Goal: Task Accomplishment & Management: Complete application form

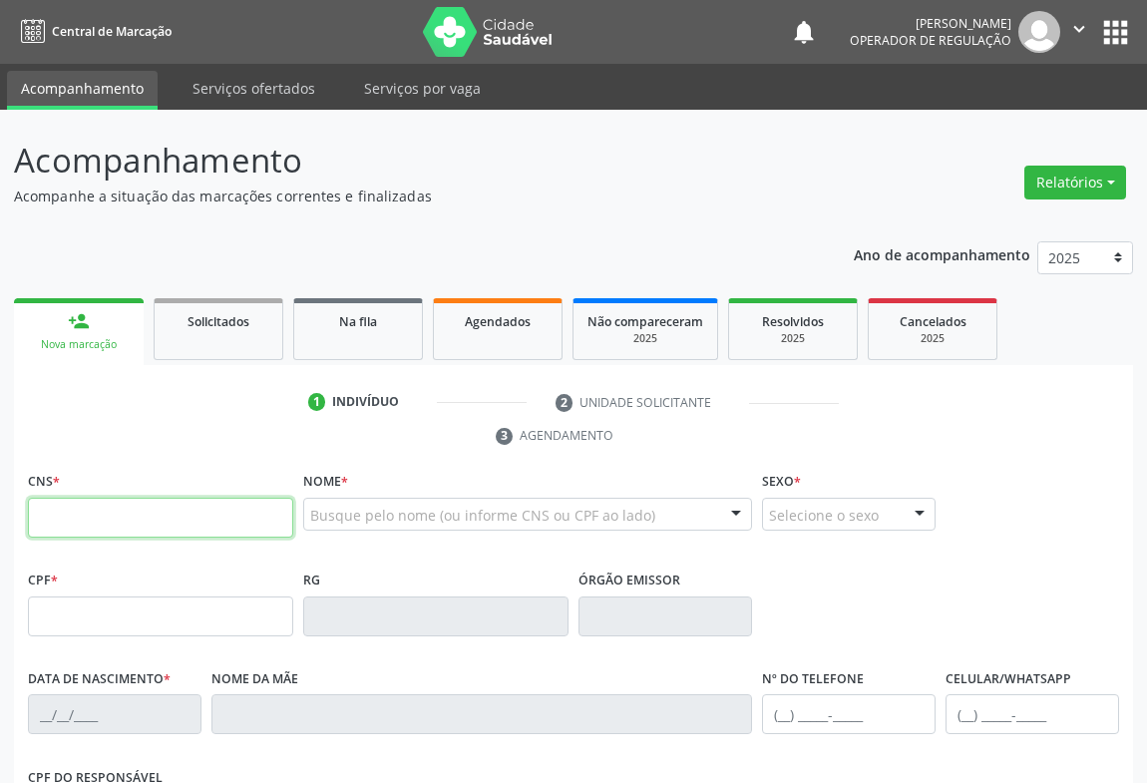
click at [142, 516] on input "text" at bounding box center [160, 518] width 265 height 40
click at [240, 512] on input "text" at bounding box center [160, 518] width 265 height 40
type input "709 0018 2580 6215"
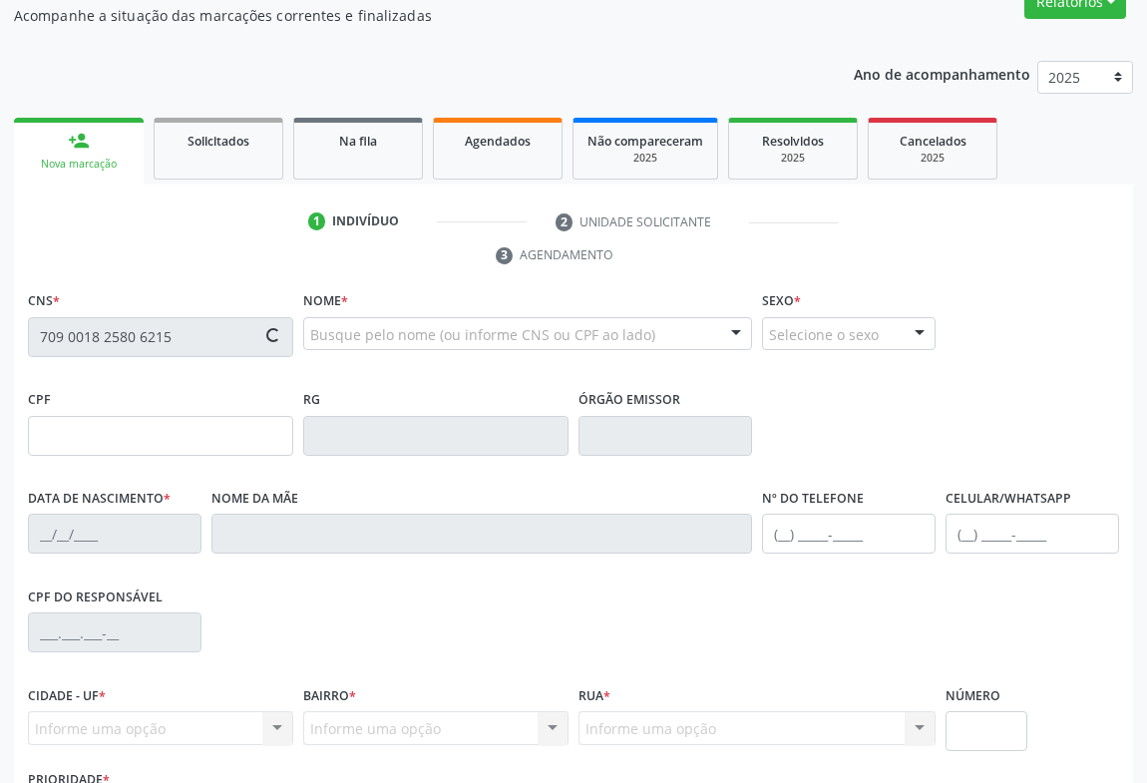
scroll to position [330, 0]
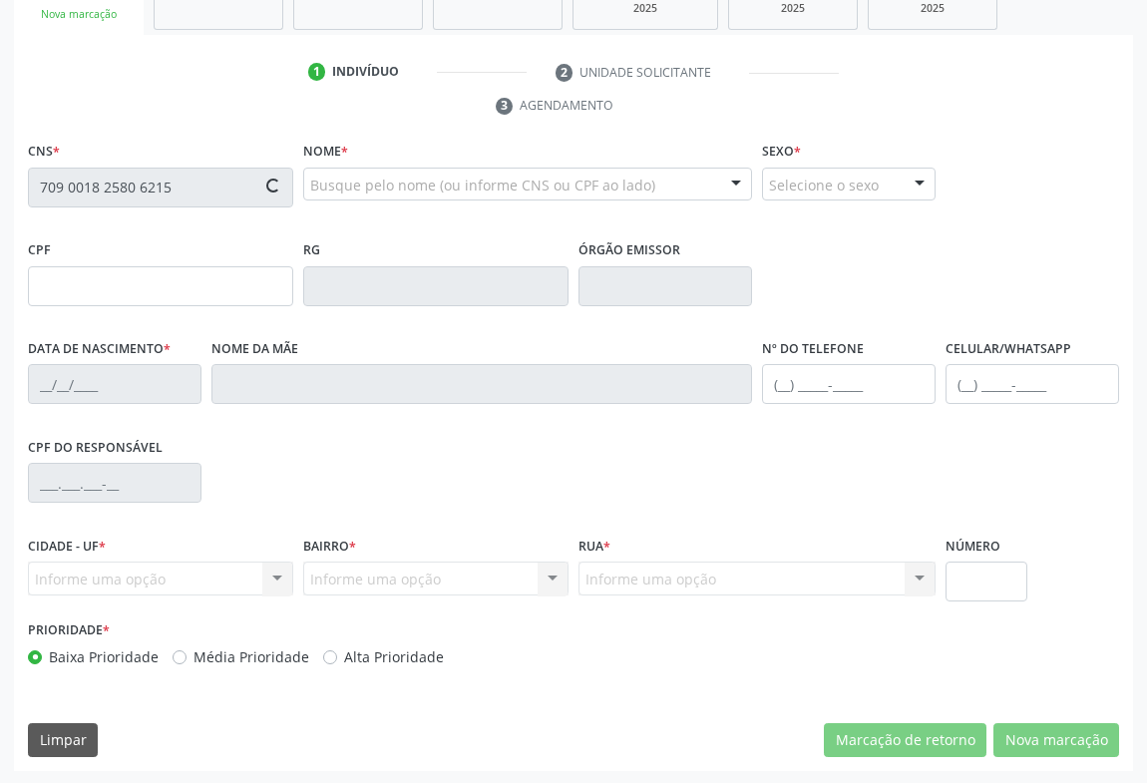
type input "0819881333"
type input "SP"
type input "[DATE]"
type input "[PHONE_NUMBER]"
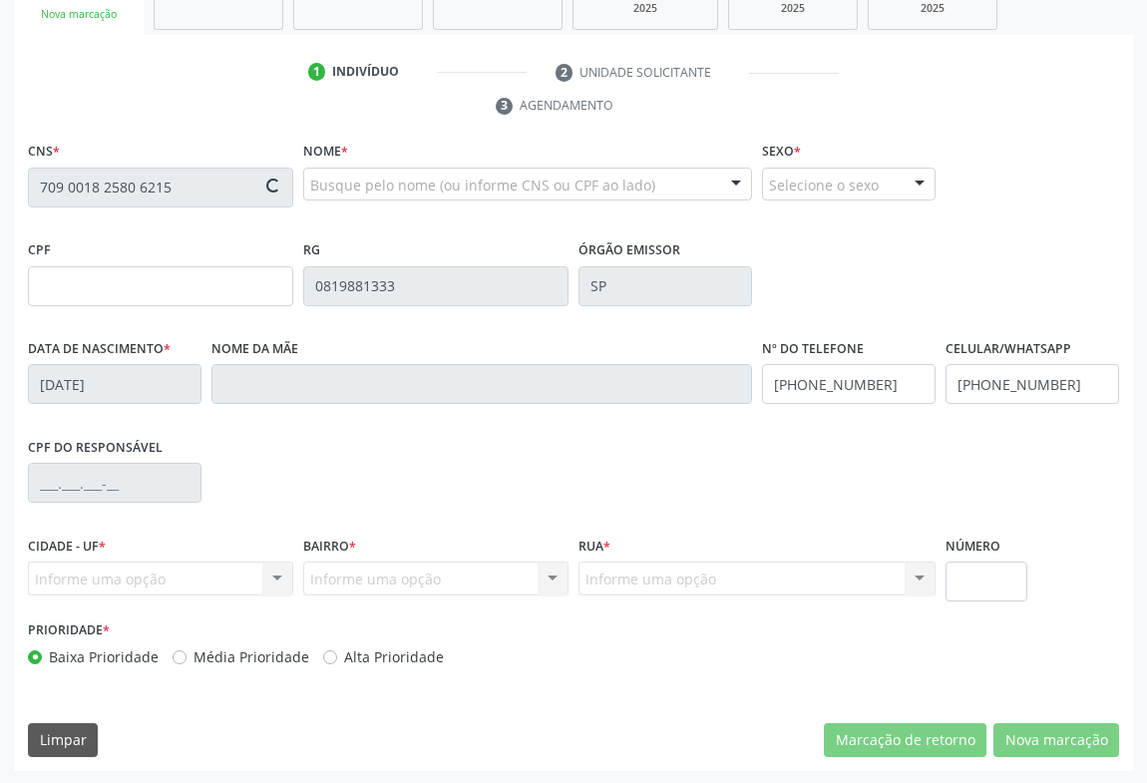
type input "69"
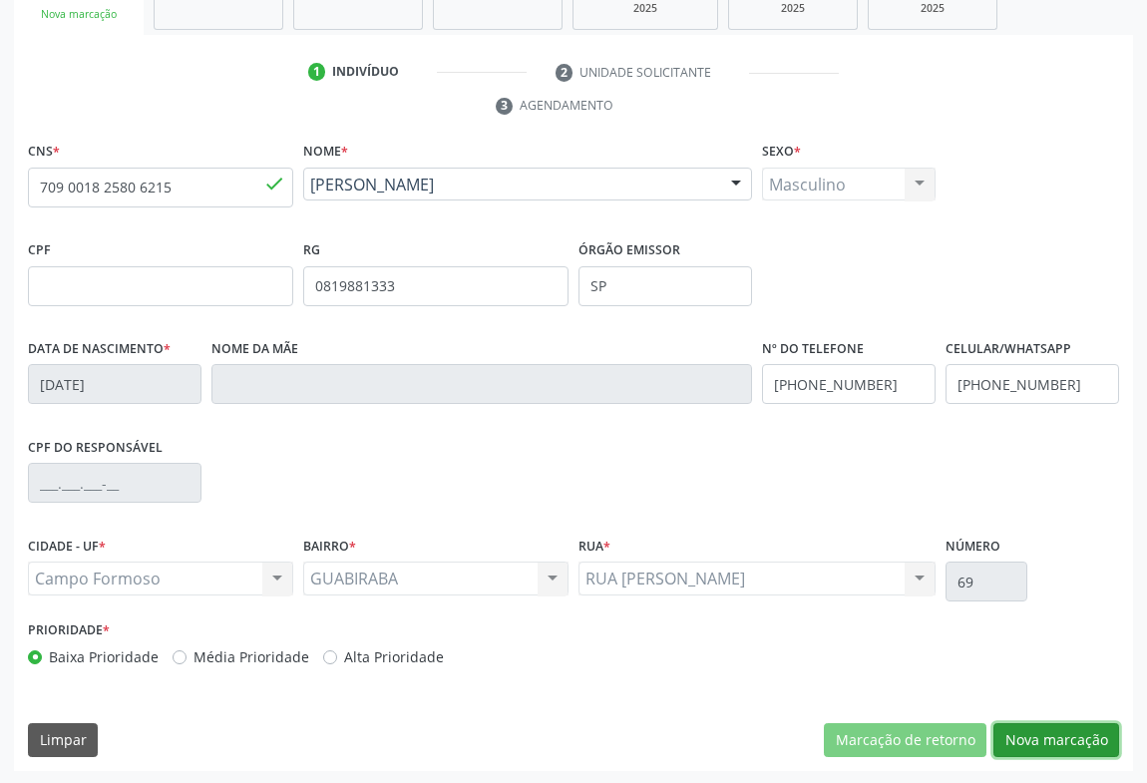
click at [1041, 726] on button "Nova marcação" at bounding box center [1057, 740] width 126 height 34
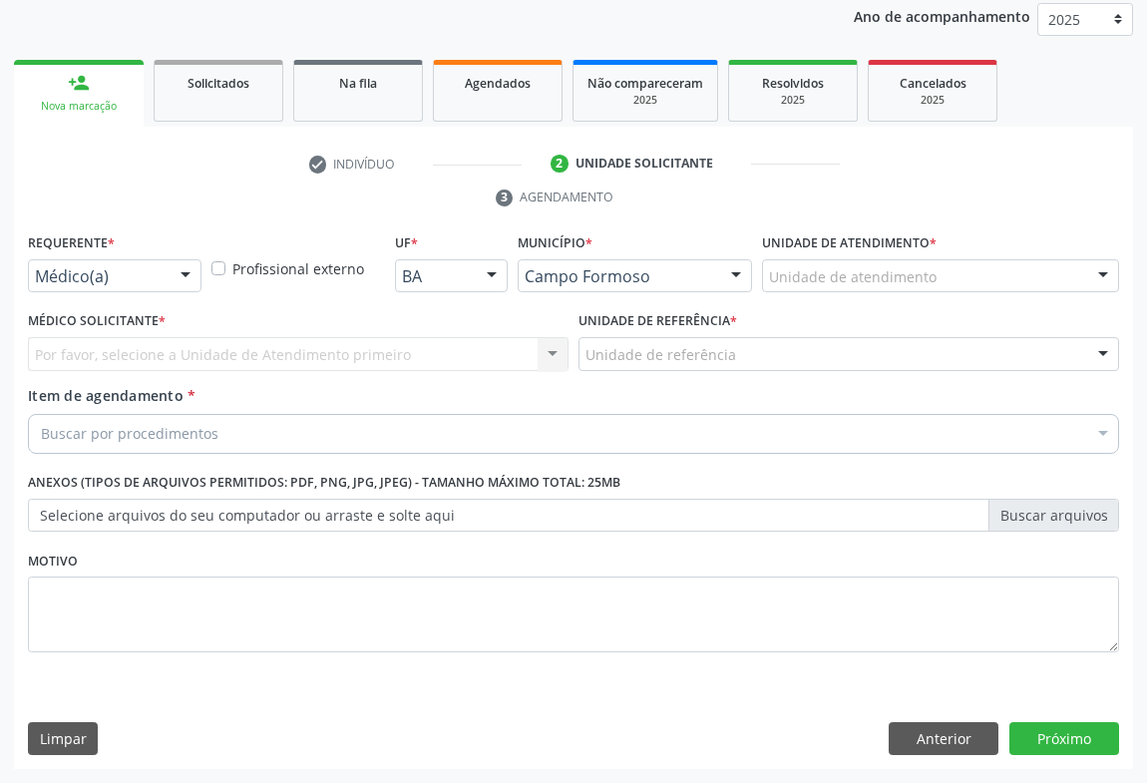
scroll to position [237, 0]
click at [166, 290] on div "Médico(a)" at bounding box center [115, 277] width 174 height 34
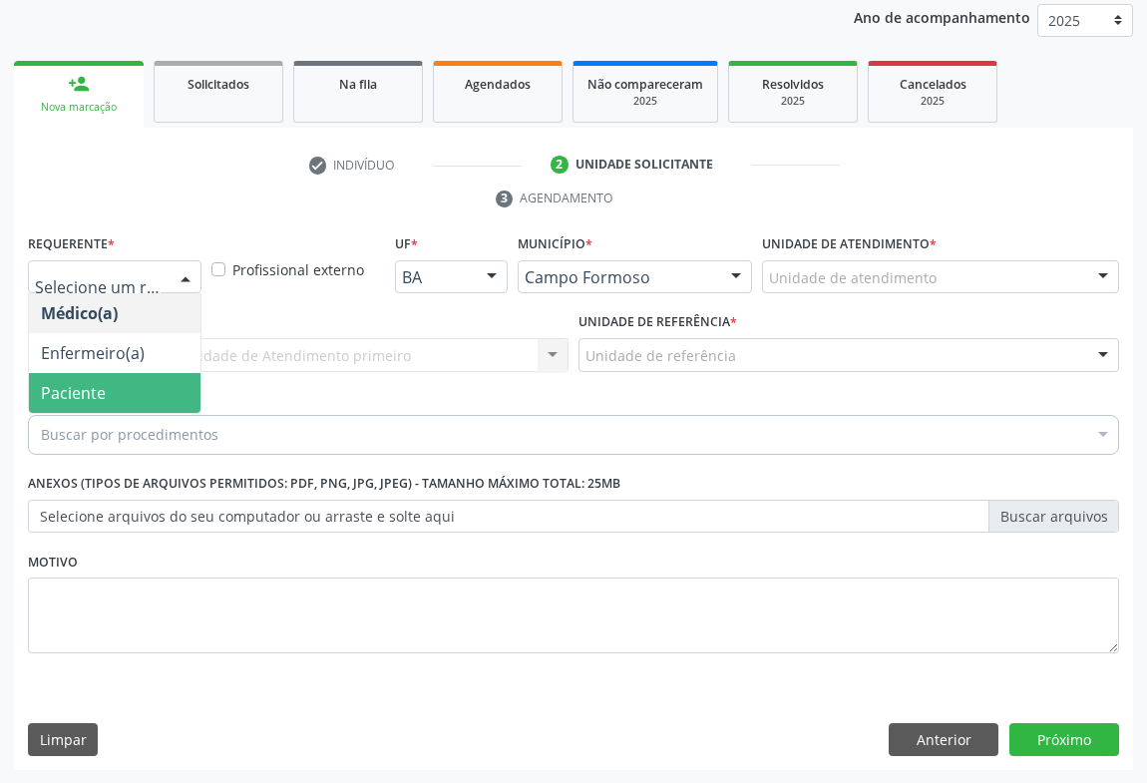
click at [109, 392] on span "Paciente" at bounding box center [115, 393] width 172 height 40
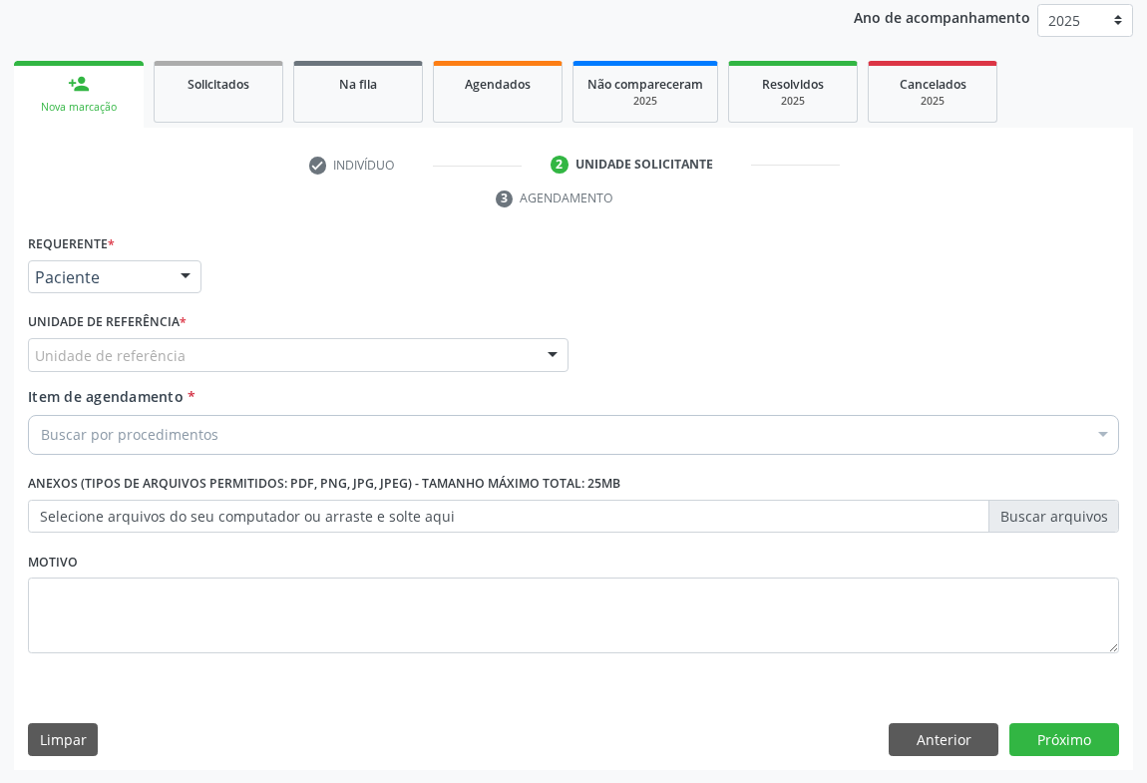
click at [238, 359] on div "Unidade de referência" at bounding box center [298, 355] width 541 height 34
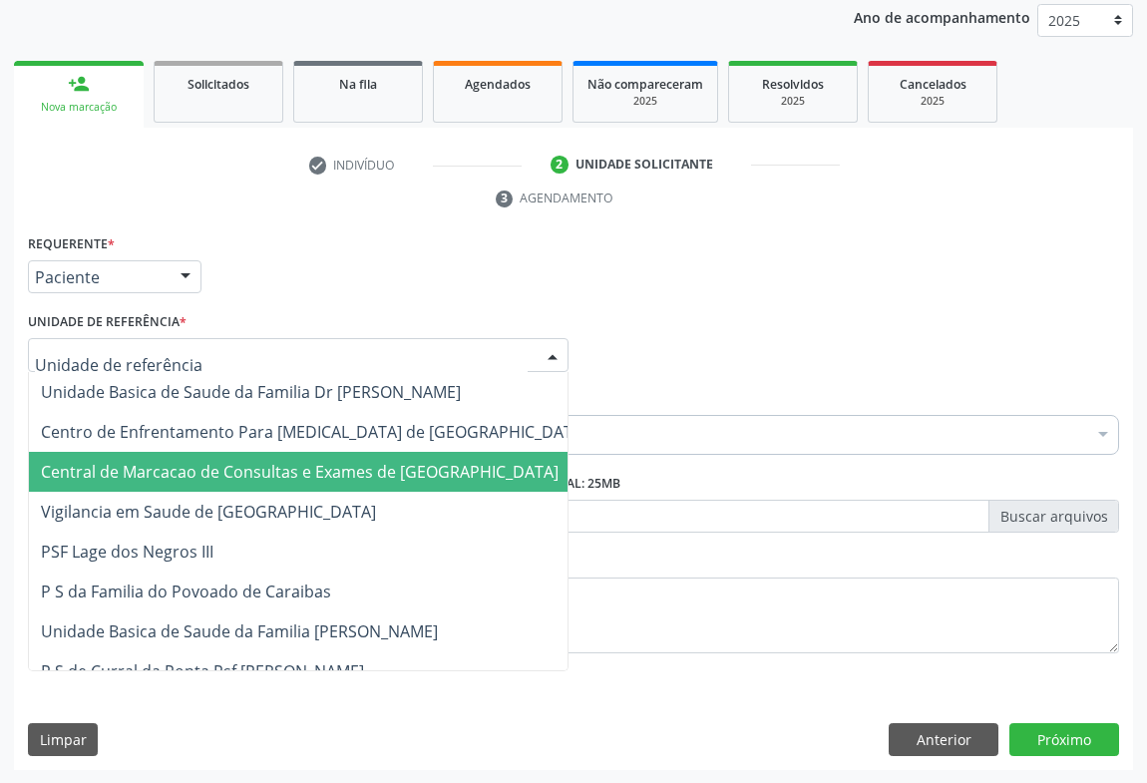
click at [257, 467] on span "Central de Marcacao de Consultas e Exames de [GEOGRAPHIC_DATA]" at bounding box center [300, 472] width 518 height 22
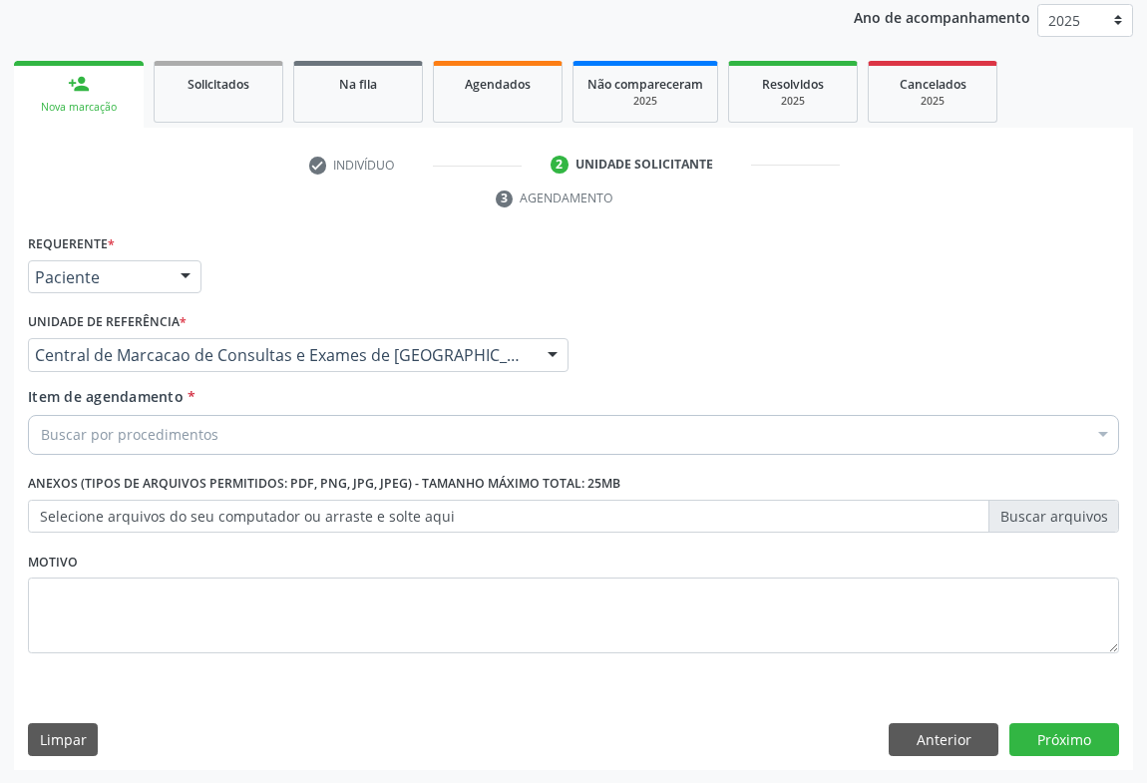
click at [271, 443] on div "Buscar por procedimentos" at bounding box center [574, 435] width 1092 height 40
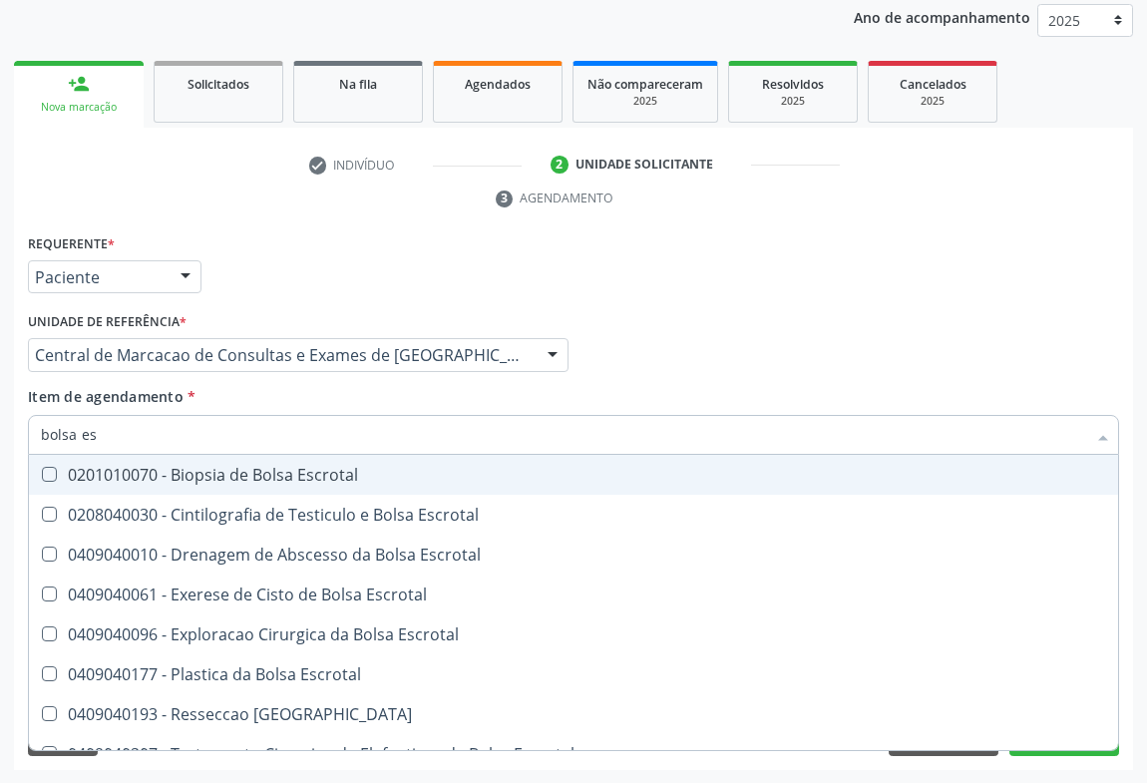
type input "bolsa esc"
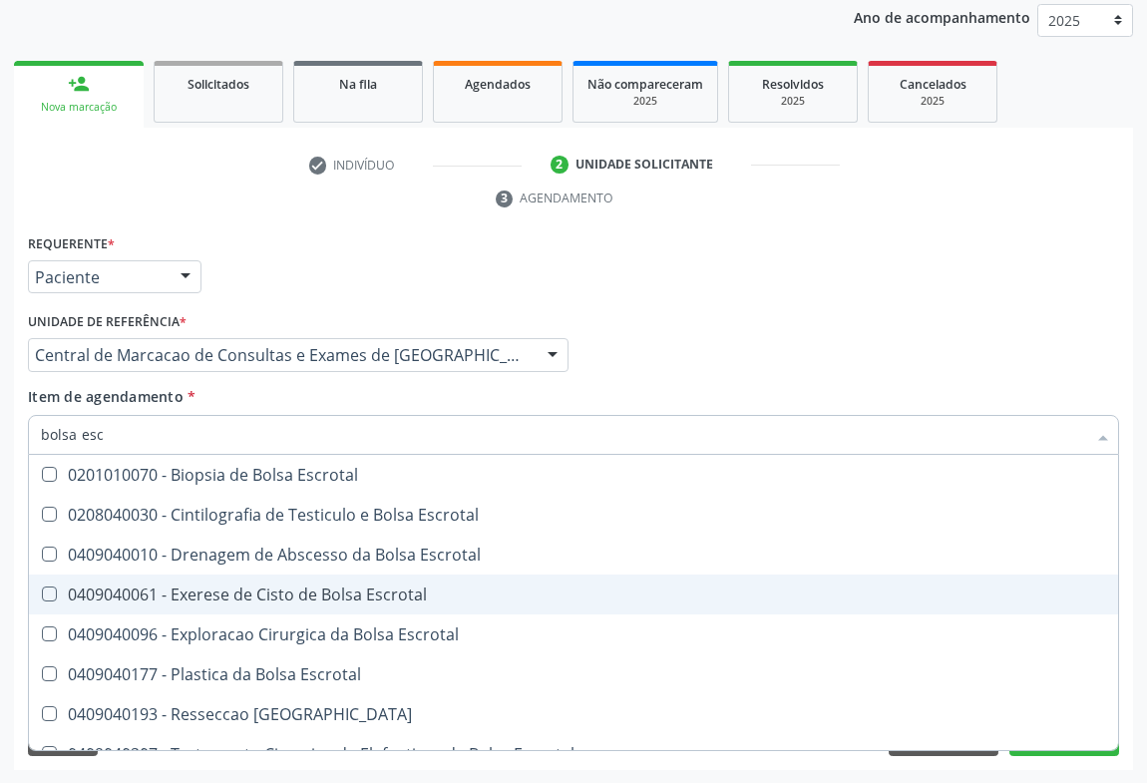
scroll to position [63, 0]
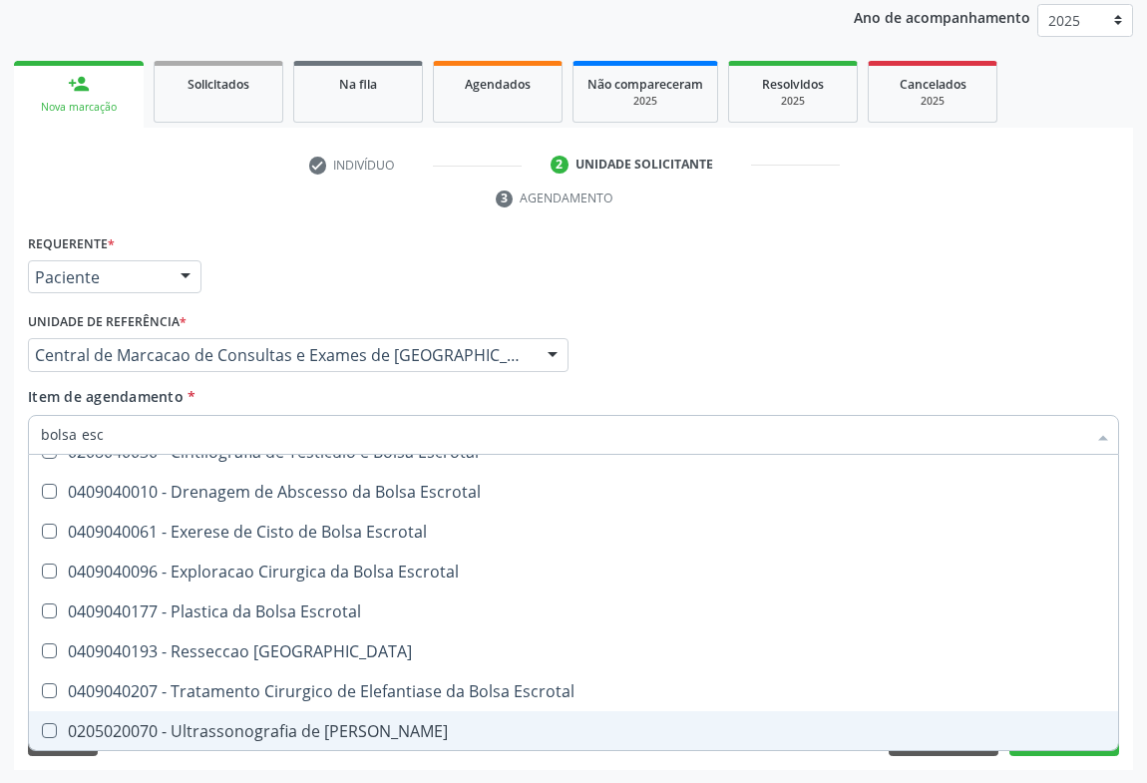
click at [267, 716] on span "0205020070 - Ultrassonografia de [PERSON_NAME]" at bounding box center [574, 731] width 1090 height 40
checkbox Escrotal "true"
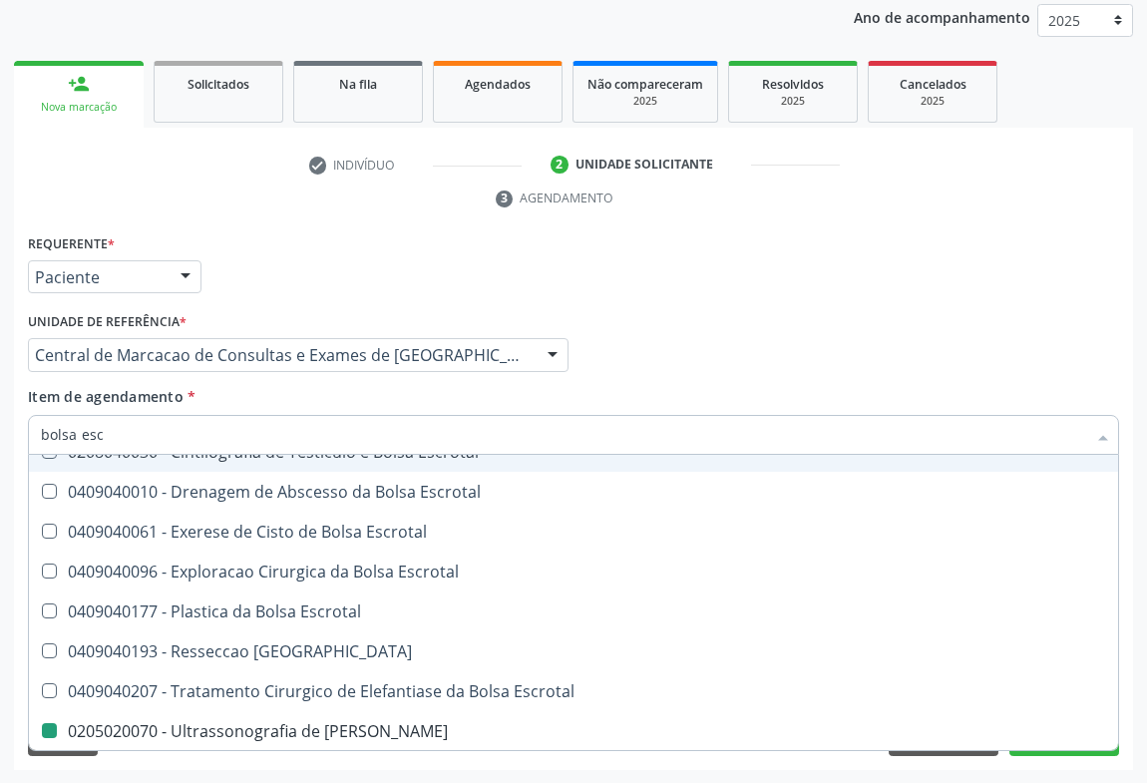
click at [897, 342] on div "Médico Solicitante Por favor, selecione a Unidade de Atendimento primeiro Nenhu…" at bounding box center [574, 346] width 1102 height 78
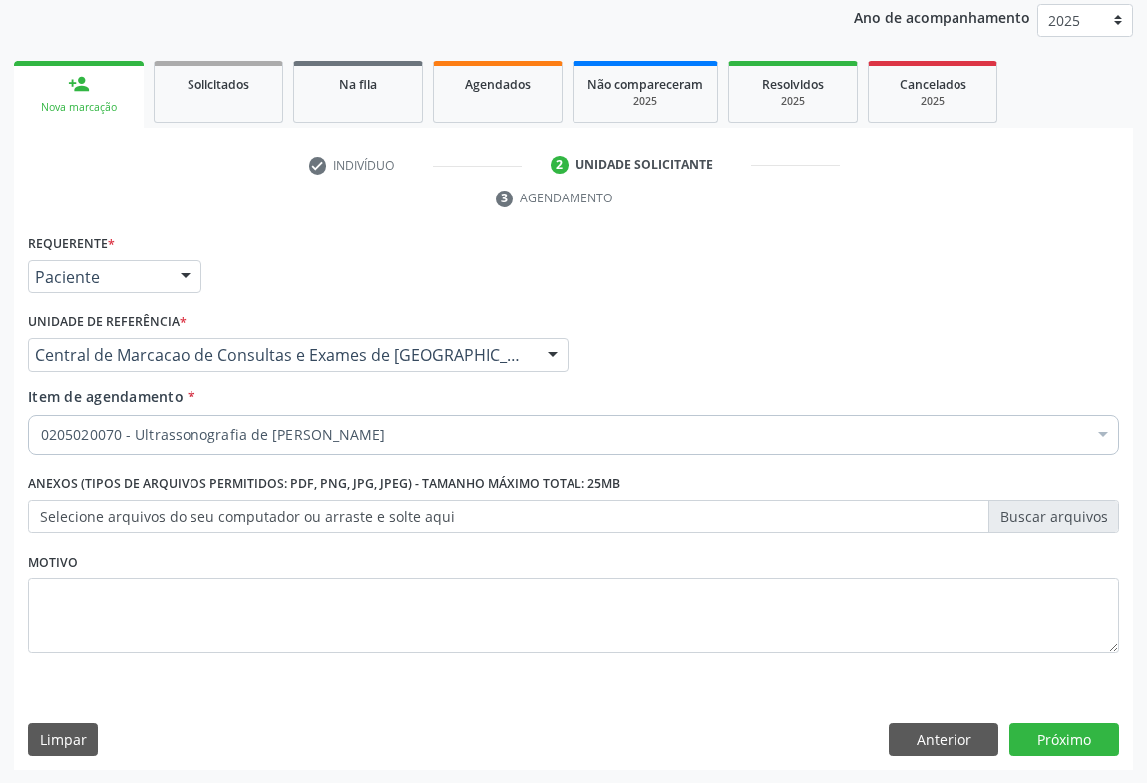
scroll to position [0, 0]
click at [1058, 743] on button "Próximo" at bounding box center [1065, 740] width 110 height 34
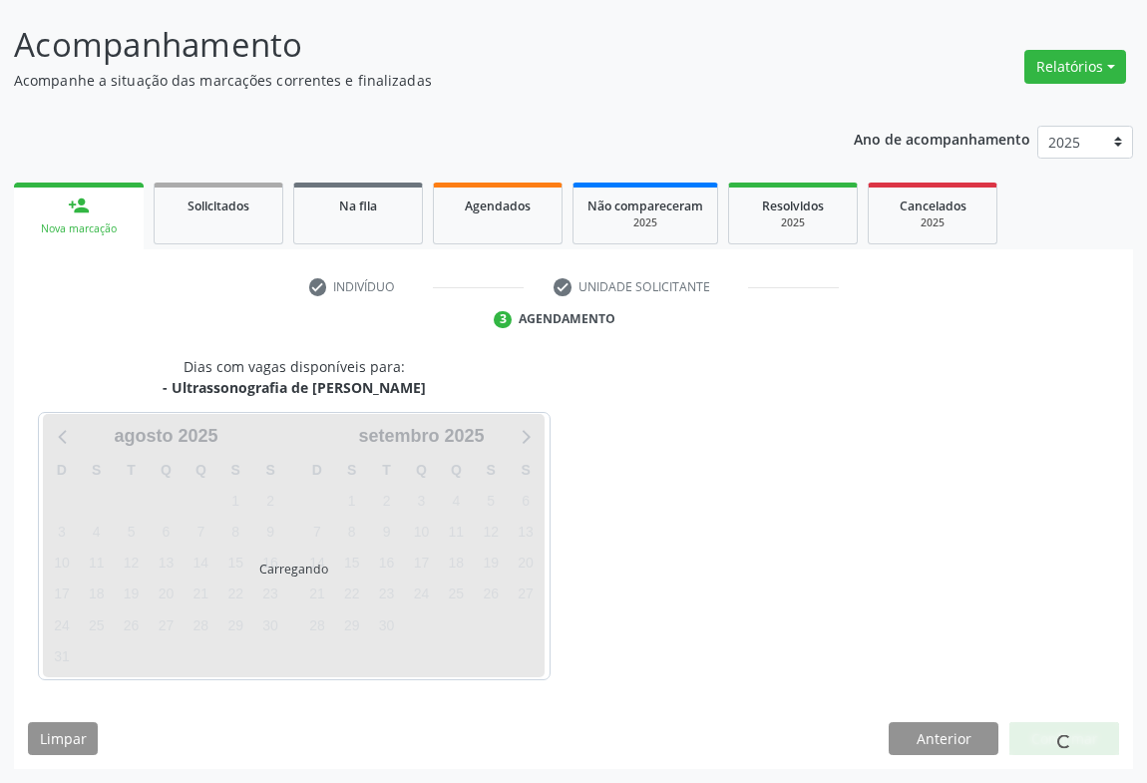
scroll to position [115, 0]
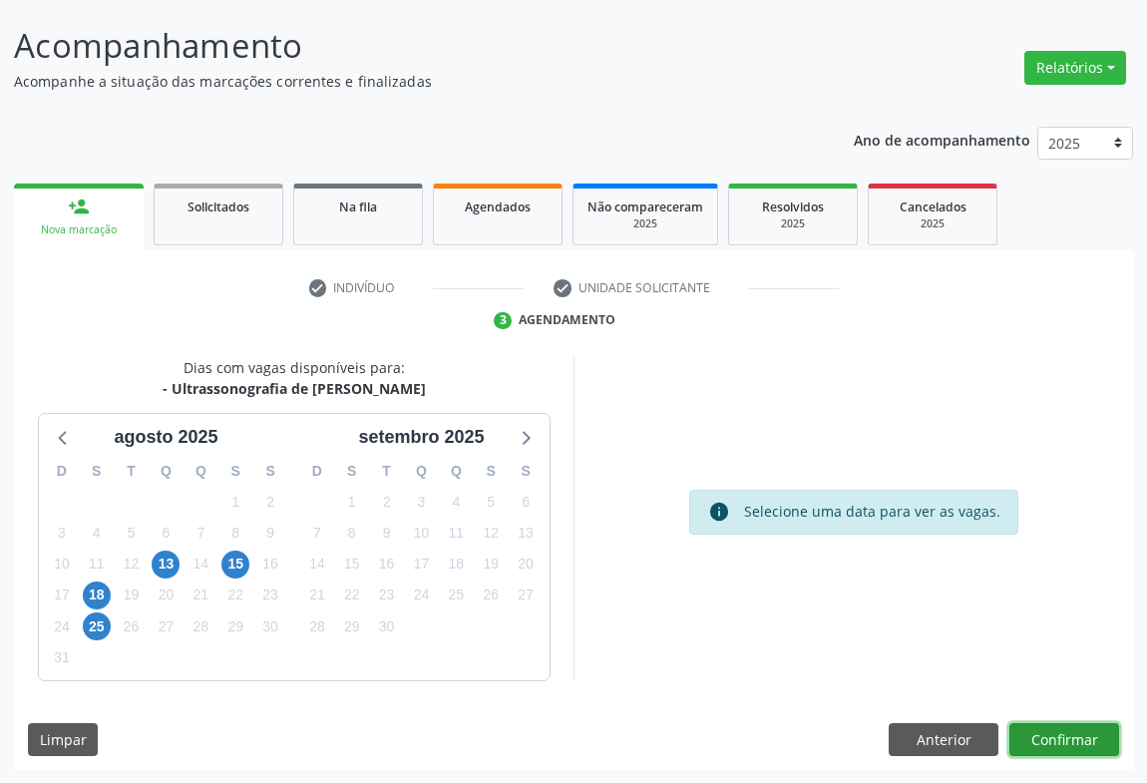
click at [1054, 736] on button "Confirmar" at bounding box center [1065, 740] width 110 height 34
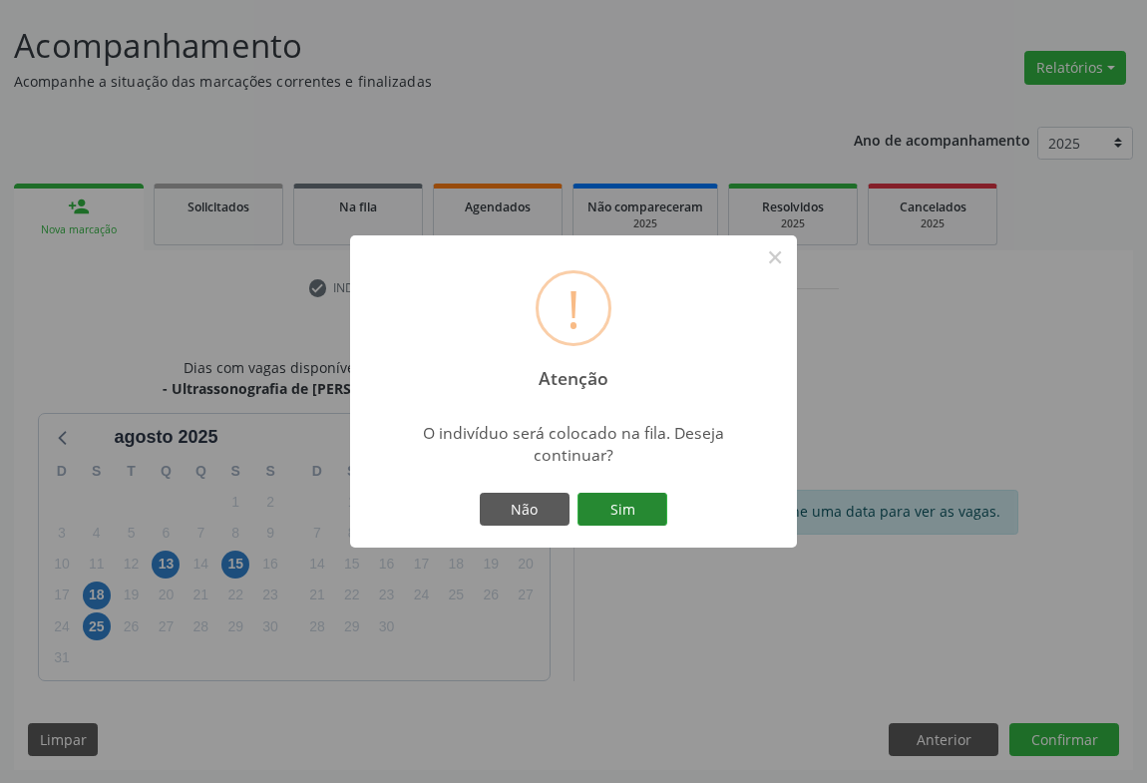
click at [609, 495] on button "Sim" at bounding box center [623, 510] width 90 height 34
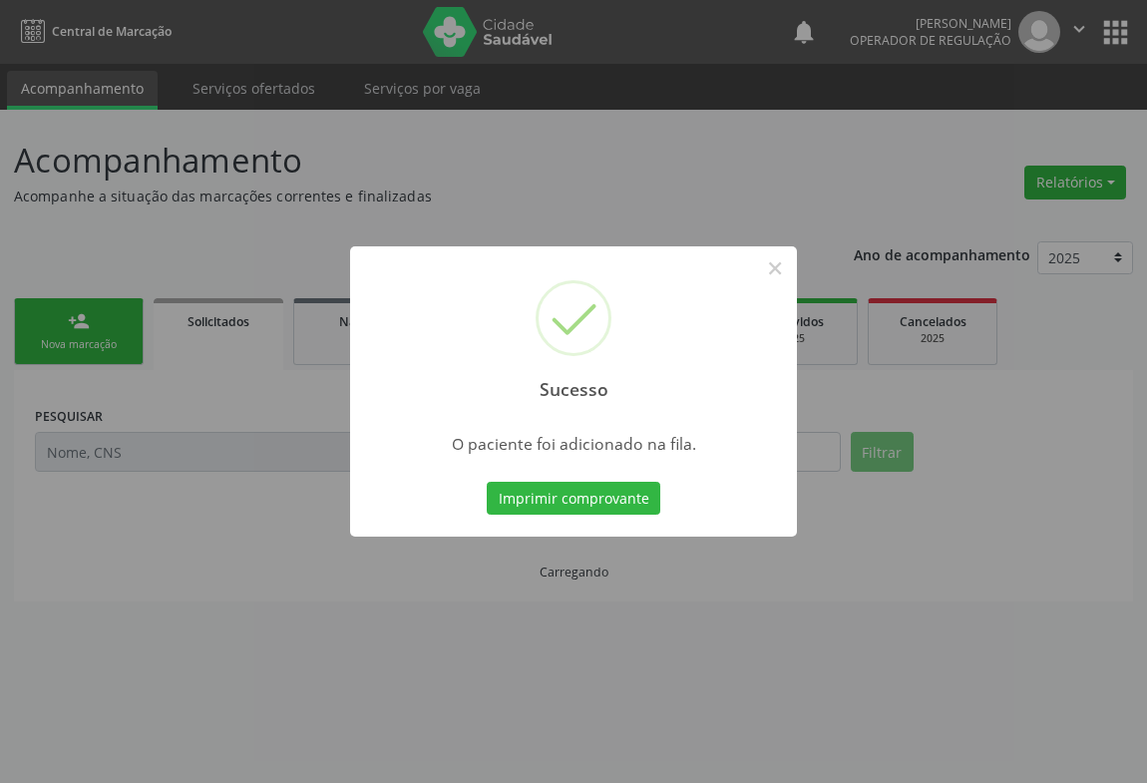
scroll to position [0, 0]
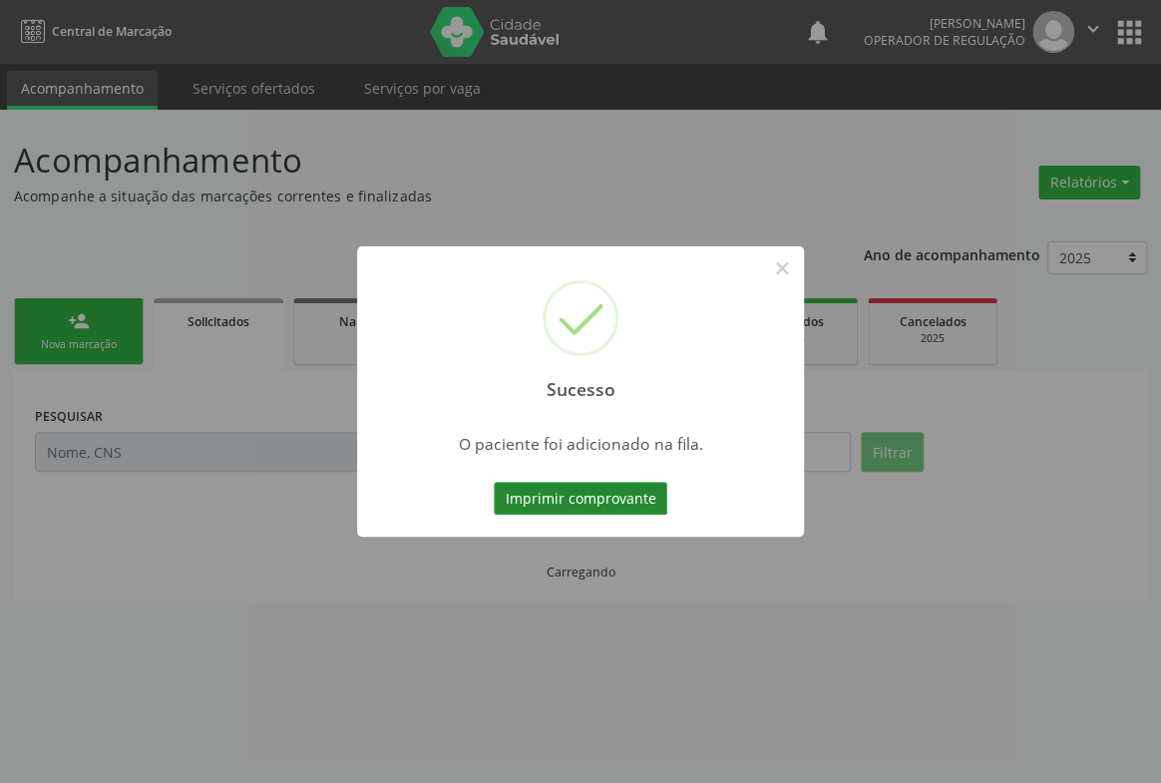
click at [617, 488] on button "Imprimir comprovante" at bounding box center [581, 499] width 174 height 34
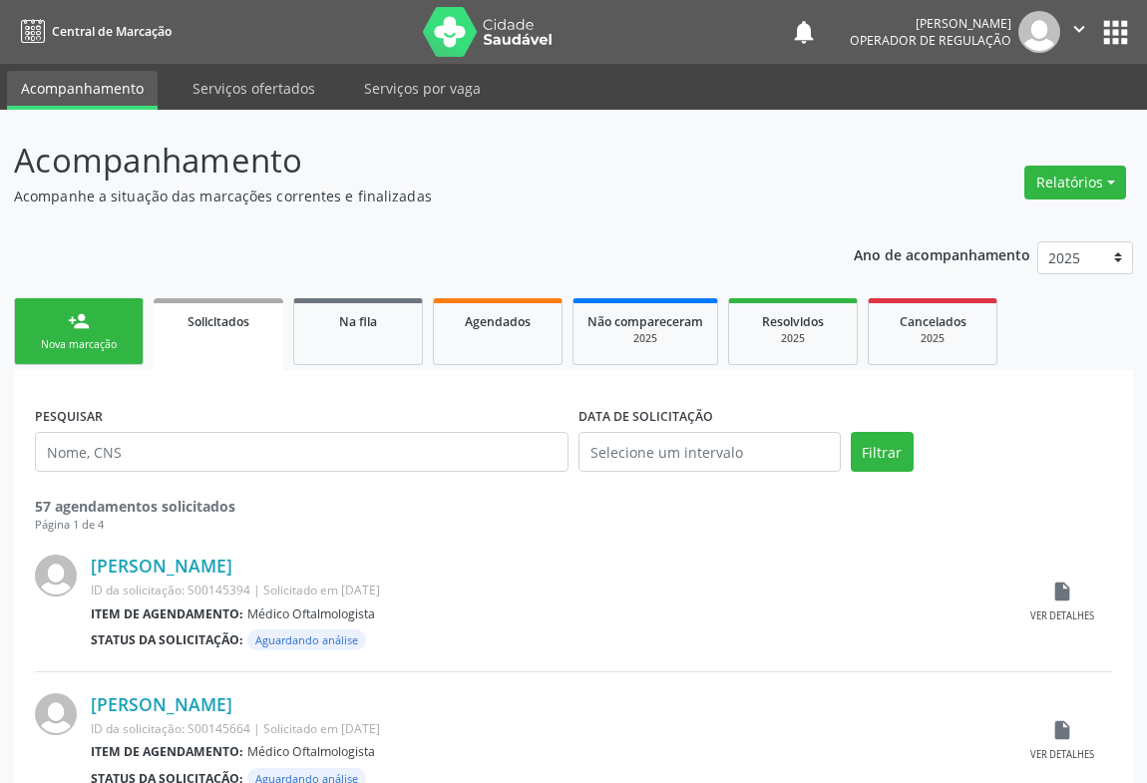
click at [37, 342] on div "Nova marcação" at bounding box center [79, 344] width 100 height 15
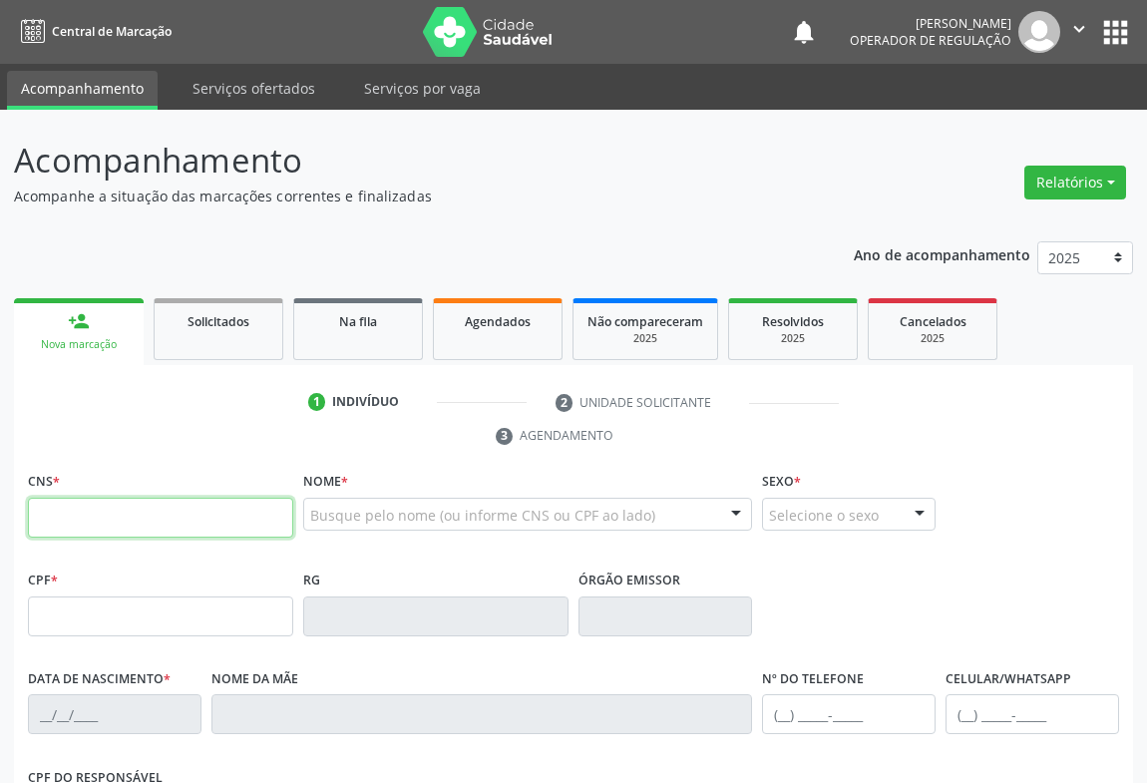
click at [200, 522] on input "text" at bounding box center [160, 518] width 265 height 40
paste input "709 0018 2580 6215"
type input "709 0018 2580 6215"
type input "0819881333"
type input "SP"
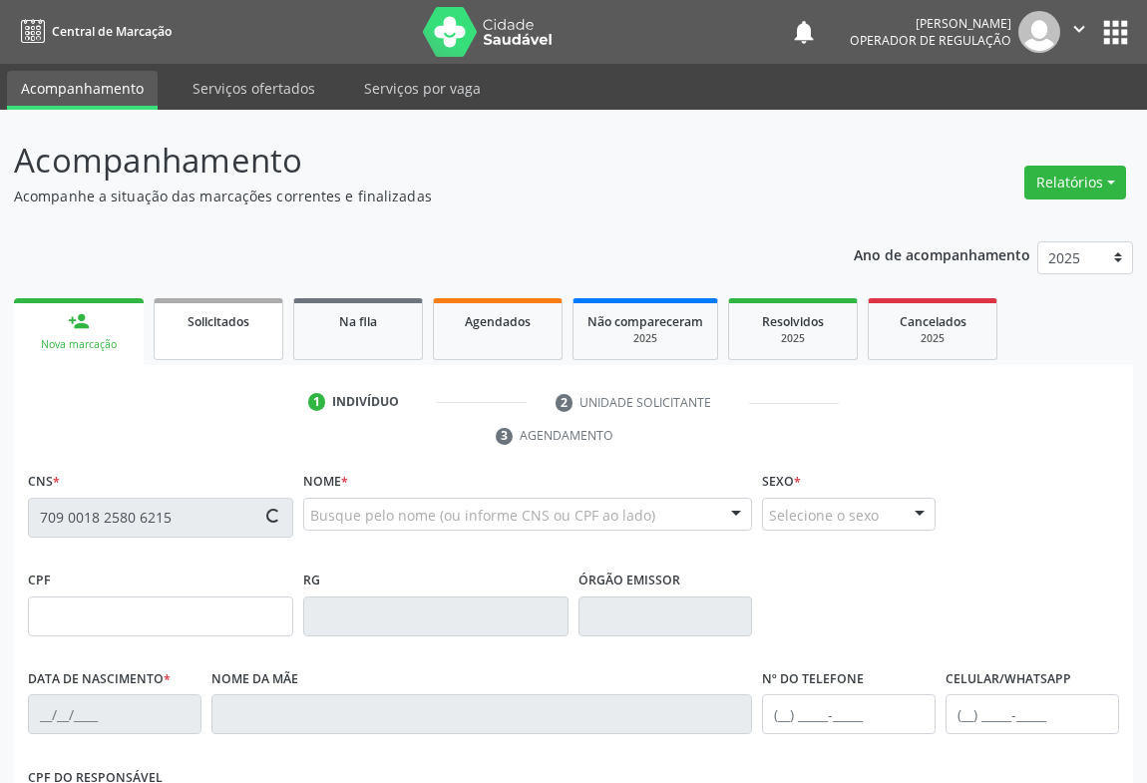
type input "[DATE]"
type input "[PHONE_NUMBER]"
type input "69"
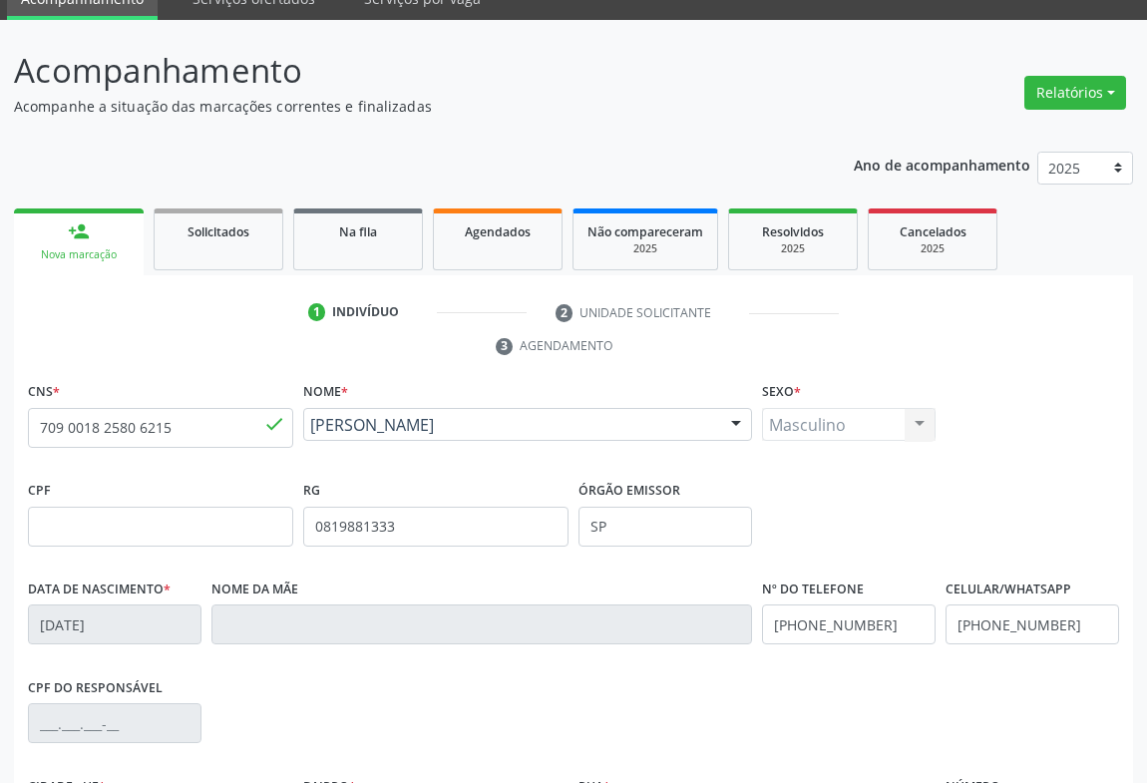
scroll to position [330, 0]
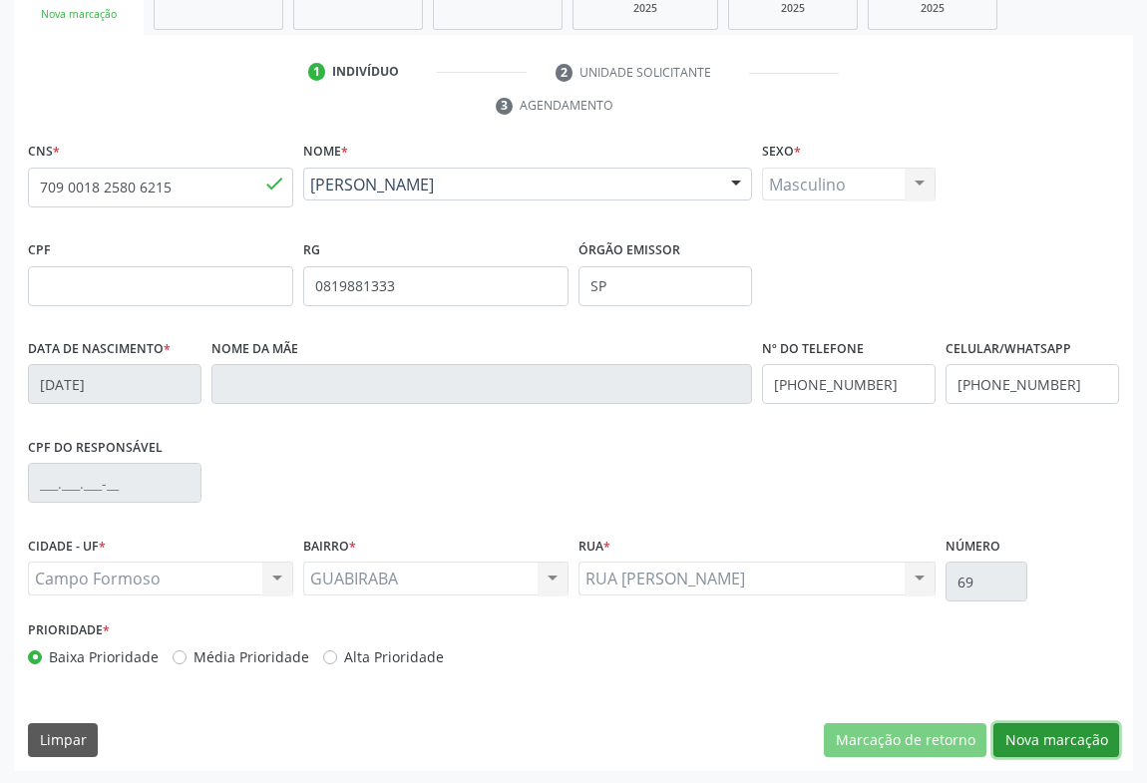
click at [1008, 725] on button "Nova marcação" at bounding box center [1057, 740] width 126 height 34
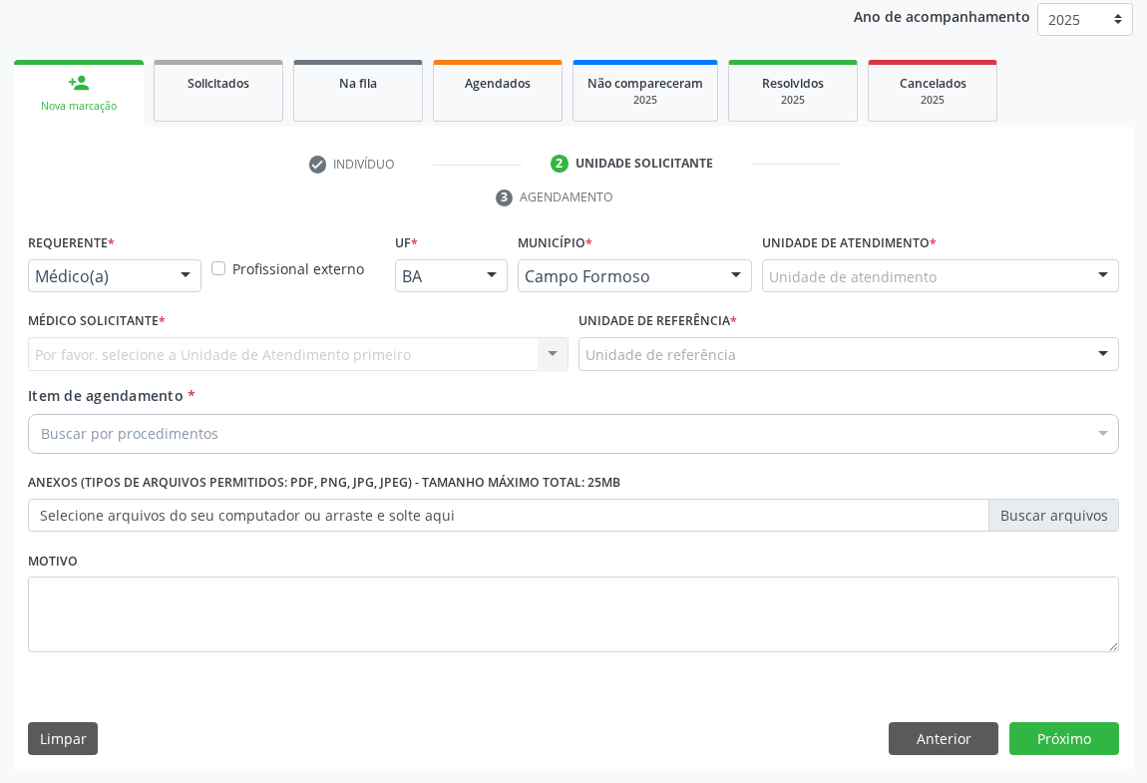
scroll to position [237, 0]
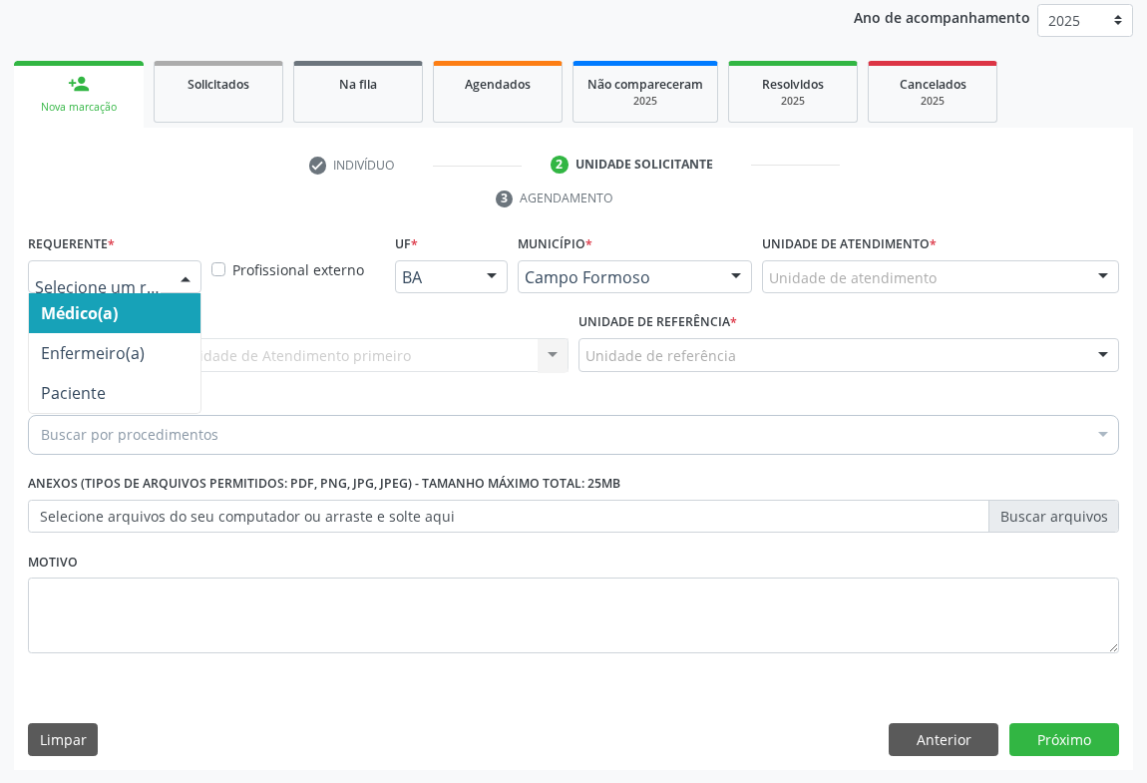
drag, startPoint x: 167, startPoint y: 277, endPoint x: 144, endPoint y: 329, distance: 56.7
click at [166, 277] on div "Médico(a) Enfermeiro(a) Paciente Nenhum resultado encontrado para: " " Não há n…" at bounding box center [115, 277] width 174 height 34
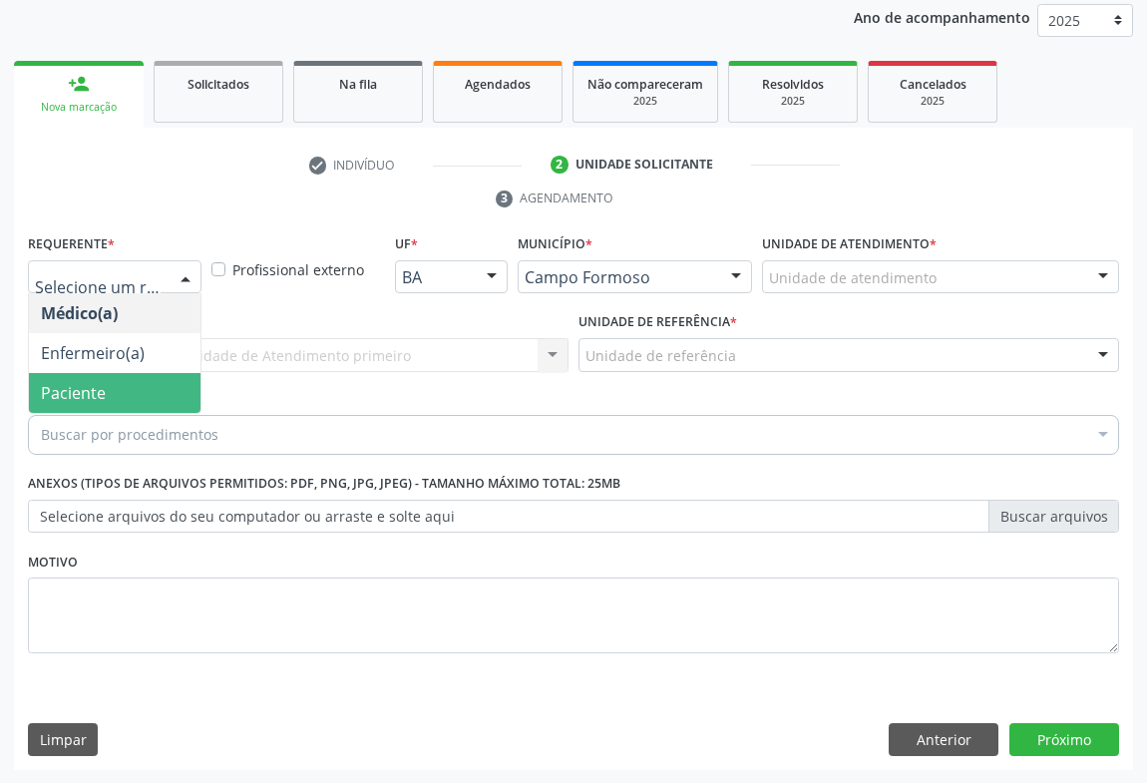
click at [140, 387] on span "Paciente" at bounding box center [115, 393] width 172 height 40
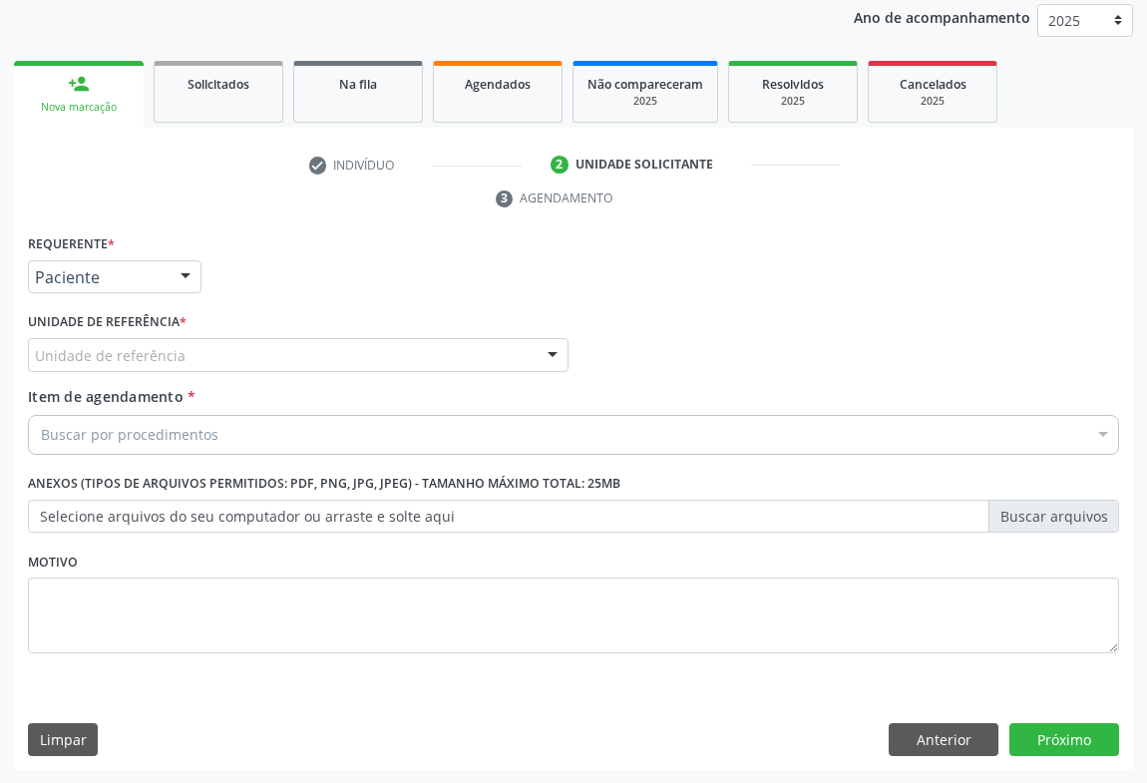
click at [228, 349] on div "Unidade de referência" at bounding box center [298, 355] width 541 height 34
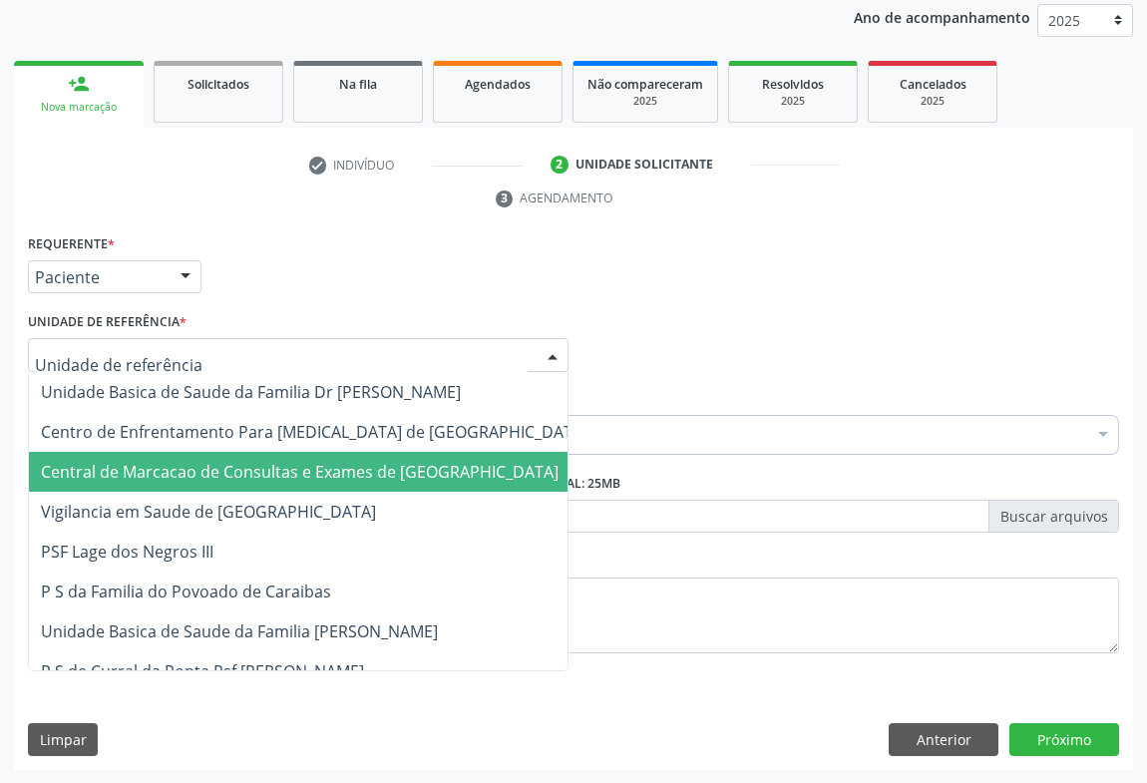
click at [227, 457] on span "Central de Marcacao de Consultas e Exames de [GEOGRAPHIC_DATA]" at bounding box center [314, 472] width 571 height 40
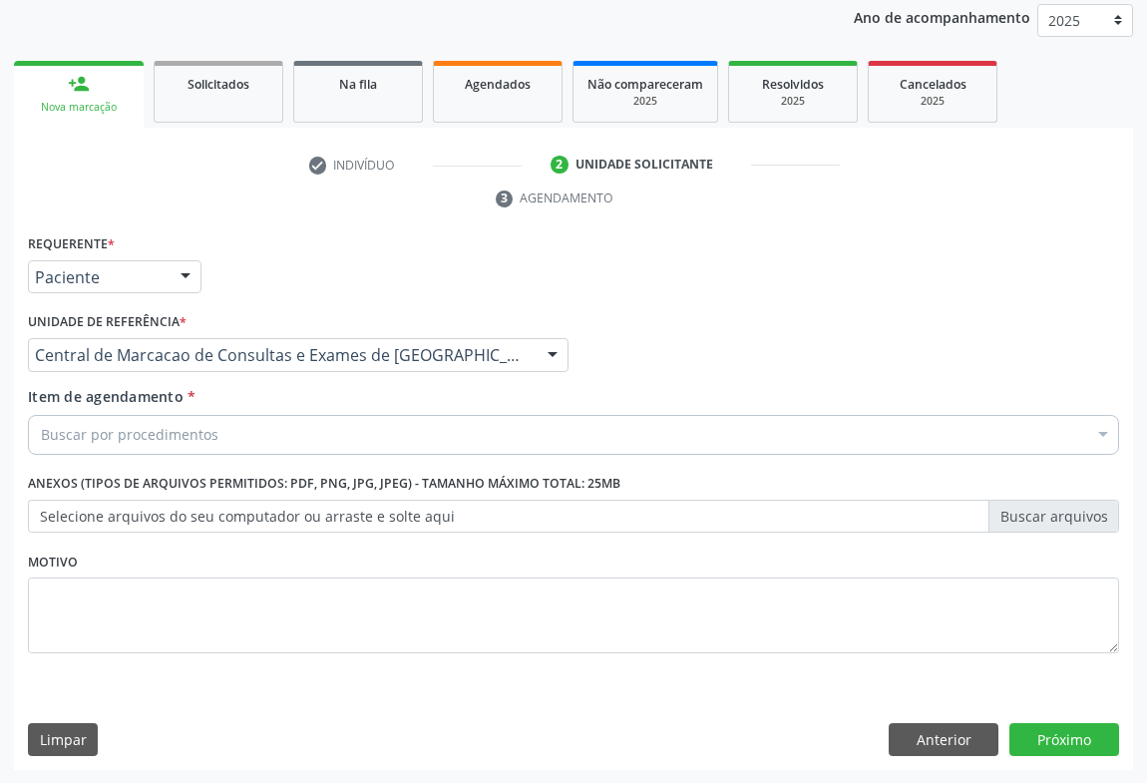
click at [229, 427] on div "Buscar por procedimentos" at bounding box center [574, 435] width 1092 height 40
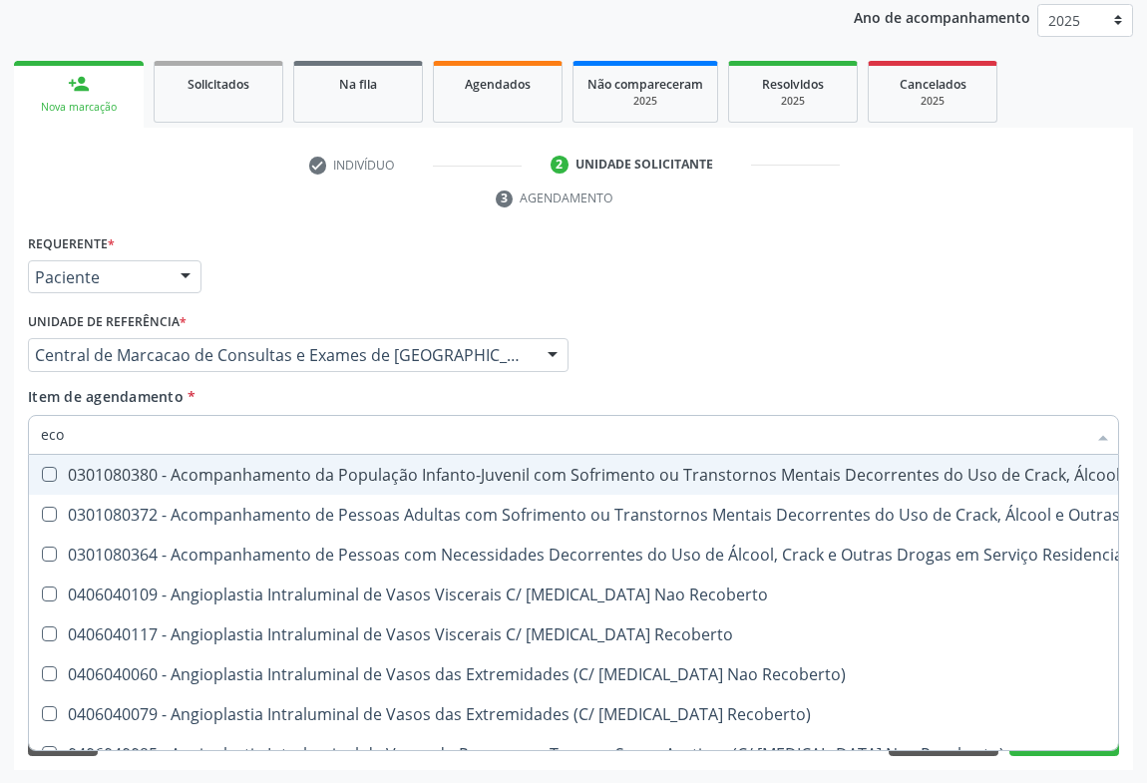
type input "ecoc"
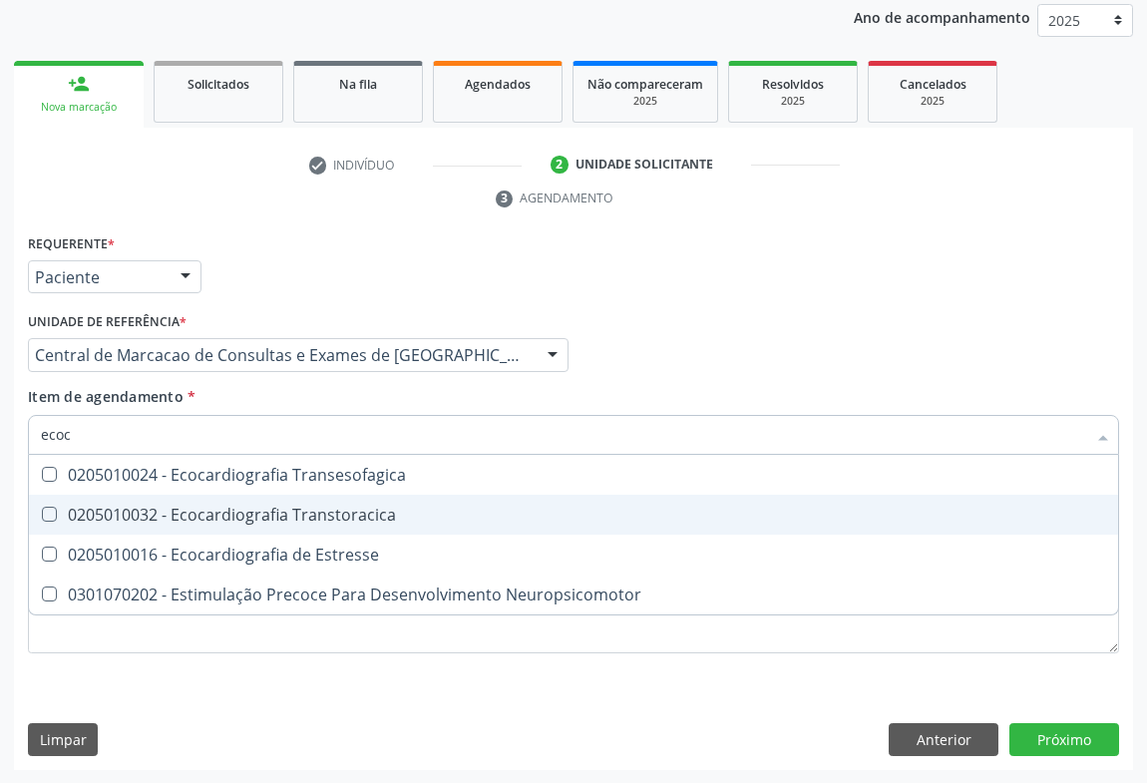
click at [237, 522] on div "0205010032 - Ecocardiografia Transtoracica" at bounding box center [574, 515] width 1066 height 16
checkbox Transtoracica "true"
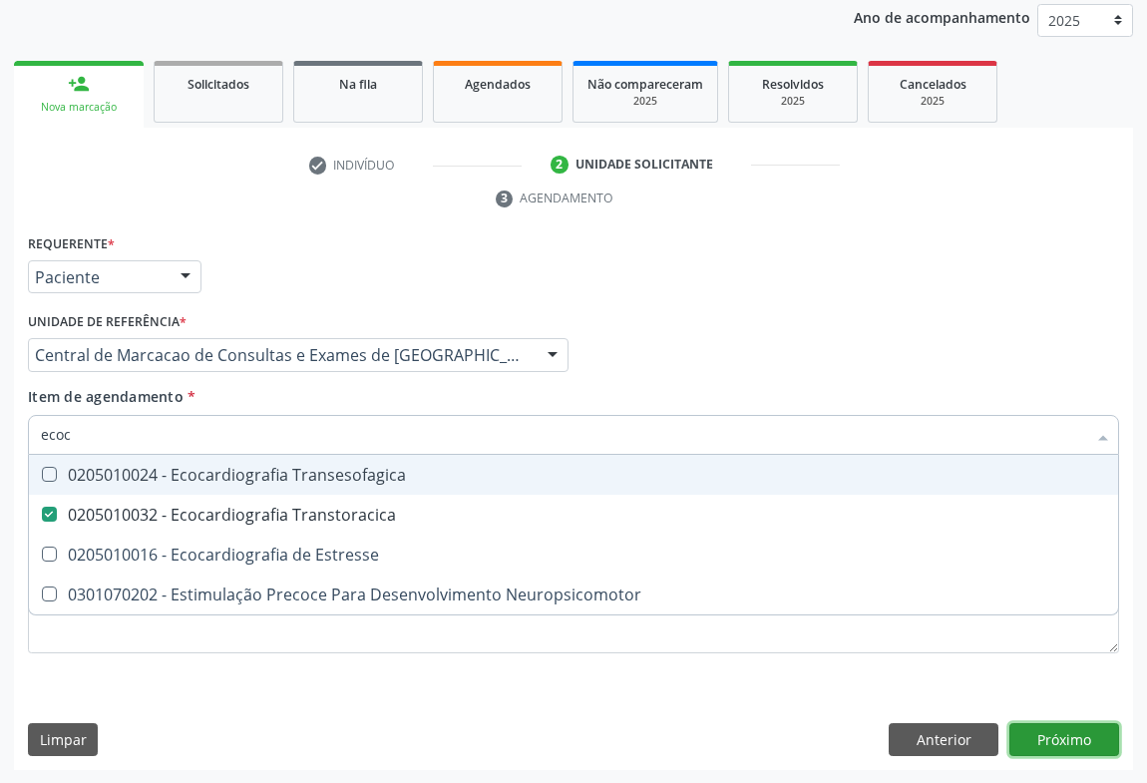
click at [1030, 738] on div "Requerente * Paciente Médico(a) Enfermeiro(a) Paciente Nenhum resultado encontr…" at bounding box center [573, 500] width 1119 height 542
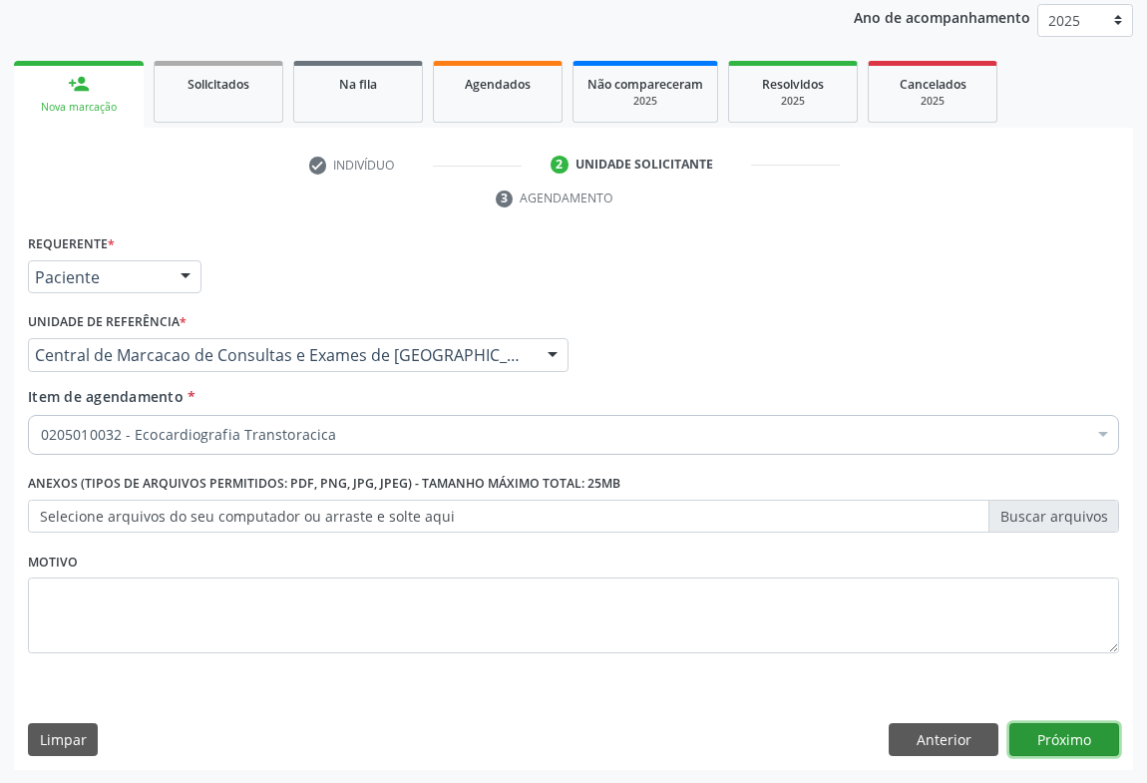
click at [1071, 732] on button "Próximo" at bounding box center [1065, 740] width 110 height 34
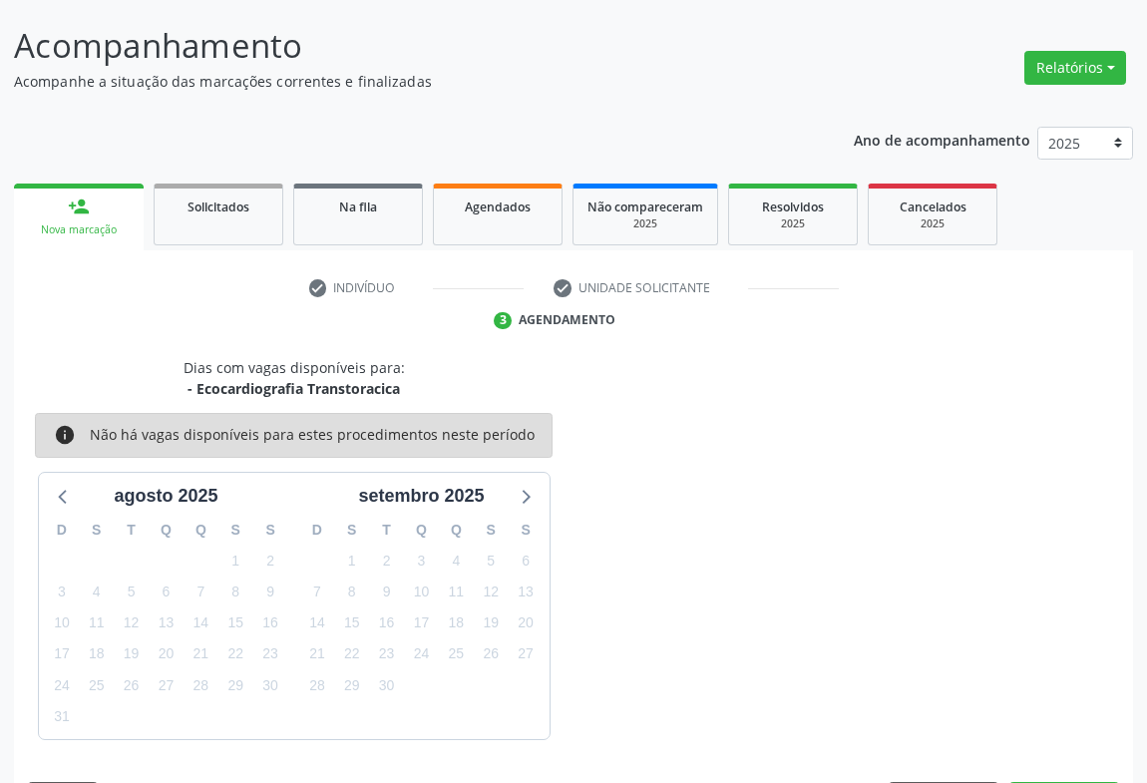
scroll to position [174, 0]
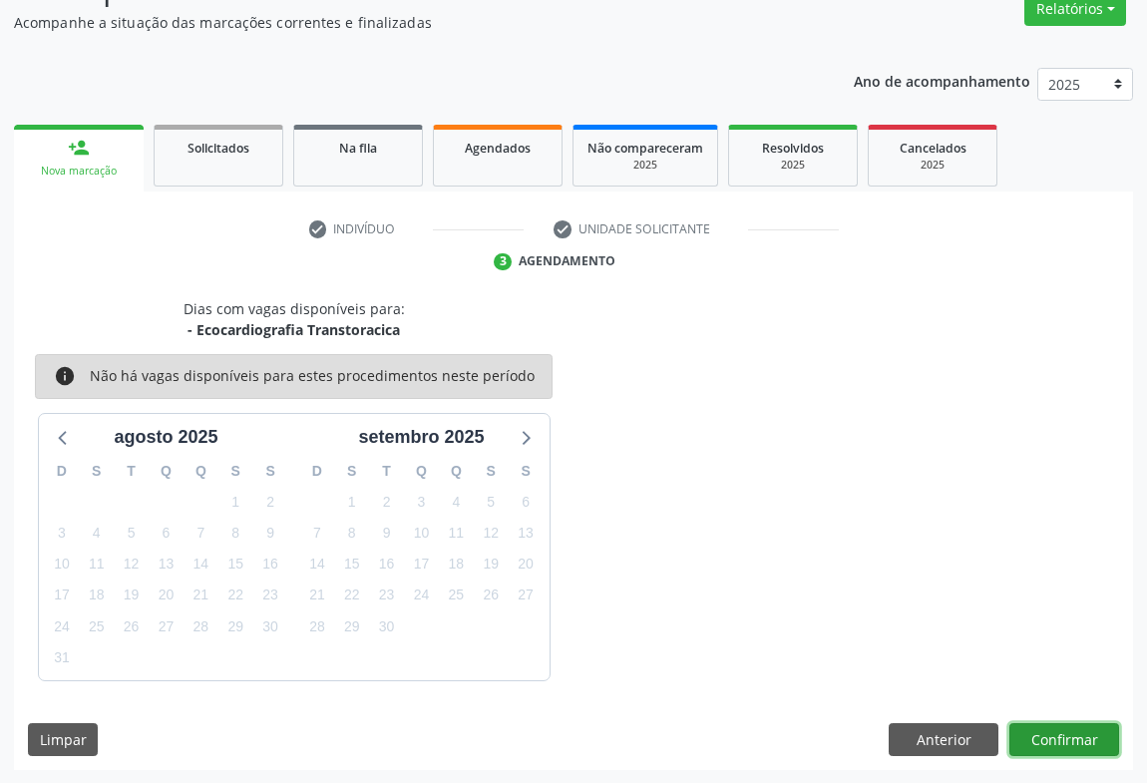
click at [1082, 748] on button "Confirmar" at bounding box center [1065, 740] width 110 height 34
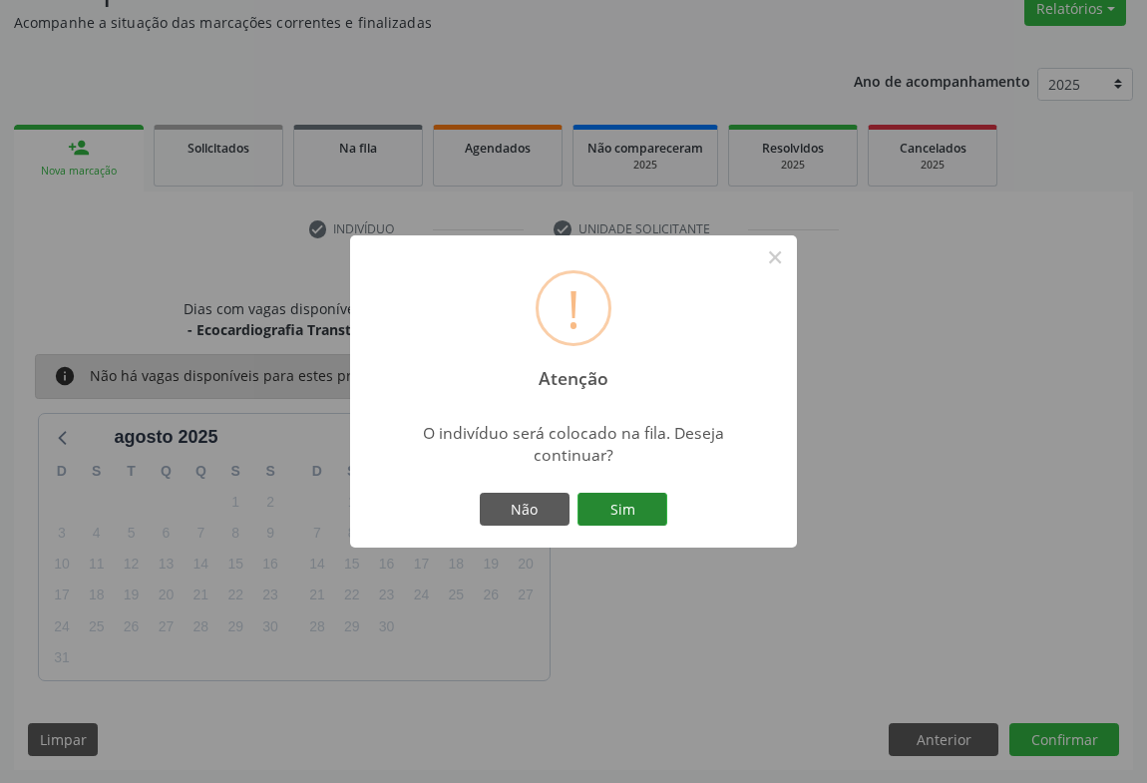
click at [653, 499] on button "Sim" at bounding box center [623, 510] width 90 height 34
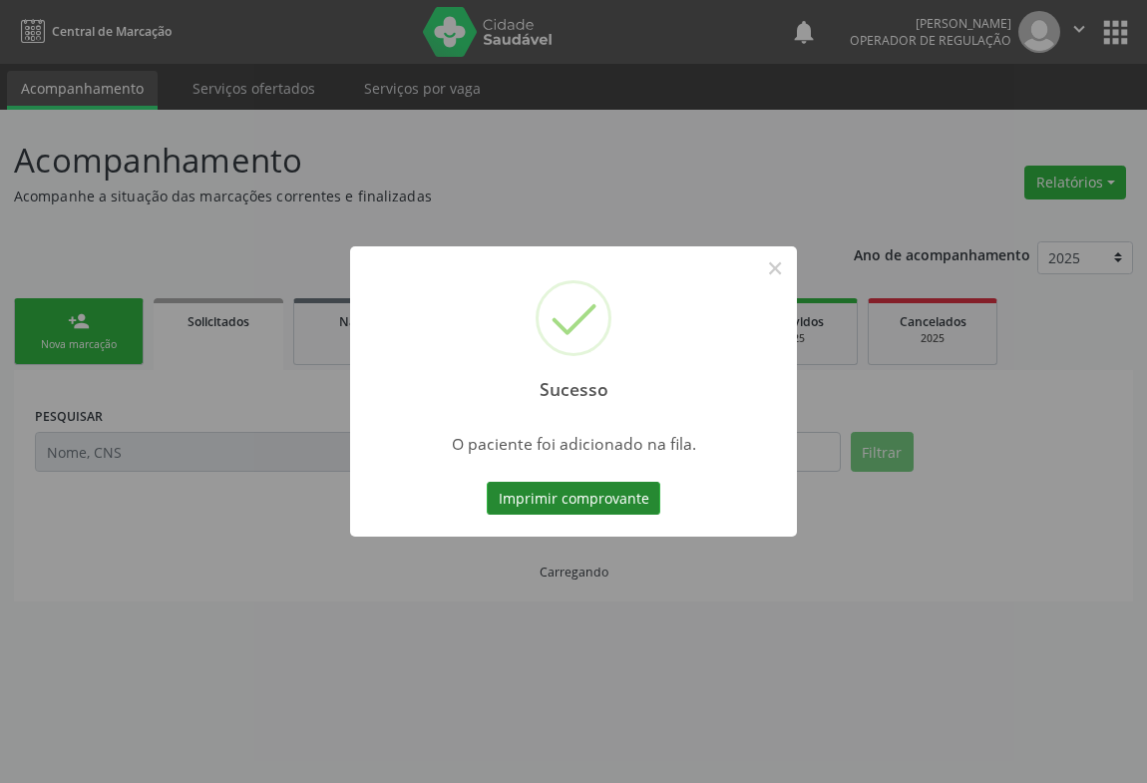
scroll to position [0, 0]
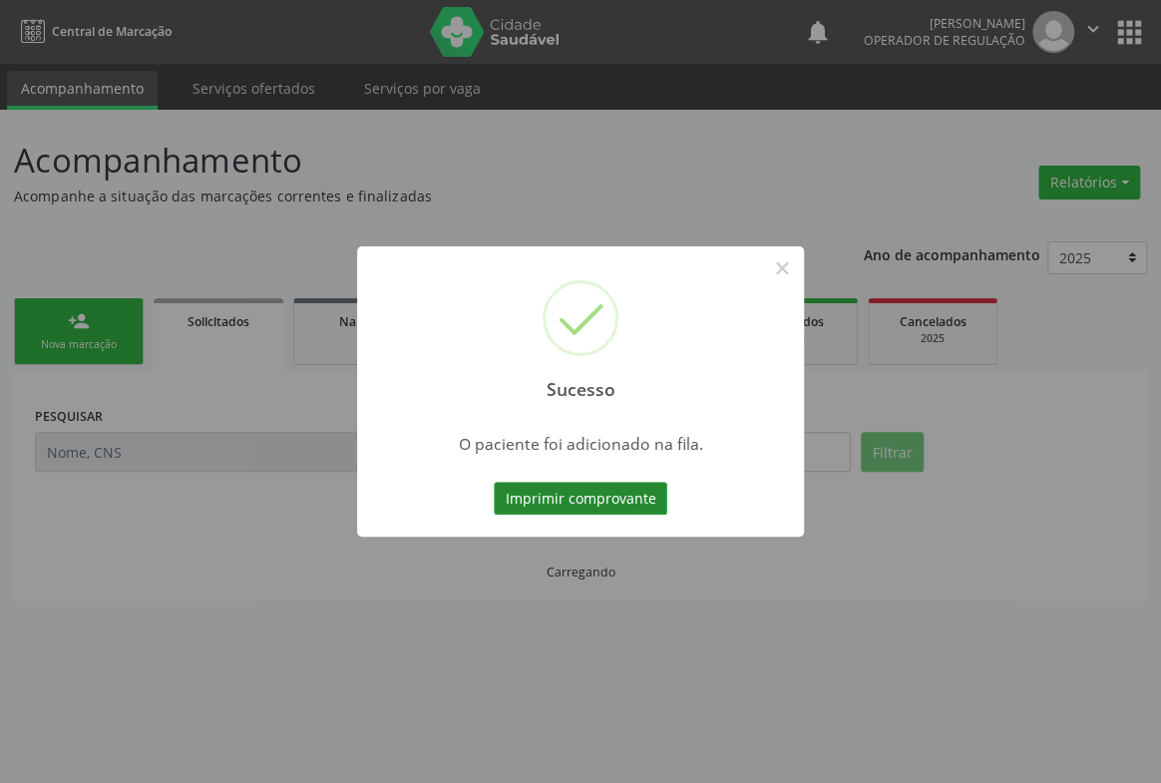
click at [593, 508] on button "Imprimir comprovante" at bounding box center [581, 499] width 174 height 34
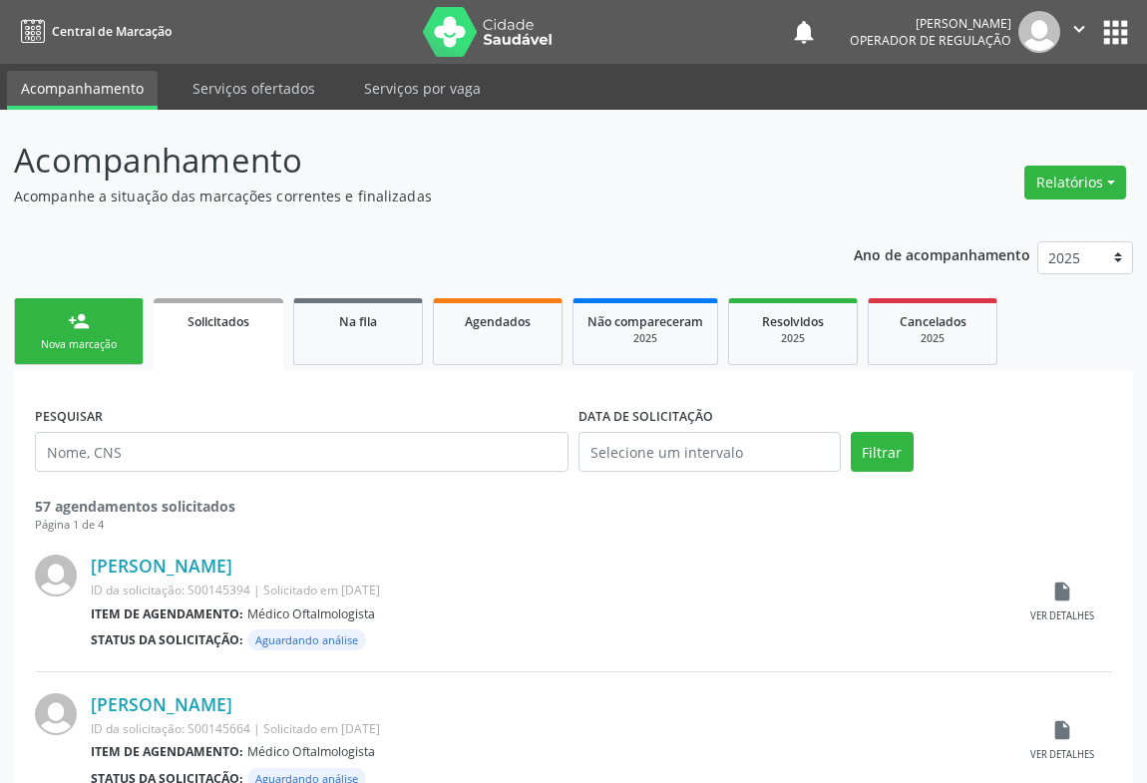
click at [114, 304] on link "person_add Nova marcação" at bounding box center [79, 331] width 130 height 67
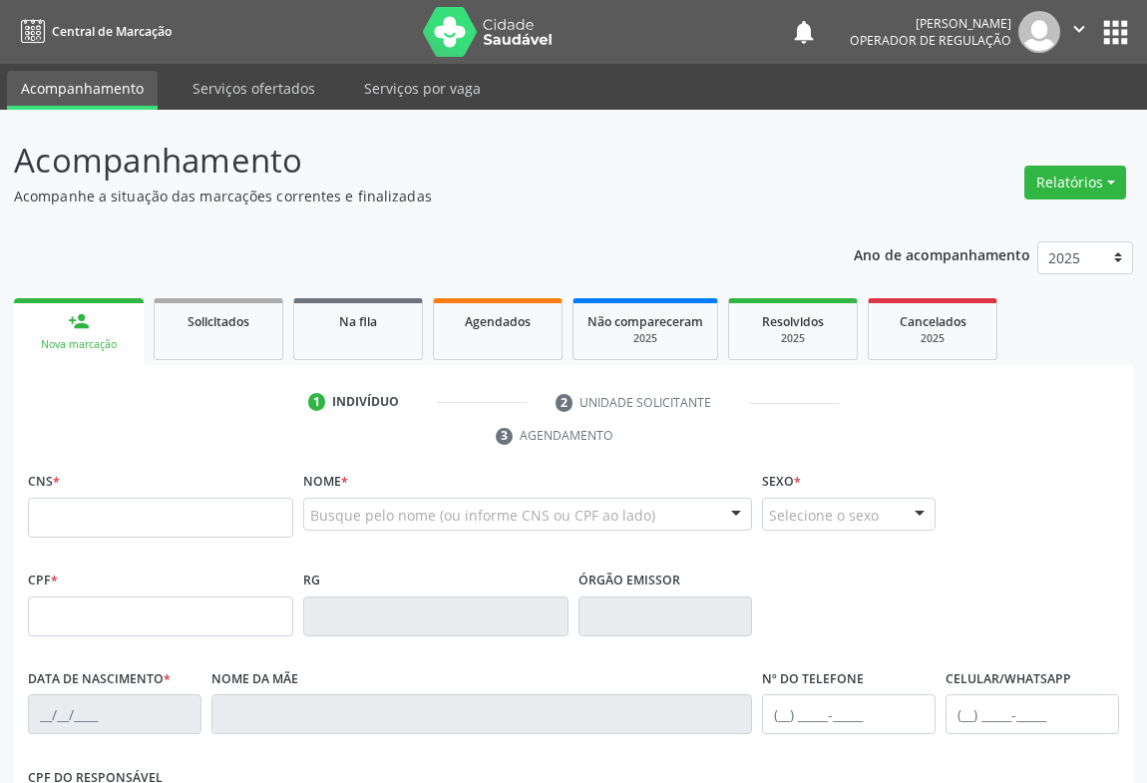
click at [140, 540] on fieldset "CNS *" at bounding box center [160, 509] width 265 height 85
click at [140, 522] on input "text" at bounding box center [160, 518] width 265 height 40
click at [80, 524] on input "text" at bounding box center [160, 518] width 265 height 40
type input "701 8092 7259 1274"
type input "124.246.125-60"
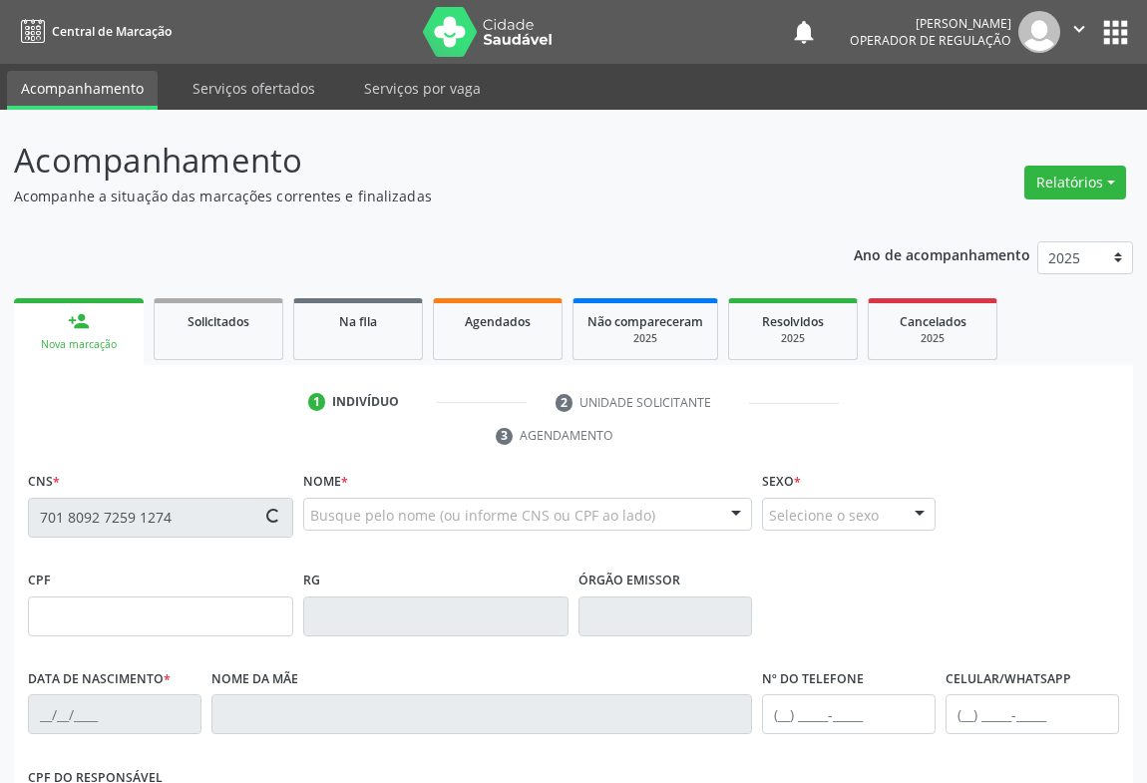
type input "2424042276"
type input "[DATE]"
type input "[PHONE_NUMBER]"
type input "124.246.125-60"
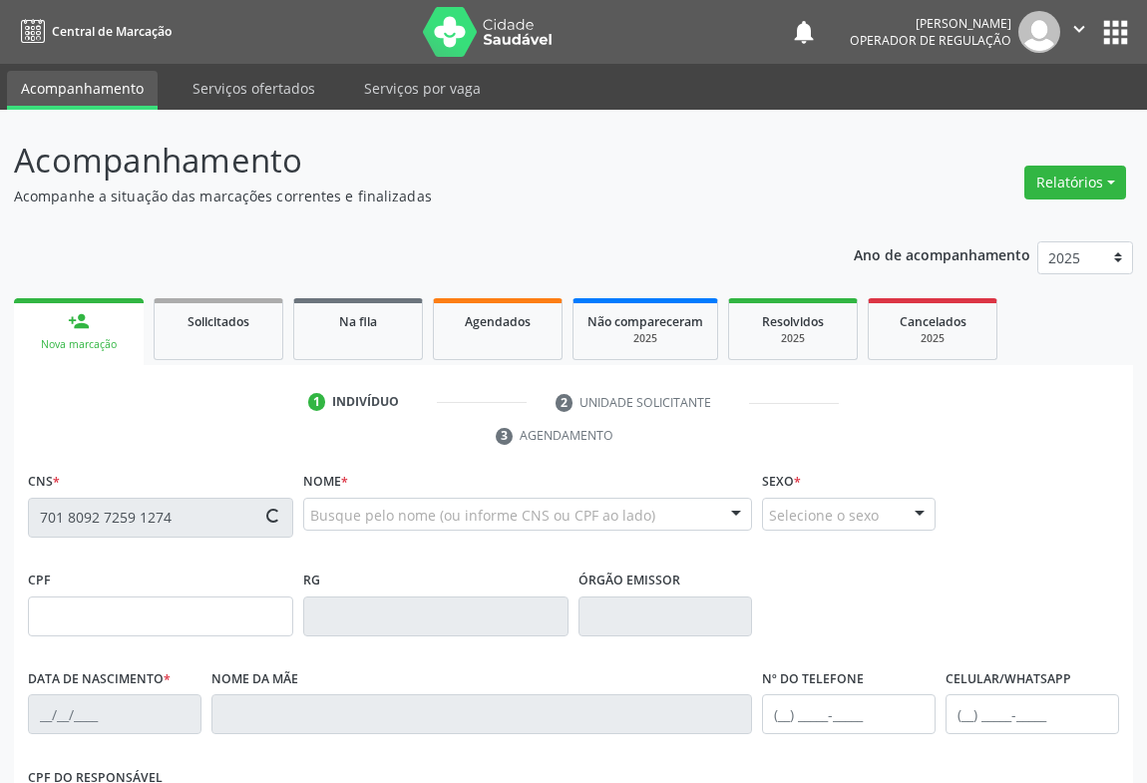
type input "sn"
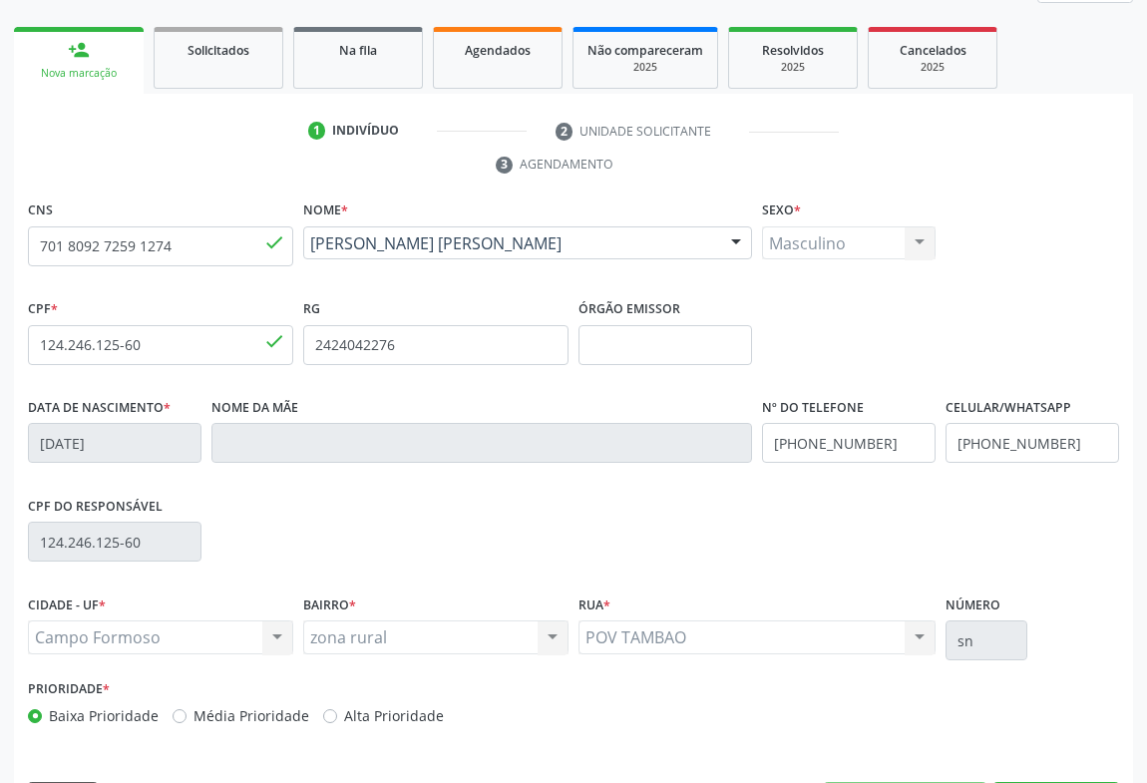
scroll to position [330, 0]
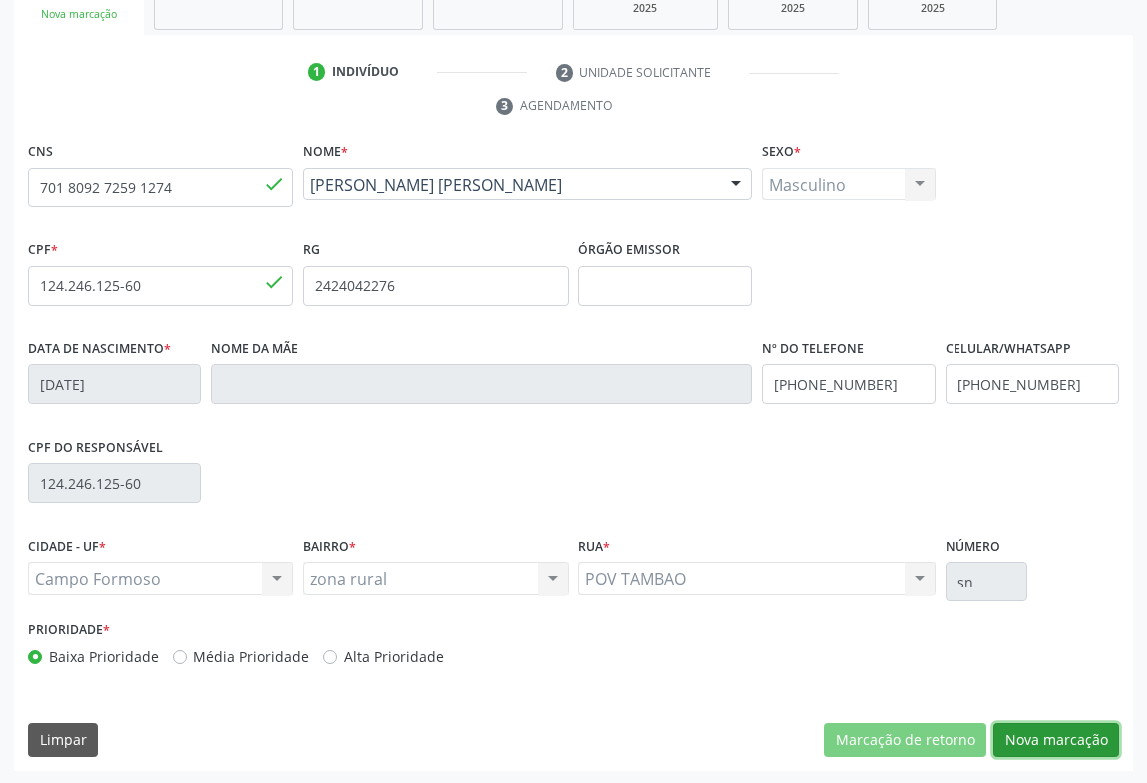
click at [1062, 735] on button "Nova marcação" at bounding box center [1057, 740] width 126 height 34
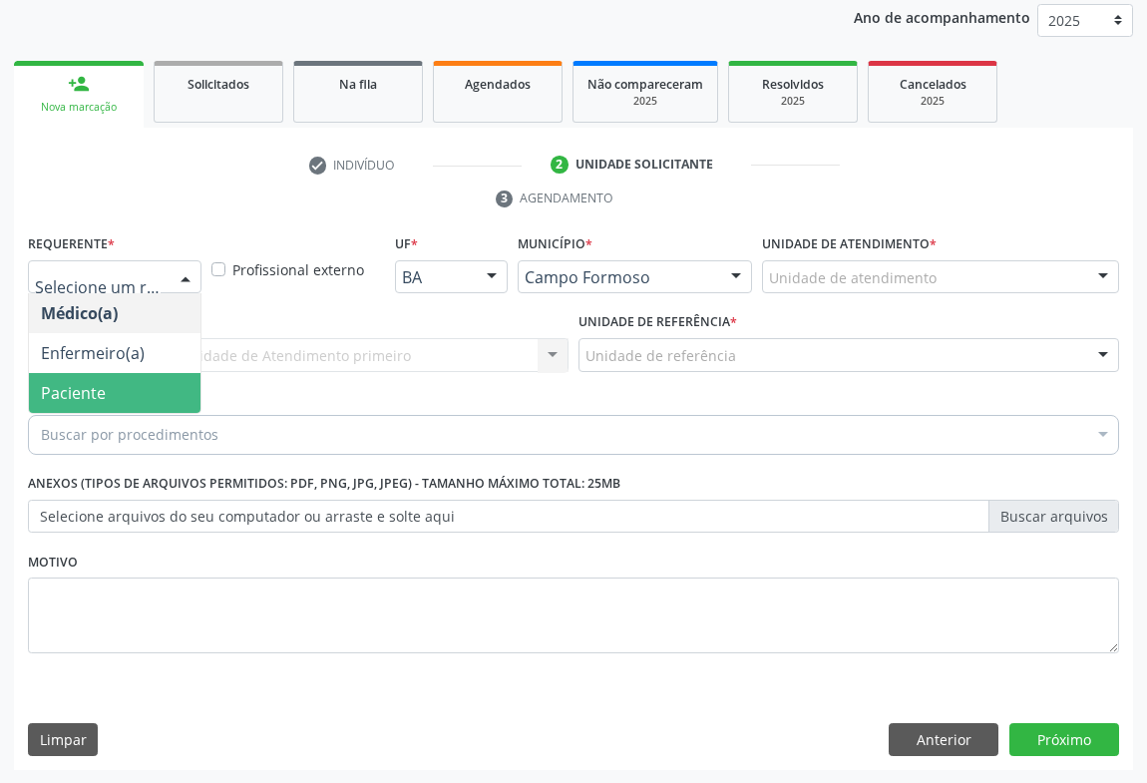
click at [114, 395] on span "Paciente" at bounding box center [115, 393] width 172 height 40
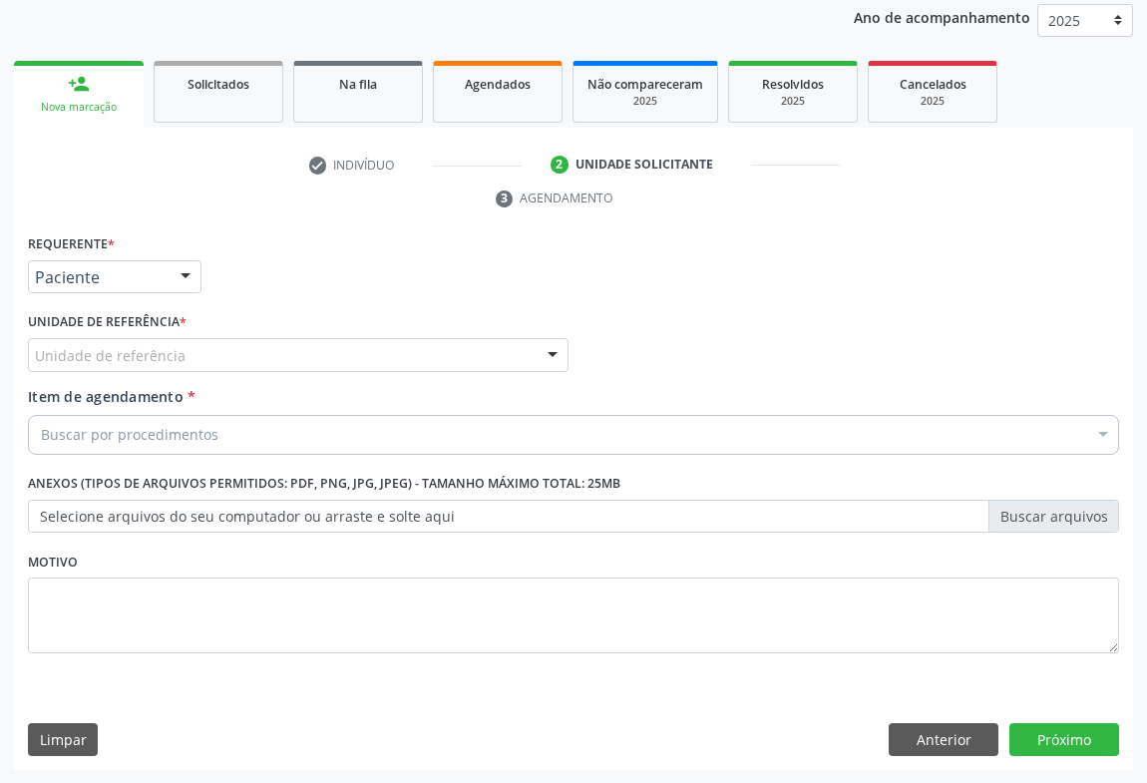
drag, startPoint x: 306, startPoint y: 356, endPoint x: 302, endPoint y: 375, distance: 19.4
click at [303, 356] on div "Unidade de referência" at bounding box center [298, 355] width 541 height 34
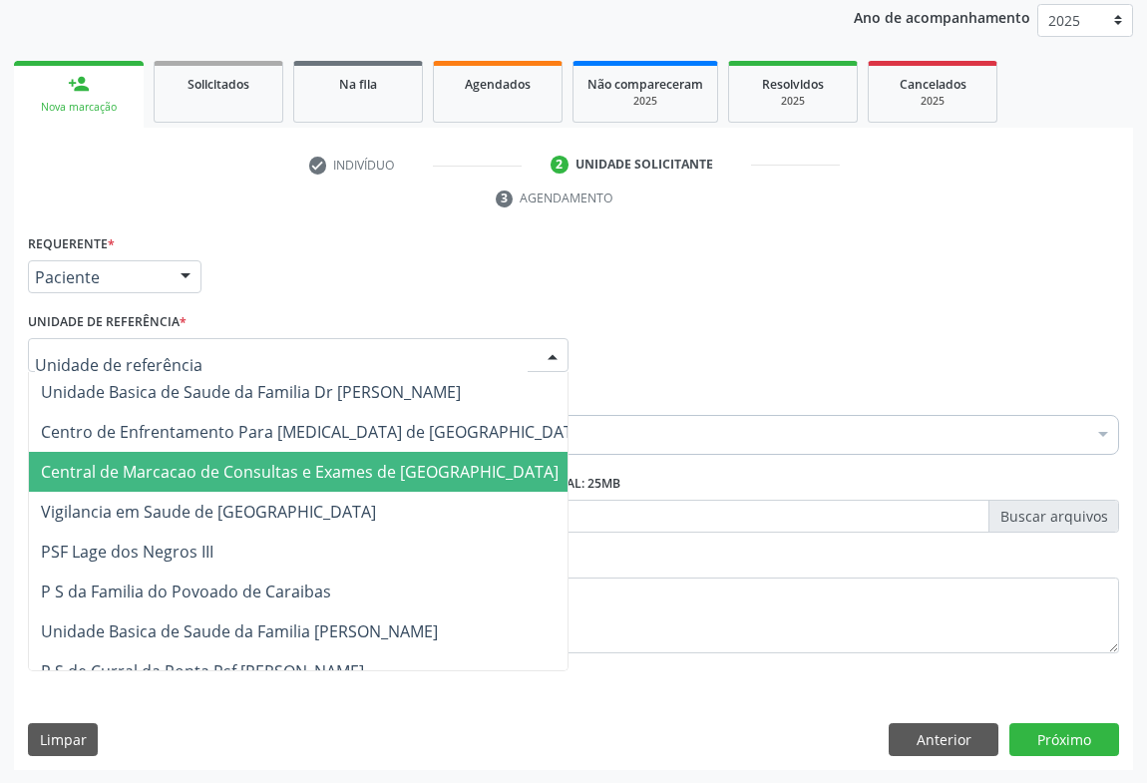
click at [291, 486] on span "Central de Marcacao de Consultas e Exames de [GEOGRAPHIC_DATA]" at bounding box center [314, 472] width 571 height 40
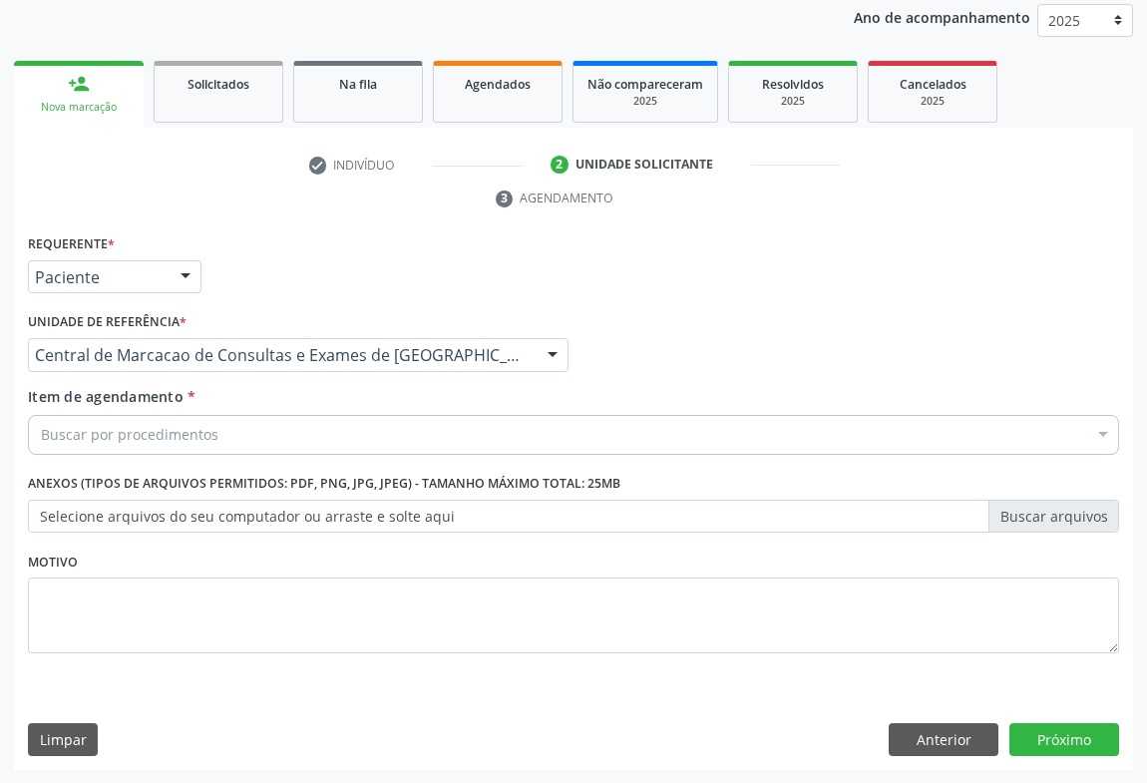
click at [320, 449] on div "Buscar por procedimentos Selecionar todos 0202040089 - 3X Pesquisa de Larvas Na…" at bounding box center [574, 432] width 1092 height 34
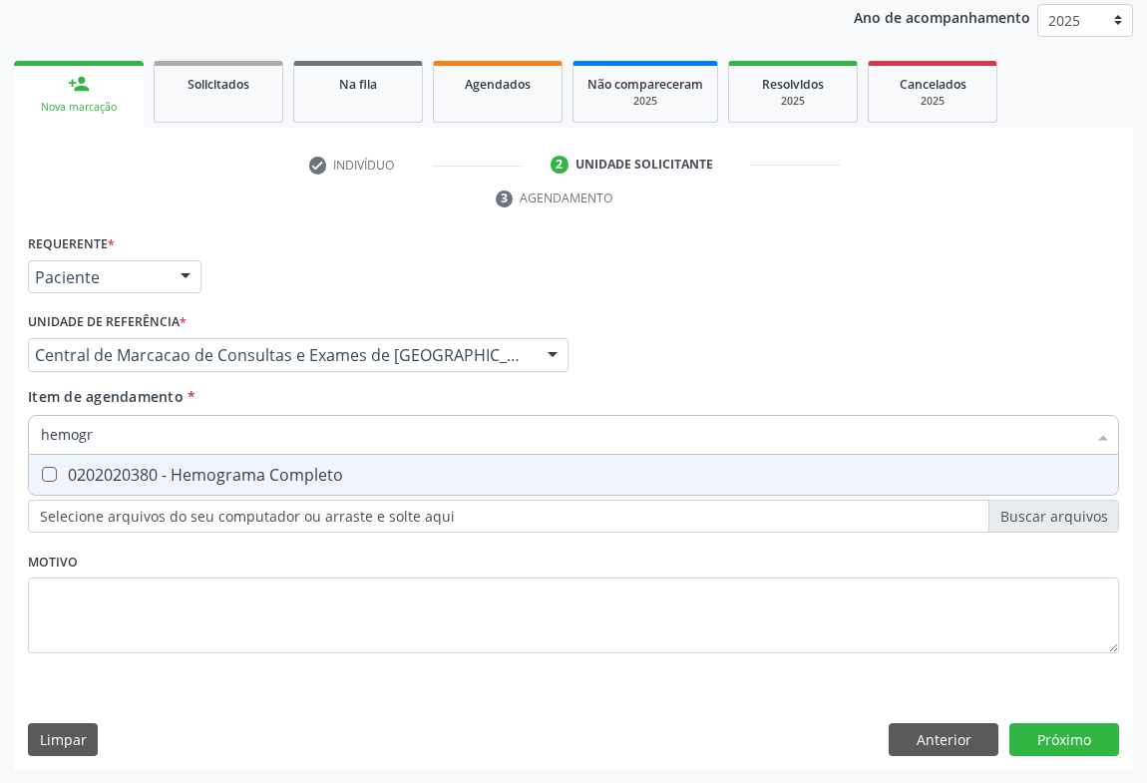
type input "hemogra"
click at [289, 476] on div "0202020380 - Hemograma Completo" at bounding box center [574, 475] width 1066 height 16
checkbox Completo "true"
type input "hemogra"
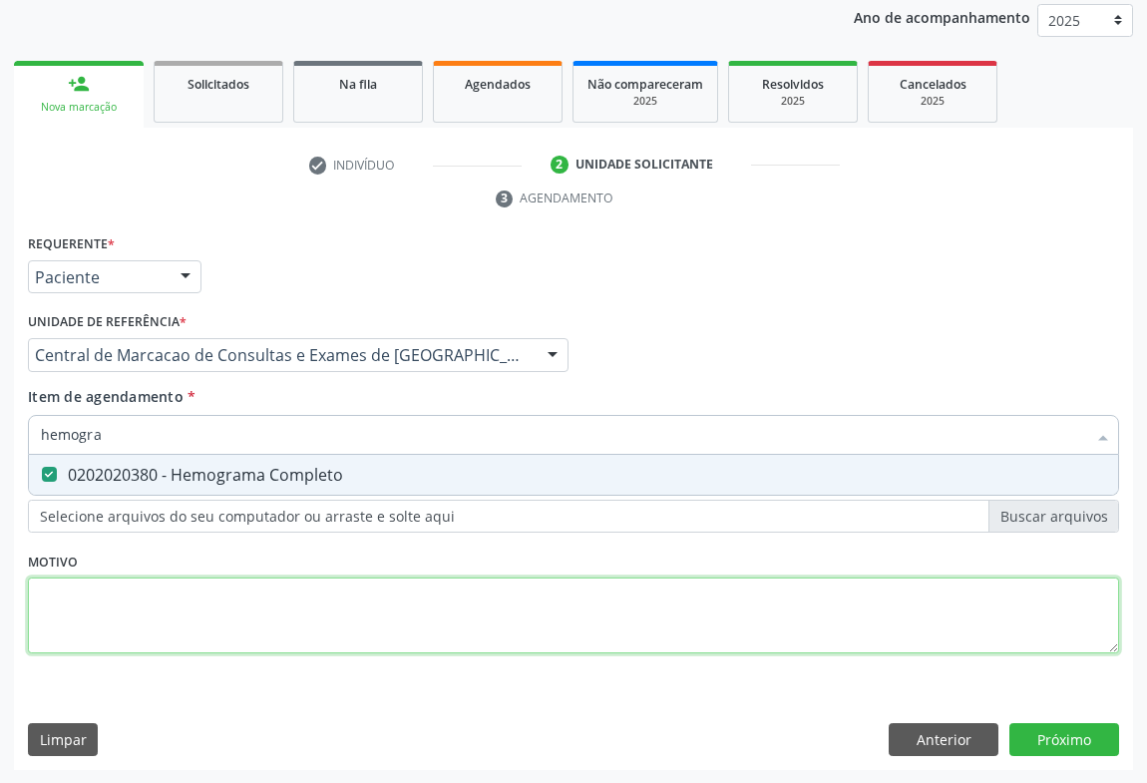
click at [300, 603] on div "Requerente * Paciente Médico(a) Enfermeiro(a) Paciente Nenhum resultado encontr…" at bounding box center [574, 455] width 1092 height 452
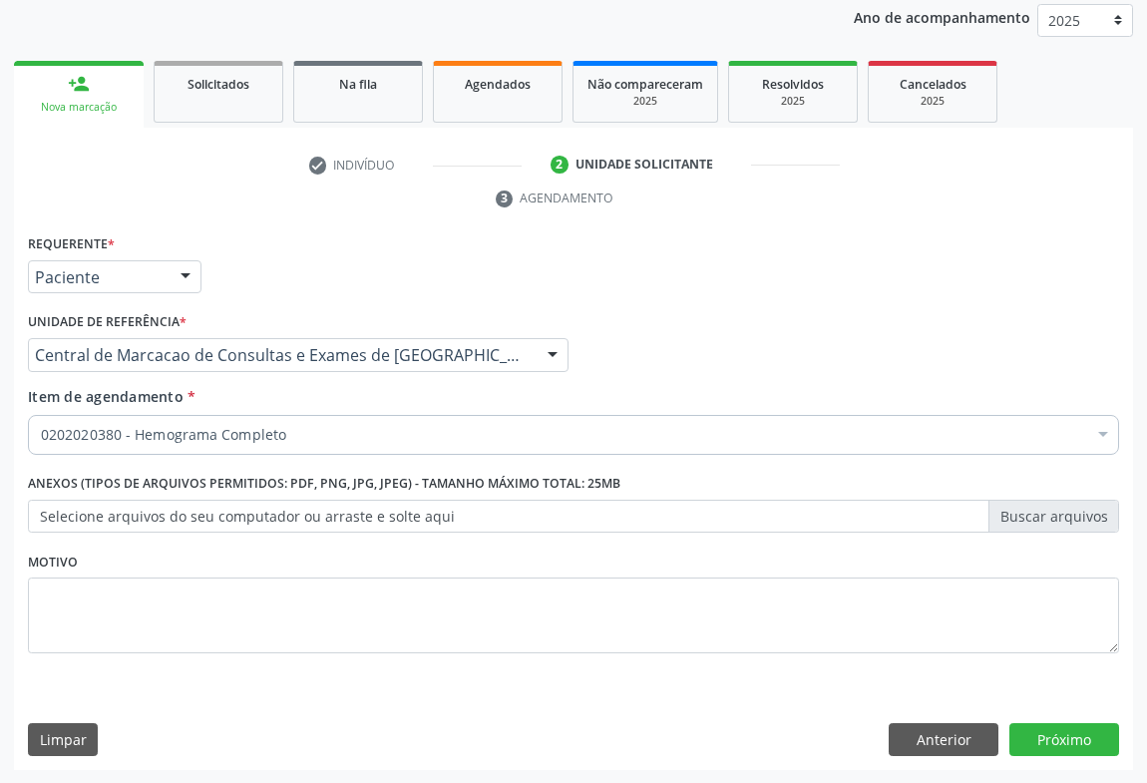
click at [438, 418] on div "0202020380 - Hemograma Completo" at bounding box center [574, 435] width 1092 height 40
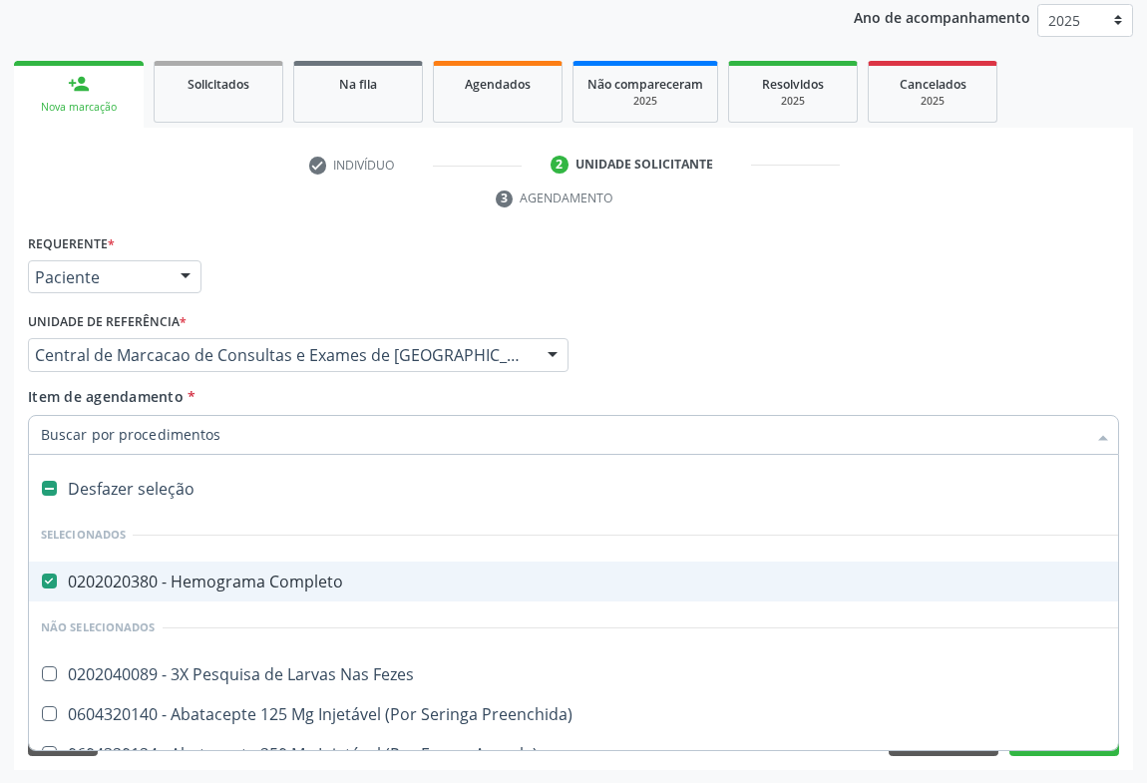
click at [1019, 301] on div "Requerente * Paciente Médico(a) Enfermeiro(a) Paciente Nenhum resultado encontr…" at bounding box center [574, 268] width 1102 height 78
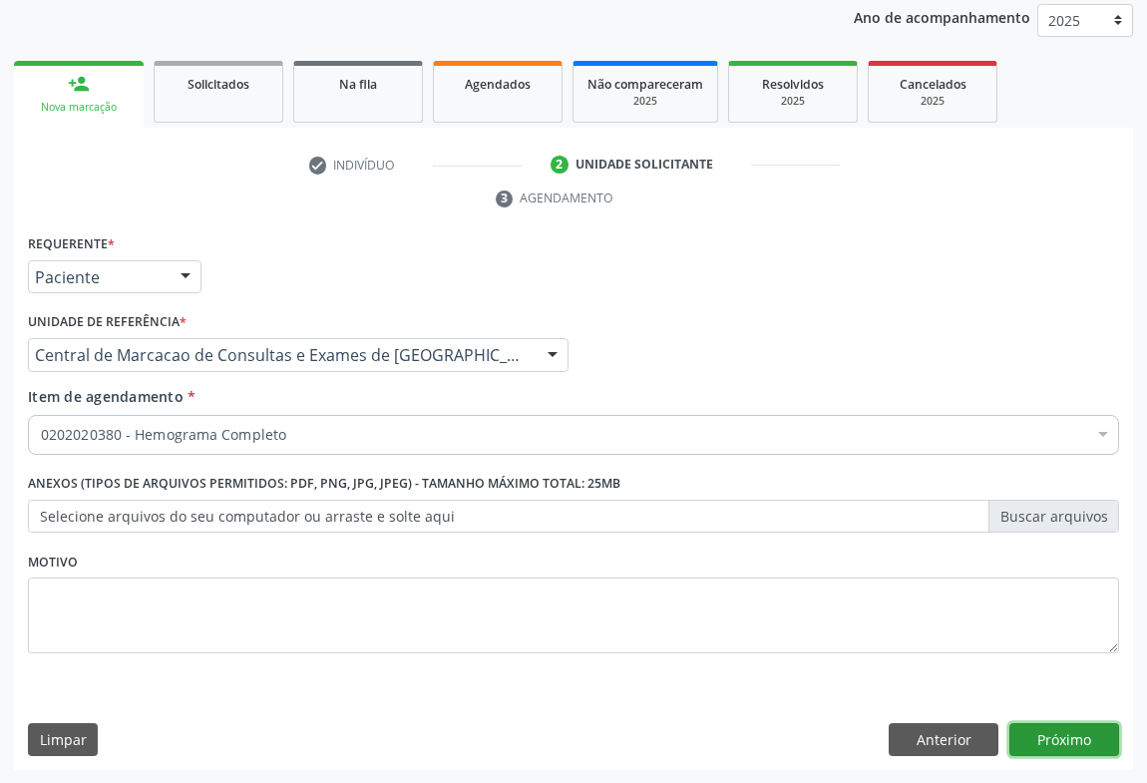
click at [1034, 732] on button "Próximo" at bounding box center [1065, 740] width 110 height 34
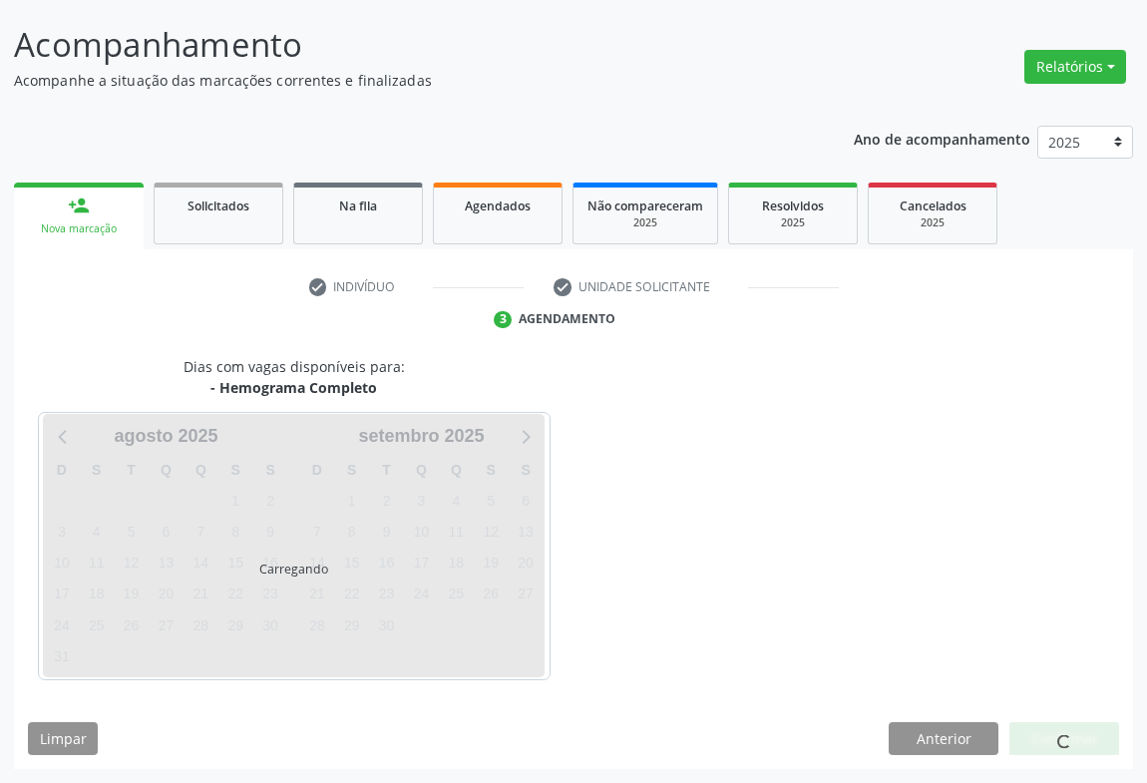
scroll to position [115, 0]
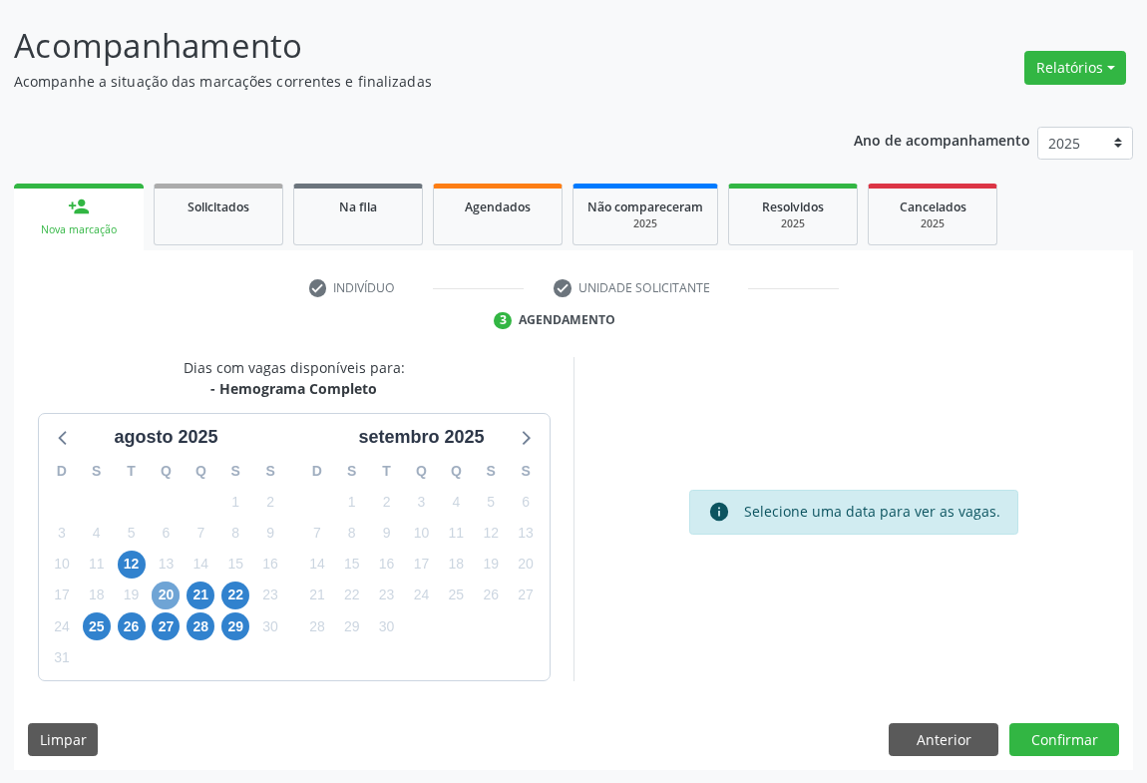
click at [166, 596] on span "20" at bounding box center [166, 596] width 28 height 28
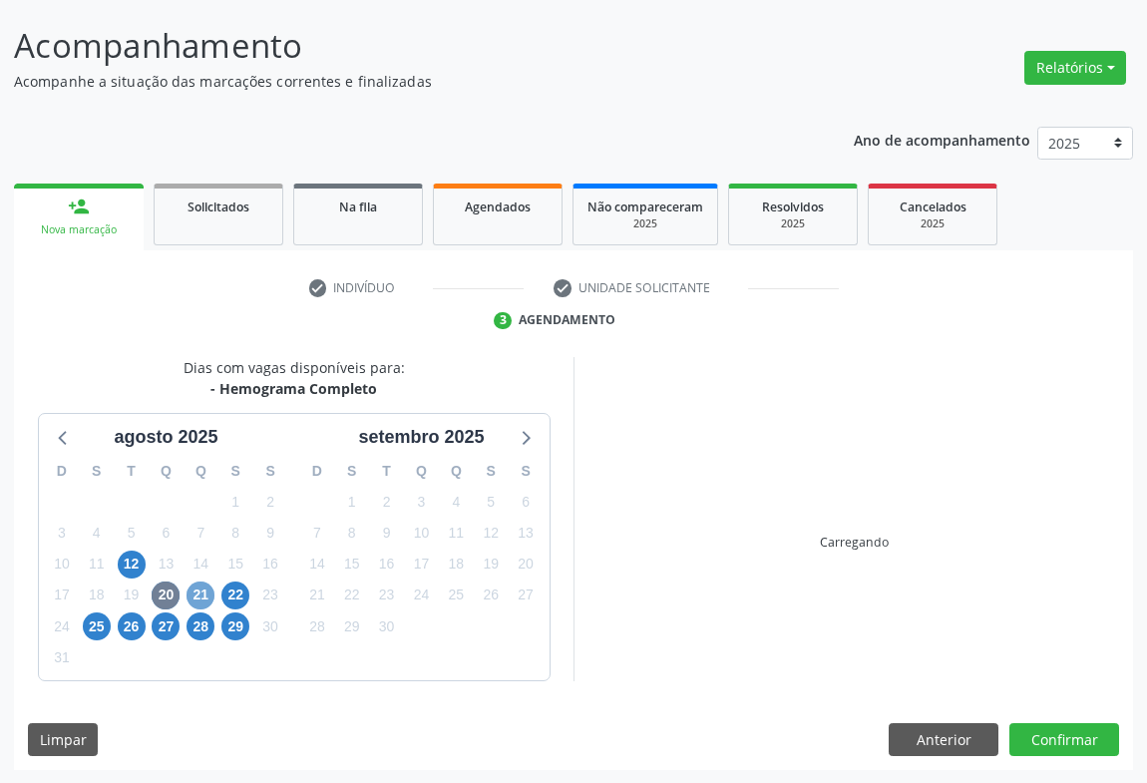
click at [210, 602] on span "21" at bounding box center [201, 596] width 28 height 28
click at [167, 588] on span "20" at bounding box center [166, 596] width 28 height 28
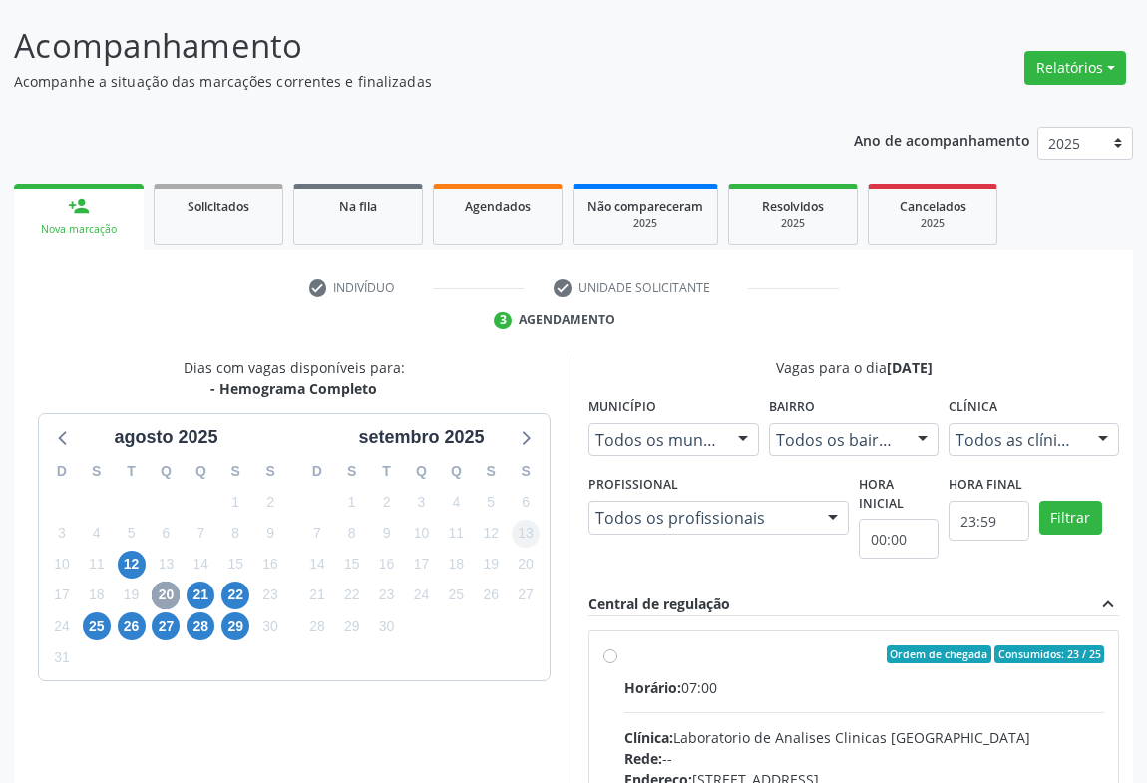
scroll to position [414, 0]
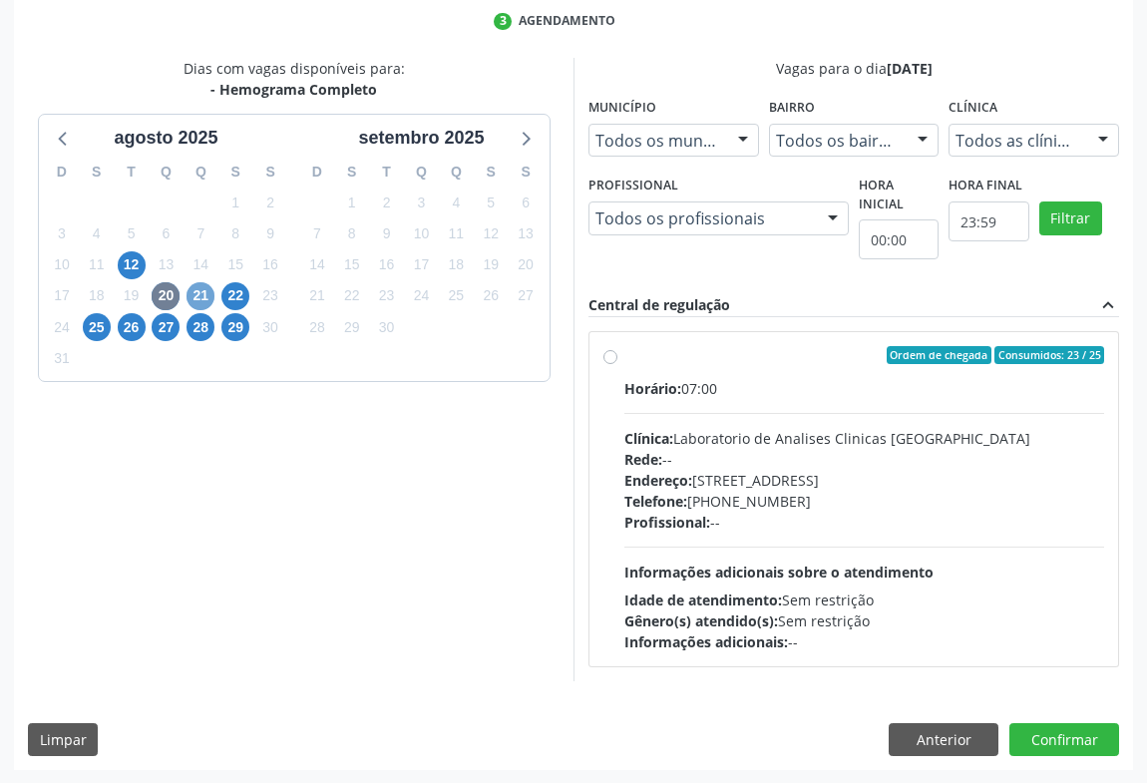
click at [198, 292] on span "21" at bounding box center [201, 296] width 28 height 28
click at [887, 454] on div "Rede: --" at bounding box center [865, 459] width 480 height 21
click at [618, 364] on input "Ordem de chegada Consumidos: 8 / 20 Horário: 07:00 Clínica: Laboratorio de Anal…" at bounding box center [611, 355] width 14 height 18
radio input "true"
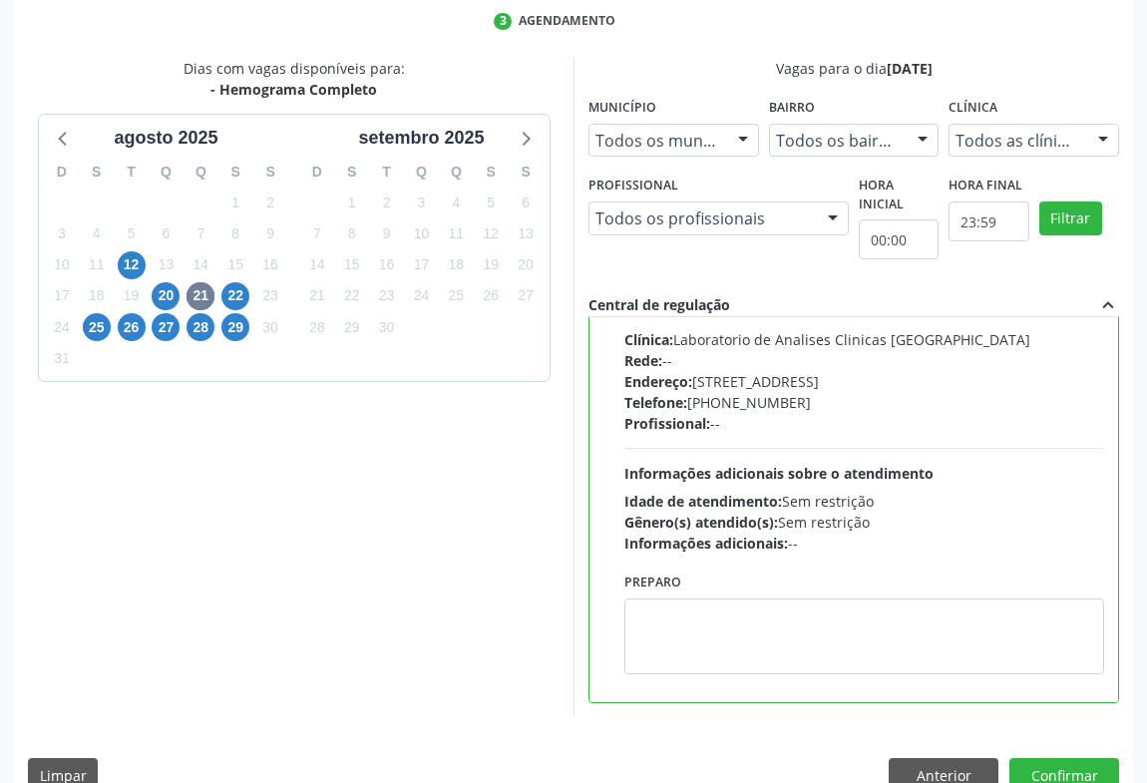
scroll to position [450, 0]
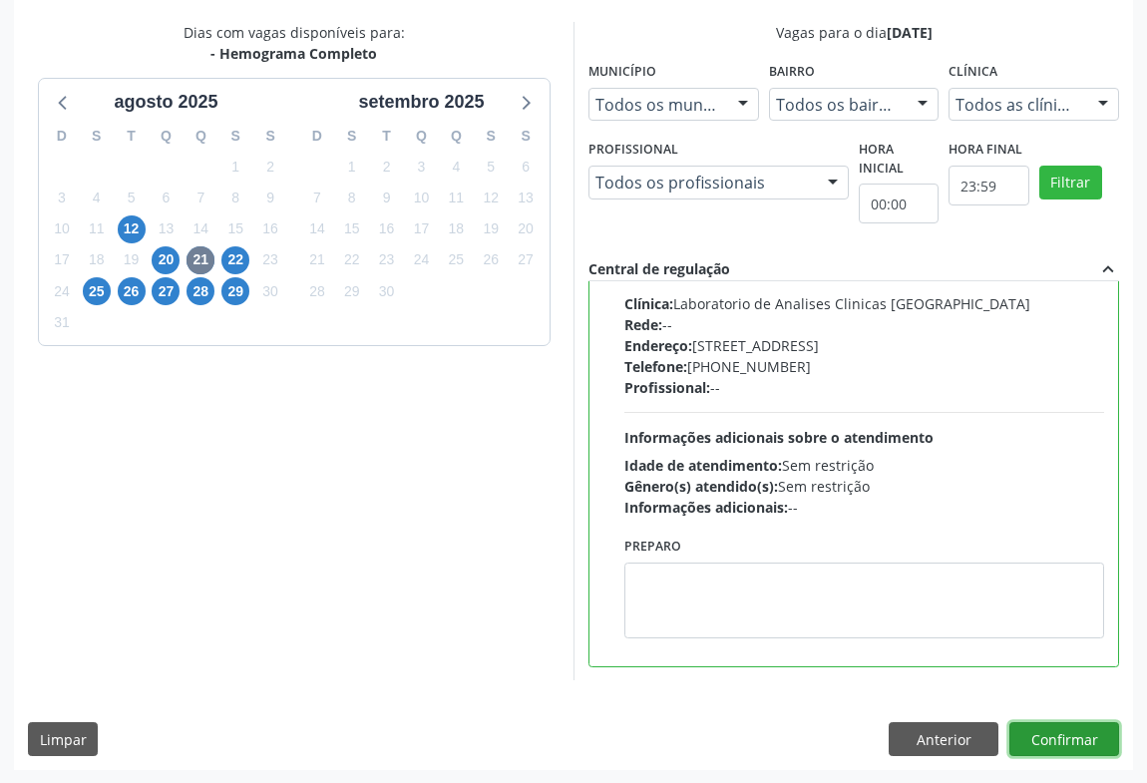
click at [1093, 731] on button "Confirmar" at bounding box center [1065, 739] width 110 height 34
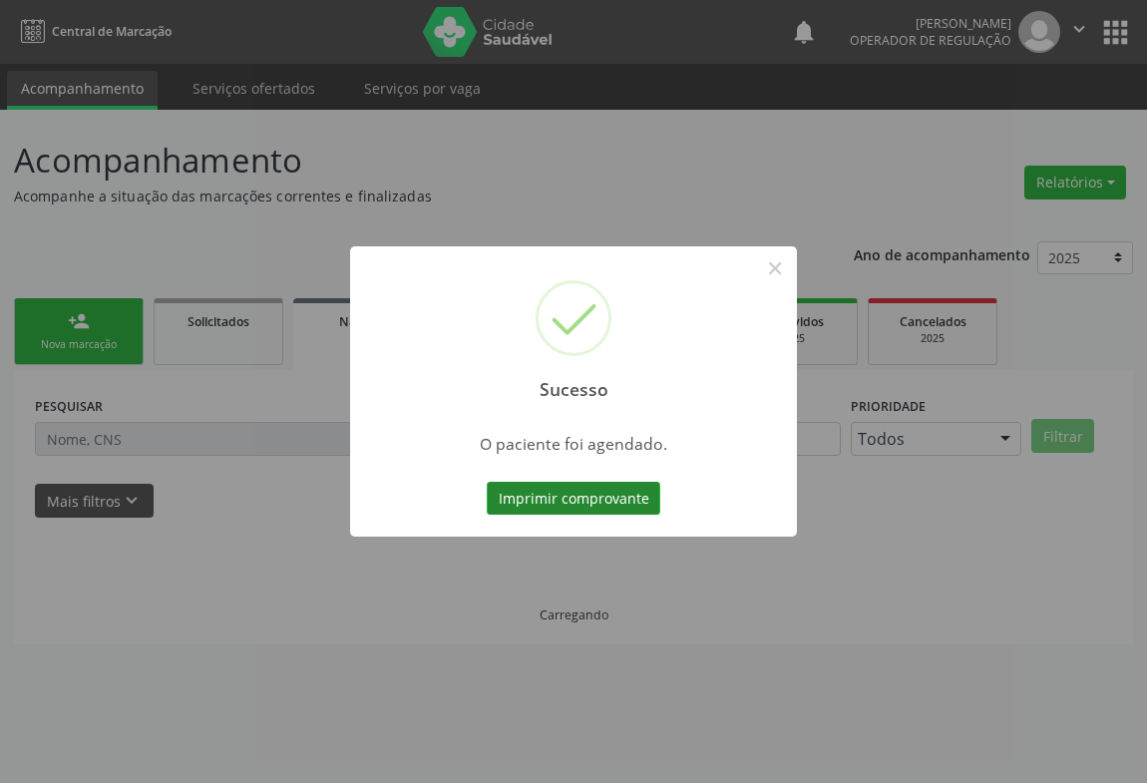
scroll to position [0, 0]
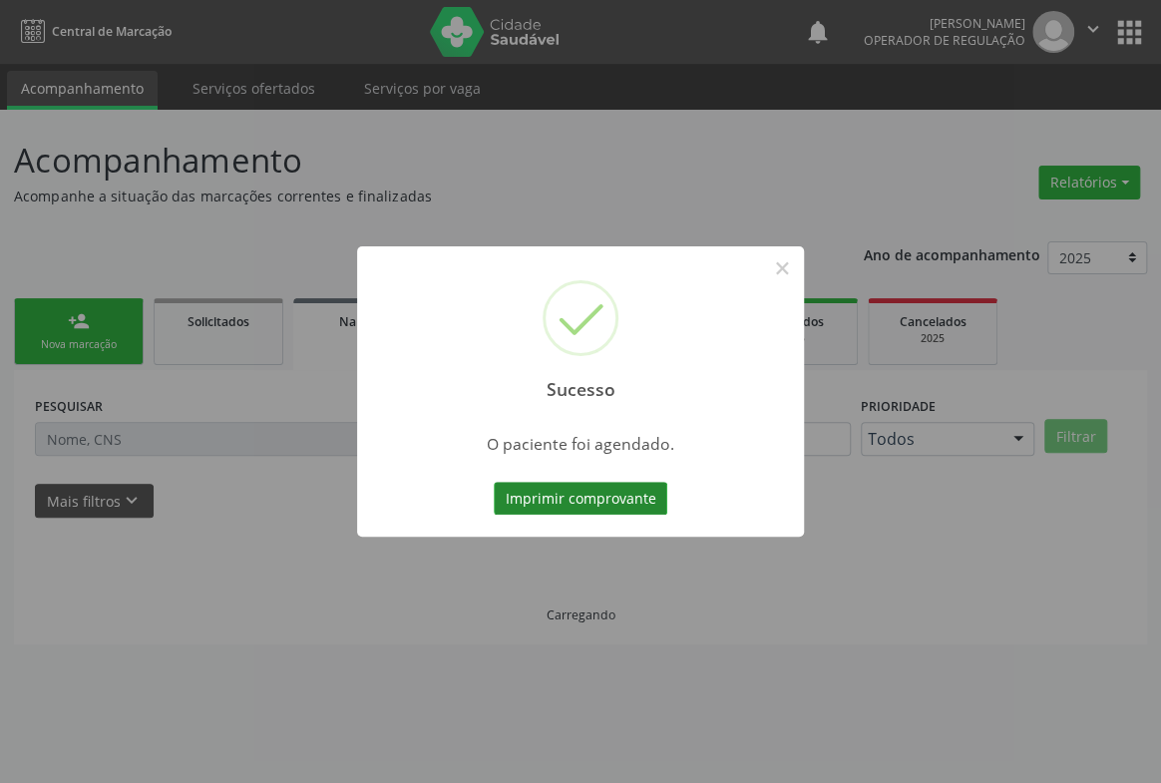
click at [582, 493] on button "Imprimir comprovante" at bounding box center [581, 499] width 174 height 34
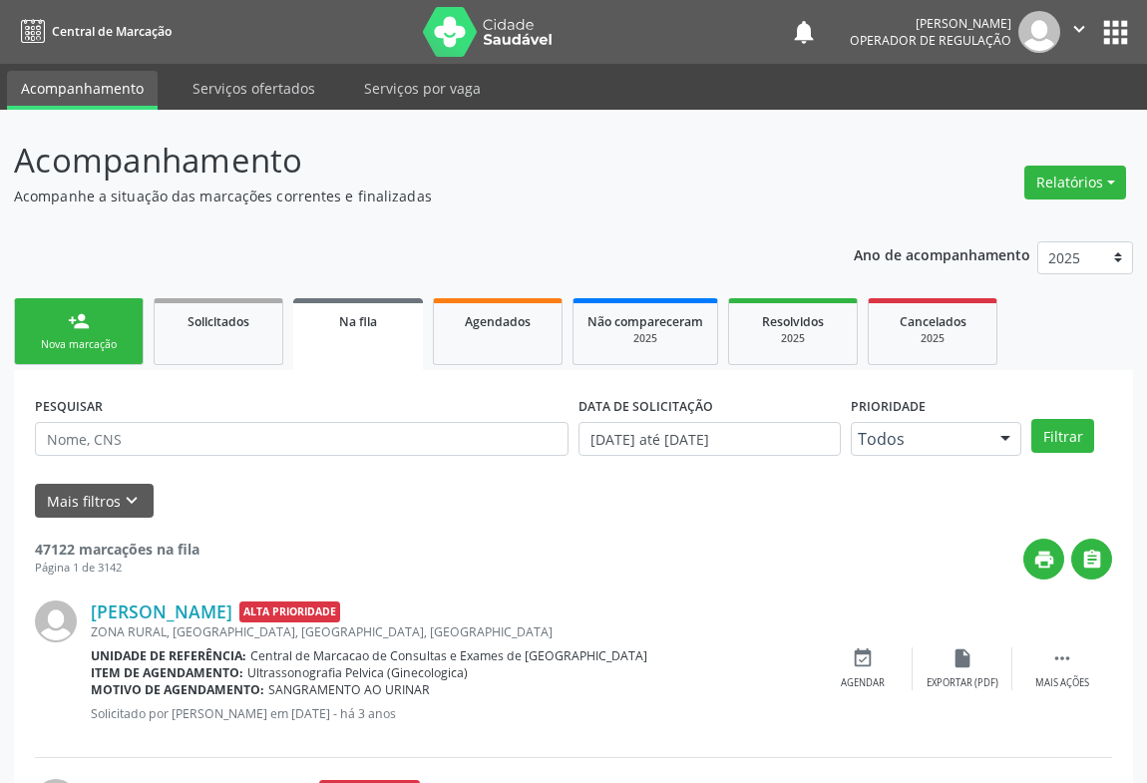
click at [52, 359] on link "person_add Nova marcação" at bounding box center [79, 331] width 130 height 67
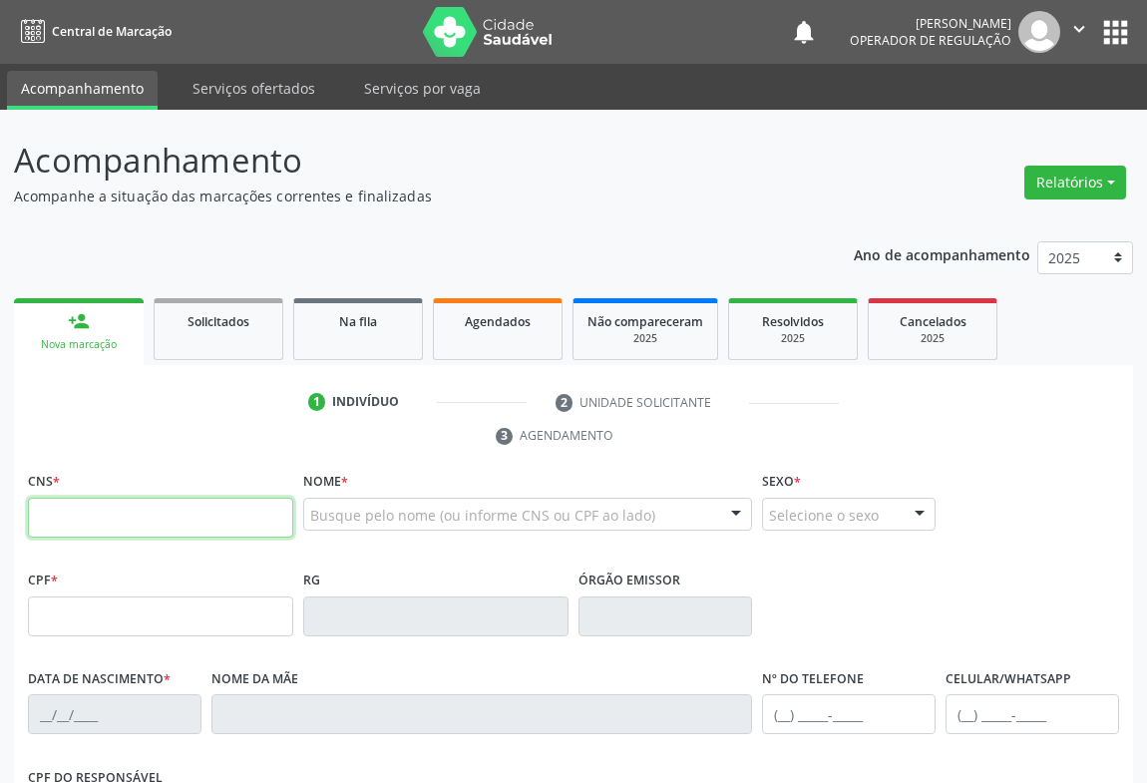
click at [120, 509] on input "text" at bounding box center [160, 518] width 265 height 40
type input "708 6005 4462 0482"
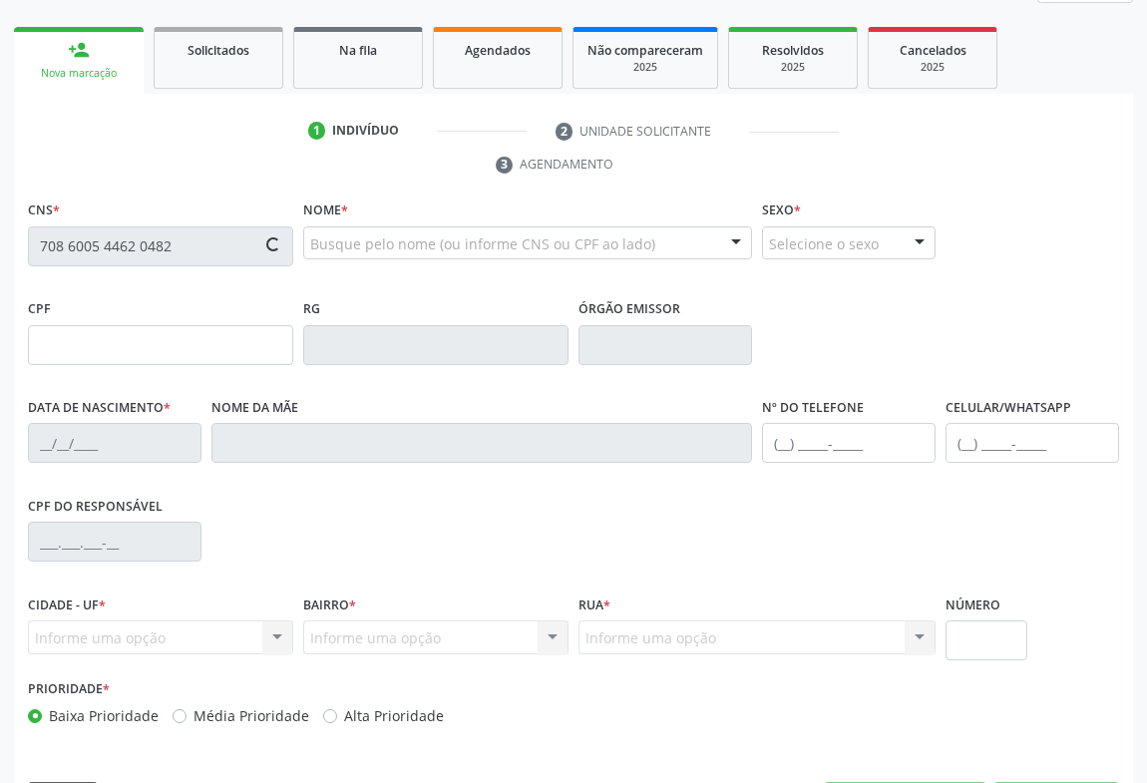
type input "0979777064"
type input "[DATE]"
type input "[PHONE_NUMBER]"
type input "S/N"
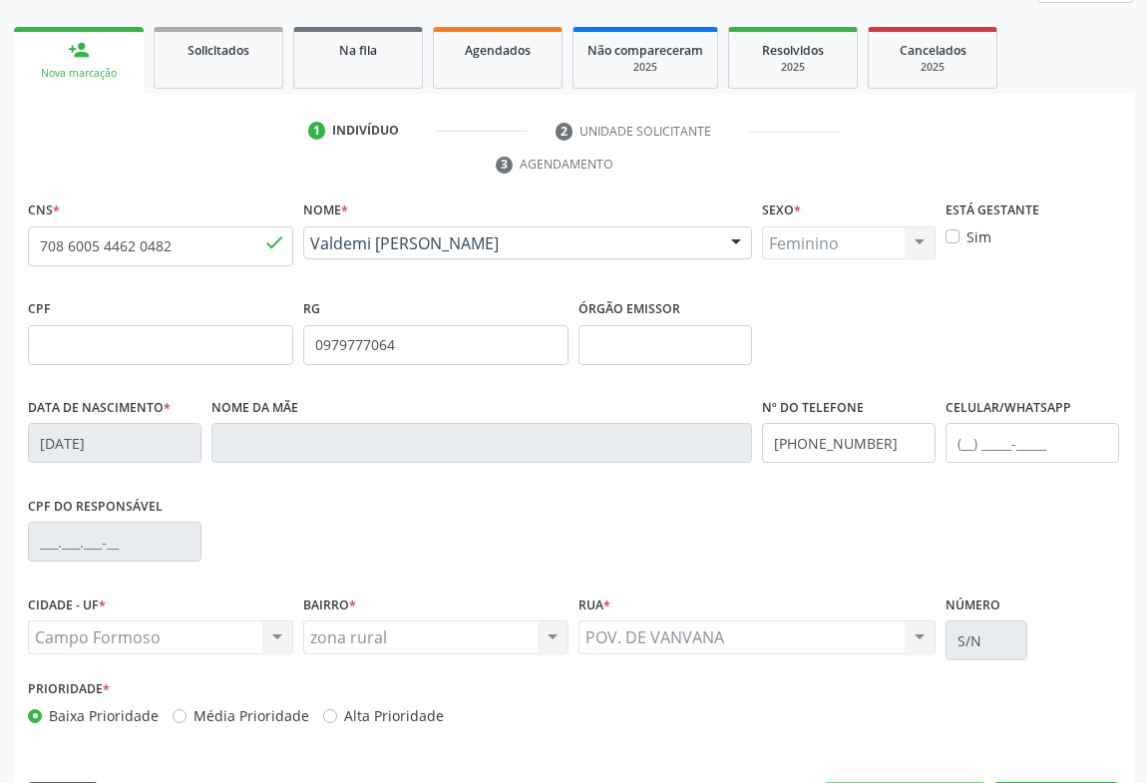
scroll to position [330, 0]
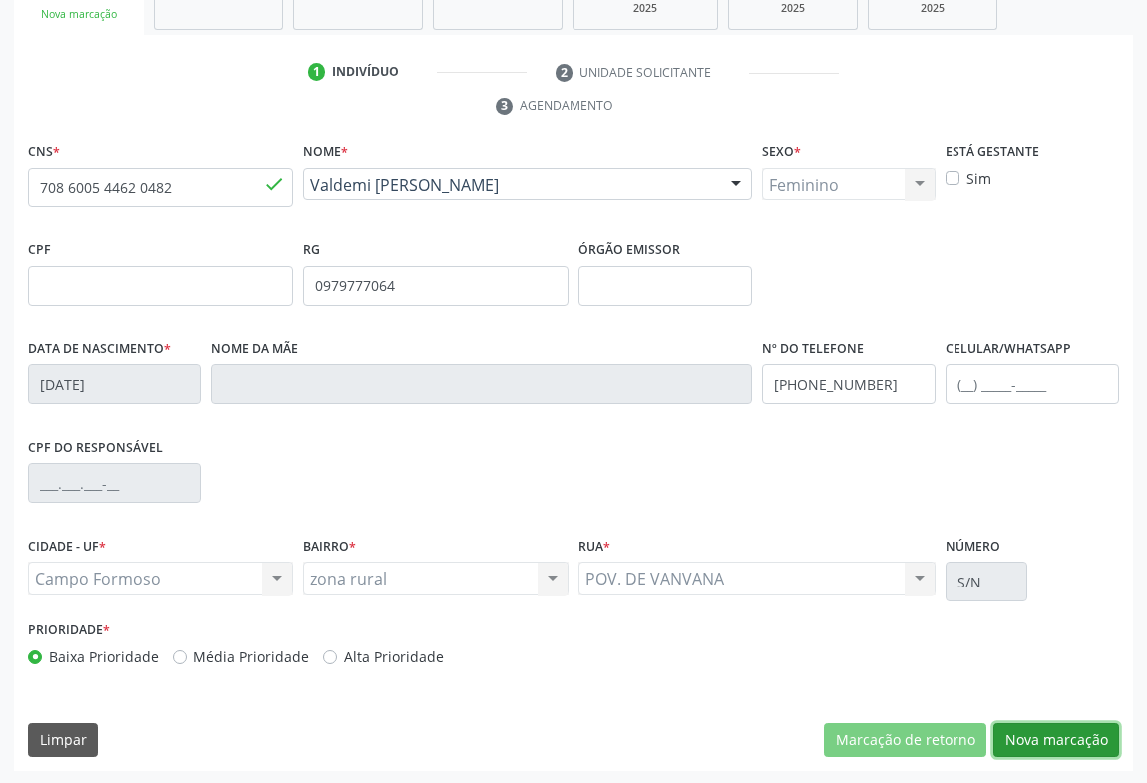
click at [1029, 731] on button "Nova marcação" at bounding box center [1057, 740] width 126 height 34
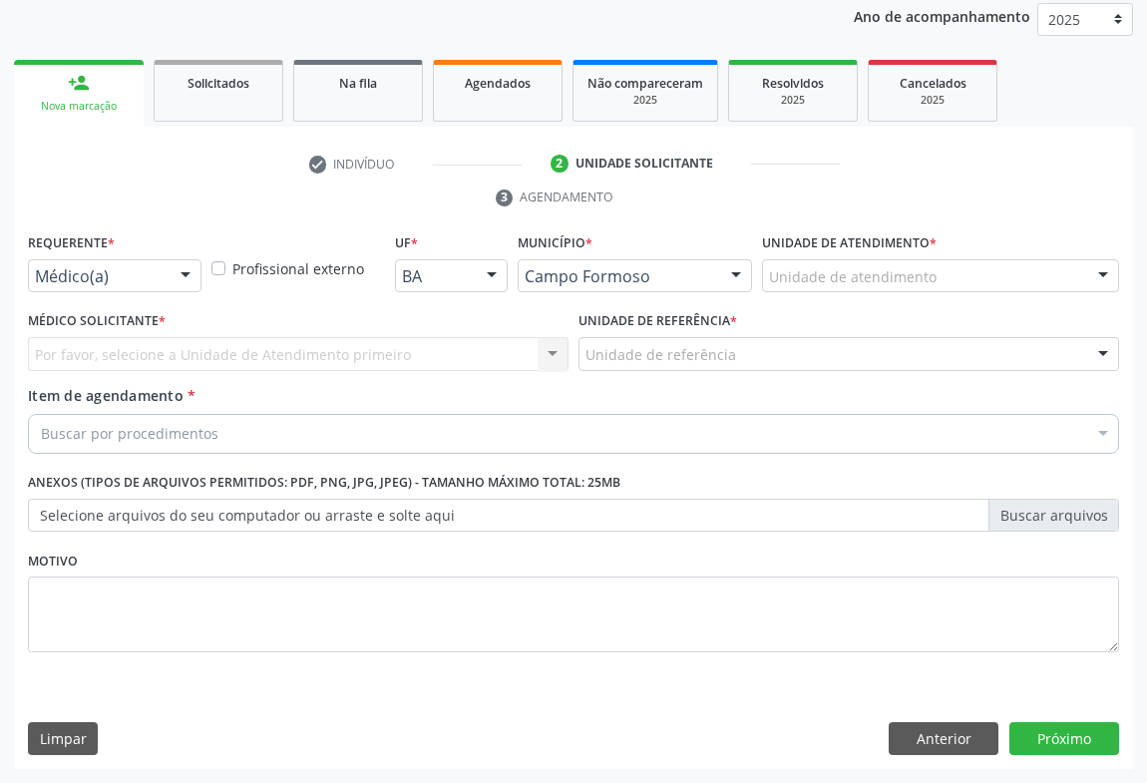
scroll to position [237, 0]
drag, startPoint x: 161, startPoint y: 286, endPoint x: 155, endPoint y: 369, distance: 83.0
click at [162, 289] on div "Médico(a)" at bounding box center [115, 277] width 174 height 34
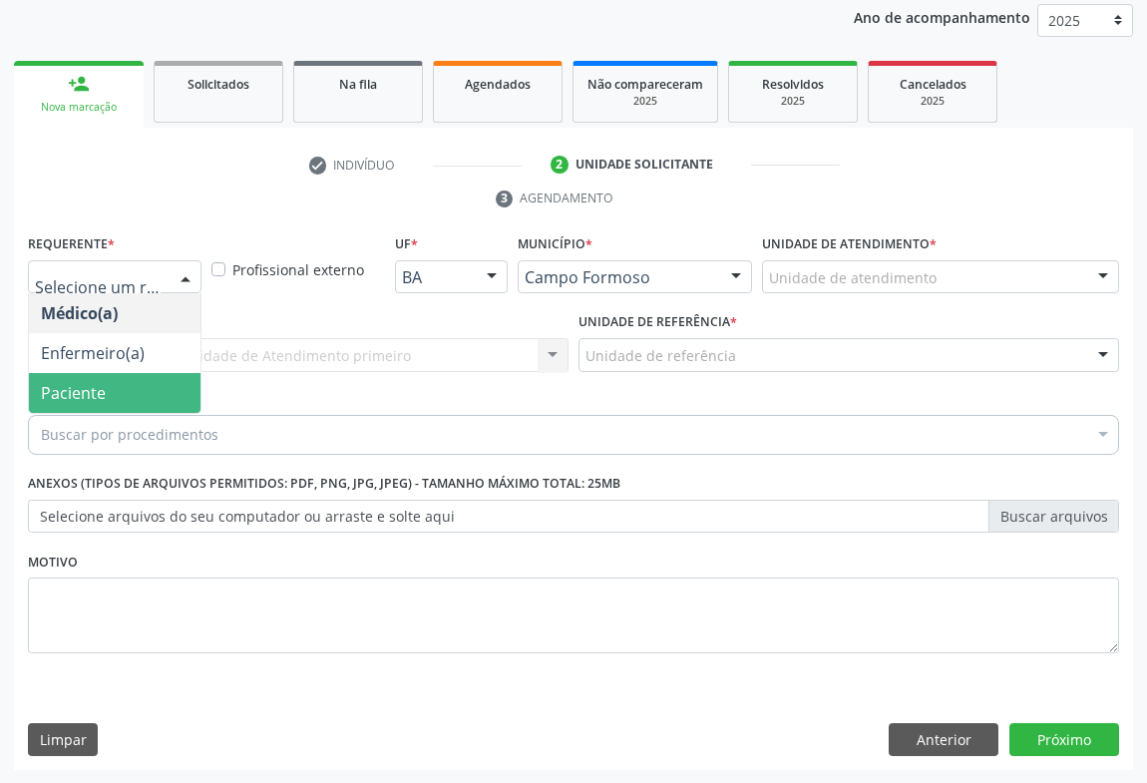
click at [146, 389] on span "Paciente" at bounding box center [115, 393] width 172 height 40
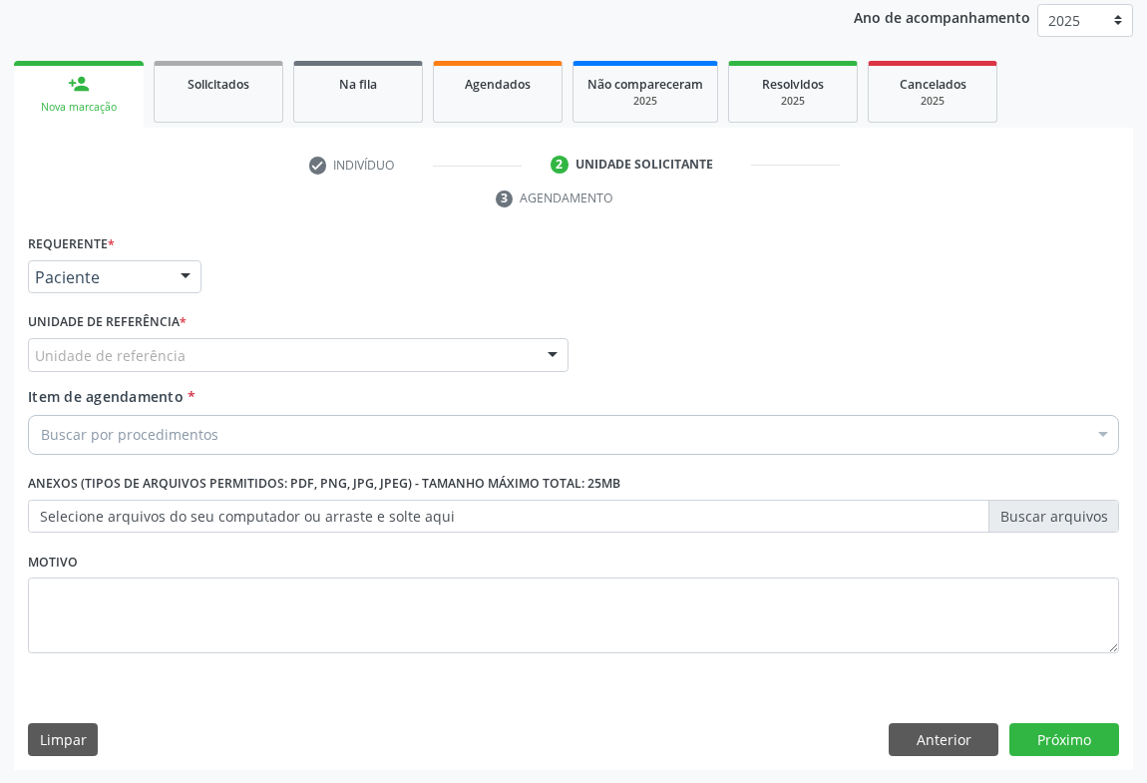
click at [218, 358] on div "Unidade de referência" at bounding box center [298, 355] width 541 height 34
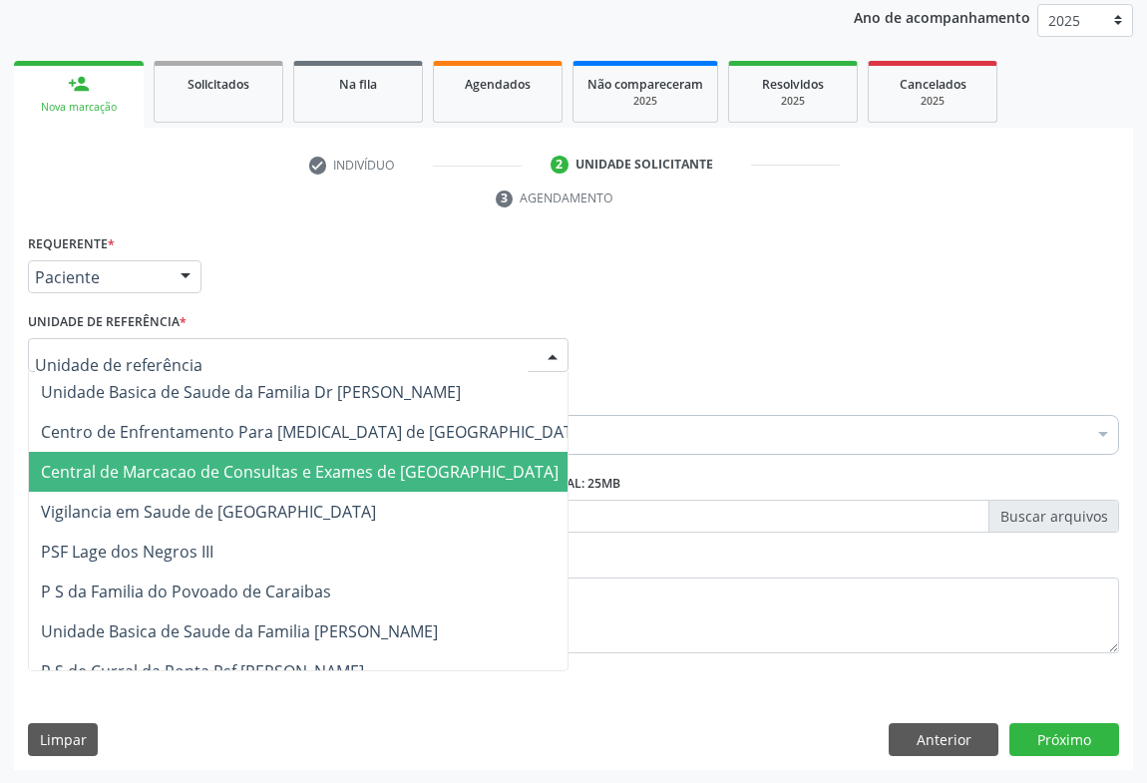
click at [220, 467] on span "Central de Marcacao de Consultas e Exames de [GEOGRAPHIC_DATA]" at bounding box center [300, 472] width 518 height 22
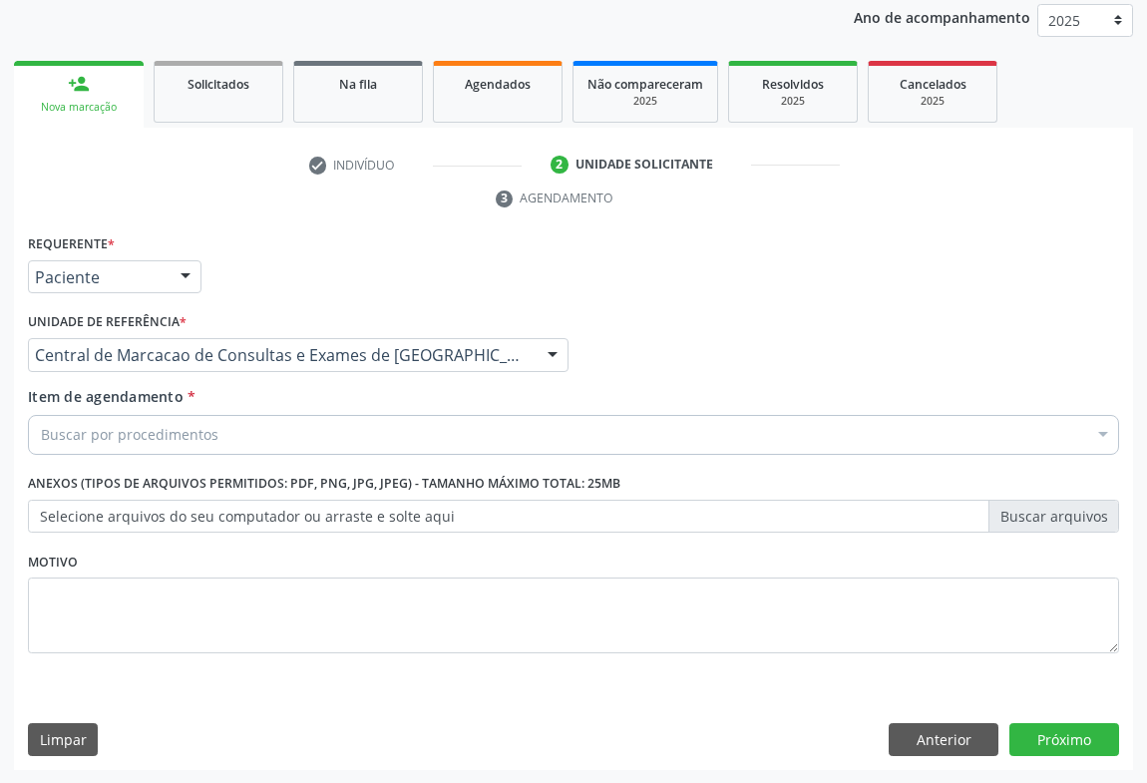
click at [254, 435] on div "Buscar por procedimentos" at bounding box center [574, 435] width 1092 height 40
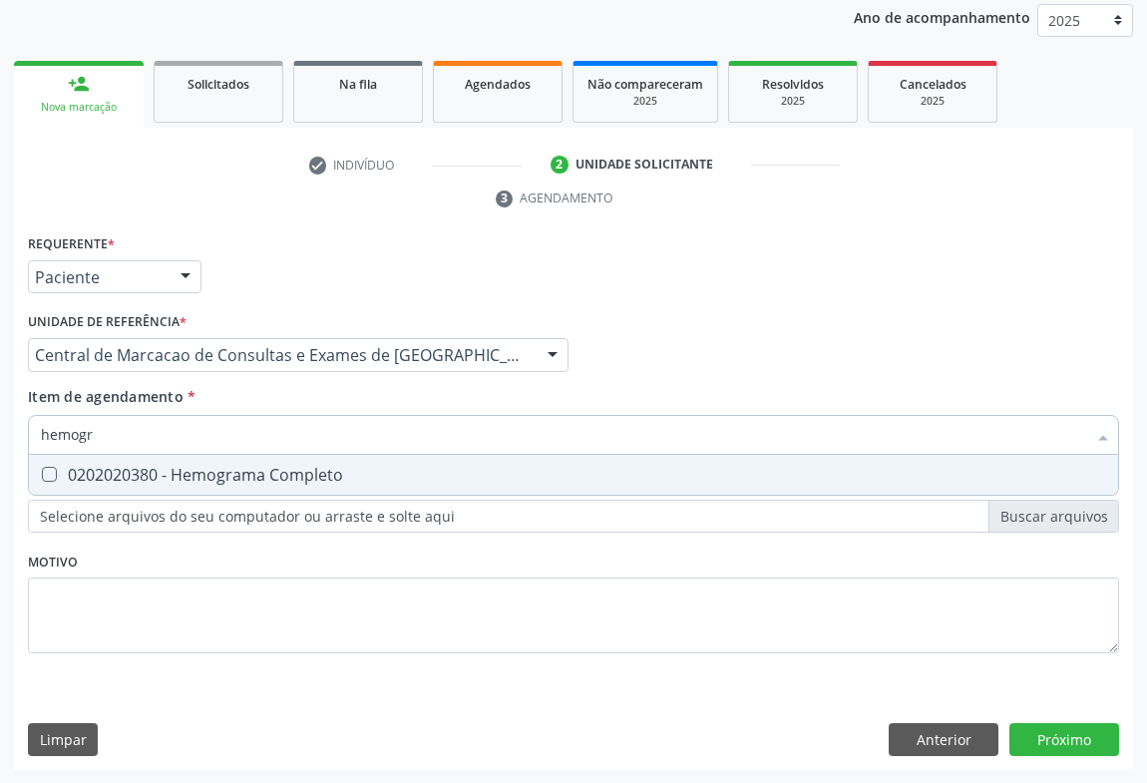
type input "hemogra"
click at [303, 479] on div "0202020380 - Hemograma Completo" at bounding box center [574, 475] width 1066 height 16
checkbox Completo "true"
type input "hemogra"
click at [490, 519] on div "Requerente * Paciente Médico(a) Enfermeiro(a) Paciente Nenhum resultado encontr…" at bounding box center [574, 455] width 1092 height 452
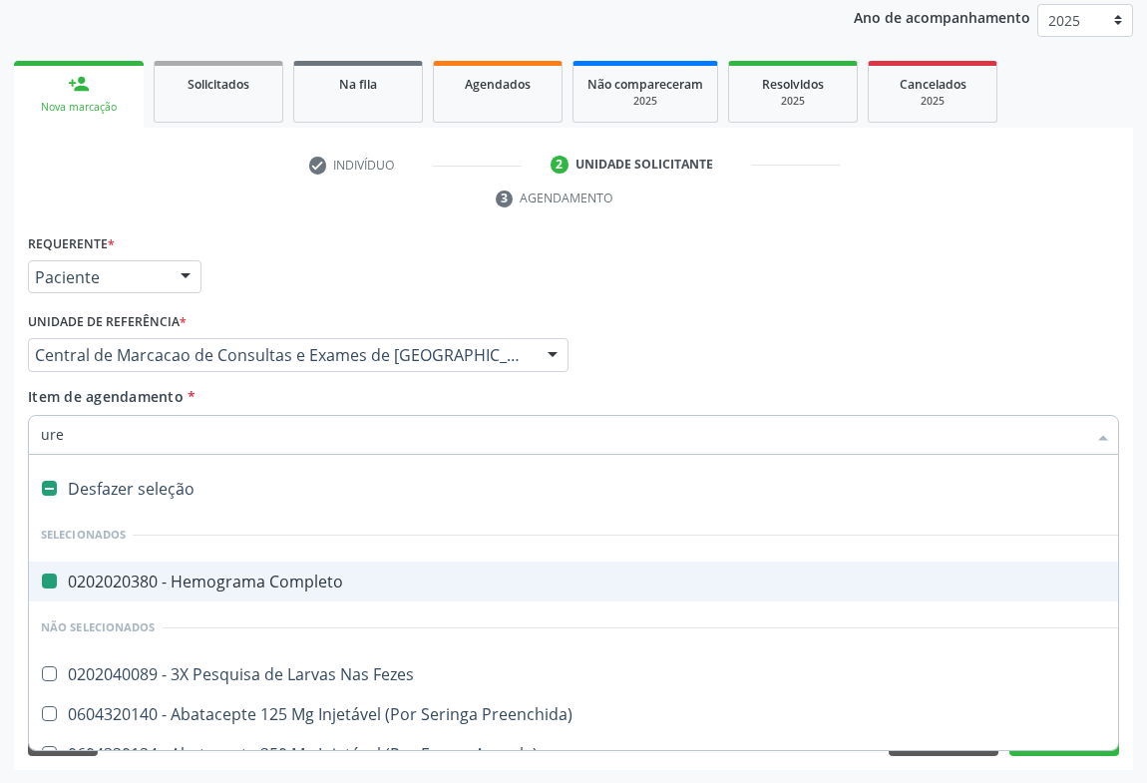
type input "urei"
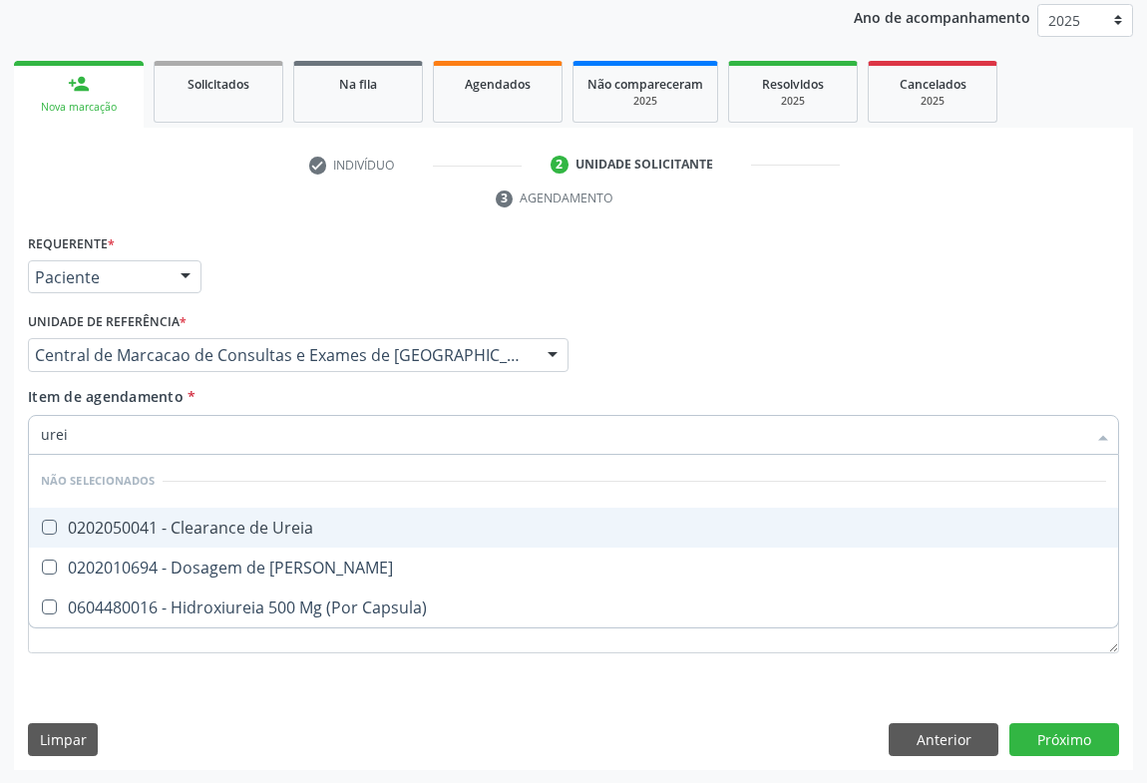
checkbox Ureia "false"
type input "ureia"
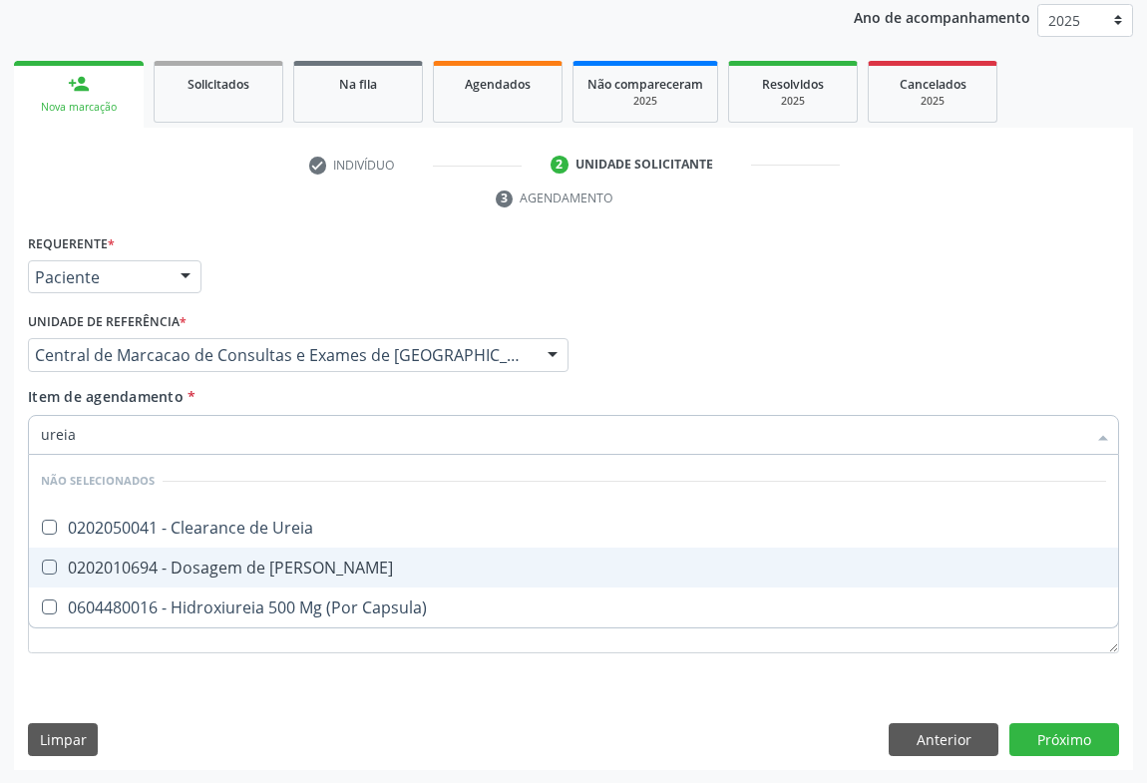
click at [386, 569] on div "0202010694 - Dosagem de [PERSON_NAME]" at bounding box center [574, 568] width 1066 height 16
checkbox Ureia "true"
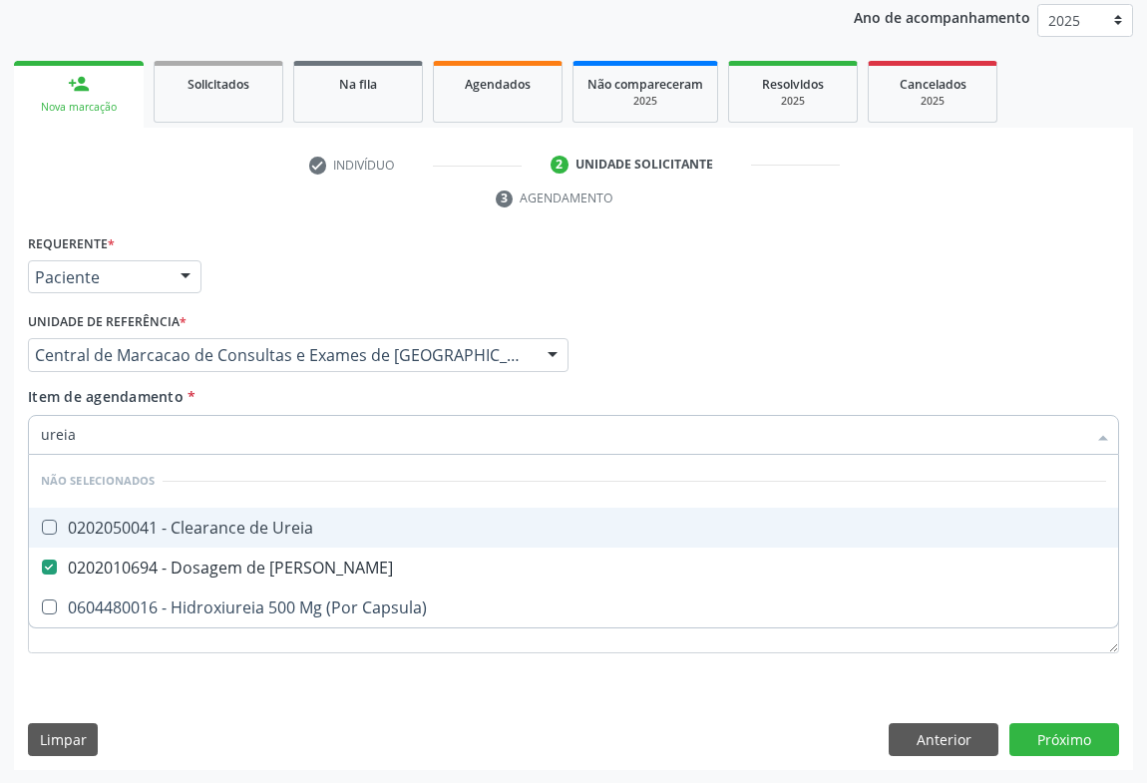
click at [371, 438] on input "ureia" at bounding box center [564, 435] width 1046 height 40
type input "cre"
checkbox Ureia "false"
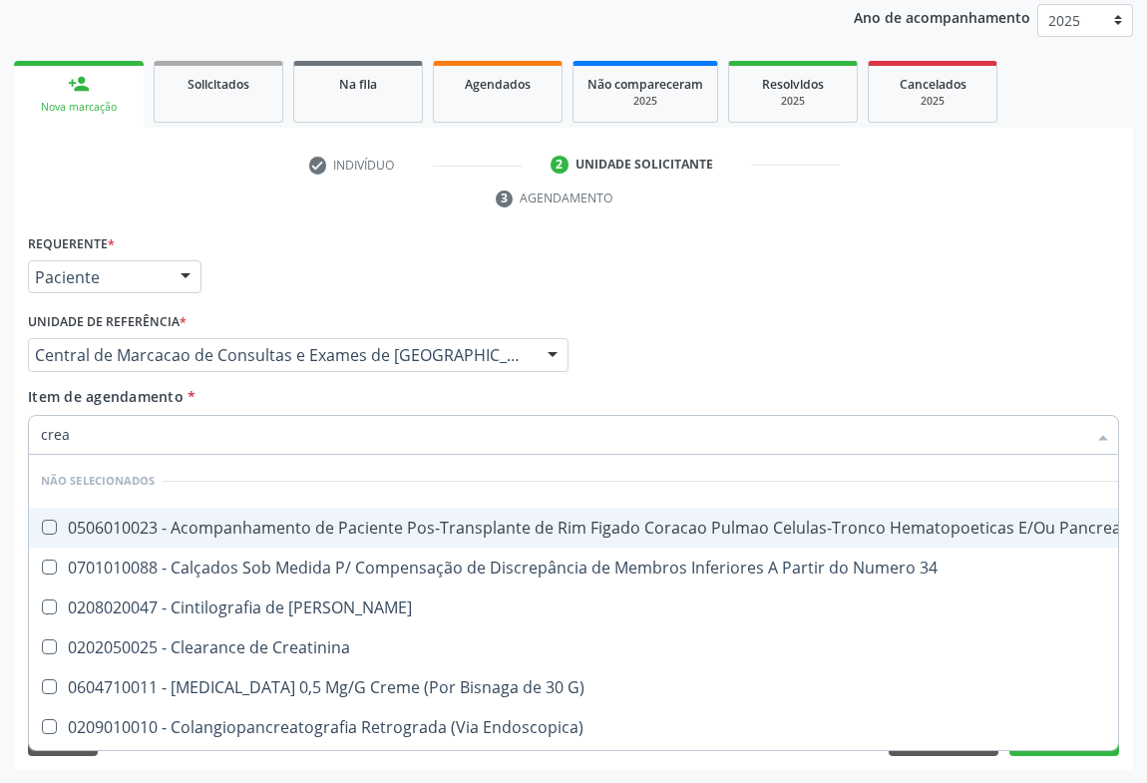
type input "creat"
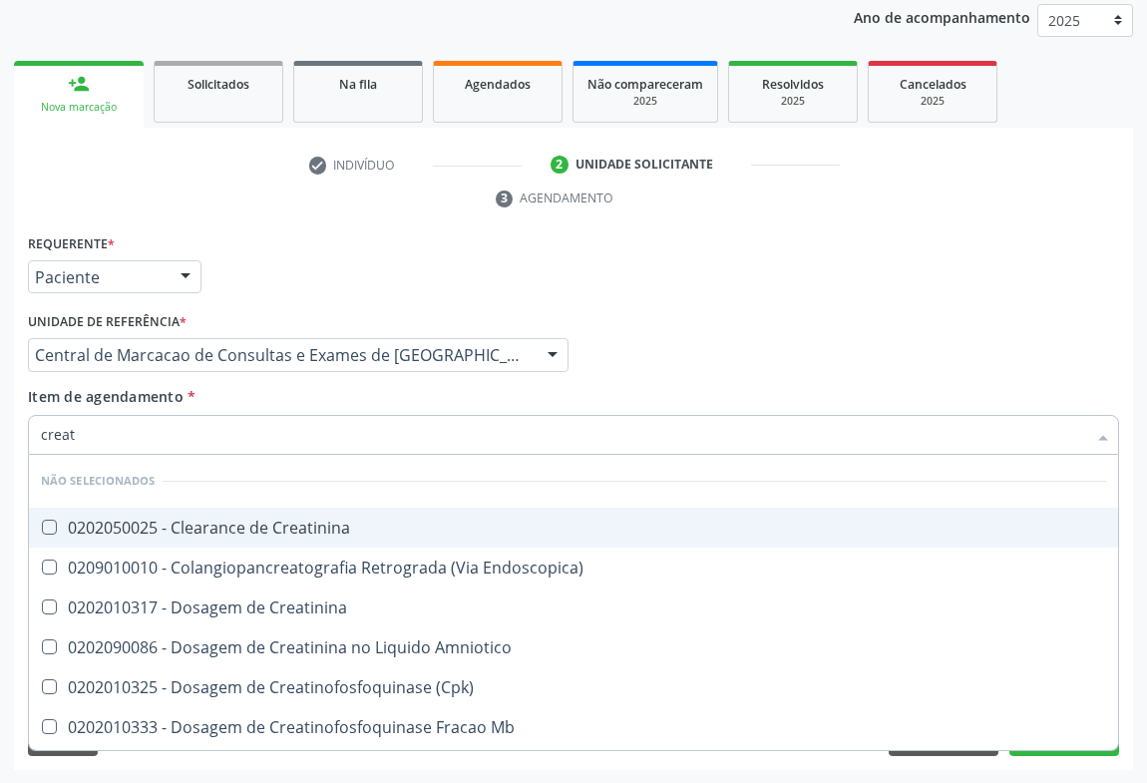
click at [336, 520] on div "0202050025 - Clearance de Creatinina" at bounding box center [574, 528] width 1066 height 16
checkbox Creatinina "true"
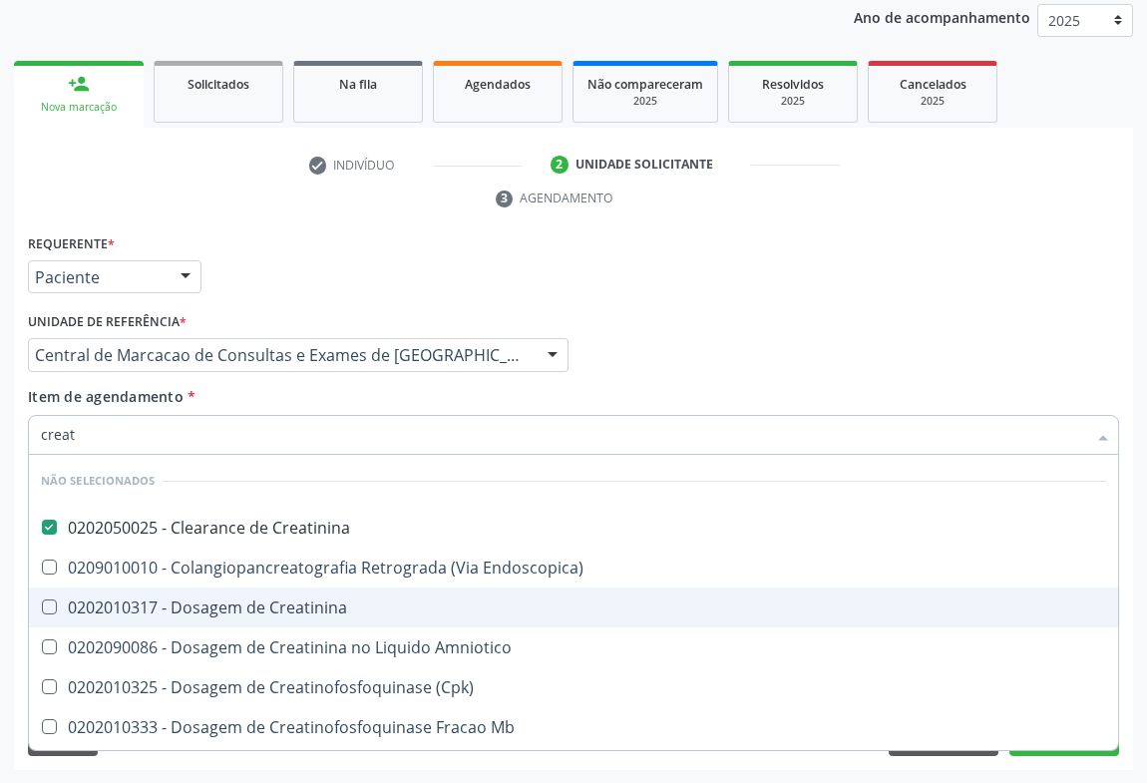
click at [284, 600] on div "0202010317 - Dosagem de Creatinina" at bounding box center [574, 608] width 1066 height 16
checkbox Creatinina "true"
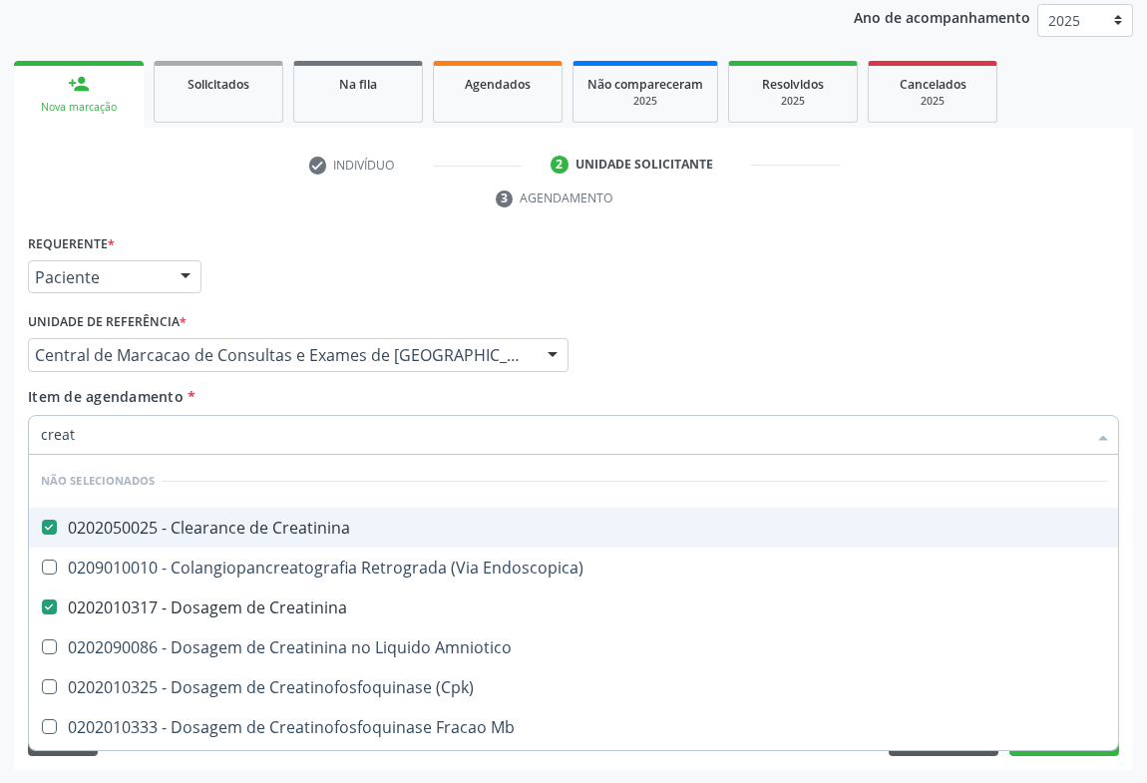
click at [299, 520] on div "0202050025 - Clearance de Creatinina" at bounding box center [574, 528] width 1066 height 16
checkbox Creatinina "false"
click at [303, 437] on input "creat" at bounding box center [564, 435] width 1046 height 40
type input "gl"
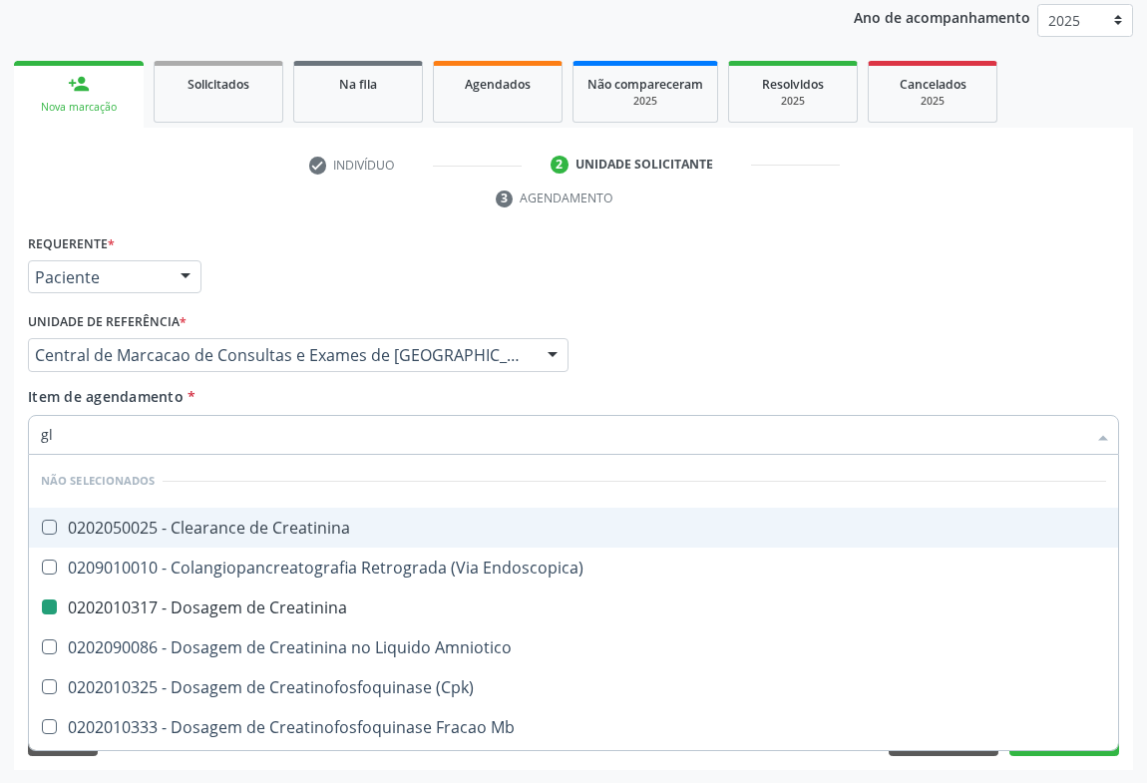
checkbox Creatinina "false"
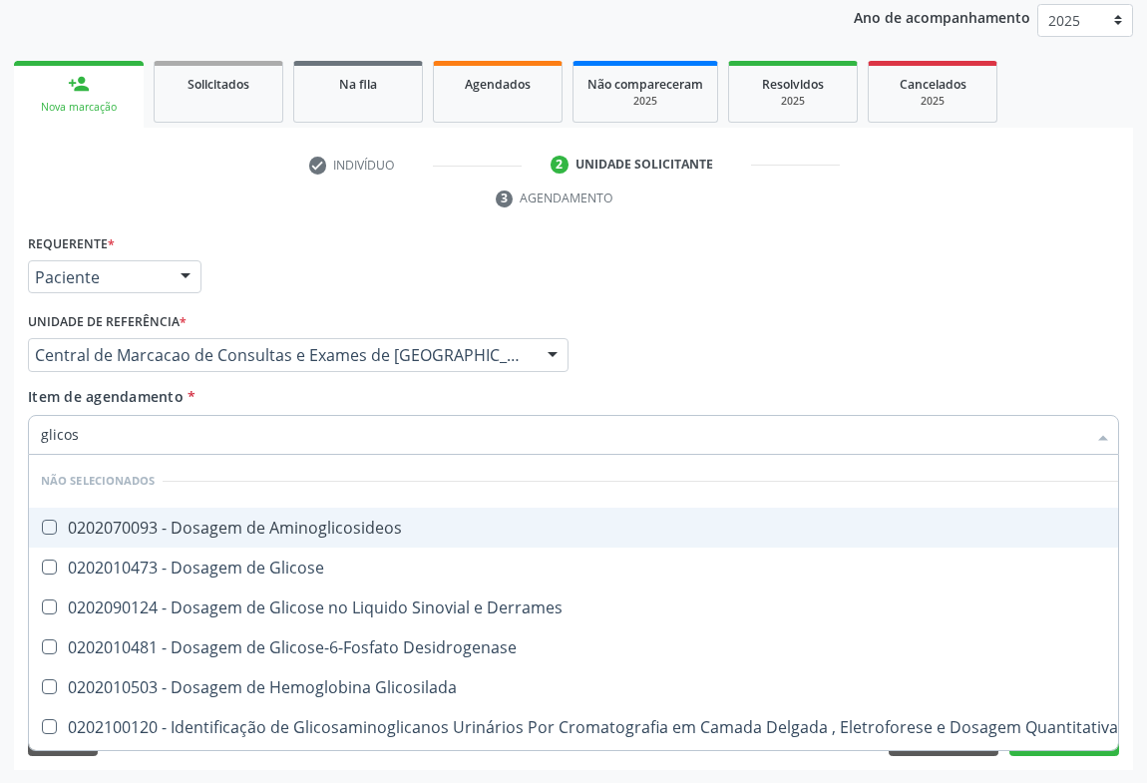
type input "glicose"
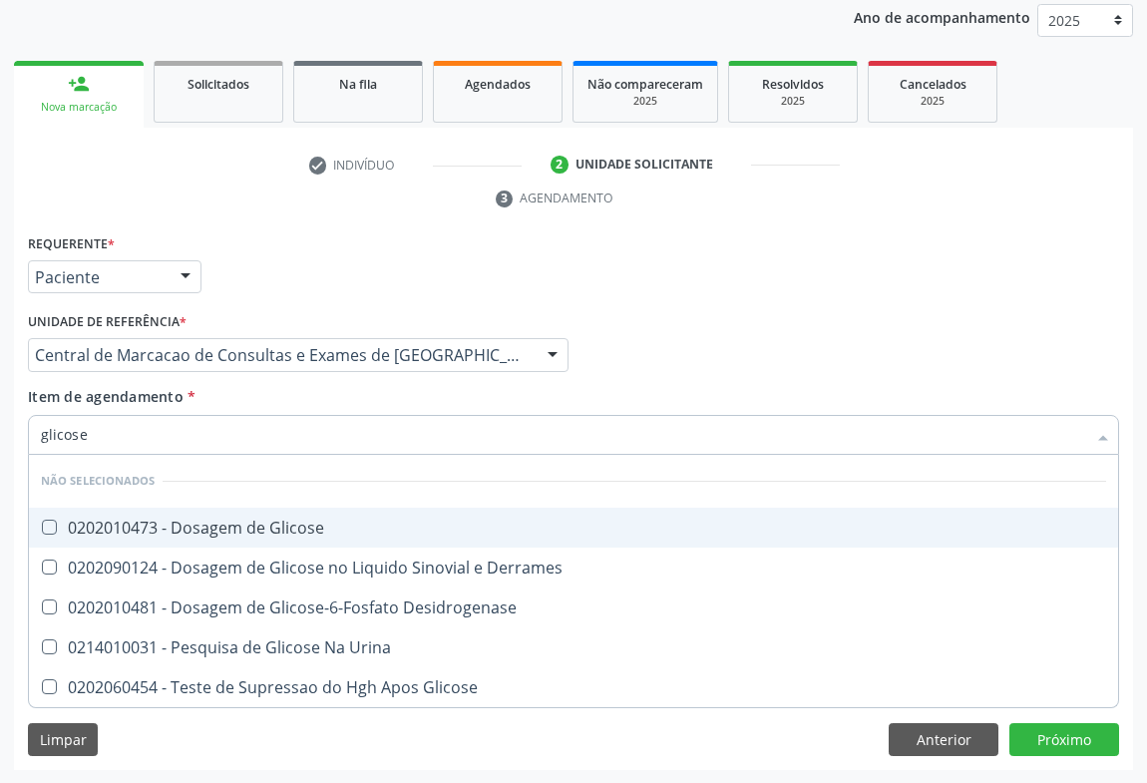
drag, startPoint x: 269, startPoint y: 520, endPoint x: 286, endPoint y: 459, distance: 63.2
click at [269, 512] on span "0202010473 - Dosagem de Glicose" at bounding box center [574, 528] width 1090 height 40
checkbox Glicose "true"
click at [300, 427] on input "glicose" at bounding box center [564, 435] width 1046 height 40
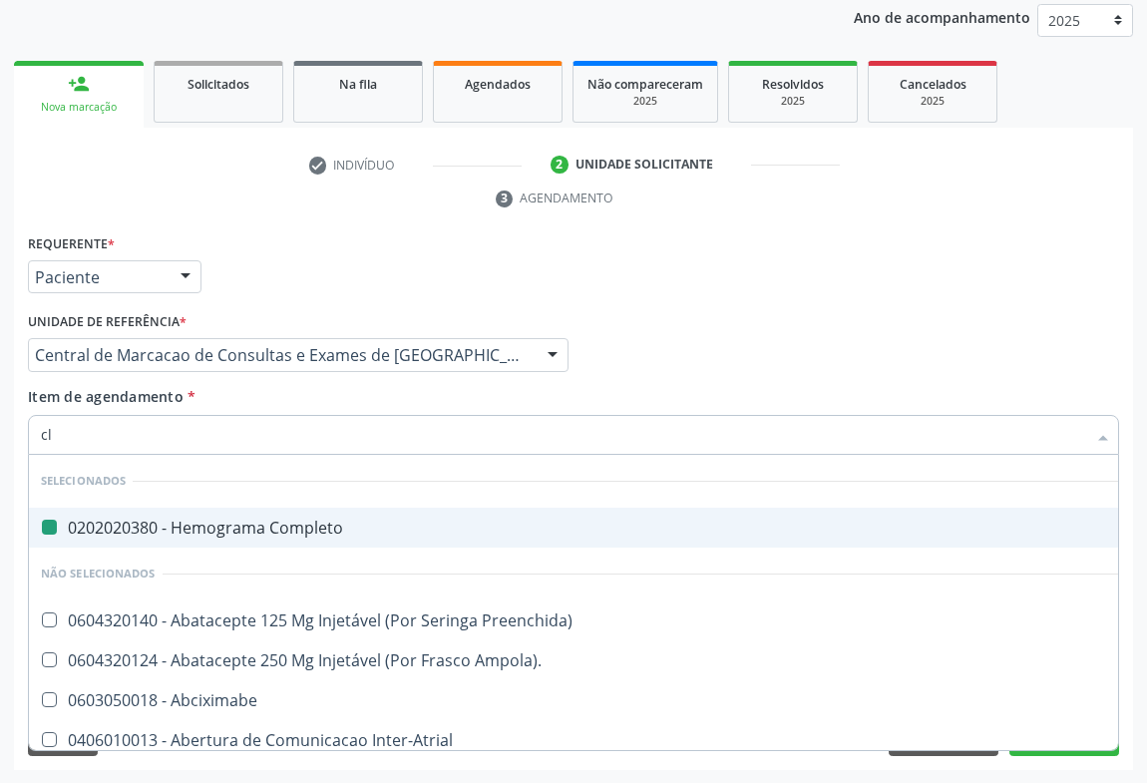
type input "cle"
checkbox Completo "false"
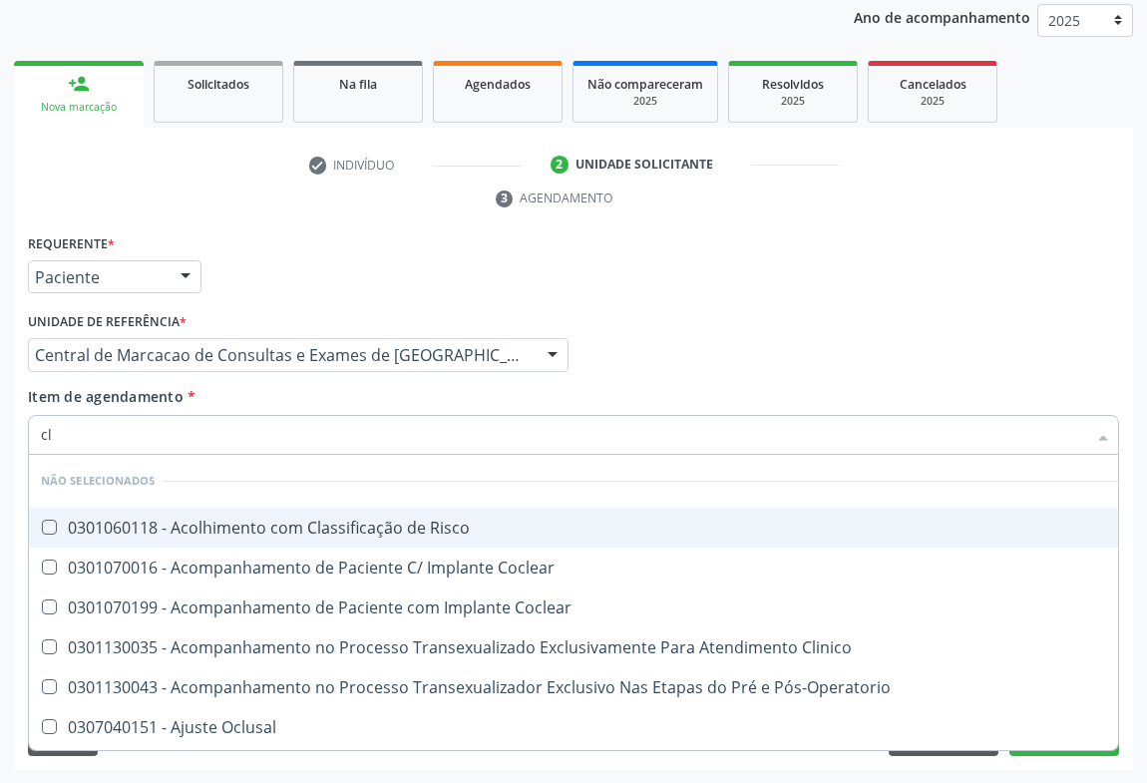
type input "c"
checkbox Risco "true"
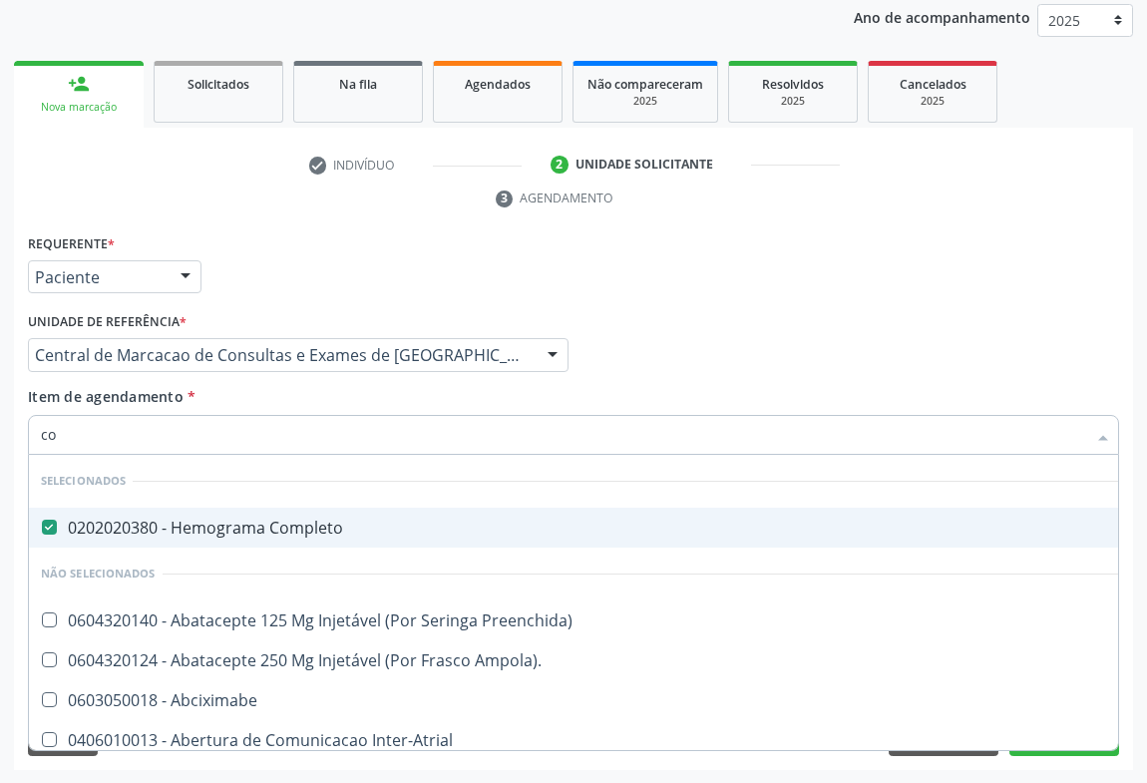
type input "col"
checkbox Completo "false"
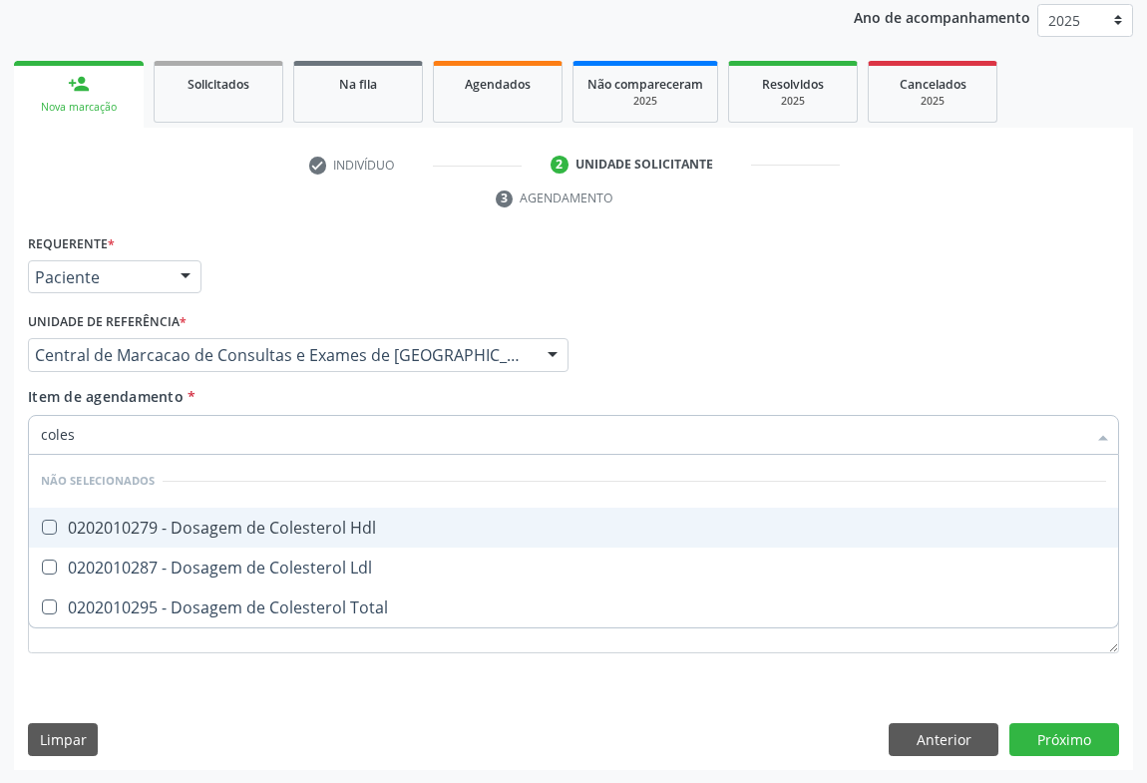
type input "colest"
click at [275, 520] on div "0202010279 - Dosagem de Colesterol Hdl" at bounding box center [574, 528] width 1066 height 16
checkbox Hdl "true"
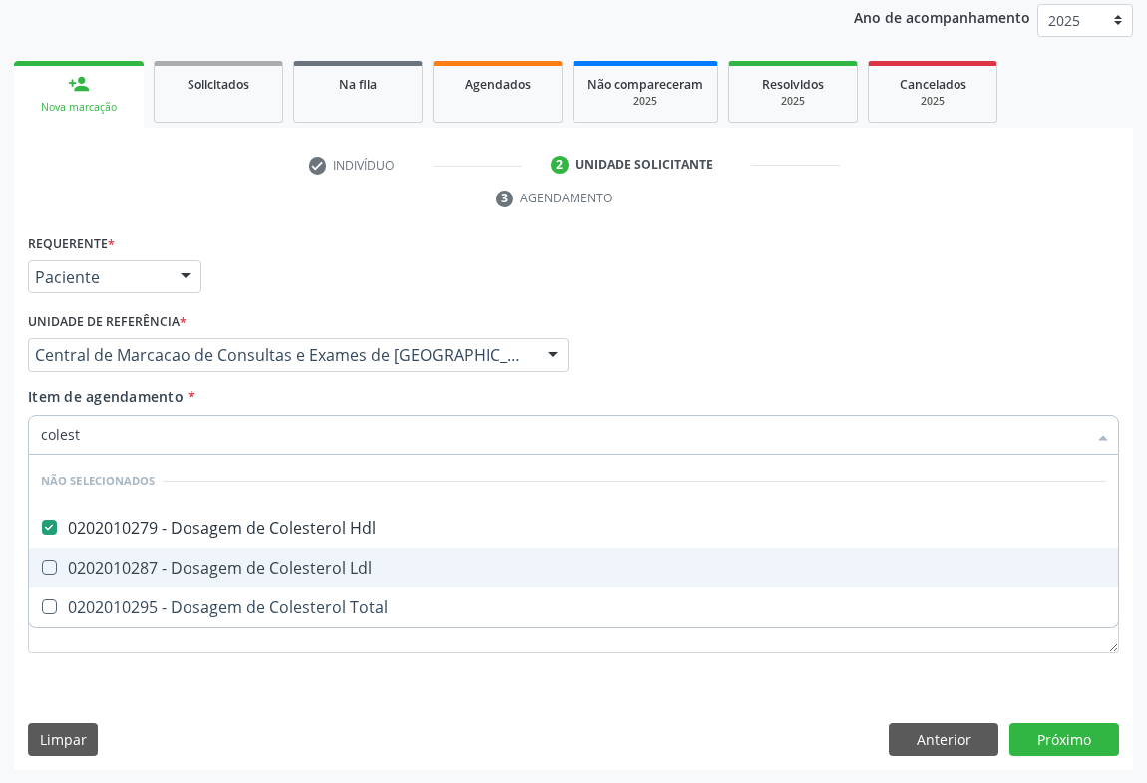
click at [272, 571] on div "0202010287 - Dosagem de Colesterol Ldl" at bounding box center [574, 568] width 1066 height 16
checkbox Ldl "true"
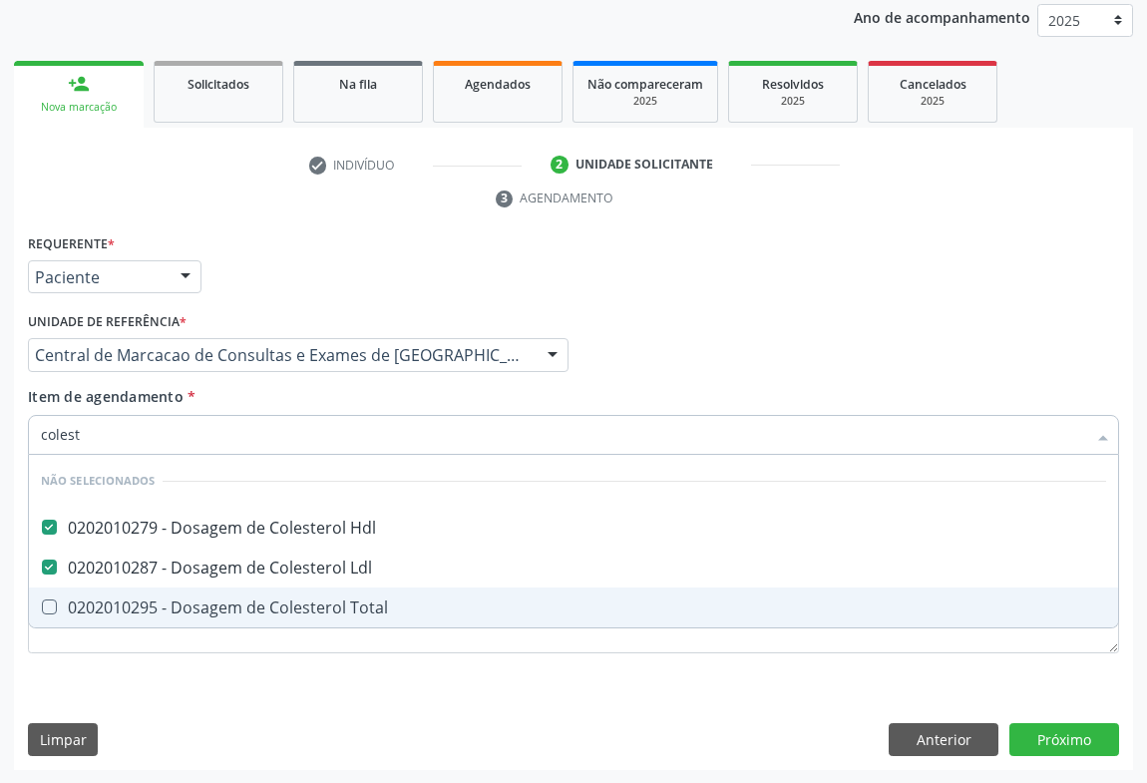
drag, startPoint x: 275, startPoint y: 604, endPoint x: 292, endPoint y: 539, distance: 67.0
click at [276, 603] on div "0202010295 - Dosagem de Colesterol Total" at bounding box center [574, 608] width 1066 height 16
checkbox Total "true"
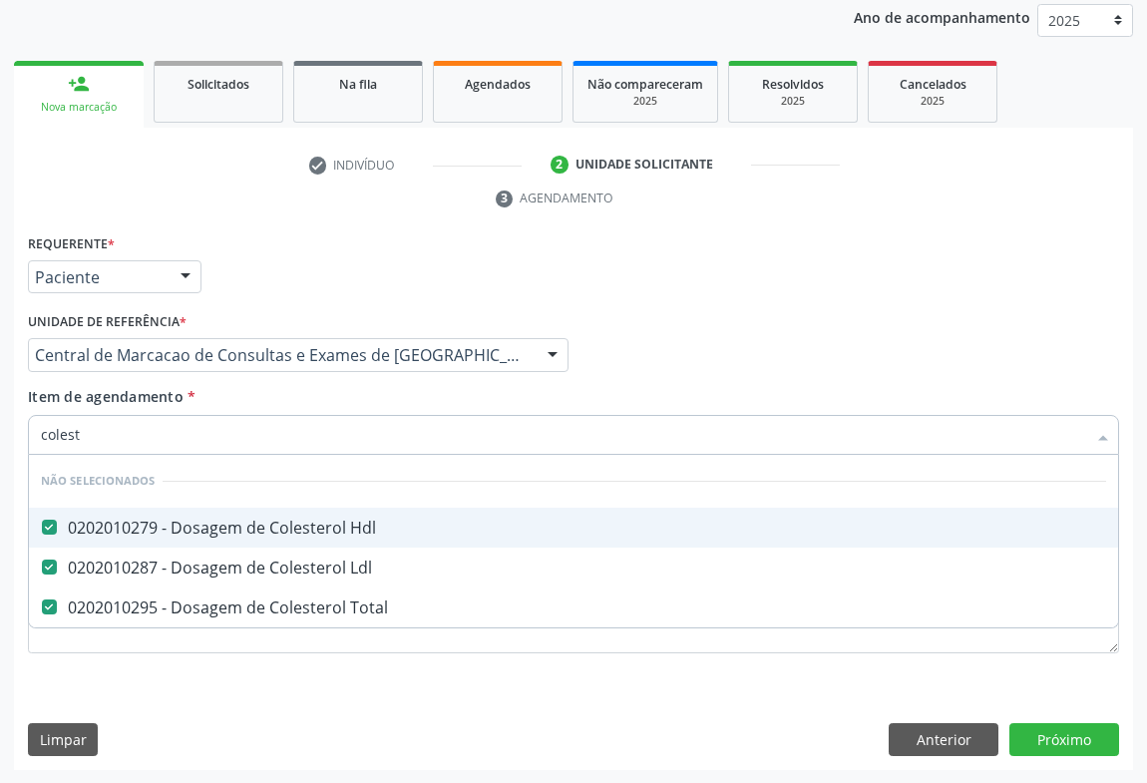
click at [299, 439] on input "colest" at bounding box center [564, 435] width 1046 height 40
type input "ur"
checkbox Hdl "false"
checkbox Total "false"
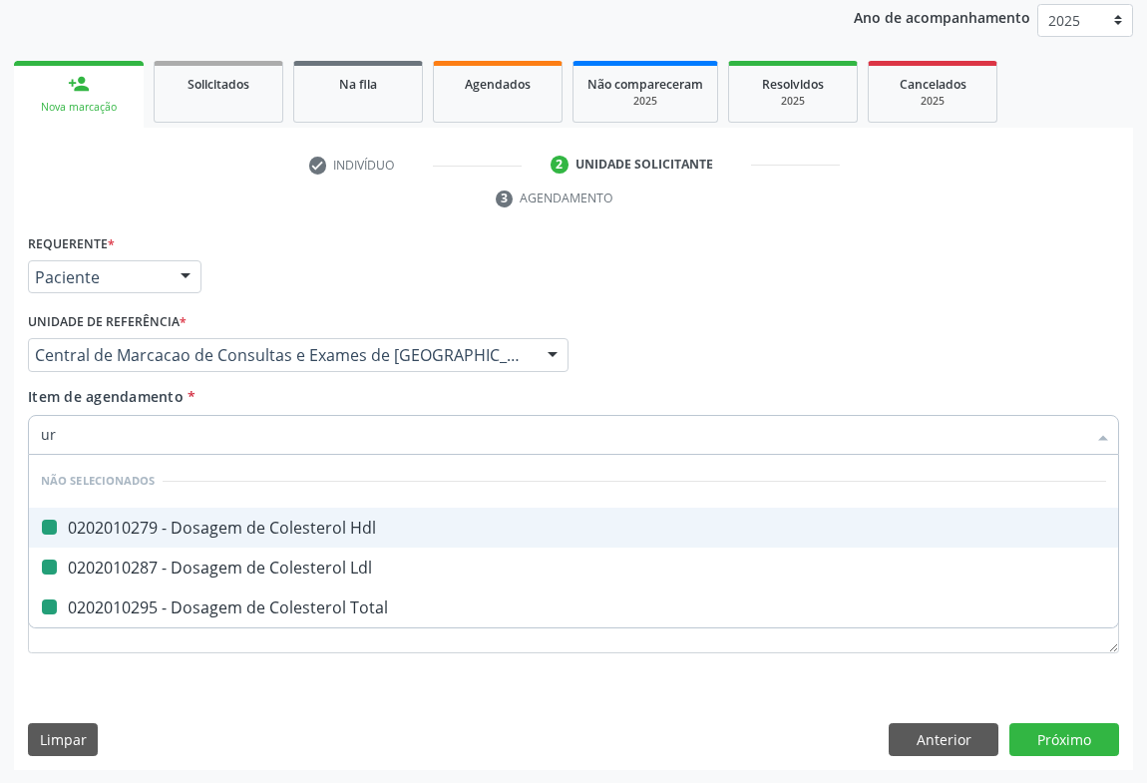
checkbox Ldl "false"
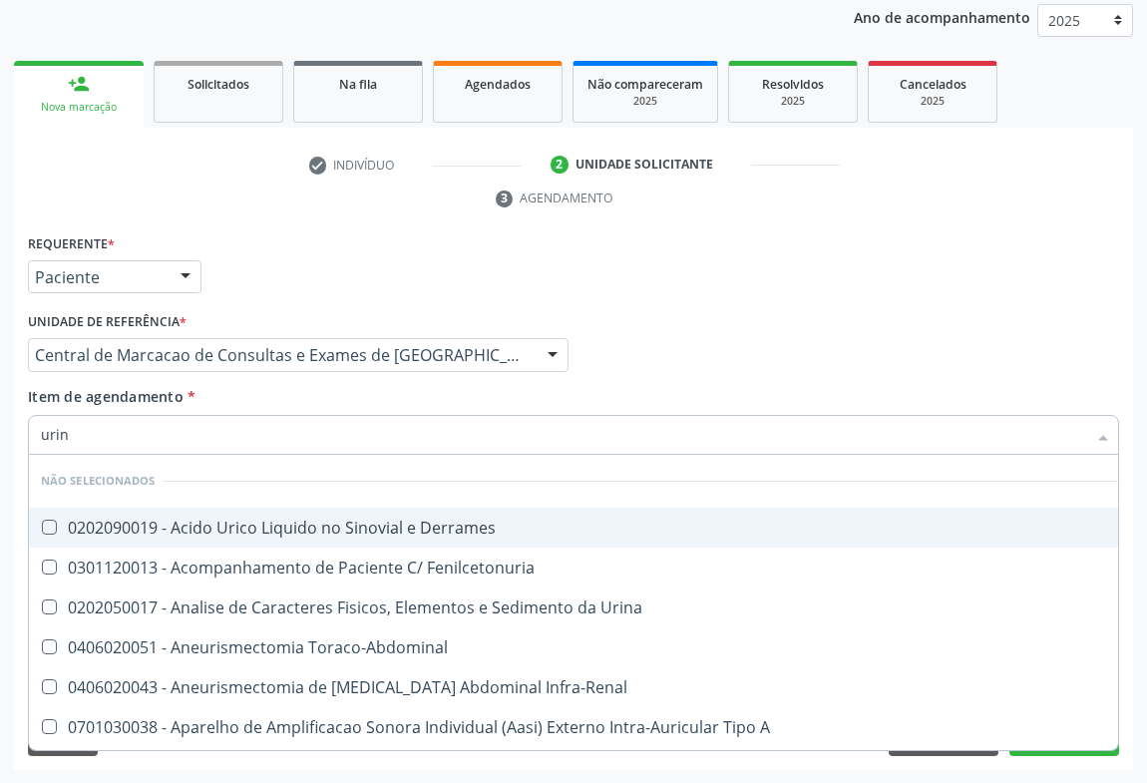
type input "urina"
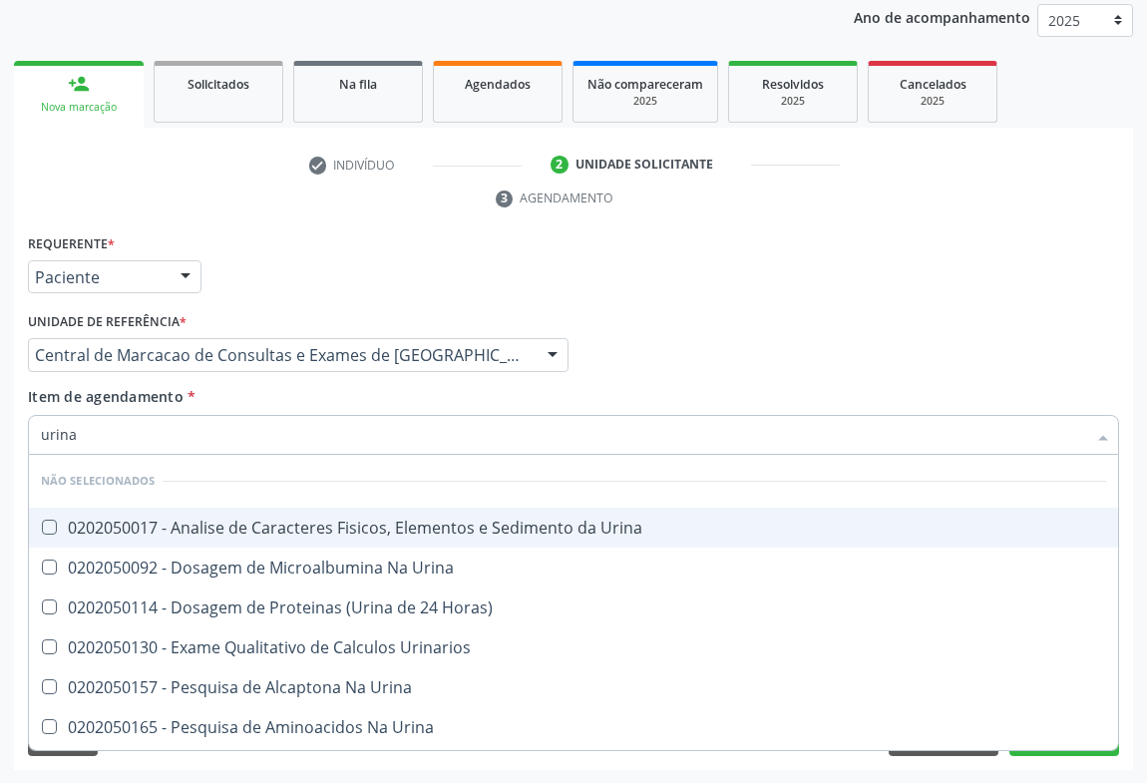
click at [344, 524] on div "0202050017 - Analise de Caracteres Fisicos, Elementos e Sedimento da Urina" at bounding box center [574, 528] width 1066 height 16
checkbox Urina "true"
click at [398, 428] on input "urina" at bounding box center [564, 435] width 1046 height 40
click at [766, 283] on div "Requerente * Paciente Médico(a) Enfermeiro(a) Paciente Nenhum resultado encontr…" at bounding box center [574, 268] width 1102 height 78
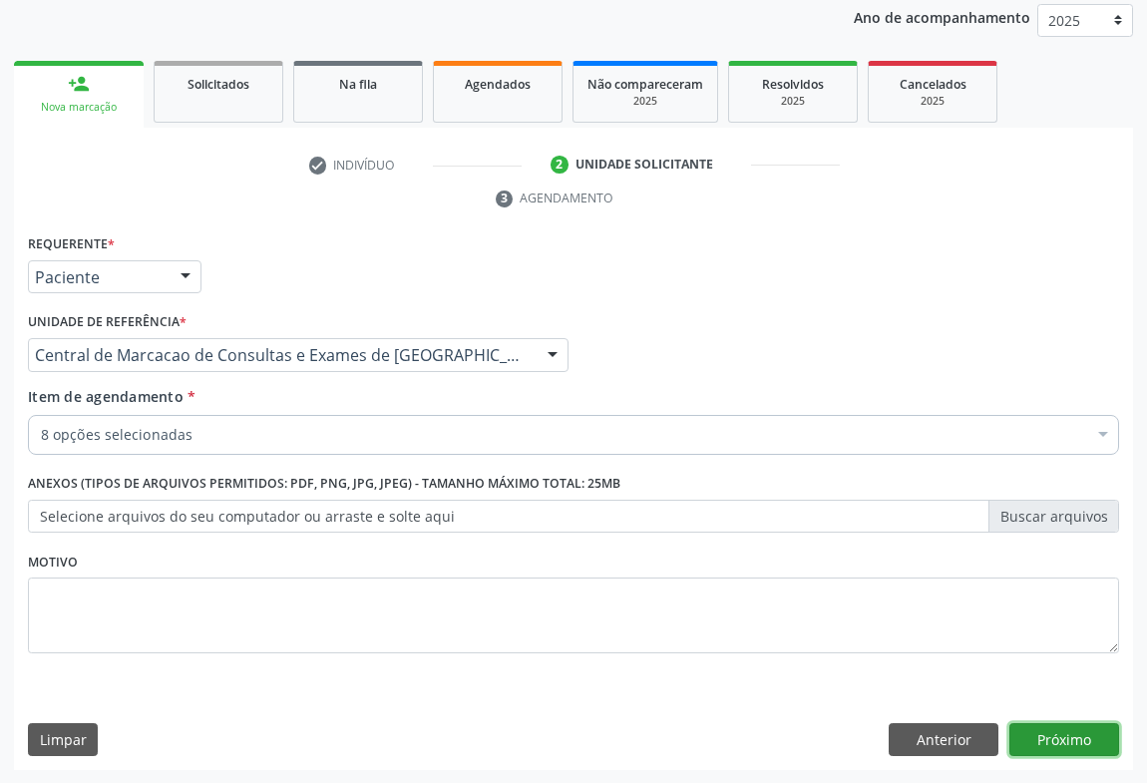
click at [1049, 729] on button "Próximo" at bounding box center [1065, 740] width 110 height 34
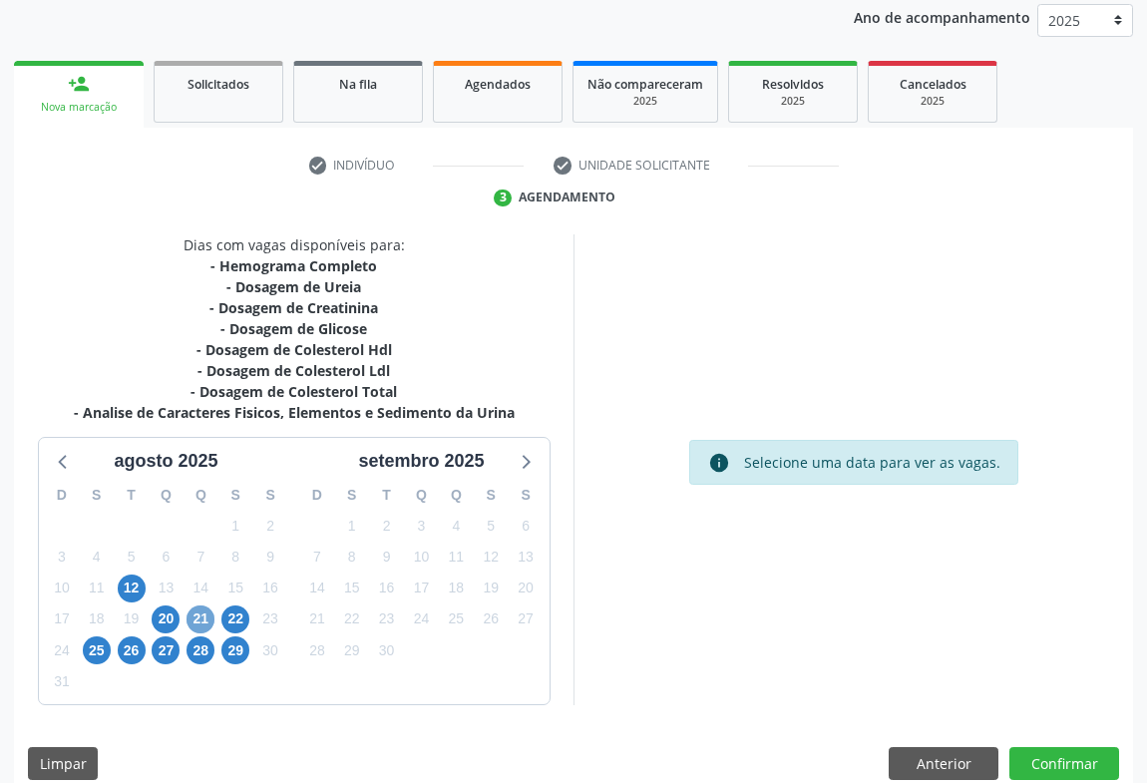
click at [189, 620] on span "21" at bounding box center [201, 620] width 28 height 28
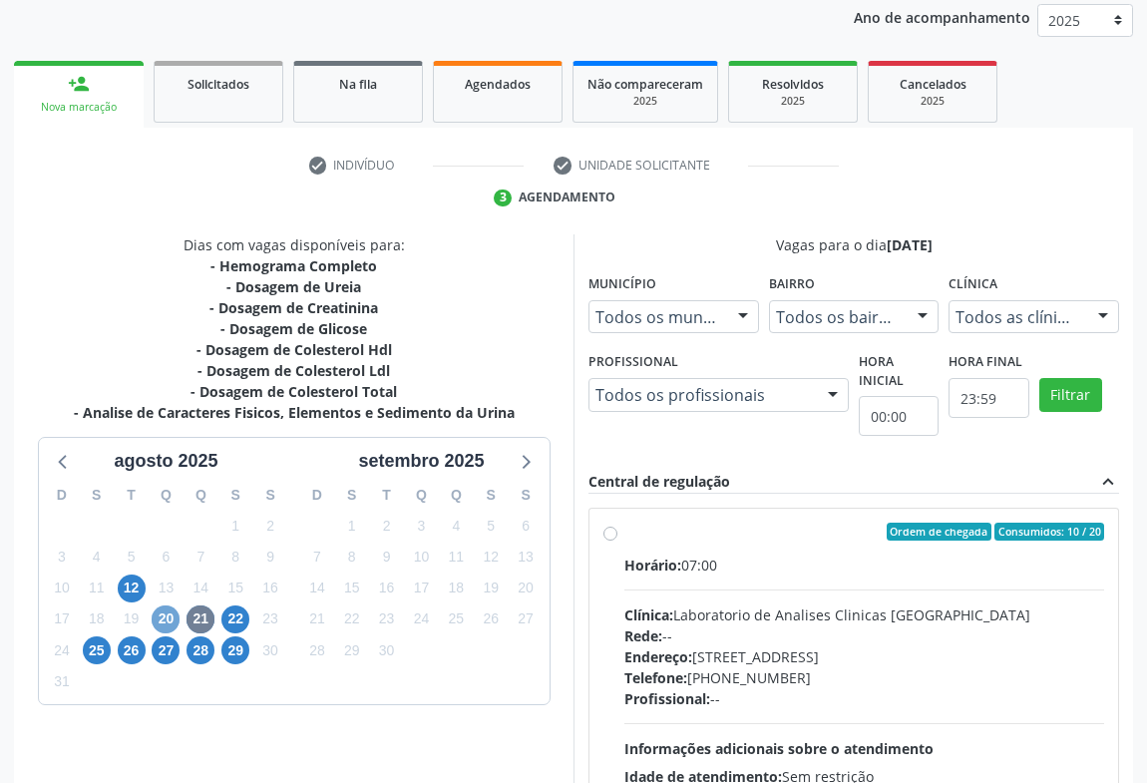
click at [164, 615] on span "20" at bounding box center [166, 620] width 28 height 28
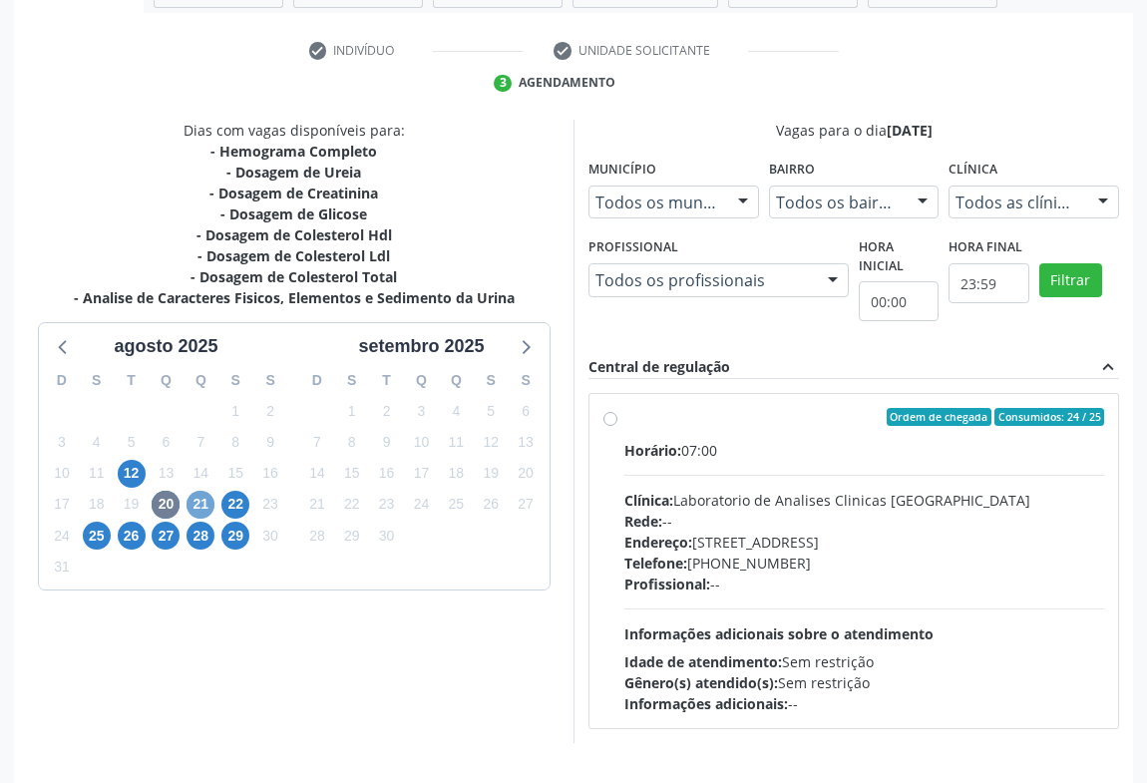
click at [199, 503] on span "21" at bounding box center [201, 505] width 28 height 28
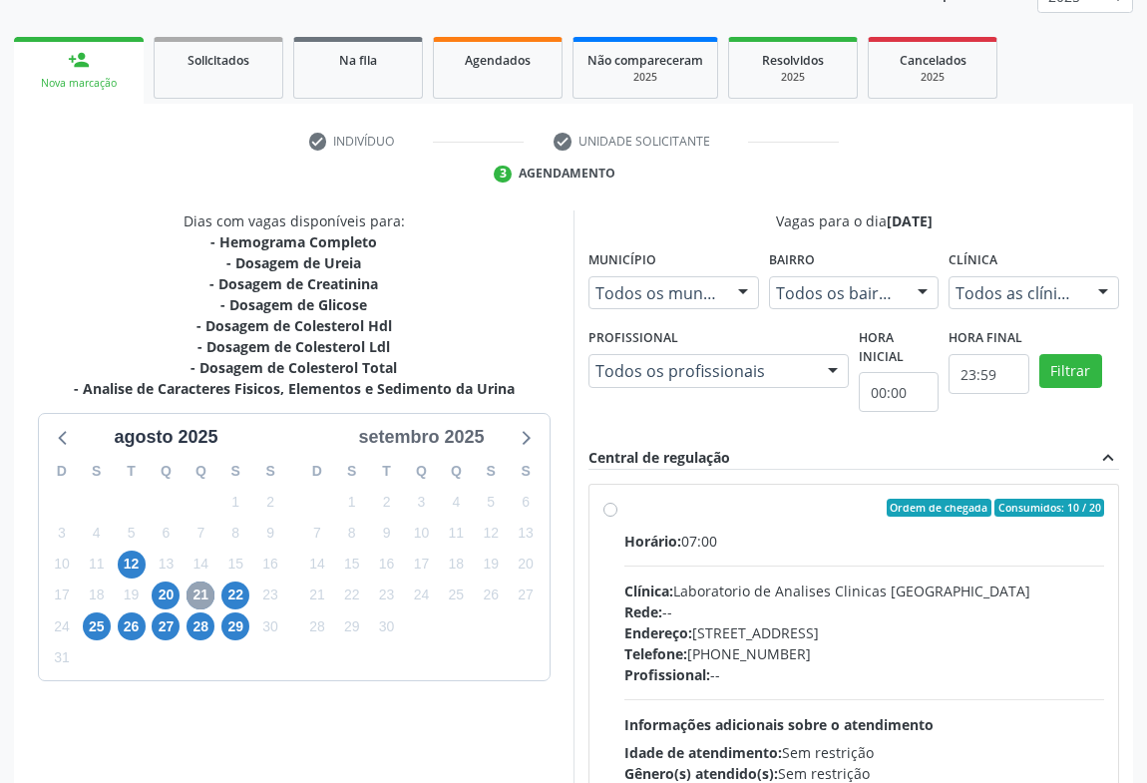
scroll to position [414, 0]
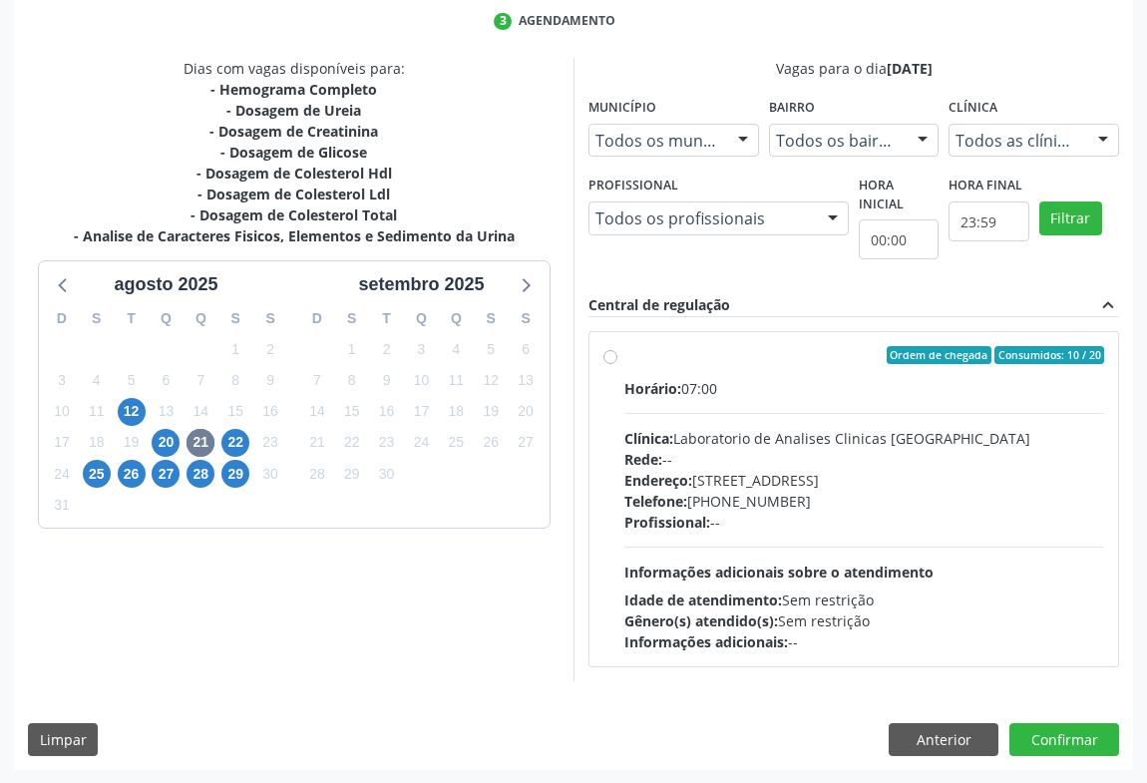
click at [757, 373] on label "Ordem de chegada Consumidos: 10 / 20 Horário: 07:00 Clínica: Laboratorio de Ana…" at bounding box center [865, 499] width 480 height 306
click at [618, 364] on input "Ordem de chegada Consumidos: 10 / 20 Horário: 07:00 Clínica: Laboratorio de Ana…" at bounding box center [611, 355] width 14 height 18
radio input "true"
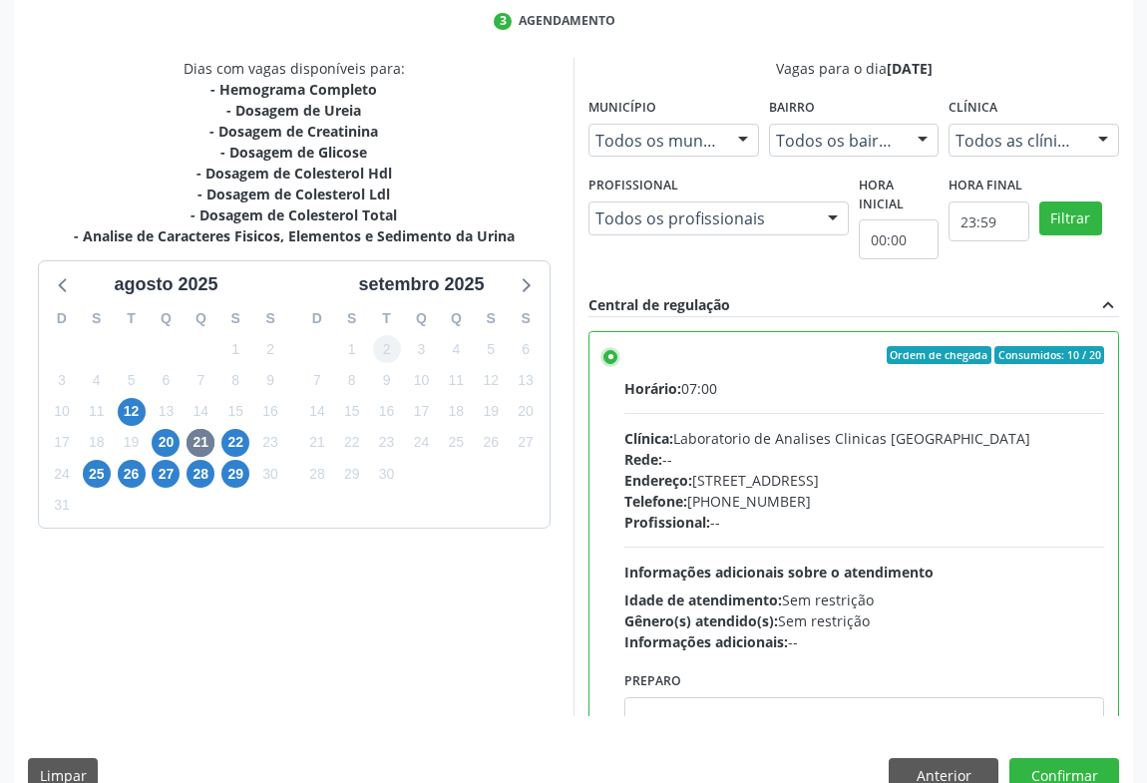
scroll to position [450, 0]
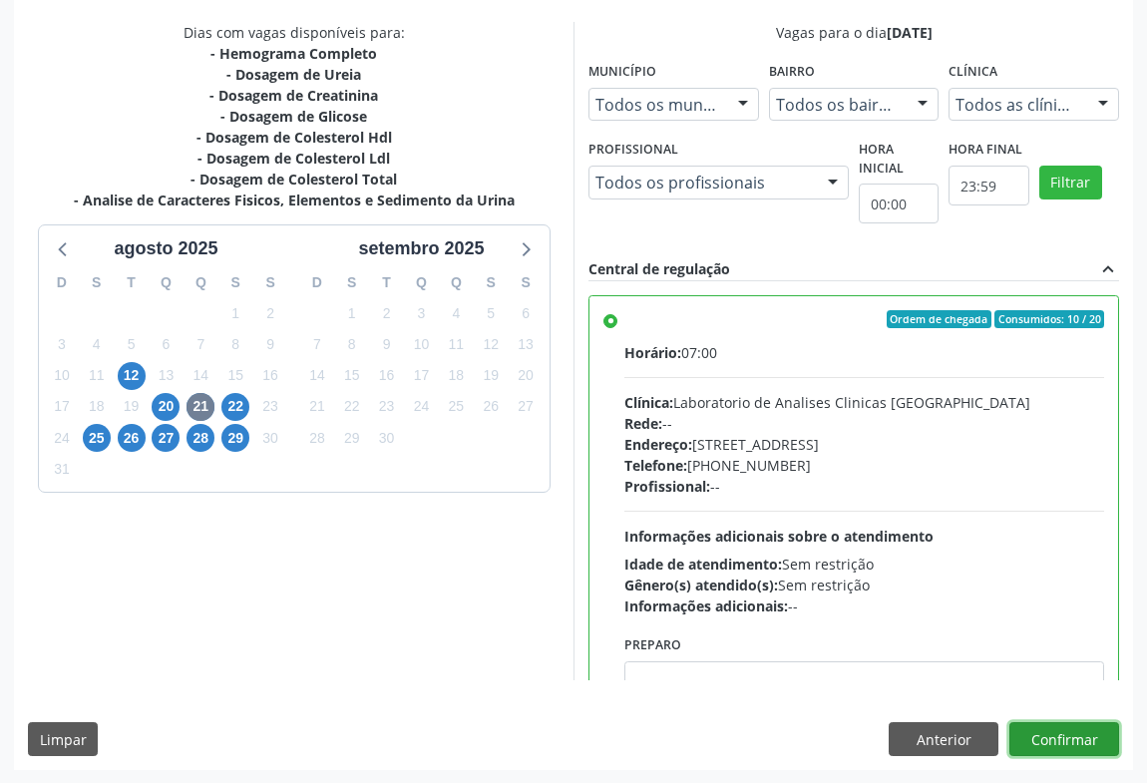
click at [1066, 737] on button "Confirmar" at bounding box center [1065, 739] width 110 height 34
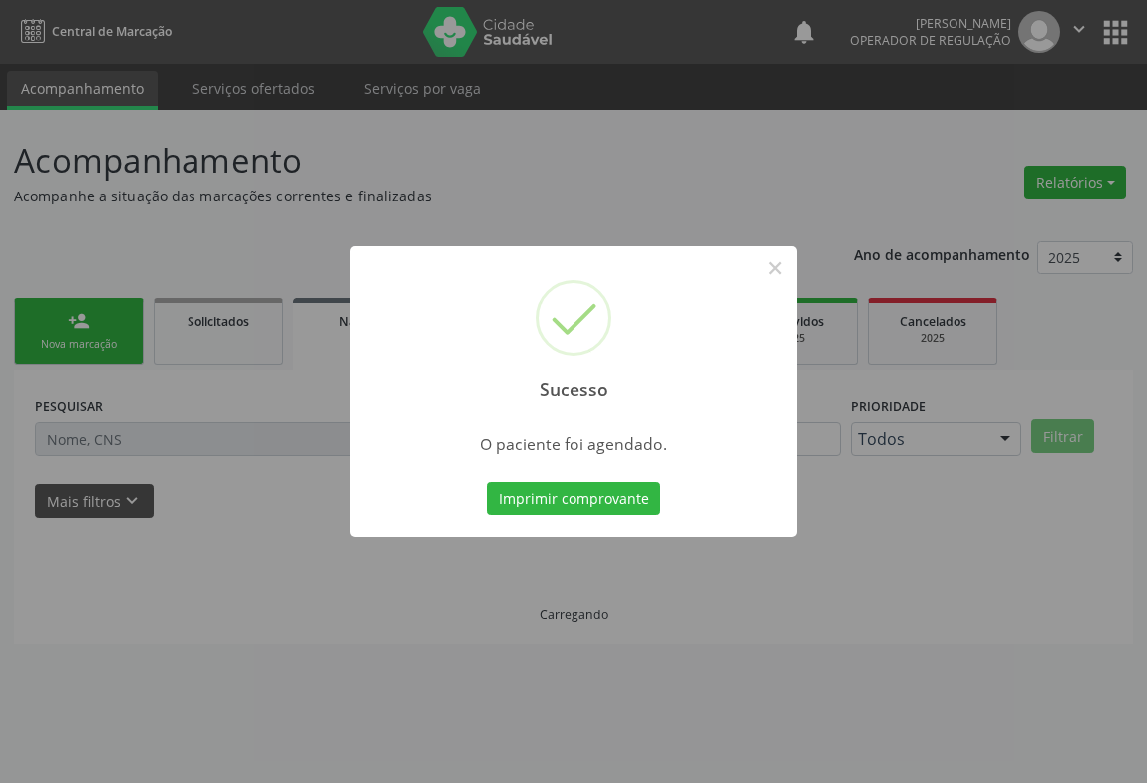
scroll to position [0, 0]
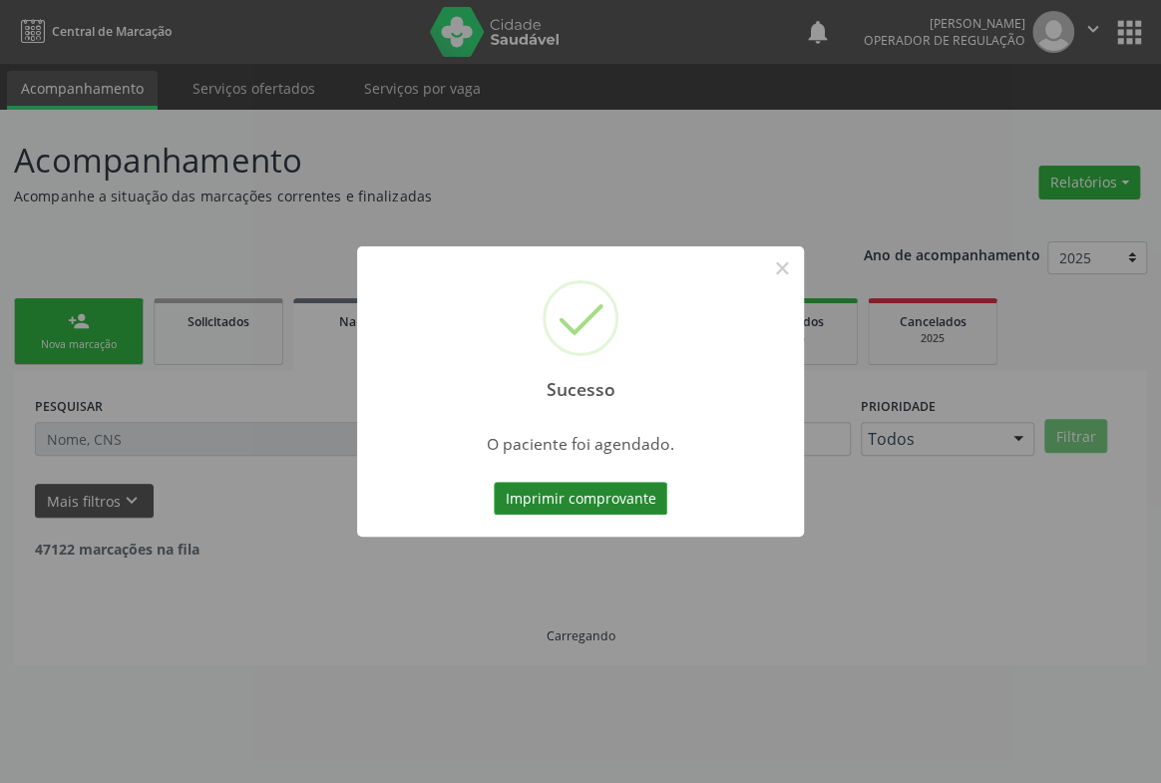
click at [558, 493] on button "Imprimir comprovante" at bounding box center [581, 499] width 174 height 34
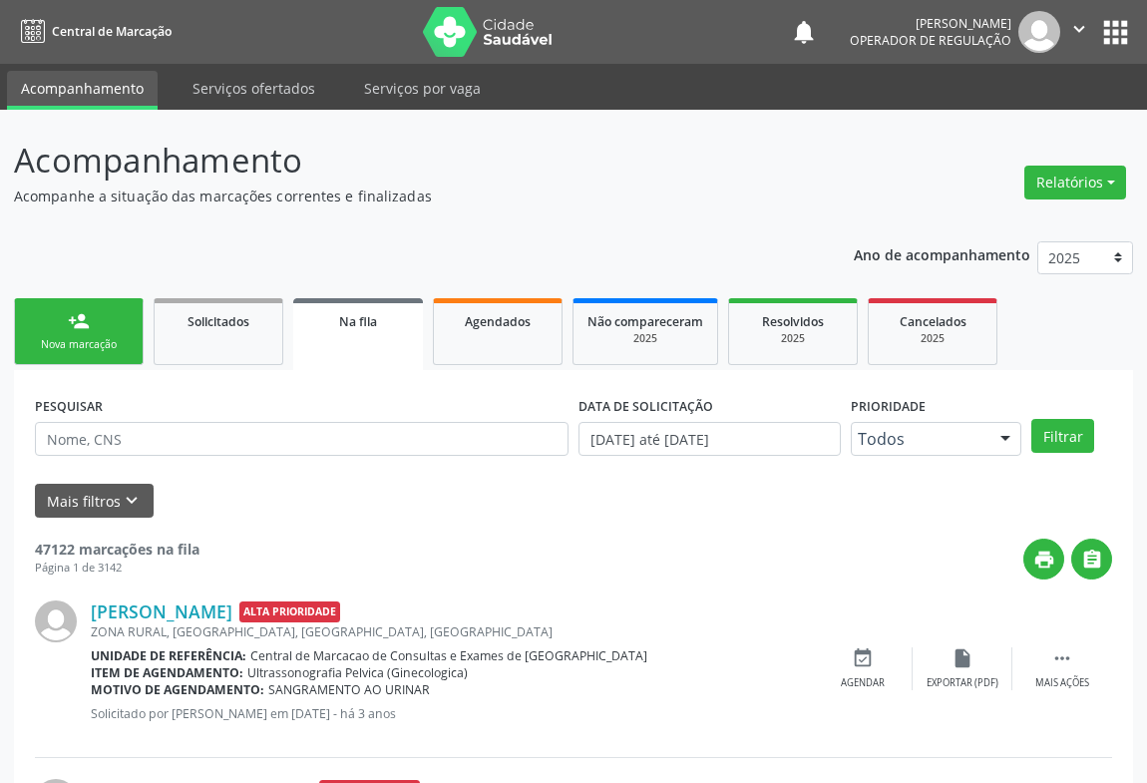
click at [100, 319] on link "person_add Nova marcação" at bounding box center [79, 331] width 130 height 67
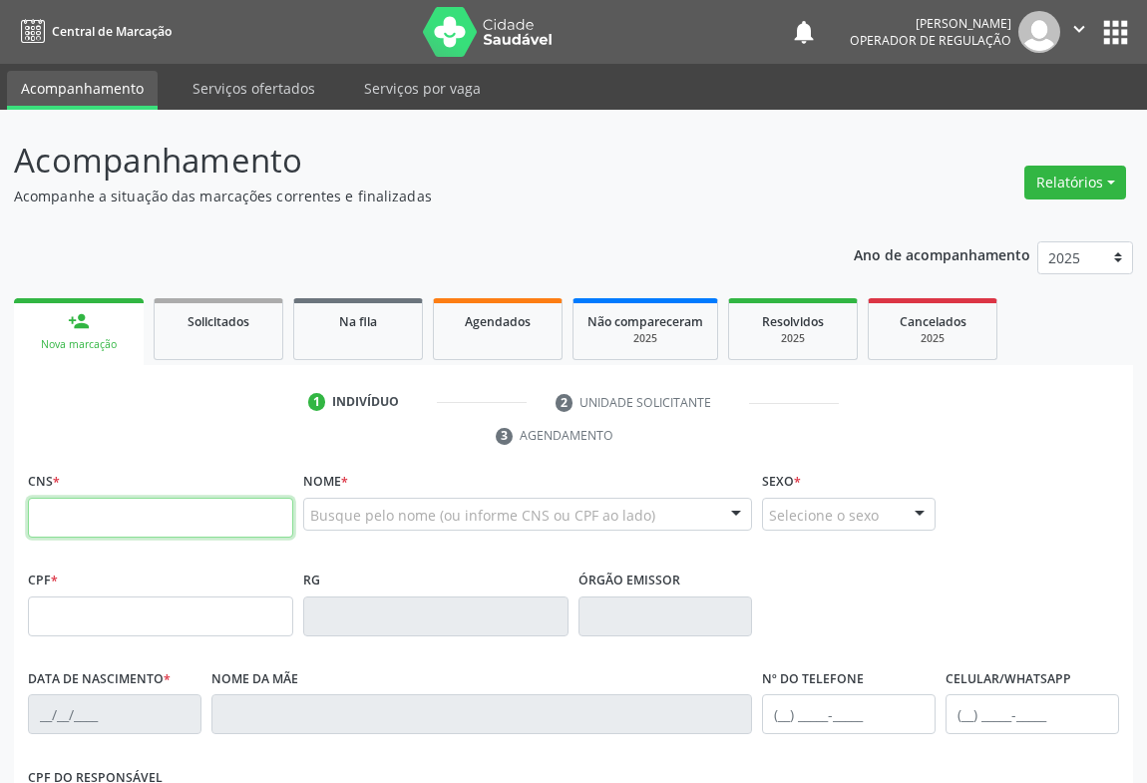
click at [143, 517] on input "text" at bounding box center [160, 518] width 265 height 40
click at [231, 512] on input "text" at bounding box center [160, 518] width 265 height 40
type input "708 4017 7761 7967"
type input "0584618093"
type input "[DATE]"
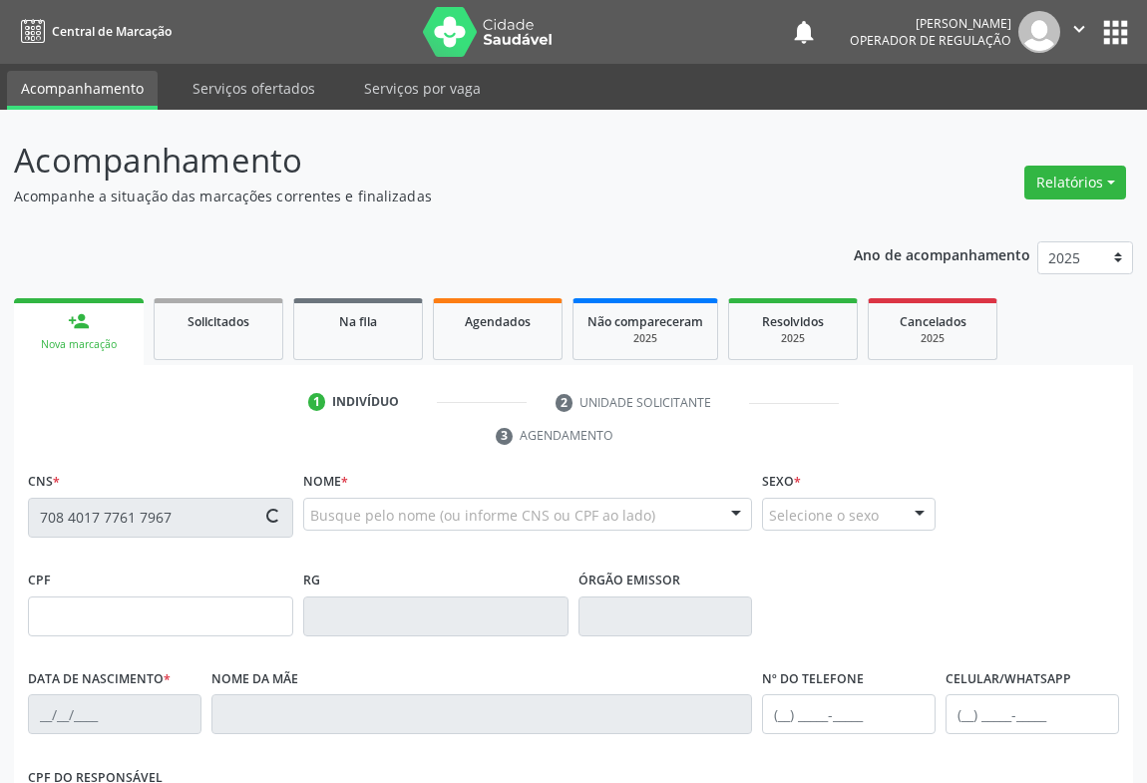
type input "[PHONE_NUMBER]"
type input "005.050.785-03"
type input "S/N"
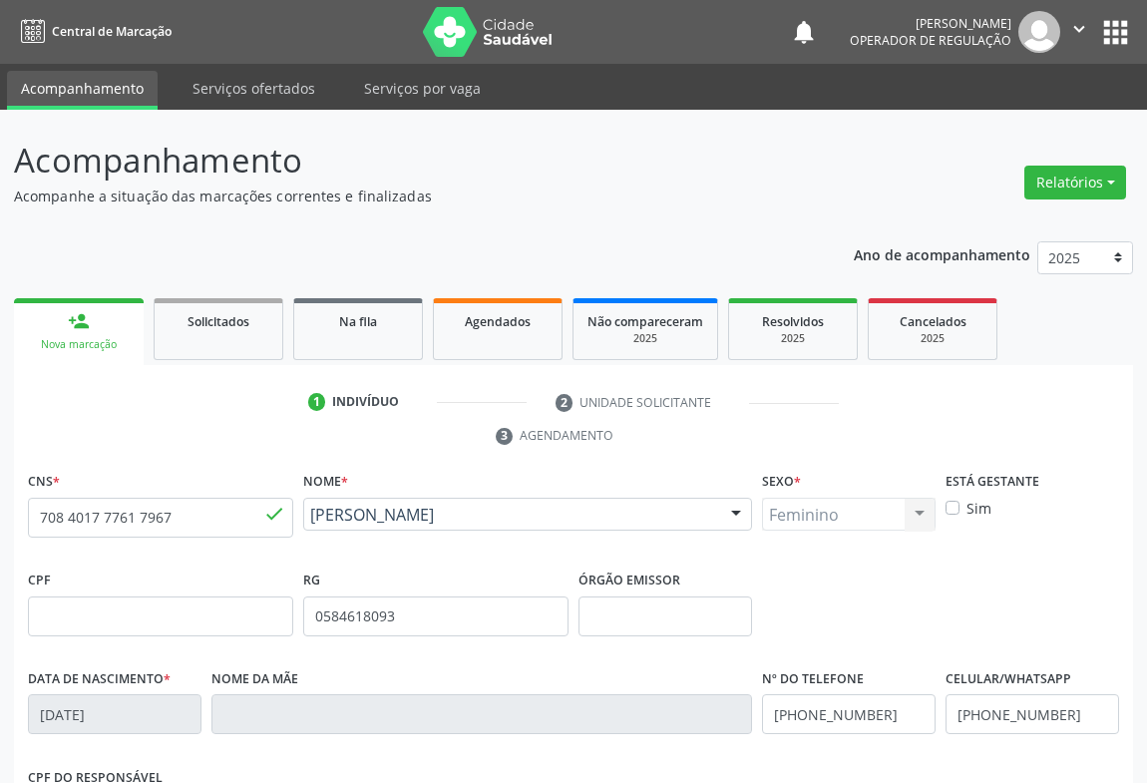
scroll to position [330, 0]
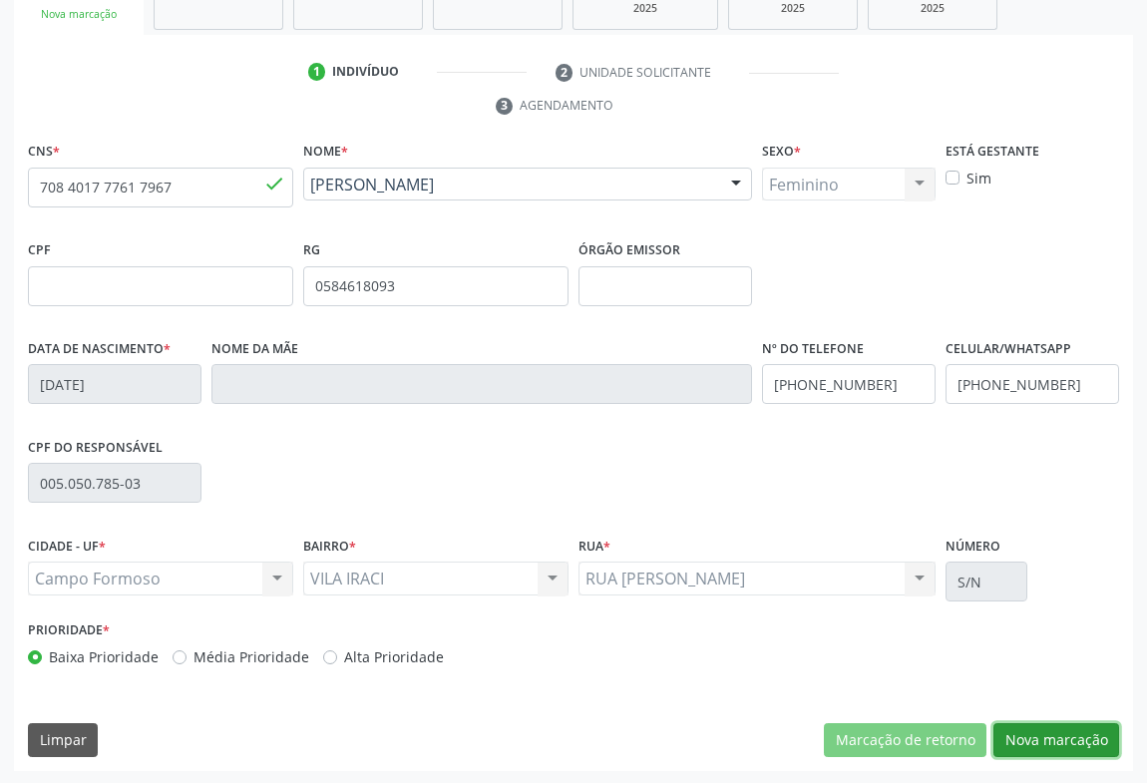
click at [1072, 730] on button "Nova marcação" at bounding box center [1057, 740] width 126 height 34
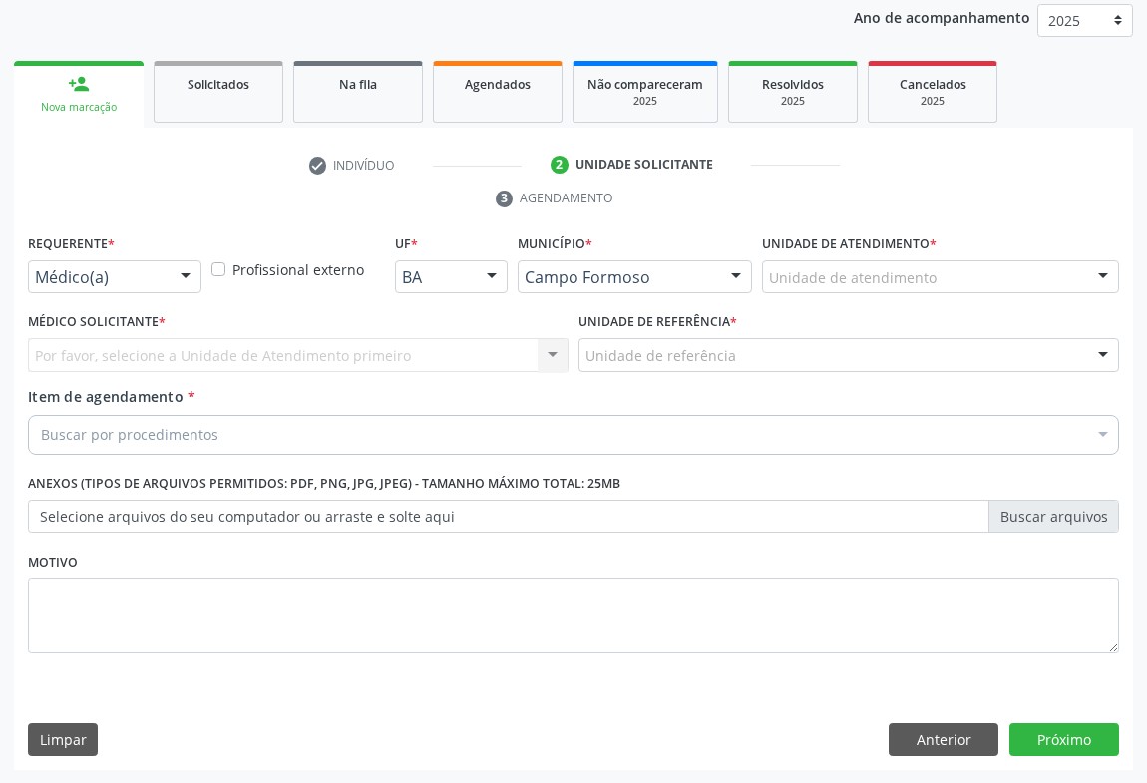
click at [177, 275] on div at bounding box center [186, 278] width 30 height 34
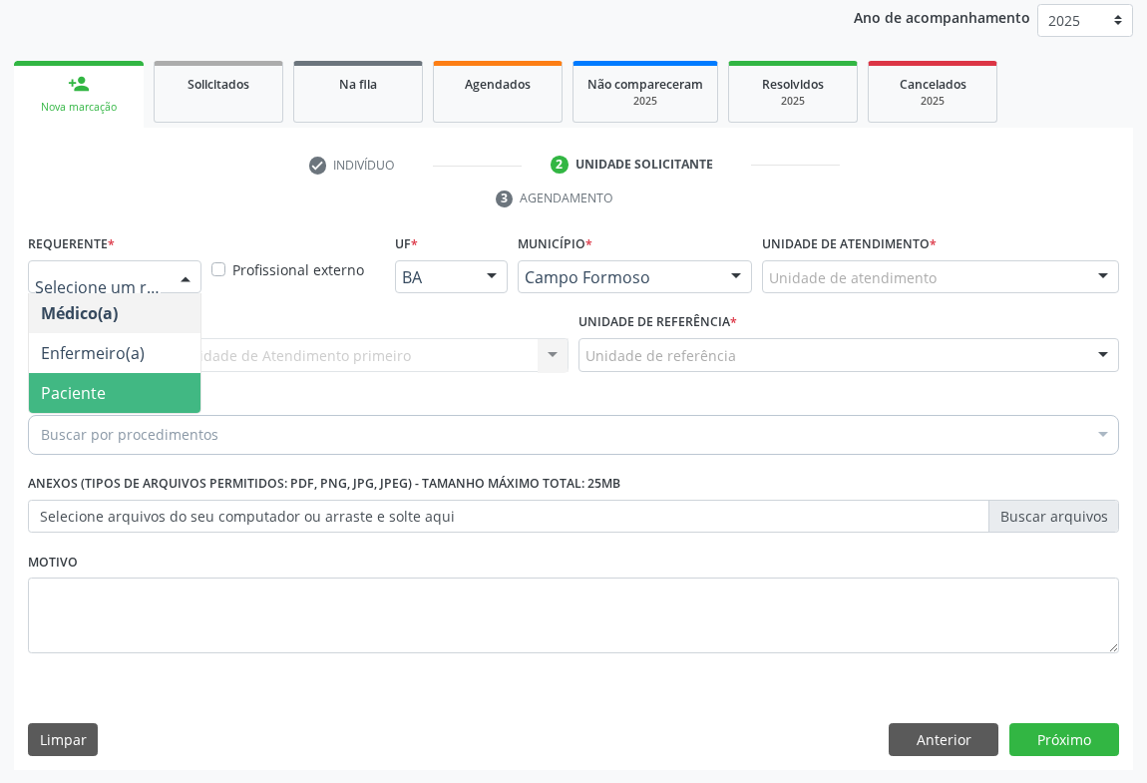
click at [148, 378] on span "Paciente" at bounding box center [115, 393] width 172 height 40
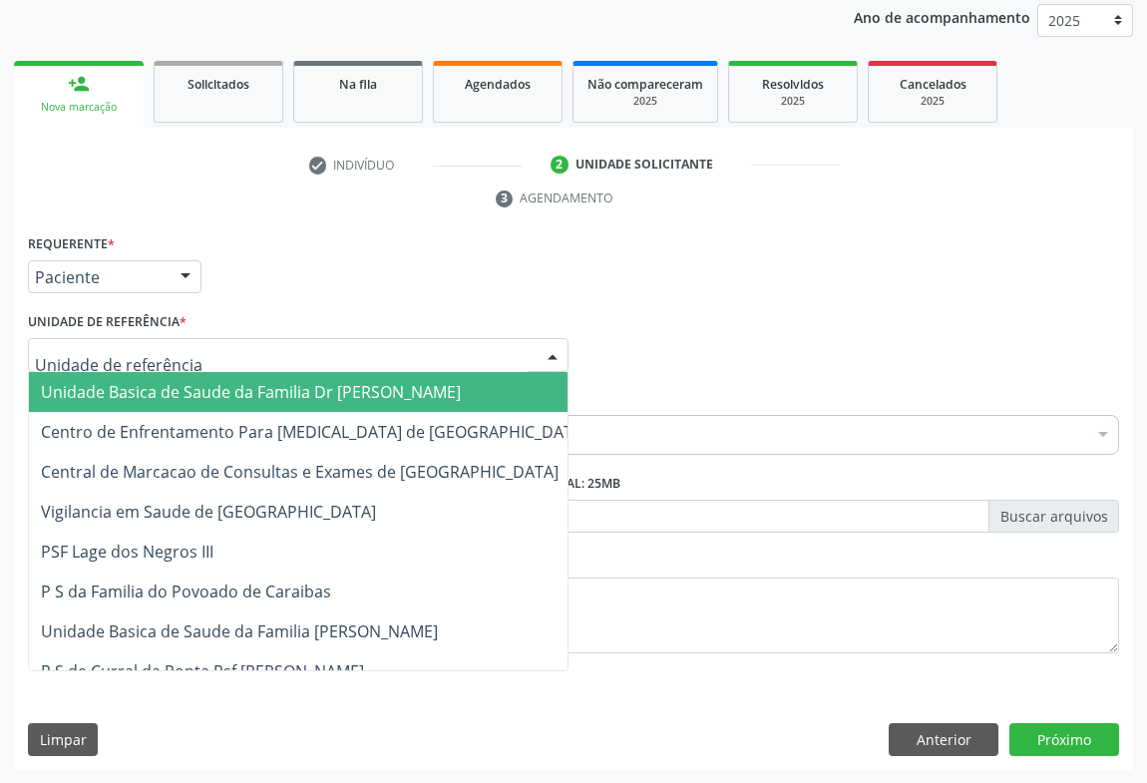
click at [259, 340] on div at bounding box center [298, 355] width 541 height 34
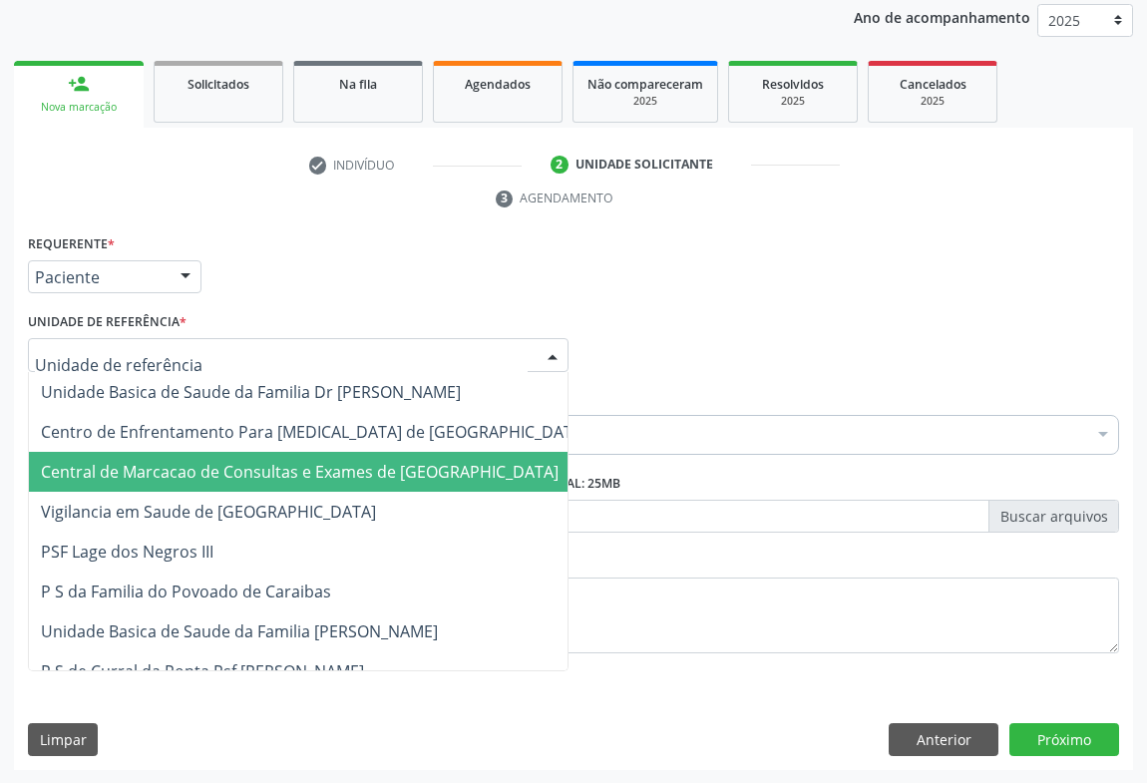
click at [281, 473] on span "Central de Marcacao de Consultas e Exames de [GEOGRAPHIC_DATA]" at bounding box center [300, 472] width 518 height 22
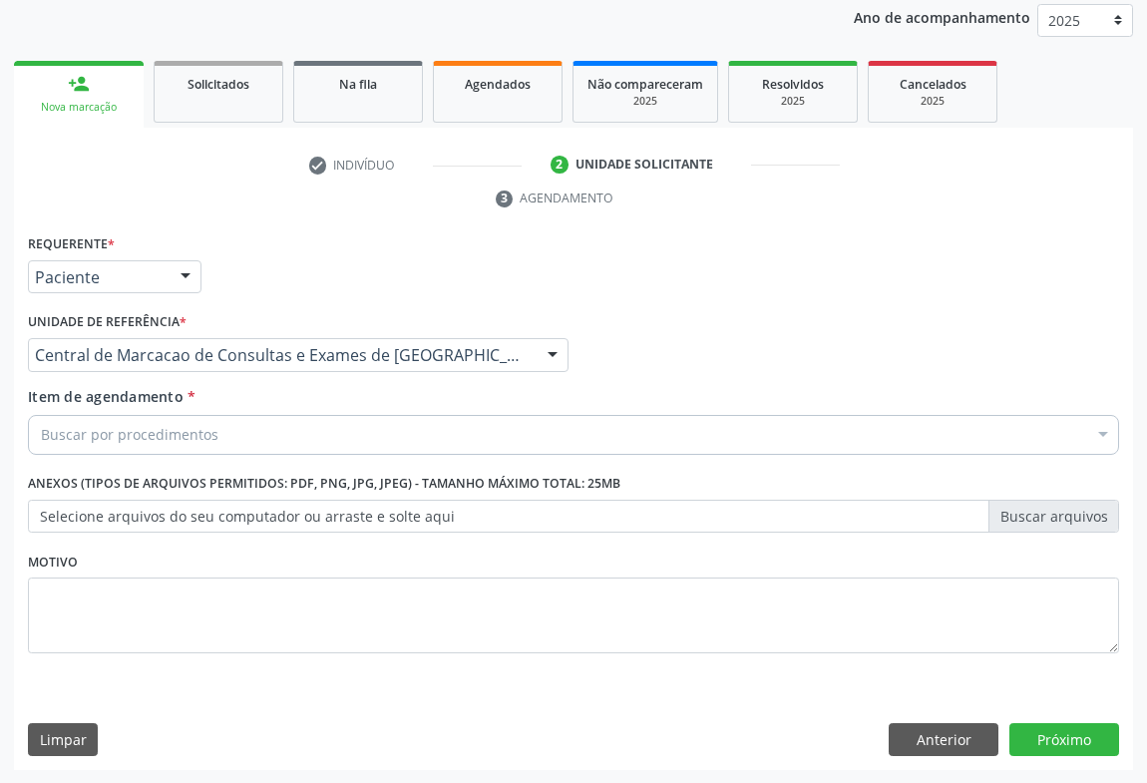
click at [316, 437] on div "Buscar por procedimentos" at bounding box center [574, 435] width 1092 height 40
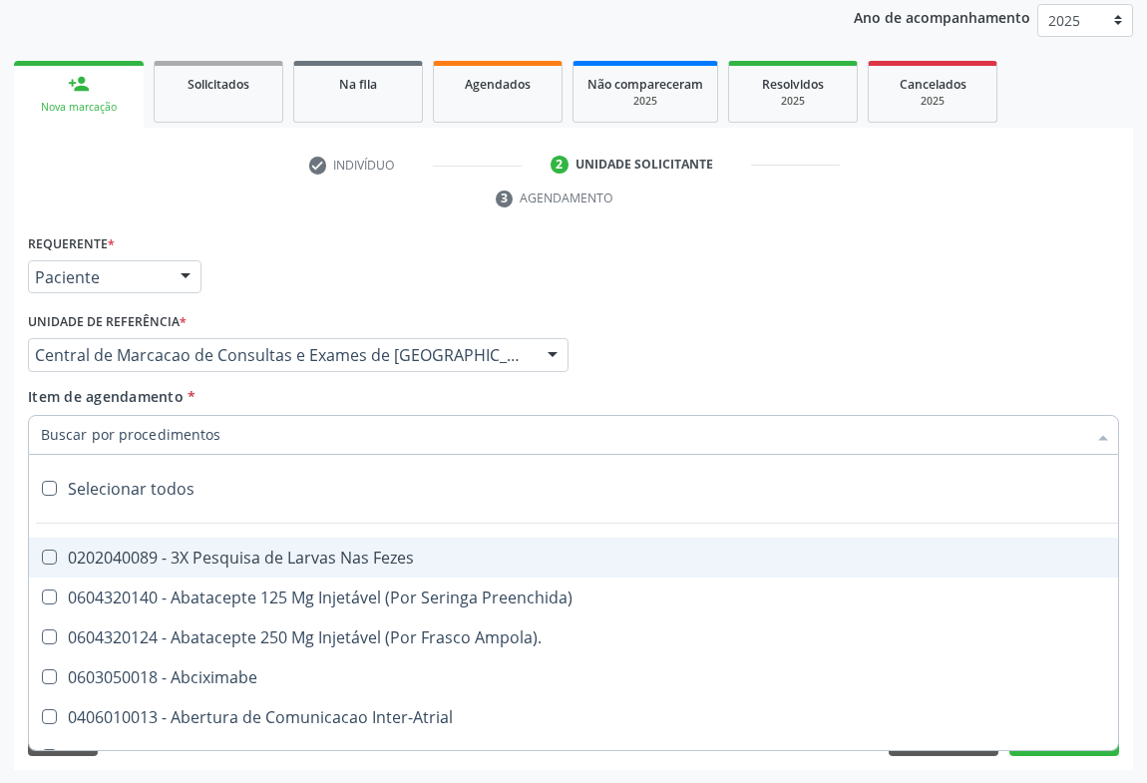
click at [204, 430] on input "Item de agendamento *" at bounding box center [564, 435] width 1046 height 40
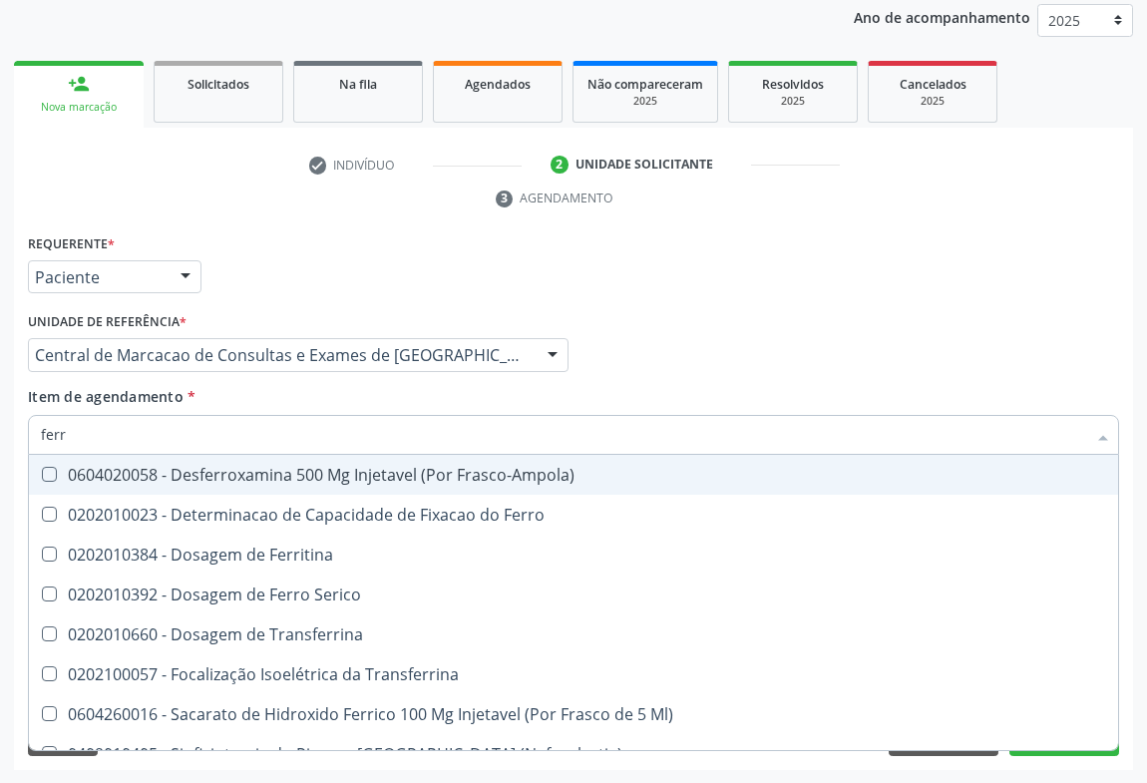
type input "ferro"
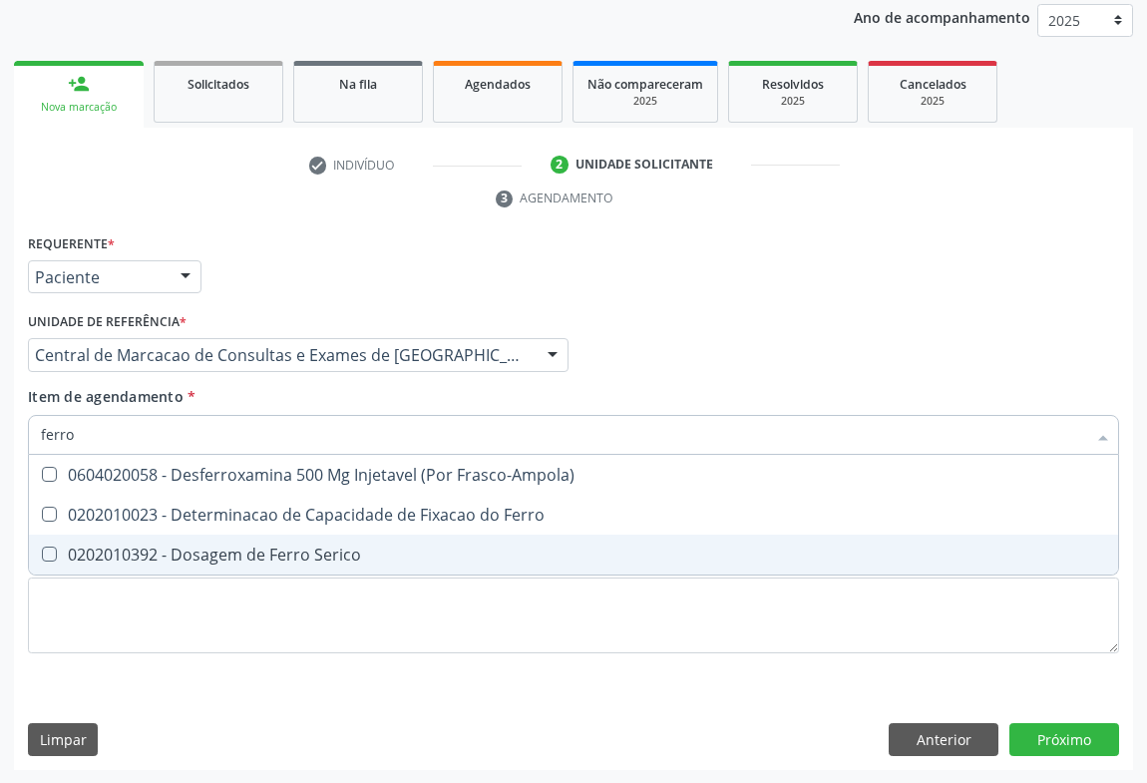
click at [203, 551] on div "0202010392 - Dosagem de Ferro Serico" at bounding box center [574, 555] width 1066 height 16
checkbox Serico "true"
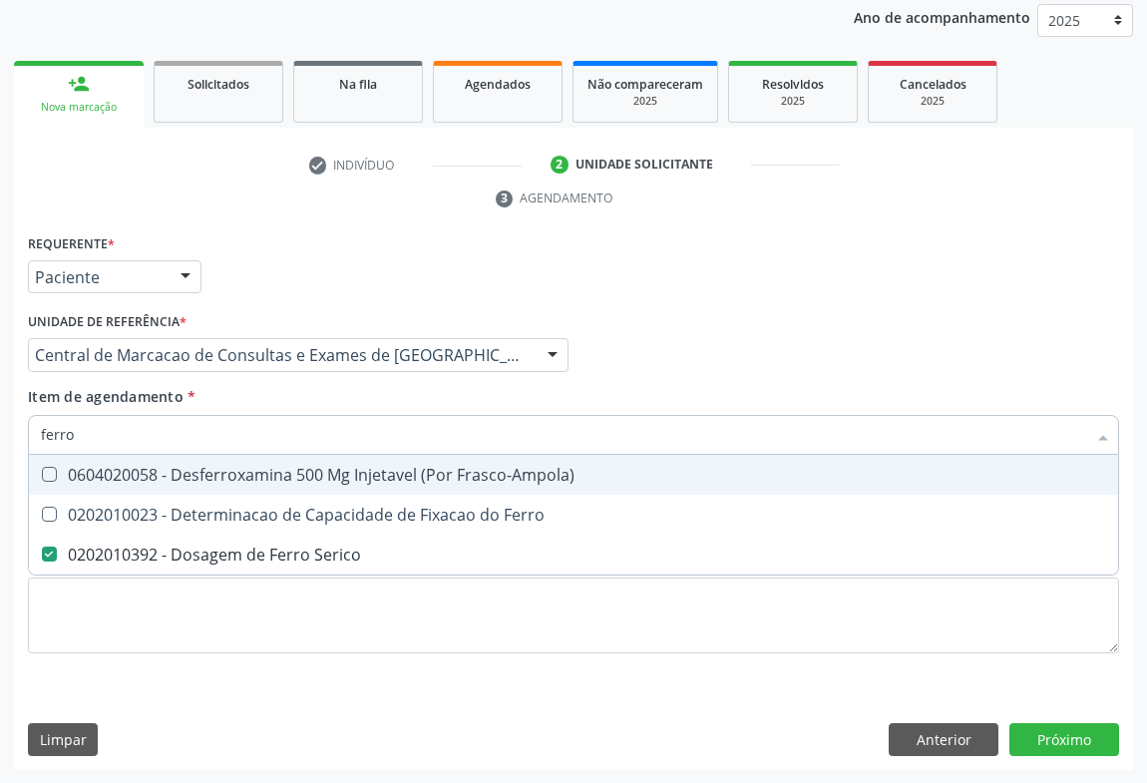
click at [225, 449] on input "ferro" at bounding box center [564, 435] width 1046 height 40
type input "he"
checkbox Serico "false"
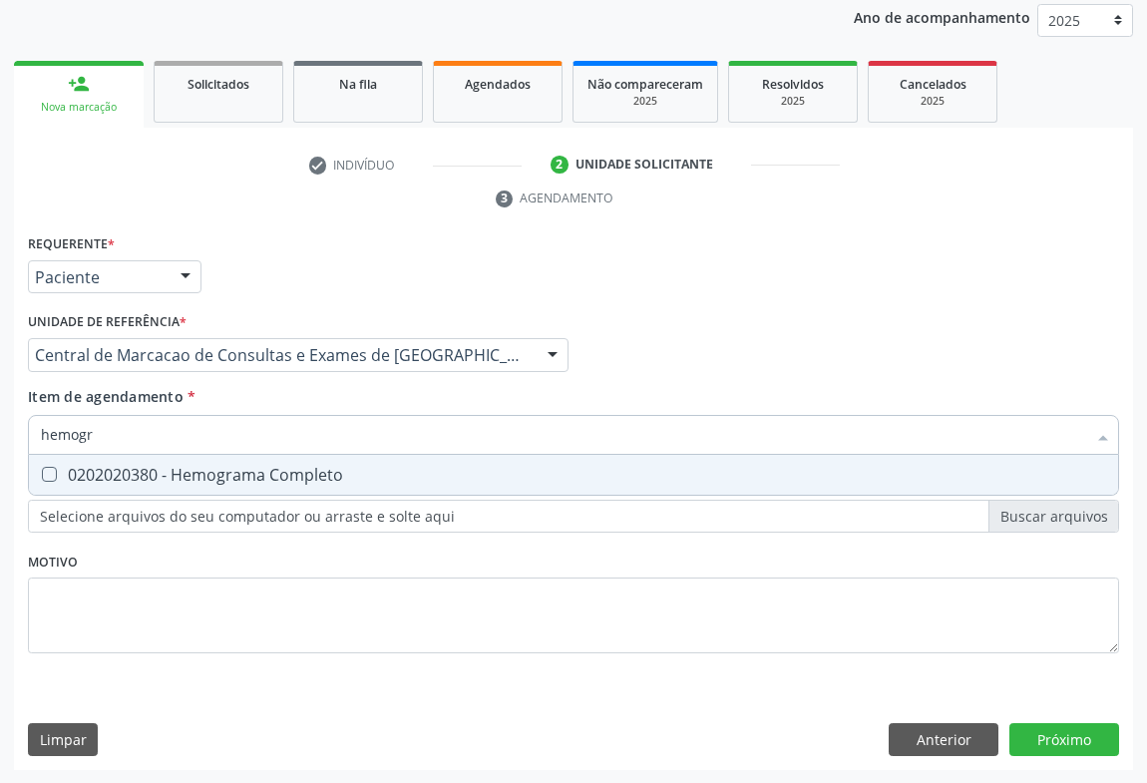
type input "hemogra"
click at [207, 473] on div "0202020380 - Hemograma Completo" at bounding box center [574, 475] width 1066 height 16
checkbox Completo "true"
click at [204, 427] on input "hemogra" at bounding box center [564, 435] width 1046 height 40
click at [203, 426] on input "hemogra" at bounding box center [564, 435] width 1046 height 40
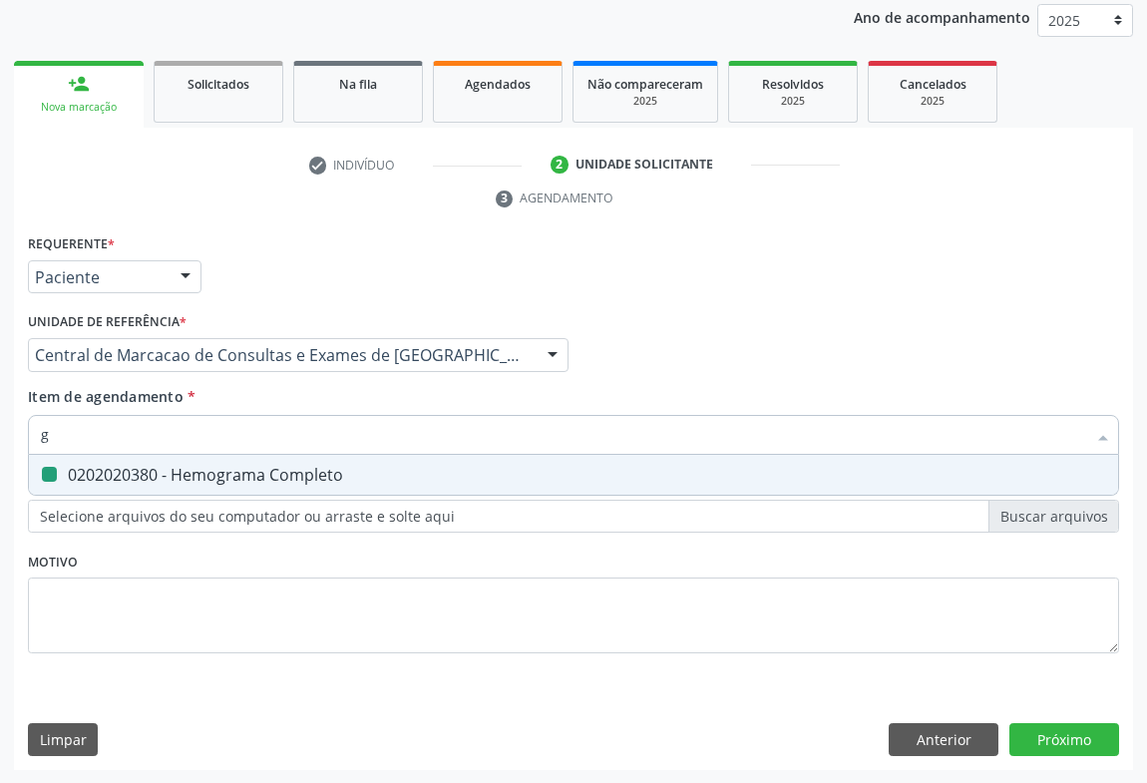
type input "gl"
checkbox Completo "false"
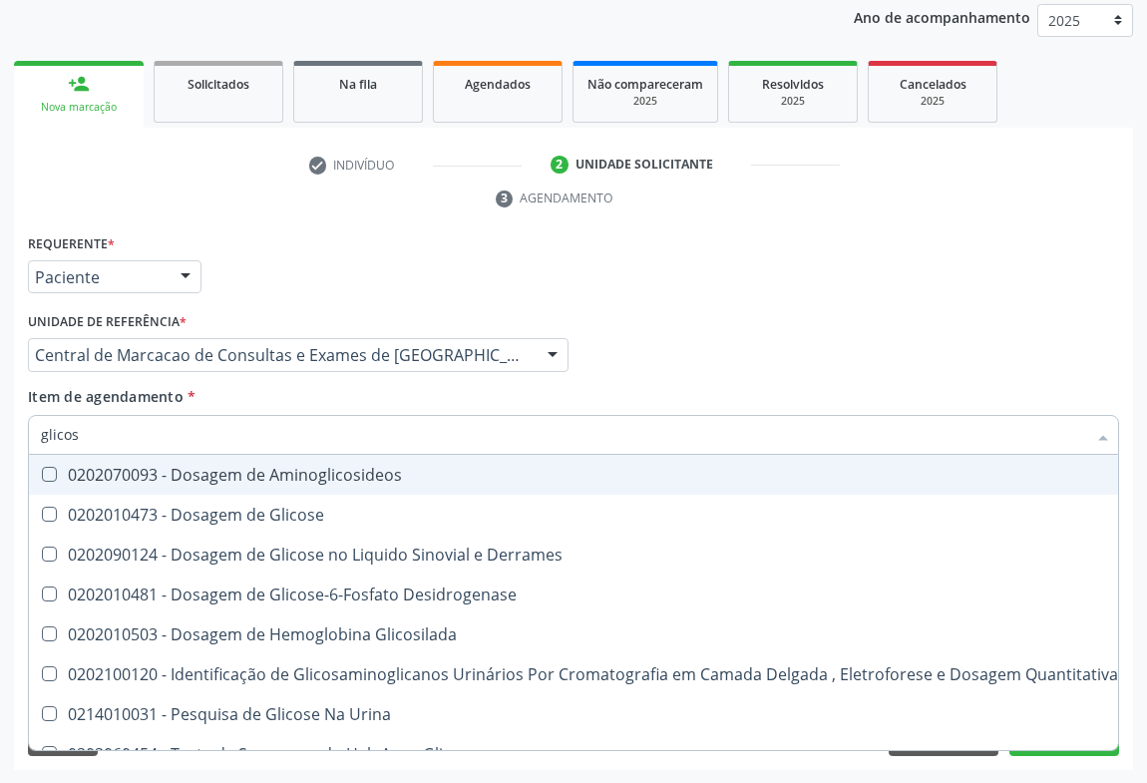
type input "glicose"
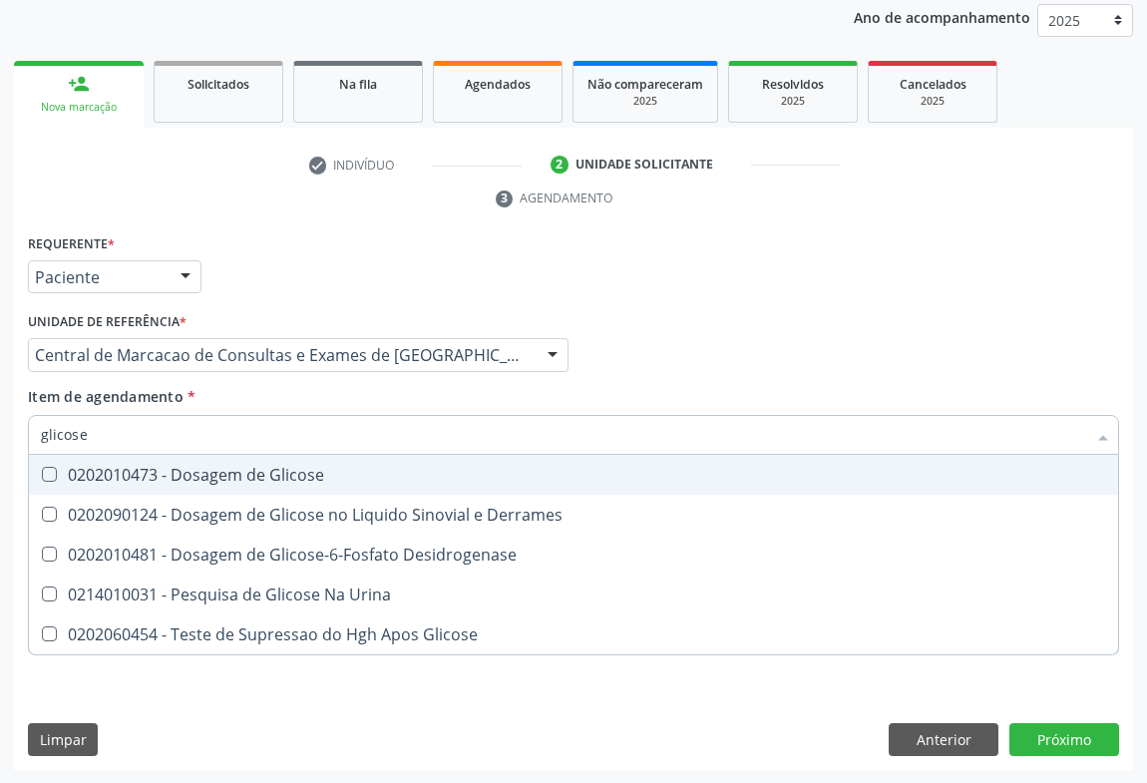
click at [171, 478] on div "0202010473 - Dosagem de Glicose" at bounding box center [574, 475] width 1066 height 16
checkbox Glicose "true"
click at [172, 424] on input "glicose" at bounding box center [564, 435] width 1046 height 40
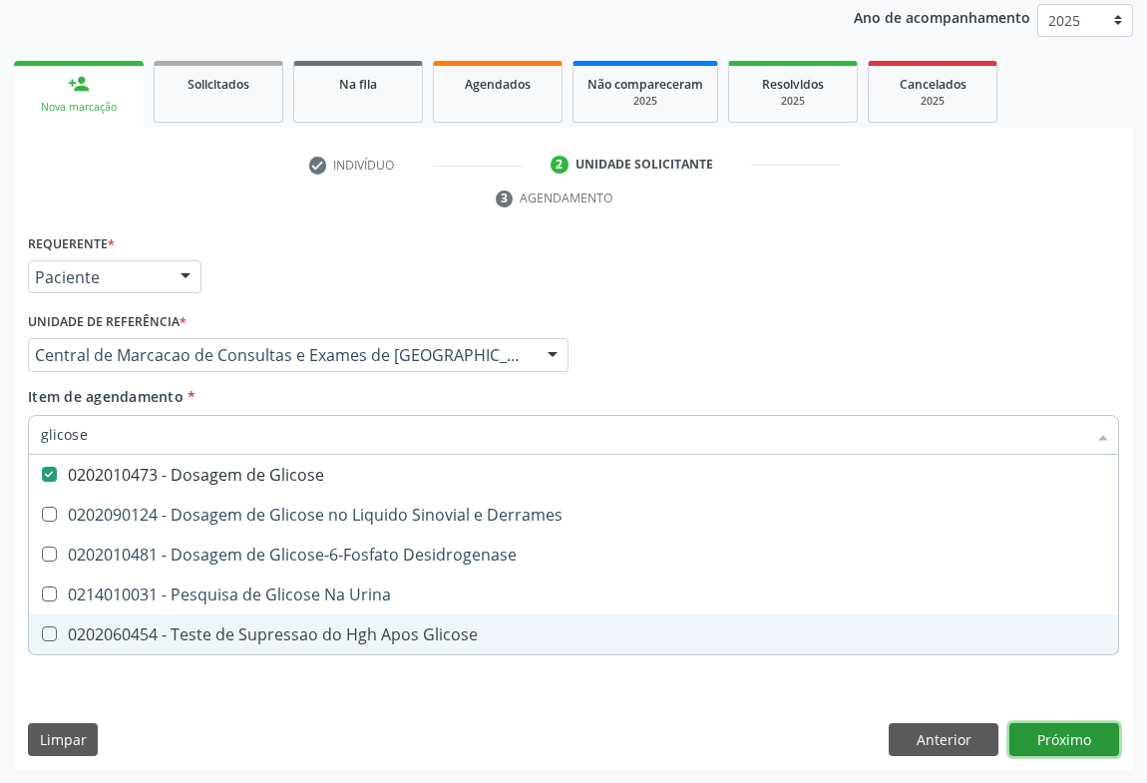
click at [1047, 743] on div "Requerente * Paciente Médico(a) Enfermeiro(a) Paciente Nenhum resultado encontr…" at bounding box center [573, 500] width 1119 height 542
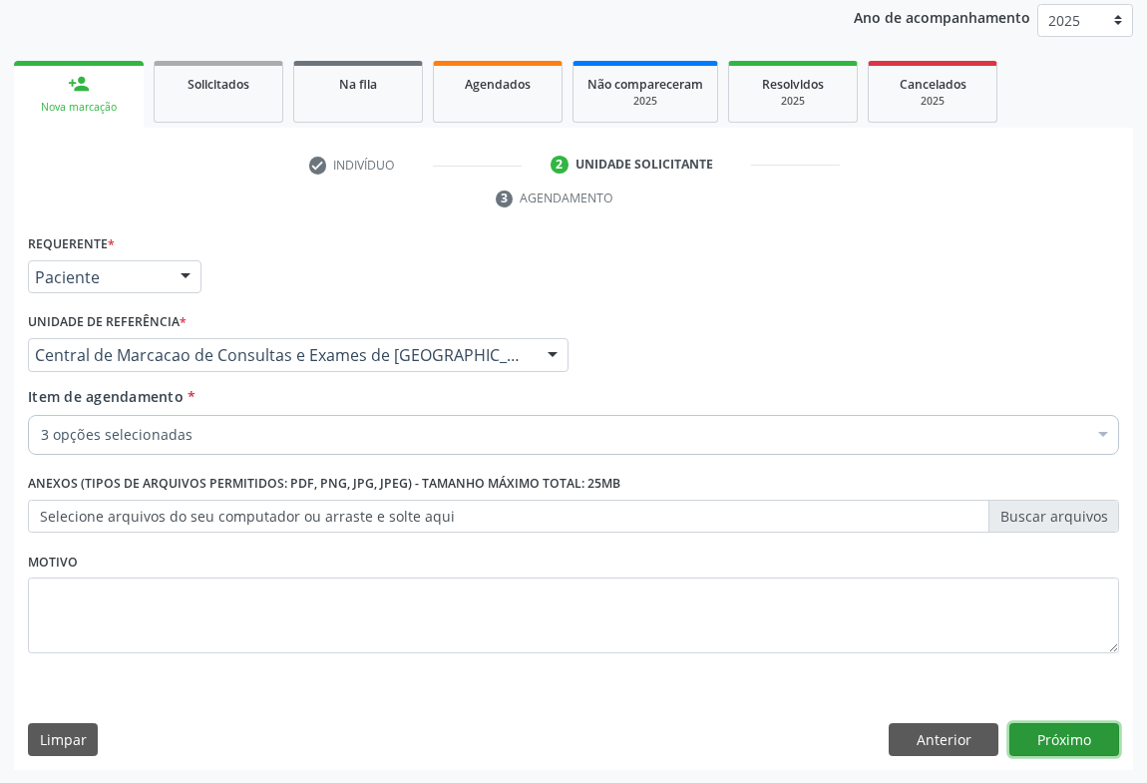
click at [1075, 728] on button "Próximo" at bounding box center [1065, 740] width 110 height 34
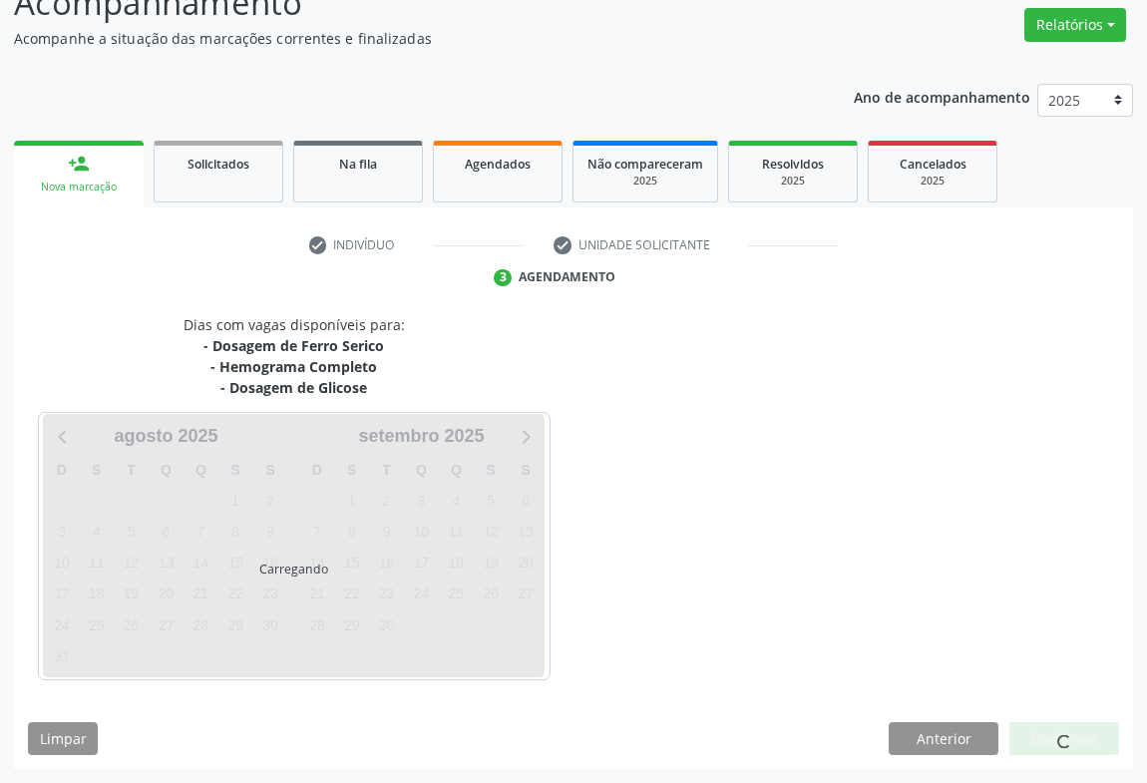
scroll to position [158, 0]
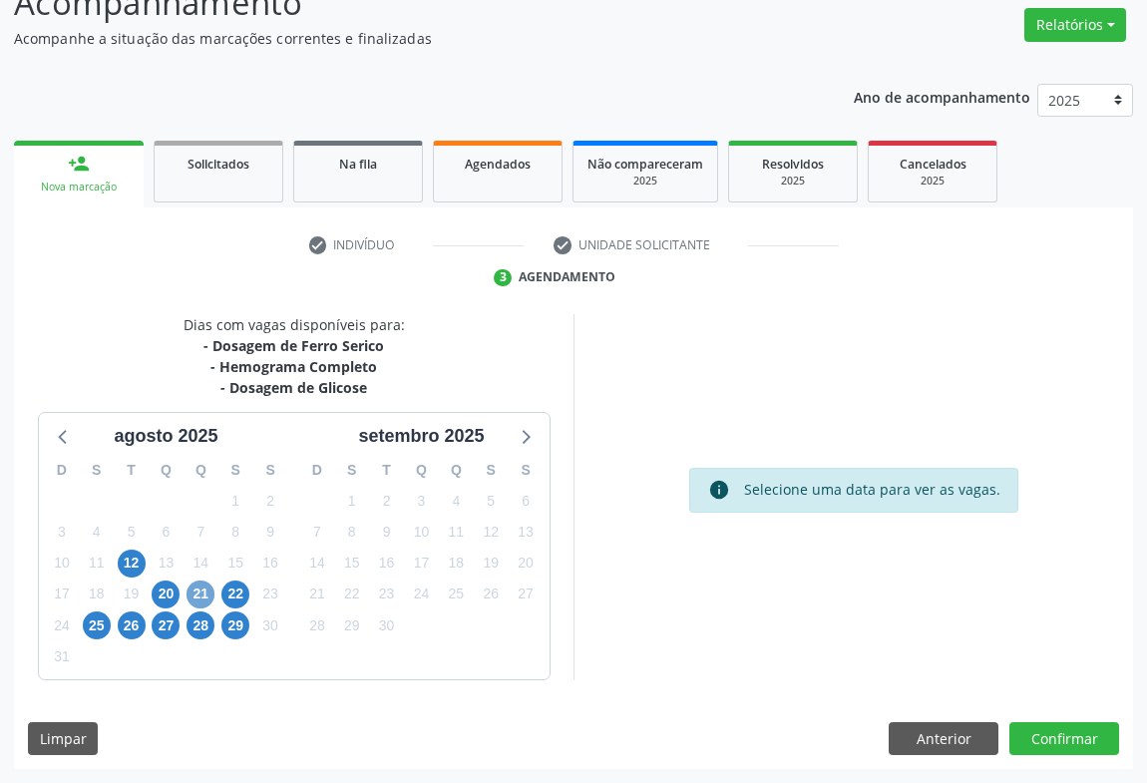
click at [199, 585] on span "21" at bounding box center [201, 595] width 28 height 28
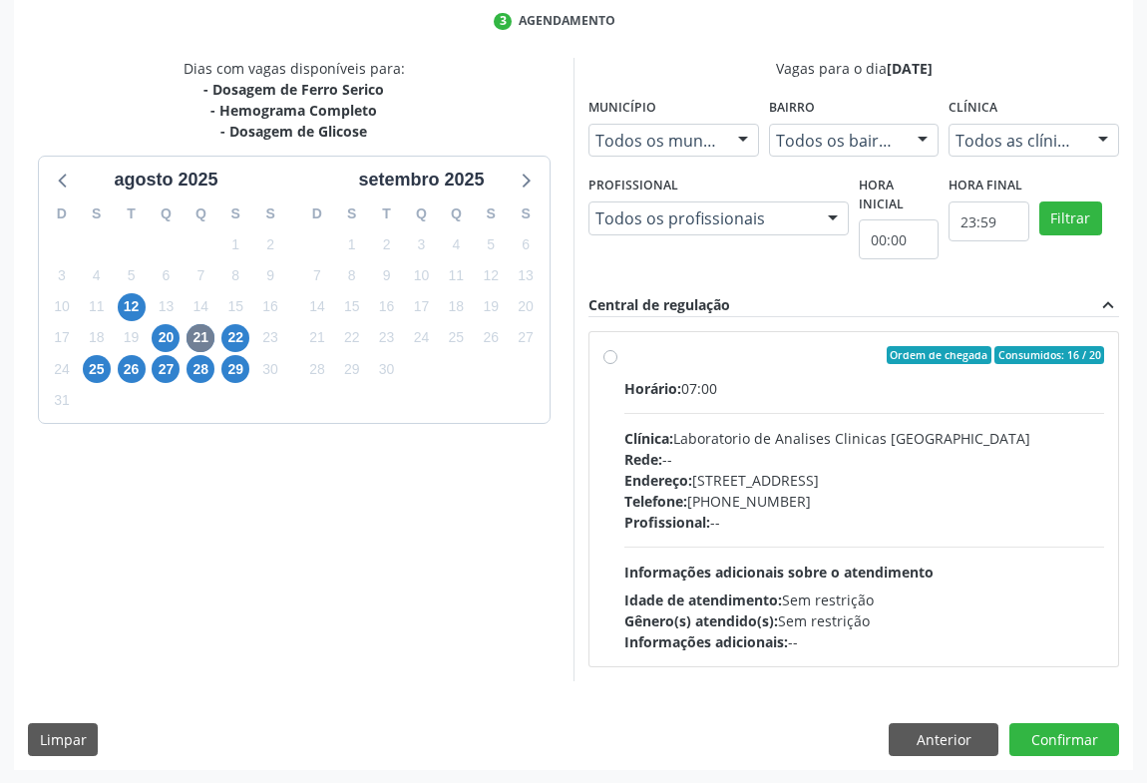
click at [778, 512] on div "Profissional: --" at bounding box center [865, 522] width 480 height 21
click at [618, 364] on input "Ordem de chegada Consumidos: 16 / 20 Horário: 07:00 Clínica: Laboratorio de Ana…" at bounding box center [611, 355] width 14 height 18
radio input "true"
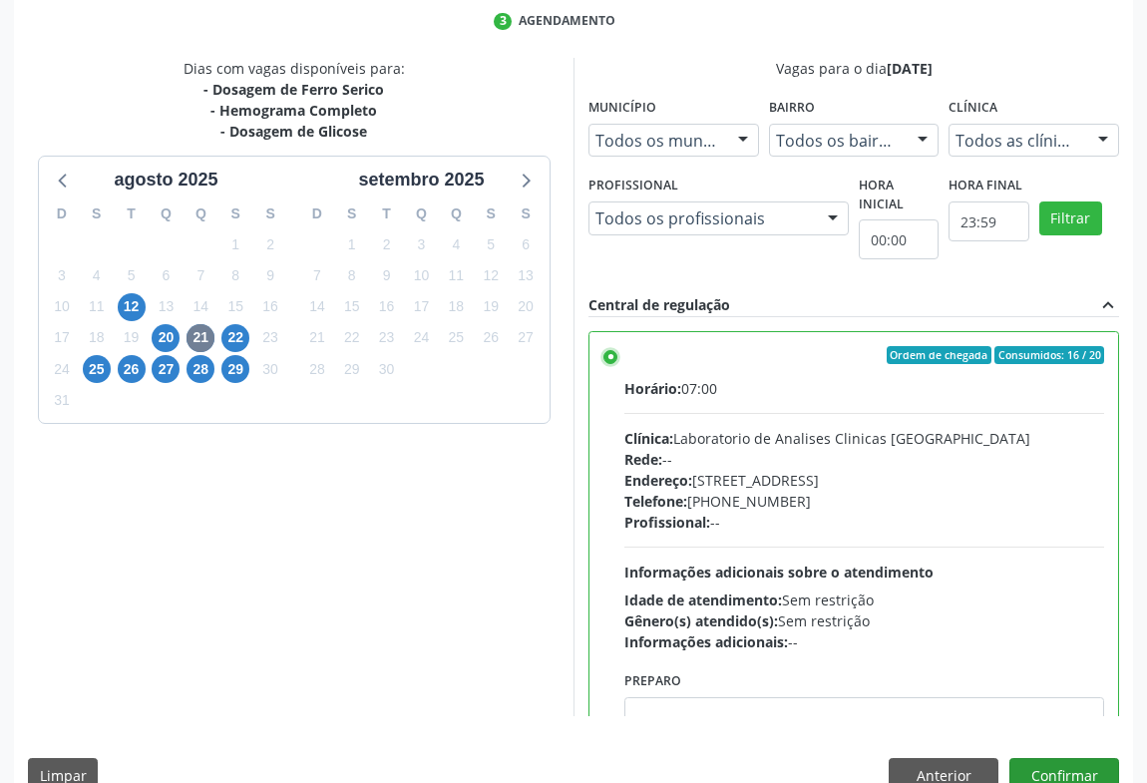
scroll to position [450, 0]
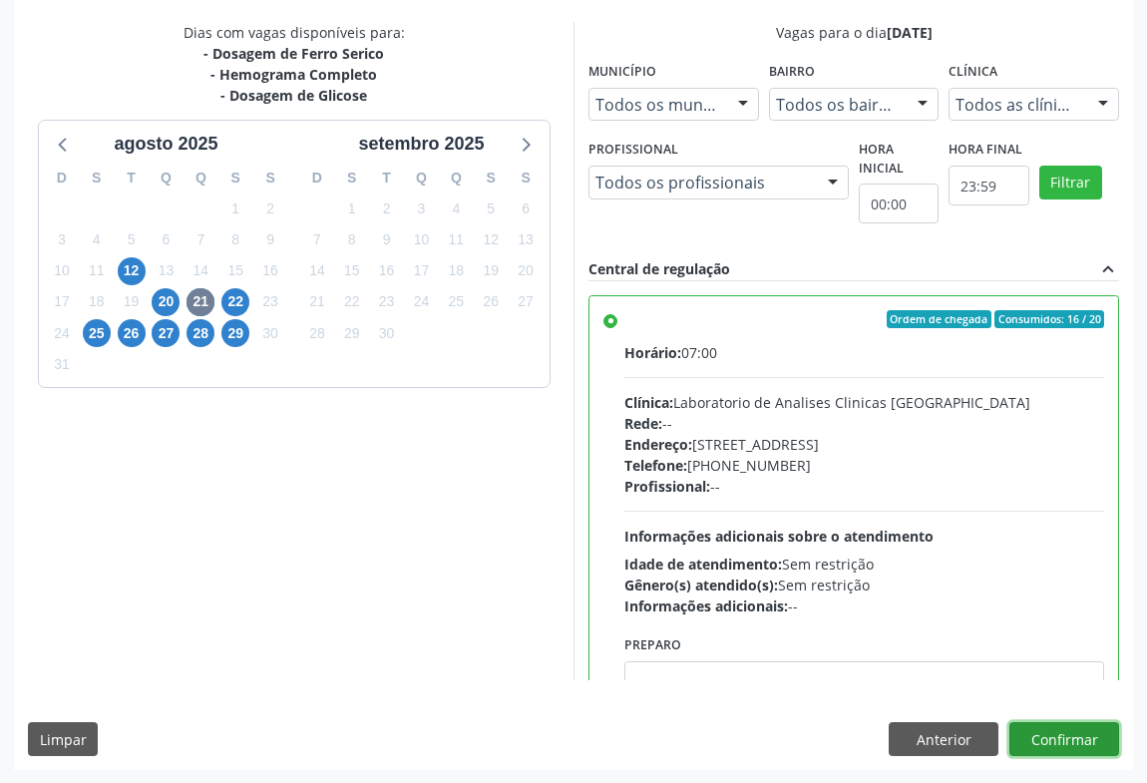
click at [1088, 740] on button "Confirmar" at bounding box center [1065, 739] width 110 height 34
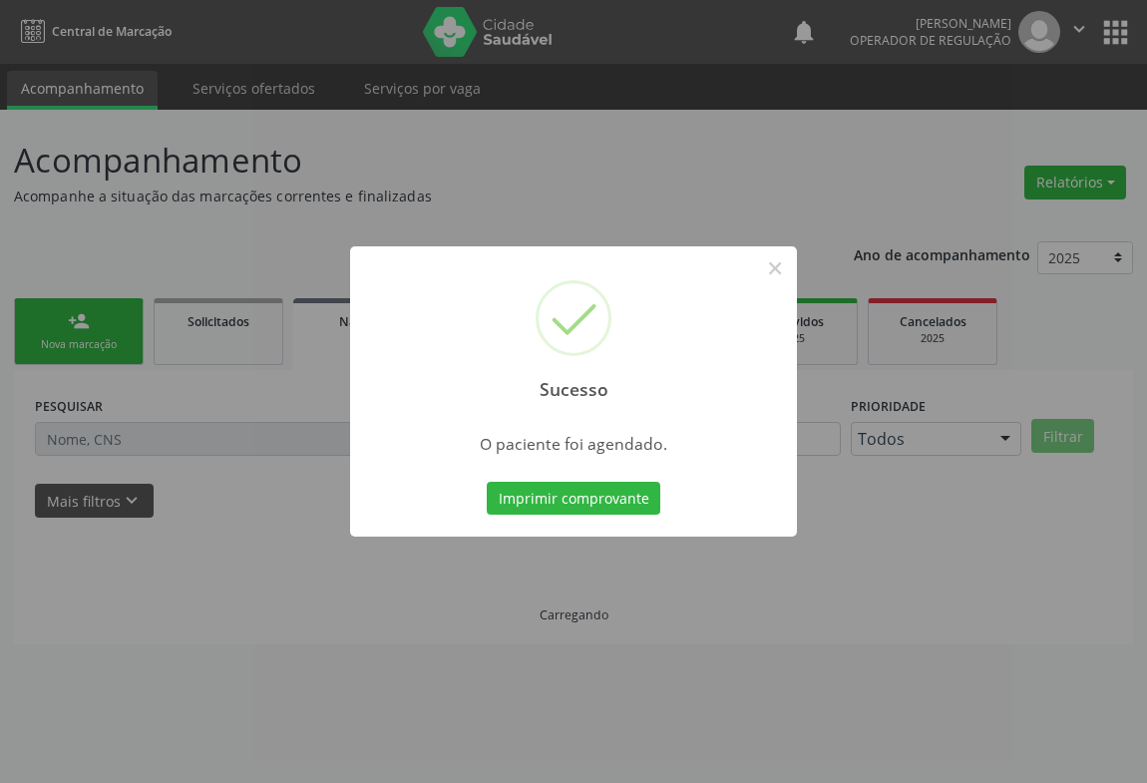
scroll to position [0, 0]
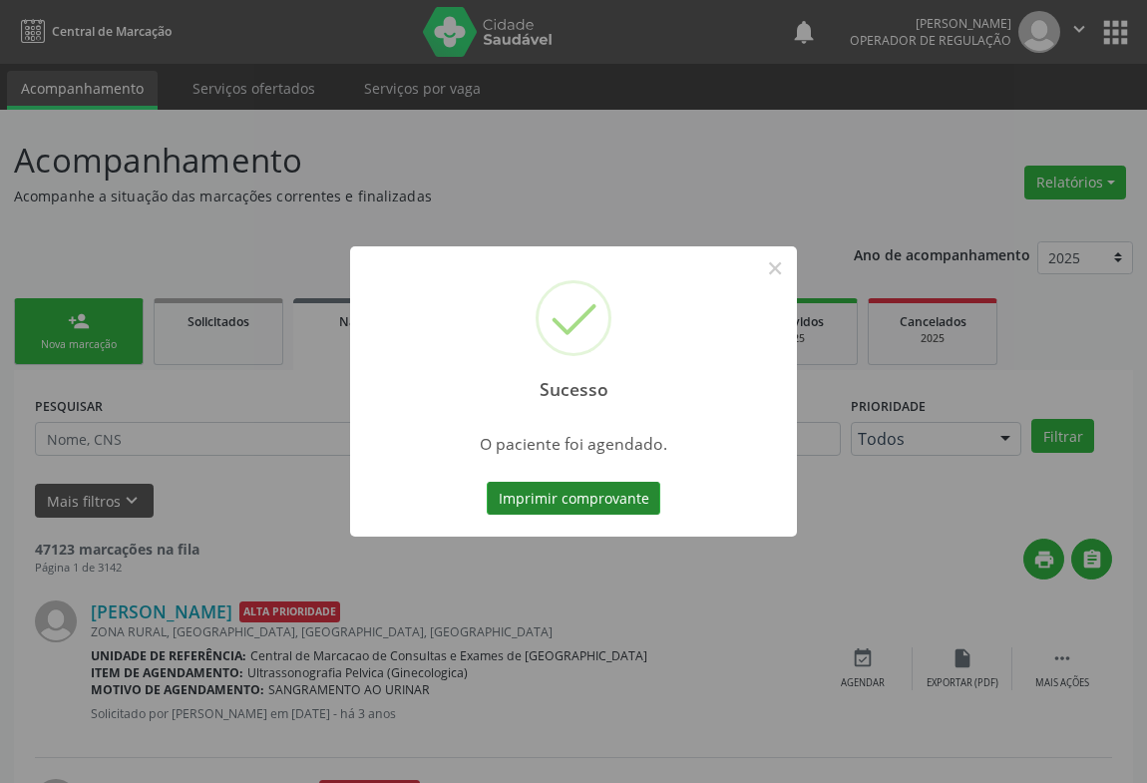
click at [622, 503] on button "Imprimir comprovante" at bounding box center [574, 499] width 174 height 34
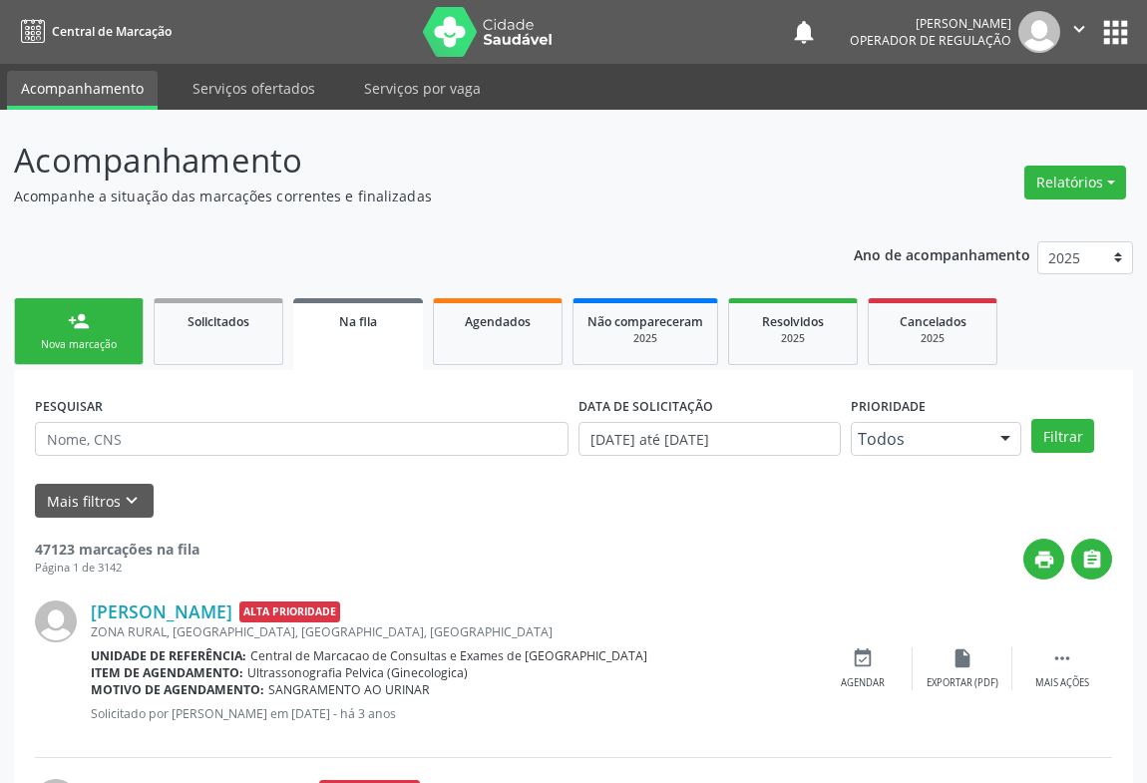
click at [74, 310] on div "person_add" at bounding box center [79, 321] width 22 height 22
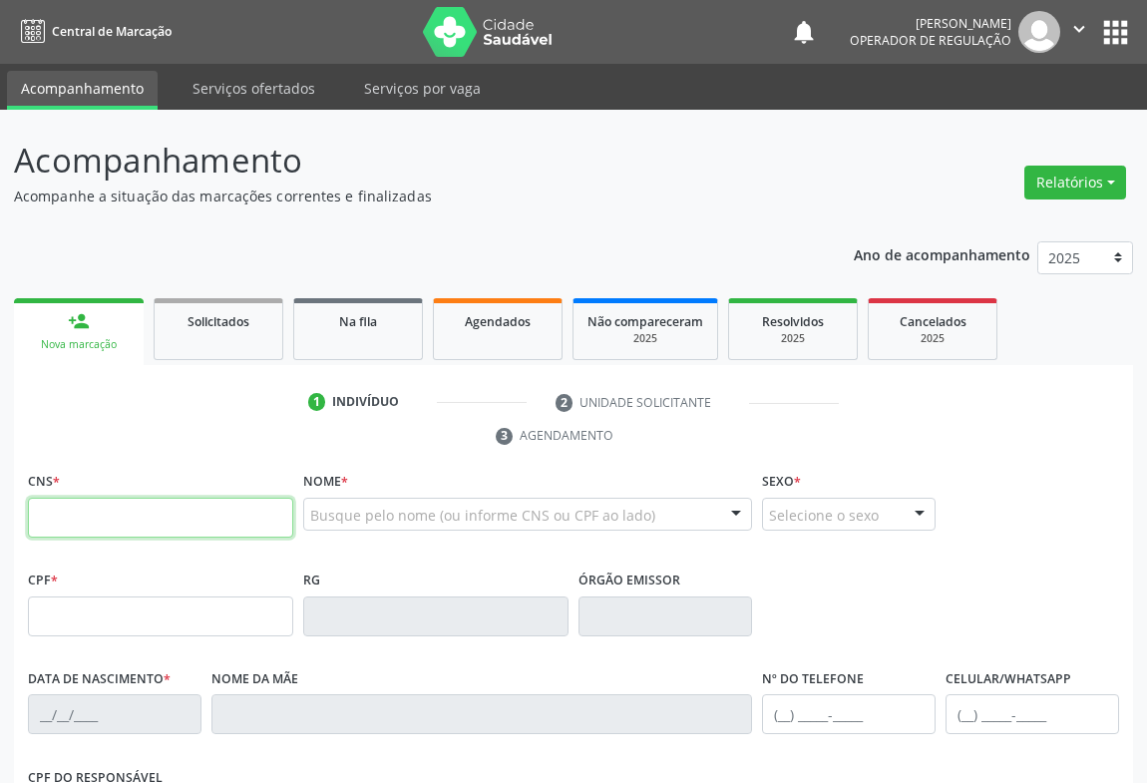
click at [135, 512] on input "text" at bounding box center [160, 518] width 265 height 40
type input "700 0036 3500 4809"
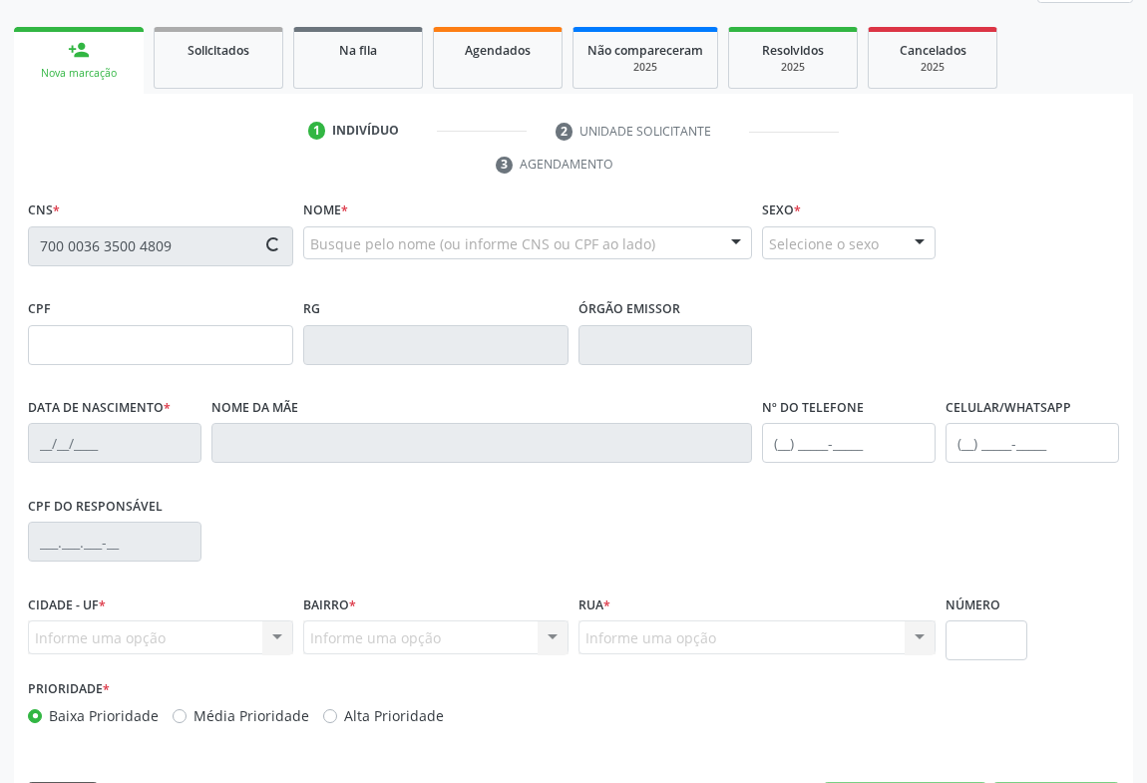
type input "2260305121"
type input "[DATE]"
type input "[PHONE_NUMBER]"
type input "S/N"
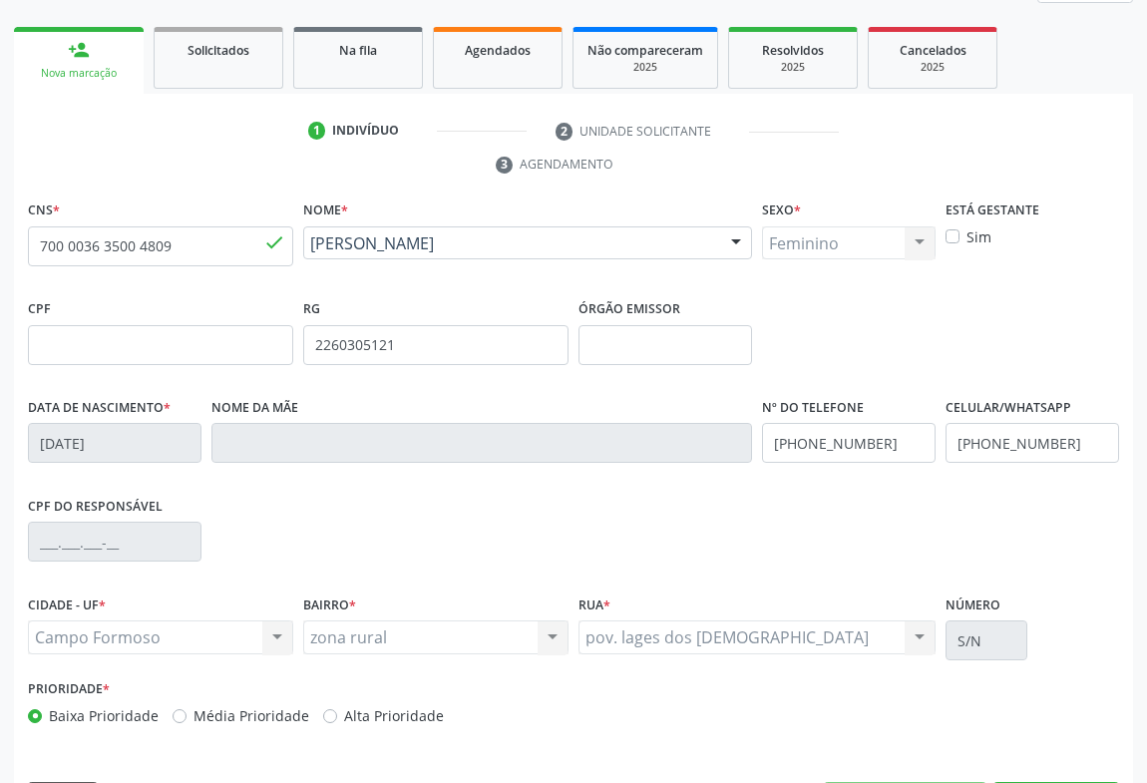
scroll to position [330, 0]
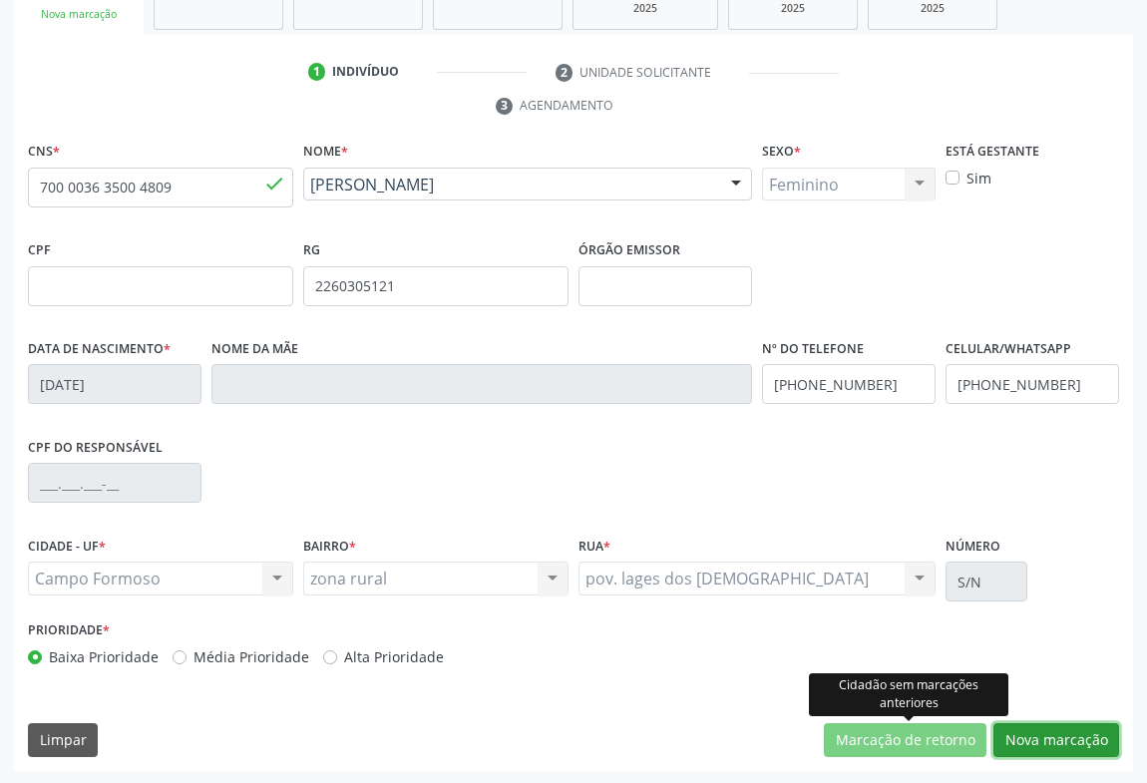
drag, startPoint x: 1097, startPoint y: 732, endPoint x: 997, endPoint y: 698, distance: 105.4
click at [1096, 733] on button "Nova marcação" at bounding box center [1057, 740] width 126 height 34
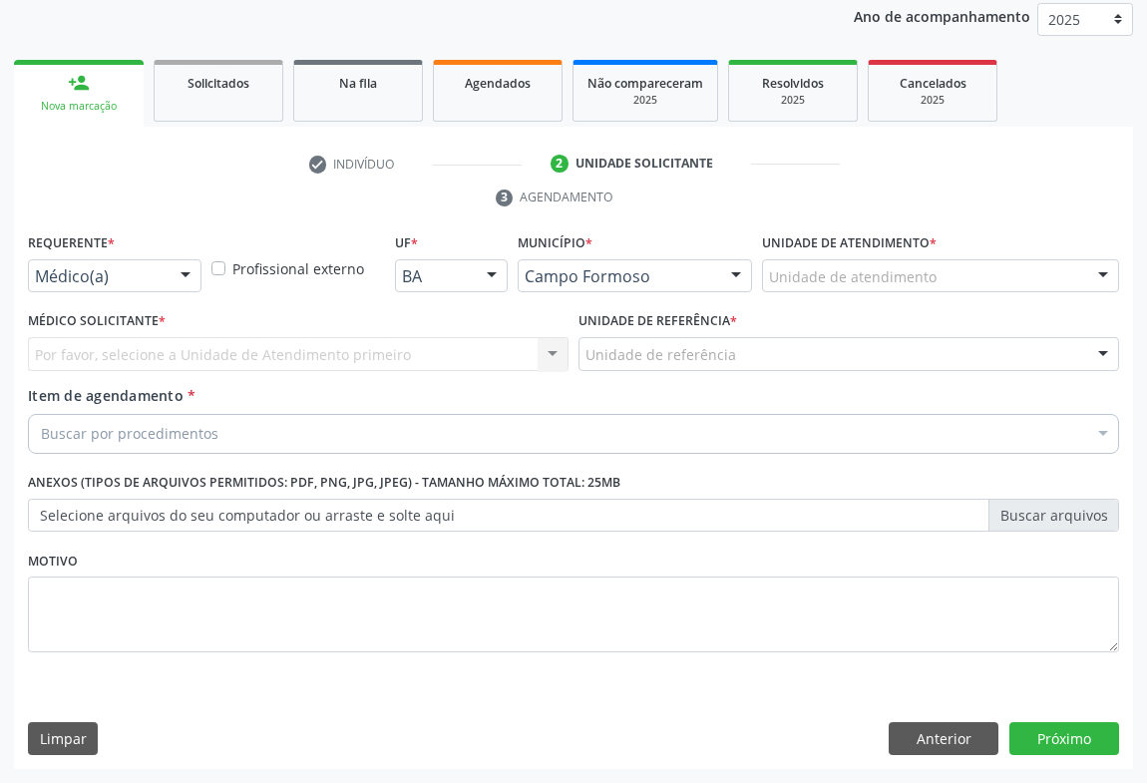
scroll to position [237, 0]
click at [154, 304] on div "Requerente * Médico(a) Médico(a) Enfermeiro(a) Paciente Nenhum resultado encont…" at bounding box center [115, 268] width 184 height 78
click at [174, 279] on div at bounding box center [186, 278] width 30 height 34
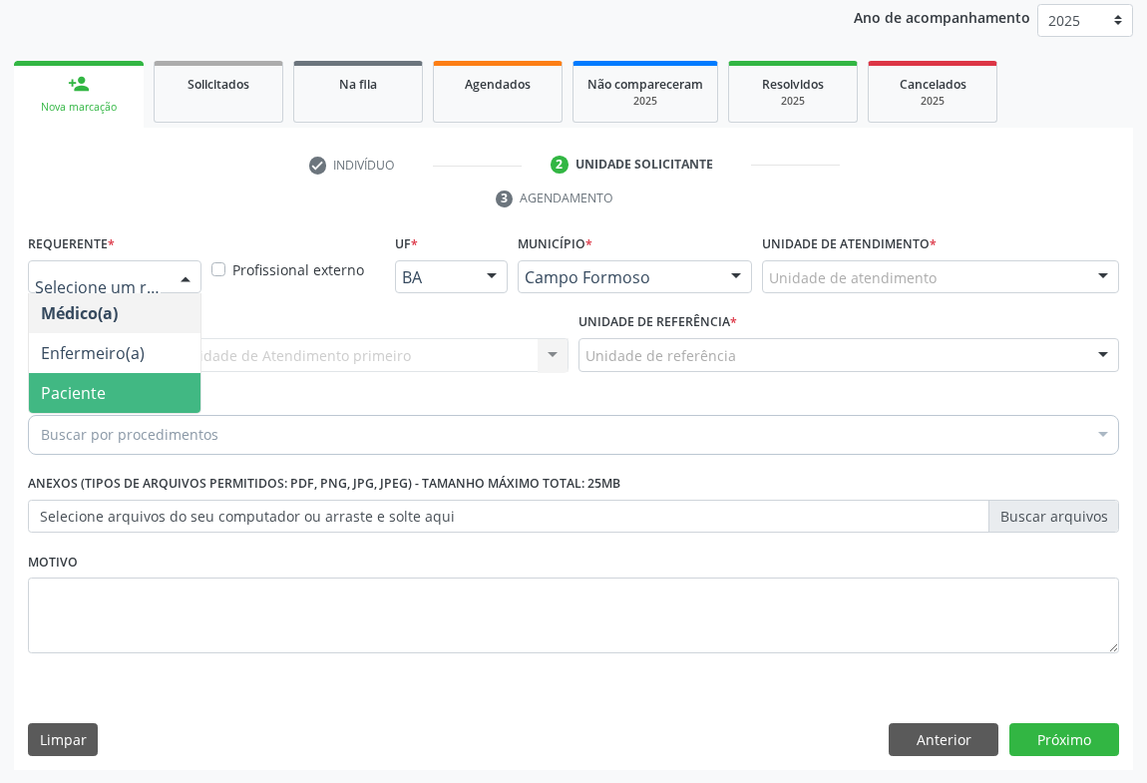
click at [124, 395] on span "Paciente" at bounding box center [115, 393] width 172 height 40
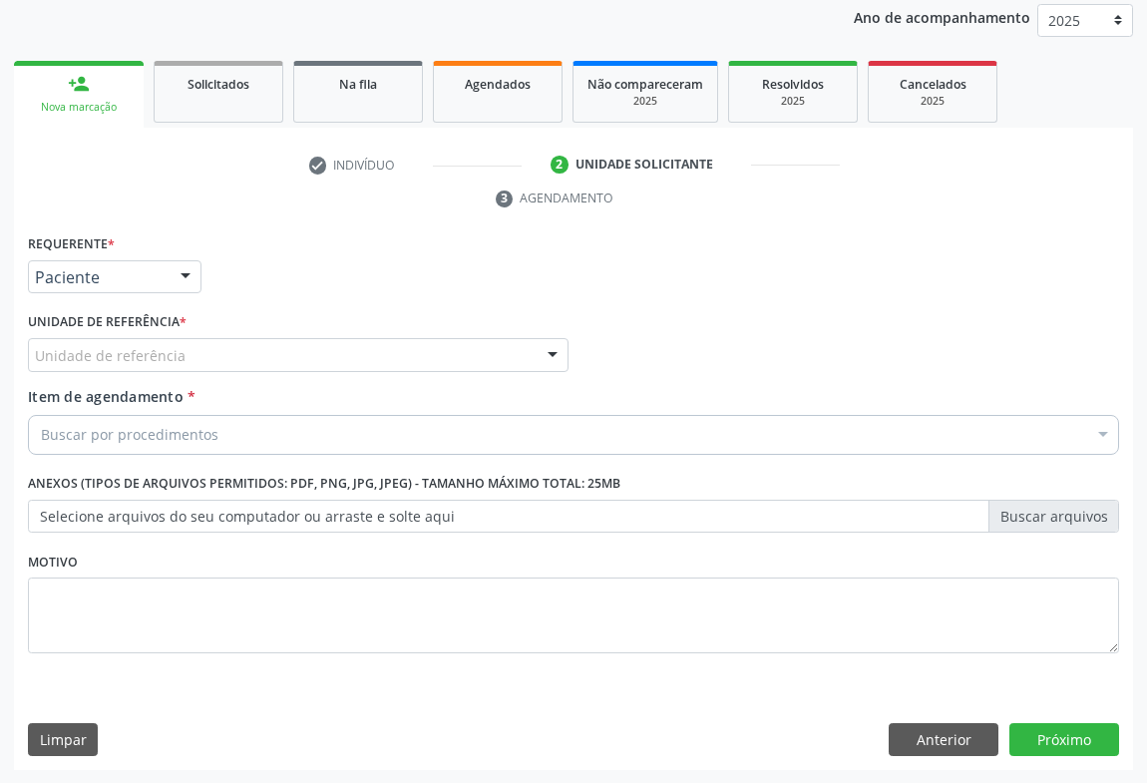
click at [231, 357] on div "Unidade de referência" at bounding box center [298, 355] width 541 height 34
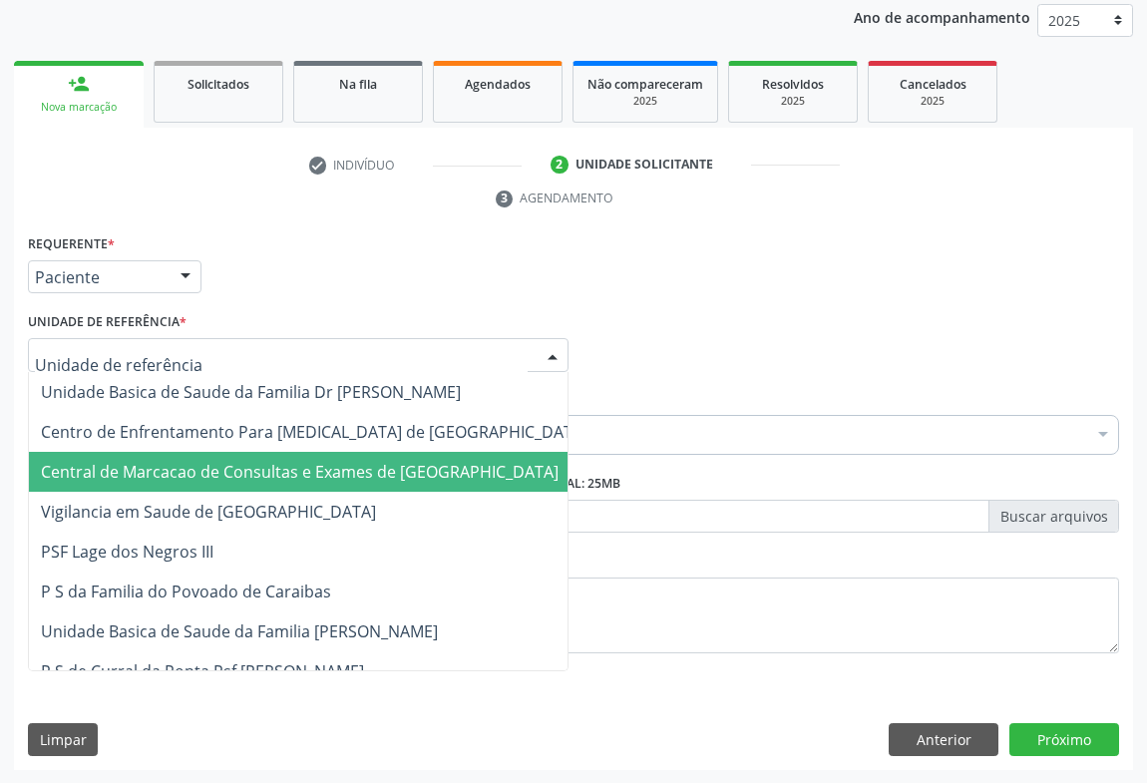
click at [229, 461] on span "Central de Marcacao de Consultas e Exames de [GEOGRAPHIC_DATA]" at bounding box center [300, 472] width 518 height 22
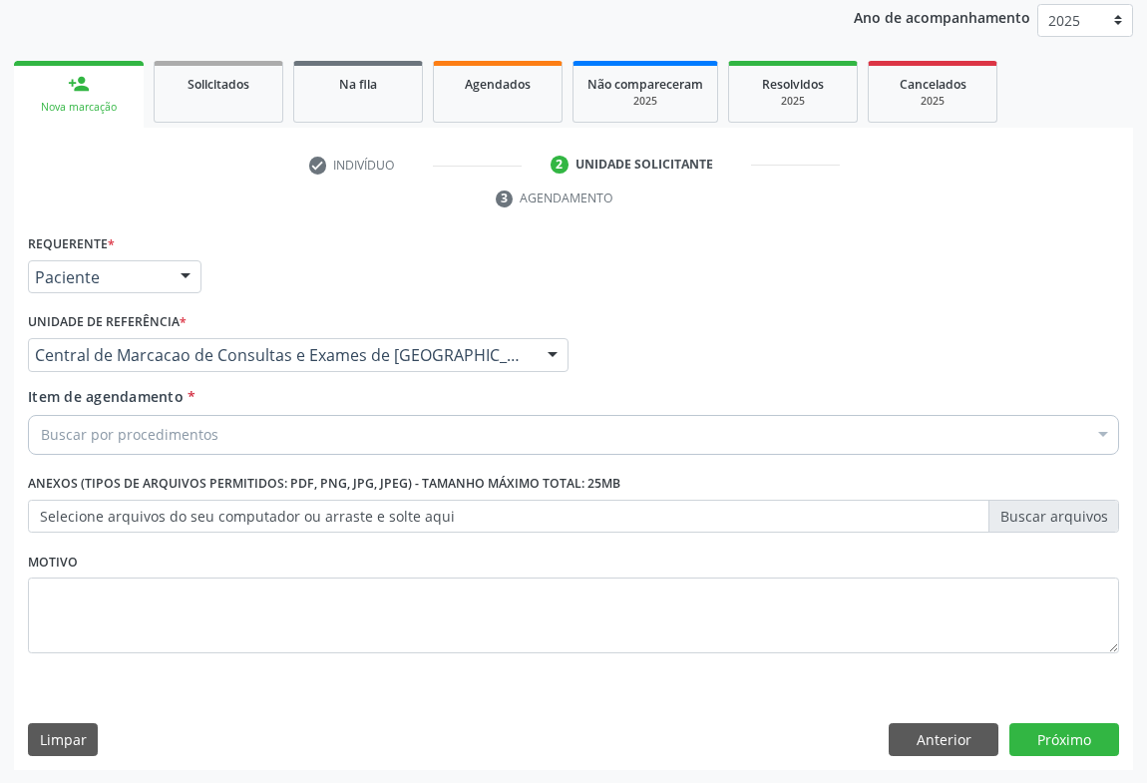
click at [231, 432] on div "Buscar por procedimentos" at bounding box center [574, 435] width 1092 height 40
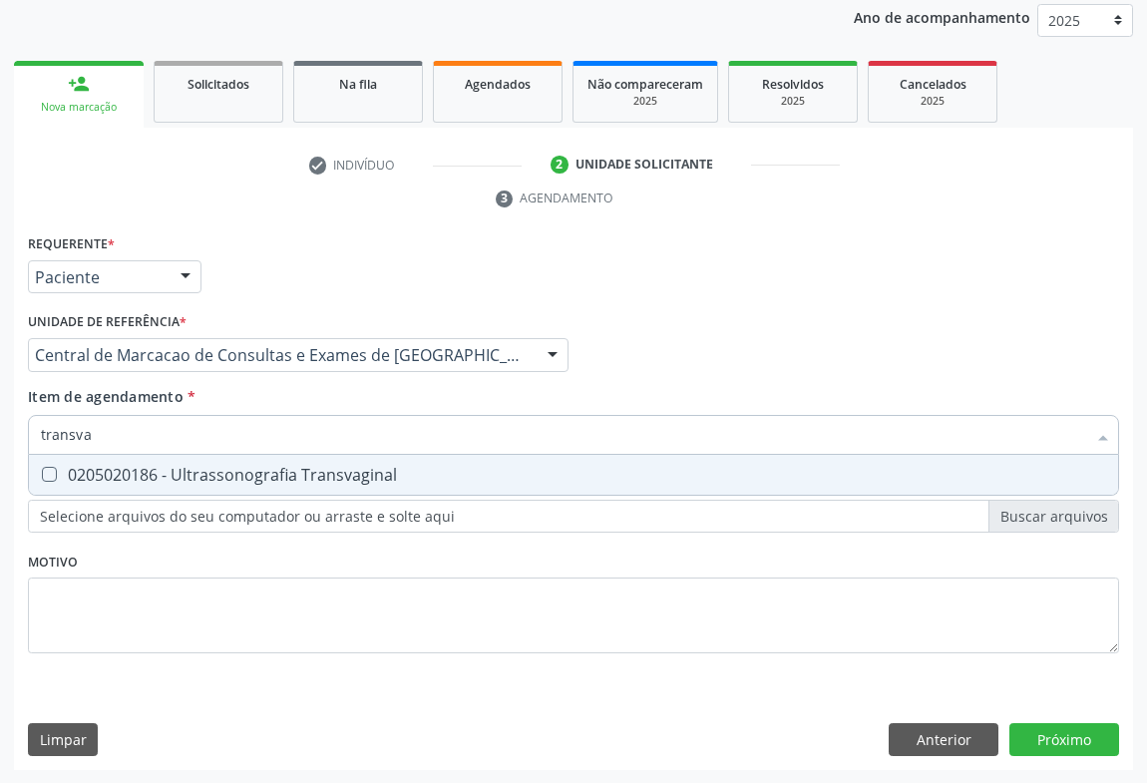
type input "transvag"
click at [191, 478] on div "0205020186 - Ultrassonografia Transvaginal" at bounding box center [574, 475] width 1066 height 16
checkbox Transvaginal "true"
click at [1061, 729] on div "Requerente * Paciente Médico(a) Enfermeiro(a) Paciente Nenhum resultado encontr…" at bounding box center [573, 500] width 1119 height 542
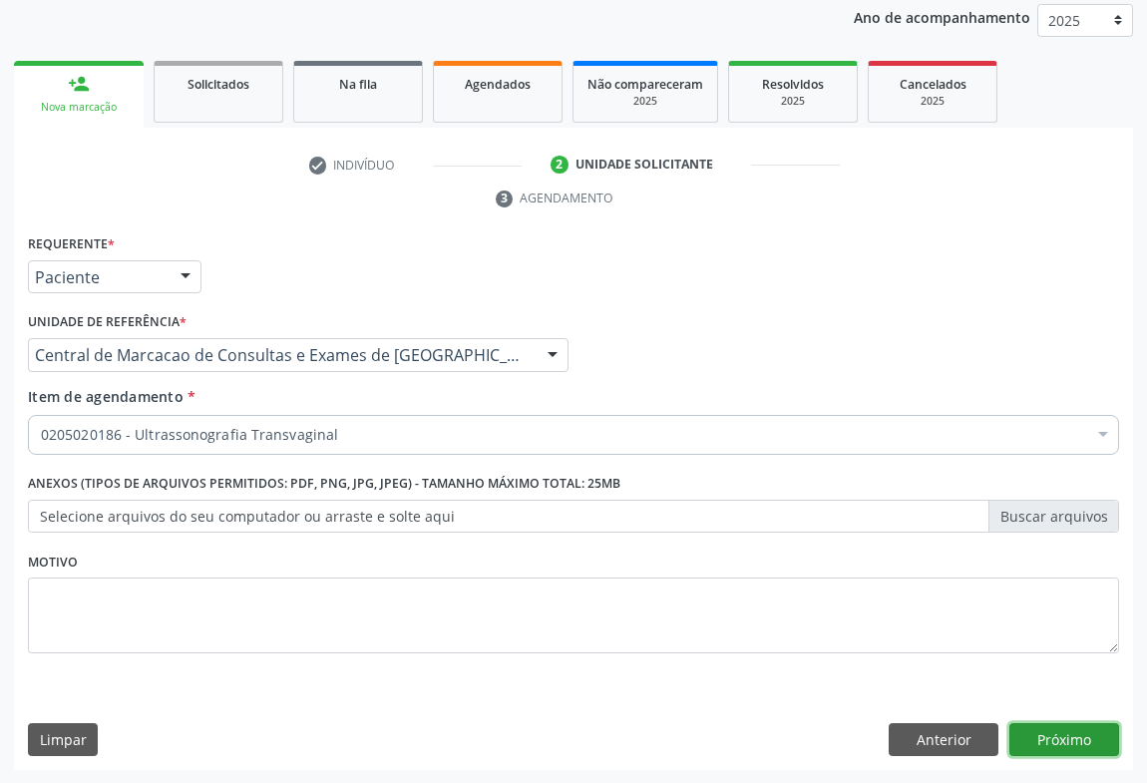
click at [1069, 747] on button "Próximo" at bounding box center [1065, 740] width 110 height 34
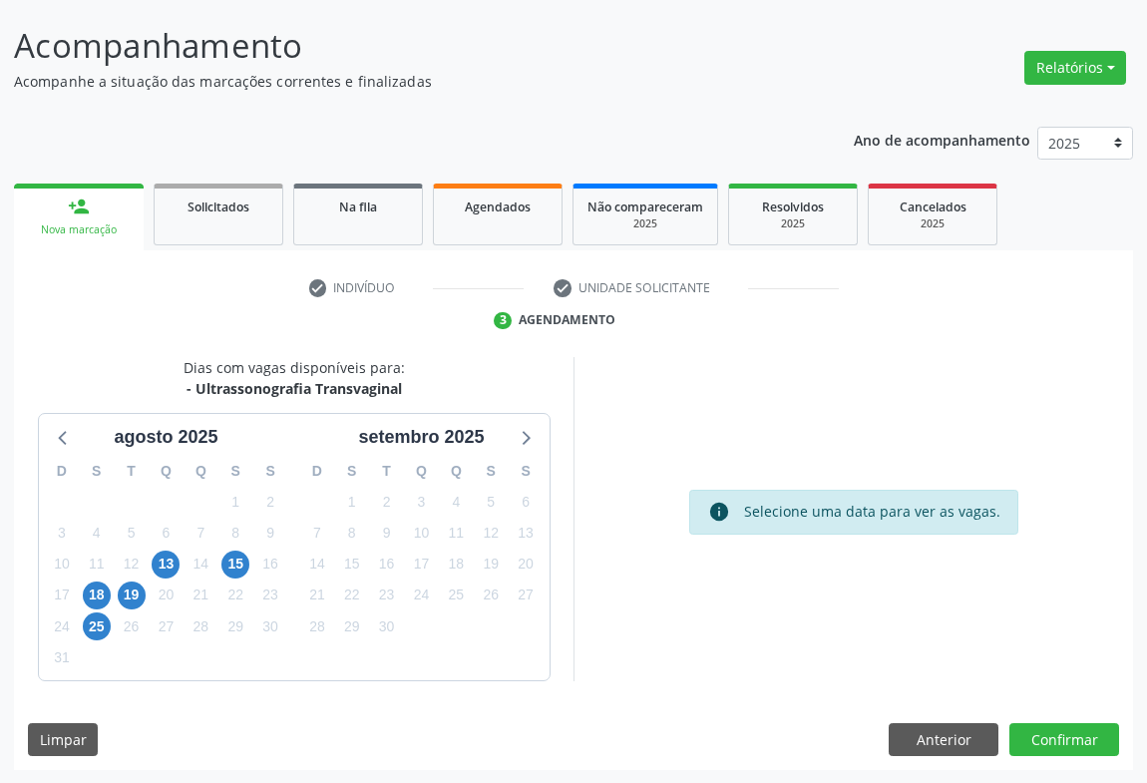
scroll to position [115, 0]
click at [1088, 730] on button "Confirmar" at bounding box center [1065, 740] width 110 height 34
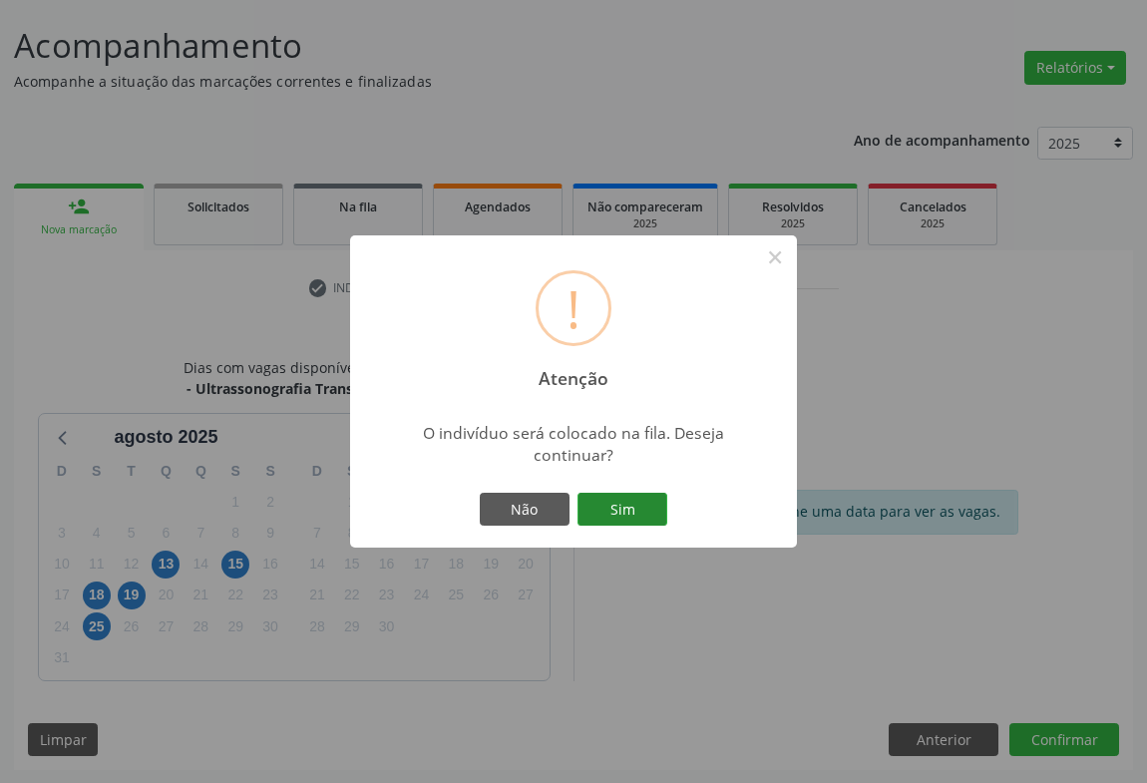
click at [642, 497] on button "Sim" at bounding box center [623, 510] width 90 height 34
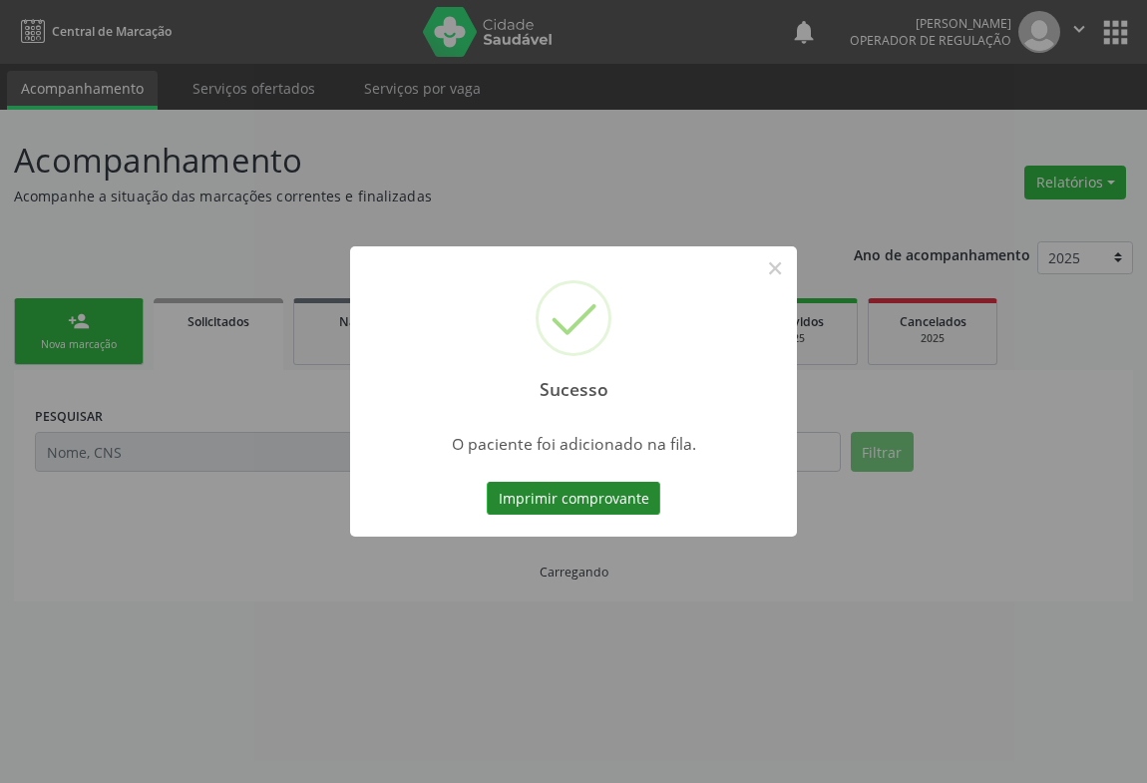
scroll to position [0, 0]
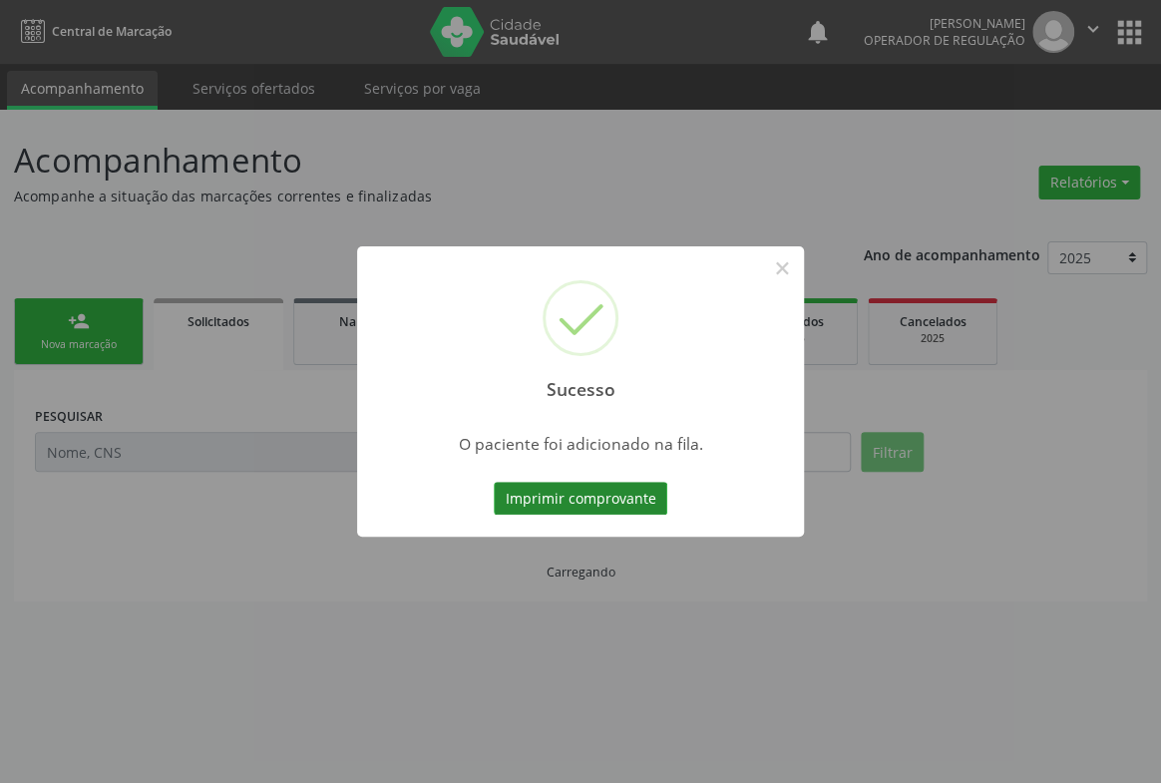
click at [639, 482] on button "Imprimir comprovante" at bounding box center [581, 499] width 174 height 34
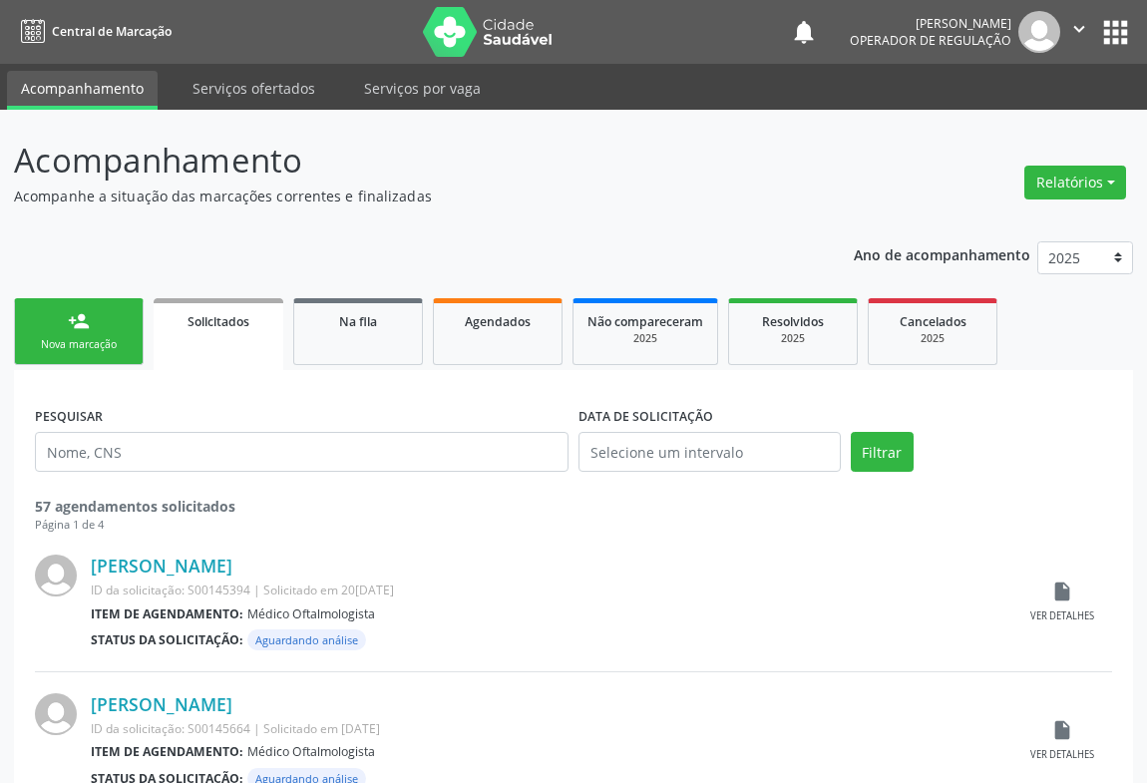
click at [80, 304] on link "person_add Nova marcação" at bounding box center [79, 331] width 130 height 67
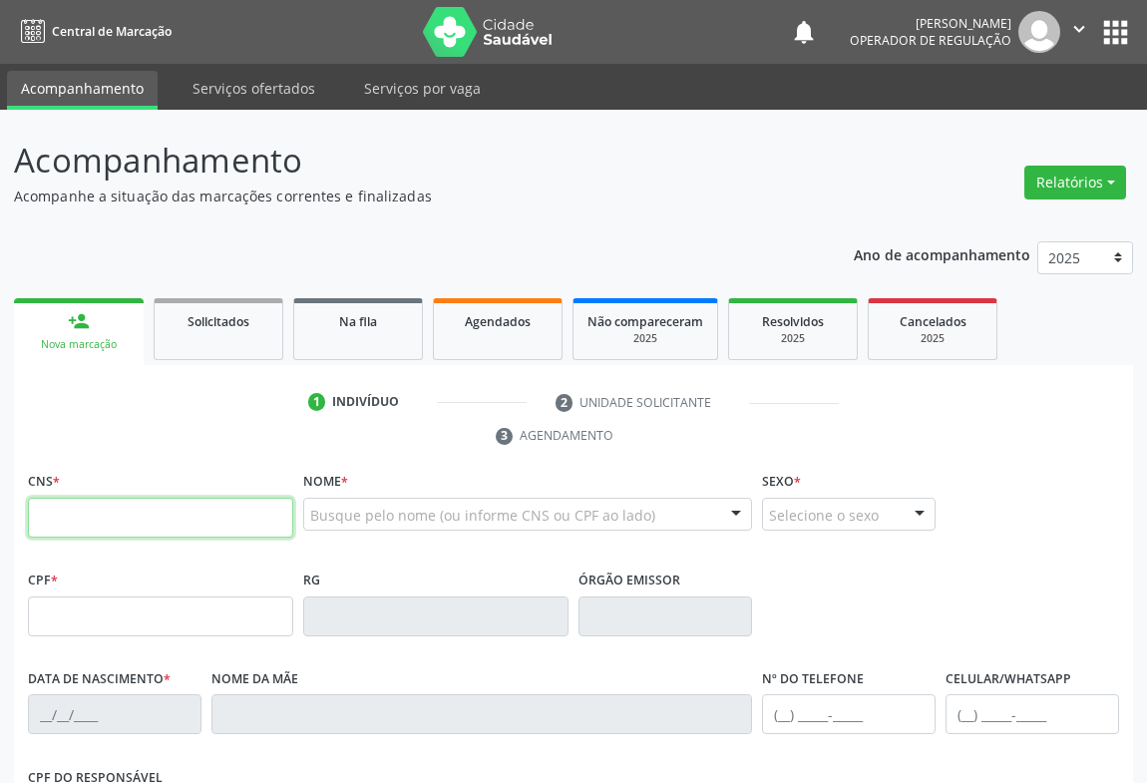
click at [97, 514] on input "text" at bounding box center [160, 518] width 265 height 40
type input "700 0029 5539 6502"
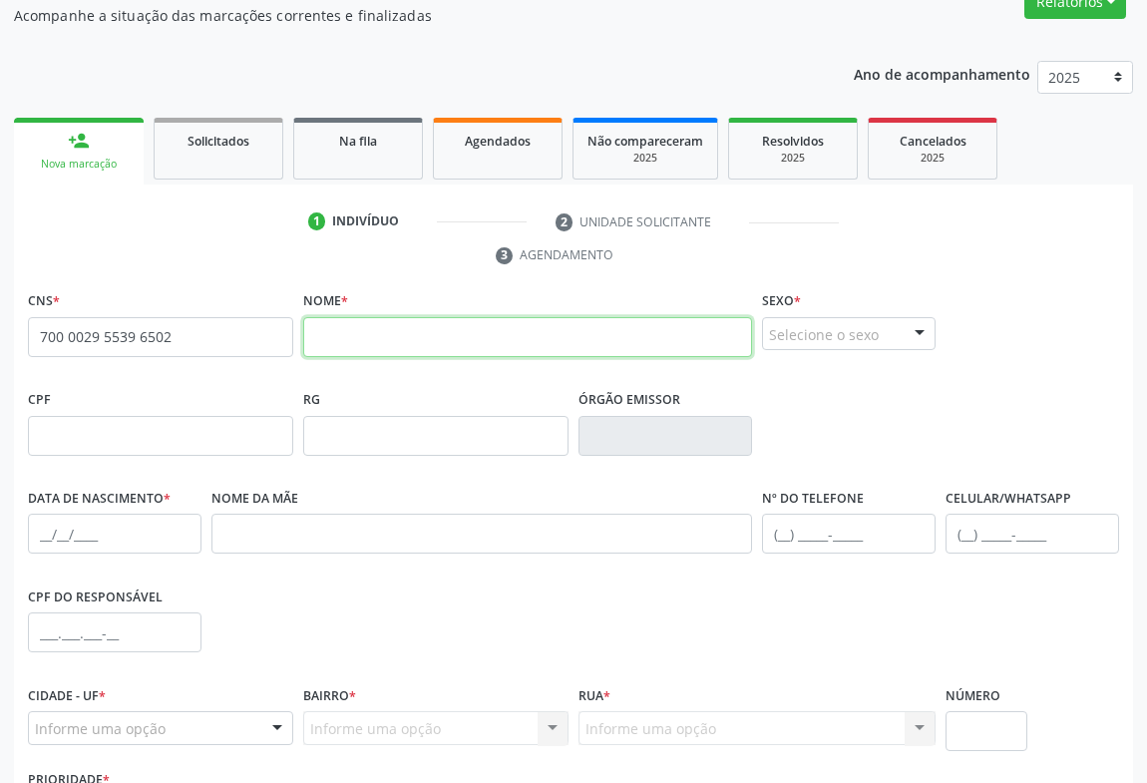
click at [311, 321] on input "text" at bounding box center [527, 337] width 449 height 40
type input "stefany batista nascimento"
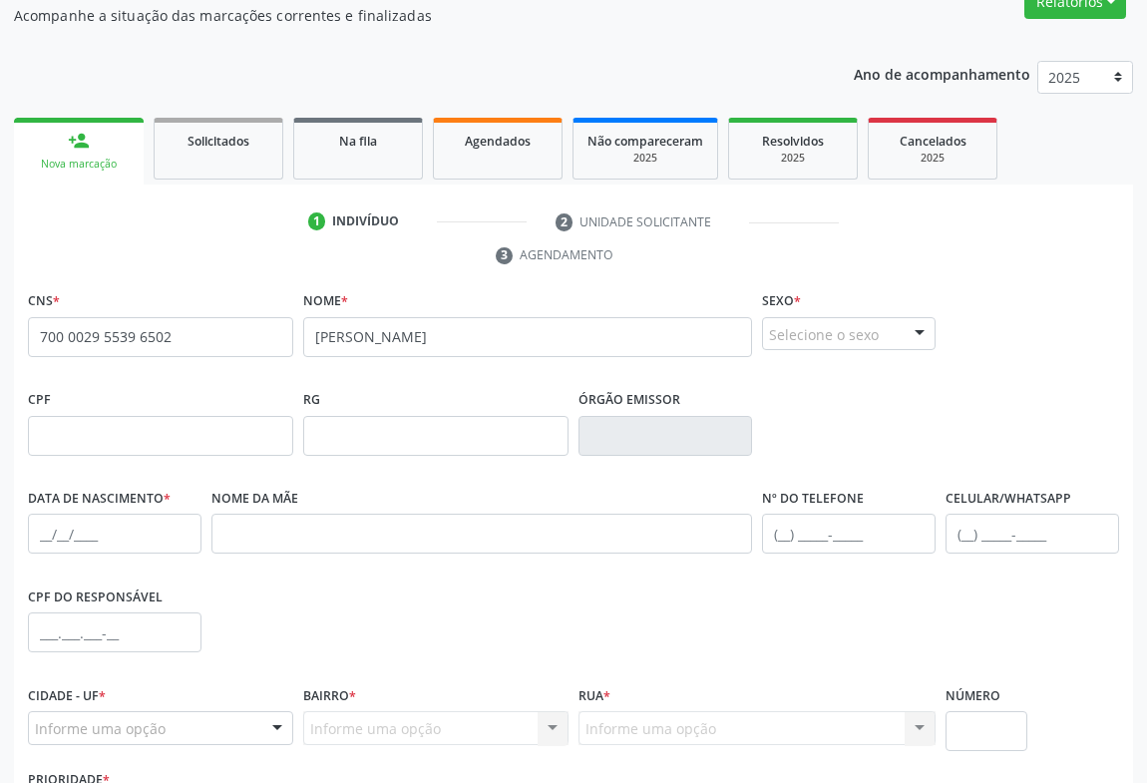
click at [915, 325] on div at bounding box center [920, 335] width 30 height 34
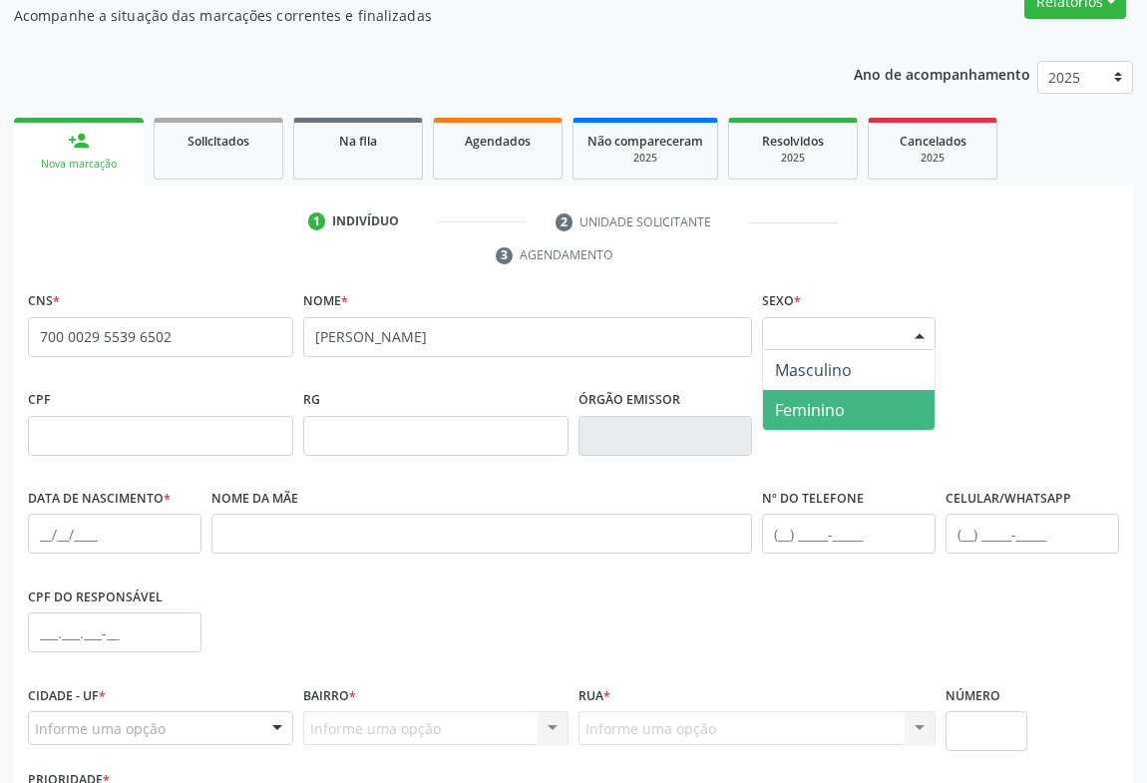
click at [808, 404] on span "Feminino" at bounding box center [810, 410] width 70 height 22
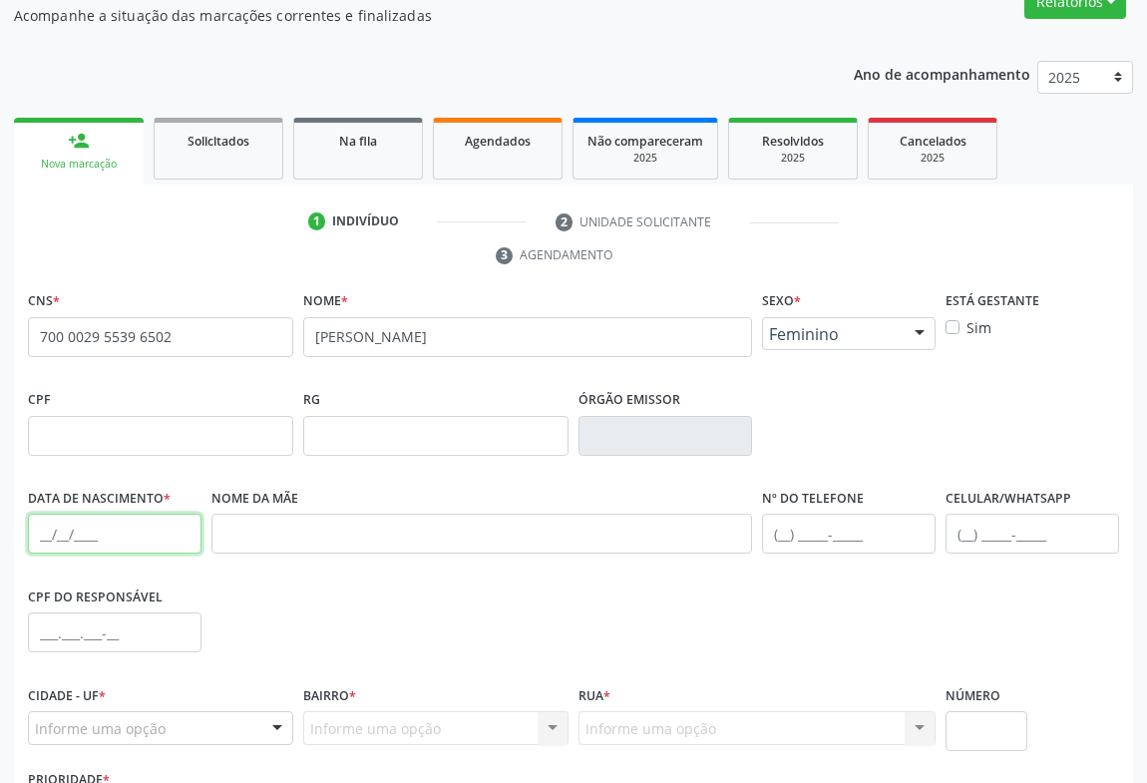
click at [50, 522] on input "text" at bounding box center [115, 534] width 174 height 40
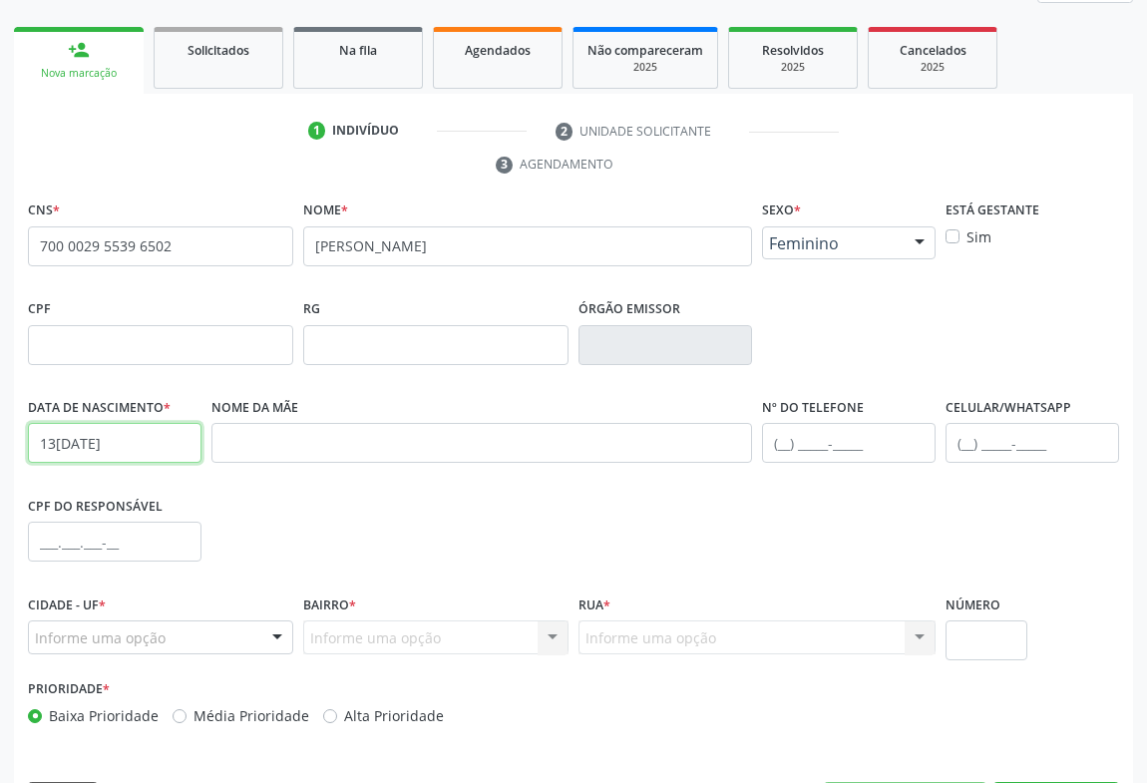
scroll to position [330, 0]
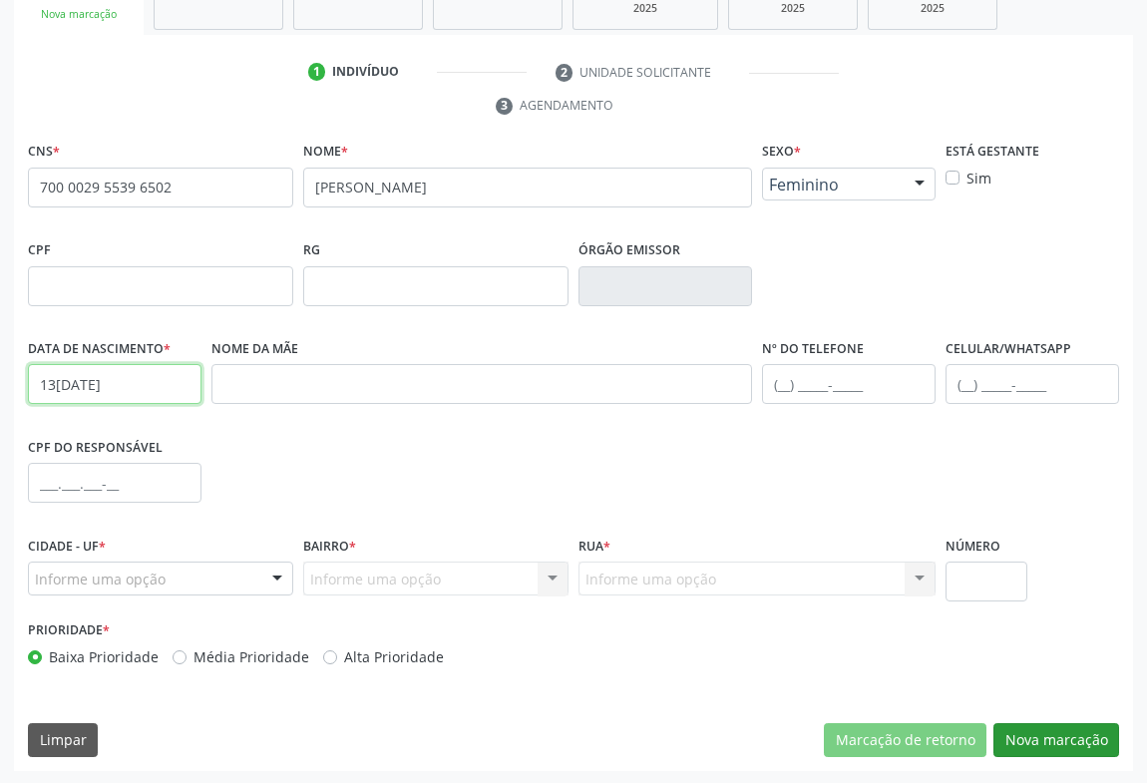
type input "13/08/2007"
click at [1018, 738] on button "Nova marcação" at bounding box center [1057, 740] width 126 height 34
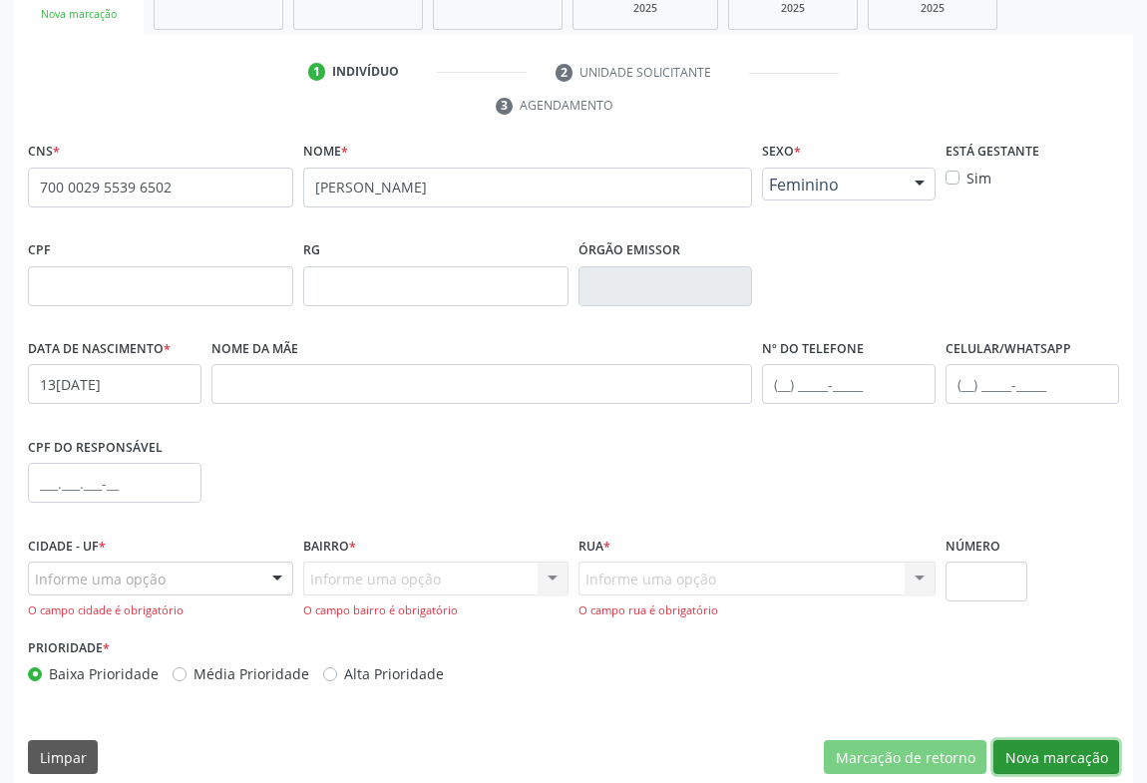
scroll to position [348, 0]
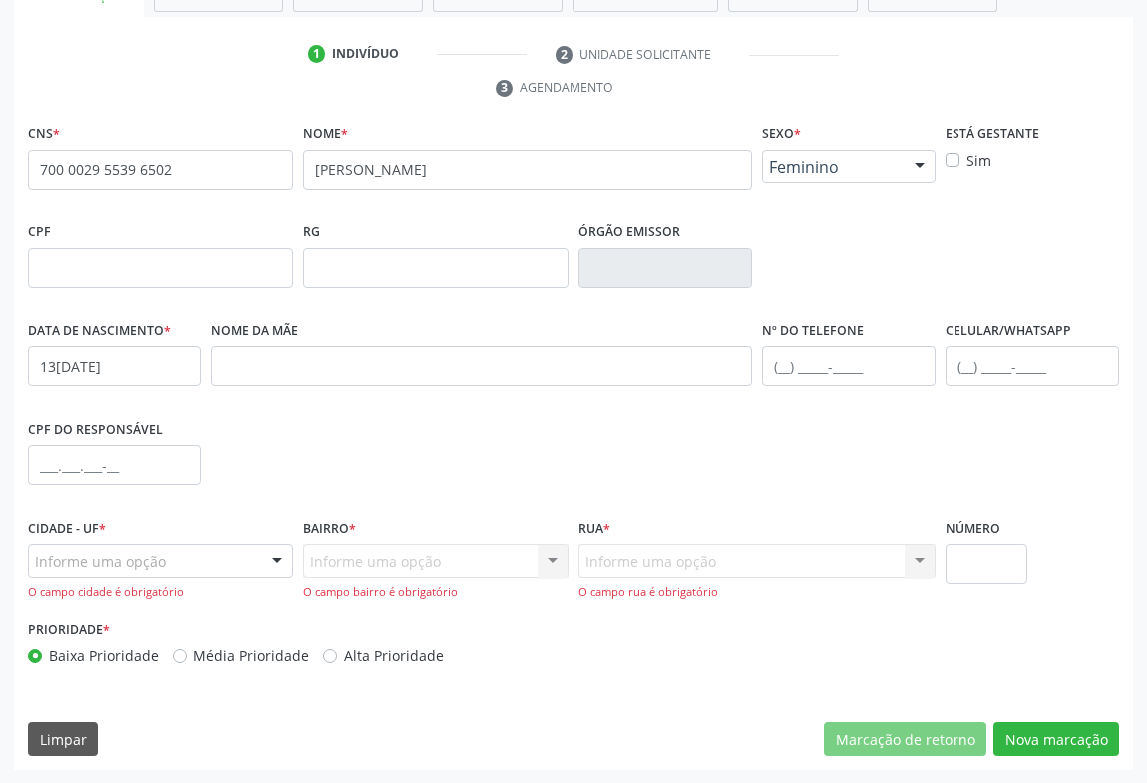
click at [206, 557] on div "Informe uma opção" at bounding box center [160, 561] width 265 height 34
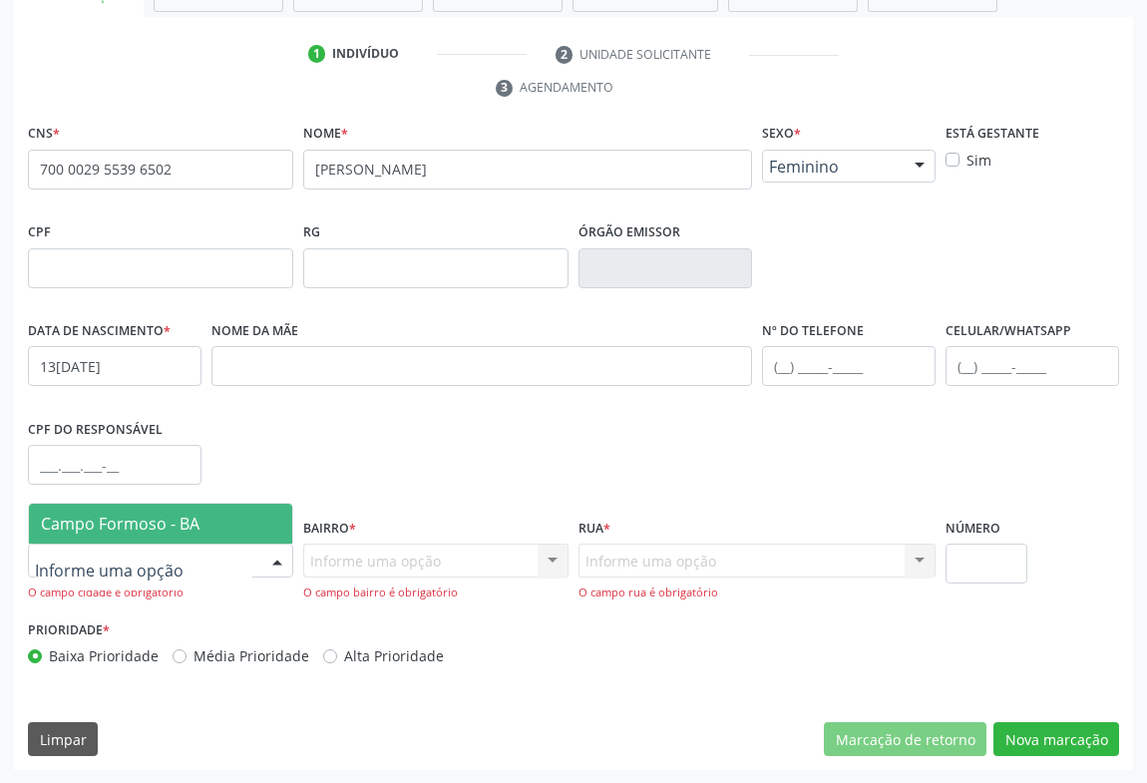
click at [220, 529] on span "Campo Formoso - BA" at bounding box center [160, 524] width 263 height 40
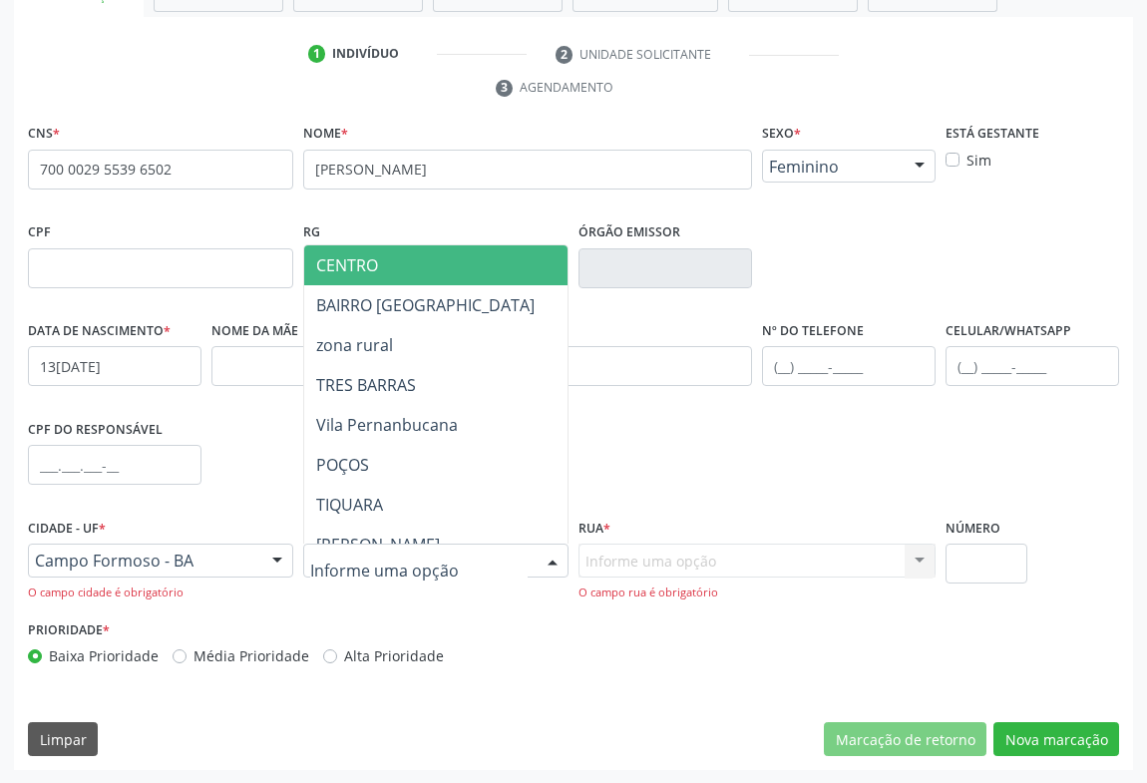
click at [350, 281] on span "CENTRO" at bounding box center [519, 265] width 431 height 40
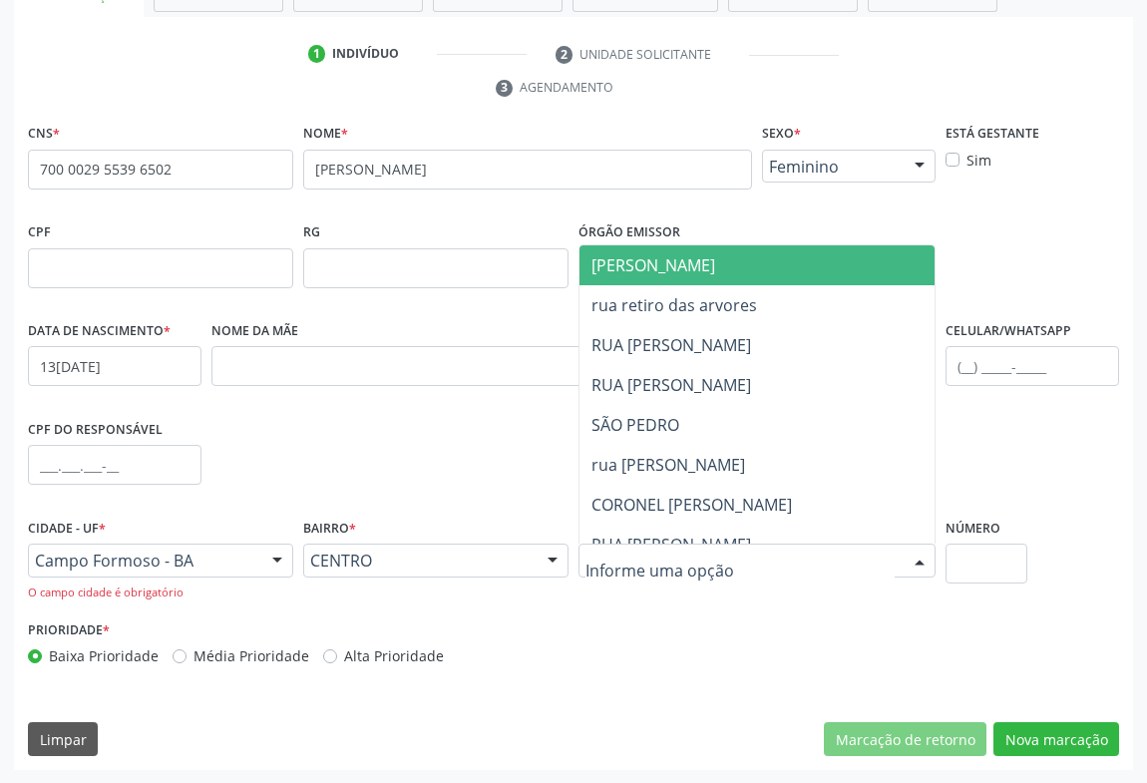
click at [666, 255] on span "JUCA MARQUES" at bounding box center [654, 265] width 124 height 22
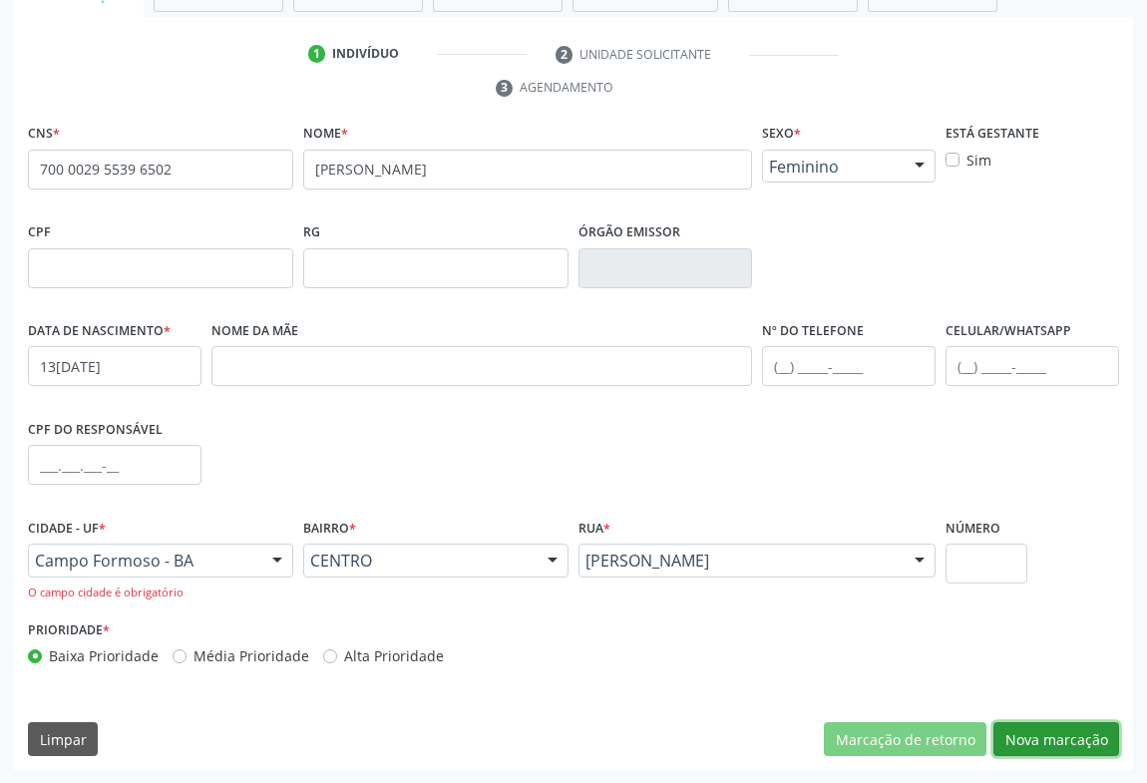
click at [1078, 734] on button "Nova marcação" at bounding box center [1057, 739] width 126 height 34
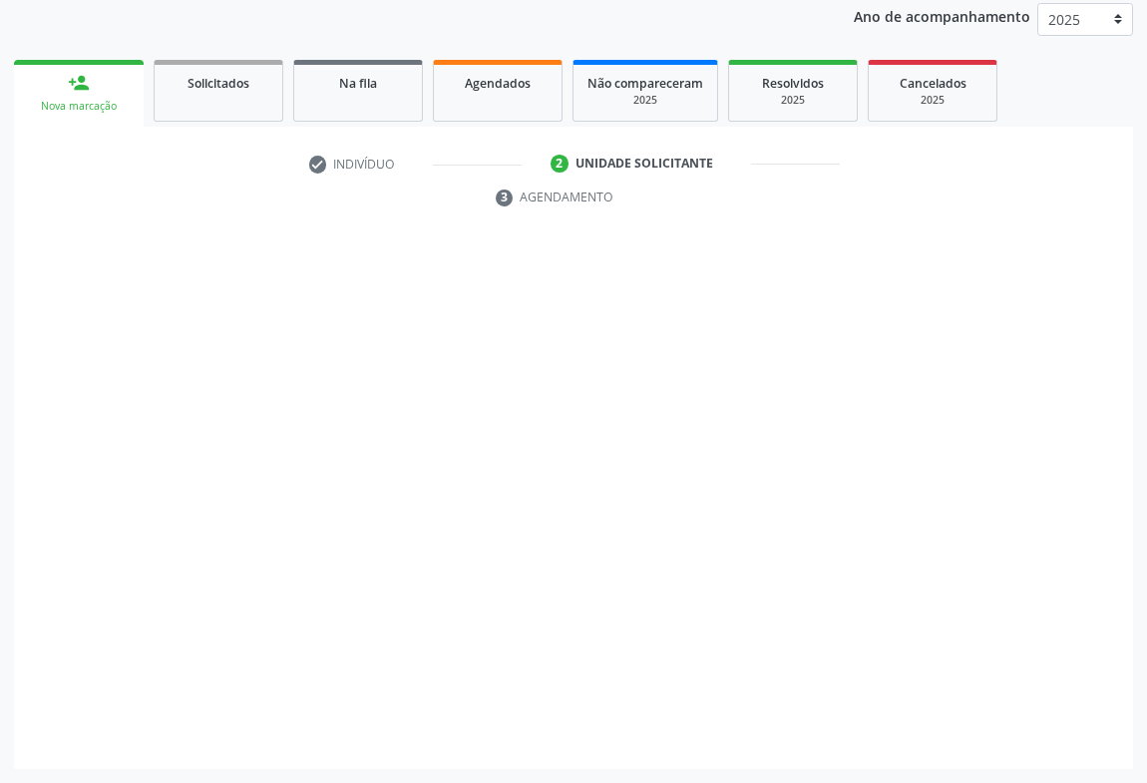
scroll to position [237, 0]
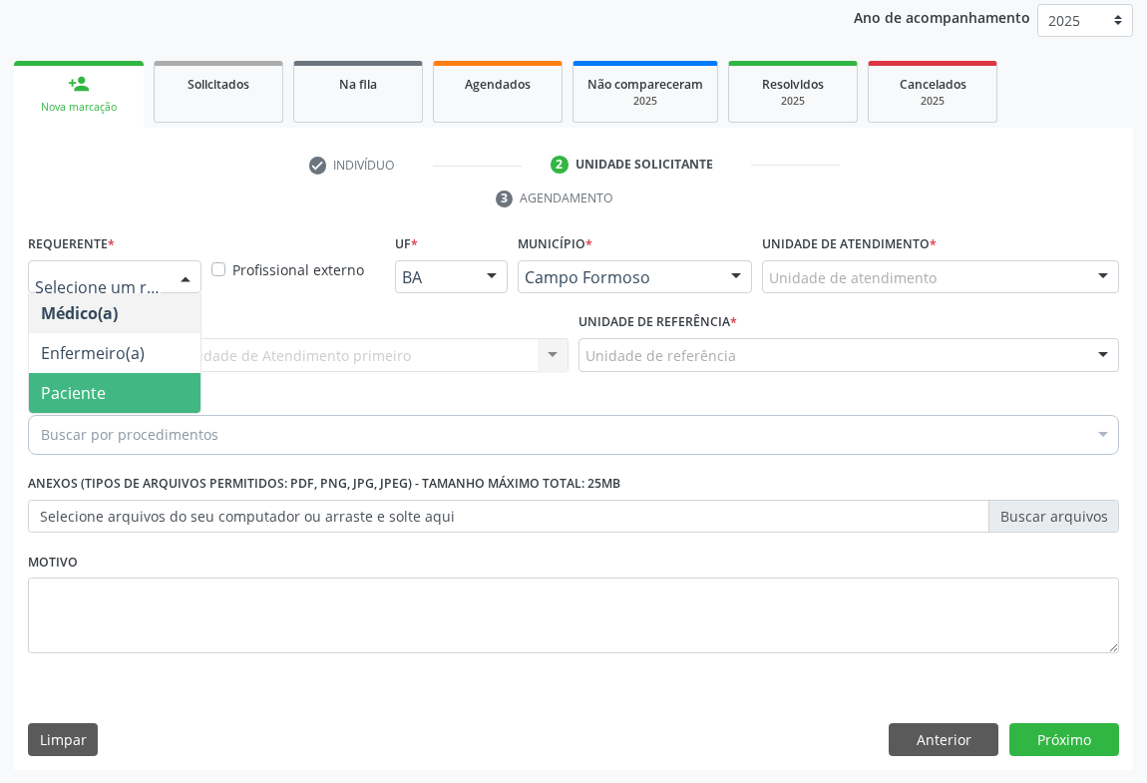
click at [139, 375] on span "Paciente" at bounding box center [115, 393] width 172 height 40
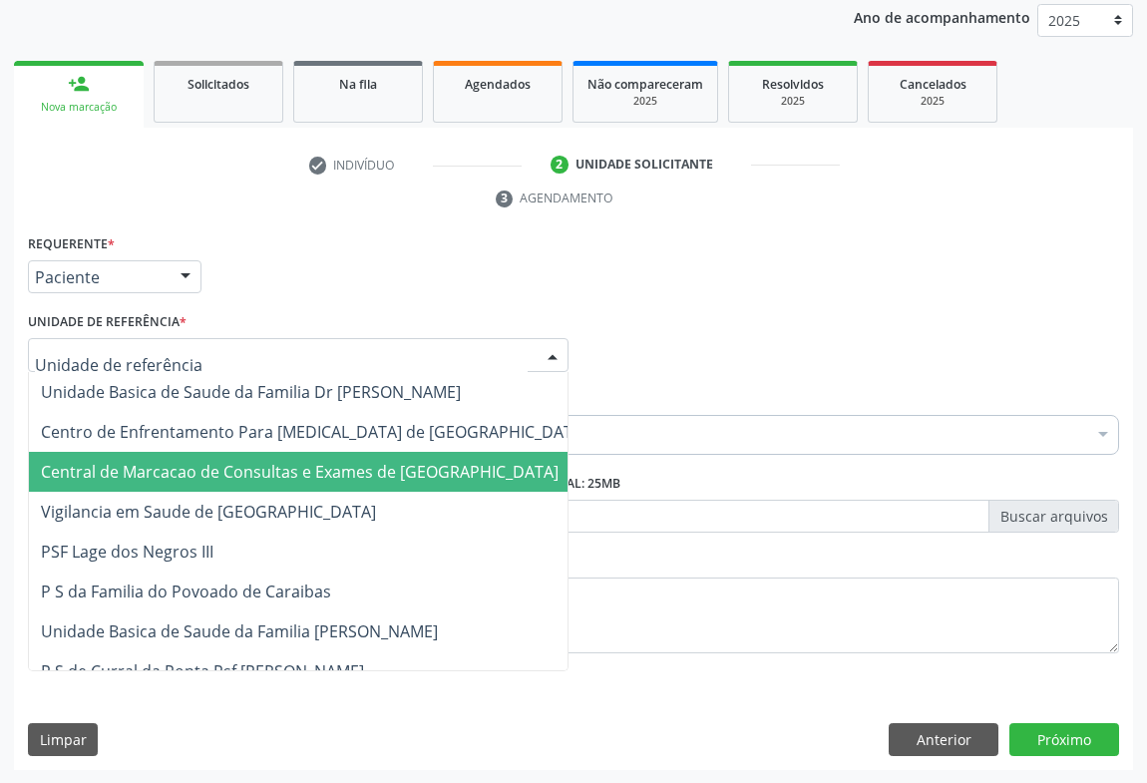
click at [208, 473] on span "Central de Marcacao de Consultas e Exames de [GEOGRAPHIC_DATA]" at bounding box center [300, 472] width 518 height 22
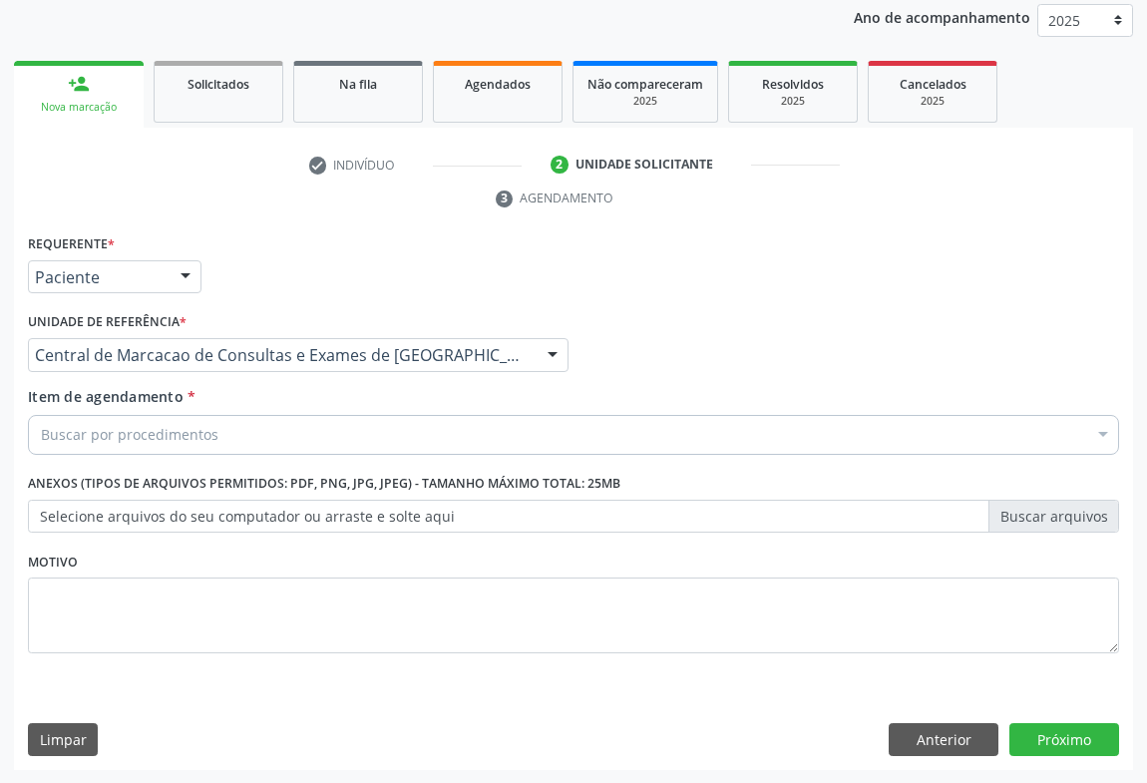
click at [238, 441] on div "Buscar por procedimentos" at bounding box center [574, 435] width 1092 height 40
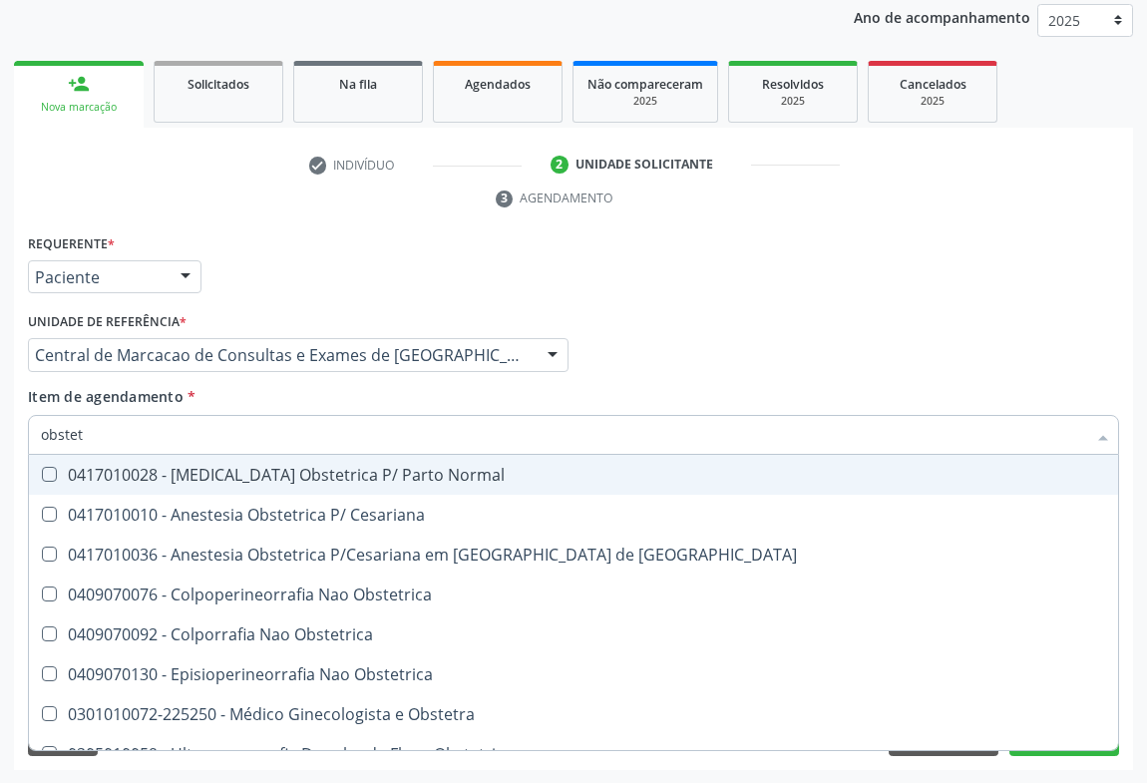
type input "obstetr"
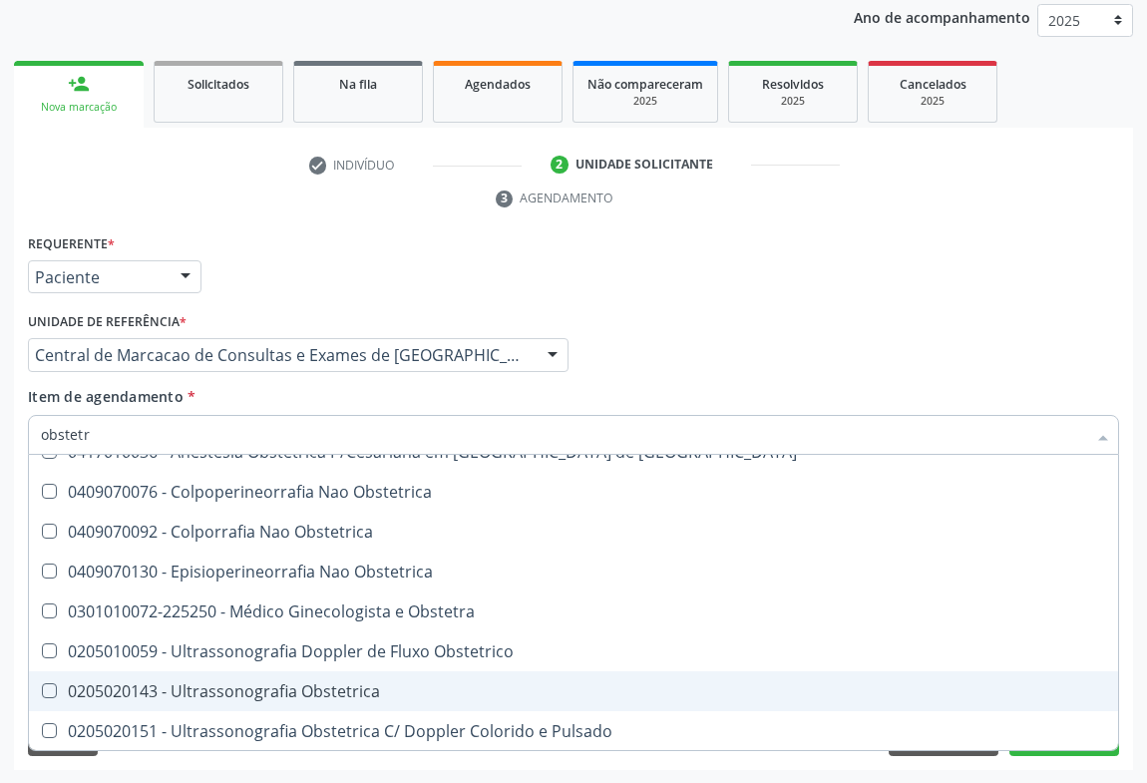
click at [262, 683] on div "0205020143 - Ultrassonografia Obstetrica" at bounding box center [574, 691] width 1066 height 16
checkbox Obstetrica "true"
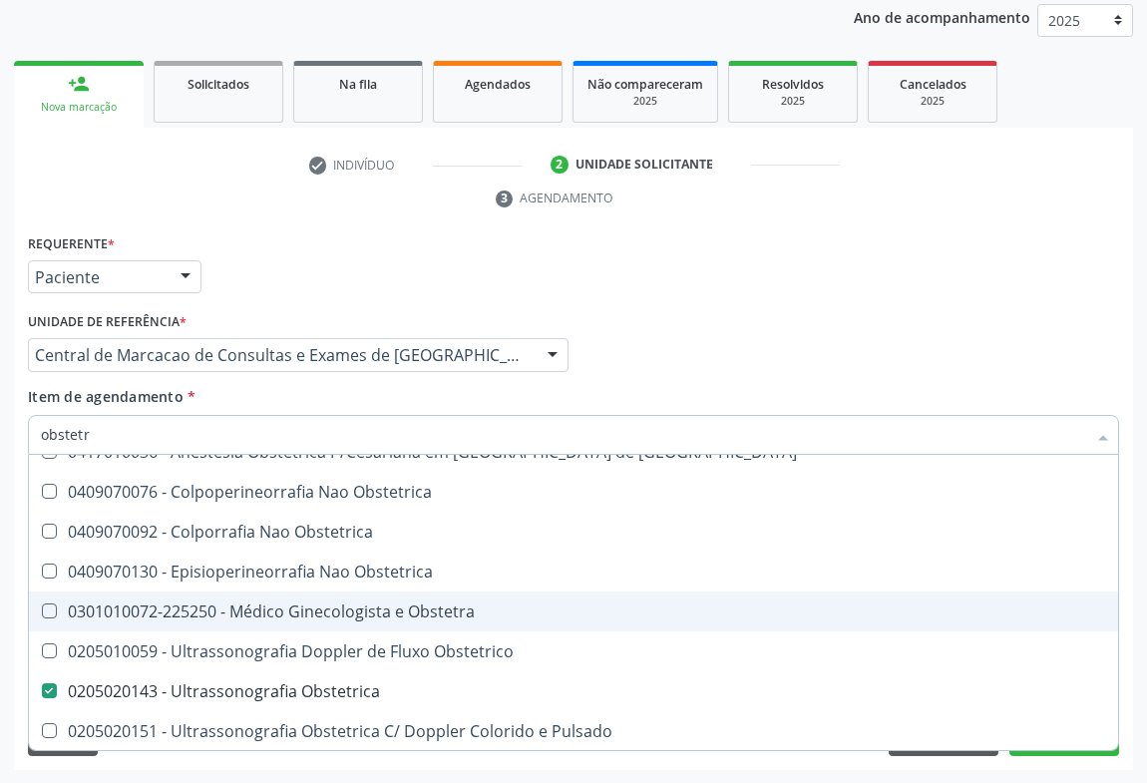
click at [837, 294] on div "Requerente * Paciente Médico(a) Enfermeiro(a) Paciente Nenhum resultado encontr…" at bounding box center [574, 268] width 1102 height 78
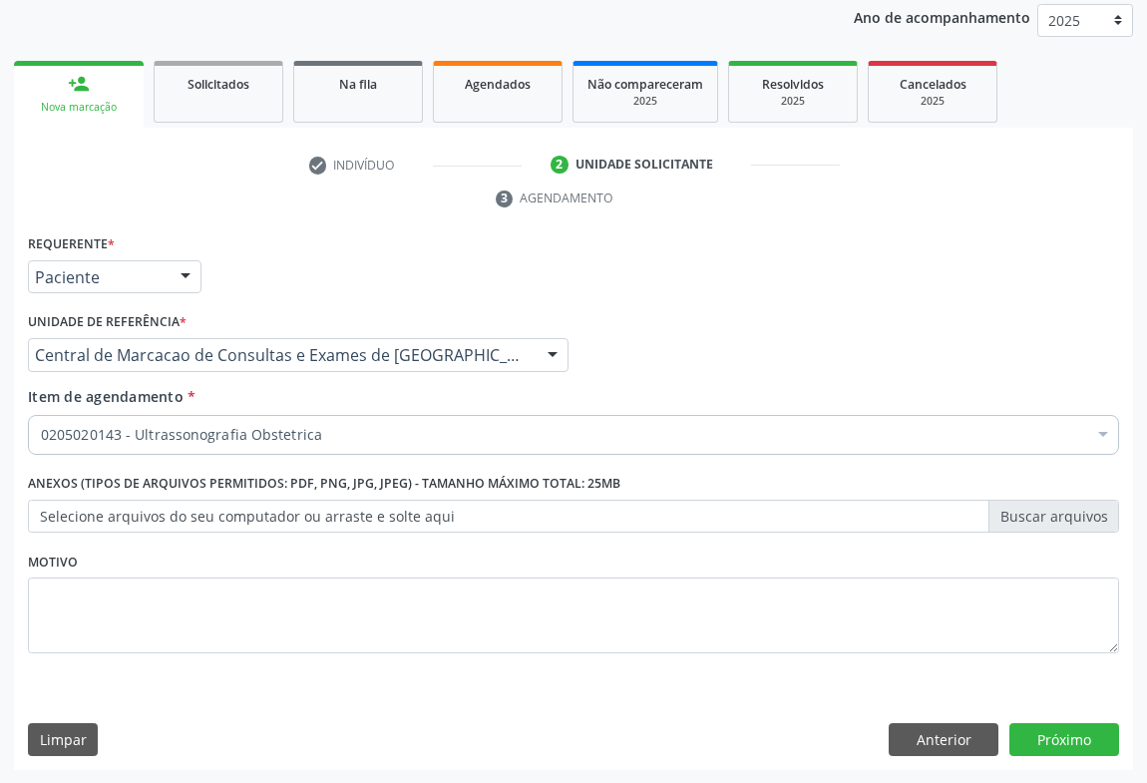
scroll to position [0, 0]
click at [1038, 725] on button "Próximo" at bounding box center [1065, 740] width 110 height 34
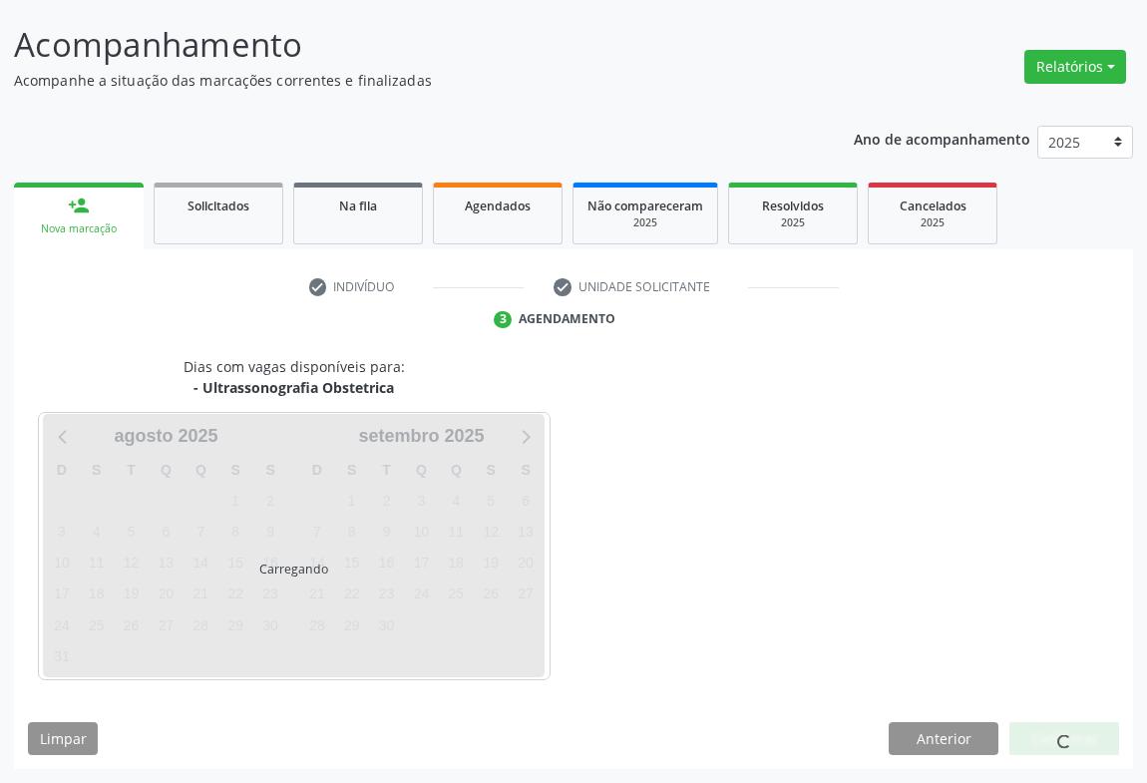
scroll to position [115, 0]
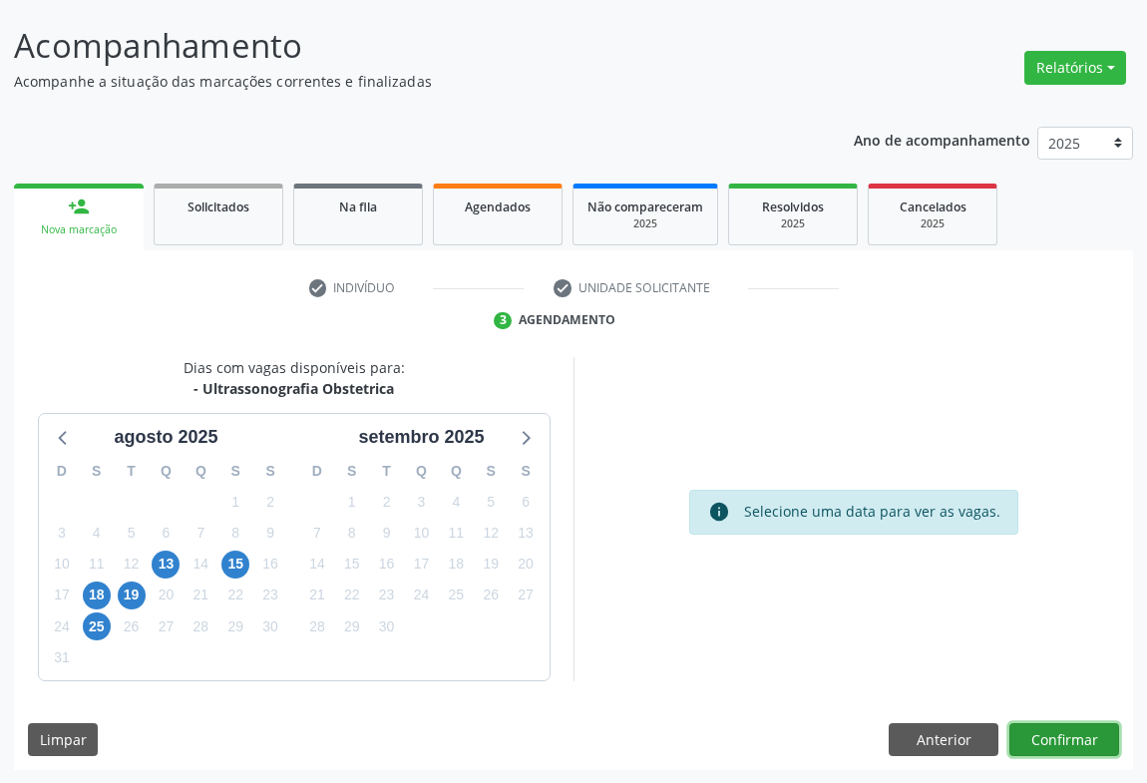
click at [1086, 752] on button "Confirmar" at bounding box center [1065, 740] width 110 height 34
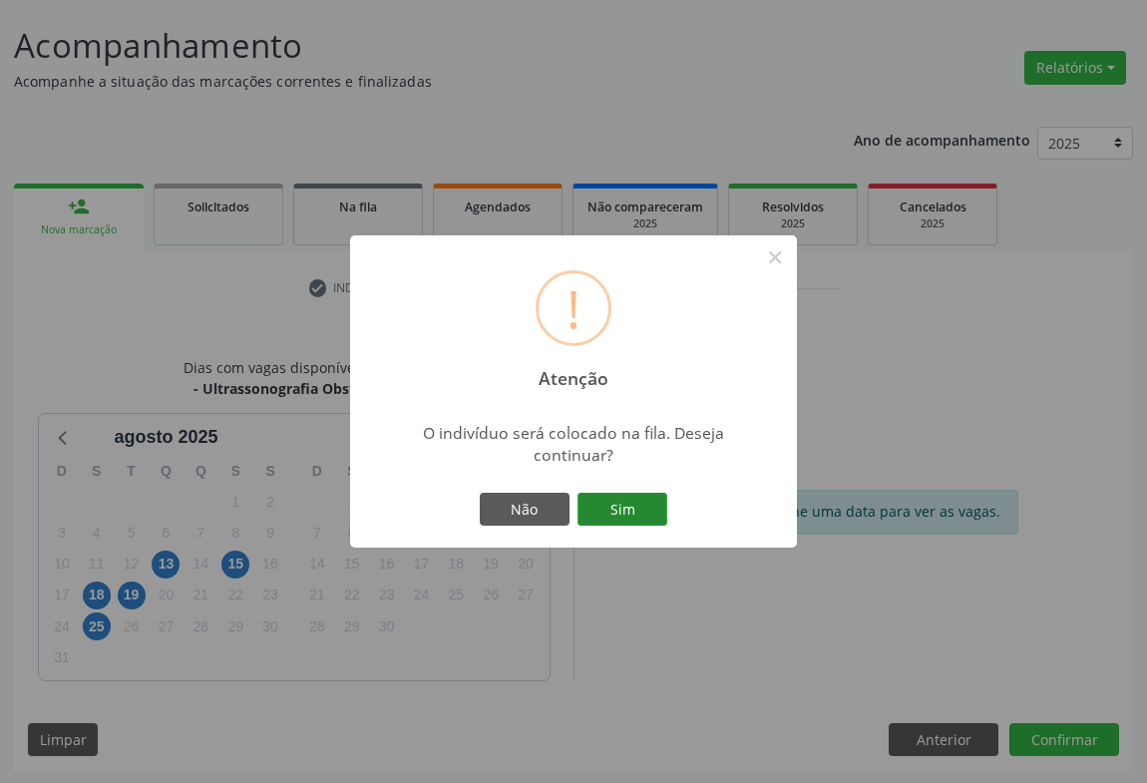
click at [637, 521] on button "Sim" at bounding box center [623, 510] width 90 height 34
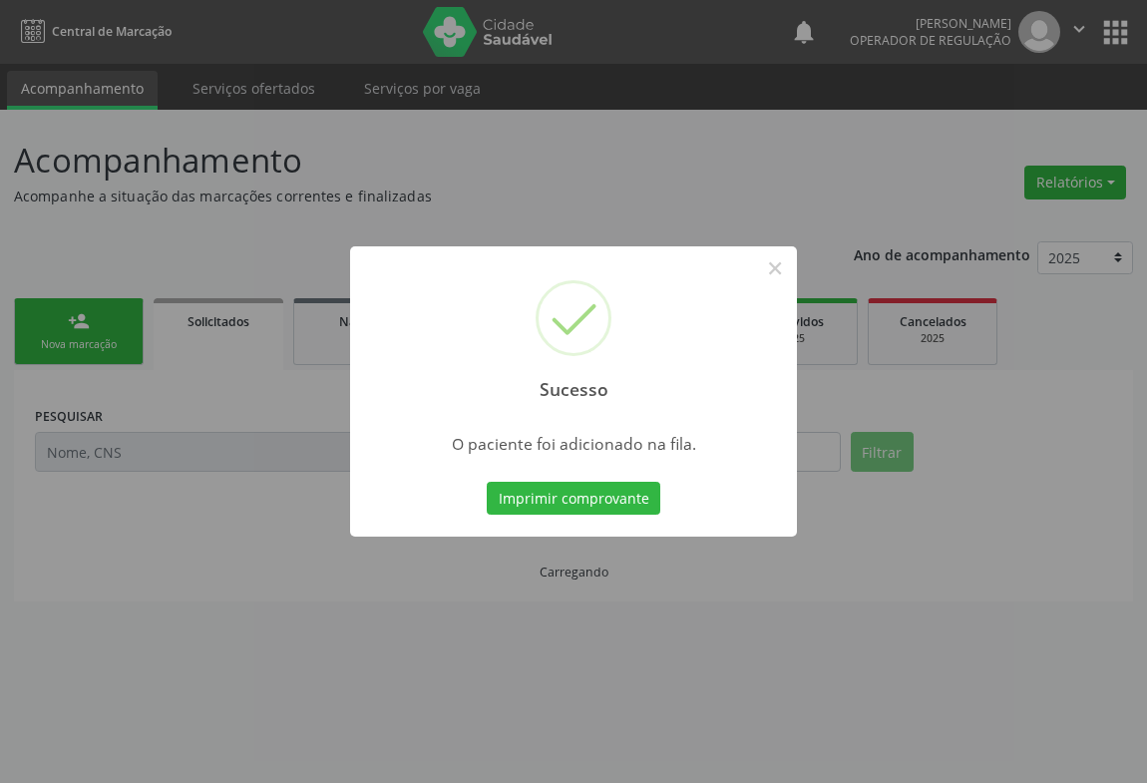
scroll to position [0, 0]
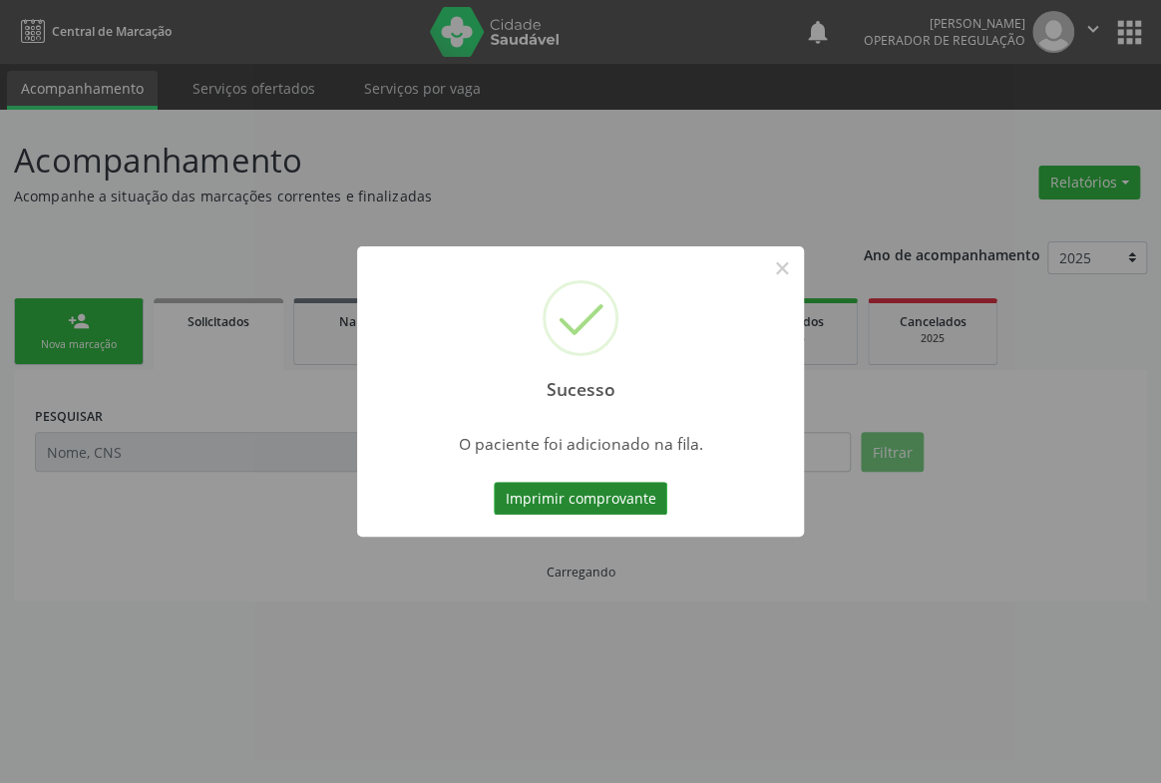
click at [637, 513] on button "Imprimir comprovante" at bounding box center [581, 499] width 174 height 34
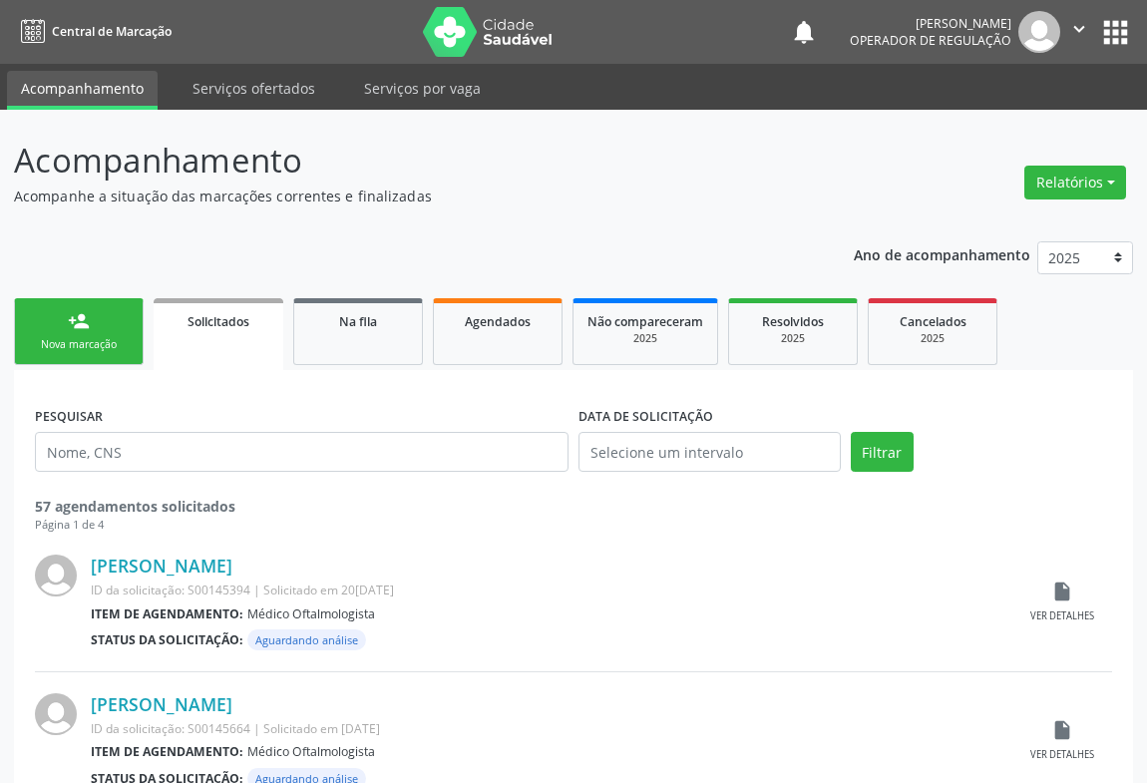
click at [91, 329] on link "person_add Nova marcação" at bounding box center [79, 331] width 130 height 67
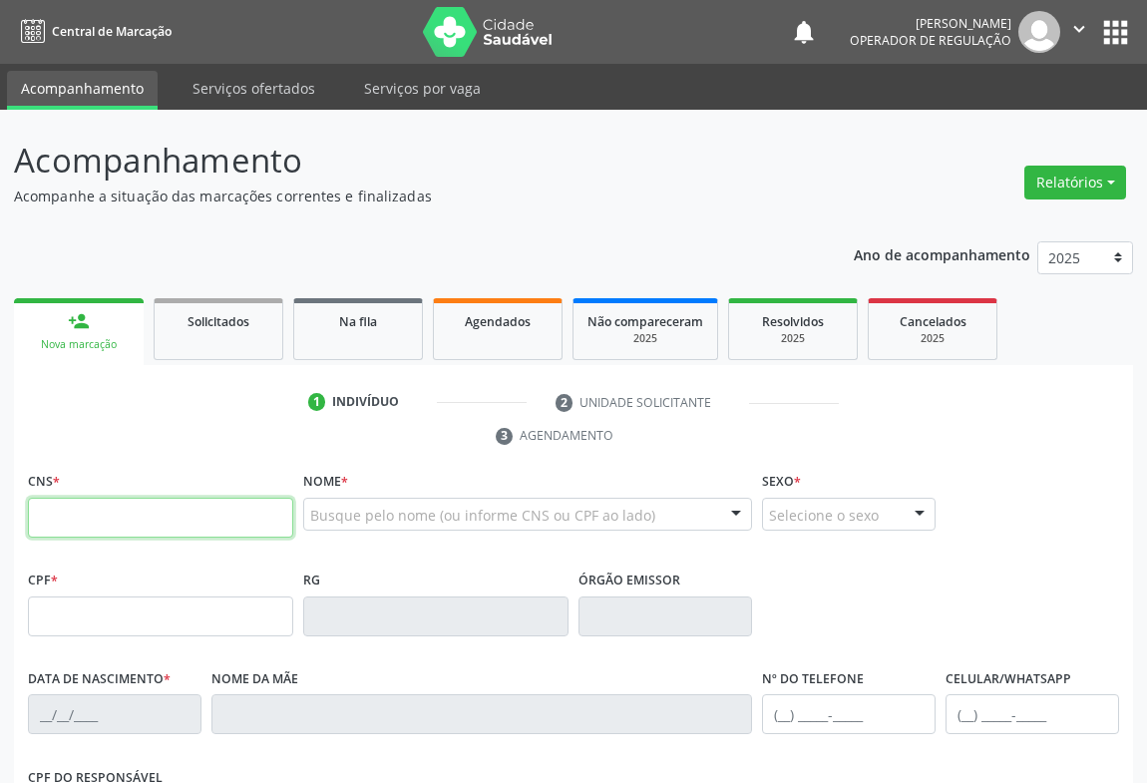
click at [115, 519] on input "text" at bounding box center [160, 518] width 265 height 40
type input "700 5091 9042 4255"
type input "0551135590"
type input "01/08/1970"
type input "(74) 99192-9367"
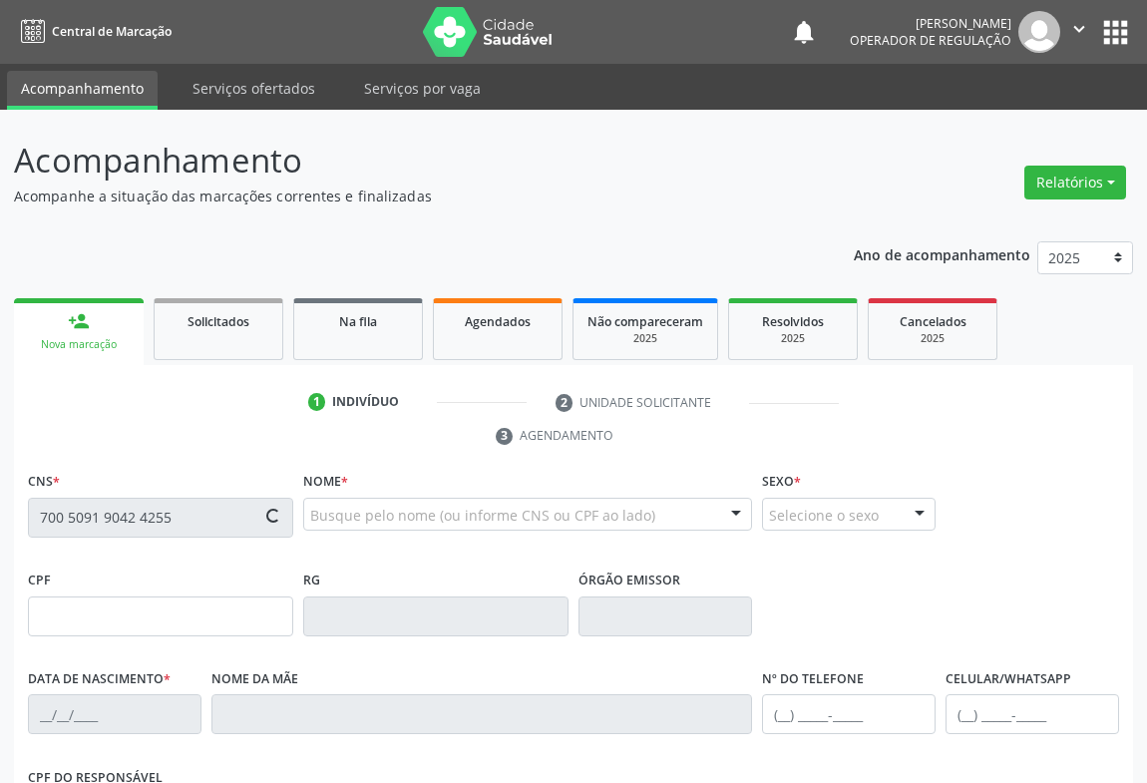
type input "(74) 99192-9367"
type input "563.010.305-91"
type input "sn"
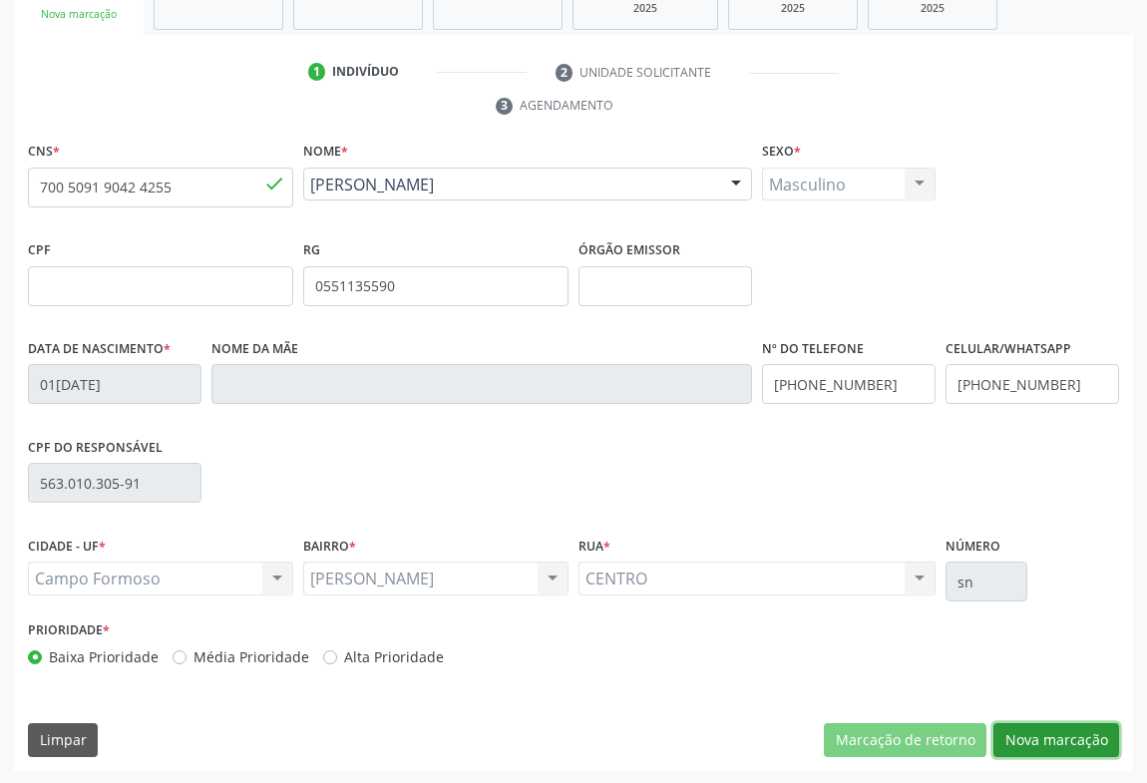
click at [1020, 725] on button "Nova marcação" at bounding box center [1057, 740] width 126 height 34
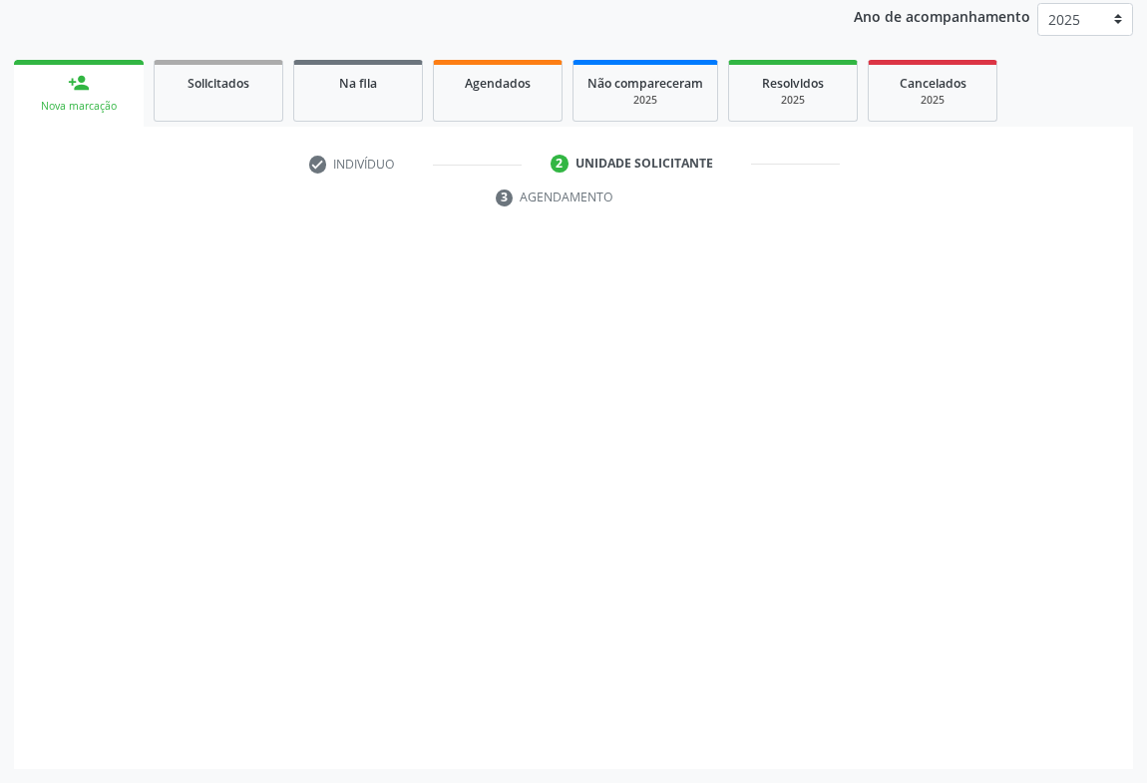
scroll to position [237, 0]
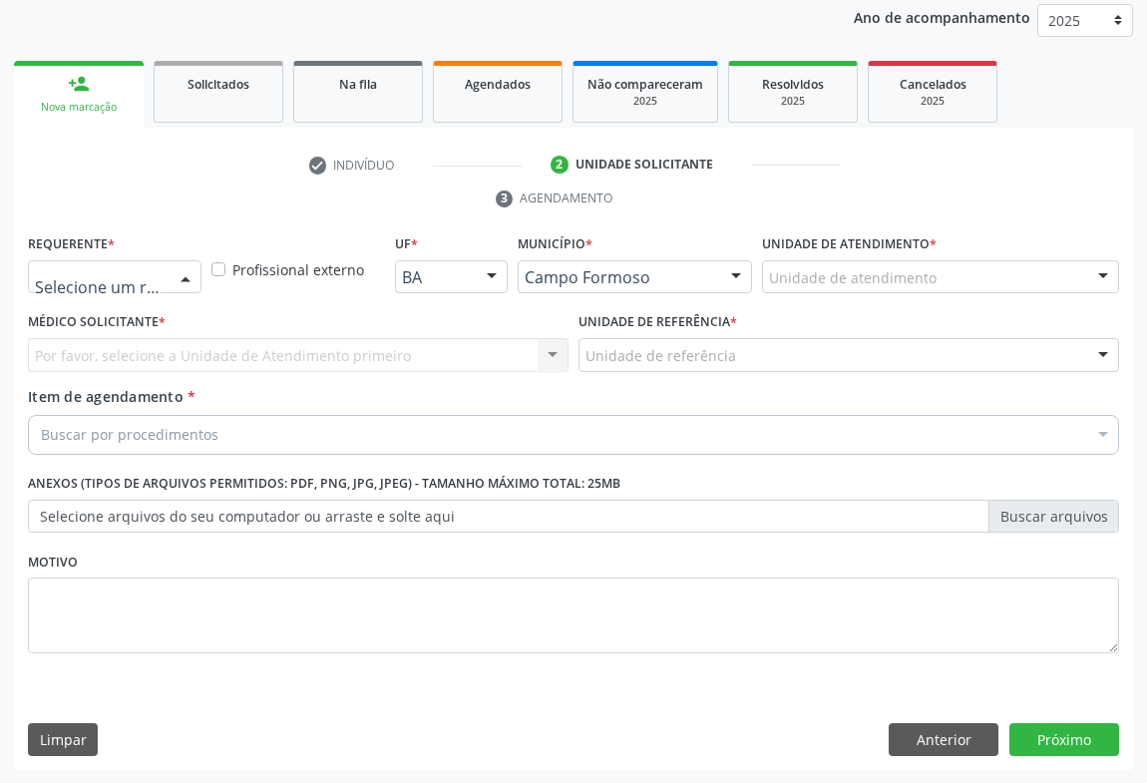
click at [173, 279] on div at bounding box center [186, 278] width 30 height 34
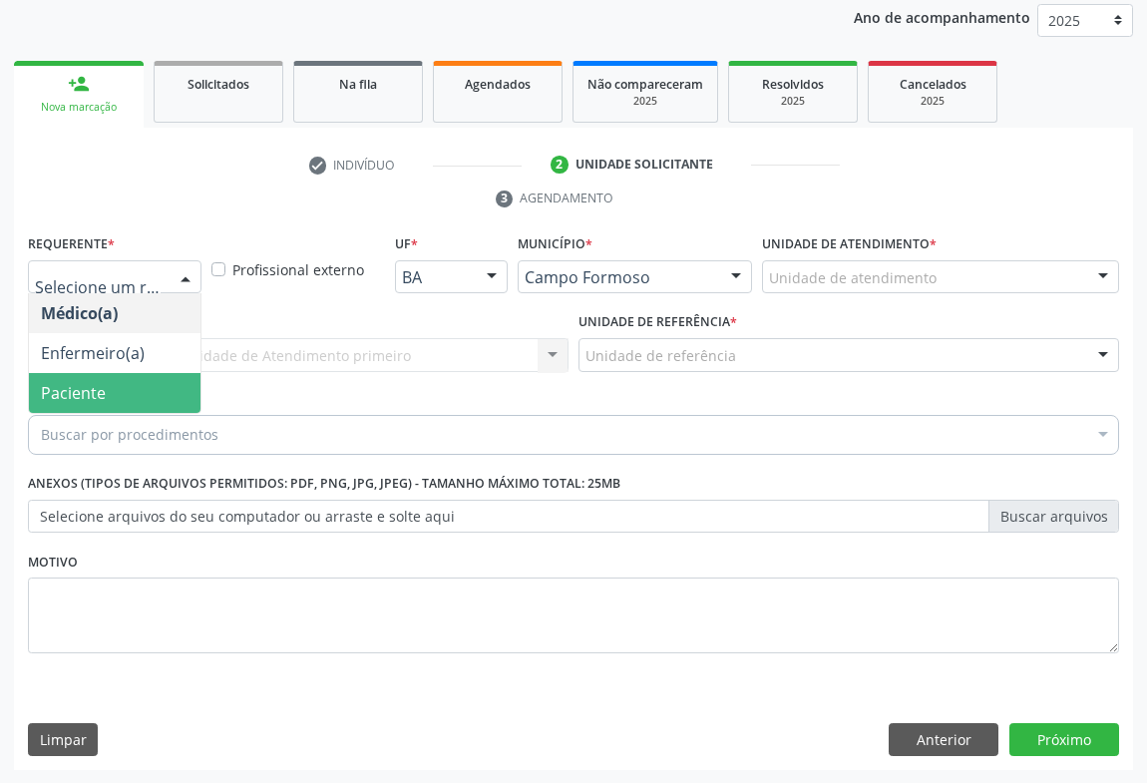
click at [118, 390] on span "Paciente" at bounding box center [115, 393] width 172 height 40
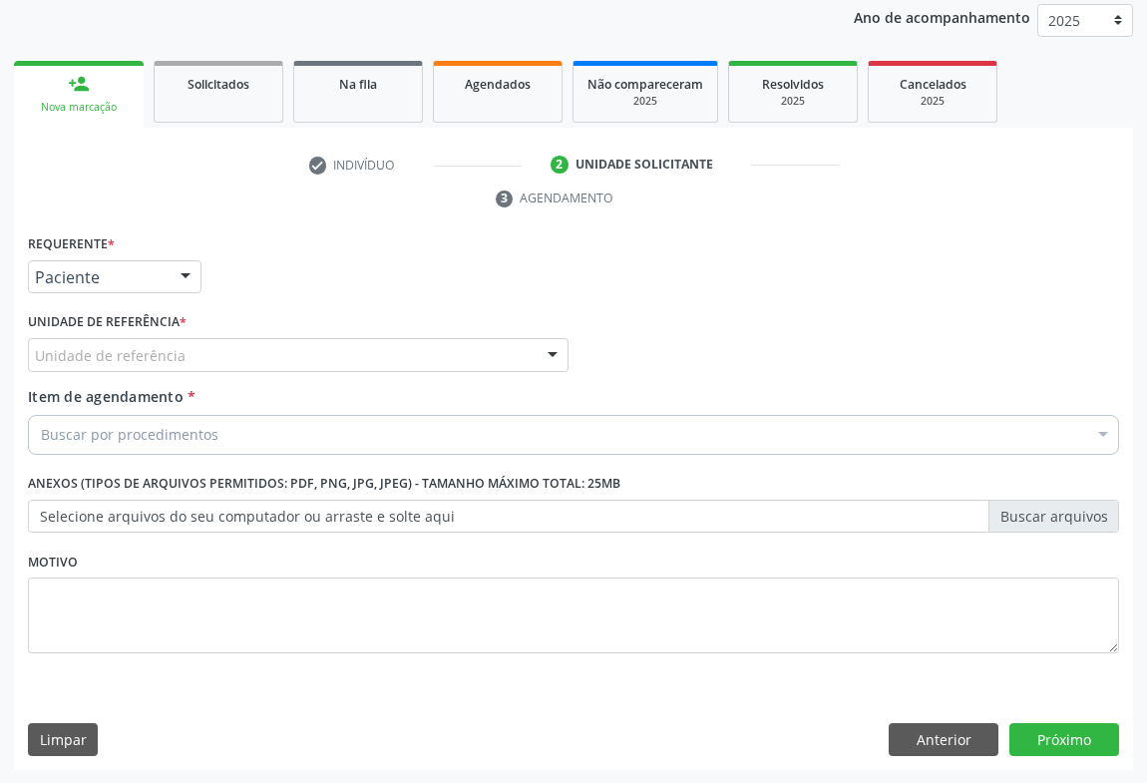
click at [224, 354] on div "Unidade de referência" at bounding box center [298, 355] width 541 height 34
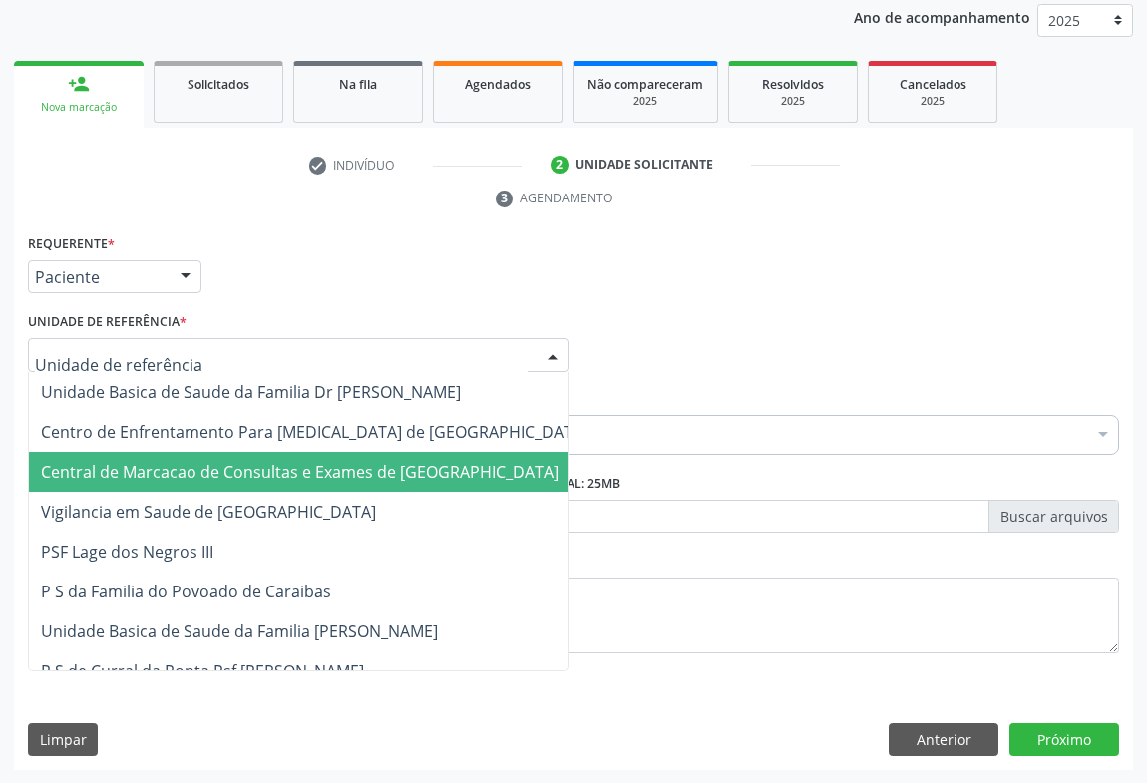
click at [232, 452] on span "Central de Marcacao de Consultas e Exames de [GEOGRAPHIC_DATA]" at bounding box center [314, 472] width 571 height 40
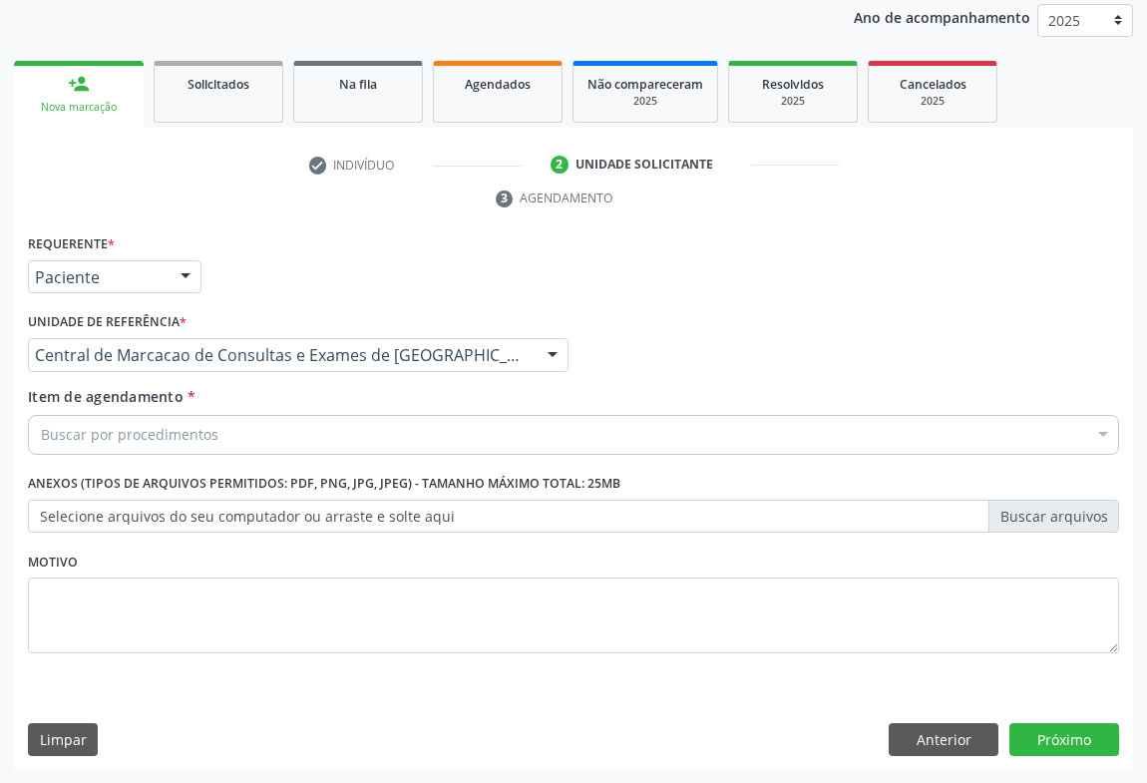
click at [298, 434] on div "Buscar por procedimentos" at bounding box center [574, 435] width 1092 height 40
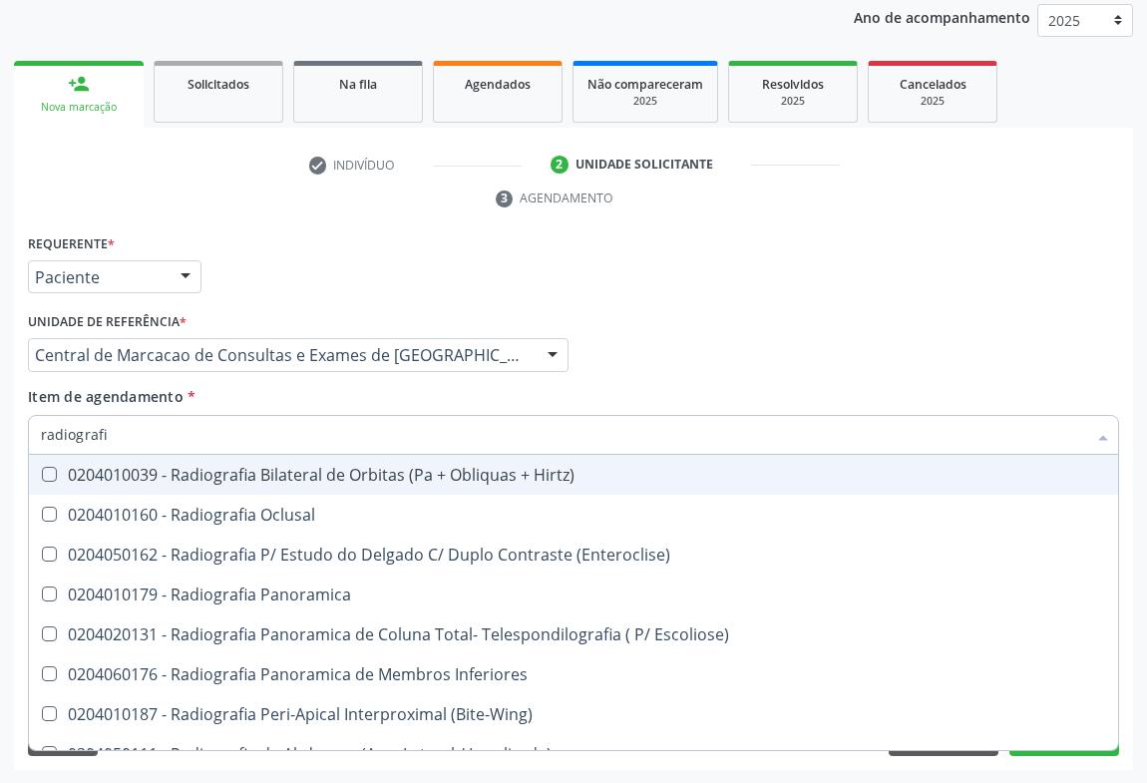
type input "radiografia"
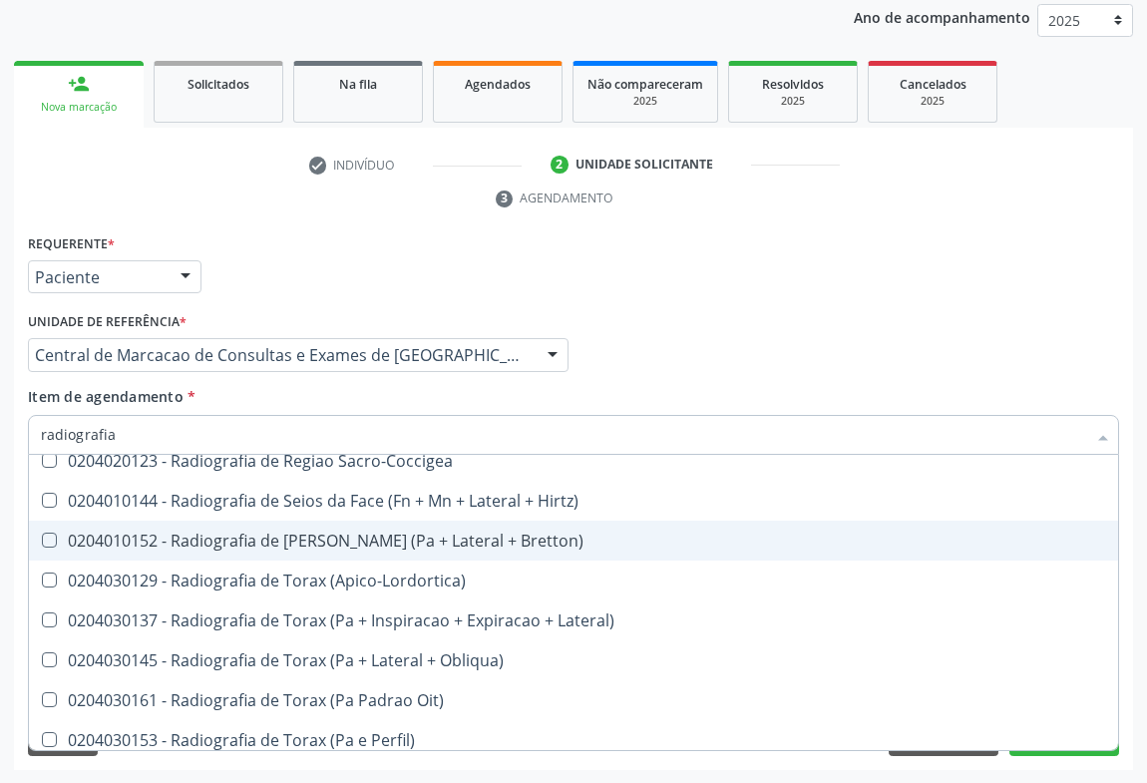
scroll to position [2537, 0]
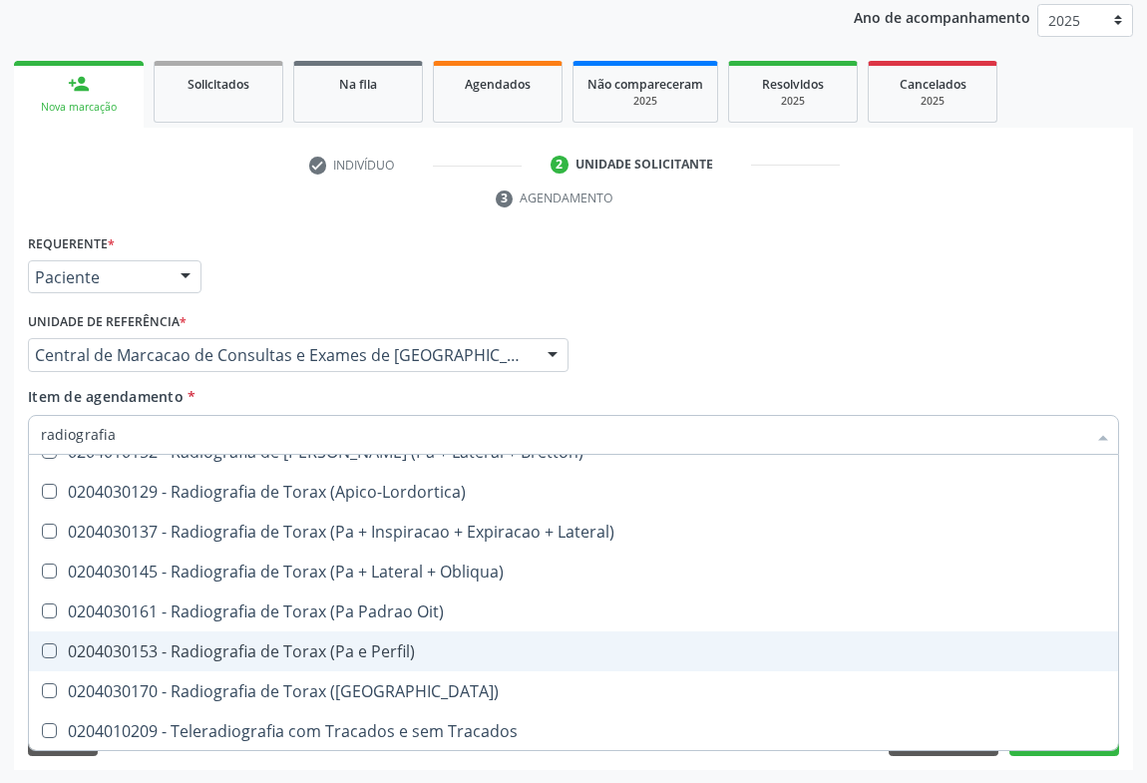
click at [307, 645] on div "0204030153 - Radiografia de Torax (Pa e Perfil)" at bounding box center [574, 652] width 1066 height 16
checkbox Perfil\) "true"
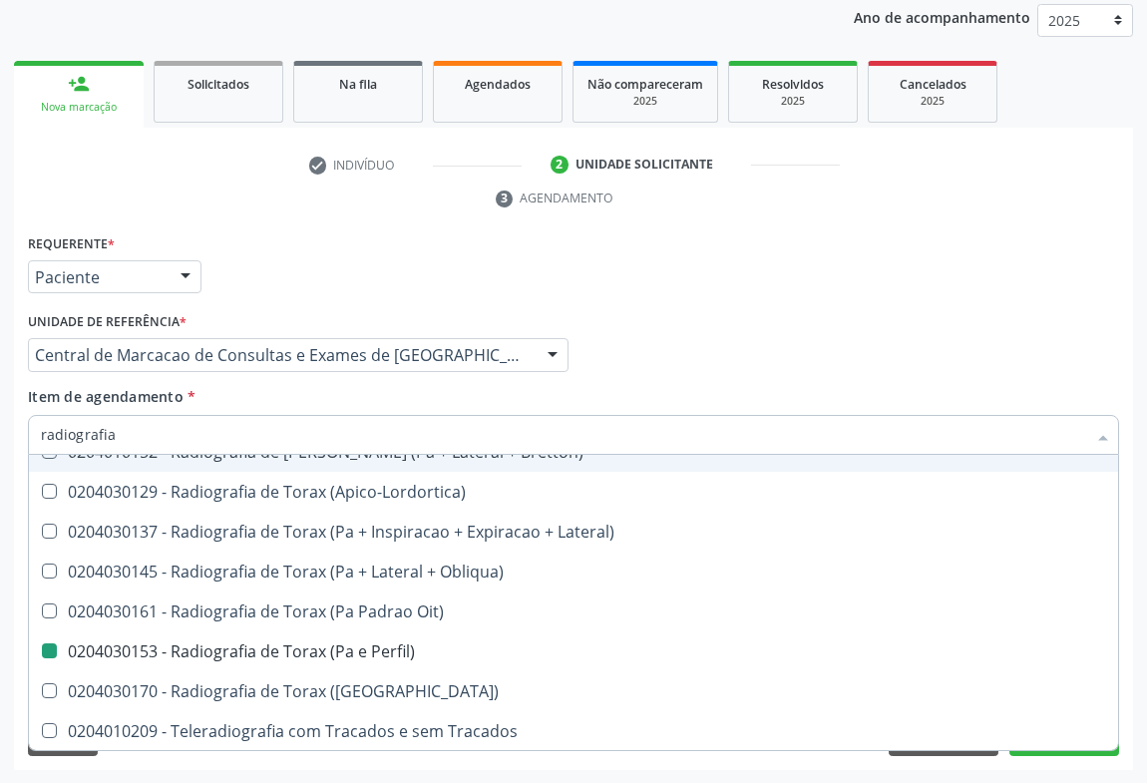
click at [1006, 319] on div "Médico Solicitante Por favor, selecione a Unidade de Atendimento primeiro Nenhu…" at bounding box center [574, 346] width 1102 height 78
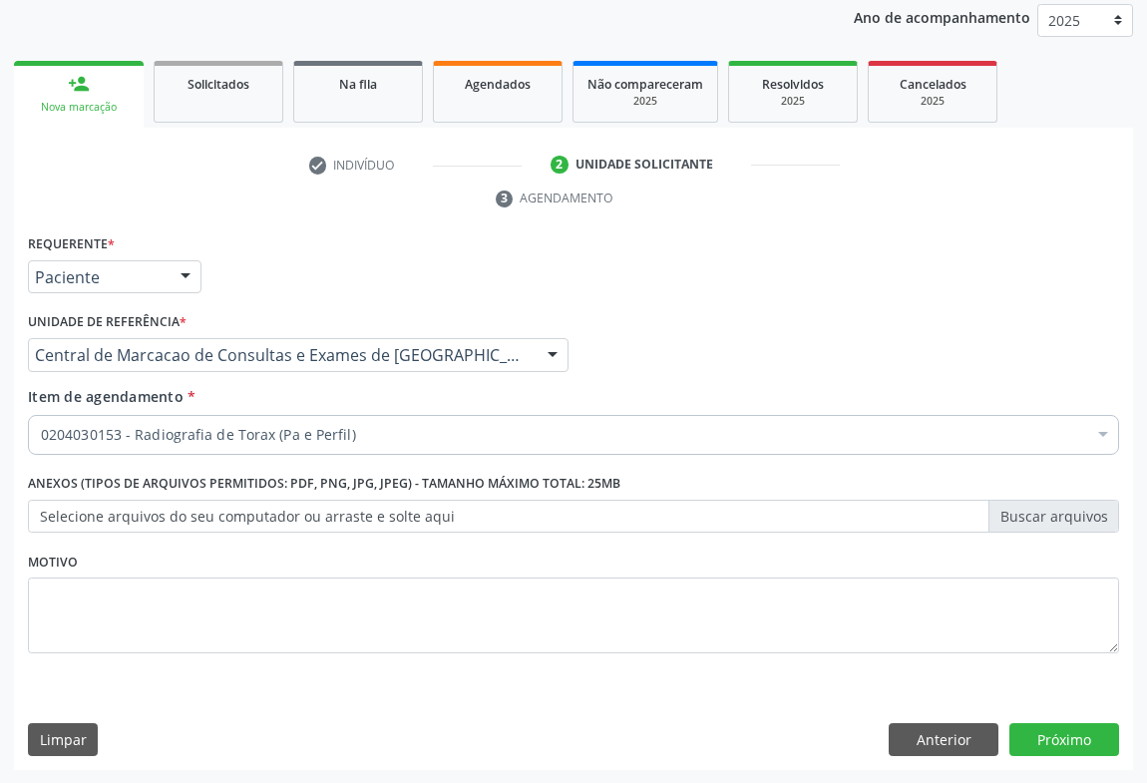
checkbox Perfil\) "true"
checkbox Dentária "false"
click at [1089, 735] on button "Próximo" at bounding box center [1065, 740] width 110 height 34
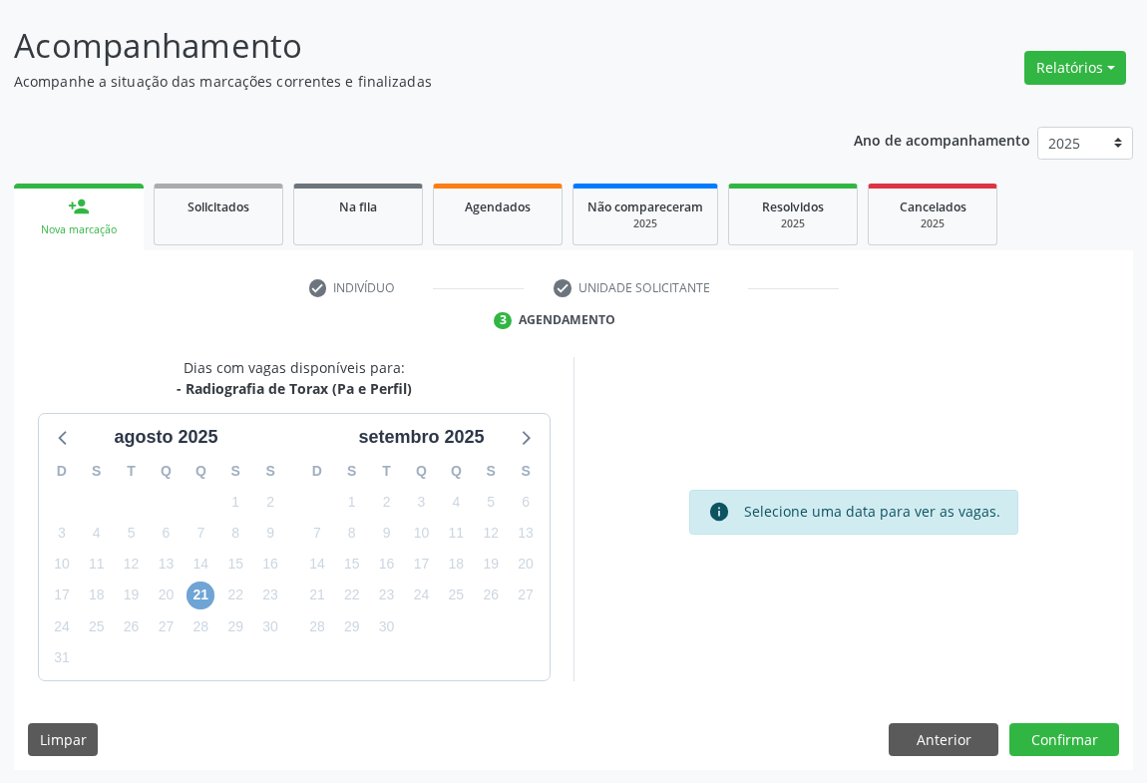
click at [194, 593] on span "21" at bounding box center [201, 596] width 28 height 28
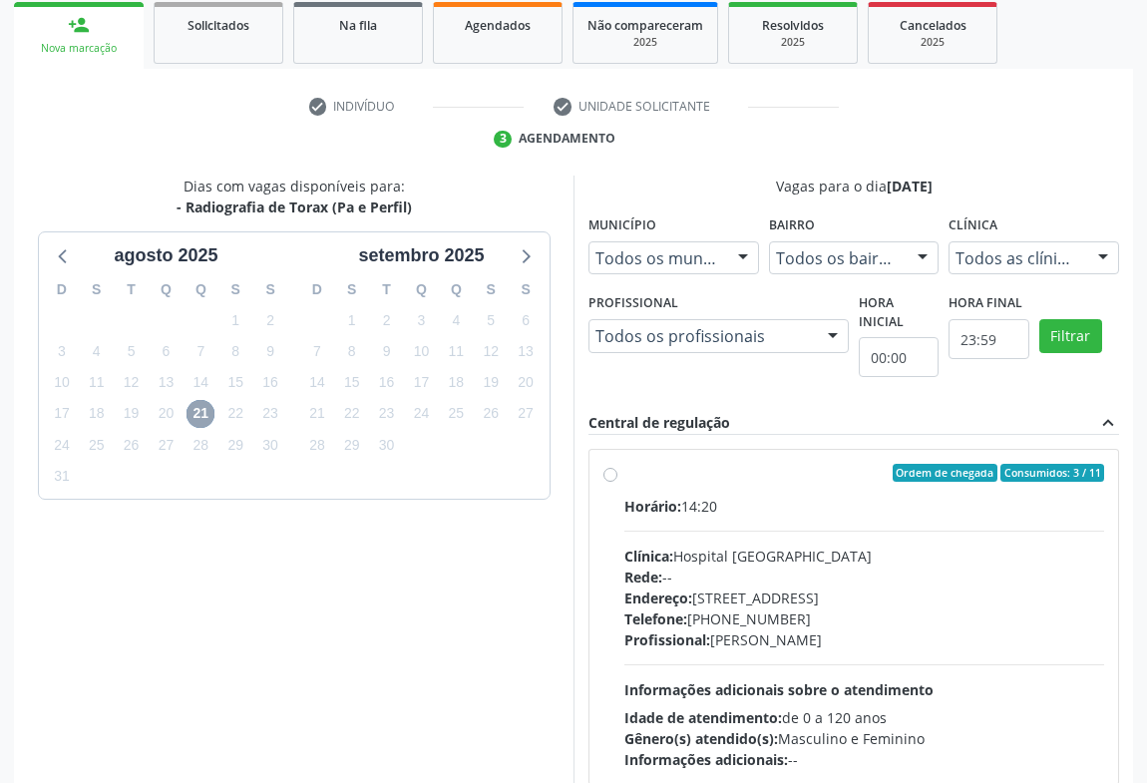
scroll to position [414, 0]
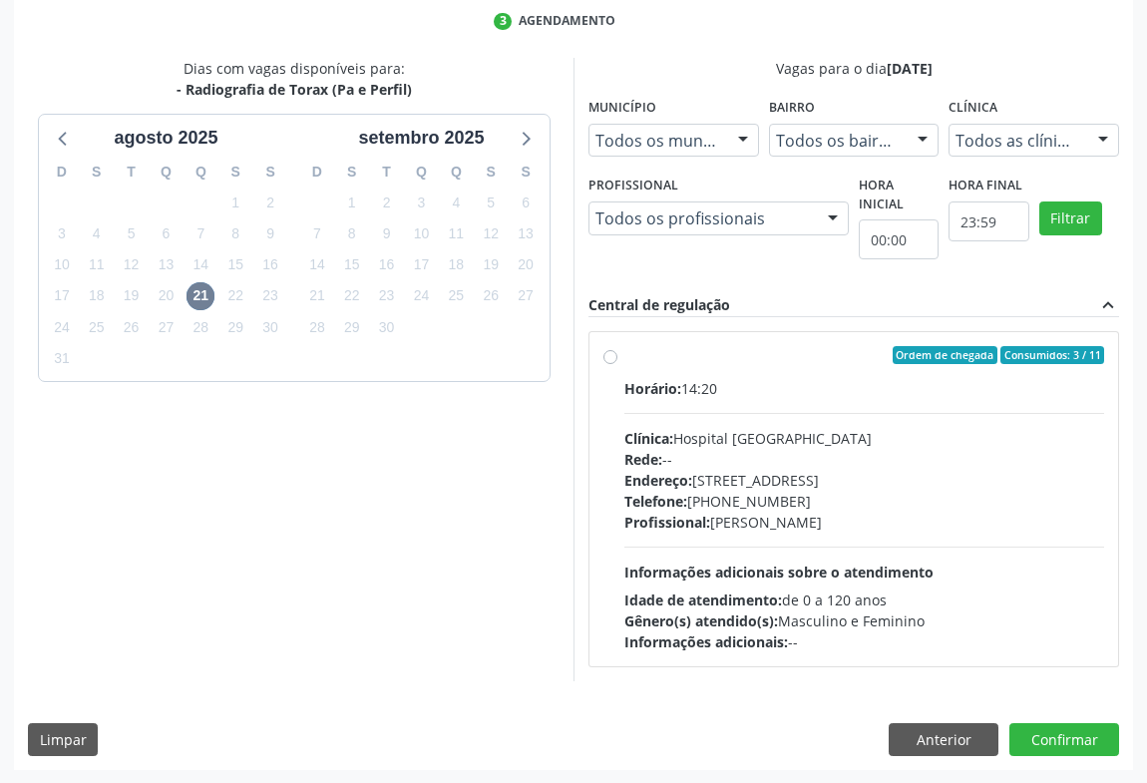
click at [818, 390] on div "Horário: 14:20" at bounding box center [865, 388] width 480 height 21
click at [618, 364] on input "Ordem de chegada Consumidos: 3 / 11 Horário: 14:20 Clínica: Hospital Sao Franci…" at bounding box center [611, 355] width 14 height 18
radio input "true"
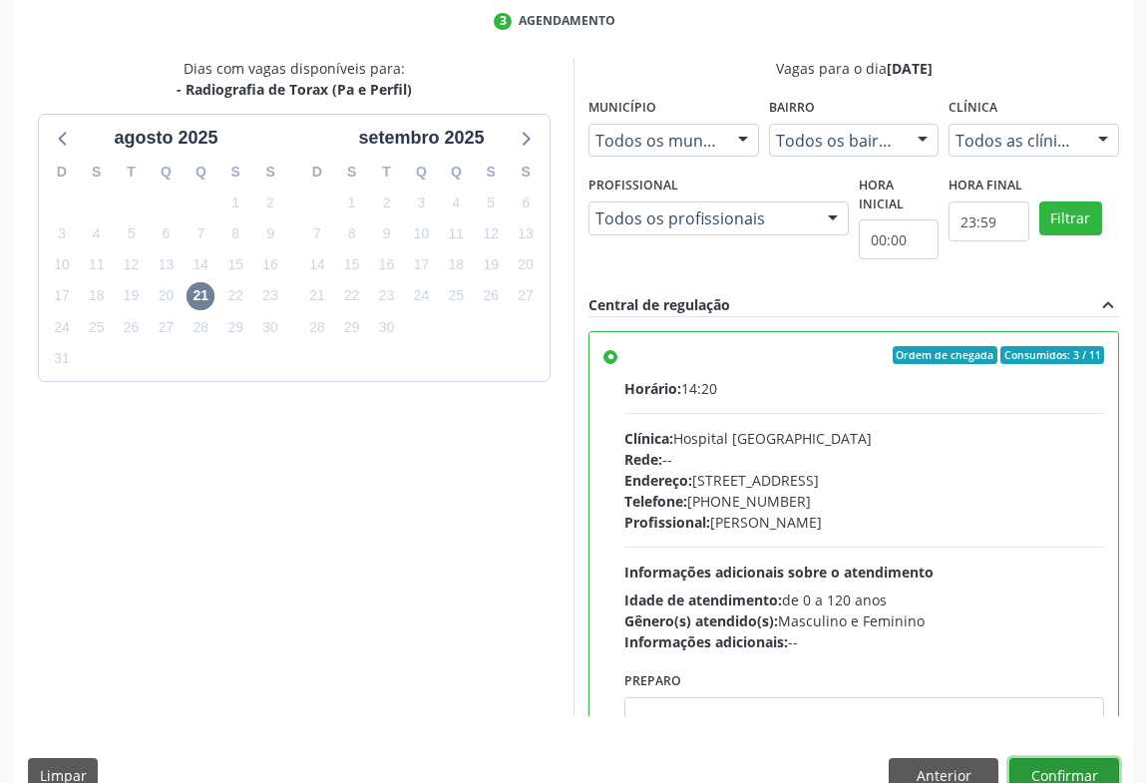
click at [1056, 776] on button "Confirmar" at bounding box center [1065, 775] width 110 height 34
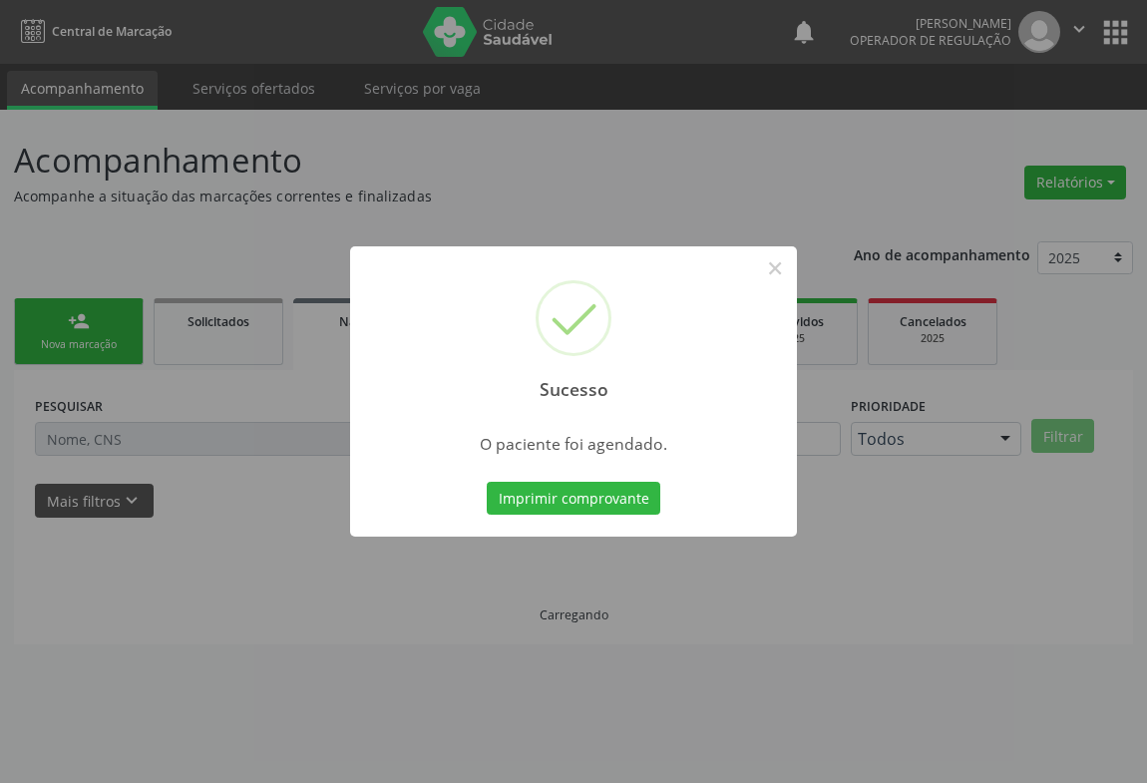
scroll to position [0, 0]
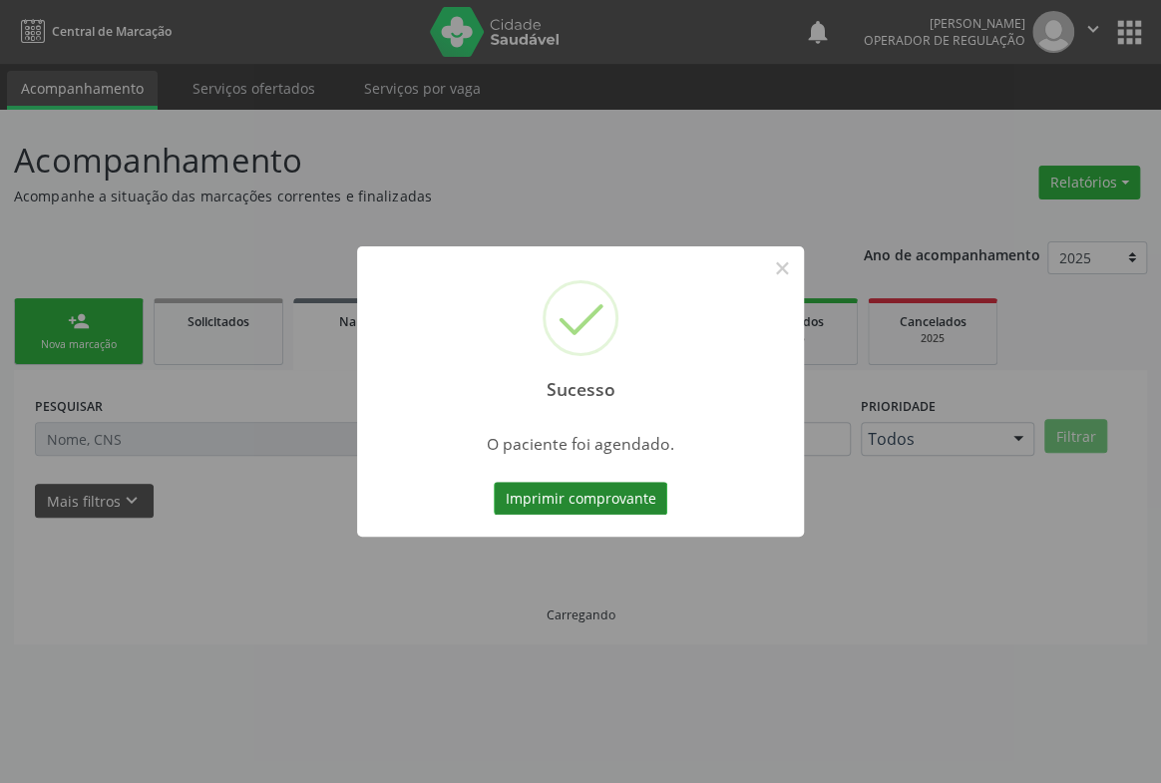
click at [617, 489] on button "Imprimir comprovante" at bounding box center [581, 499] width 174 height 34
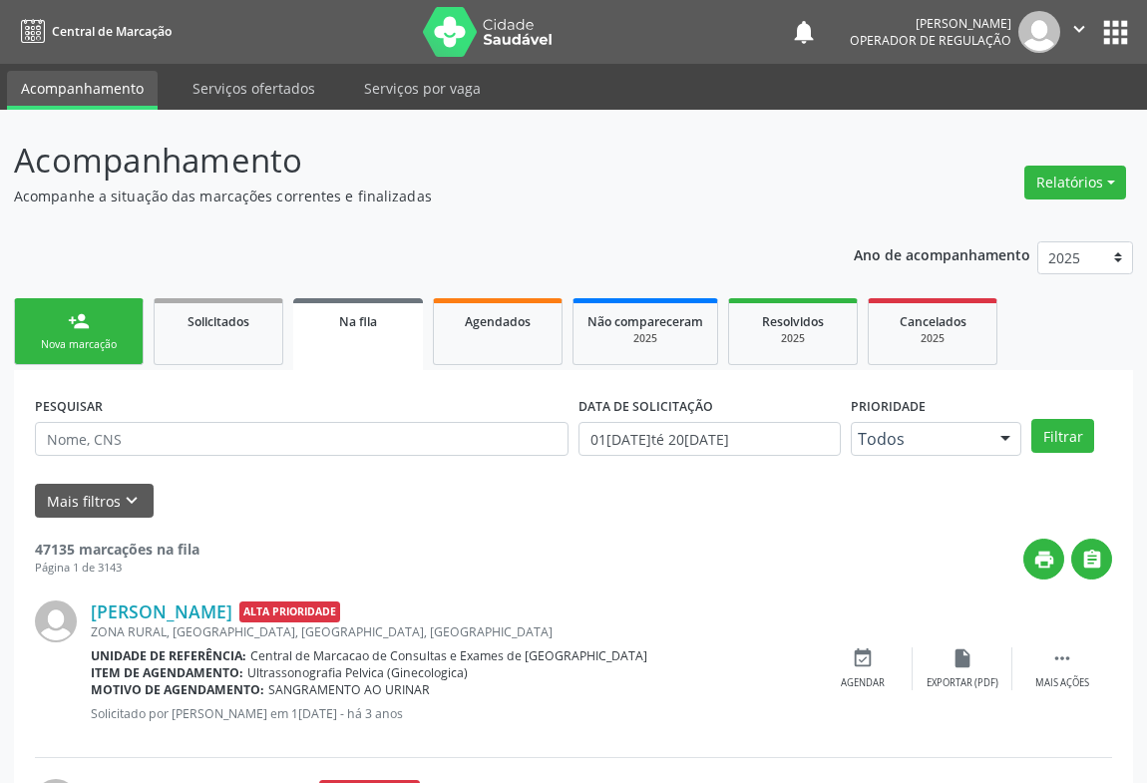
click at [85, 330] on div "person_add" at bounding box center [79, 321] width 22 height 22
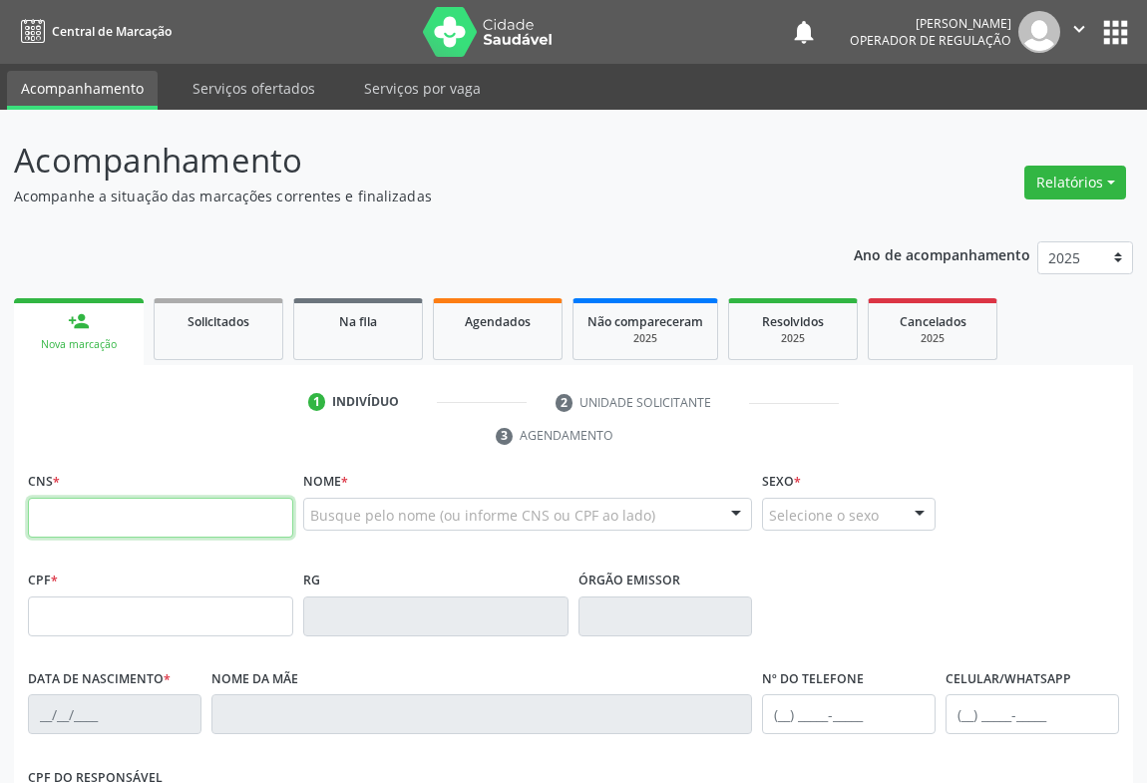
click at [107, 501] on input "text" at bounding box center [160, 518] width 265 height 40
paste input "700 5091 9042 4255"
type input "700 5091 9042 4255"
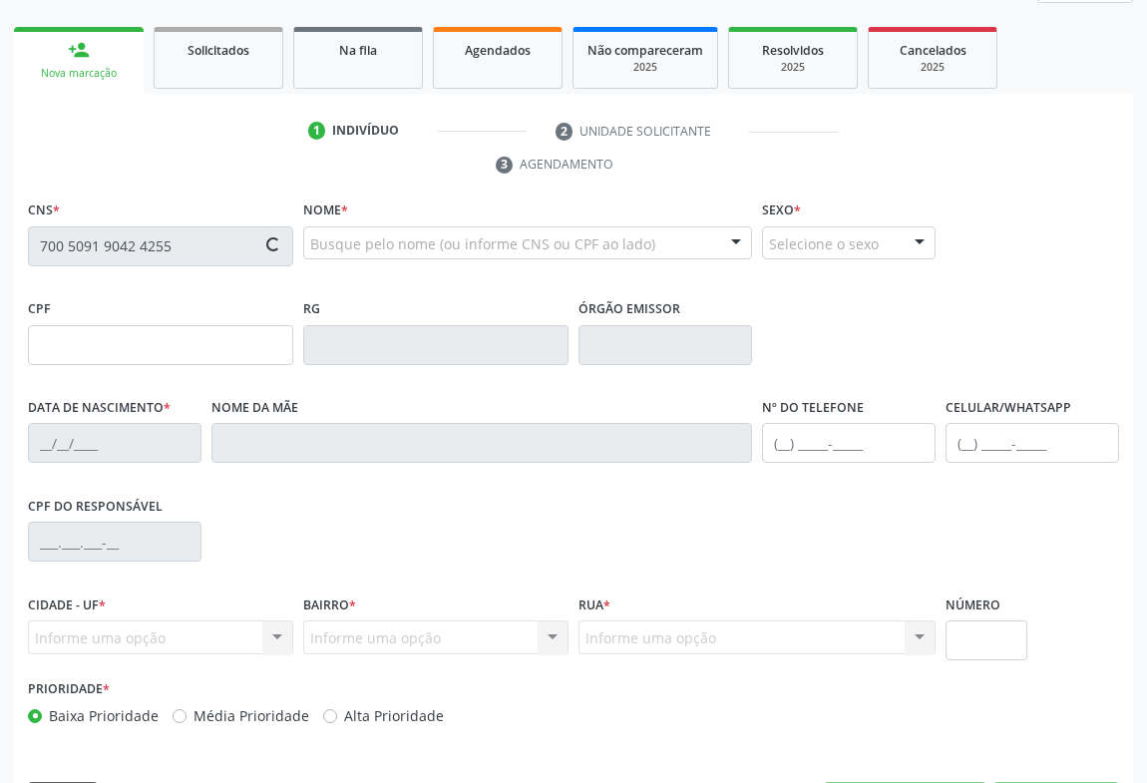
scroll to position [330, 0]
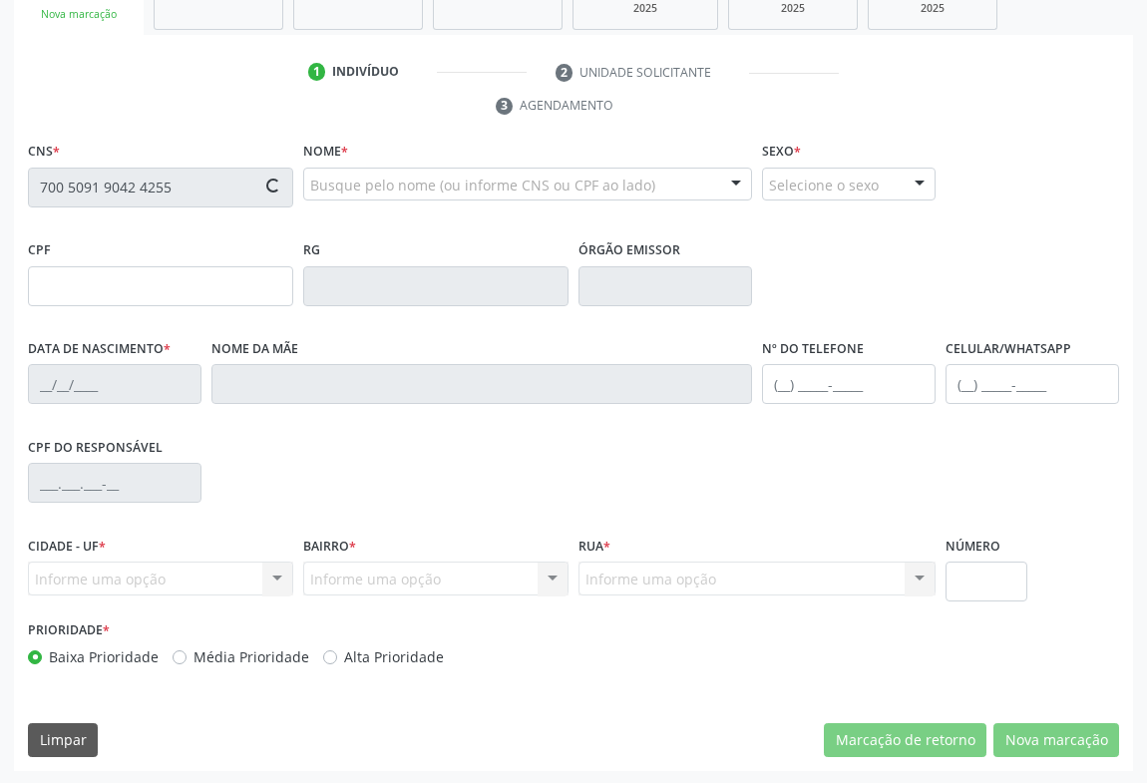
type input "0551135590"
type input "01/08/1970"
type input "(74) 99192-9367"
type input "563.010.305-91"
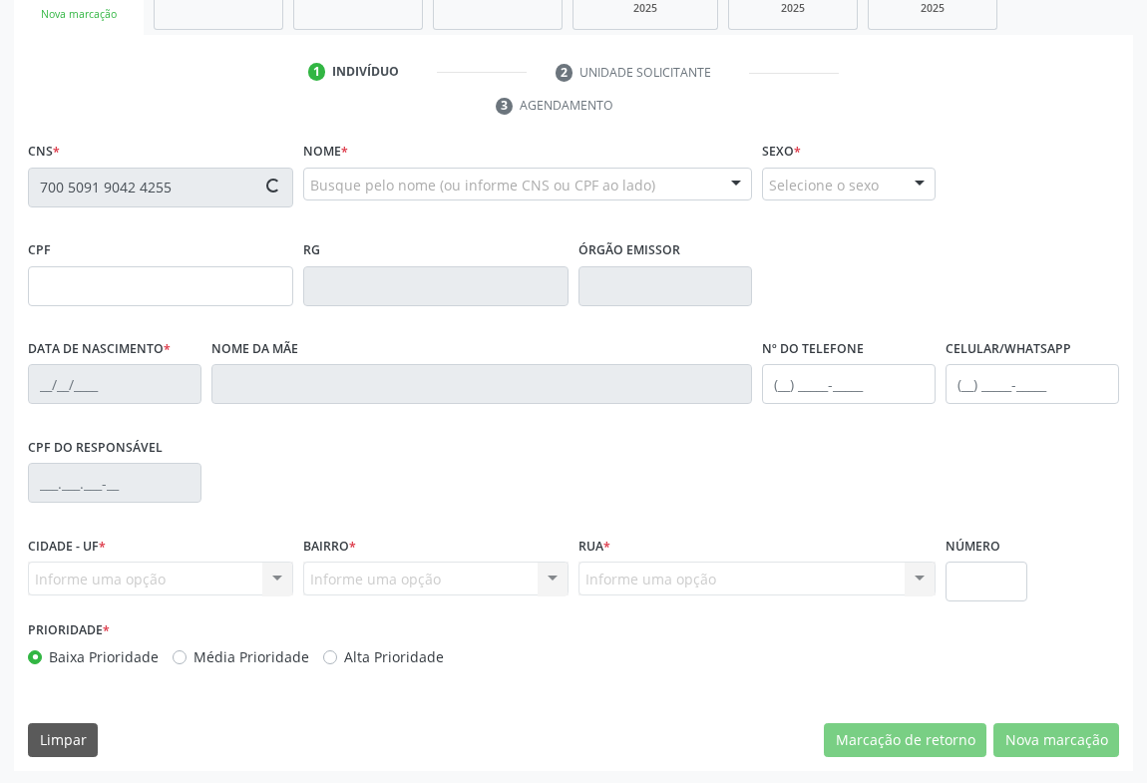
type input "sn"
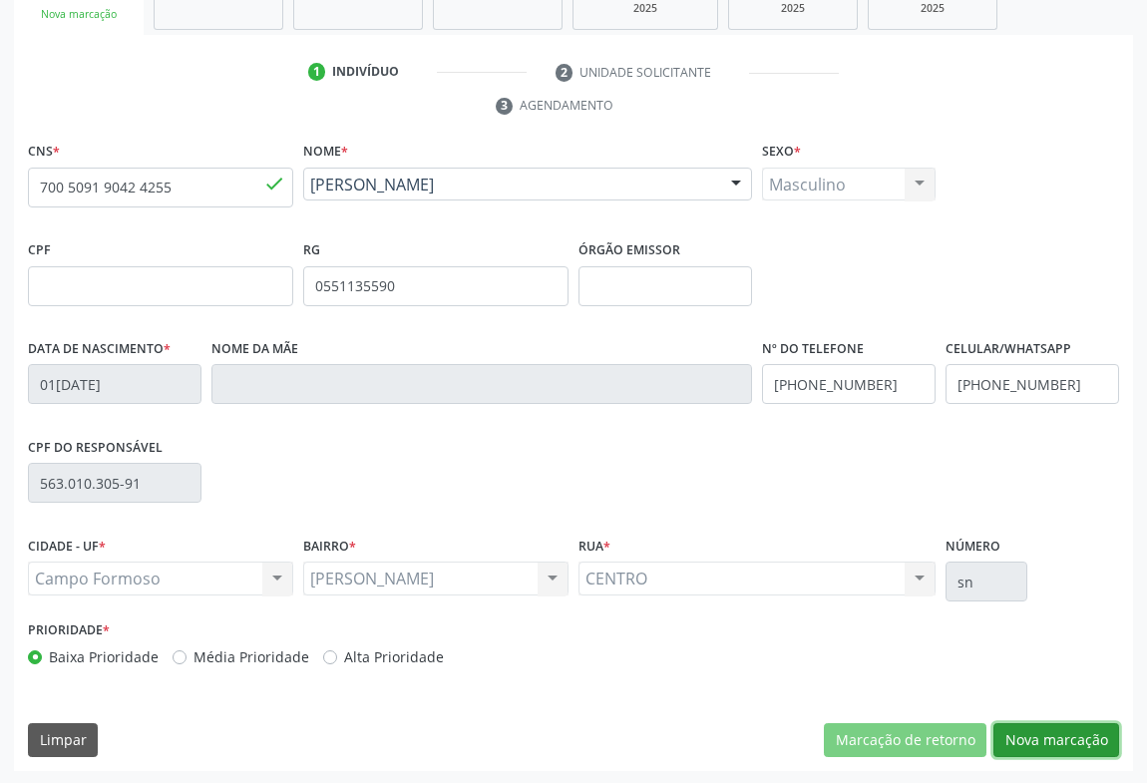
click at [1040, 753] on button "Nova marcação" at bounding box center [1057, 740] width 126 height 34
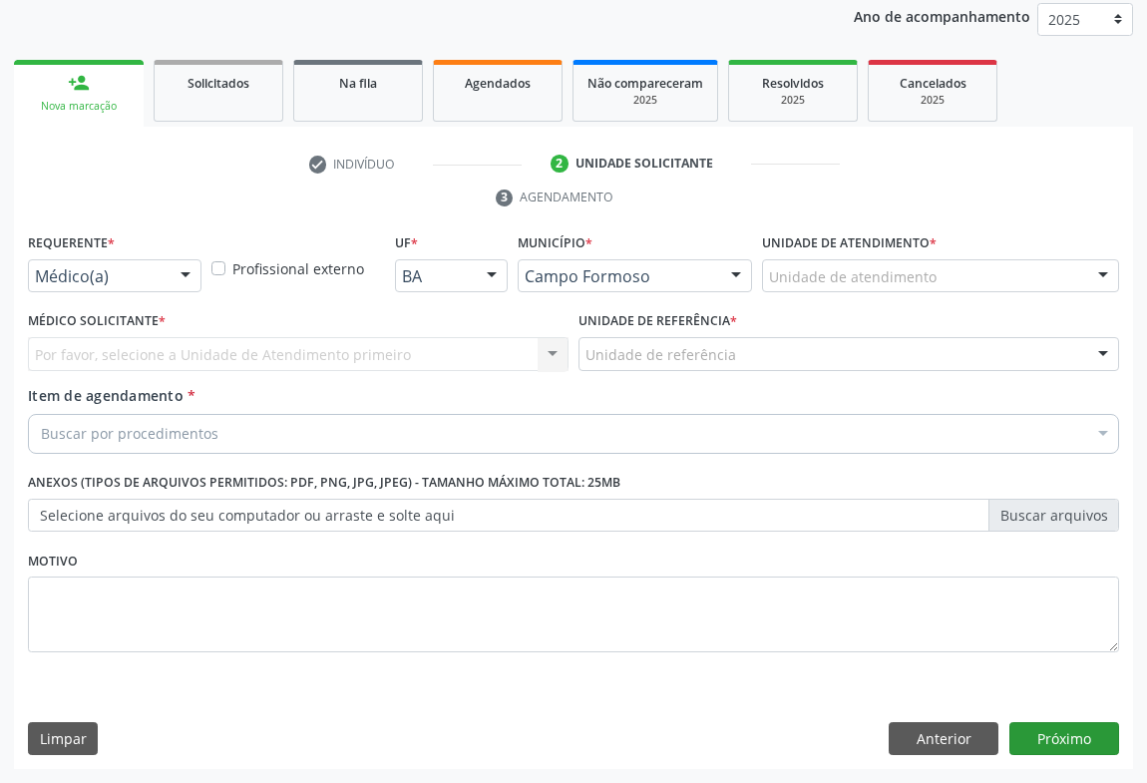
scroll to position [237, 0]
click at [168, 281] on div "Médico(a) Enfermeiro(a) Paciente Nenhum resultado encontrado para: " " Não há n…" at bounding box center [115, 277] width 174 height 34
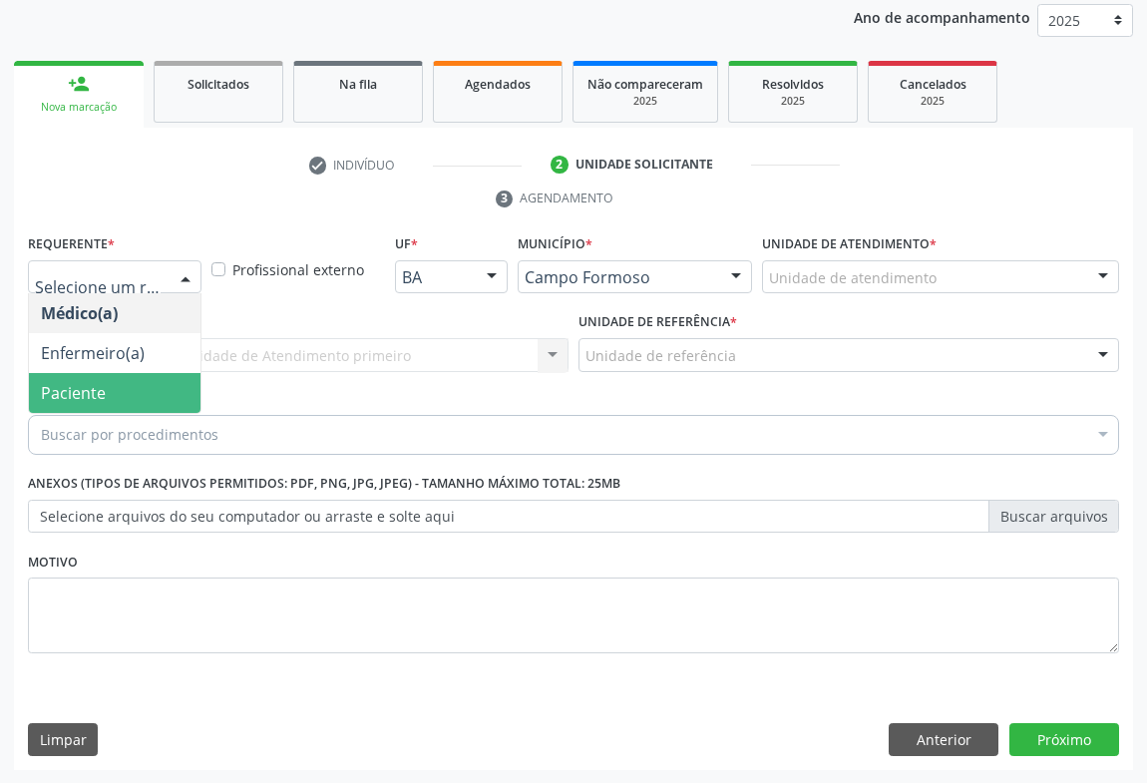
click at [135, 380] on span "Paciente" at bounding box center [115, 393] width 172 height 40
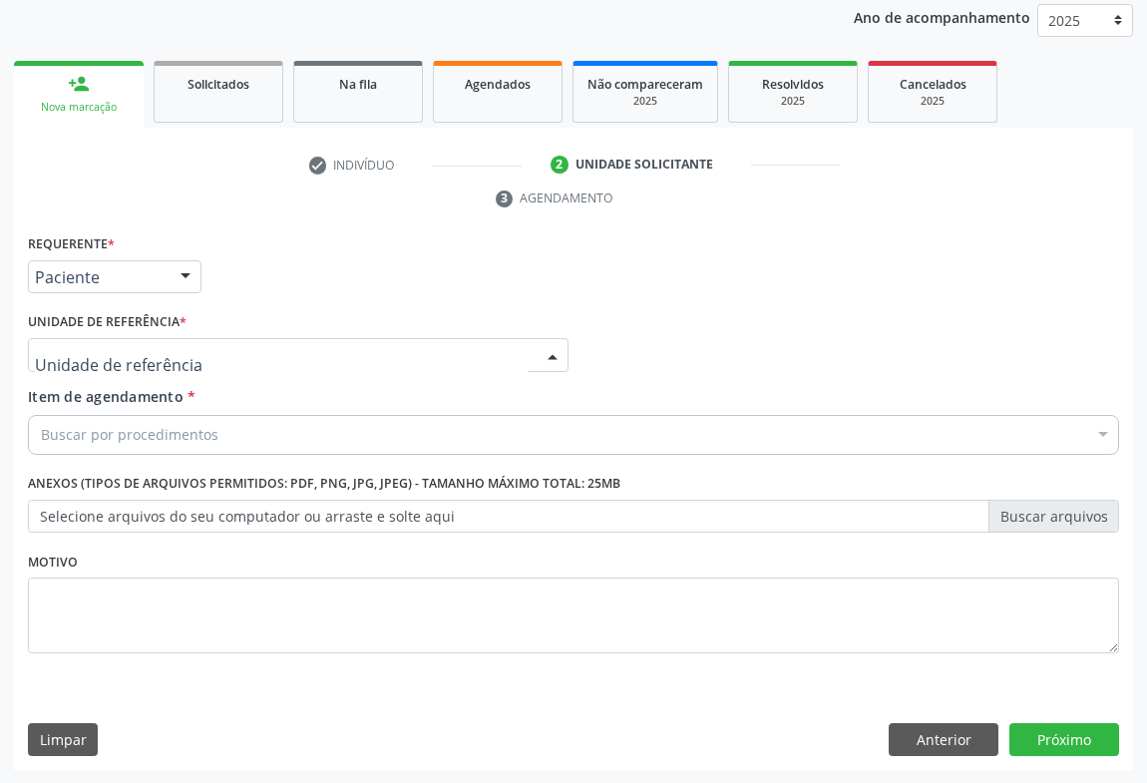
click at [367, 352] on div at bounding box center [298, 355] width 541 height 34
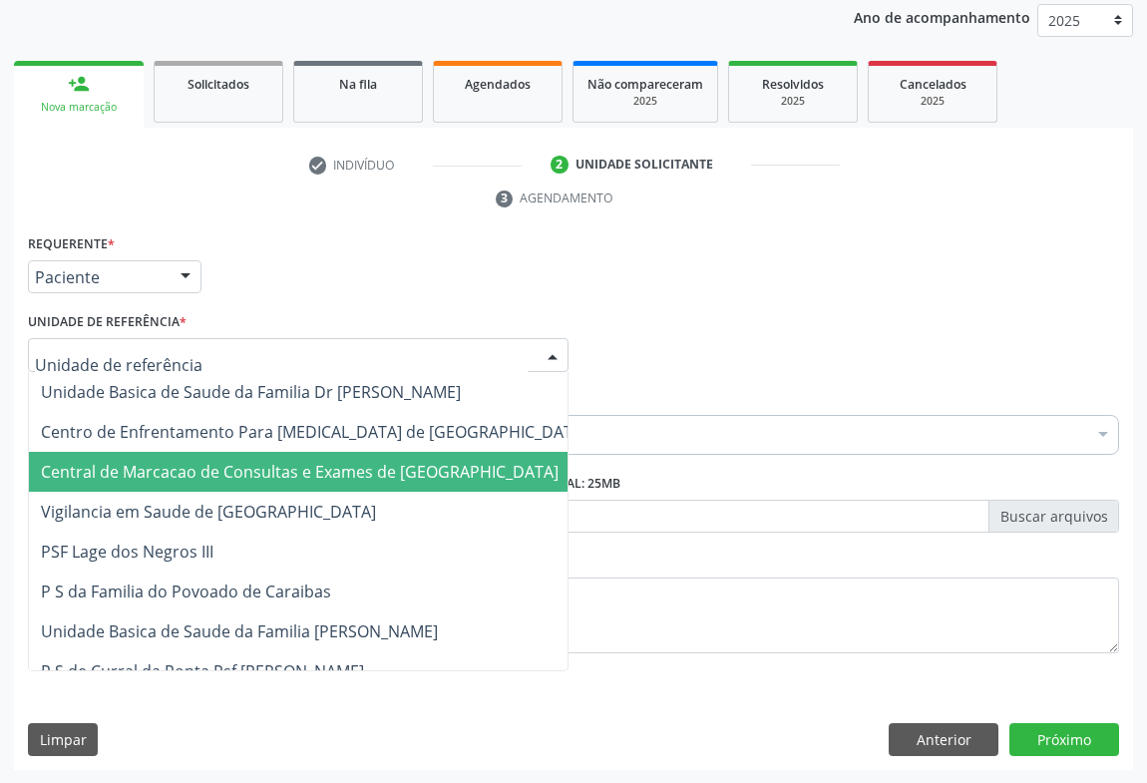
click at [363, 452] on span "Central de Marcacao de Consultas e Exames de [GEOGRAPHIC_DATA]" at bounding box center [314, 472] width 571 height 40
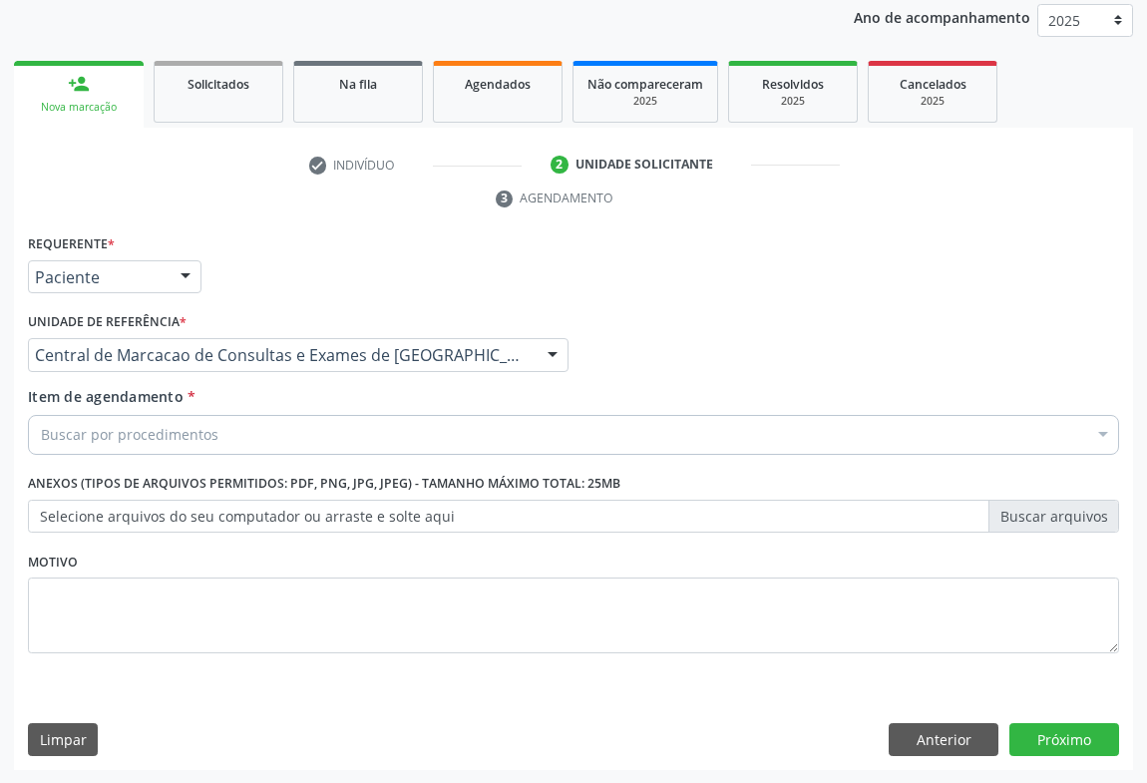
click at [409, 429] on div "Buscar por procedimentos" at bounding box center [574, 435] width 1092 height 40
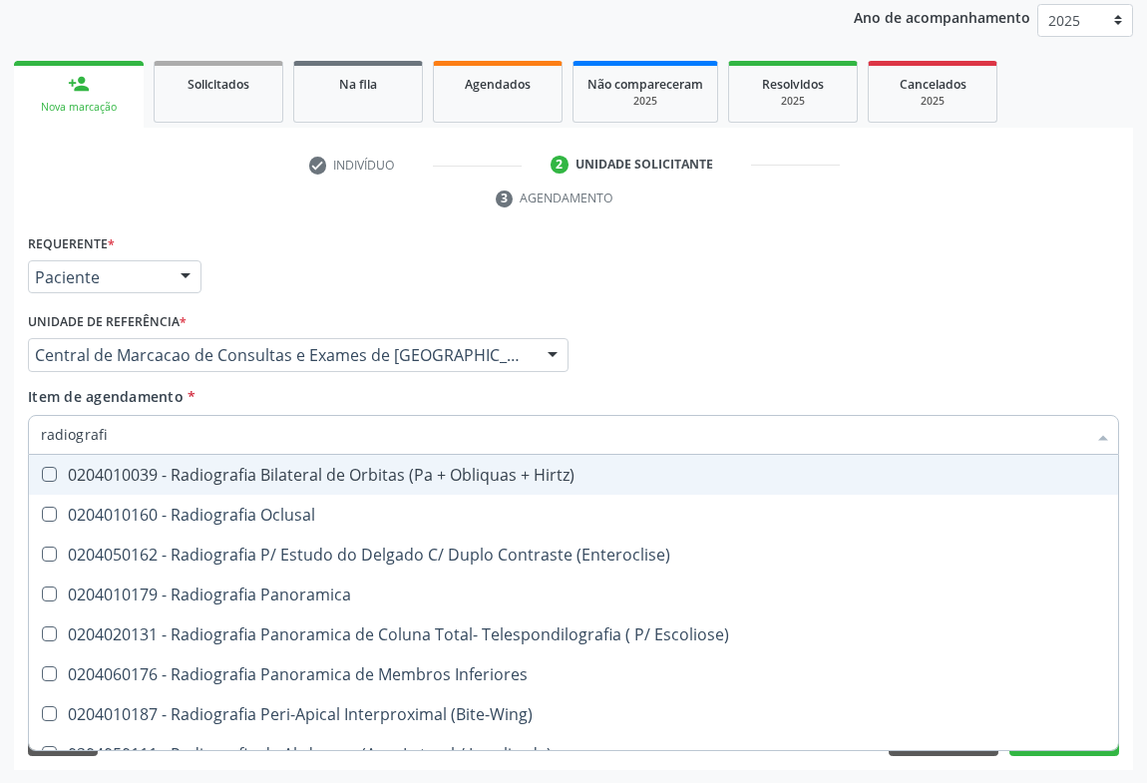
type input "radiografia"
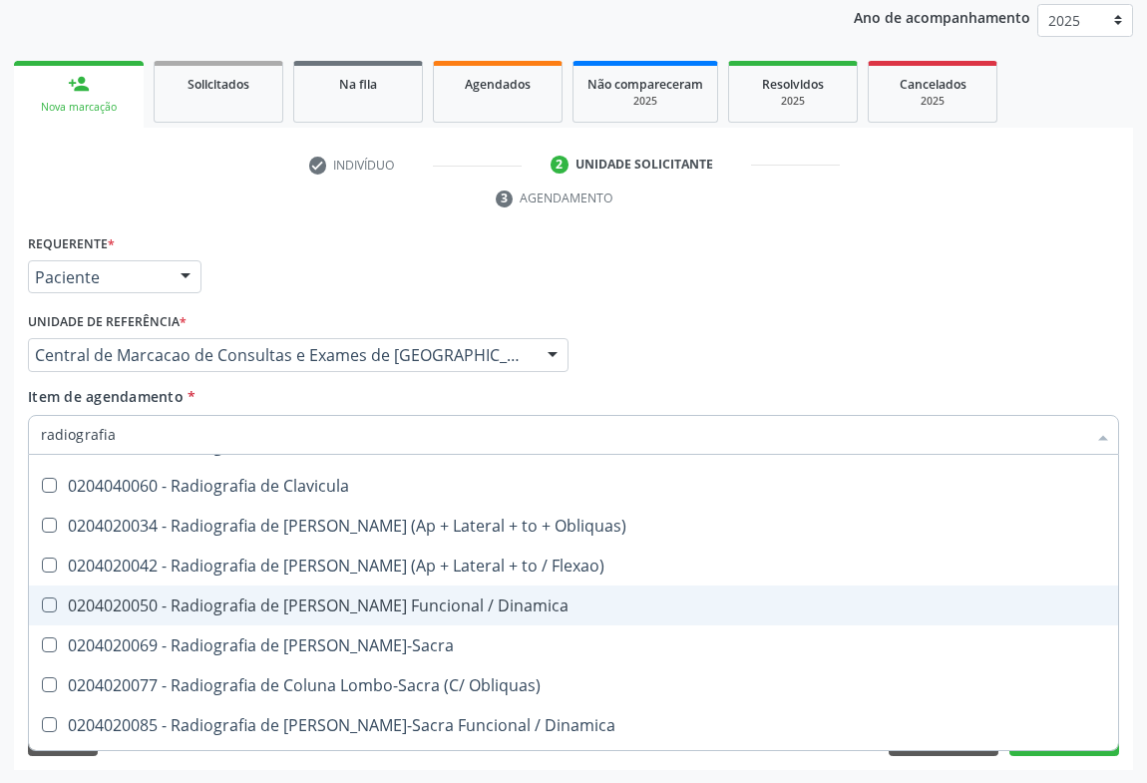
scroll to position [1088, 0]
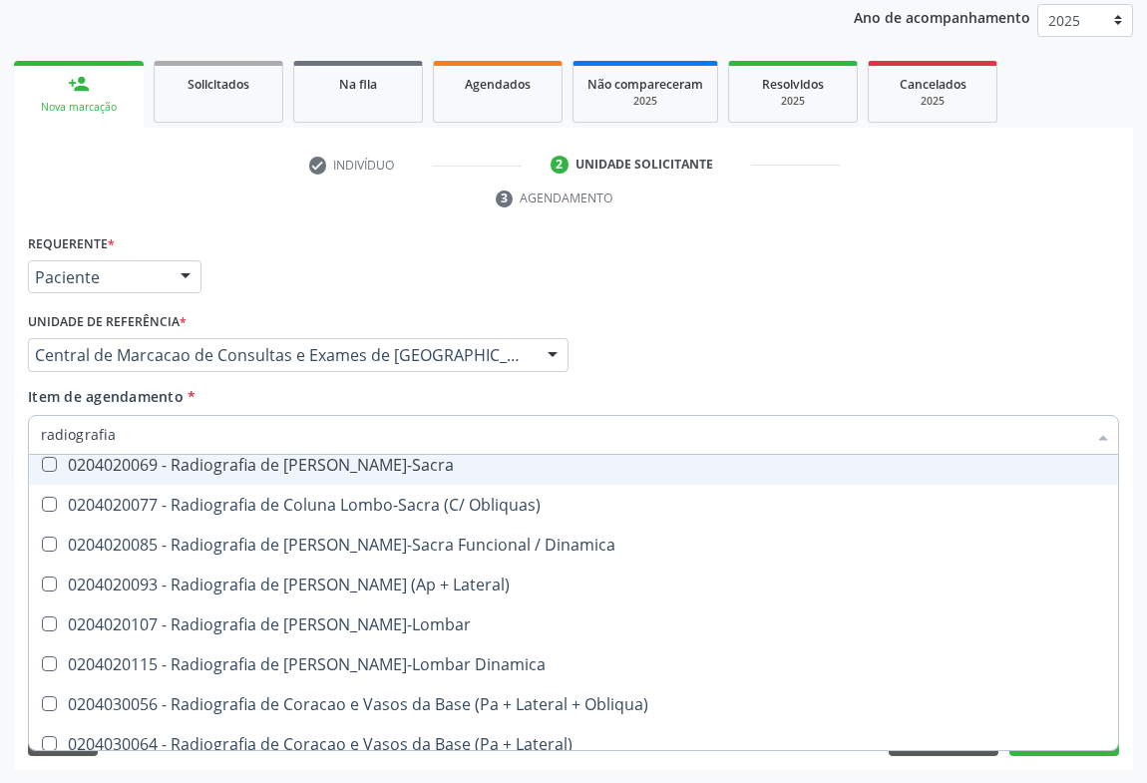
click at [338, 468] on div "0204020069 - Radiografia de [PERSON_NAME]-Sacra" at bounding box center [574, 465] width 1066 height 16
checkbox Lombo-Sacra "true"
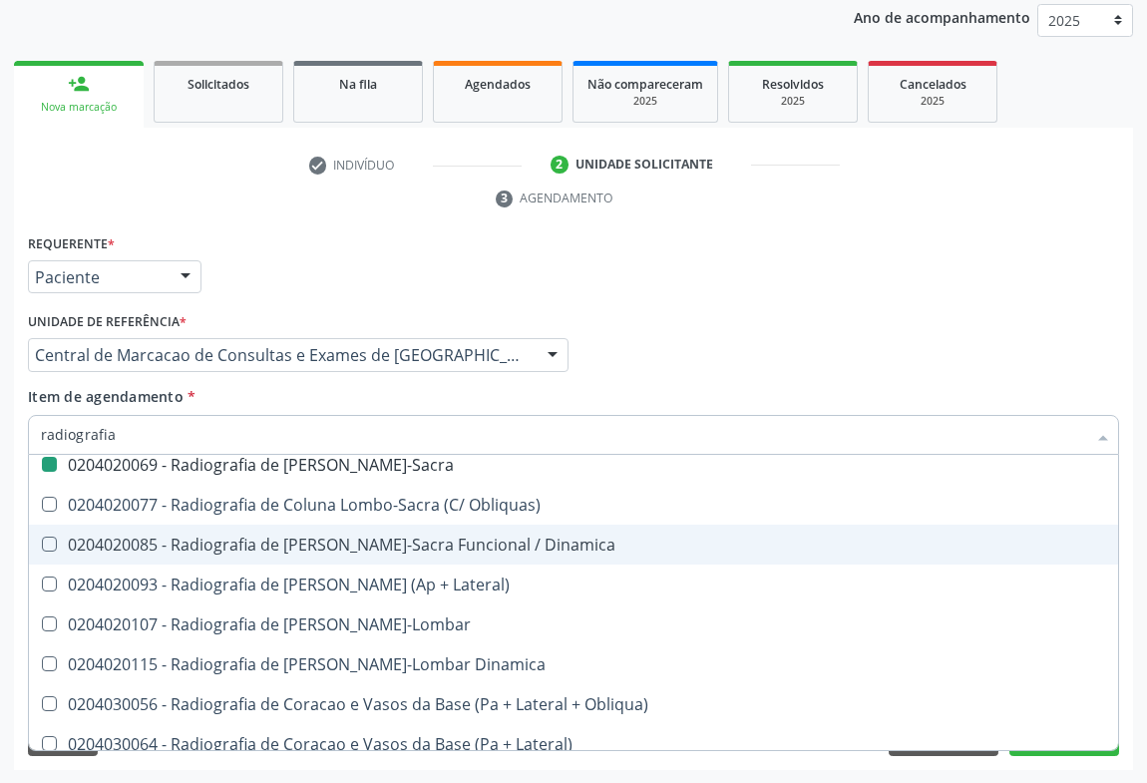
drag, startPoint x: 1101, startPoint y: 238, endPoint x: 0, endPoint y: 1, distance: 1125.8
click at [1100, 238] on div "Requerente * Paciente Médico(a) Enfermeiro(a) Paciente Nenhum resultado encontr…" at bounding box center [574, 268] width 1102 height 78
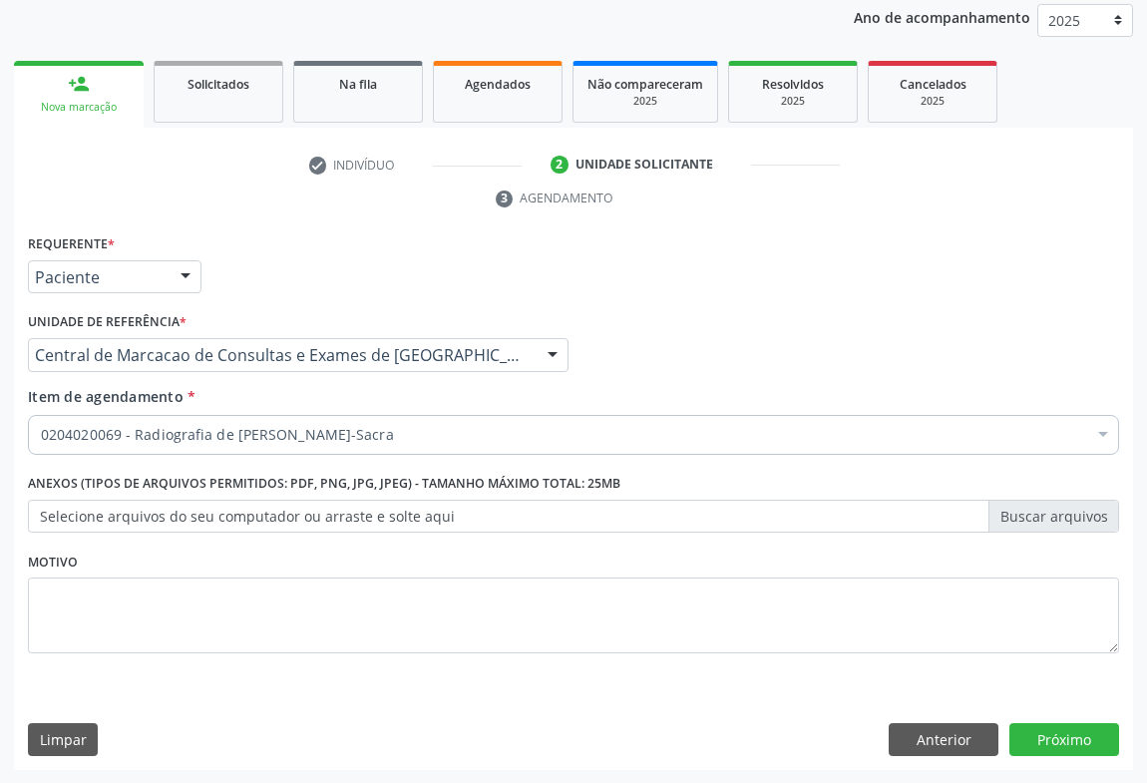
scroll to position [0, 0]
click at [1054, 731] on button "Próximo" at bounding box center [1065, 740] width 110 height 34
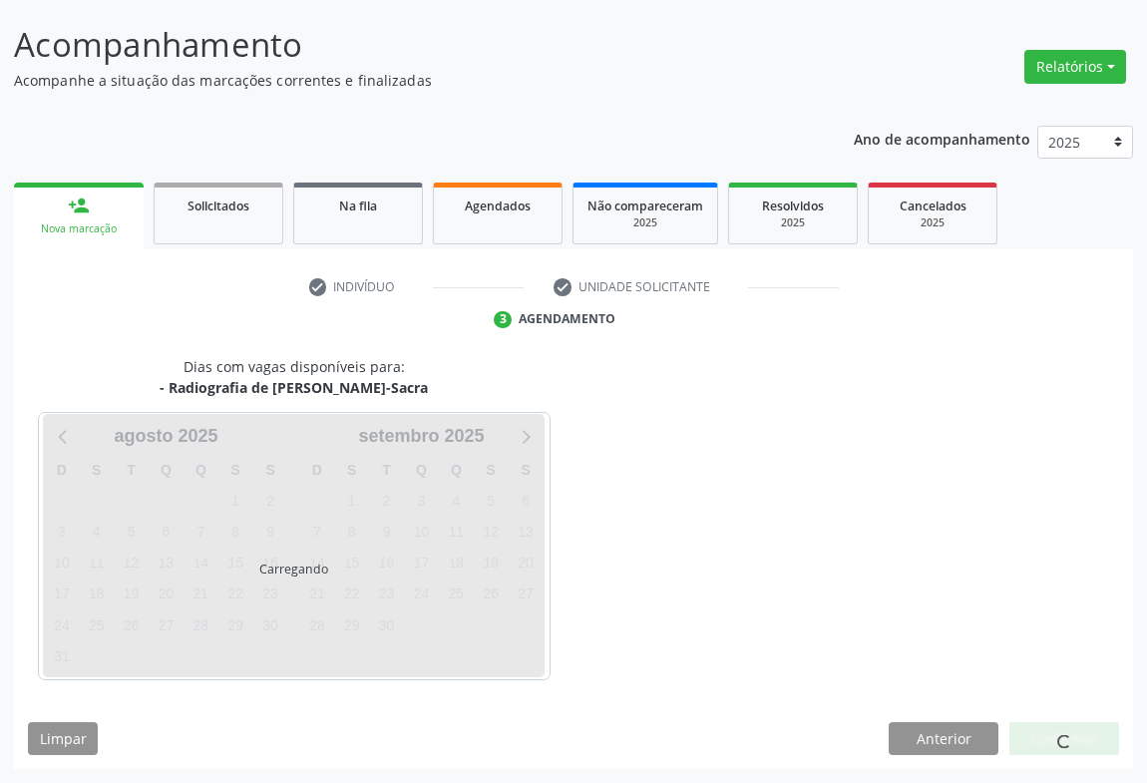
scroll to position [115, 0]
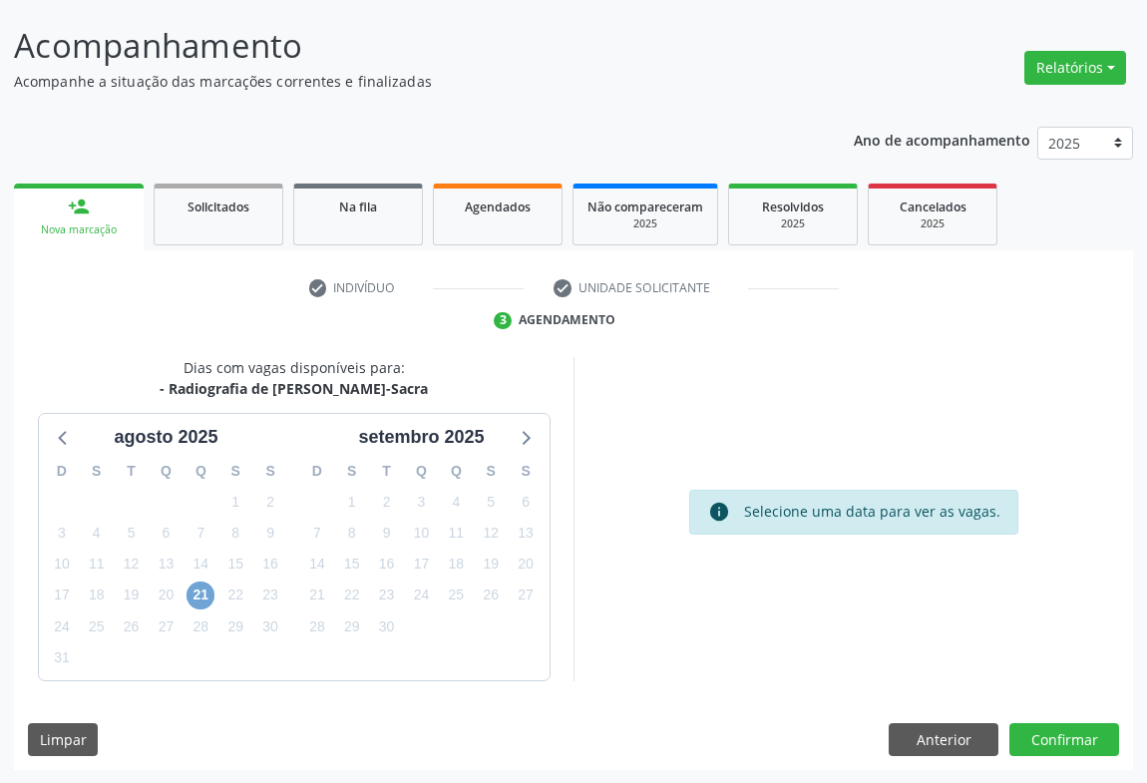
click at [208, 598] on span "21" at bounding box center [201, 596] width 28 height 28
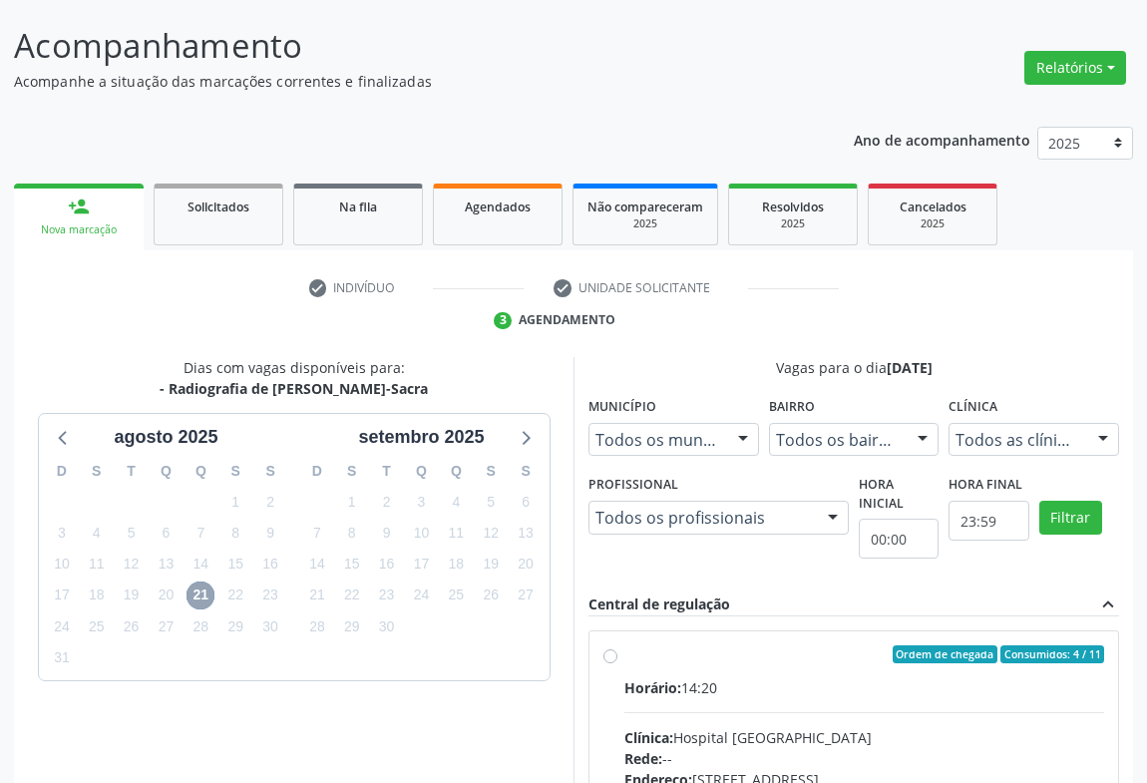
scroll to position [414, 0]
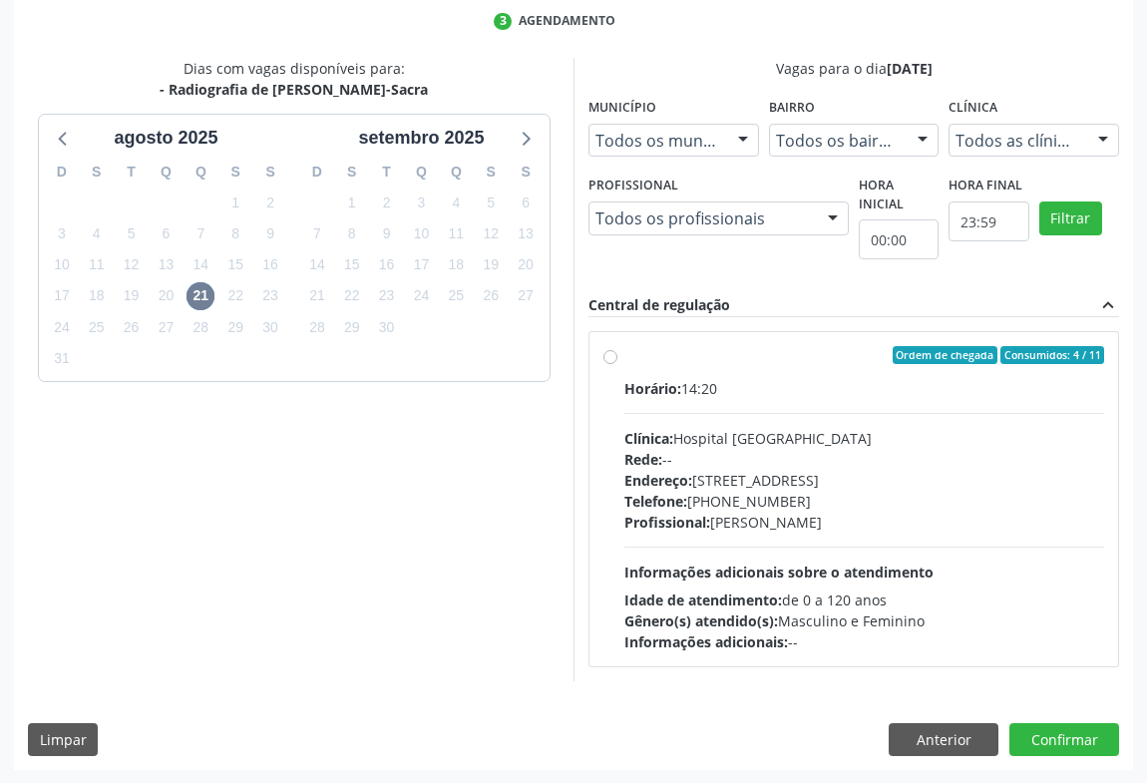
click at [677, 424] on div "Horário: 14:20 Clínica: Hospital Sao Francisco Rede: -- Endereço: Blocos, nº 25…" at bounding box center [865, 515] width 480 height 274
click at [618, 364] on input "Ordem de chegada Consumidos: 4 / 11 Horário: 14:20 Clínica: Hospital Sao Franci…" at bounding box center [611, 355] width 14 height 18
radio input "true"
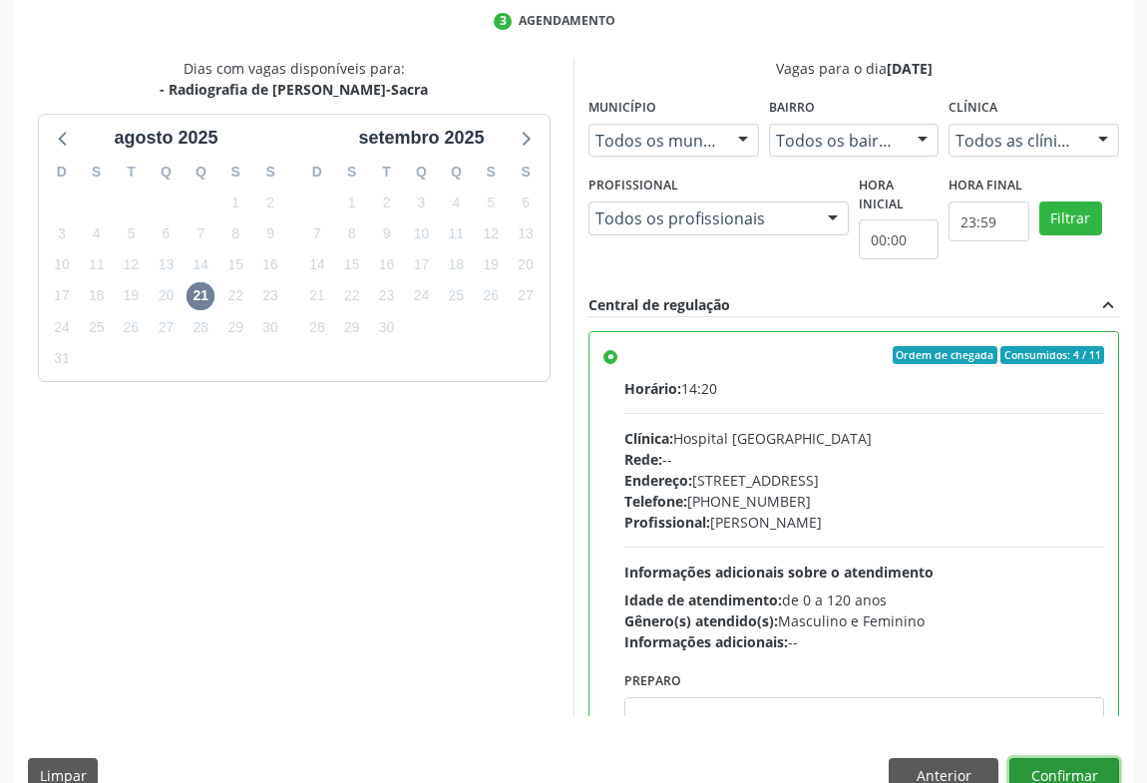
click at [1037, 772] on button "Confirmar" at bounding box center [1065, 775] width 110 height 34
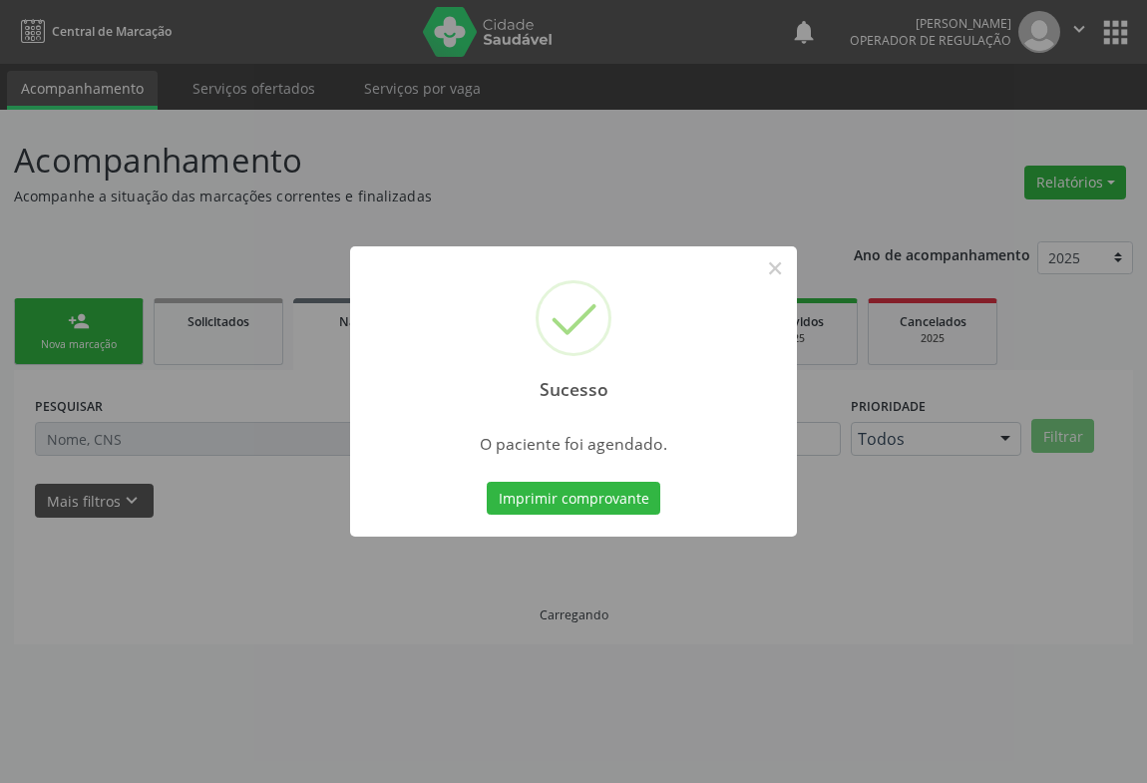
scroll to position [0, 0]
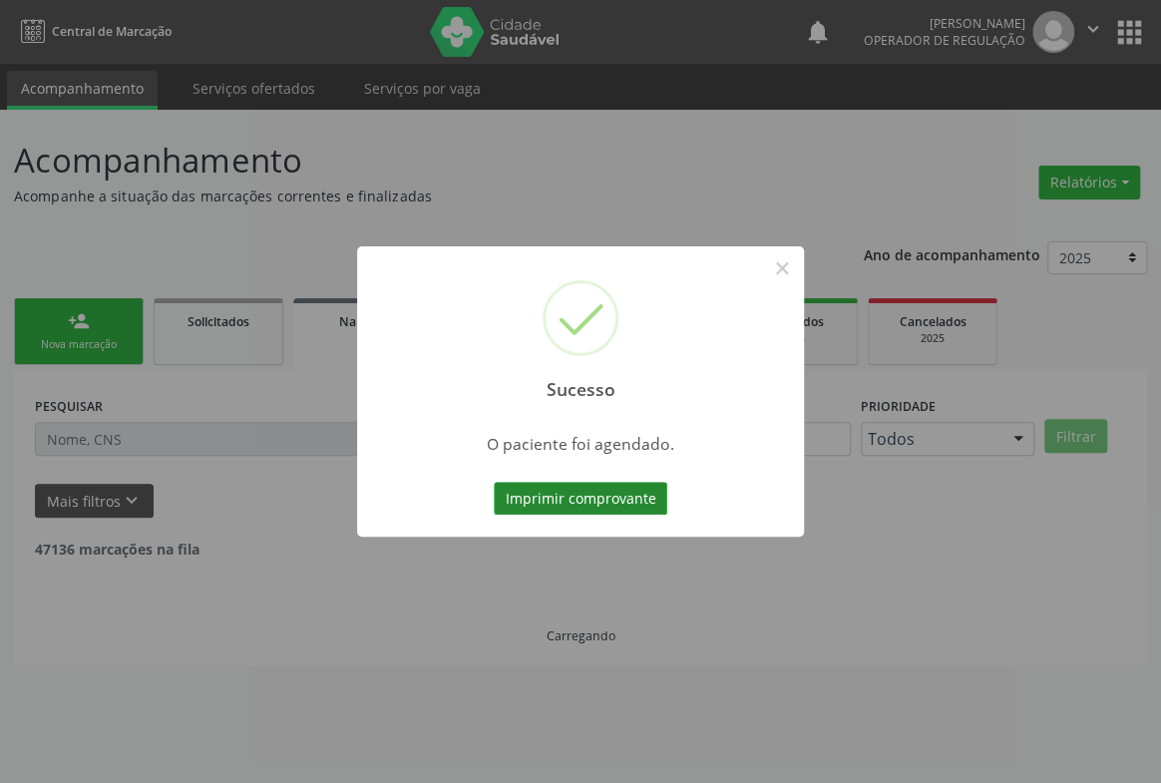
click at [595, 498] on button "Imprimir comprovante" at bounding box center [581, 499] width 174 height 34
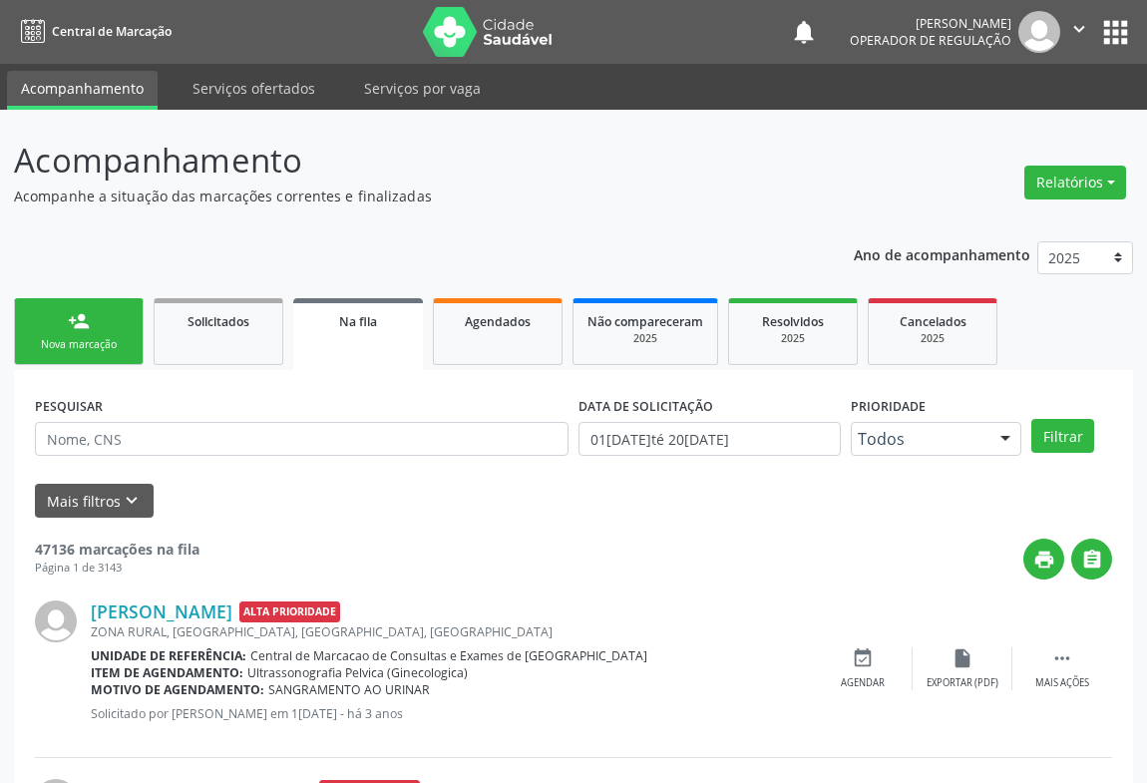
click at [43, 330] on link "person_add Nova marcação" at bounding box center [79, 331] width 130 height 67
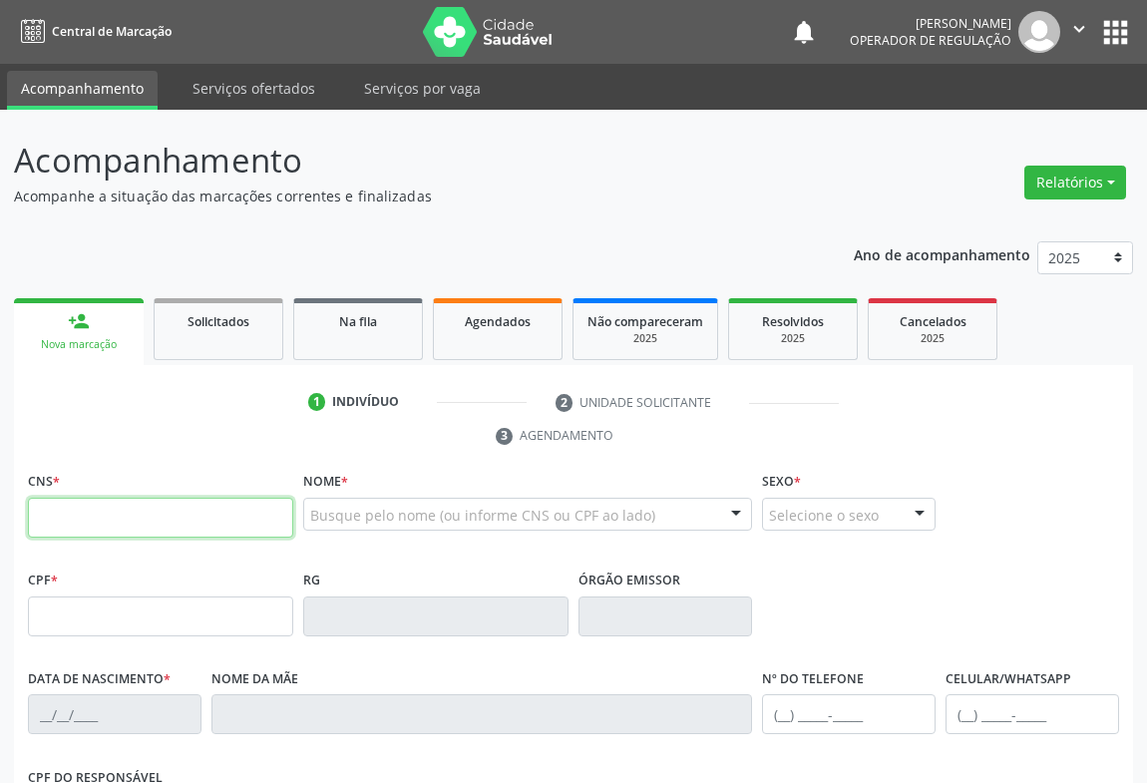
click at [94, 521] on input "text" at bounding box center [160, 518] width 265 height 40
type input "707 4020 5231 0574"
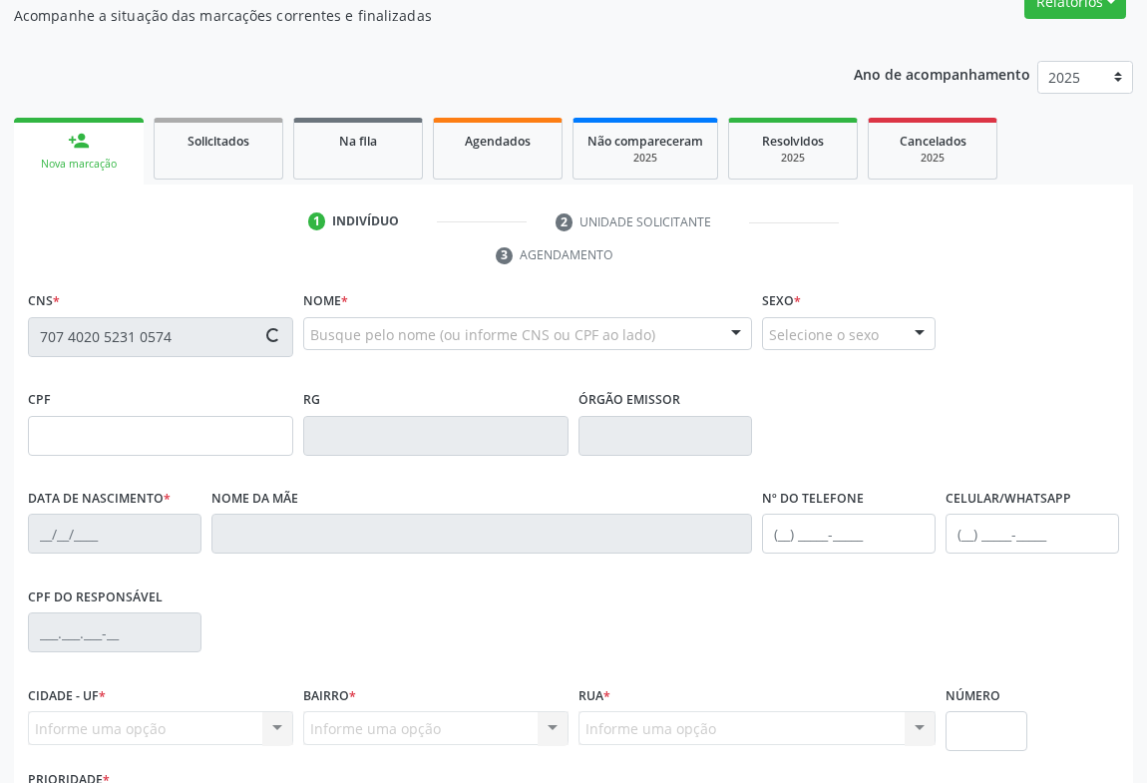
type input "643620369"
type input "SP"
type input "27/12/1968"
type input "(74) 98824-9145"
type input "(74) 9886-3628"
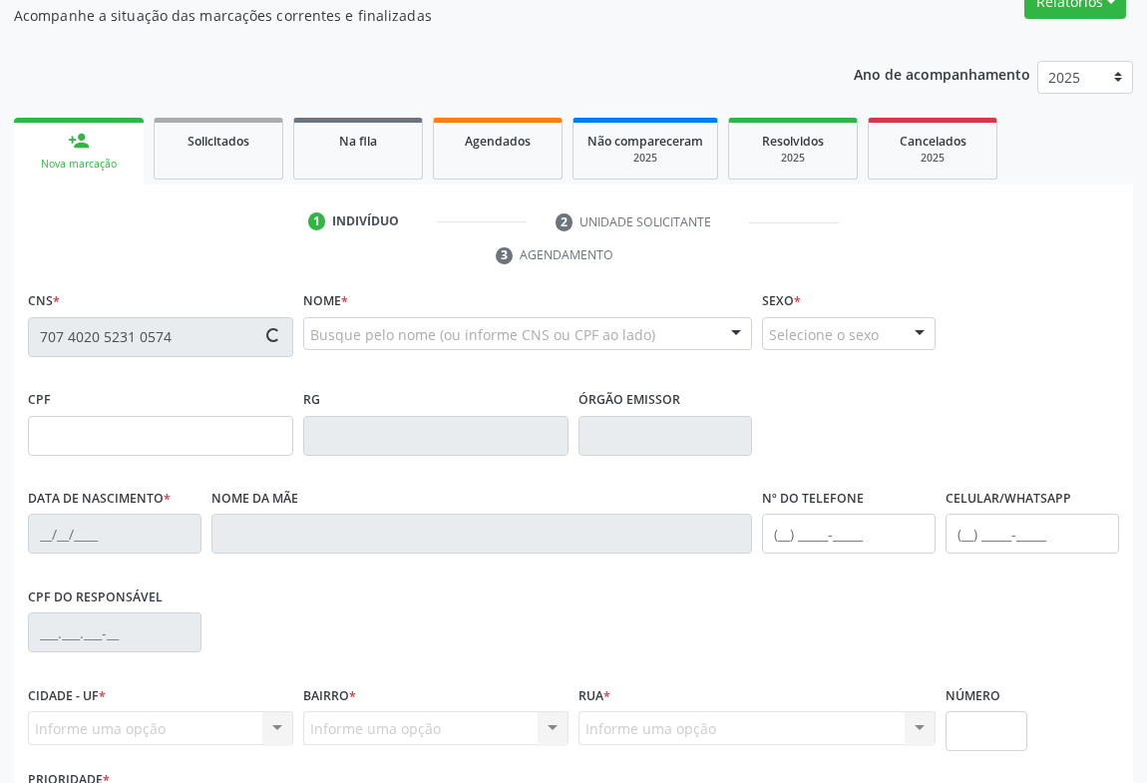
type input "472.594.265-00"
type input "S/N"
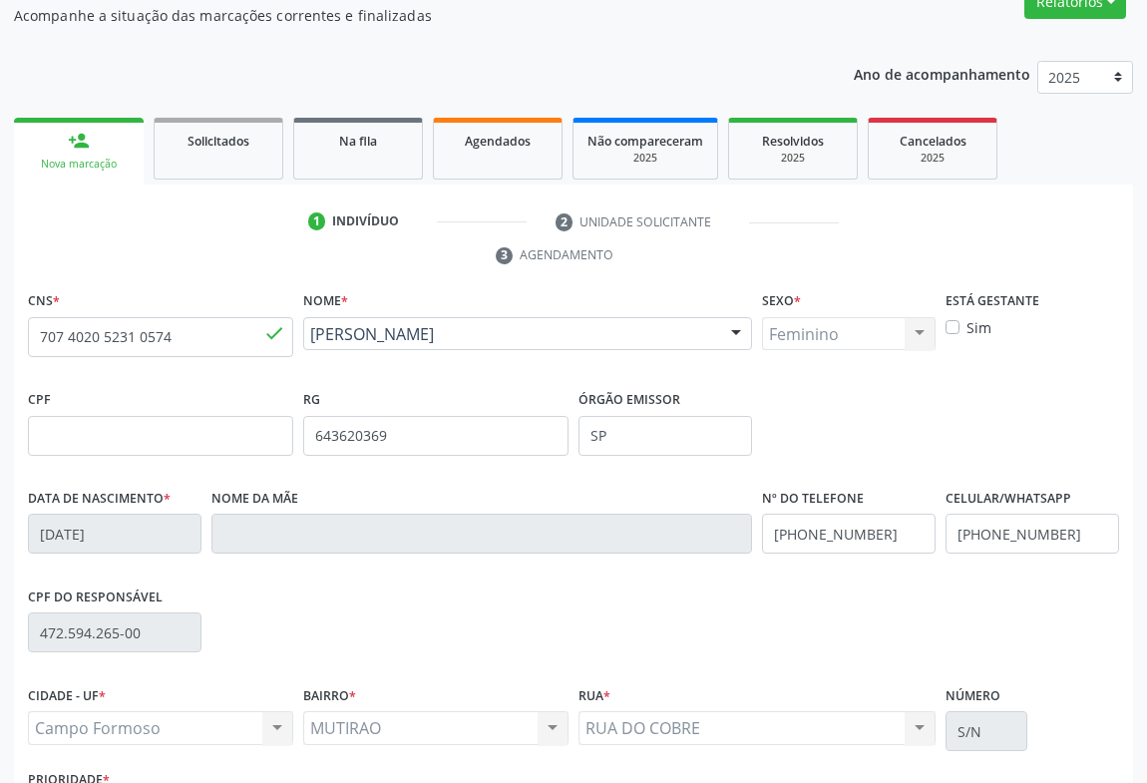
scroll to position [330, 0]
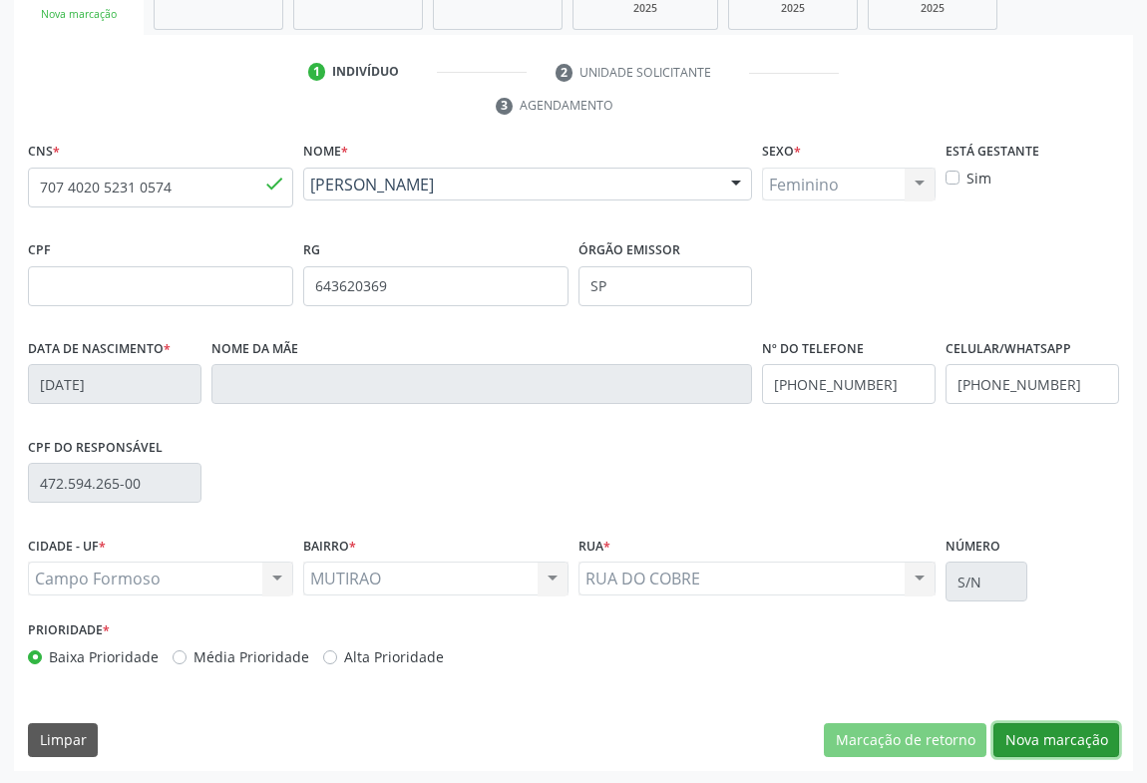
click at [1064, 728] on button "Nova marcação" at bounding box center [1057, 740] width 126 height 34
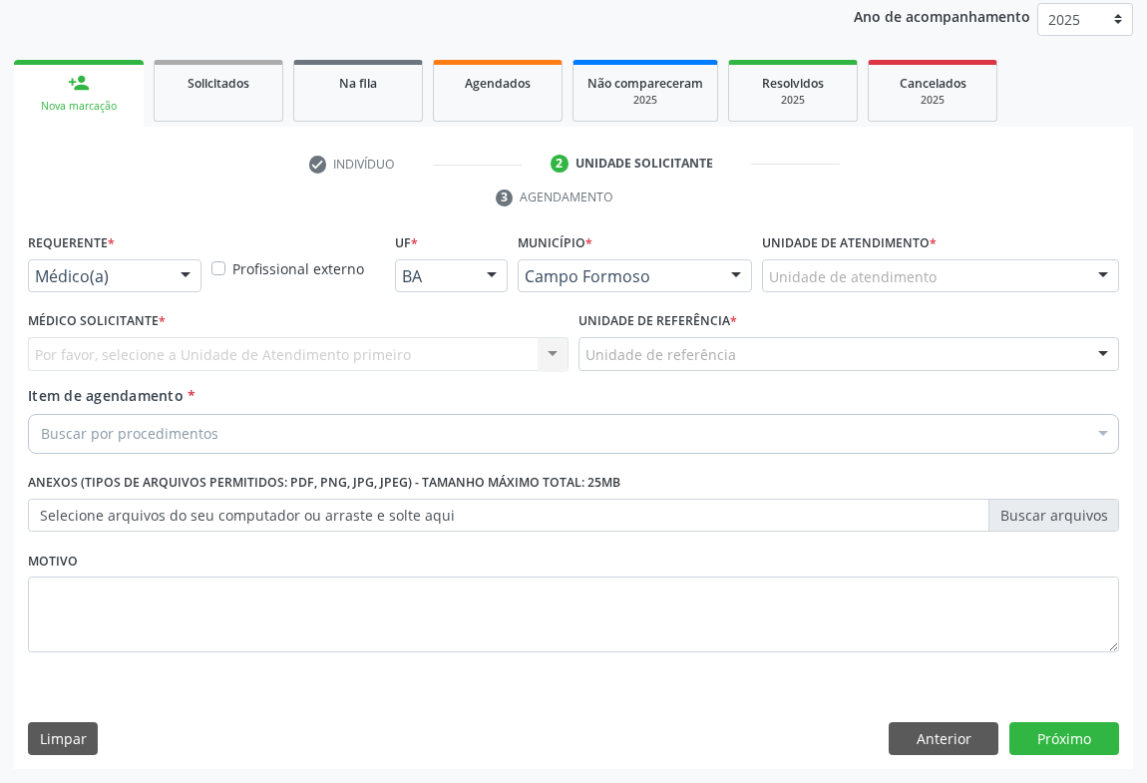
scroll to position [237, 0]
click at [190, 277] on div at bounding box center [186, 278] width 30 height 34
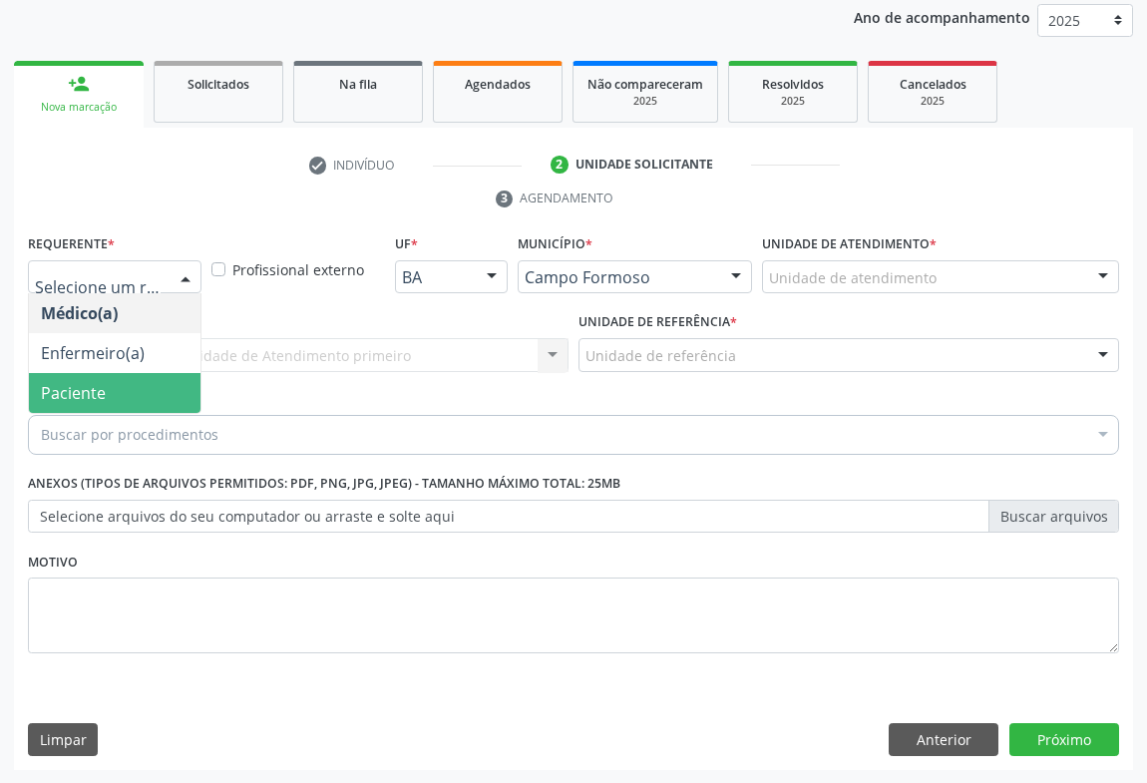
click at [154, 396] on span "Paciente" at bounding box center [115, 393] width 172 height 40
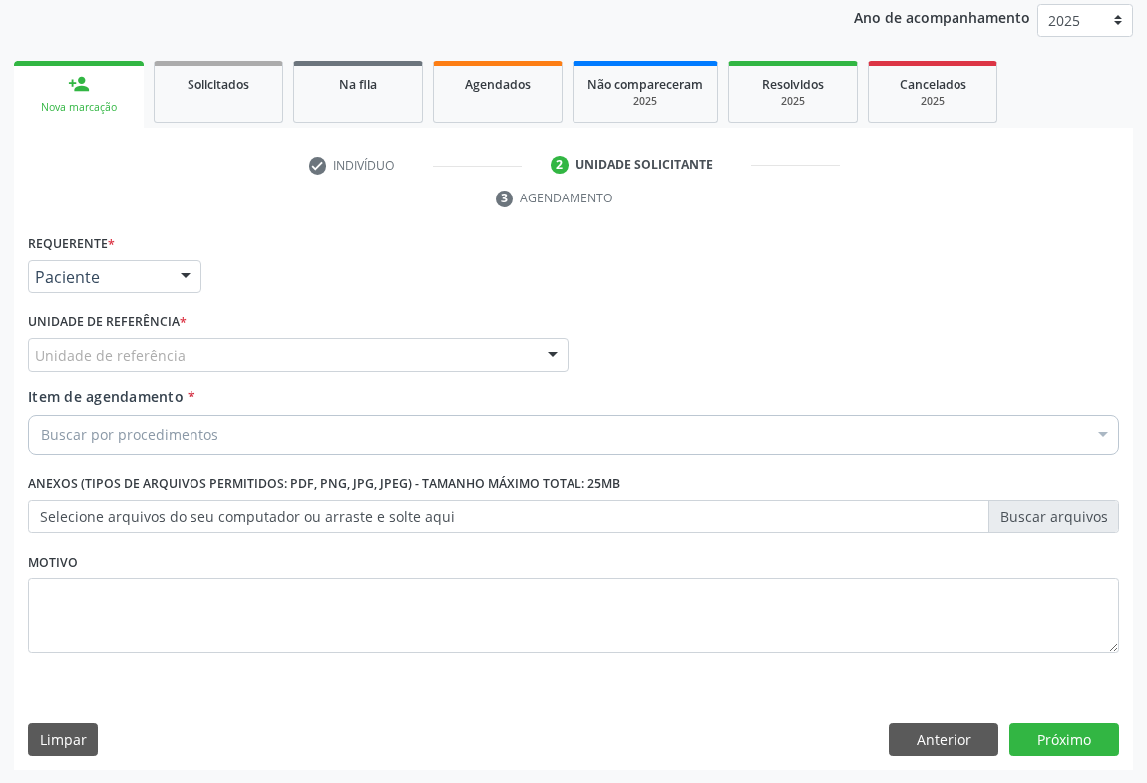
click at [255, 351] on div "Unidade de referência" at bounding box center [298, 355] width 541 height 34
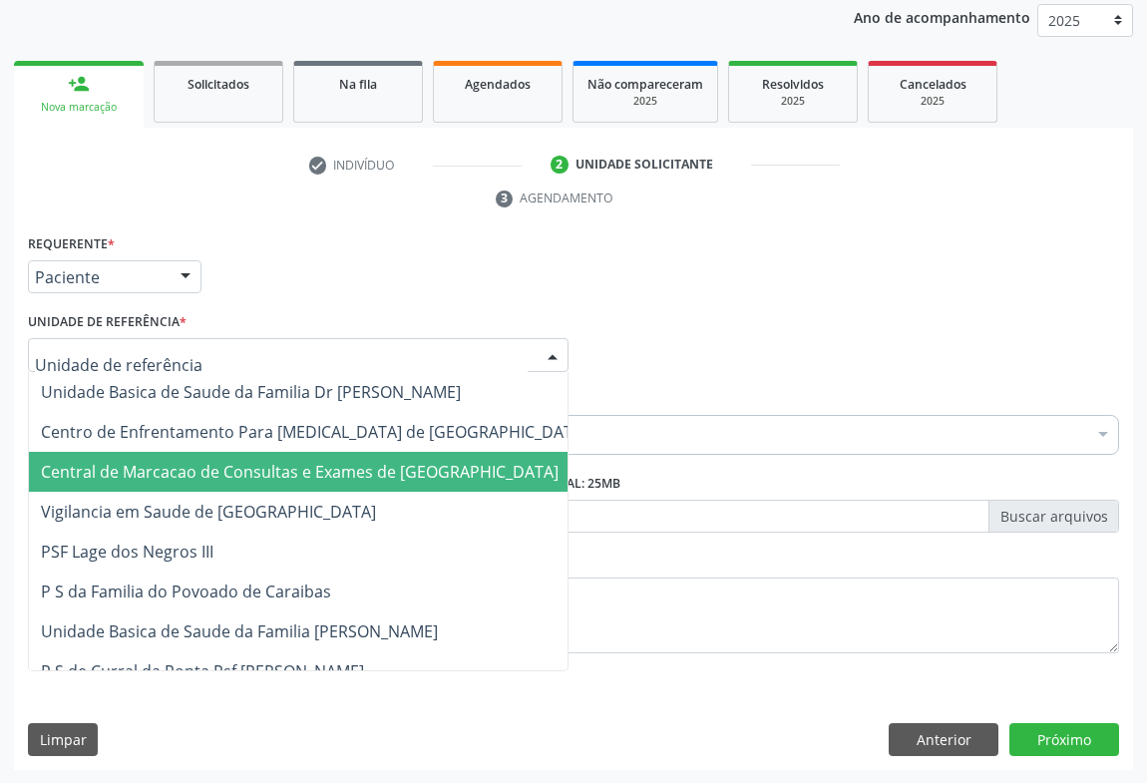
click at [274, 475] on span "Central de Marcacao de Consultas e Exames de [GEOGRAPHIC_DATA]" at bounding box center [300, 472] width 518 height 22
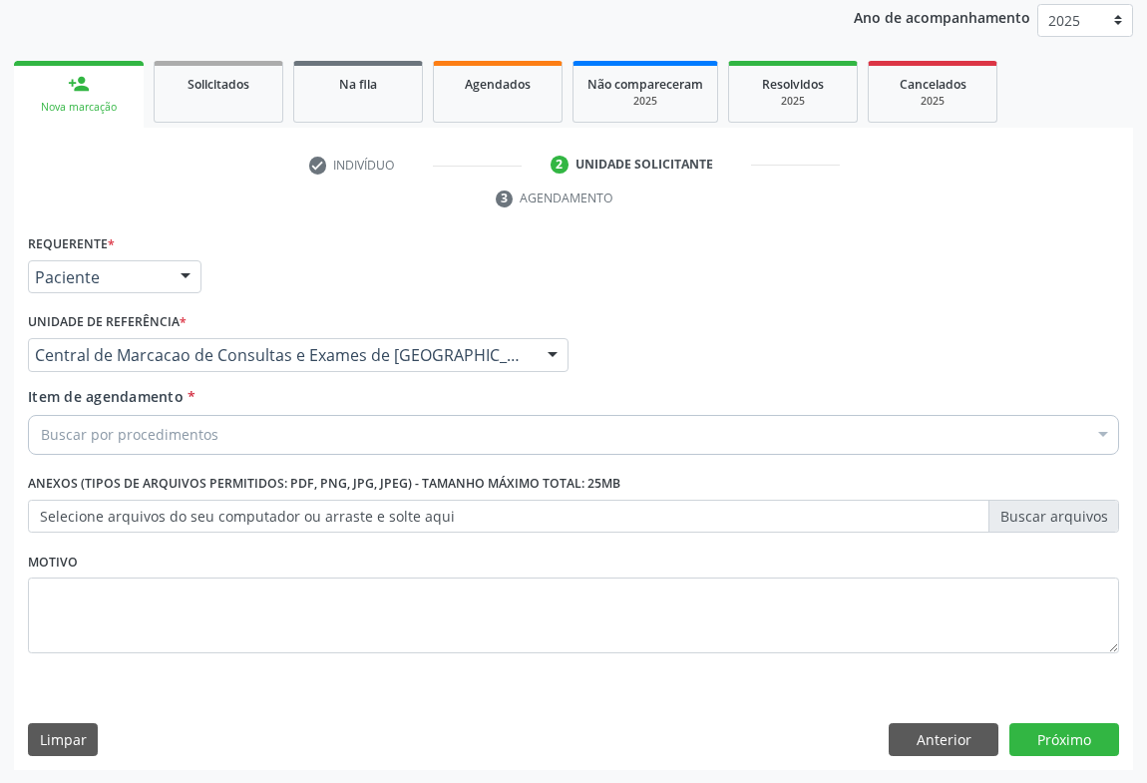
click at [260, 419] on div "Buscar por procedimentos" at bounding box center [574, 435] width 1092 height 40
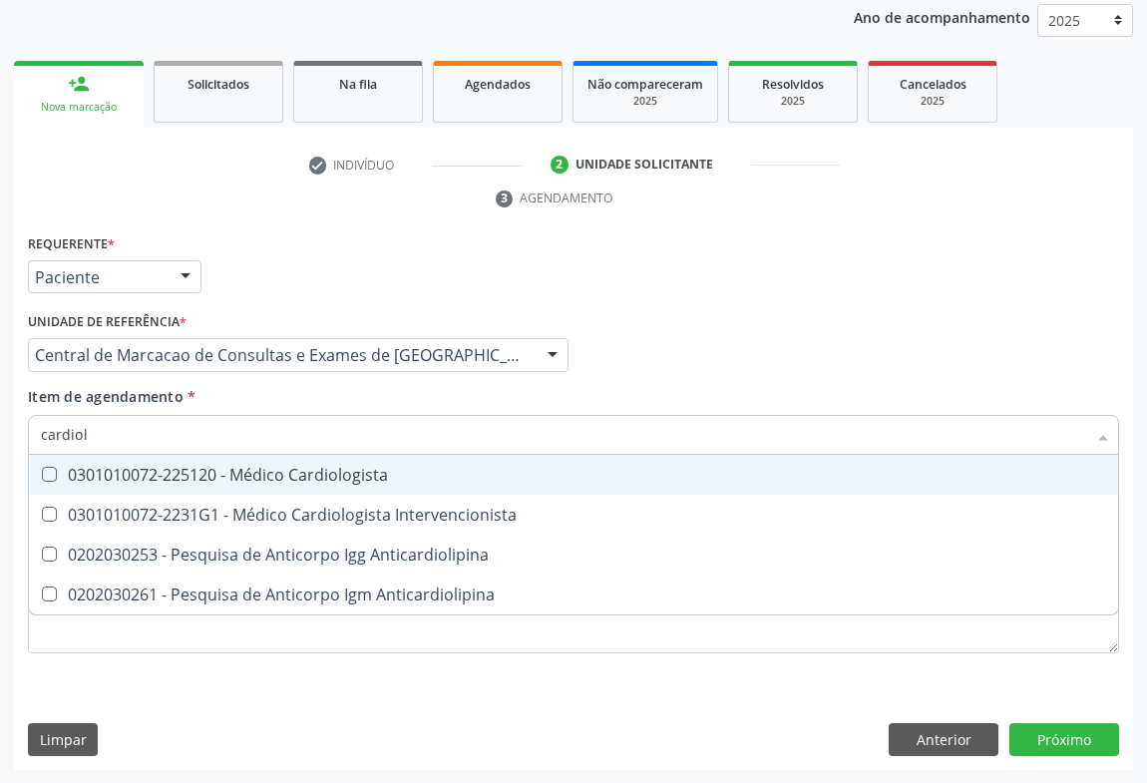
type input "cardiolo"
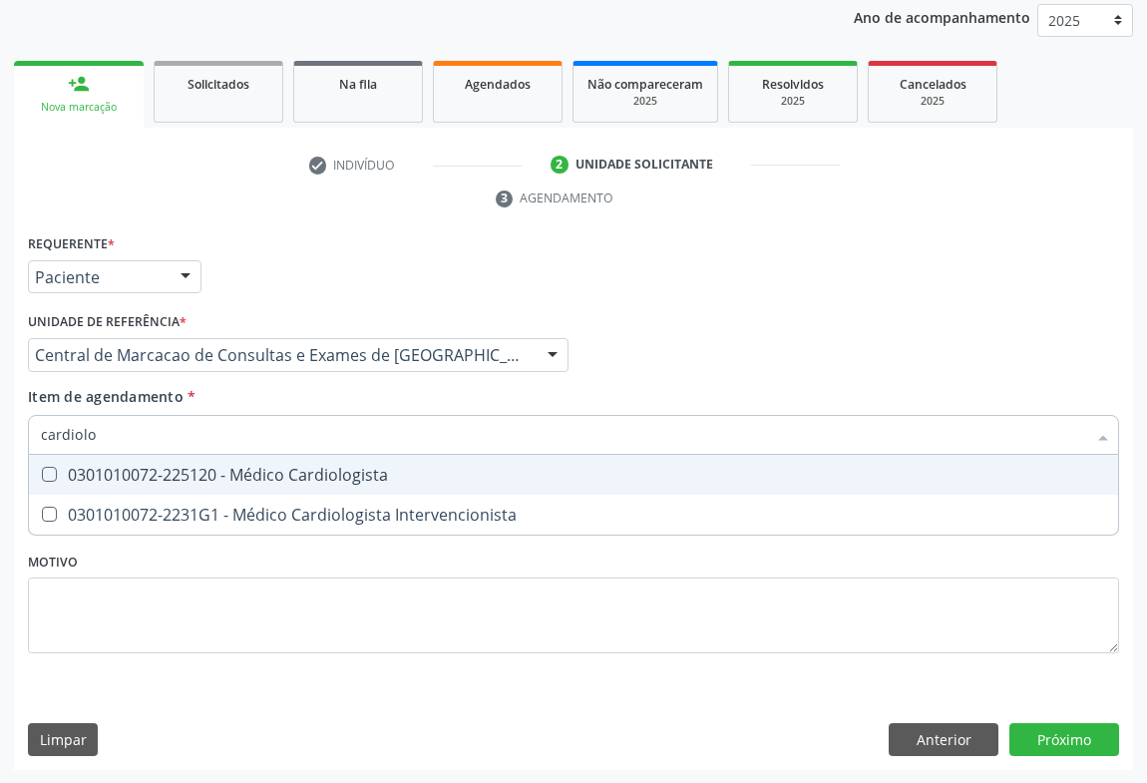
click at [255, 484] on span "0301010072-225120 - Médico Cardiologista" at bounding box center [574, 475] width 1090 height 40
checkbox Cardiologista "true"
type input "cardiolo"
click at [418, 403] on div "Item de agendamento * cardiolo Desfazer seleção 0301010072-225120 - Médico Card…" at bounding box center [574, 417] width 1092 height 63
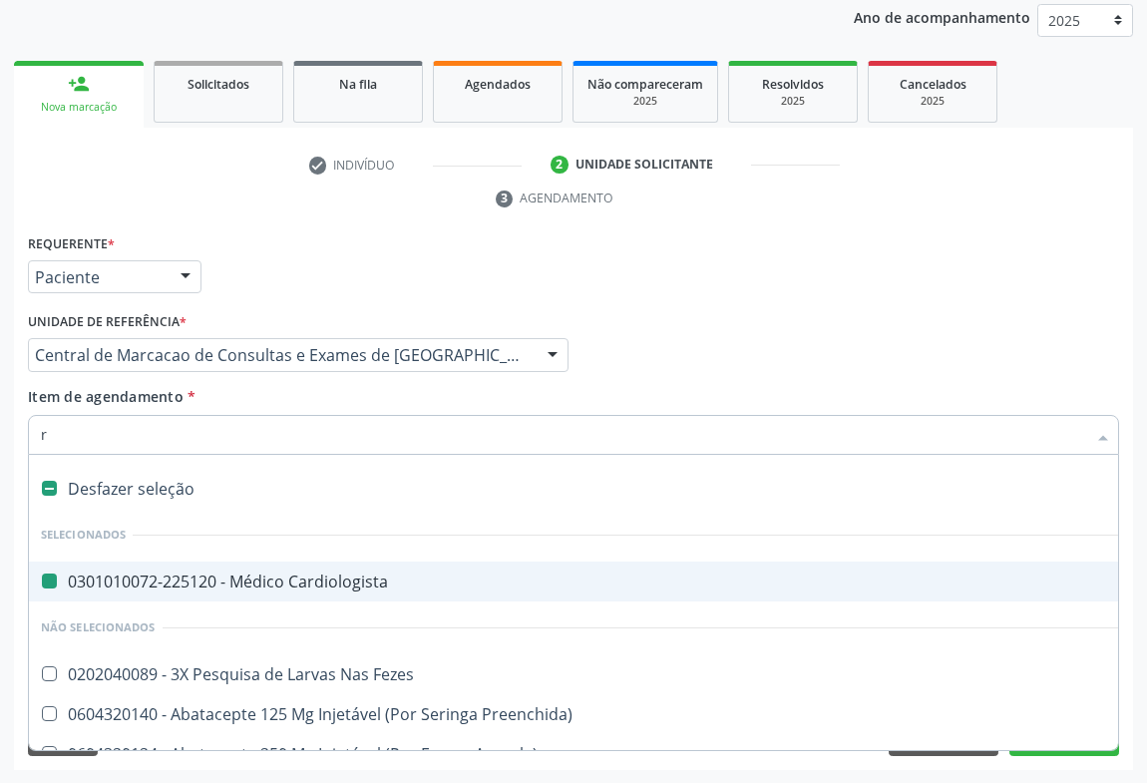
type input "re"
checkbox Cardiologista "false"
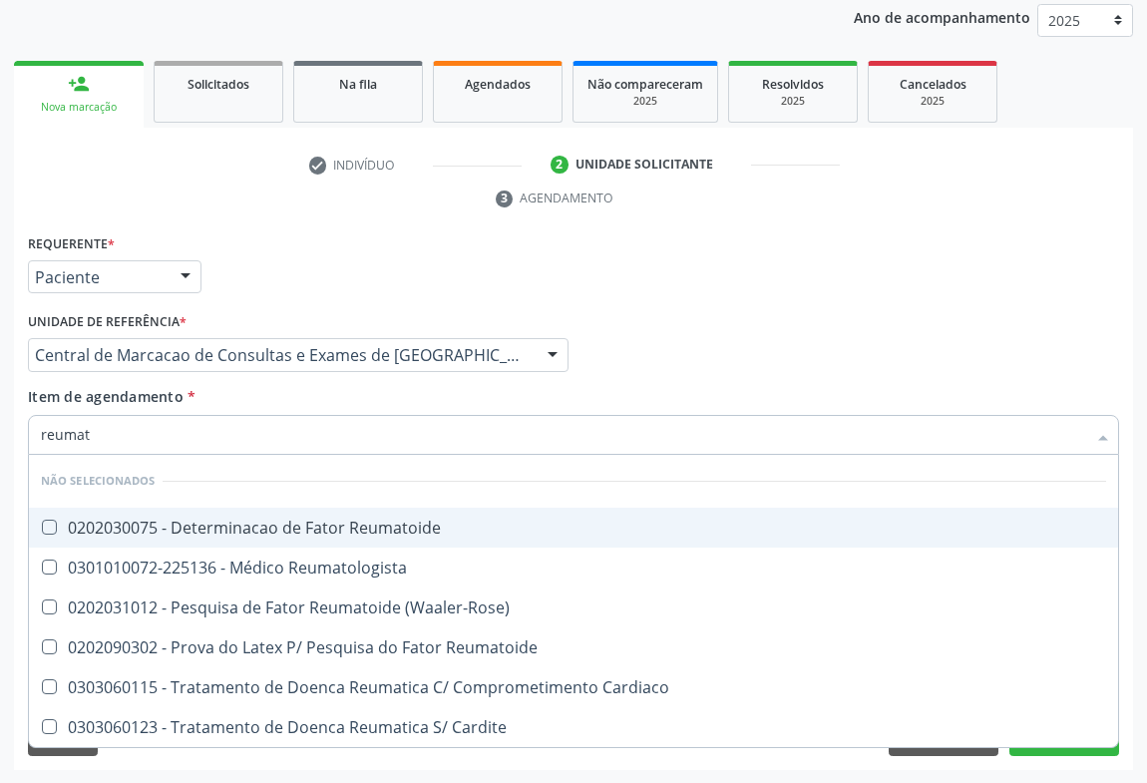
type input "reumato"
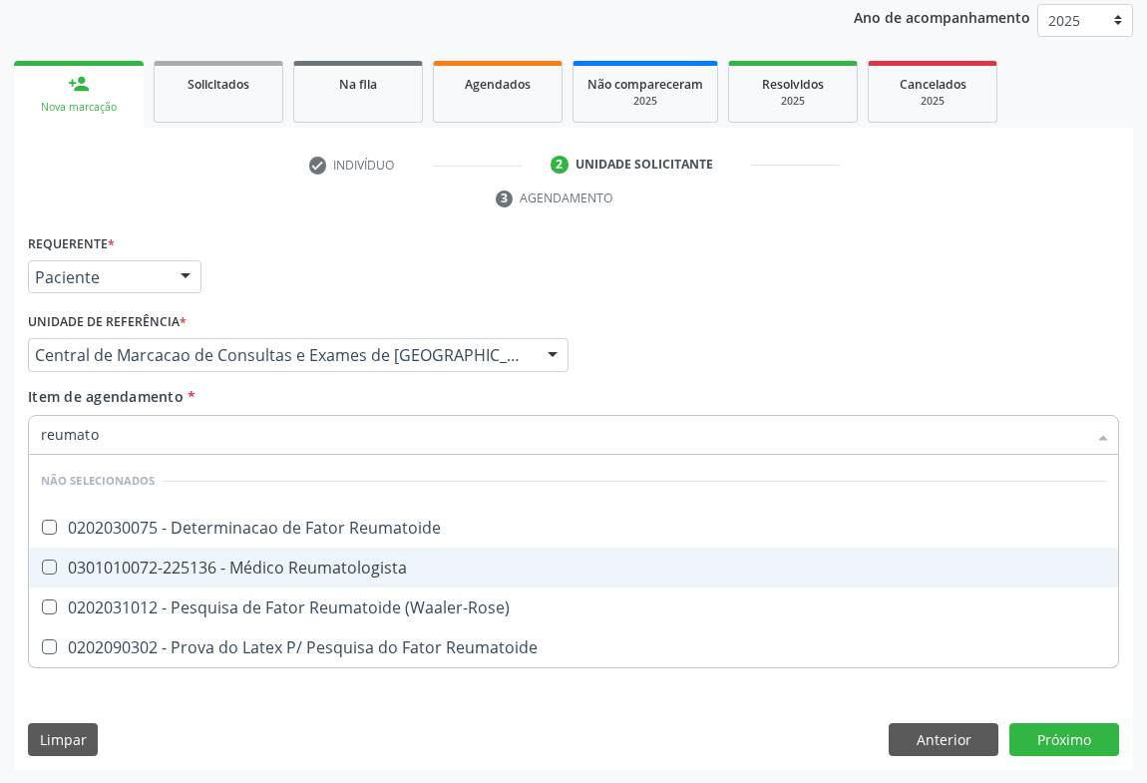
click at [300, 552] on span "0301010072-225136 - Médico Reumatologista" at bounding box center [574, 568] width 1090 height 40
checkbox Reumatologista "true"
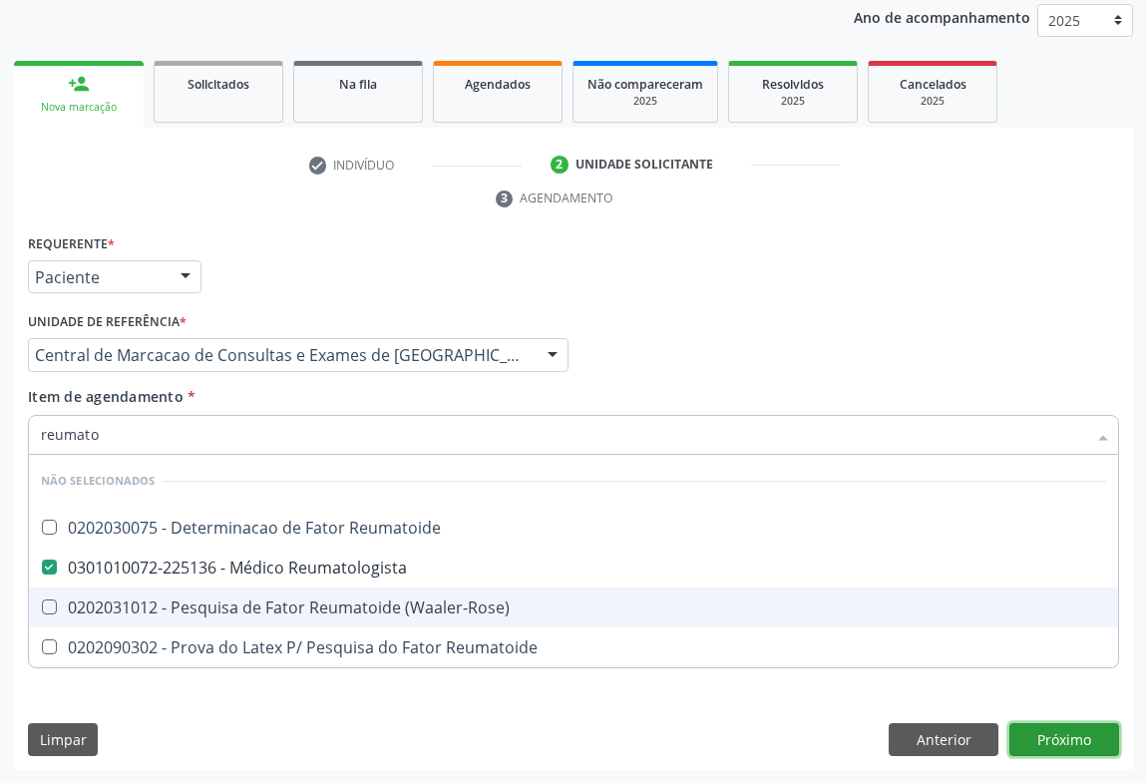
click at [1031, 735] on div "Requerente * Paciente Médico(a) Enfermeiro(a) Paciente Nenhum resultado encontr…" at bounding box center [573, 500] width 1119 height 542
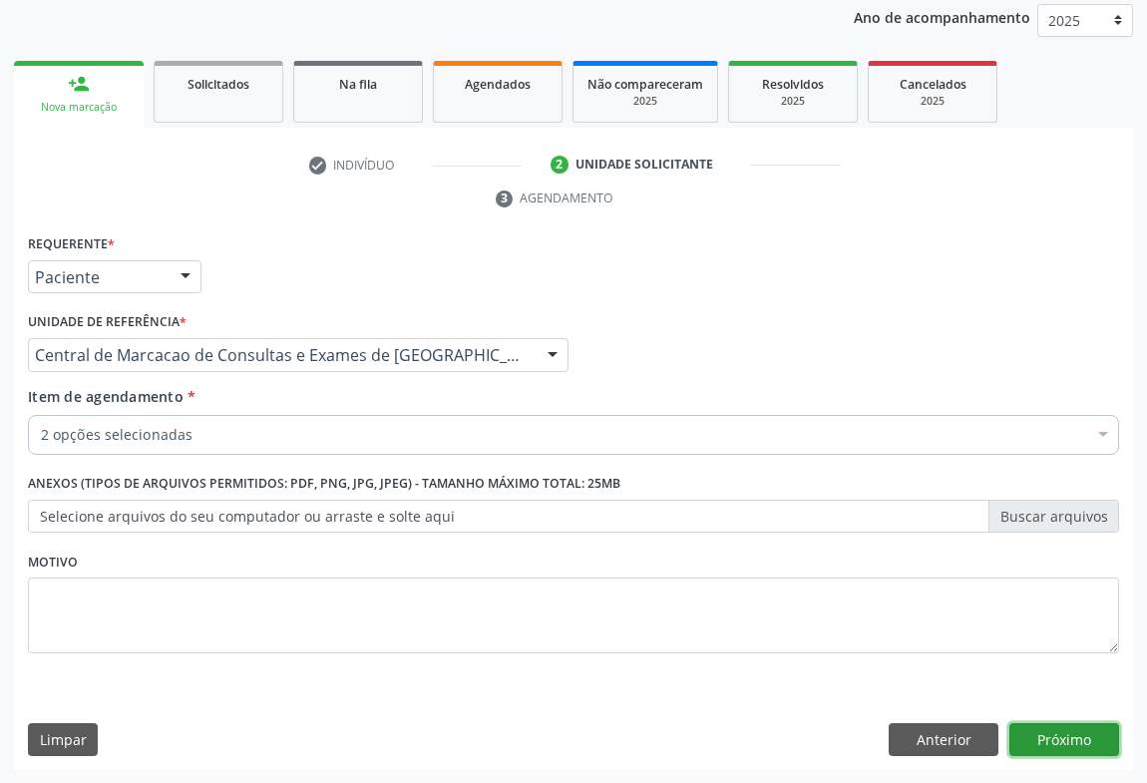
click at [1087, 725] on button "Próximo" at bounding box center [1065, 740] width 110 height 34
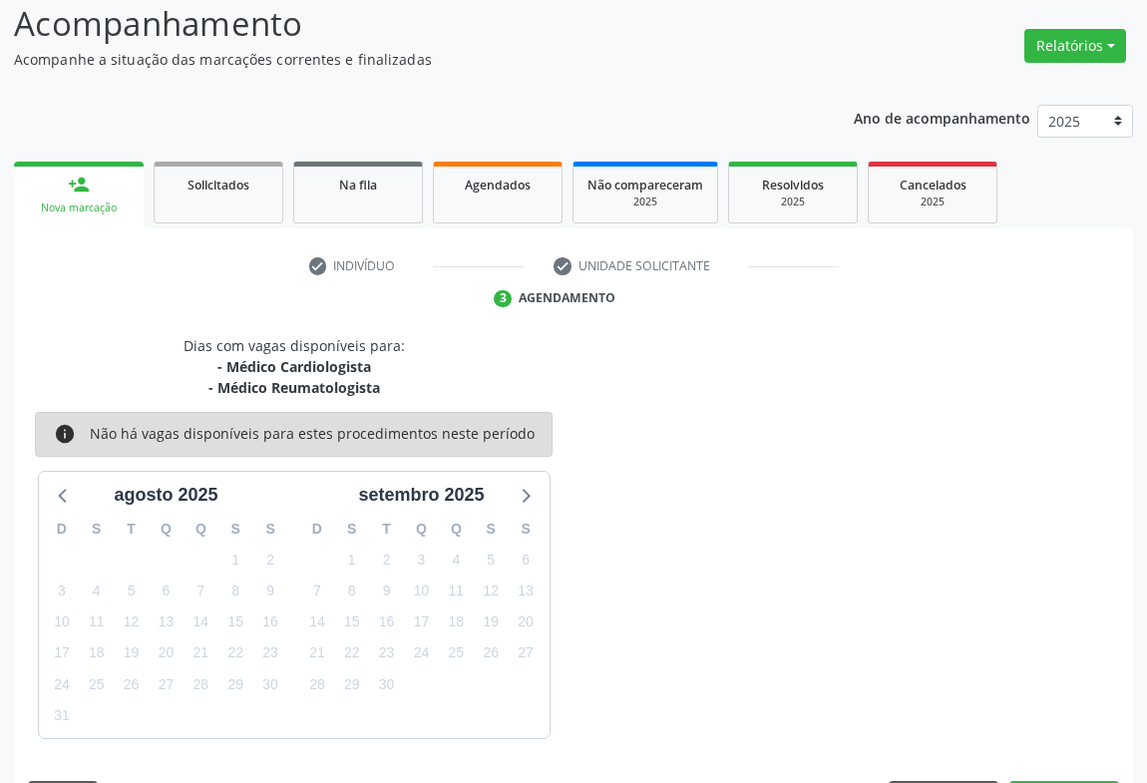
scroll to position [195, 0]
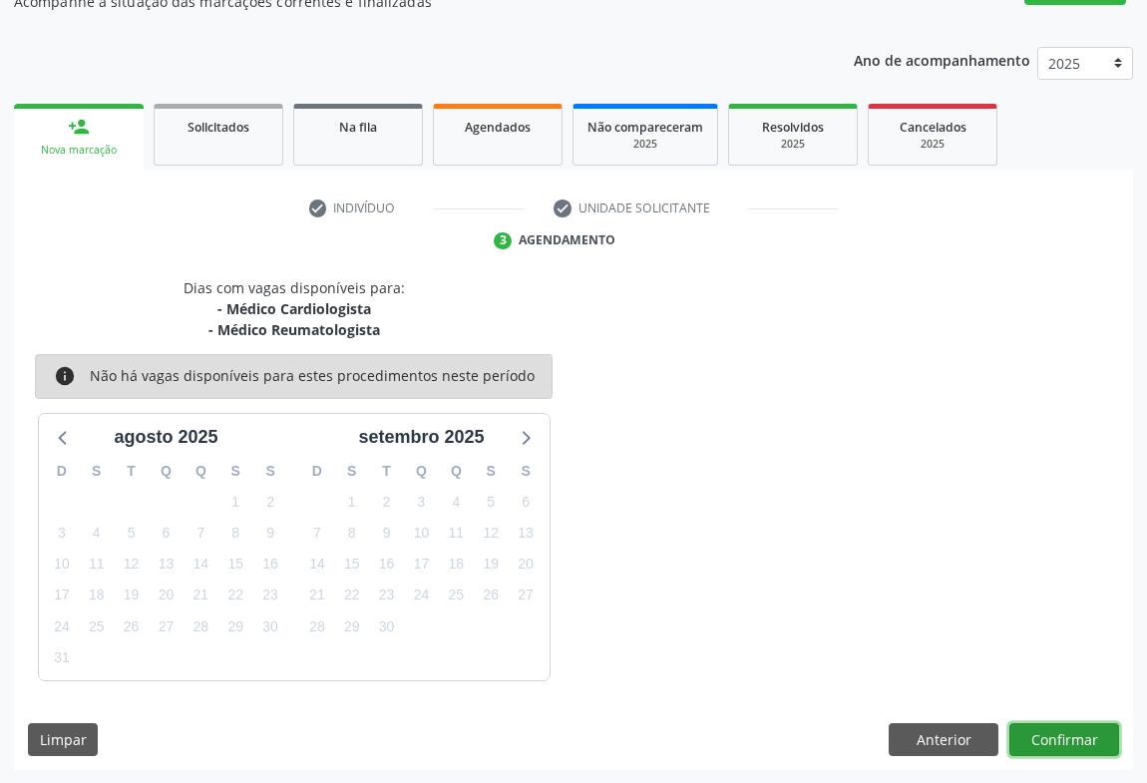
click at [1039, 742] on button "Confirmar" at bounding box center [1065, 740] width 110 height 34
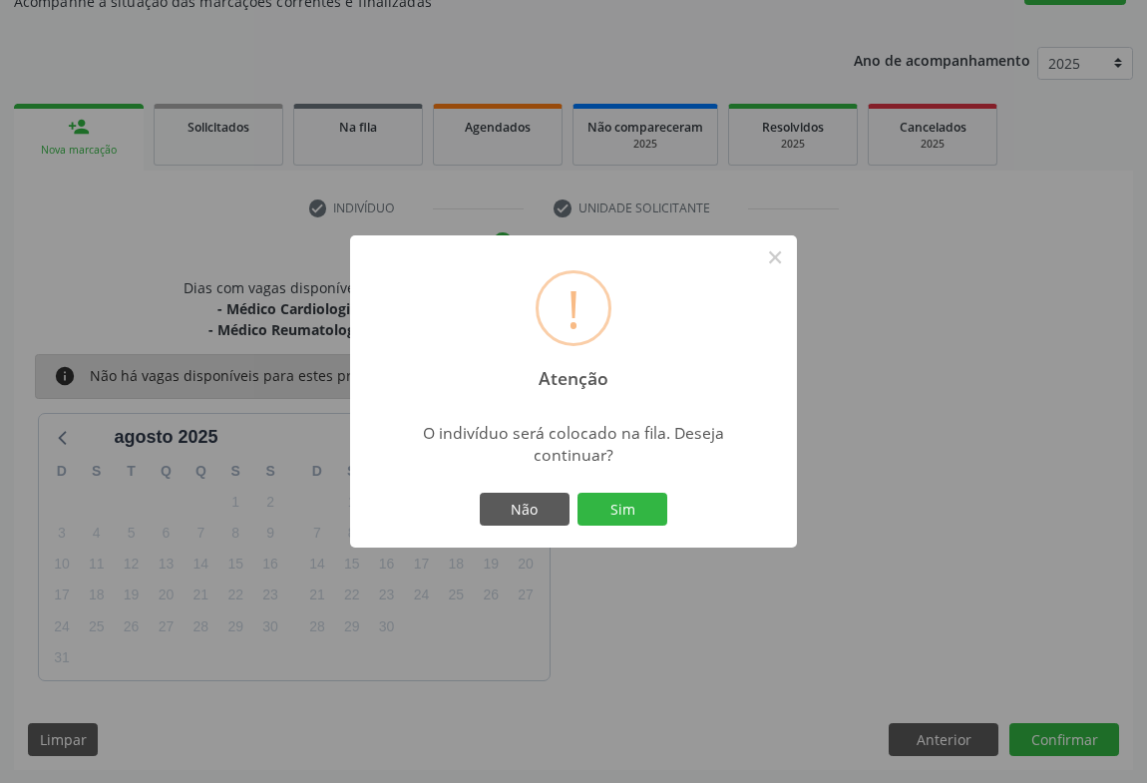
click at [625, 489] on div "Não Sim" at bounding box center [574, 510] width 198 height 42
click at [631, 503] on button "Sim" at bounding box center [623, 510] width 90 height 34
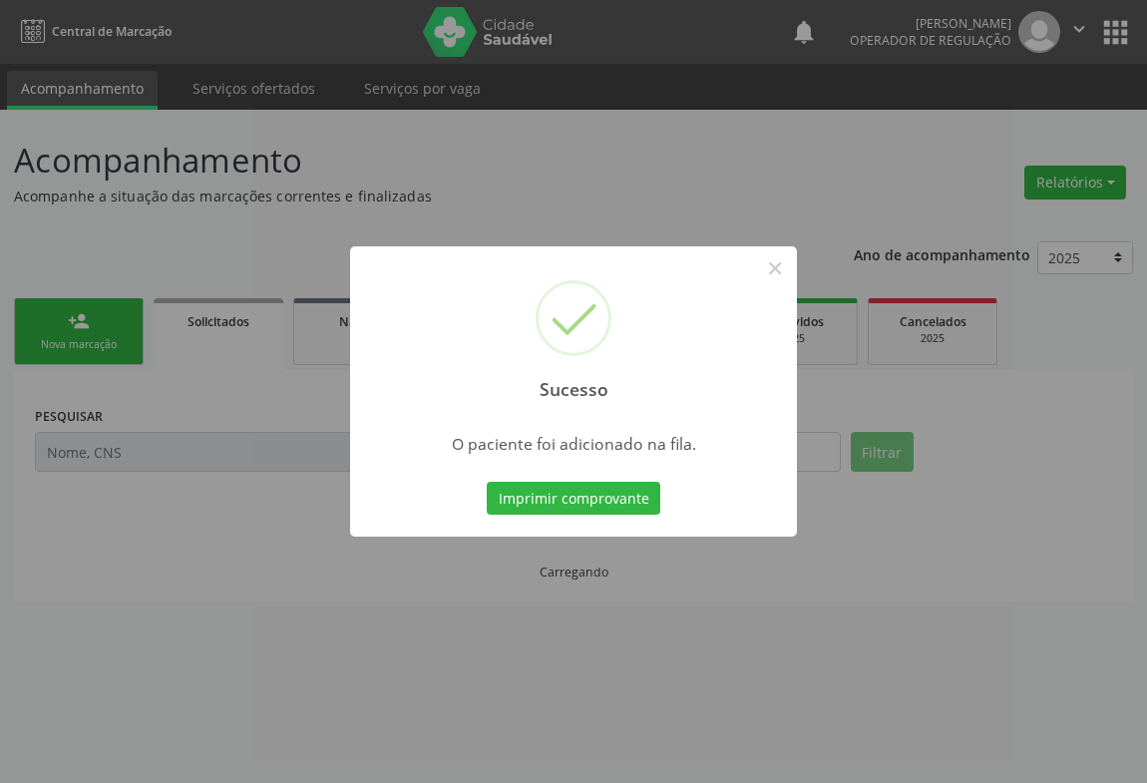
scroll to position [0, 0]
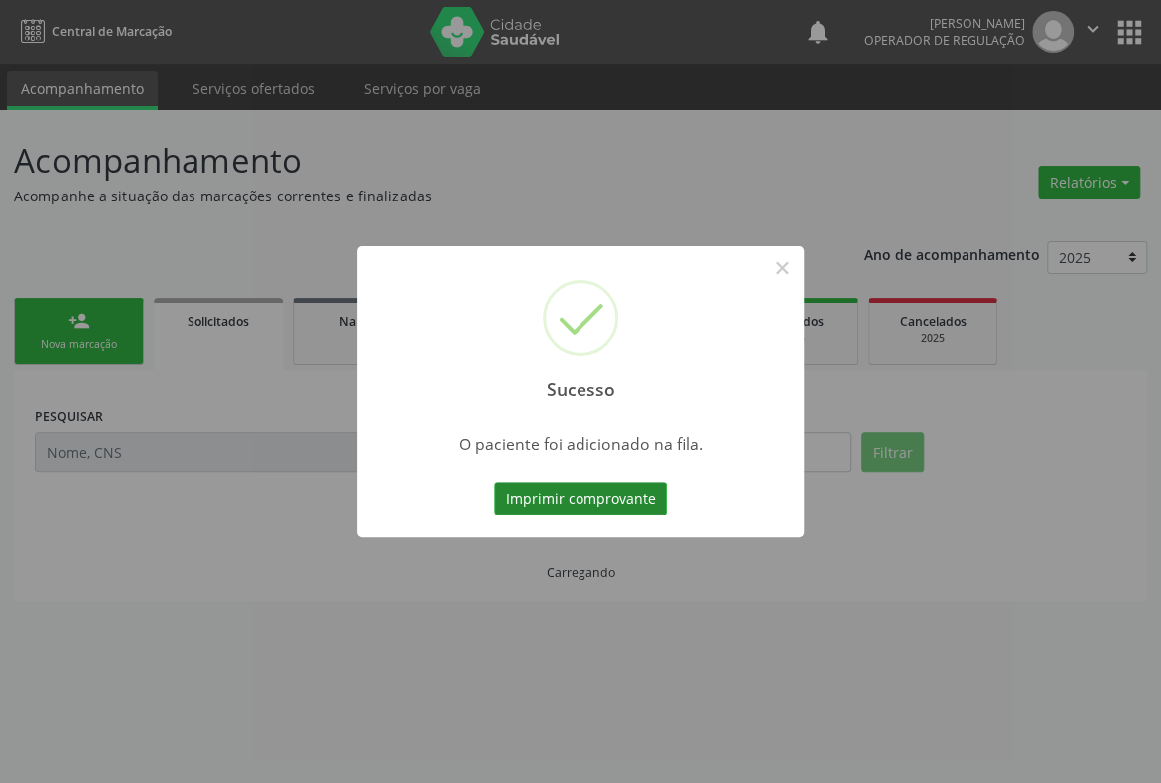
click at [651, 493] on button "Imprimir comprovante" at bounding box center [581, 499] width 174 height 34
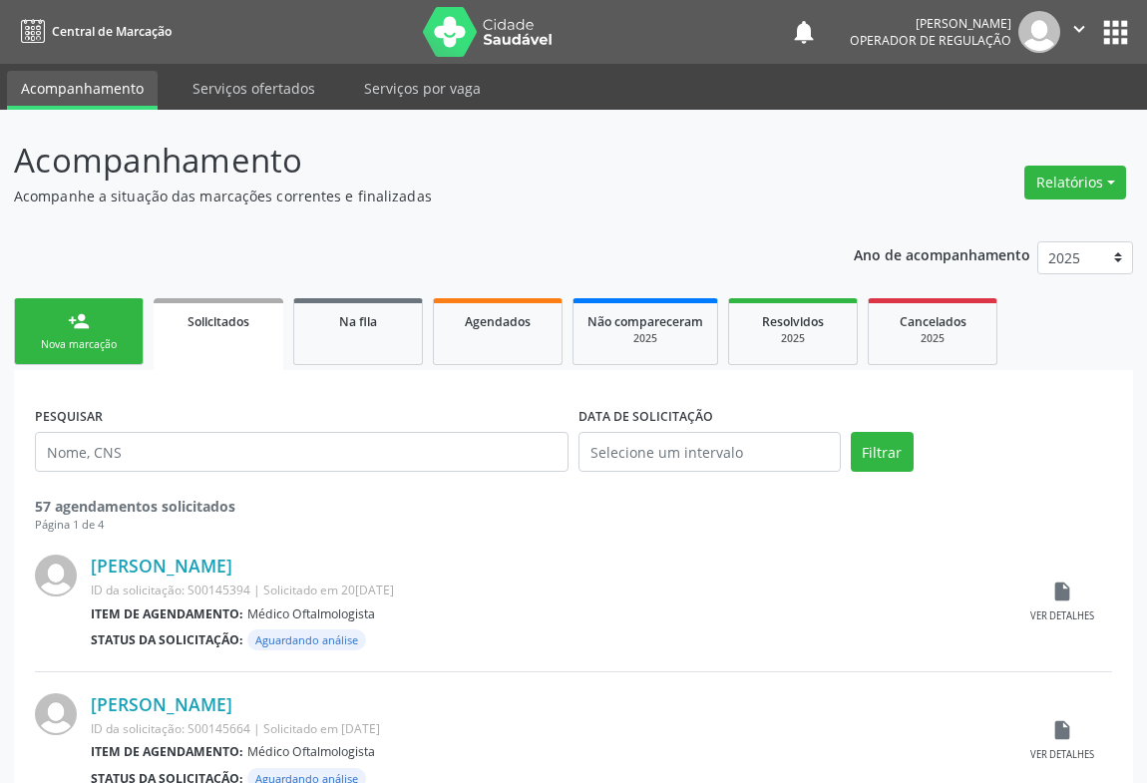
click at [43, 349] on div "Nova marcação" at bounding box center [79, 344] width 100 height 15
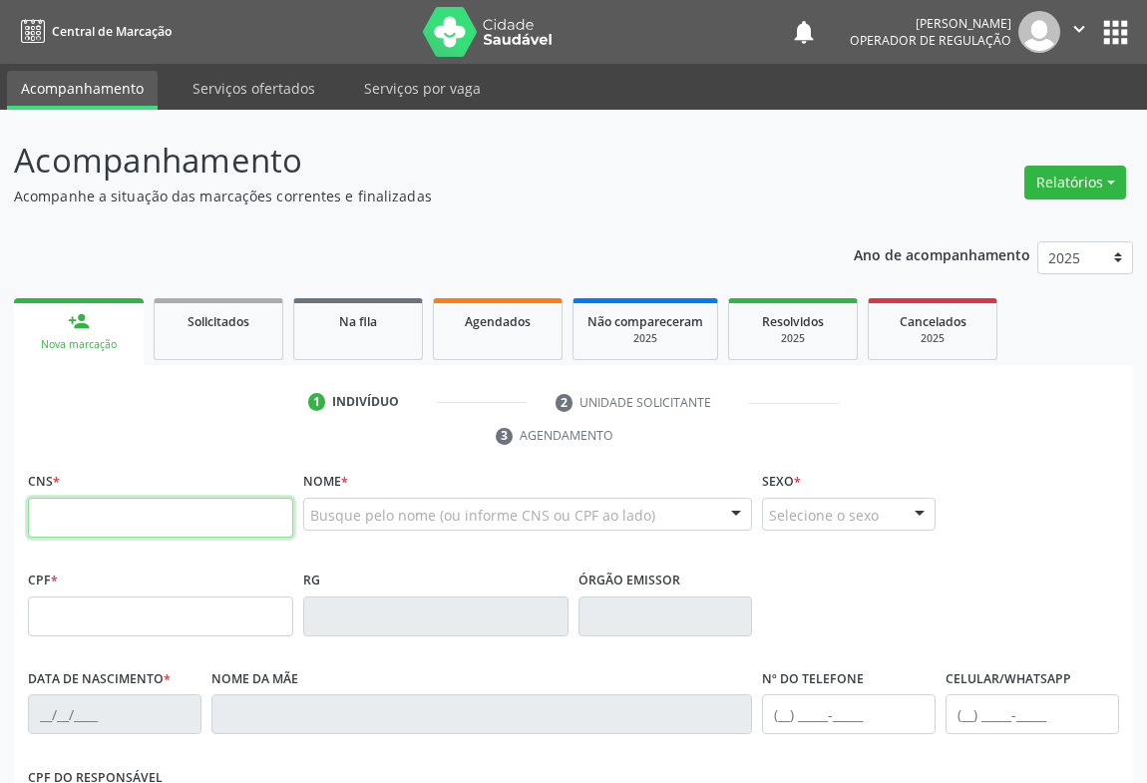
click at [84, 526] on input "text" at bounding box center [160, 518] width 265 height 40
click at [121, 512] on input "704" at bounding box center [160, 518] width 265 height 40
type input "704 8090 7709 5446"
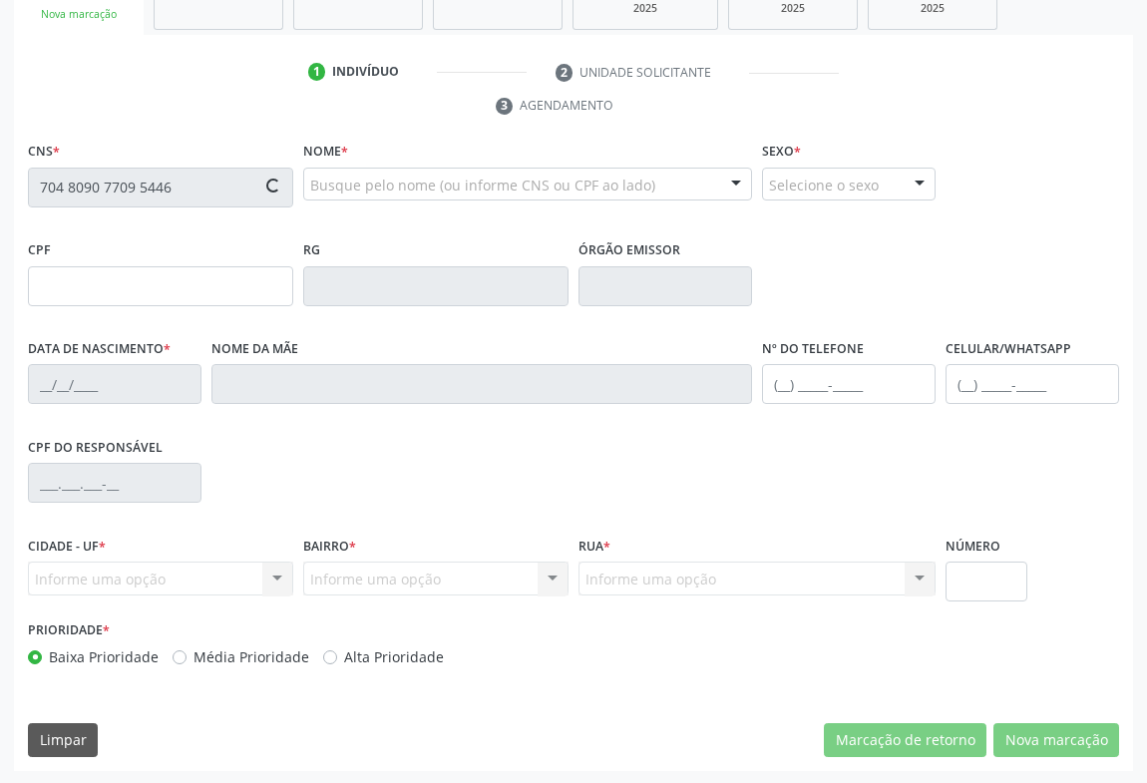
type input "14/04/1962"
type input "(71) 99366-3957"
type input "SN"
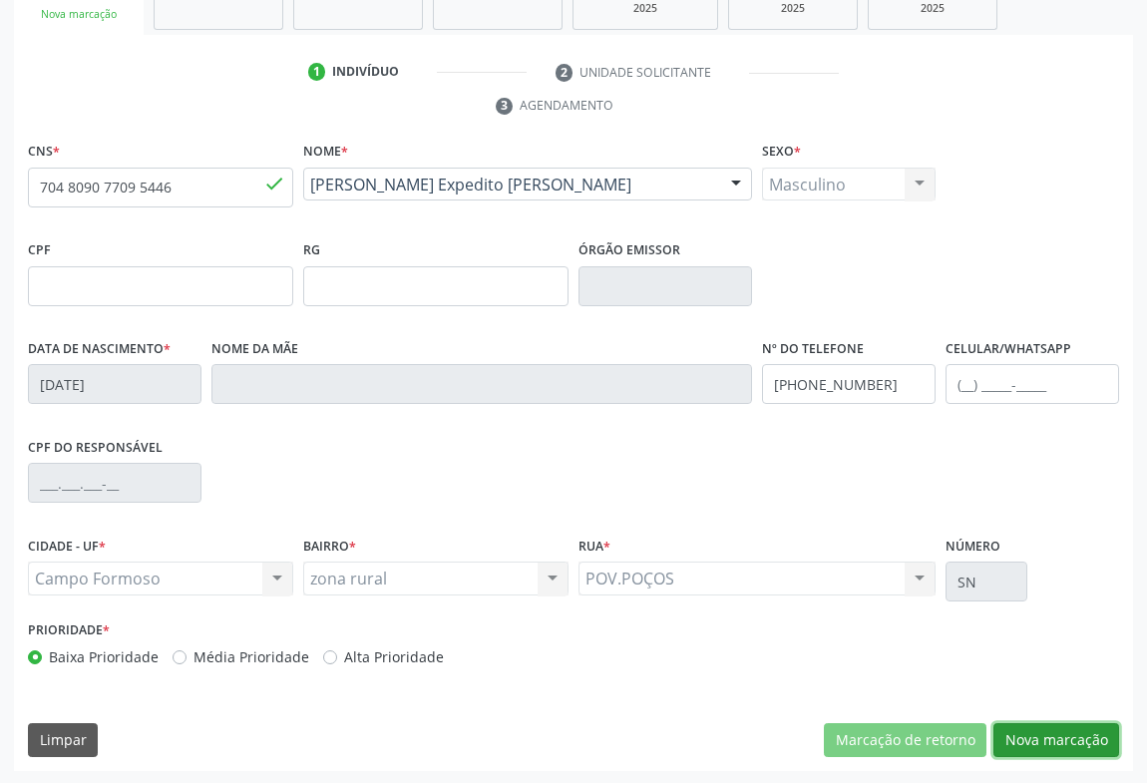
click at [1042, 748] on button "Nova marcação" at bounding box center [1057, 740] width 126 height 34
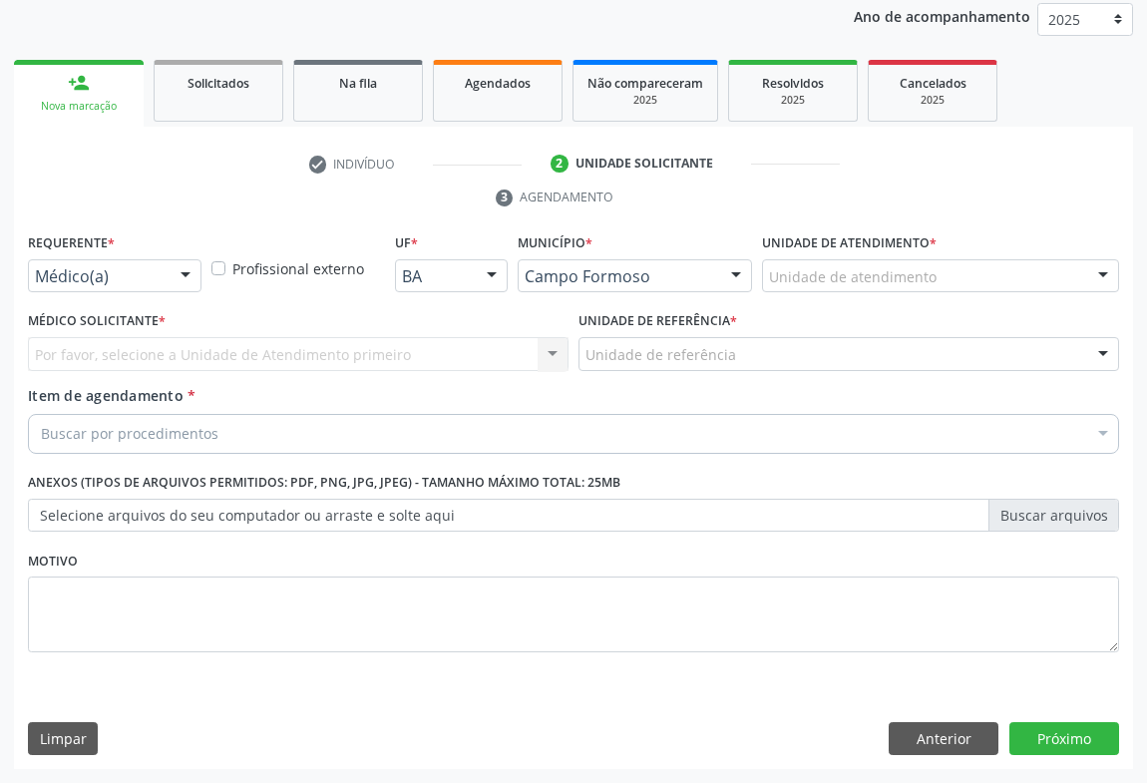
scroll to position [237, 0]
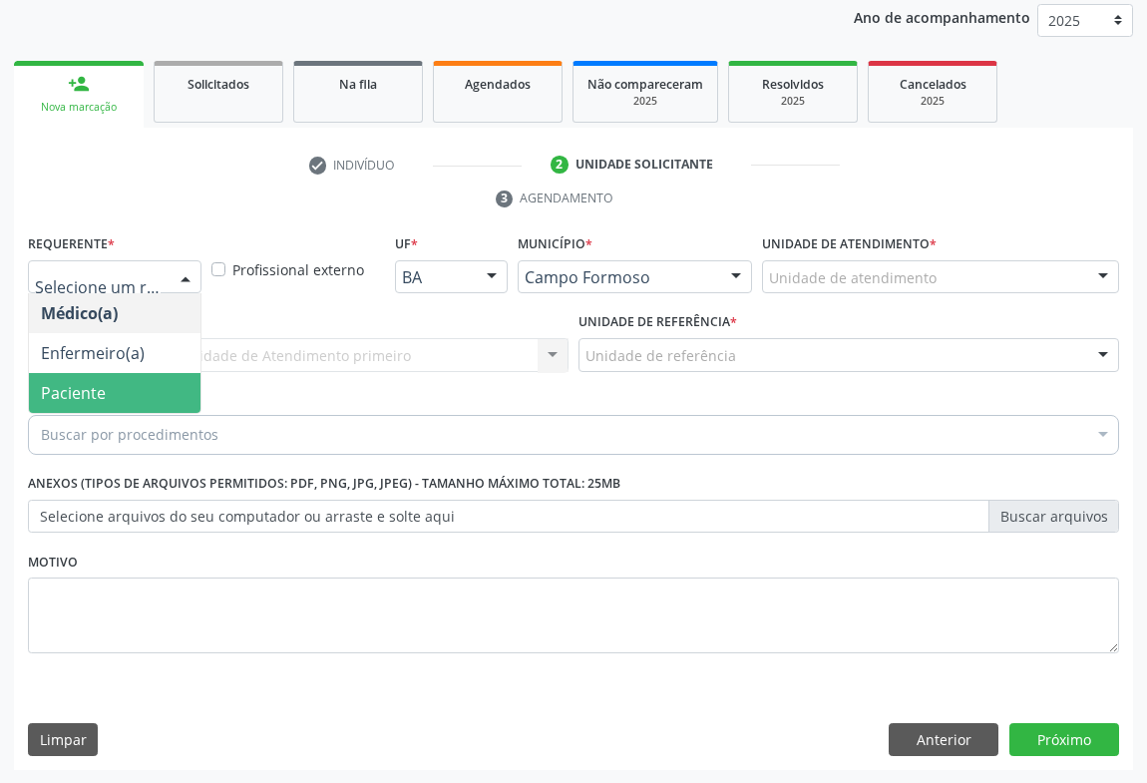
click at [87, 379] on span "Paciente" at bounding box center [115, 393] width 172 height 40
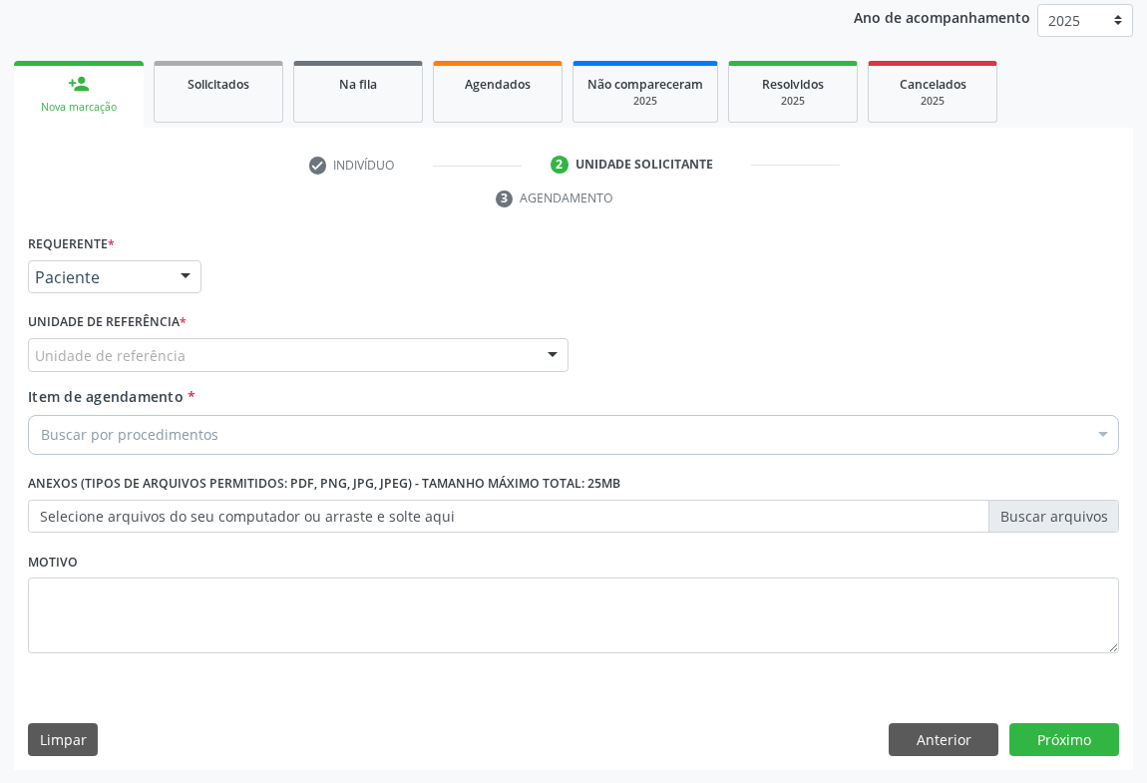
click at [230, 366] on div "Unidade de referência" at bounding box center [298, 355] width 541 height 34
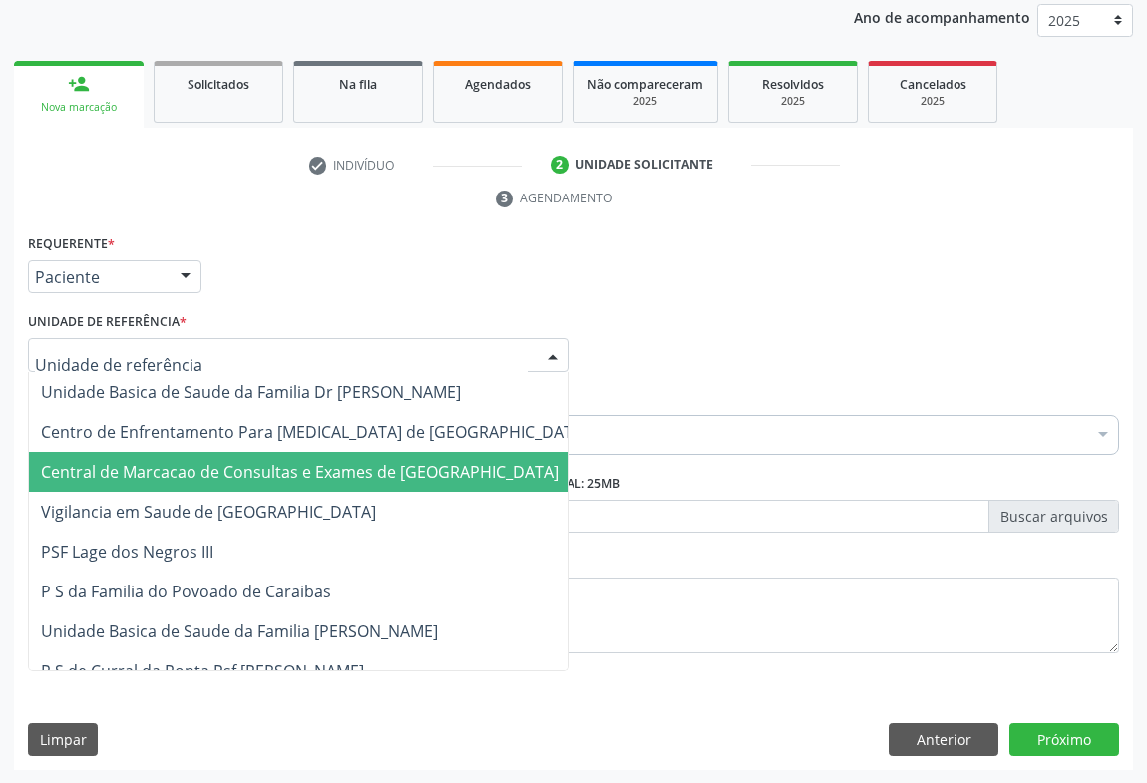
click at [244, 472] on span "Central de Marcacao de Consultas e Exames de [GEOGRAPHIC_DATA]" at bounding box center [300, 472] width 518 height 22
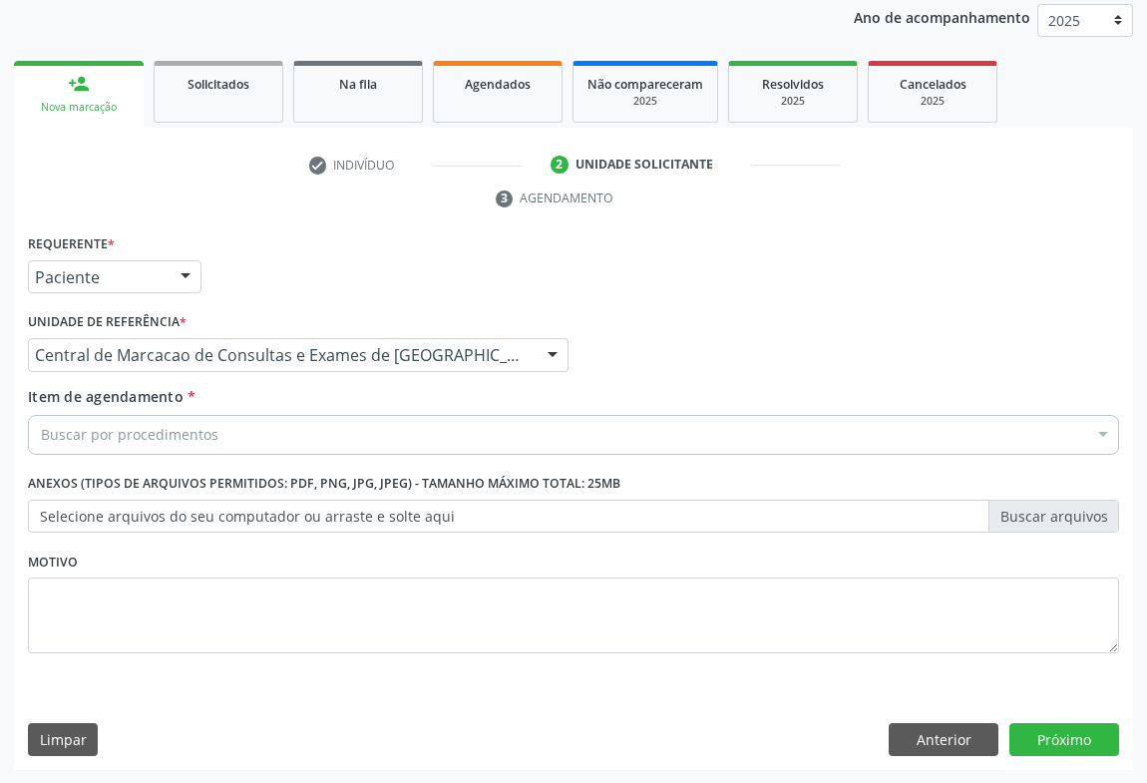
click at [279, 443] on div "Buscar por procedimentos" at bounding box center [574, 435] width 1092 height 40
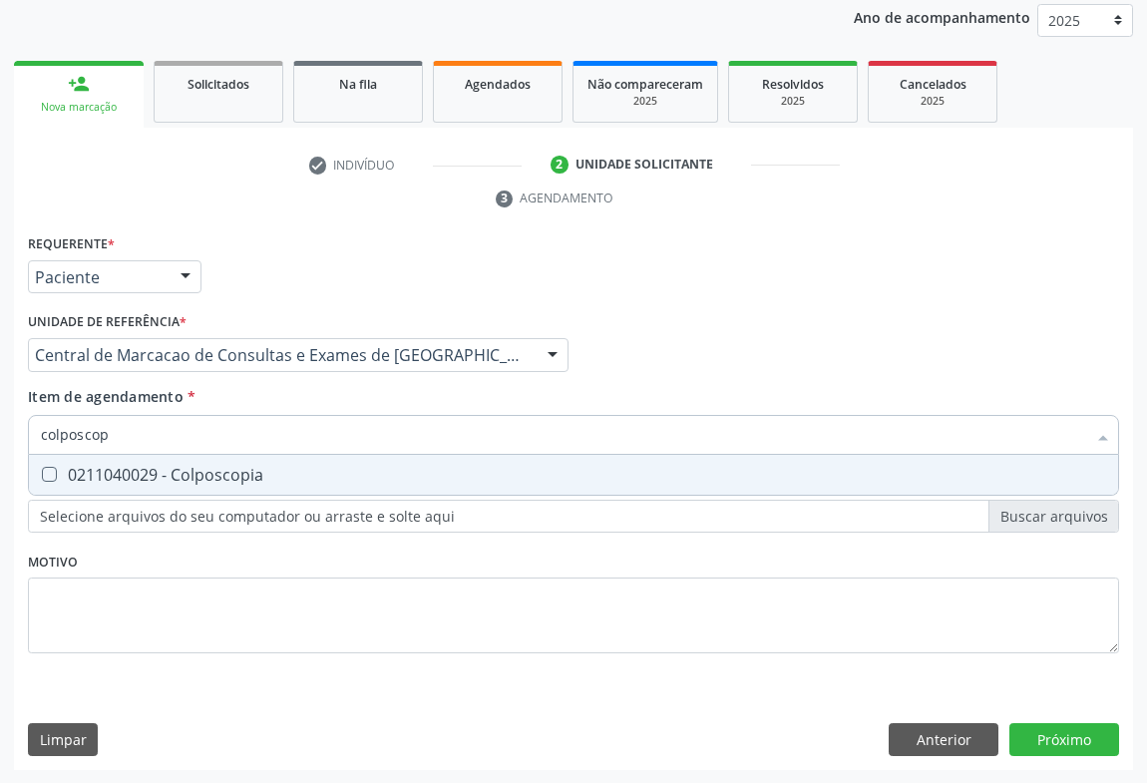
type input "colposcopi"
click at [233, 473] on div "0211040029 - Colposcopia" at bounding box center [574, 475] width 1066 height 16
checkbox Colposcopia "true"
click at [1040, 736] on div "Requerente * Paciente Médico(a) Enfermeiro(a) Paciente Nenhum resultado encontr…" at bounding box center [573, 500] width 1119 height 542
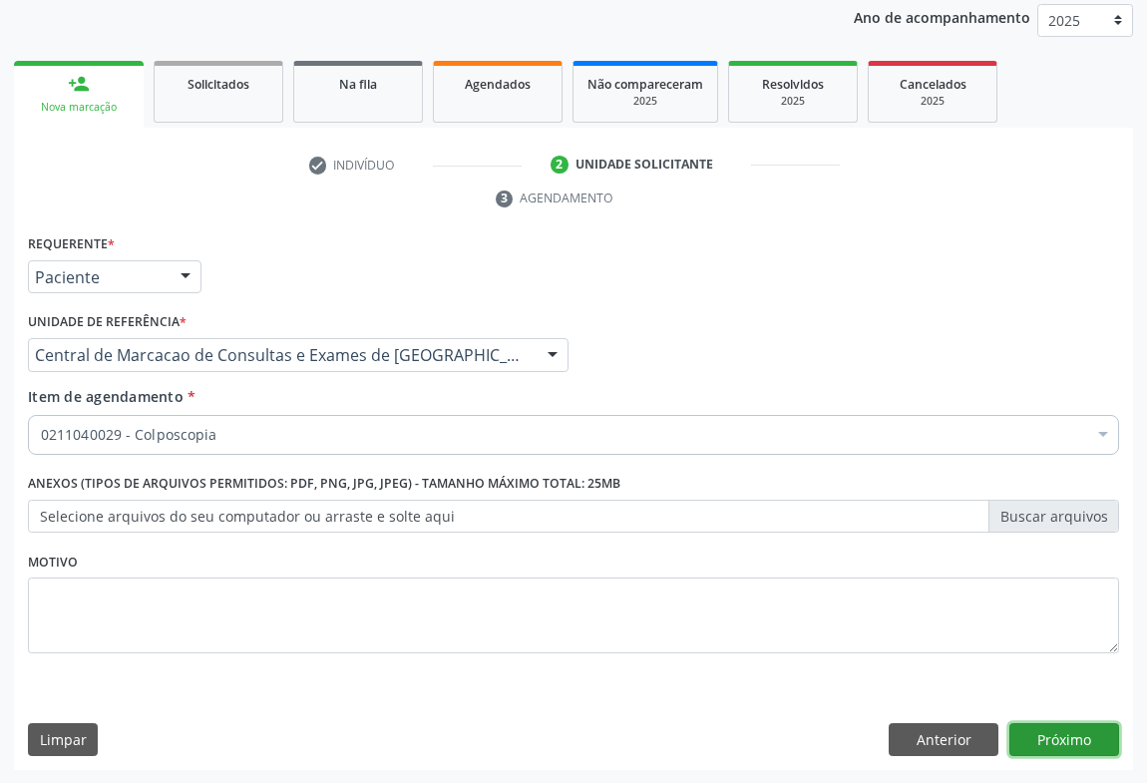
click at [1030, 747] on button "Próximo" at bounding box center [1065, 740] width 110 height 34
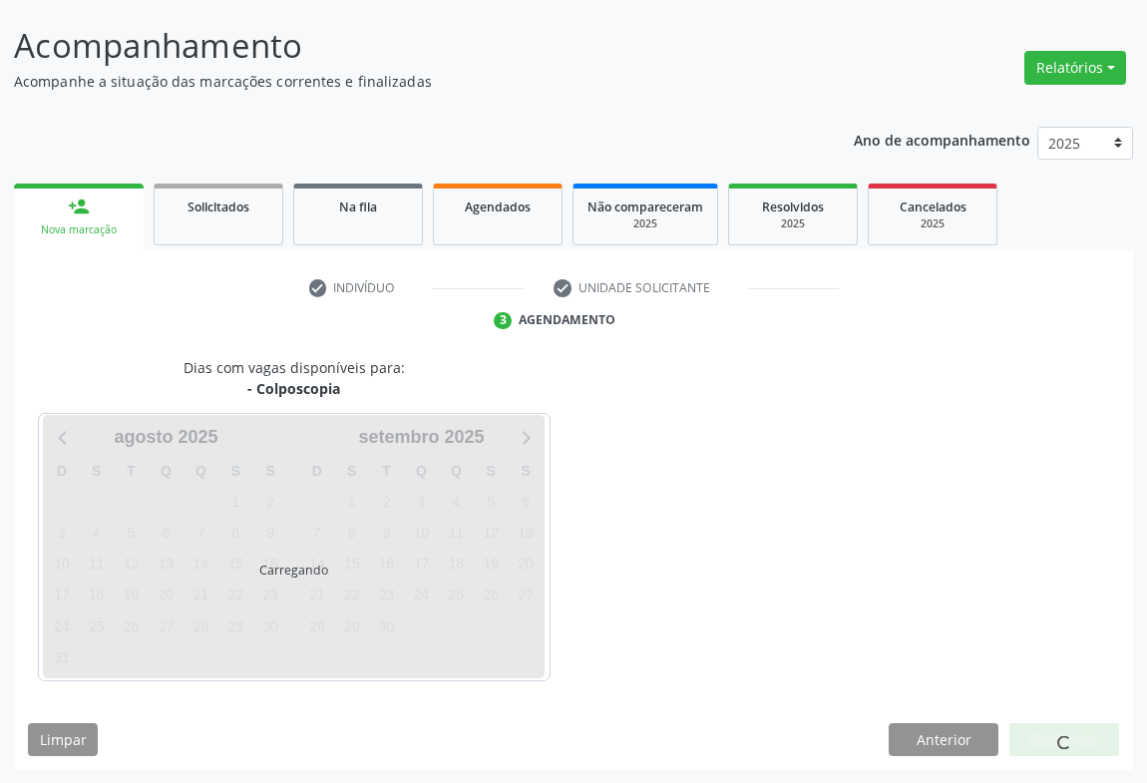
scroll to position [174, 0]
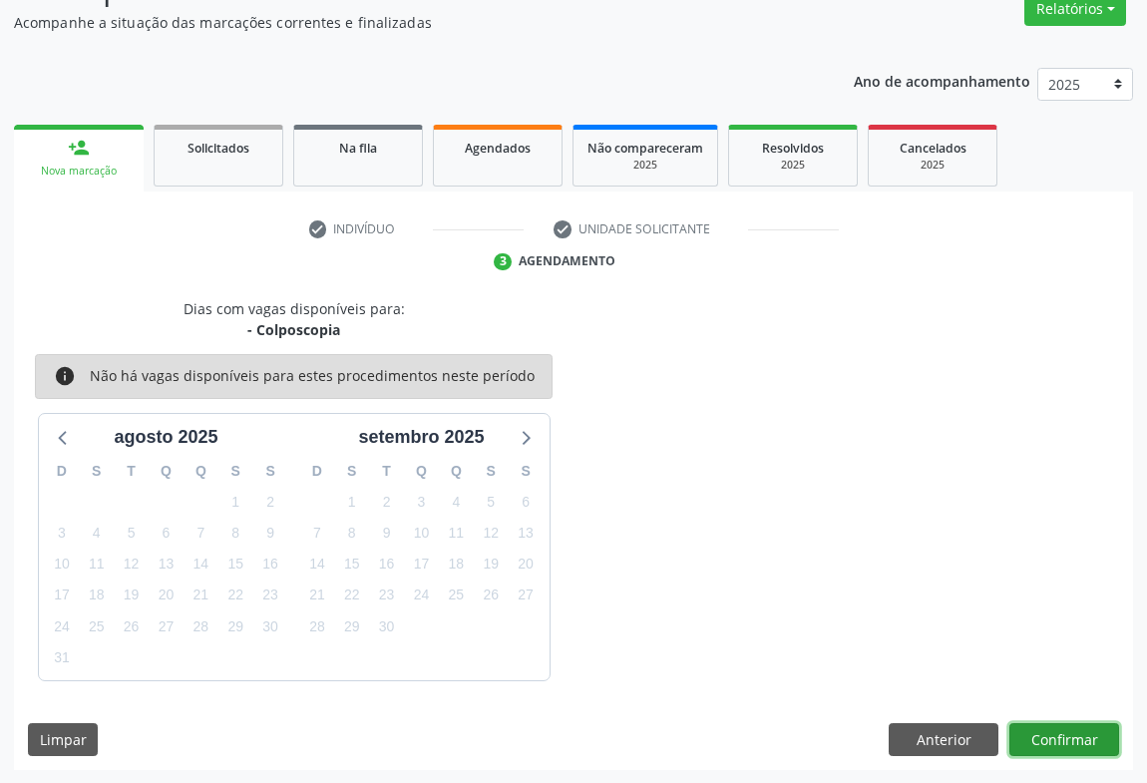
click at [1065, 731] on button "Confirmar" at bounding box center [1065, 740] width 110 height 34
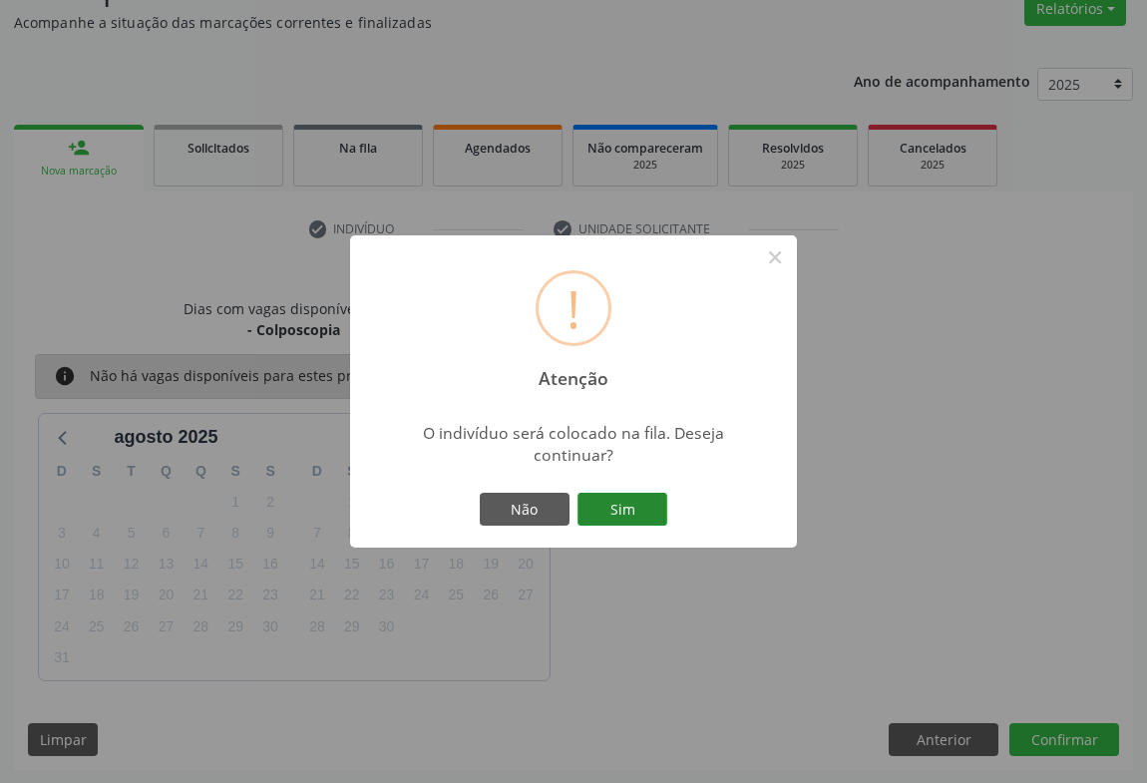
click at [609, 499] on button "Sim" at bounding box center [623, 510] width 90 height 34
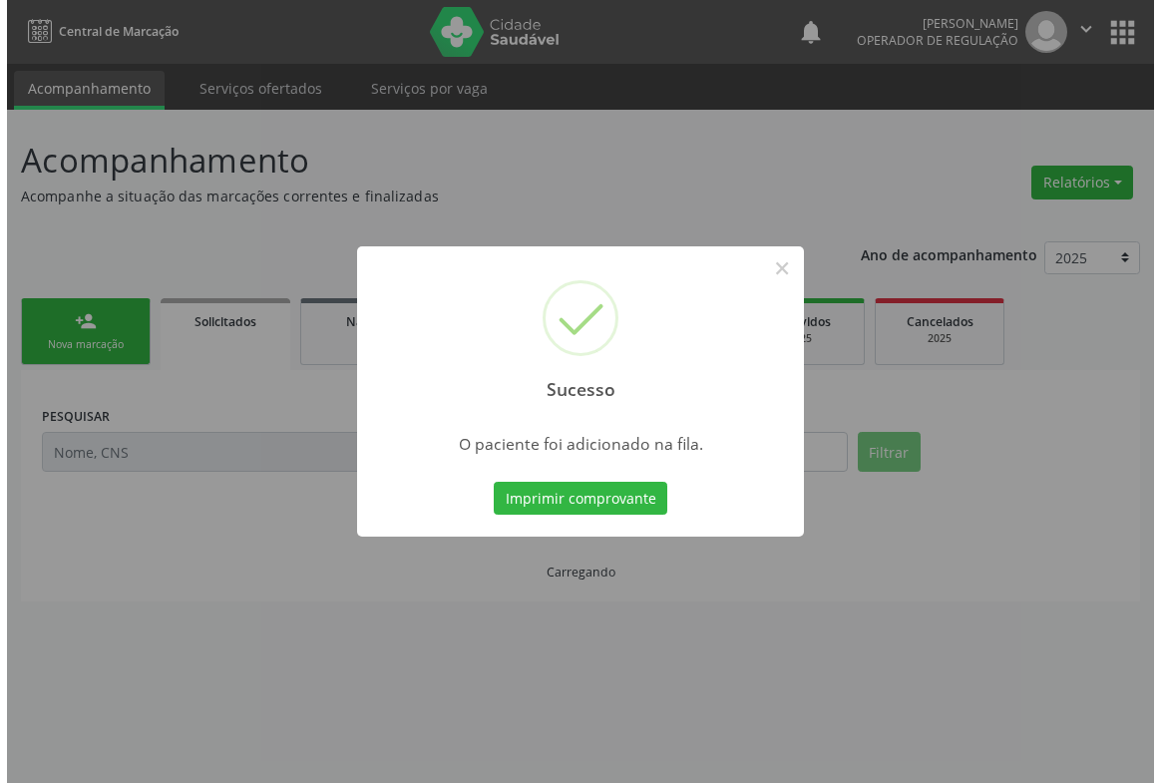
scroll to position [0, 0]
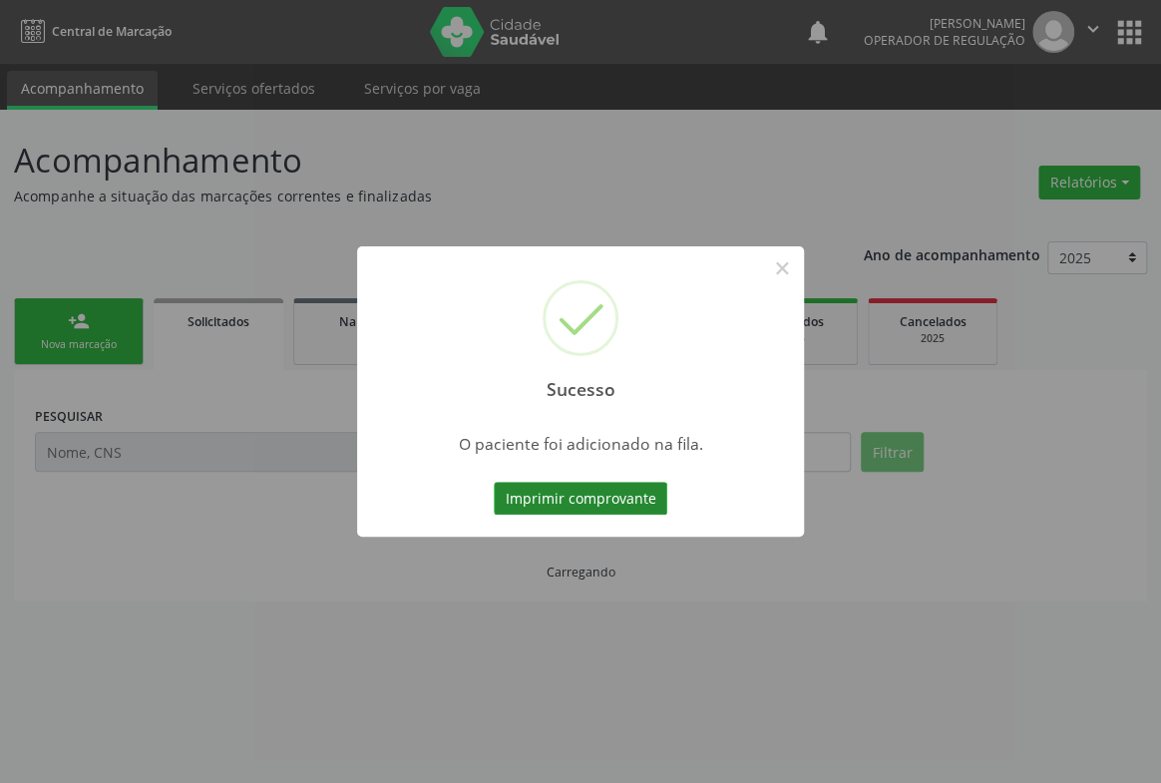
click at [623, 491] on button "Imprimir comprovante" at bounding box center [581, 499] width 174 height 34
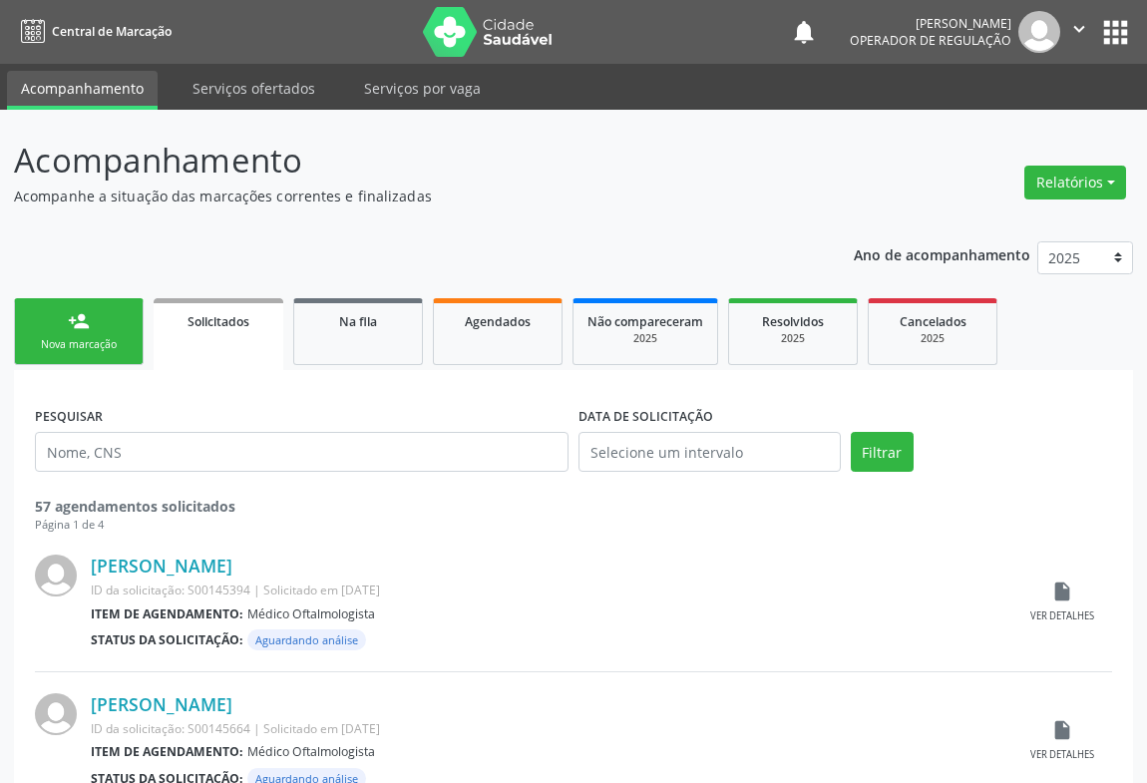
click at [140, 315] on link "person_add Nova marcação" at bounding box center [79, 331] width 130 height 67
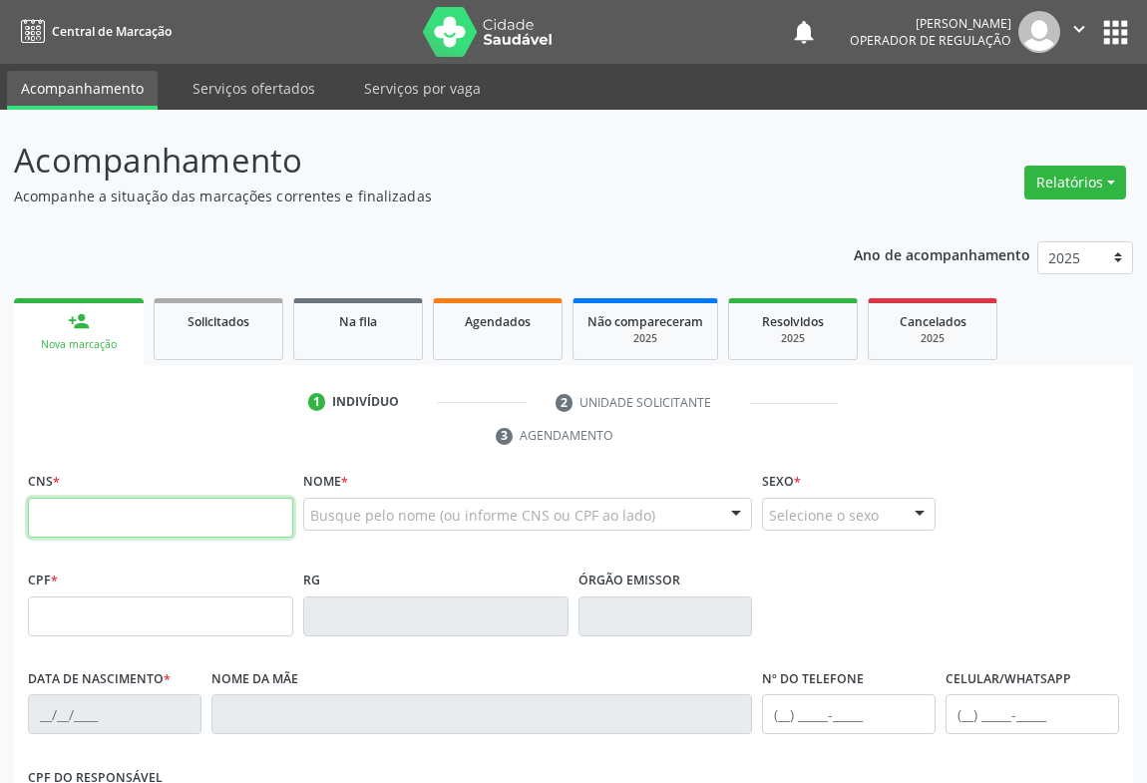
click at [157, 516] on input "text" at bounding box center [160, 518] width 265 height 40
type input "701 0068 1301 4997"
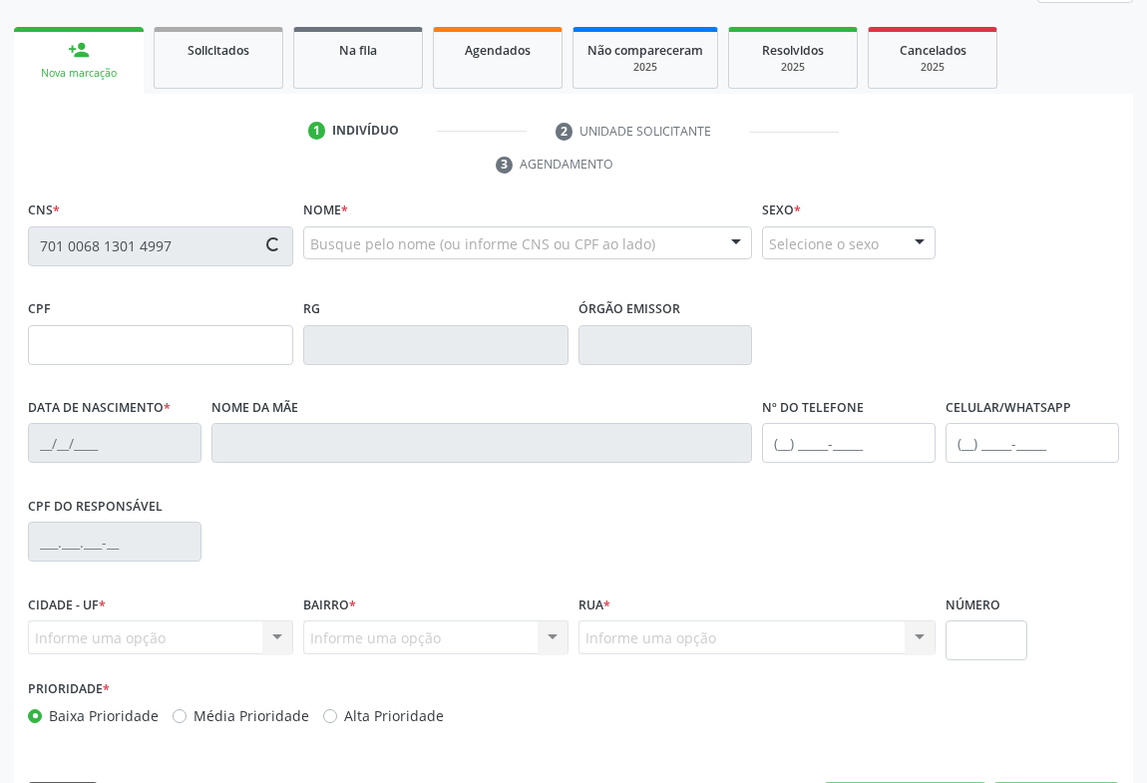
type input "006676015520061"
type input "16/06/2006"
type input "SN"
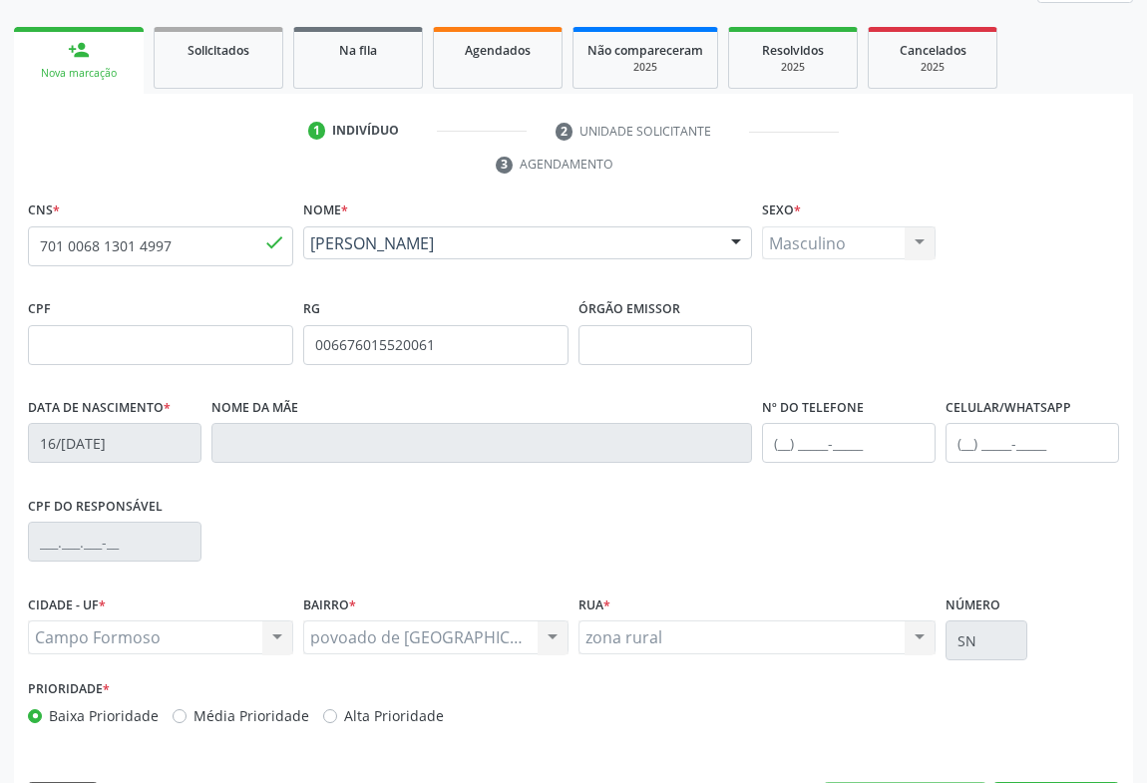
scroll to position [330, 0]
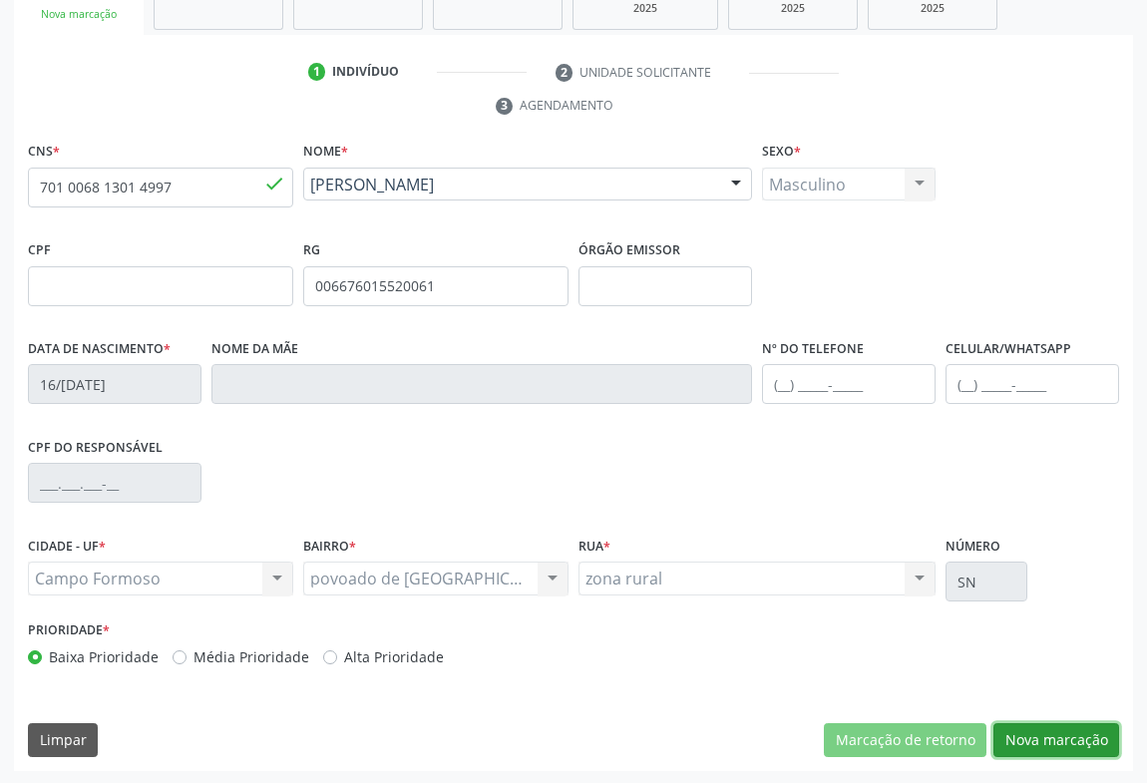
click at [1062, 732] on button "Nova marcação" at bounding box center [1057, 740] width 126 height 34
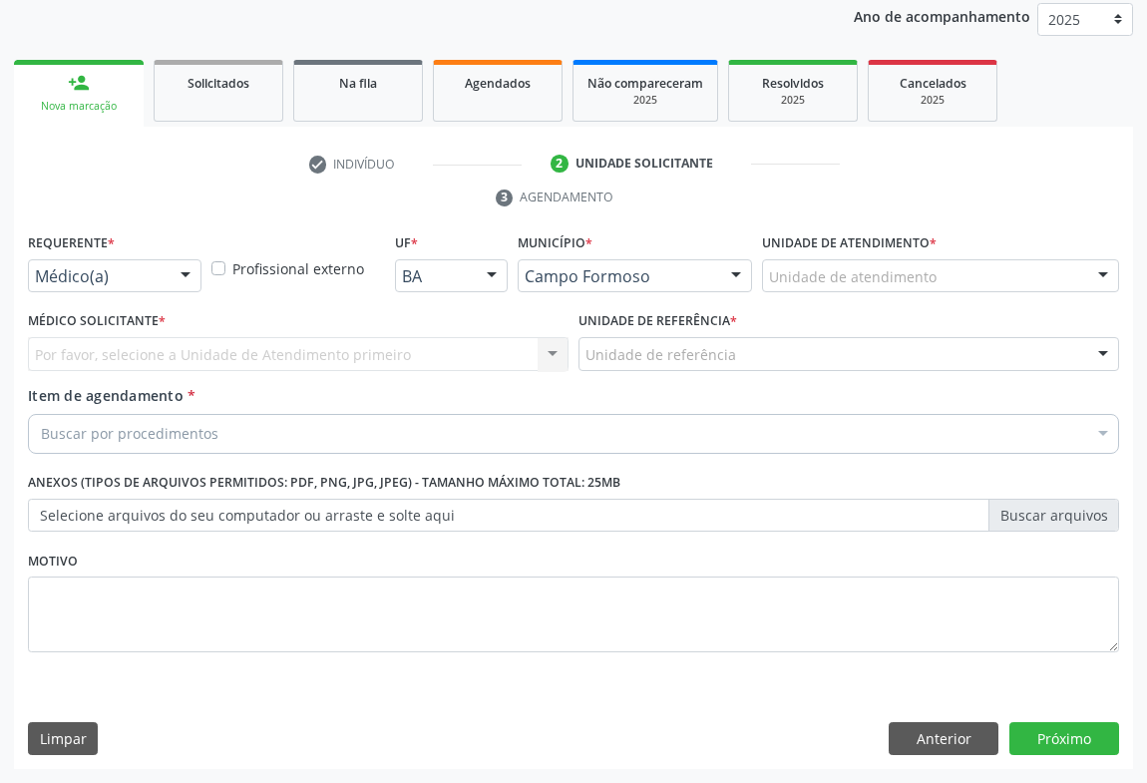
scroll to position [237, 0]
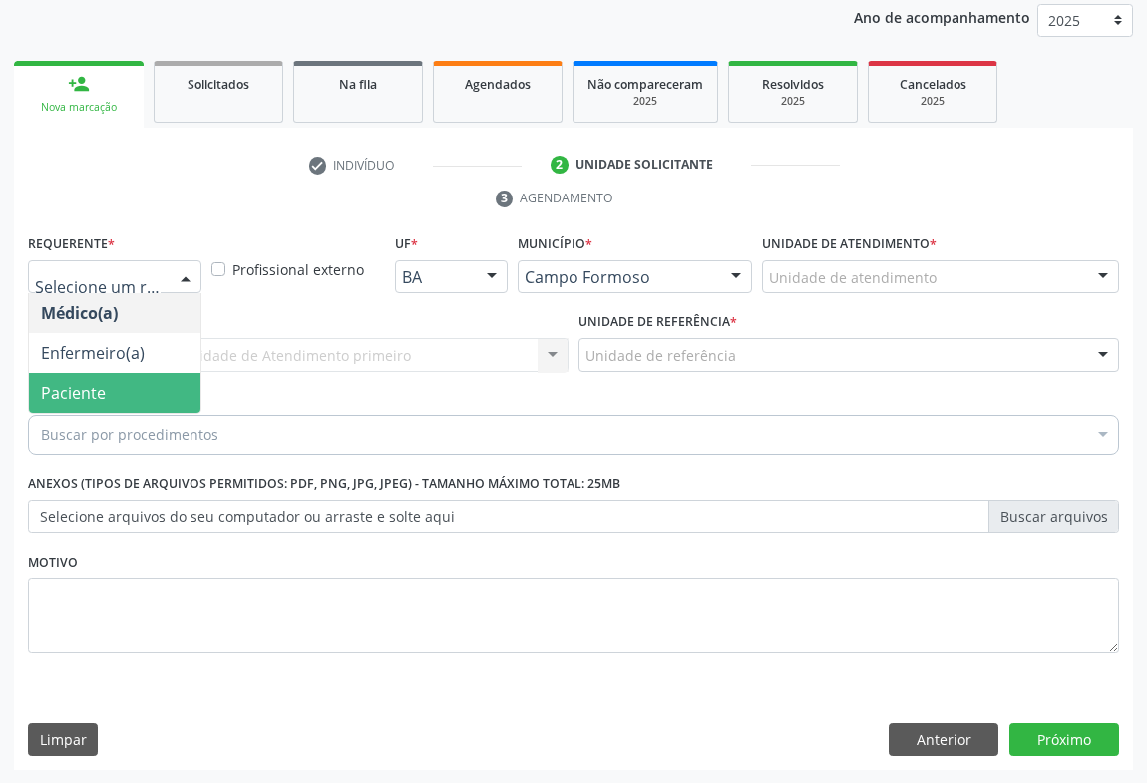
drag, startPoint x: 110, startPoint y: 404, endPoint x: 198, endPoint y: 378, distance: 91.6
click at [111, 404] on span "Paciente" at bounding box center [115, 393] width 172 height 40
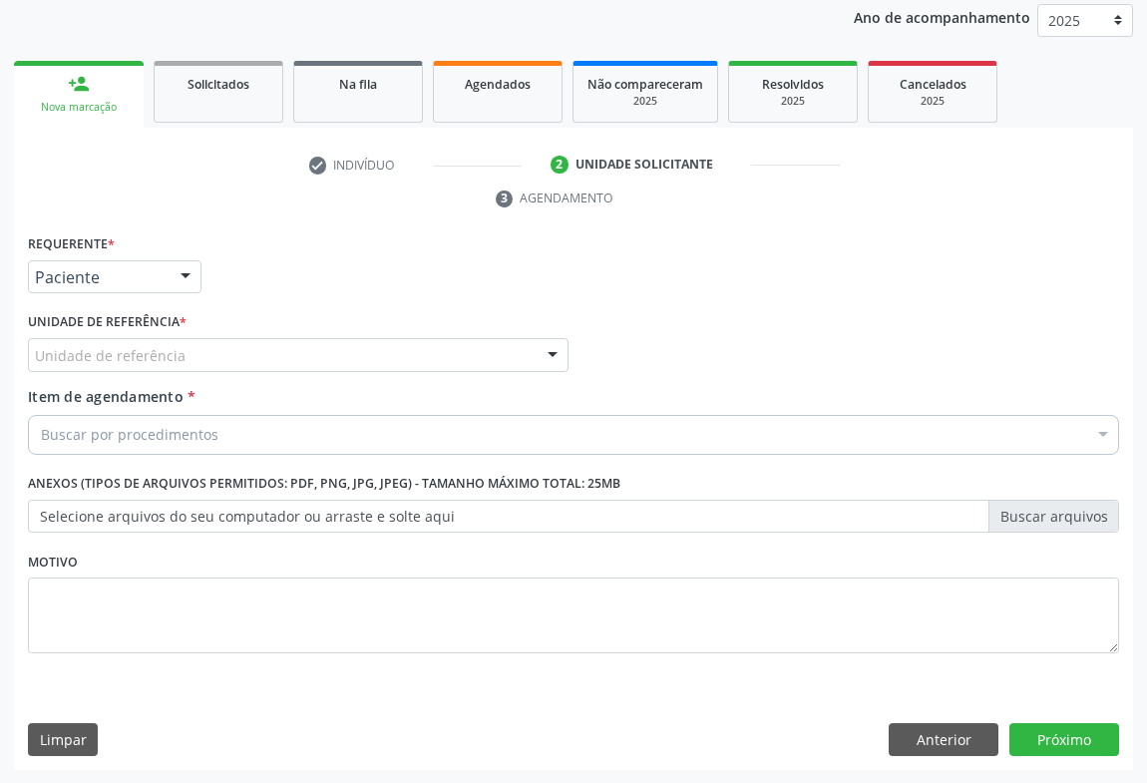
click at [290, 331] on div "Unidade de referência * Unidade de referência Unidade Basica de Saude da Famili…" at bounding box center [298, 339] width 541 height 64
click at [290, 362] on div "Unidade de referência" at bounding box center [298, 355] width 541 height 34
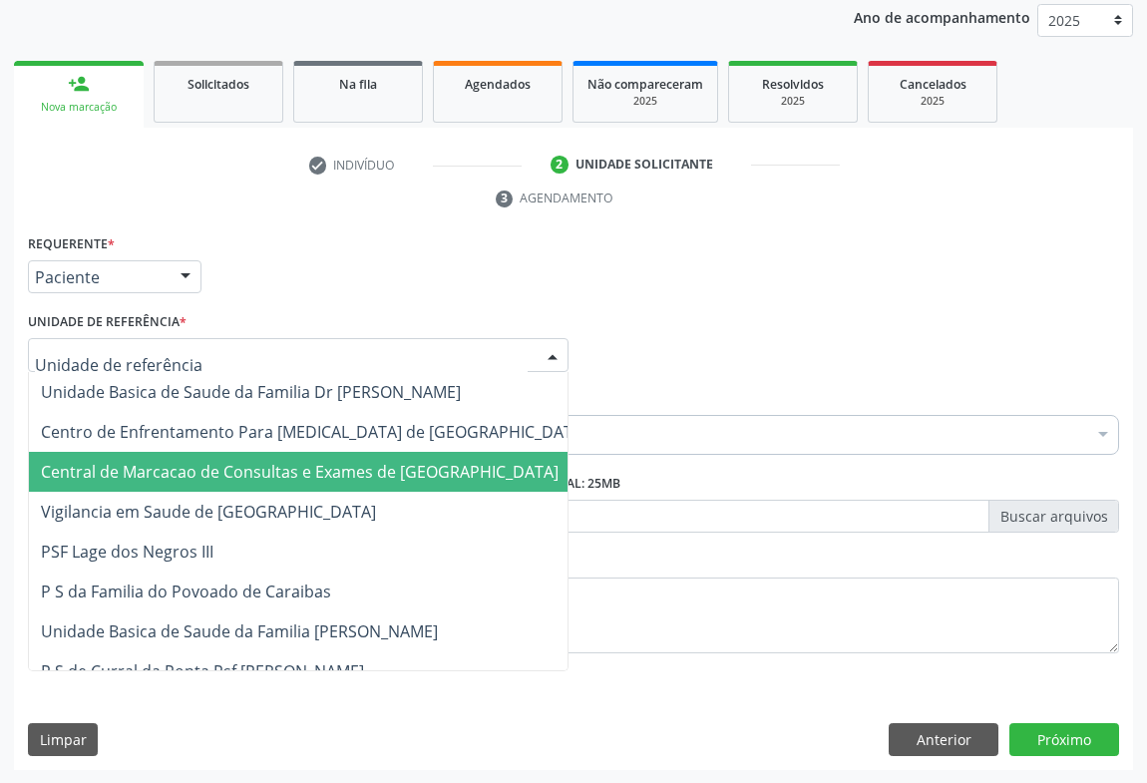
click at [308, 473] on span "Central de Marcacao de Consultas e Exames de [GEOGRAPHIC_DATA]" at bounding box center [300, 472] width 518 height 22
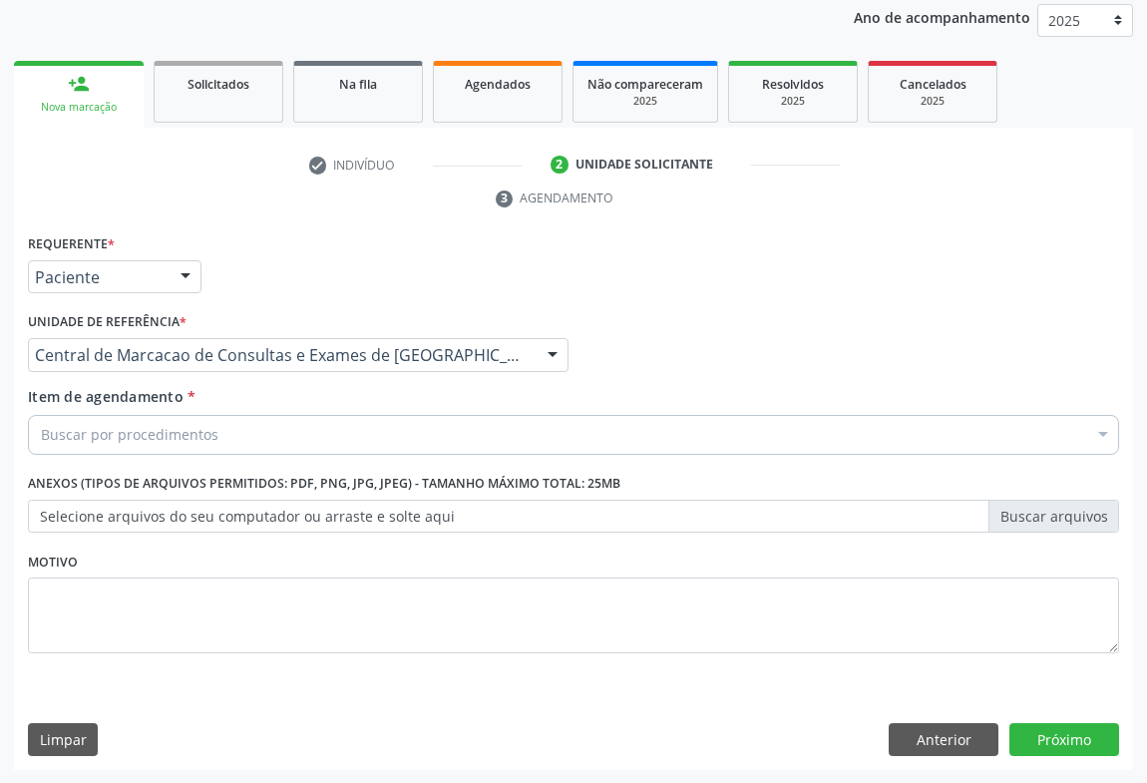
click at [298, 436] on div "Buscar por procedimentos" at bounding box center [574, 435] width 1092 height 40
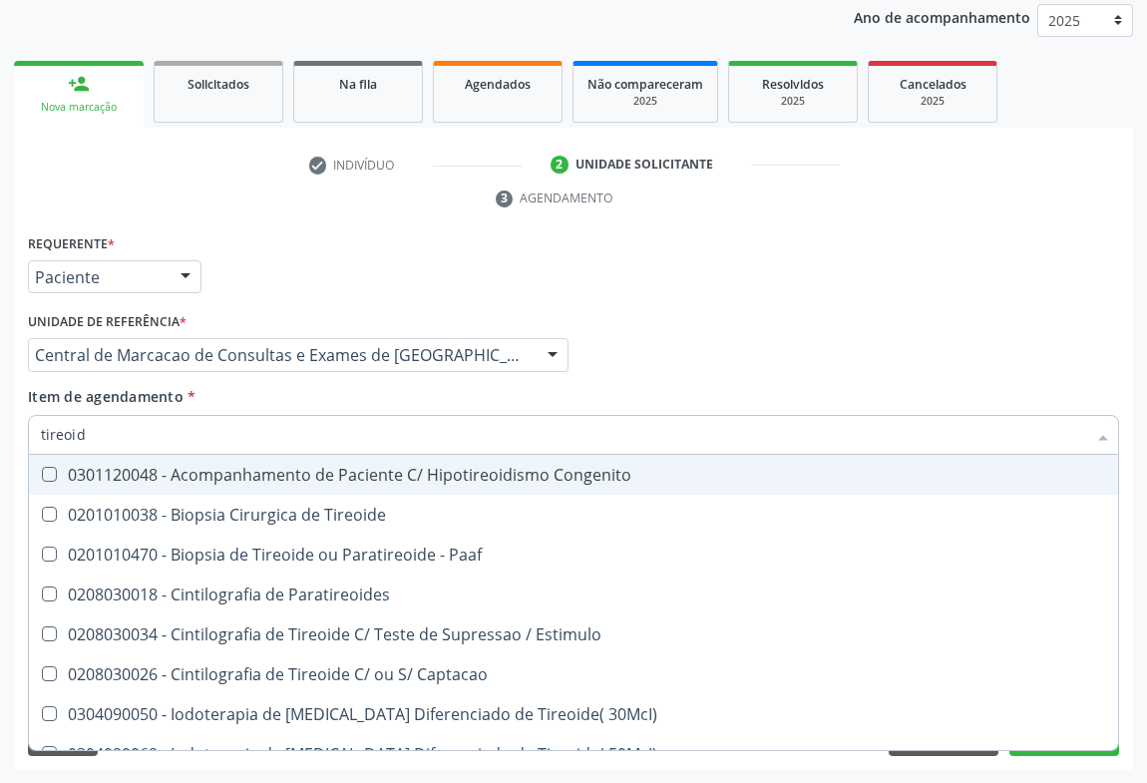
type input "tireoide"
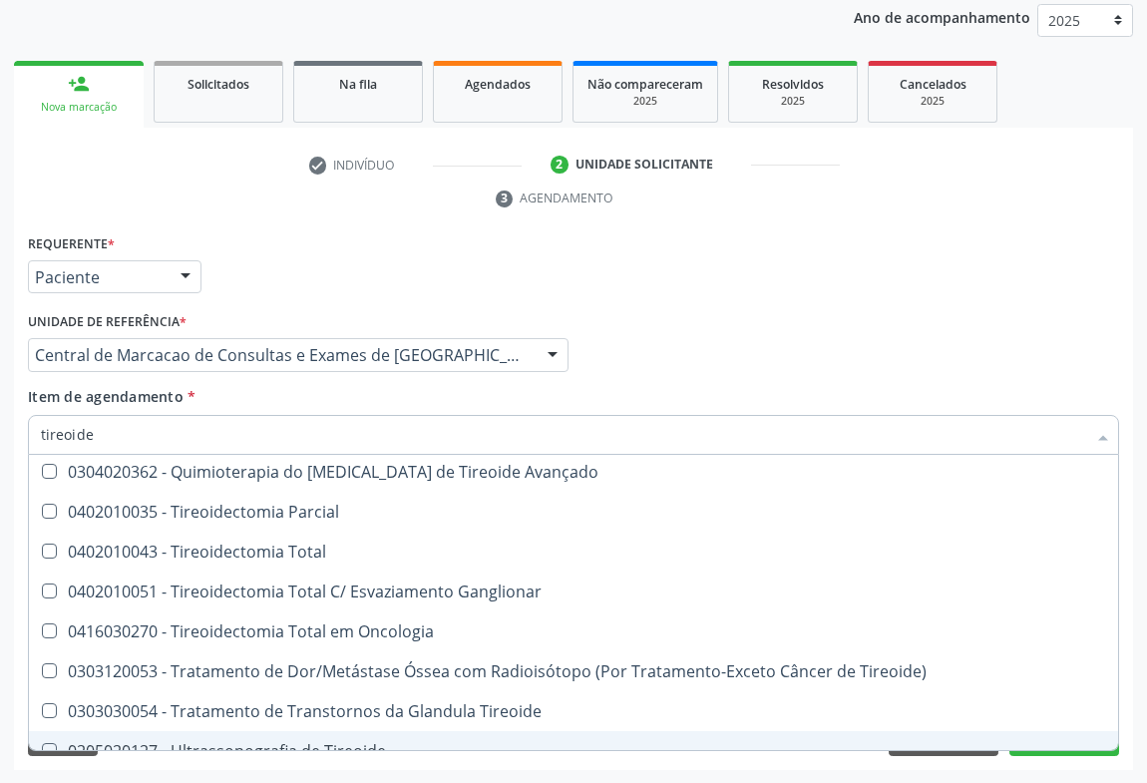
scroll to position [382, 0]
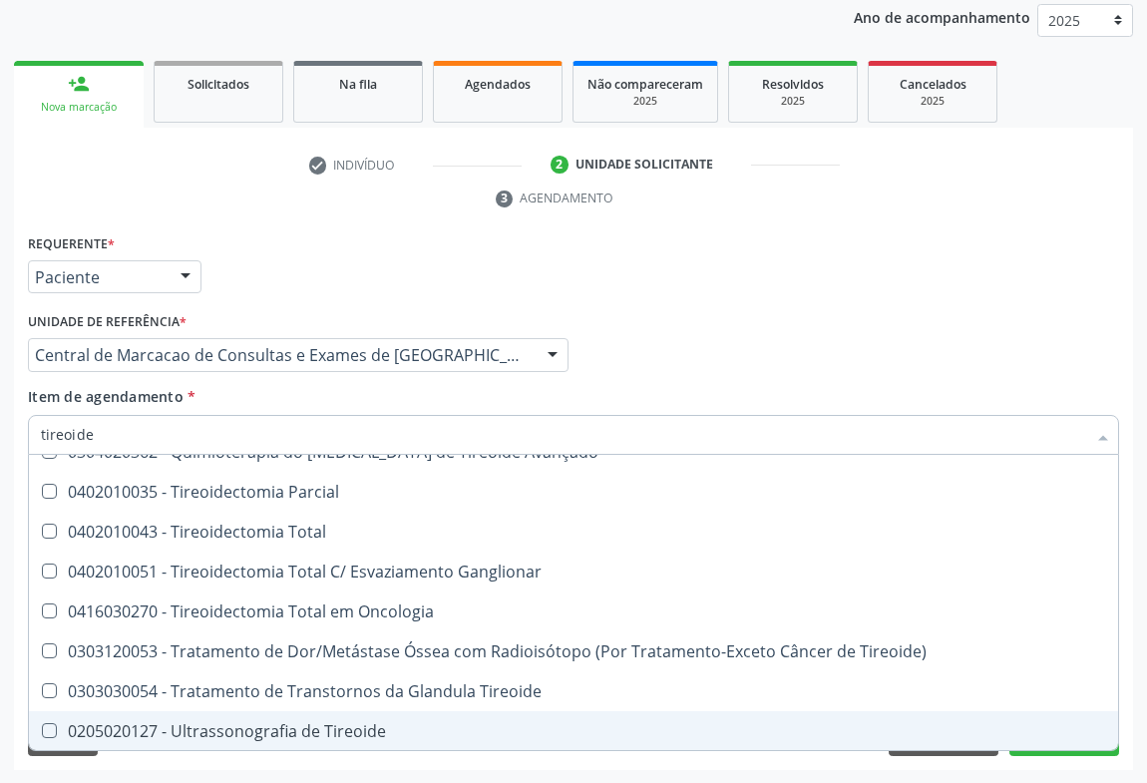
click at [345, 730] on div "0205020127 - Ultrassonografia de Tireoide" at bounding box center [574, 731] width 1066 height 16
checkbox Tireoide "true"
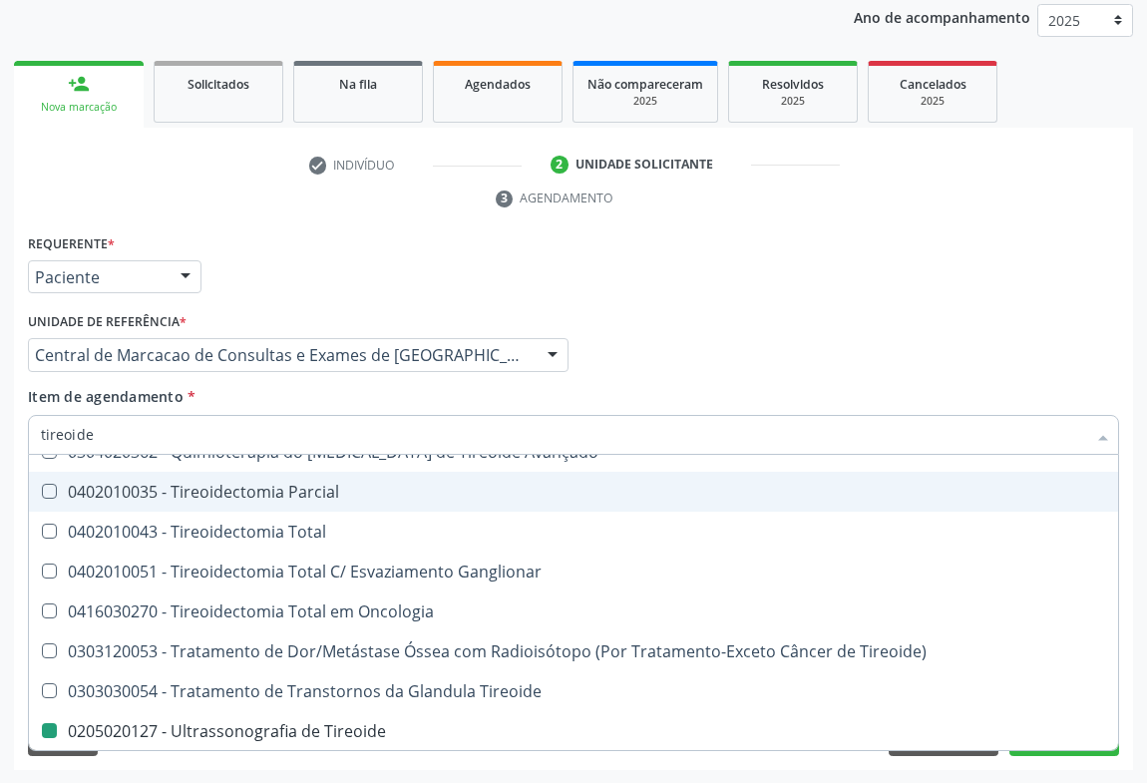
click at [885, 315] on div "Médico Solicitante Por favor, selecione a Unidade de Atendimento primeiro Nenhu…" at bounding box center [574, 346] width 1102 height 78
checkbox Paaf "true"
checkbox Tireoide "false"
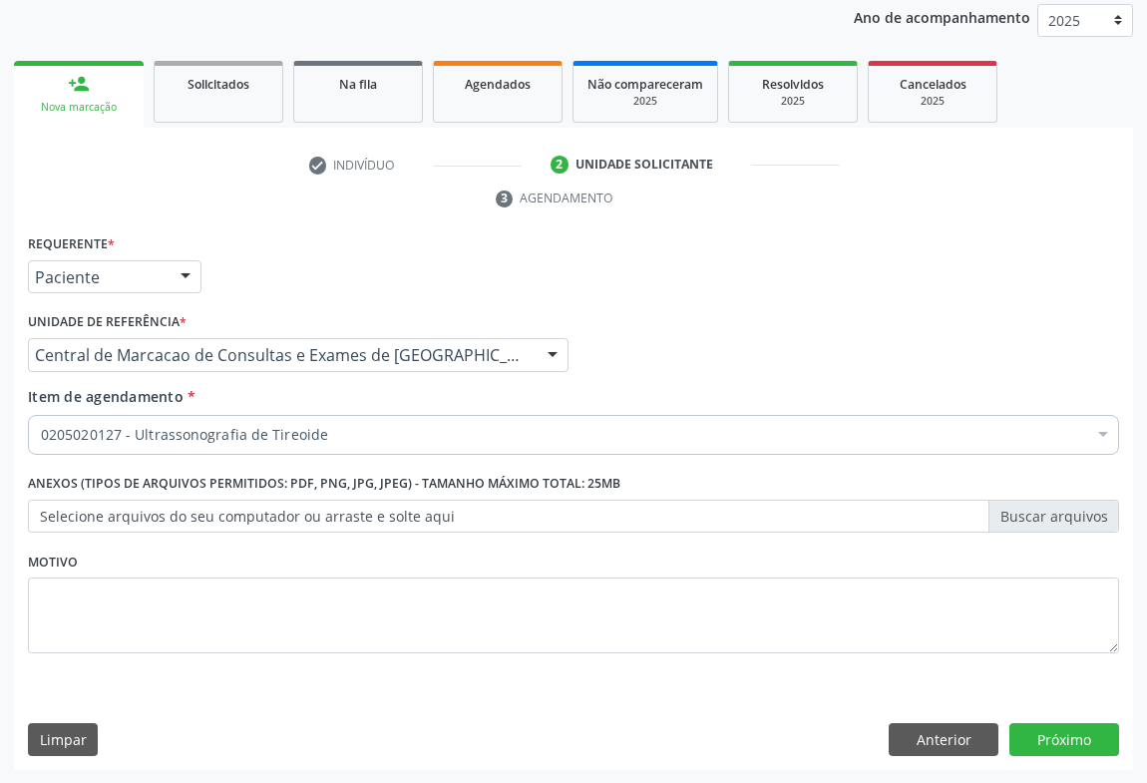
scroll to position [0, 0]
click at [1060, 737] on button "Próximo" at bounding box center [1065, 740] width 110 height 34
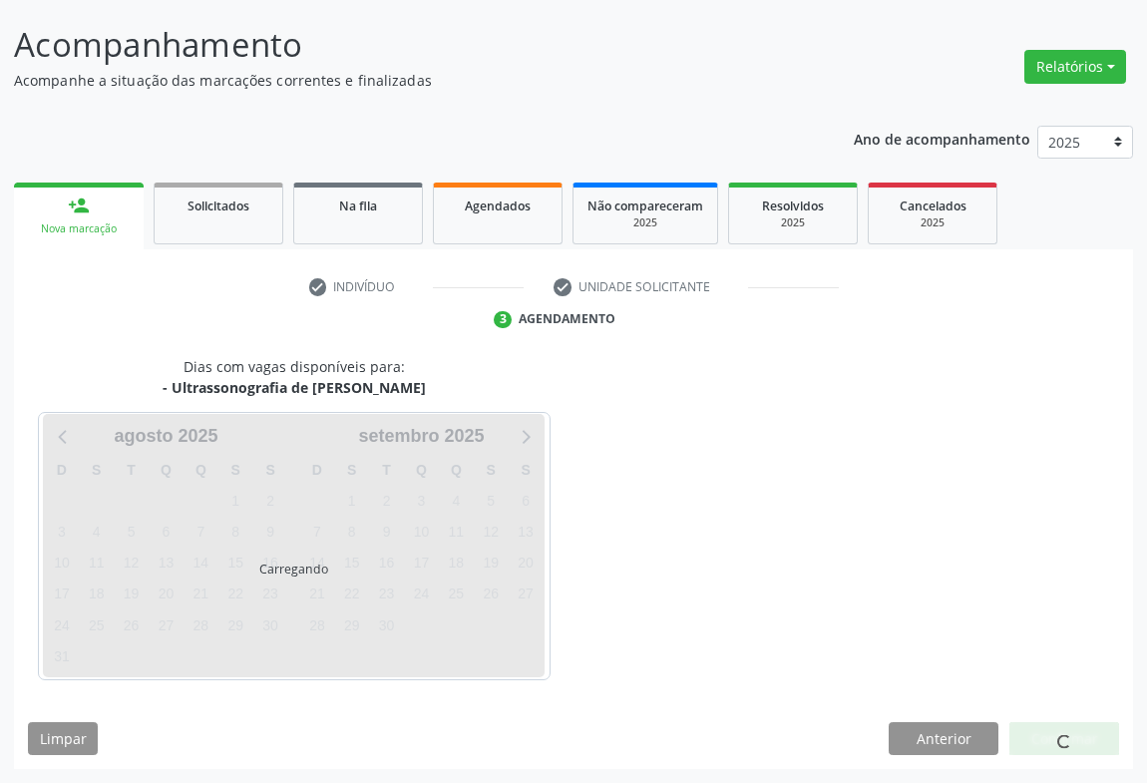
scroll to position [115, 0]
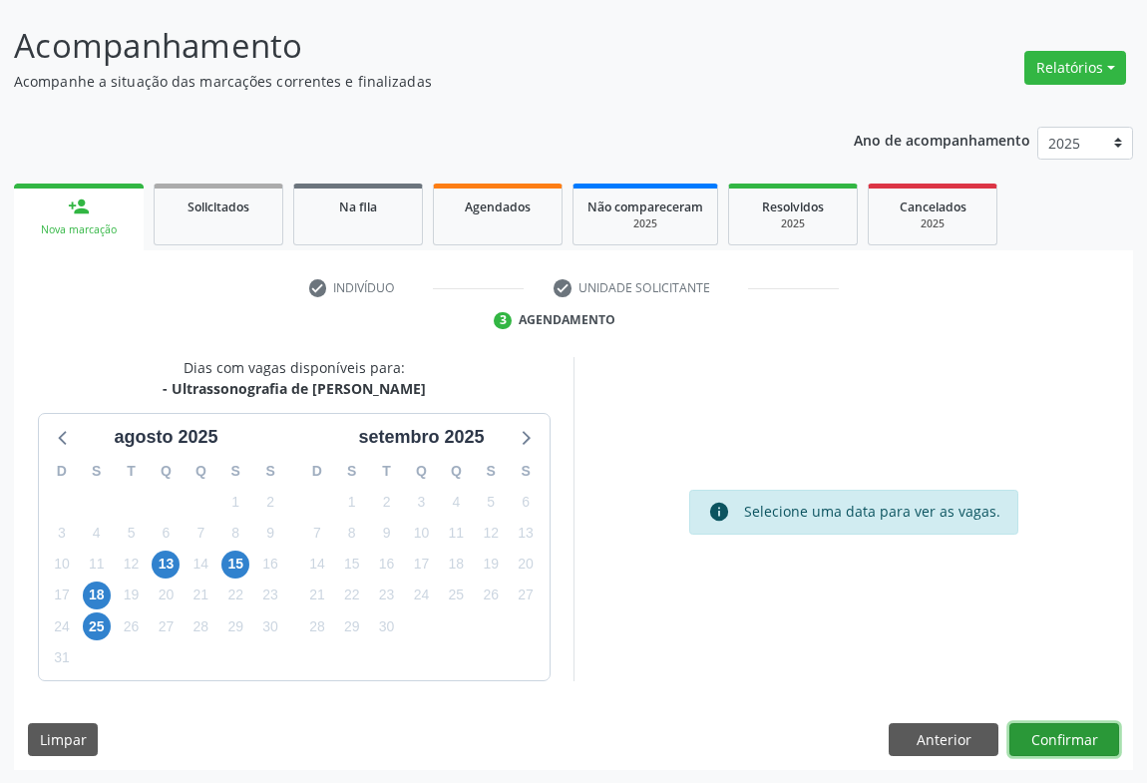
click at [1019, 733] on button "Confirmar" at bounding box center [1065, 740] width 110 height 34
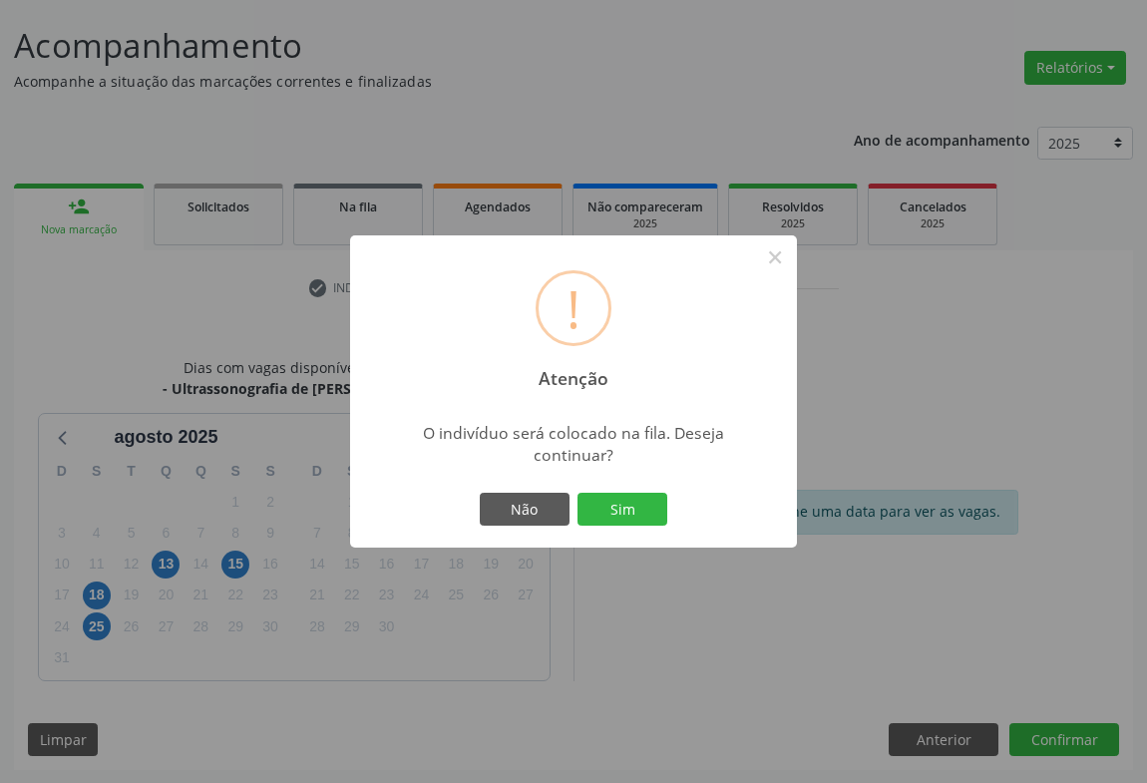
click at [623, 514] on button "Sim" at bounding box center [623, 510] width 90 height 34
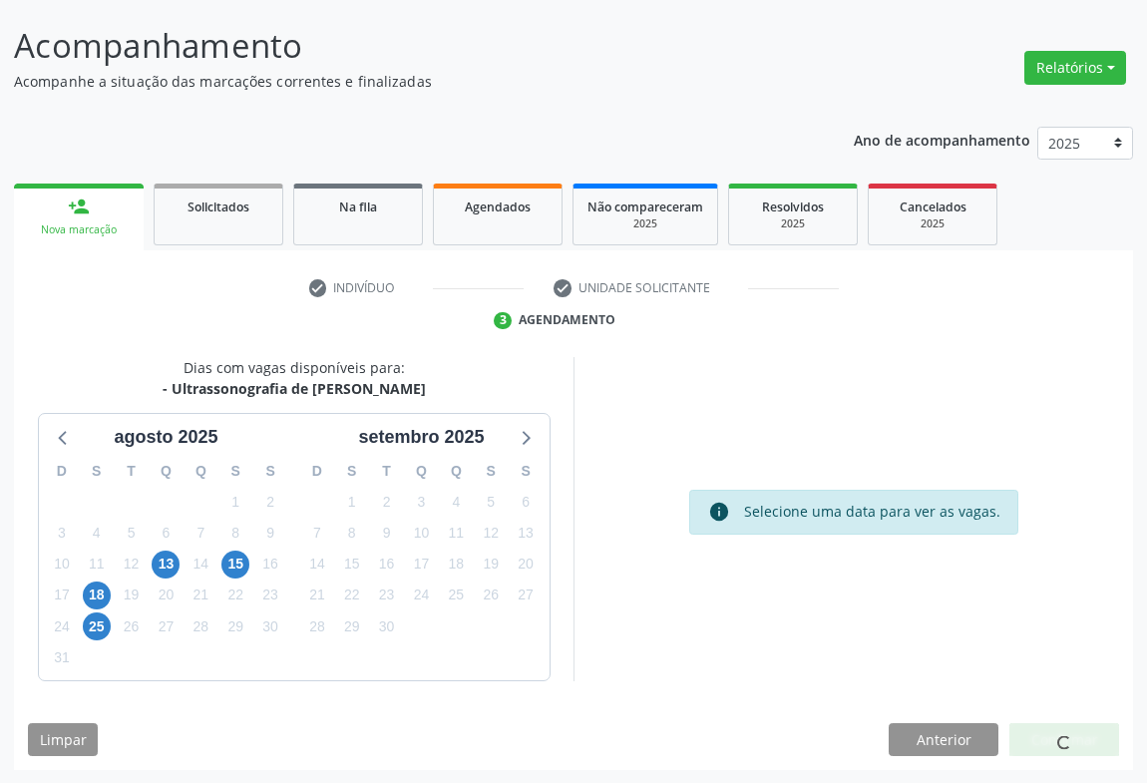
scroll to position [0, 0]
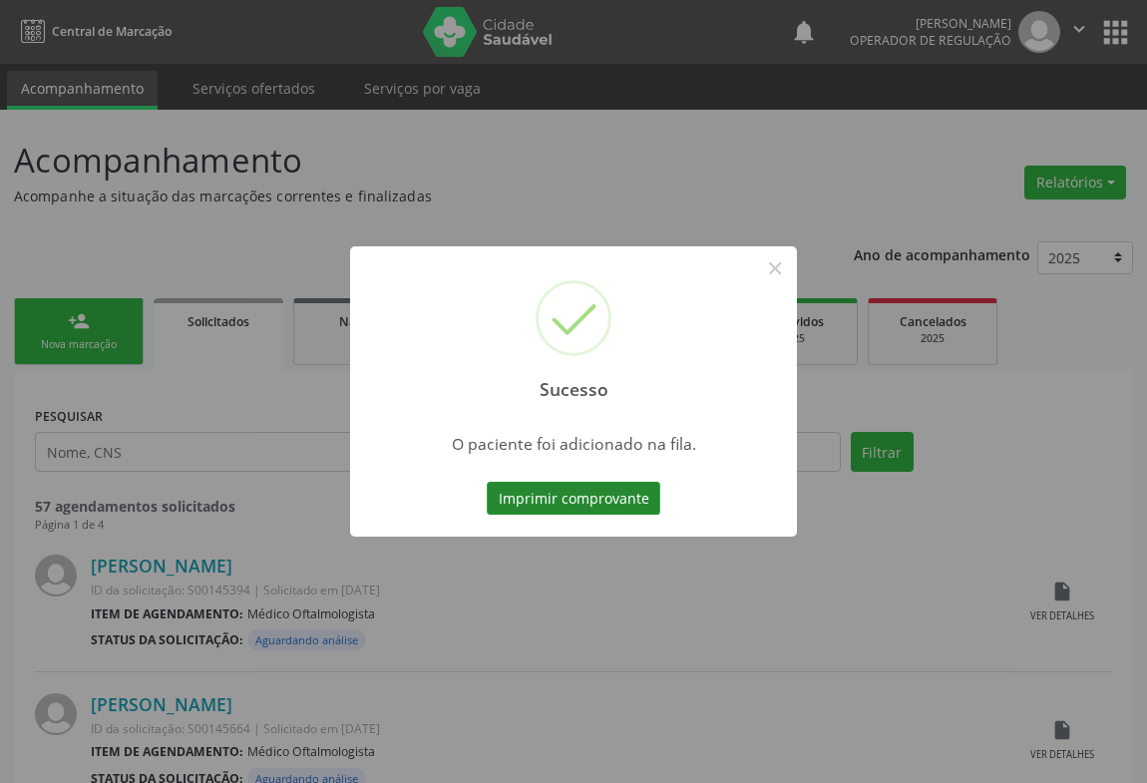
click at [569, 495] on button "Imprimir comprovante" at bounding box center [574, 499] width 174 height 34
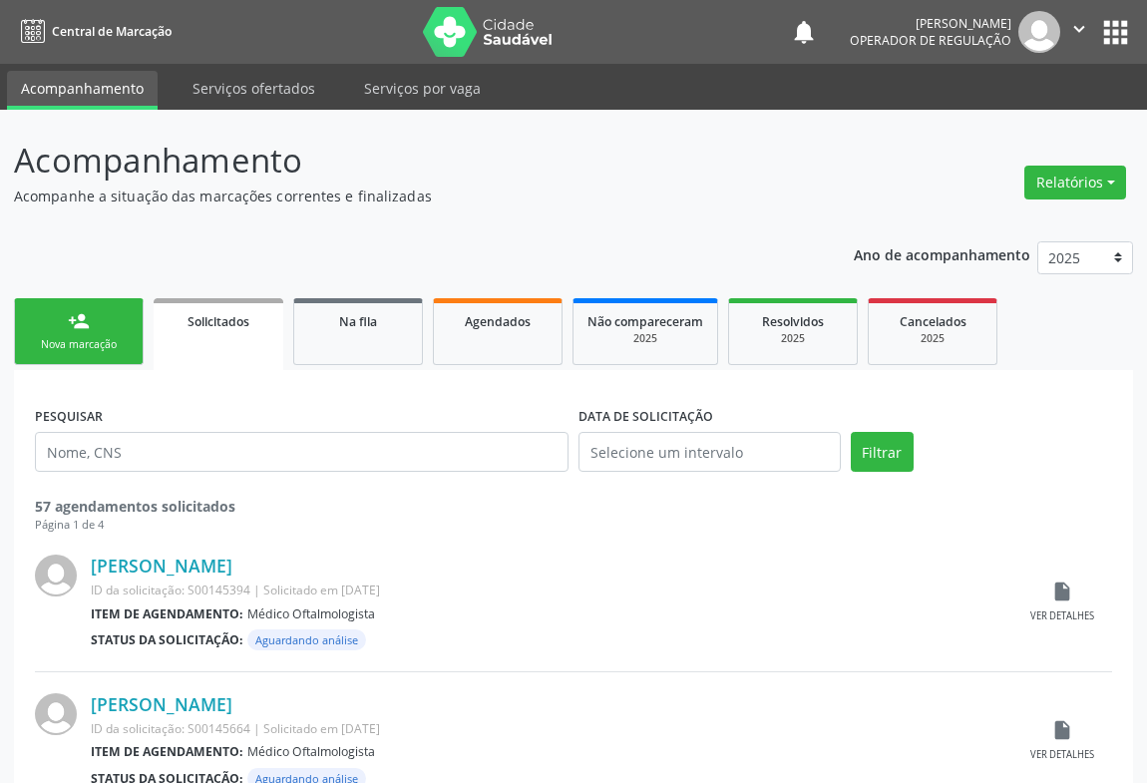
click at [95, 329] on link "person_add Nova marcação" at bounding box center [79, 331] width 130 height 67
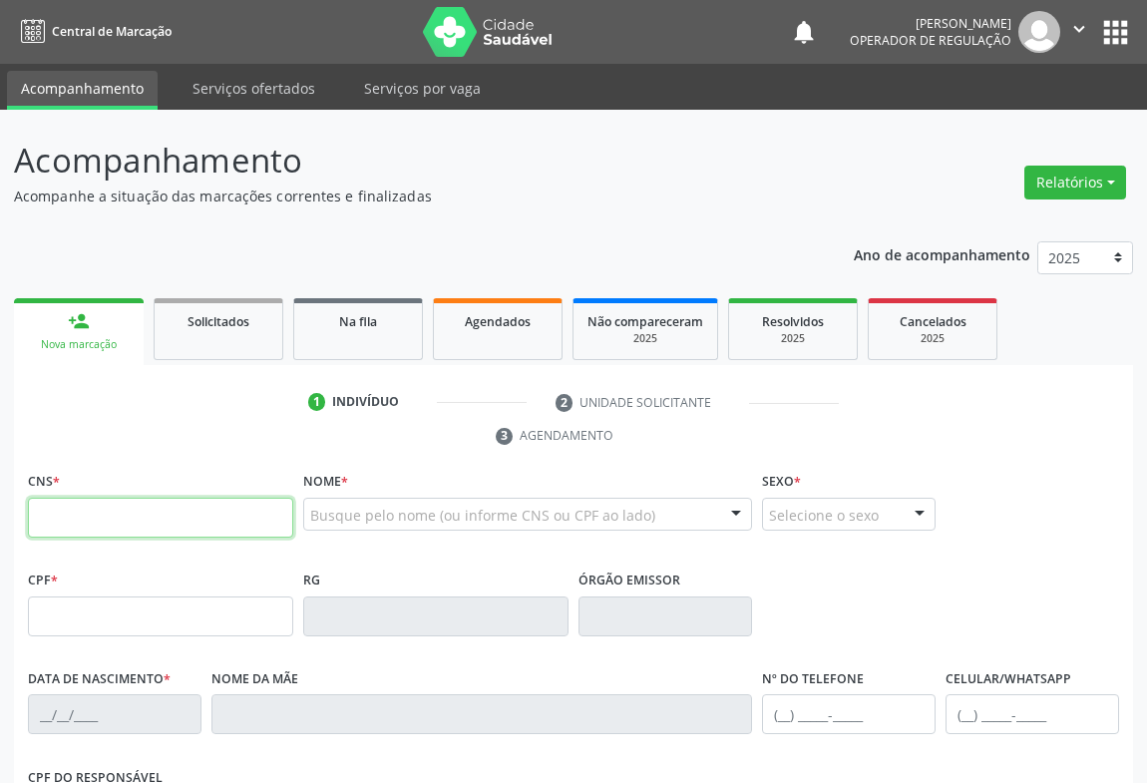
click at [102, 502] on input "text" at bounding box center [160, 518] width 265 height 40
click at [114, 517] on input "text" at bounding box center [160, 518] width 265 height 40
type input "709 6066 5257 2179"
type input "0524732442"
type input "14/06/1969"
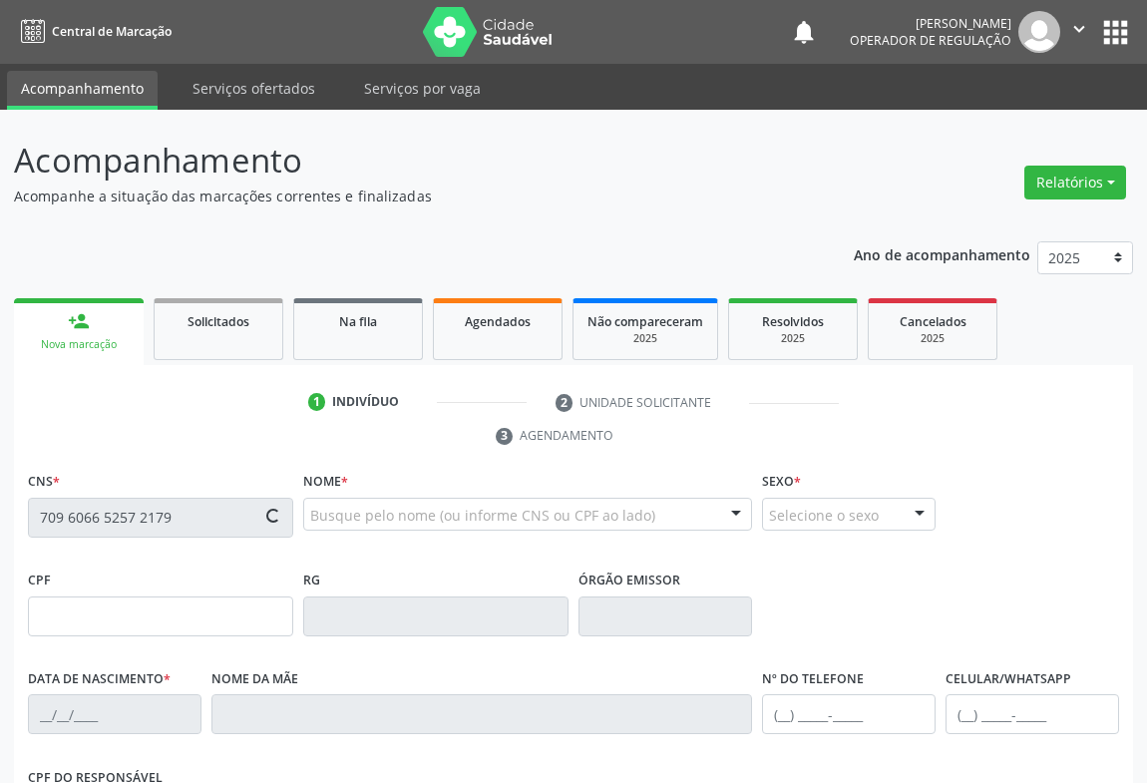
type input "(74) 99136-0176"
type input "494.641.755-91"
type input "20"
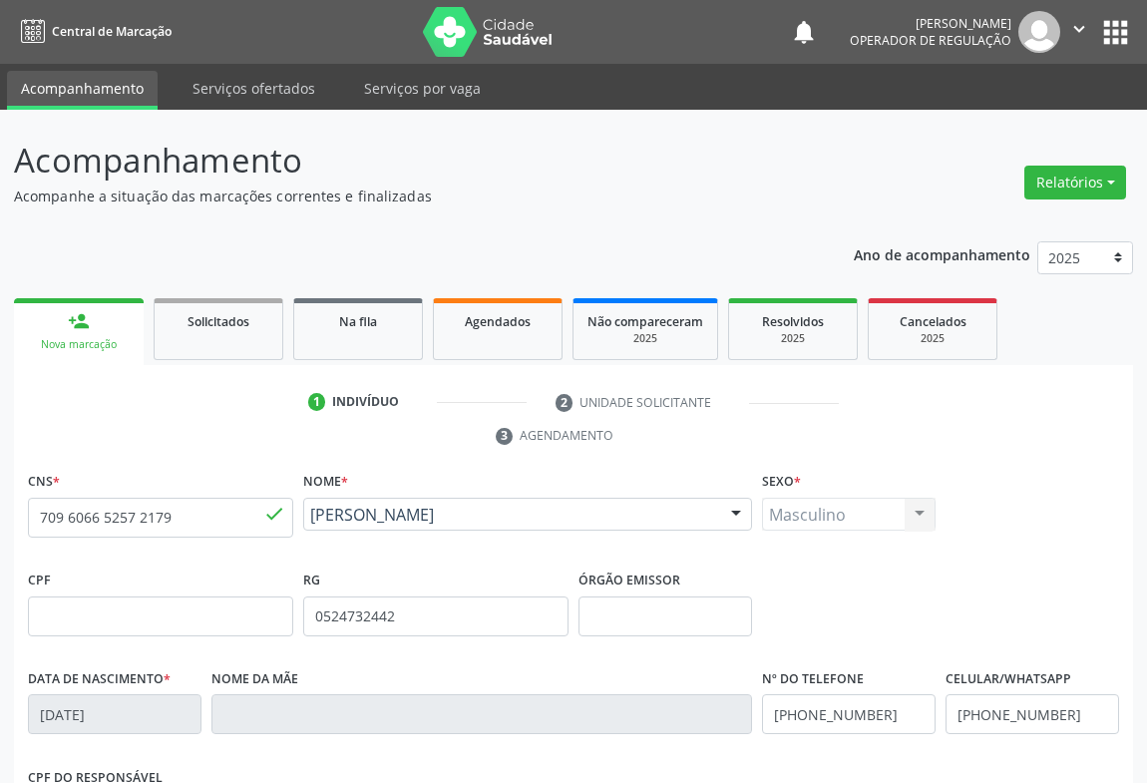
scroll to position [330, 0]
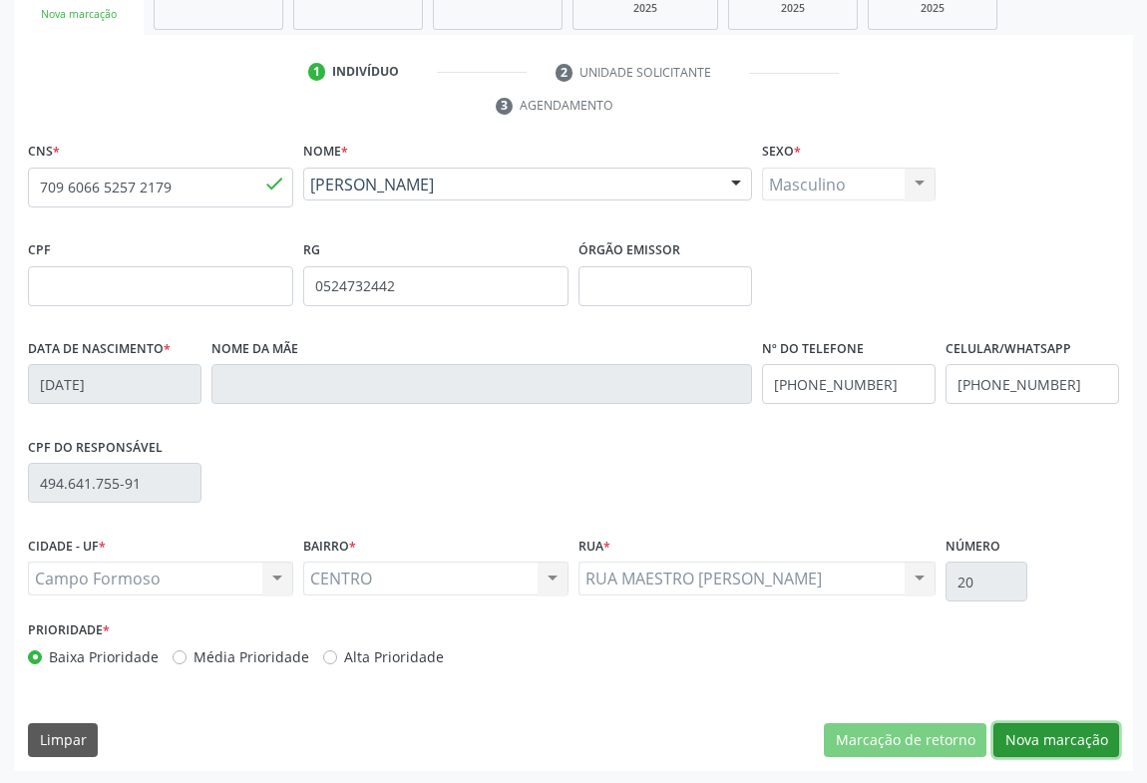
click at [1068, 744] on button "Nova marcação" at bounding box center [1057, 740] width 126 height 34
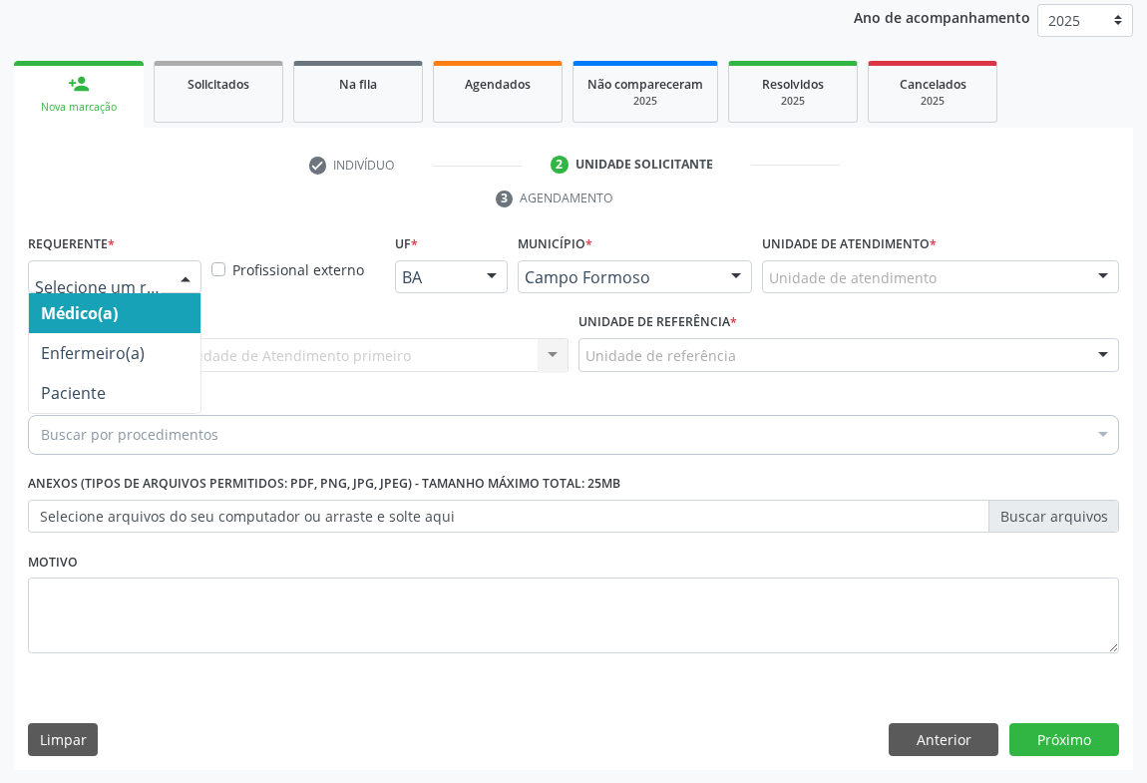
click at [172, 274] on div at bounding box center [186, 278] width 30 height 34
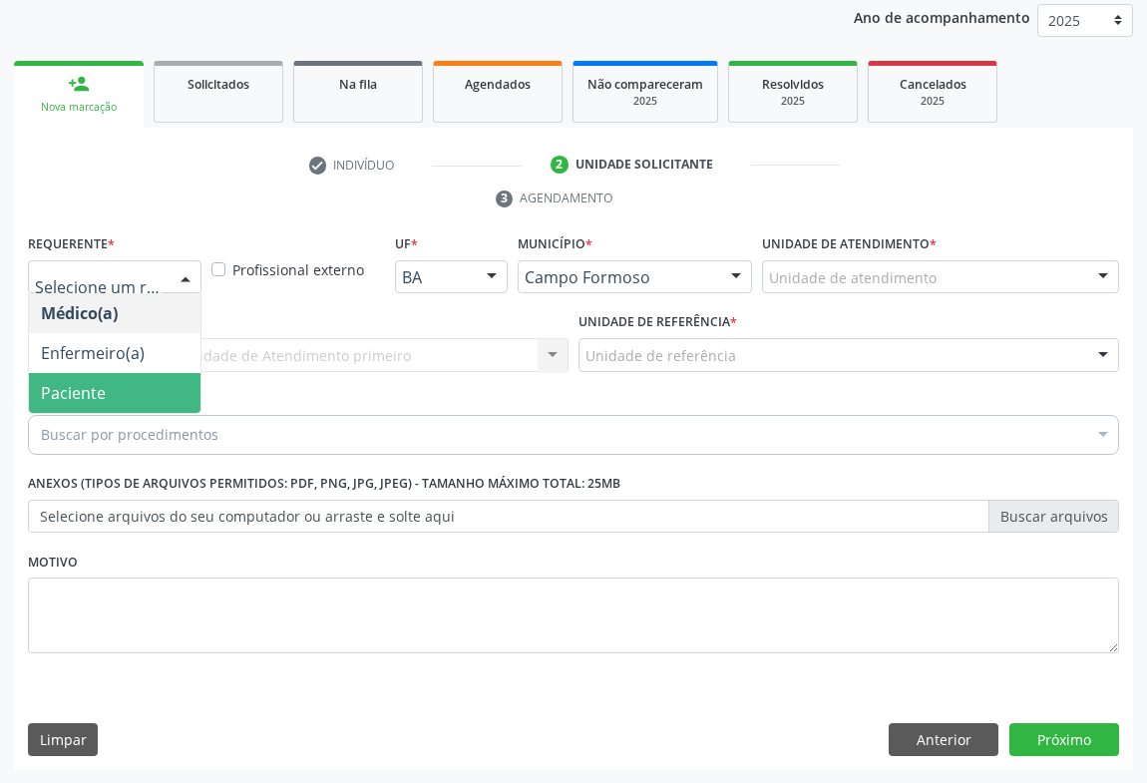
click at [143, 382] on span "Paciente" at bounding box center [115, 393] width 172 height 40
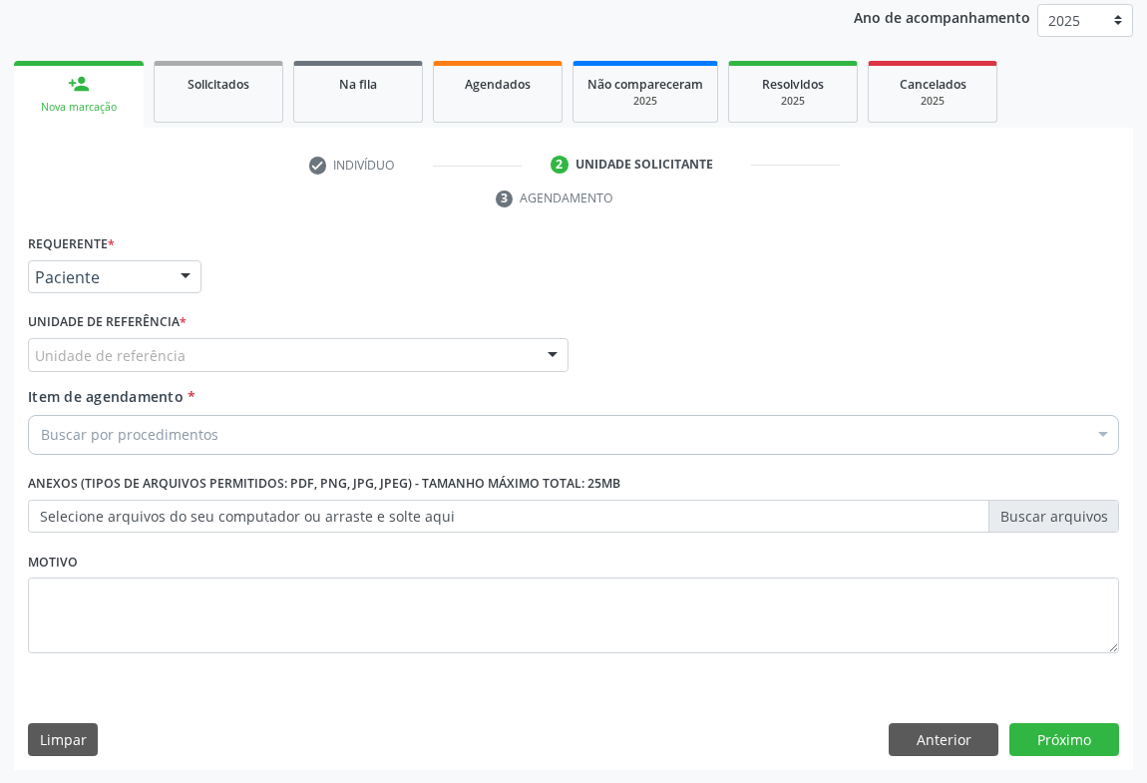
click at [211, 360] on div "Unidade de referência" at bounding box center [298, 355] width 541 height 34
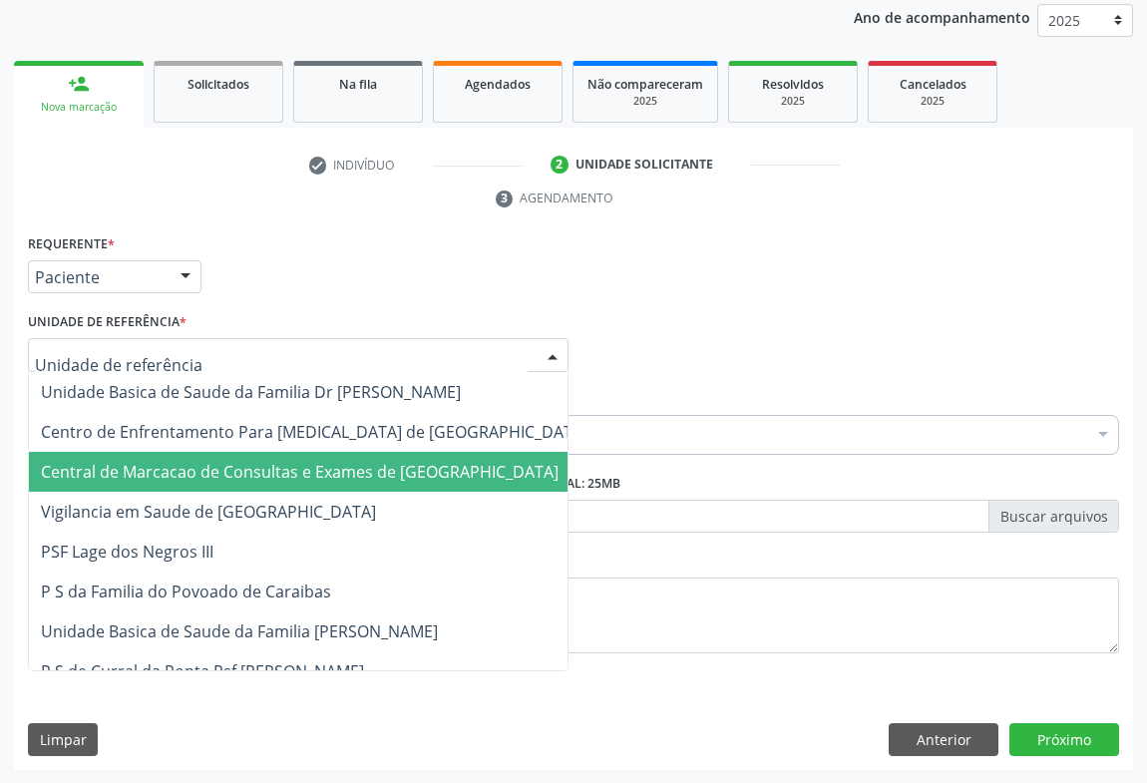
click at [217, 461] on span "Central de Marcacao de Consultas e Exames de [GEOGRAPHIC_DATA]" at bounding box center [300, 472] width 518 height 22
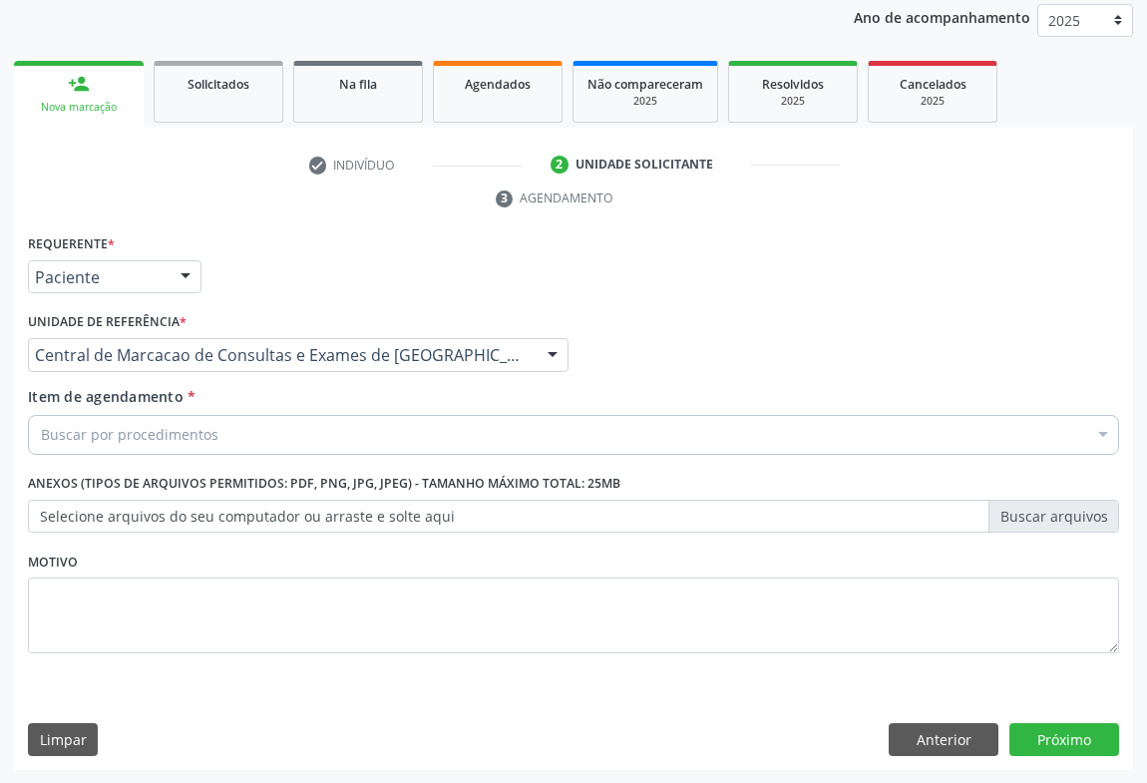
click at [236, 441] on div "Buscar por procedimentos" at bounding box center [574, 435] width 1092 height 40
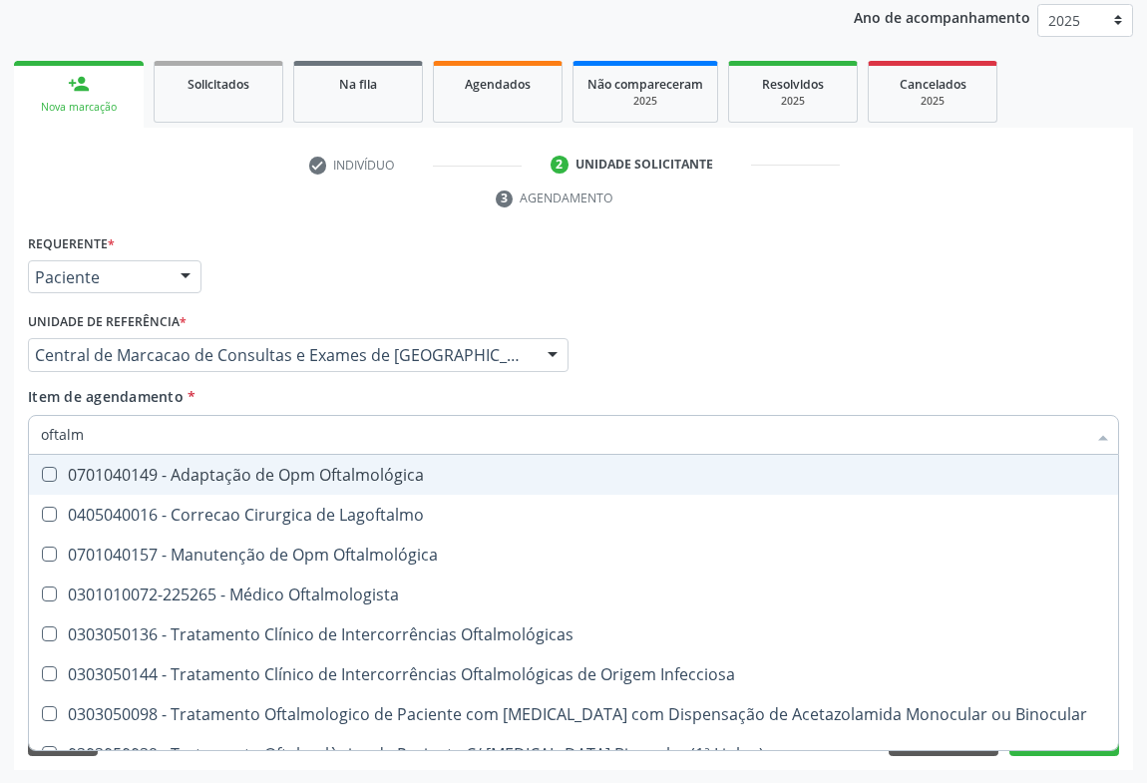
type input "oftalmo"
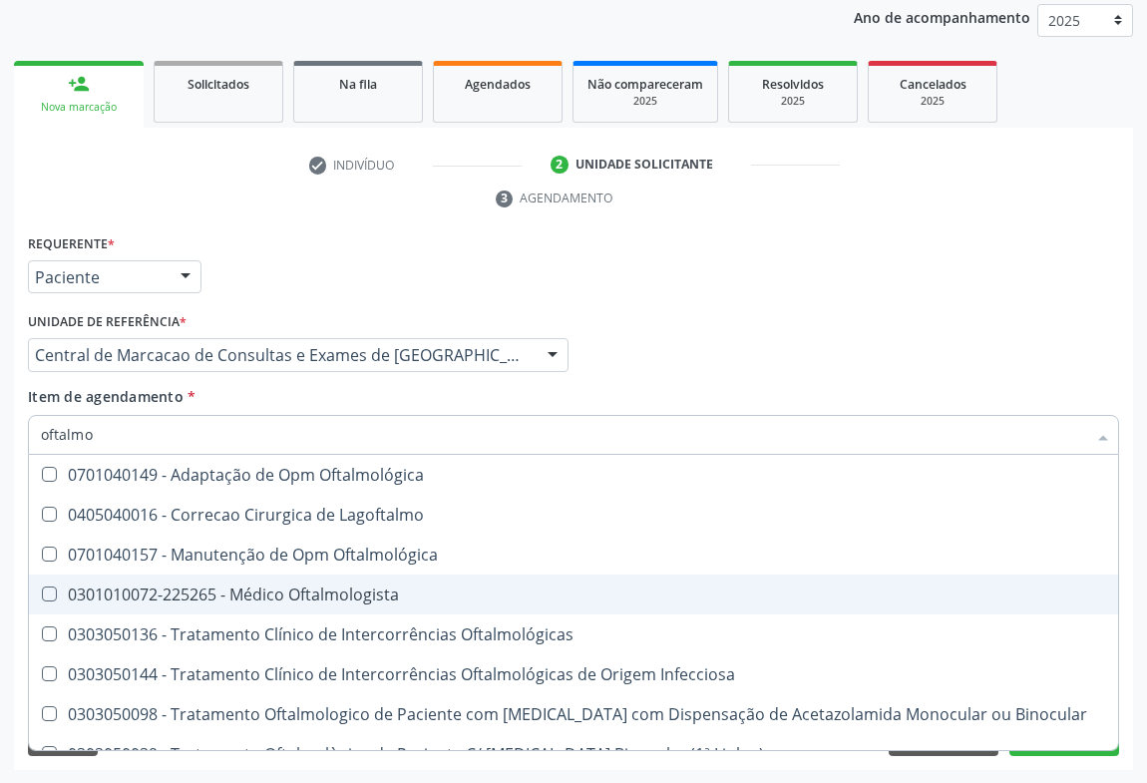
click at [281, 587] on div "0301010072-225265 - Médico Oftalmologista" at bounding box center [574, 595] width 1066 height 16
checkbox Oftalmologista "true"
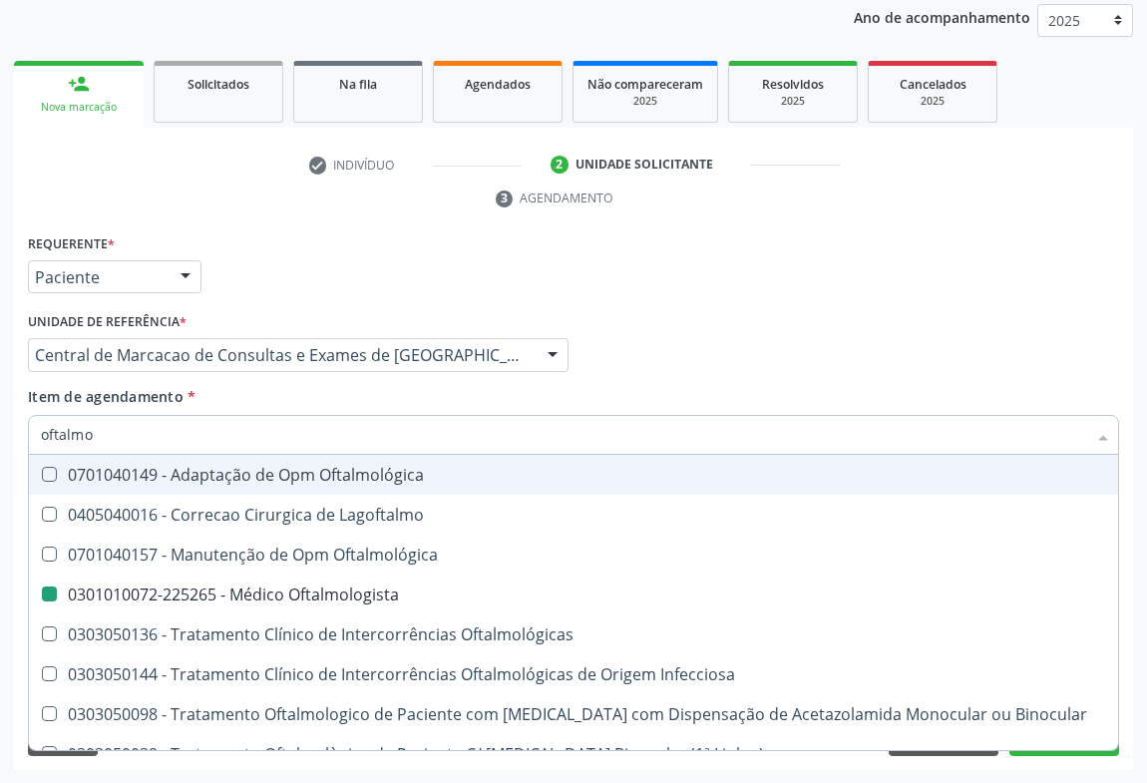
click at [713, 382] on div "Médico Solicitante Por favor, selecione a Unidade de Atendimento primeiro Nenhu…" at bounding box center [574, 346] width 1102 height 78
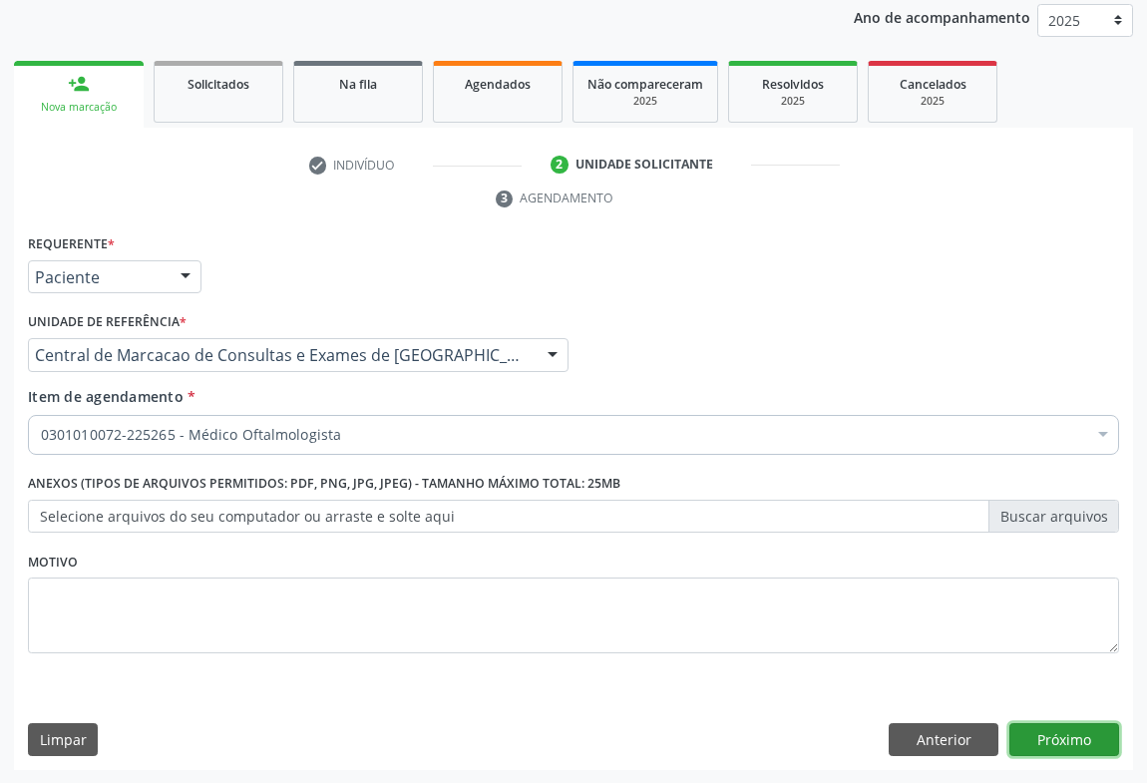
click at [1033, 734] on button "Próximo" at bounding box center [1065, 740] width 110 height 34
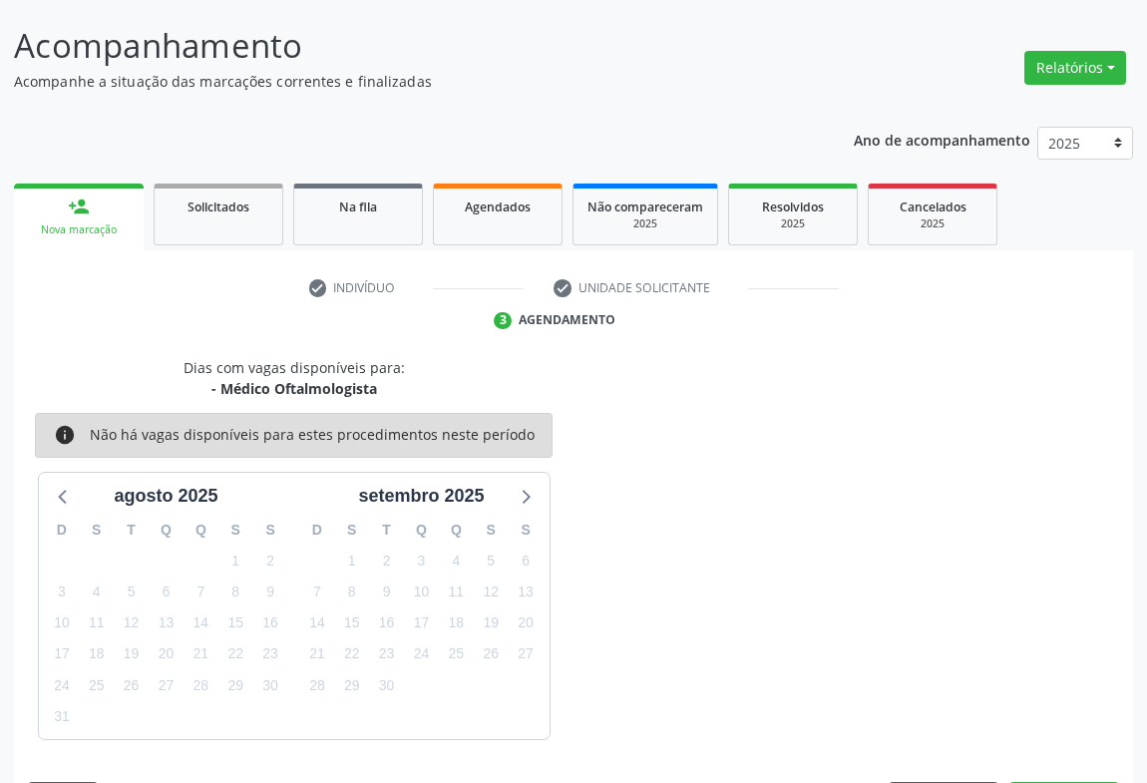
scroll to position [174, 0]
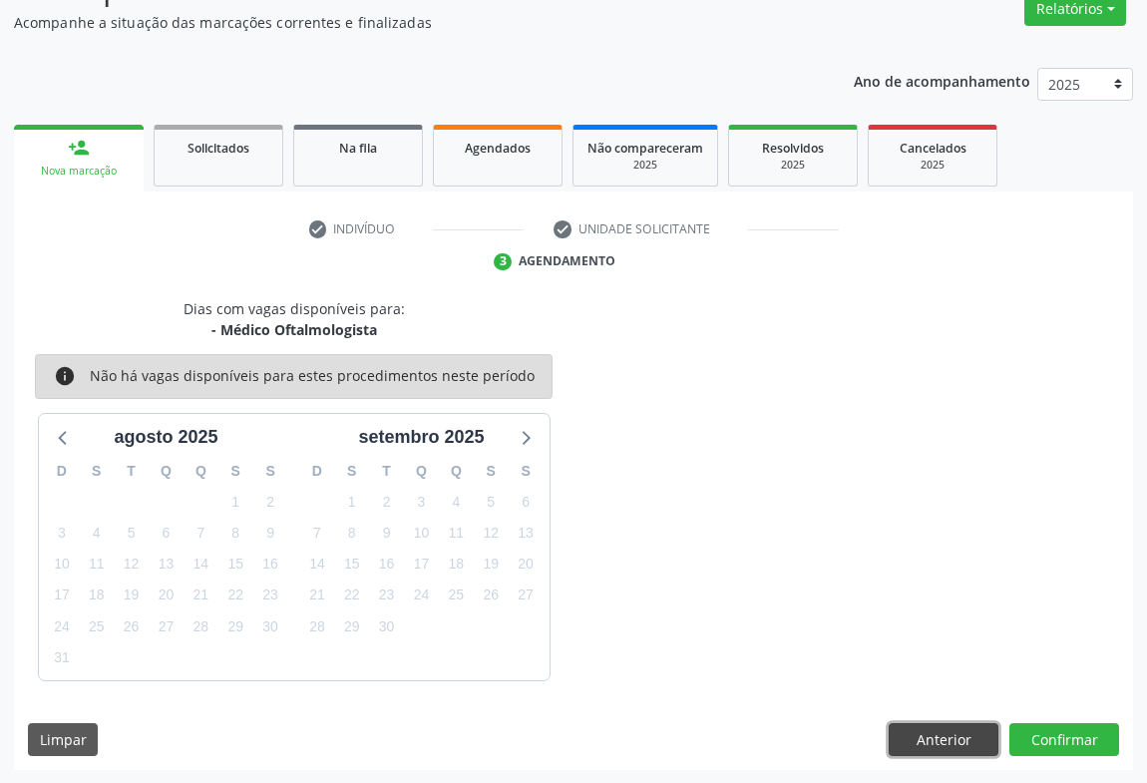
click at [955, 723] on button "Anterior" at bounding box center [944, 740] width 110 height 34
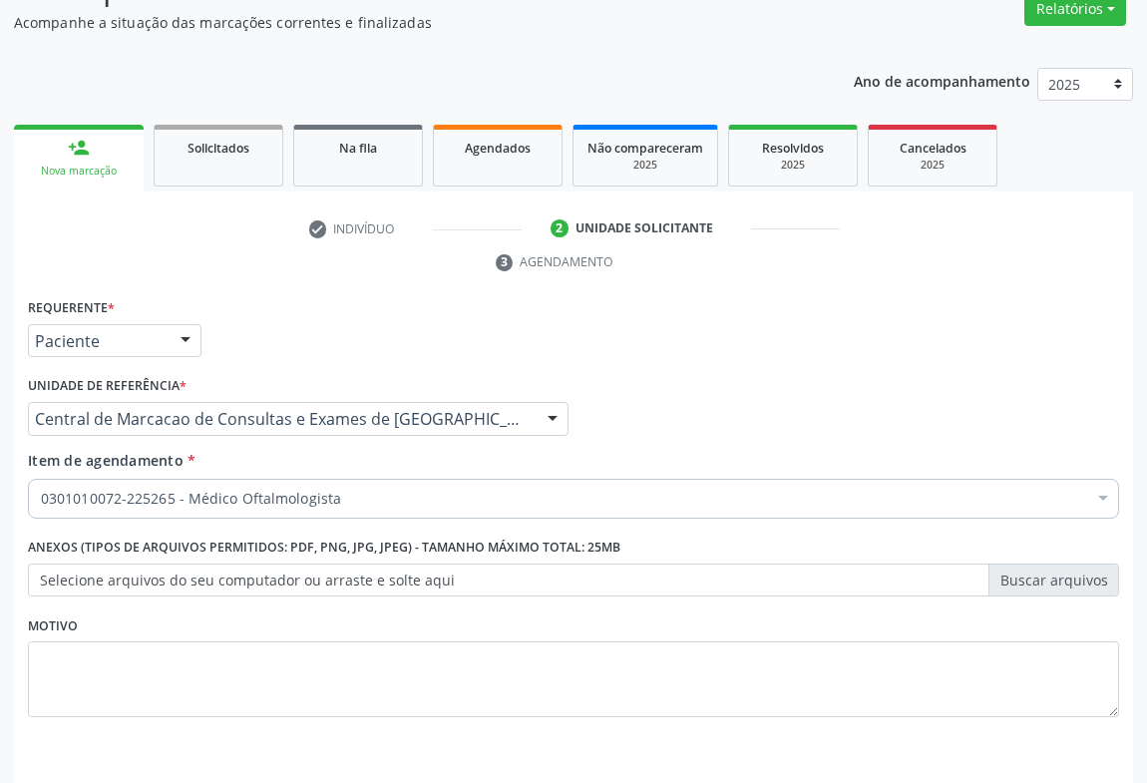
click at [301, 479] on div "0301010072-225265 - Médico Oftalmologista" at bounding box center [574, 499] width 1092 height 40
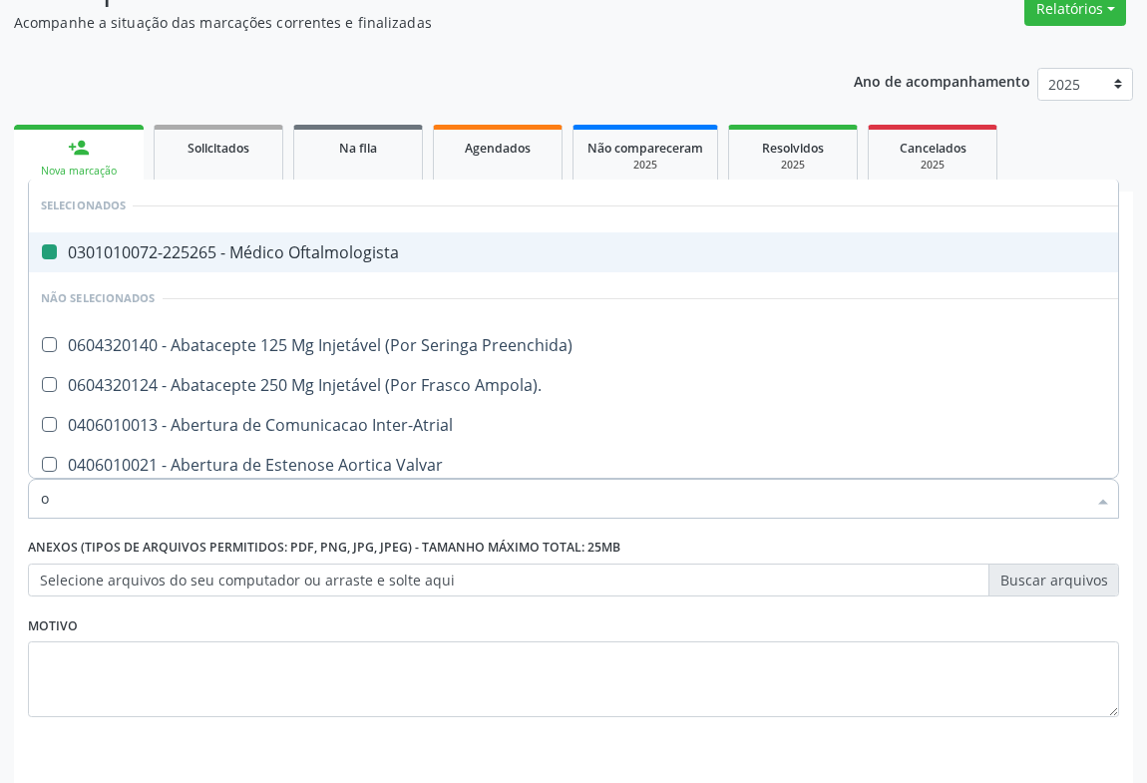
type input "oc"
checkbox Oftalmologista "false"
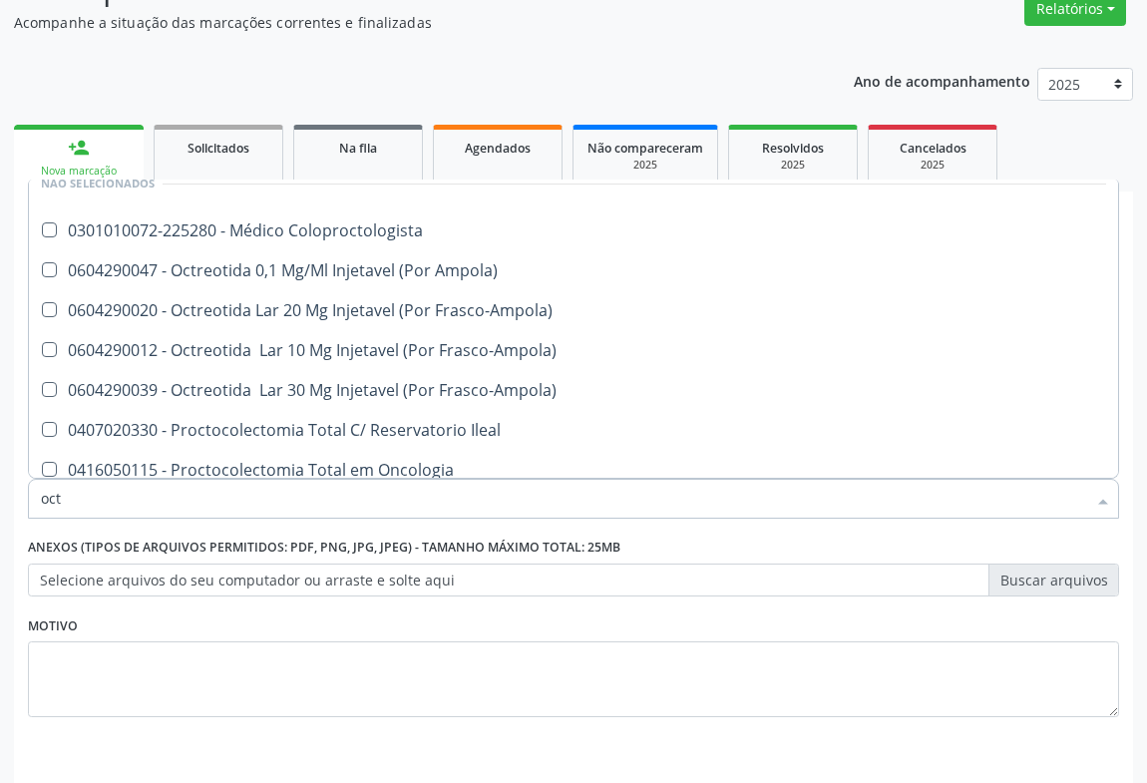
scroll to position [0, 0]
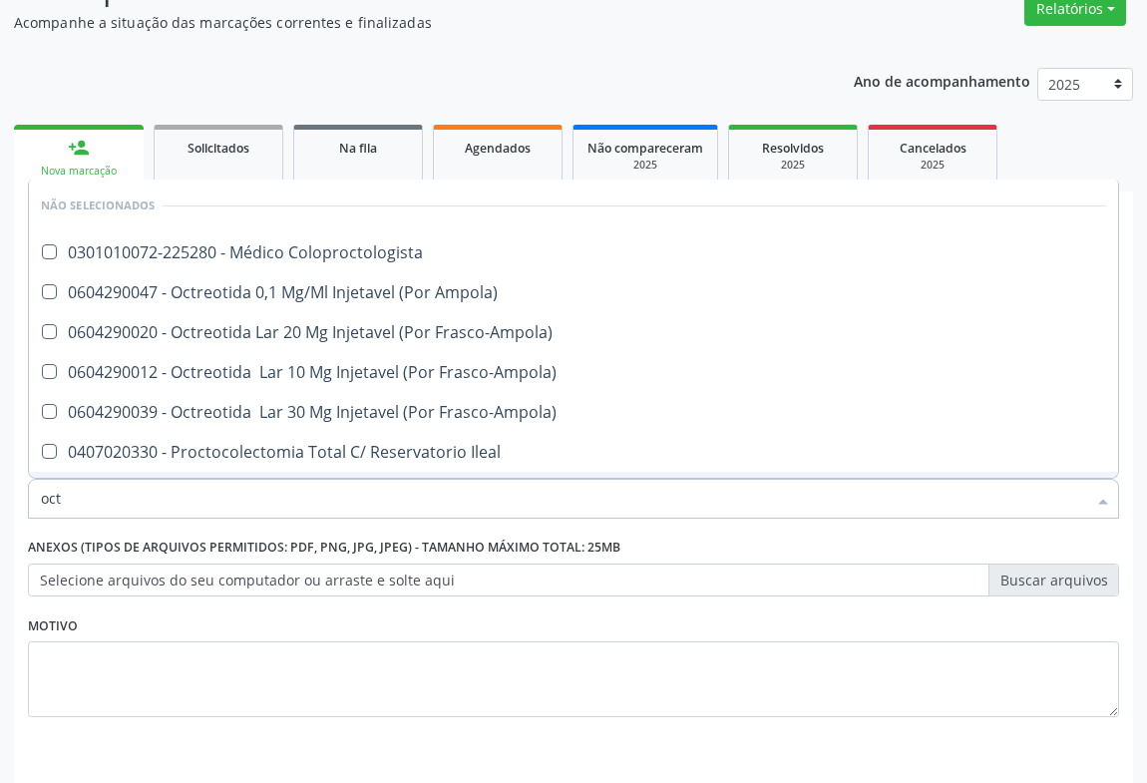
click at [62, 502] on input "oct" at bounding box center [564, 499] width 1046 height 40
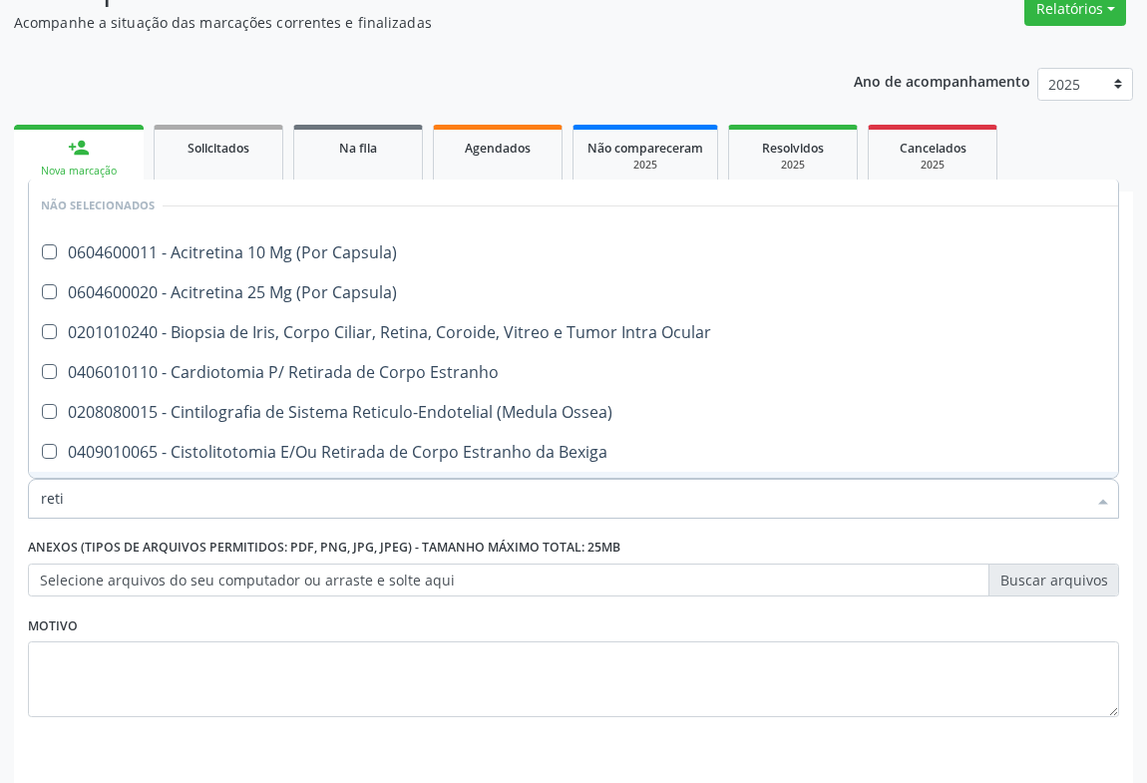
type input "retin"
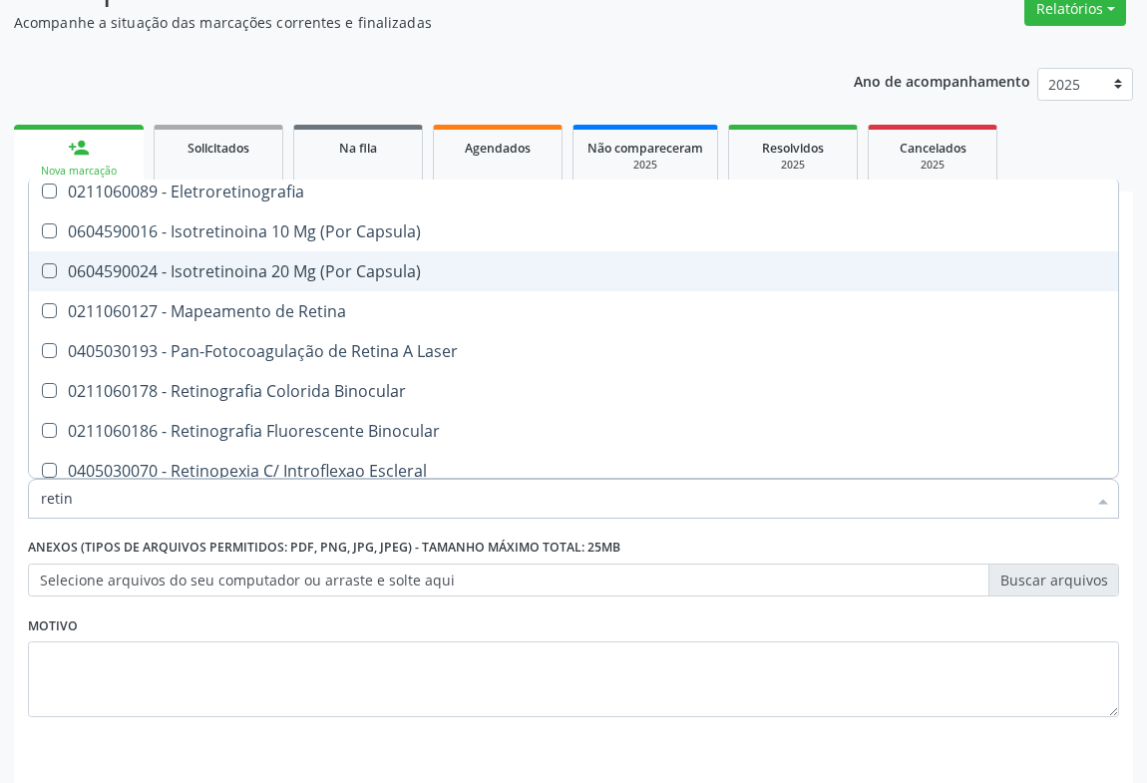
scroll to position [232, 0]
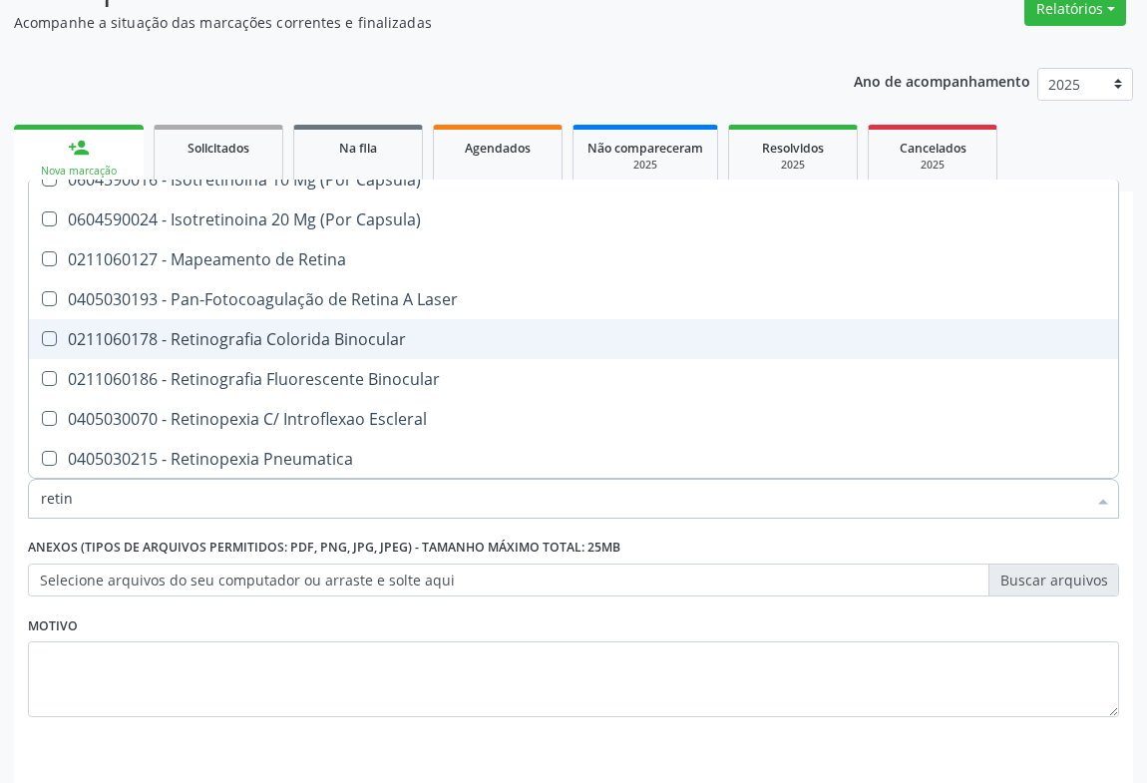
click at [237, 339] on div "0211060178 - Retinografia Colorida Binocular" at bounding box center [574, 339] width 1066 height 16
checkbox Binocular "true"
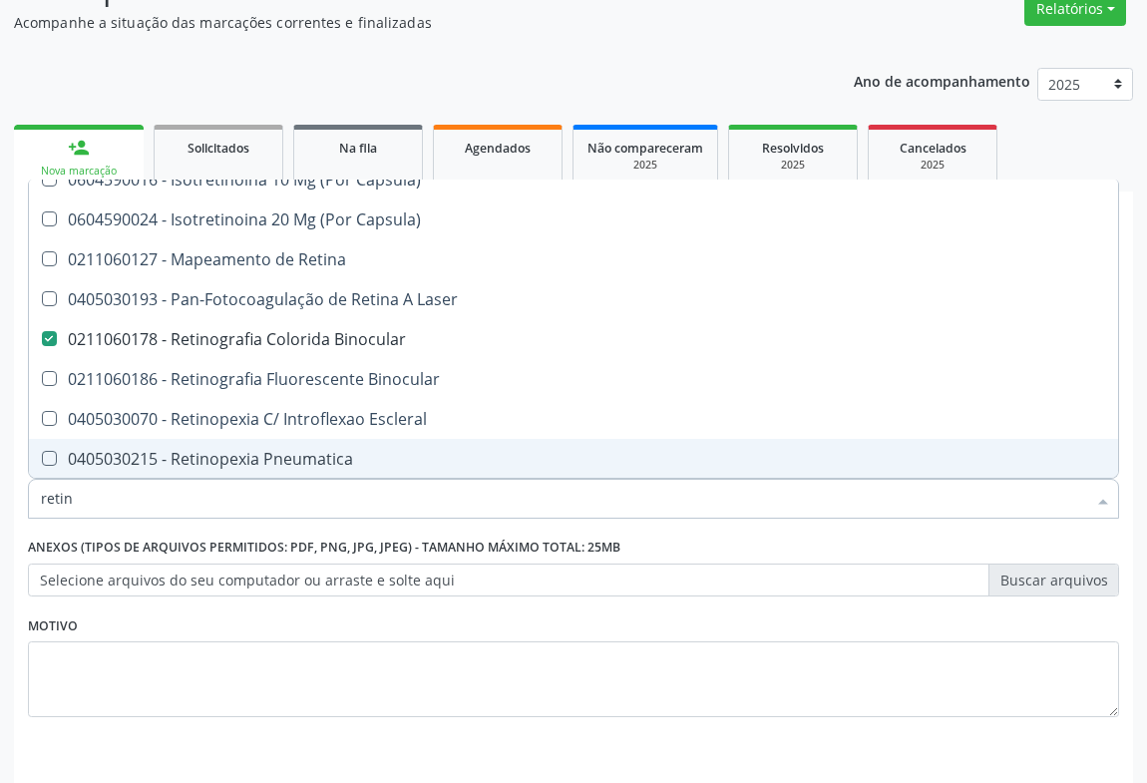
click at [142, 489] on input "retin" at bounding box center [564, 499] width 1046 height 40
type input "ca"
checkbox Capsula\) "false"
checkbox Binocular "false"
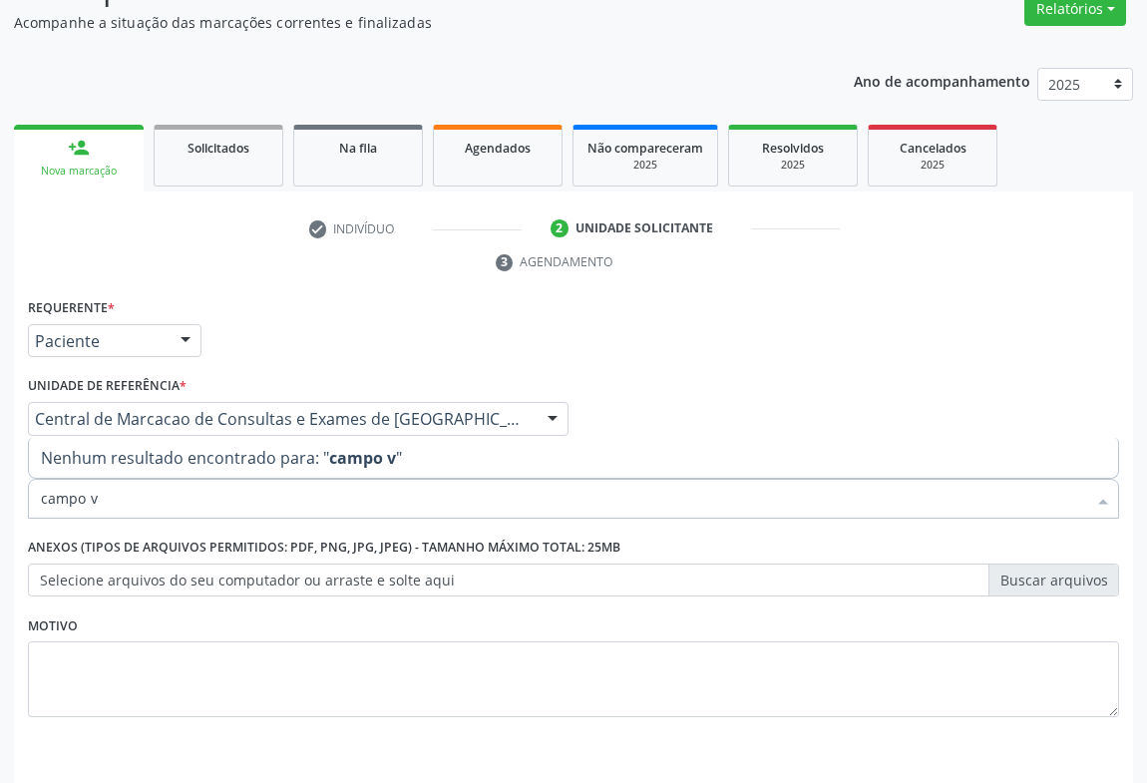
scroll to position [0, 0]
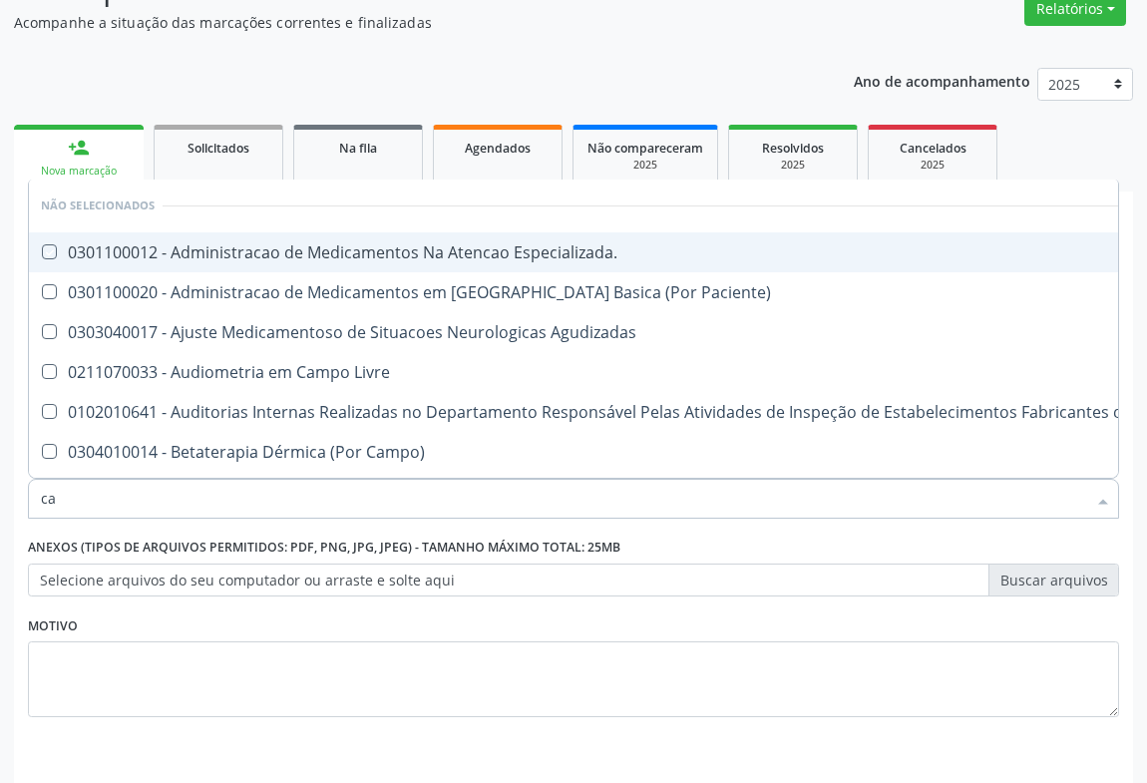
type input "c"
checkbox Especializada\ "true"
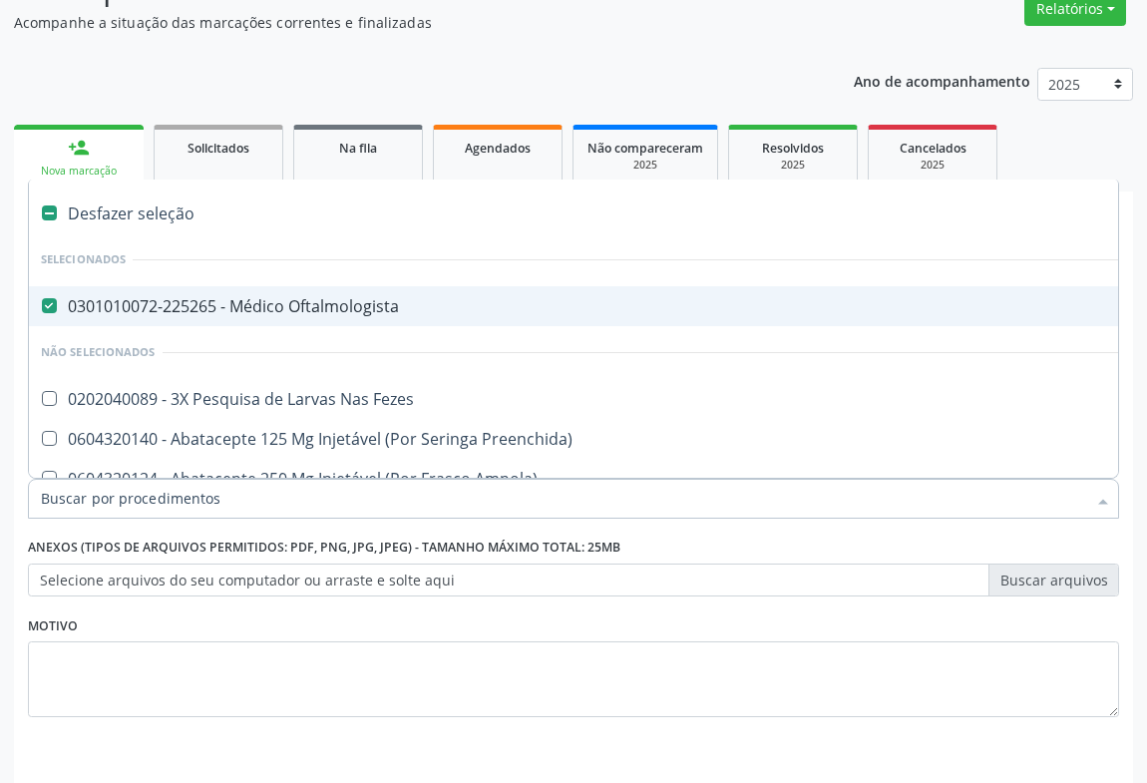
type input "v"
checkbox Oftalmologista "false"
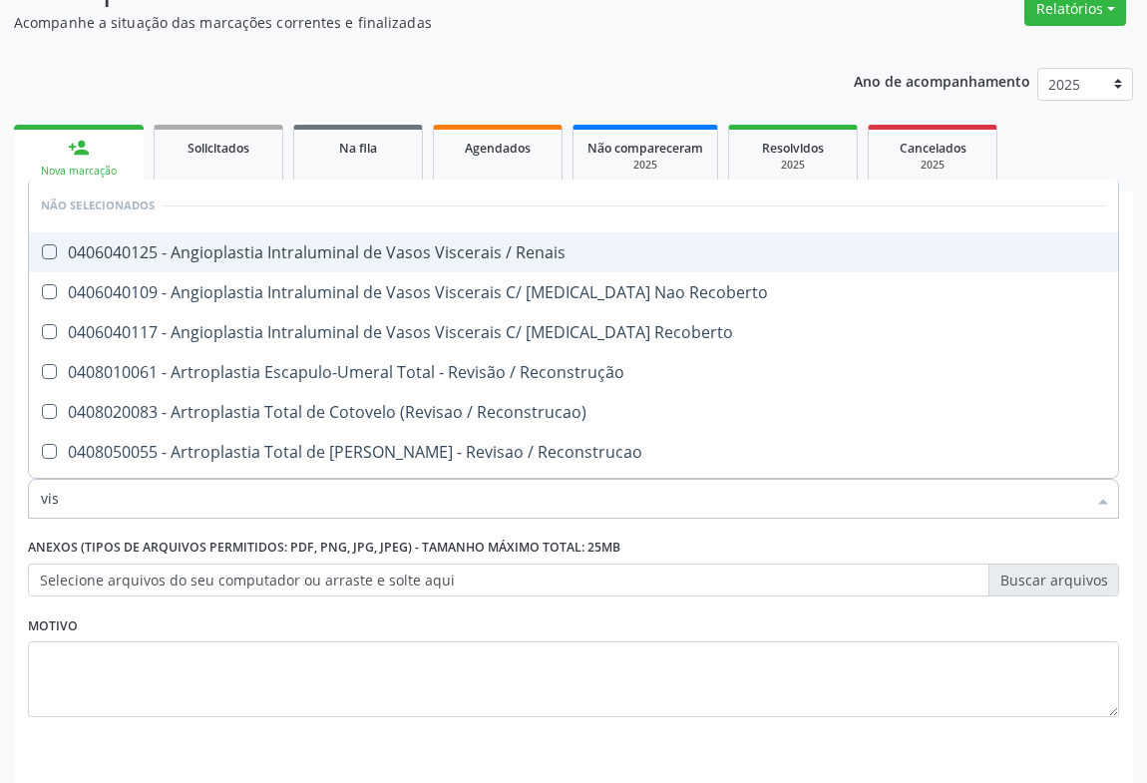
type input "visu"
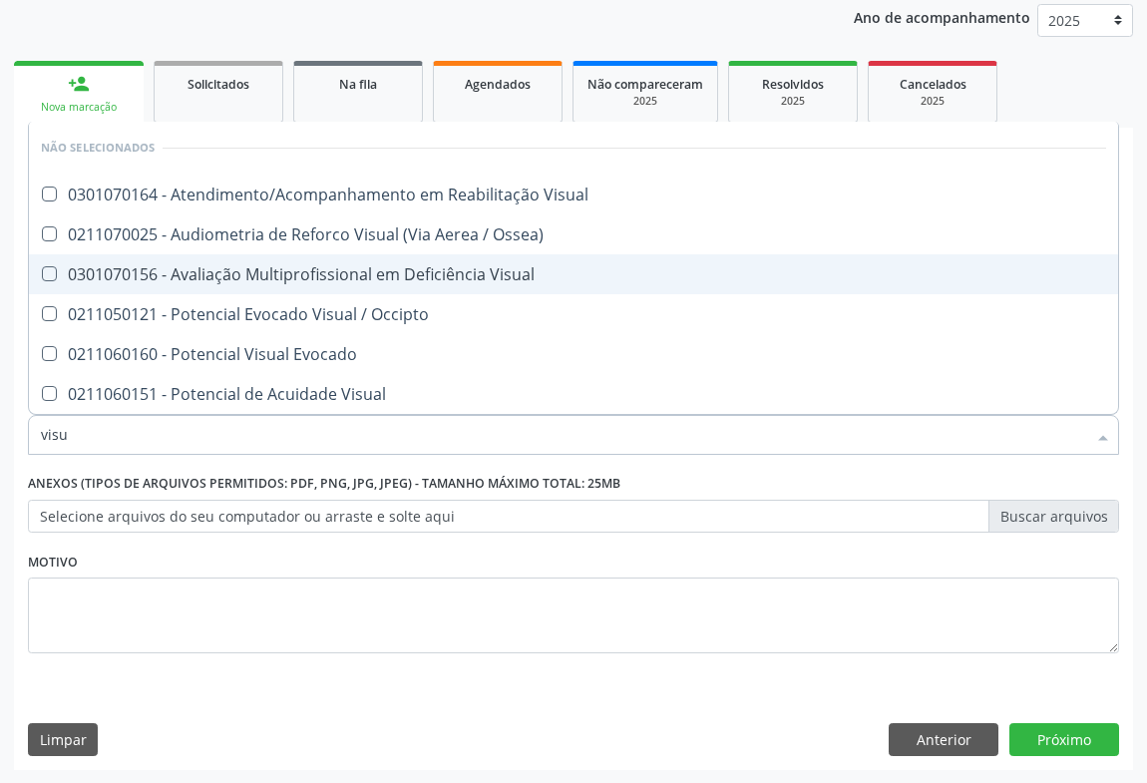
scroll to position [147, 0]
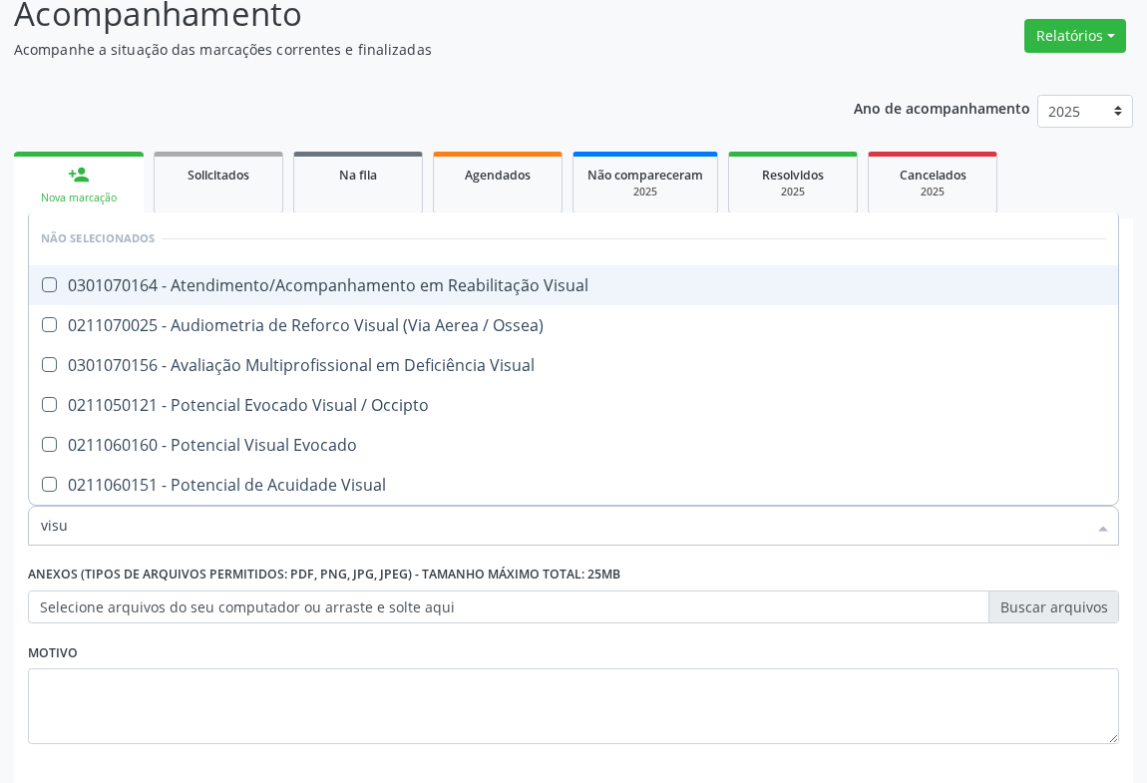
click at [331, 292] on div "0301070164 - Atendimento/Acompanhamento em Reabilitação Visual" at bounding box center [574, 285] width 1066 height 16
checkbox Visual "true"
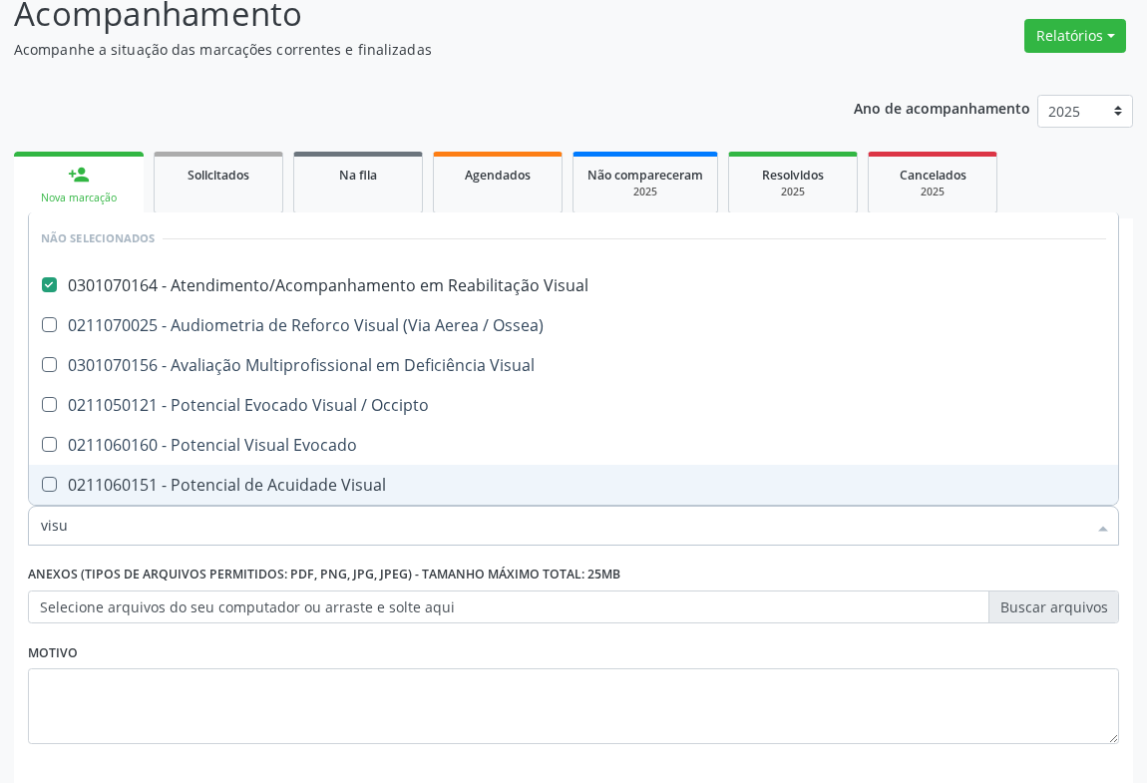
scroll to position [237, 0]
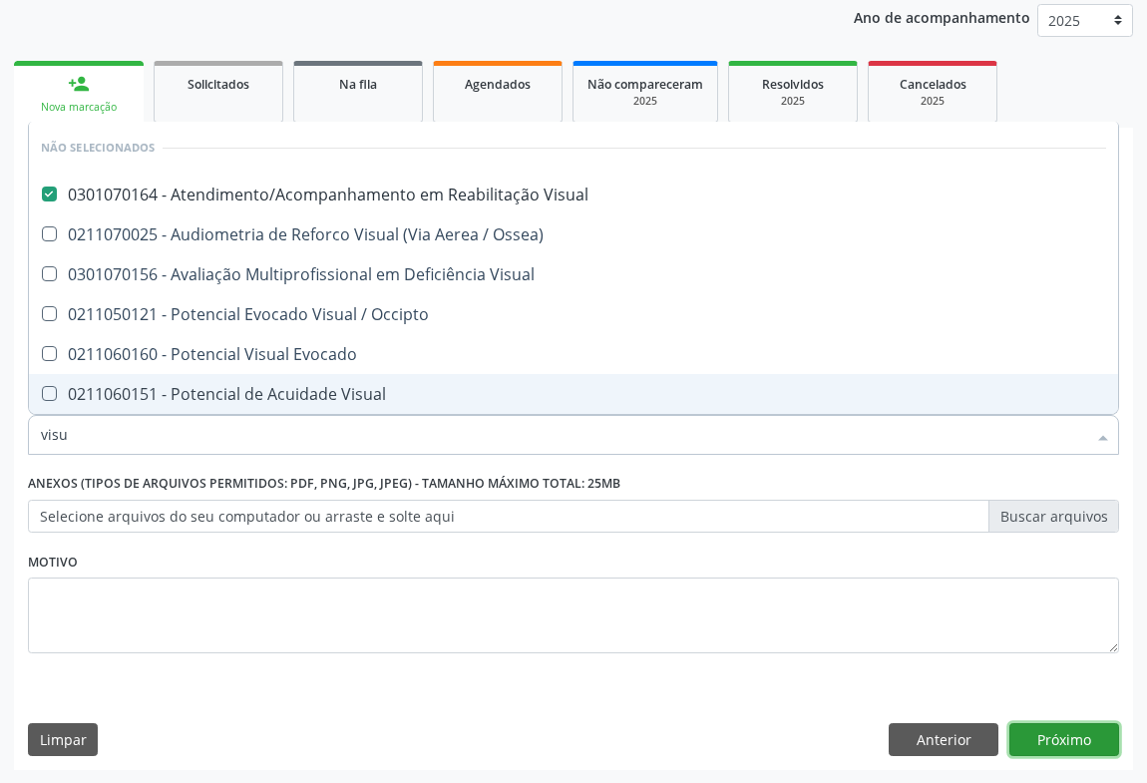
click at [1042, 733] on button "Próximo" at bounding box center [1065, 740] width 110 height 34
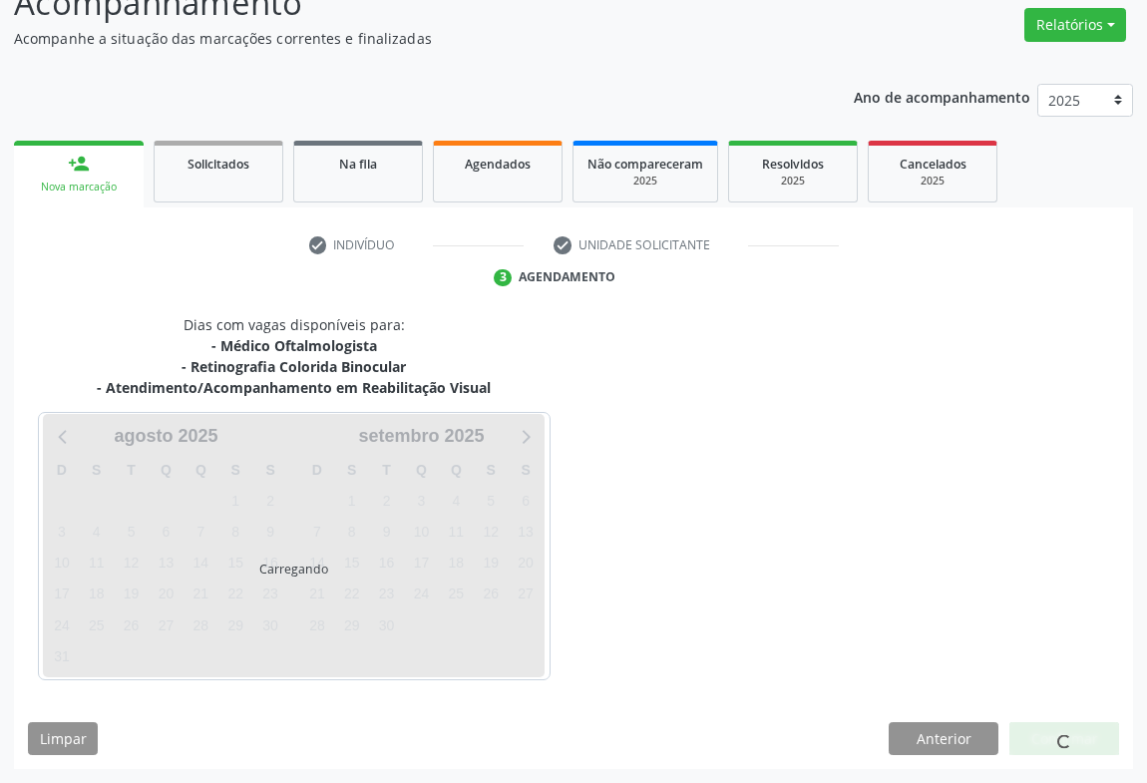
scroll to position [216, 0]
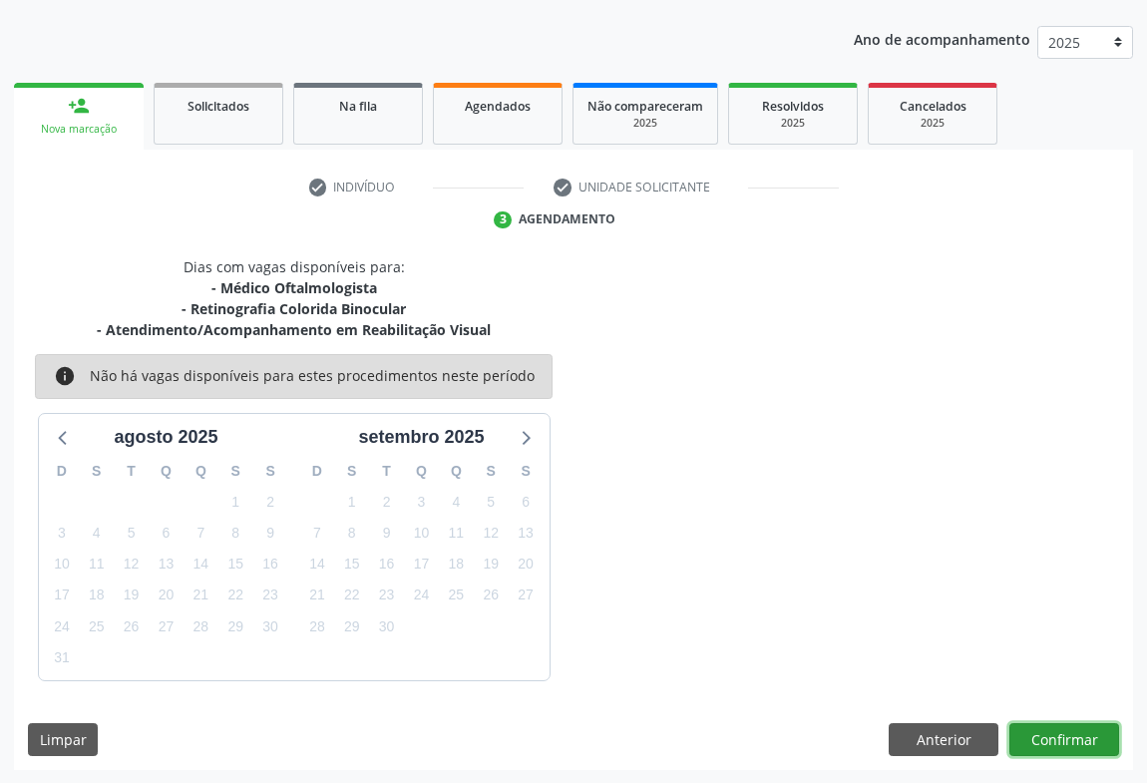
click at [1052, 733] on button "Confirmar" at bounding box center [1065, 740] width 110 height 34
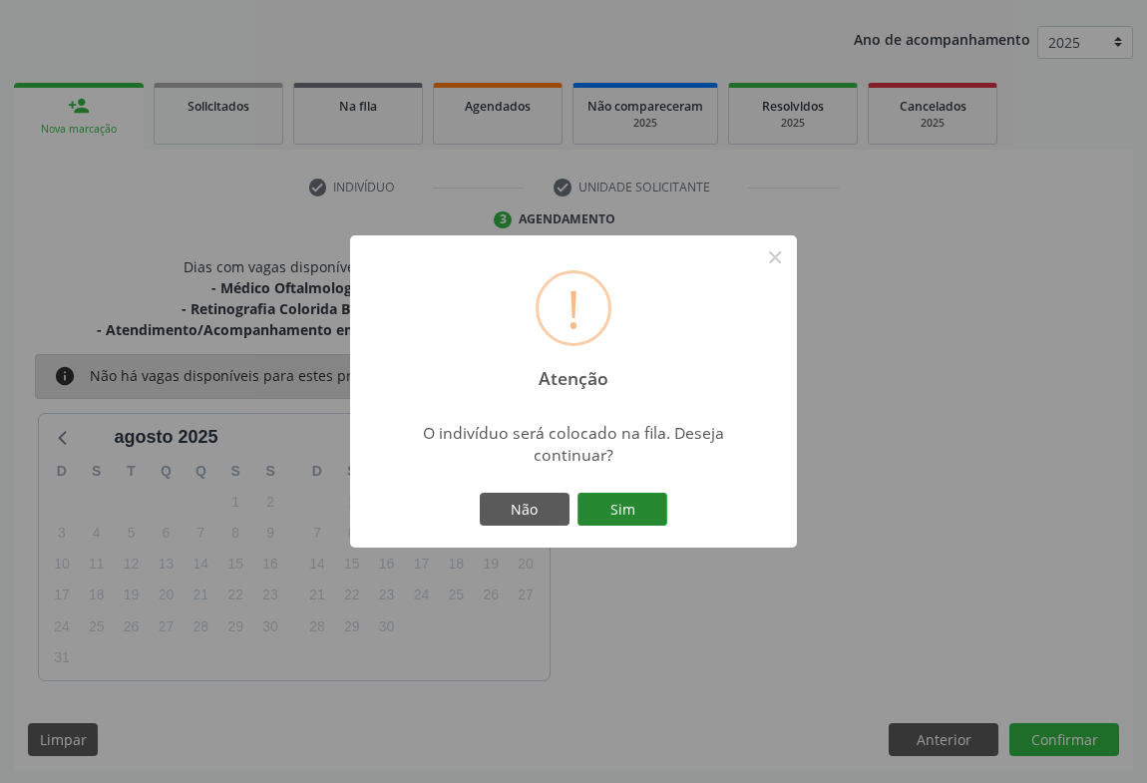
click at [618, 505] on button "Sim" at bounding box center [623, 510] width 90 height 34
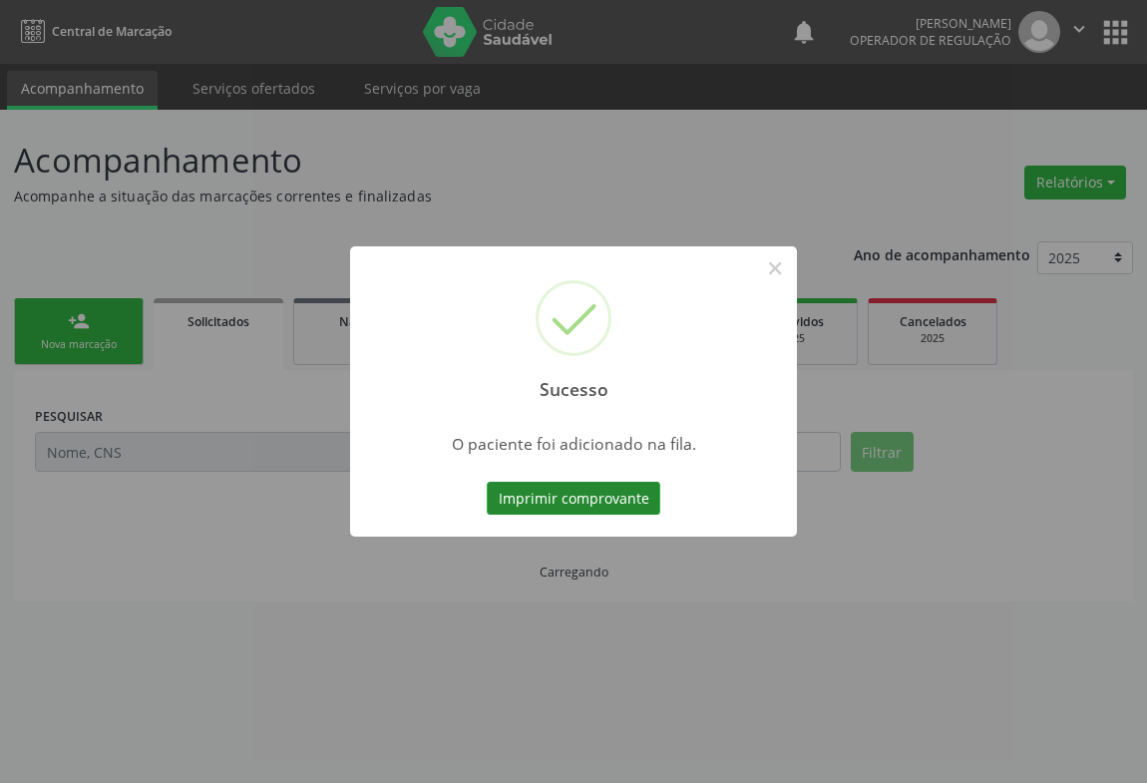
scroll to position [0, 0]
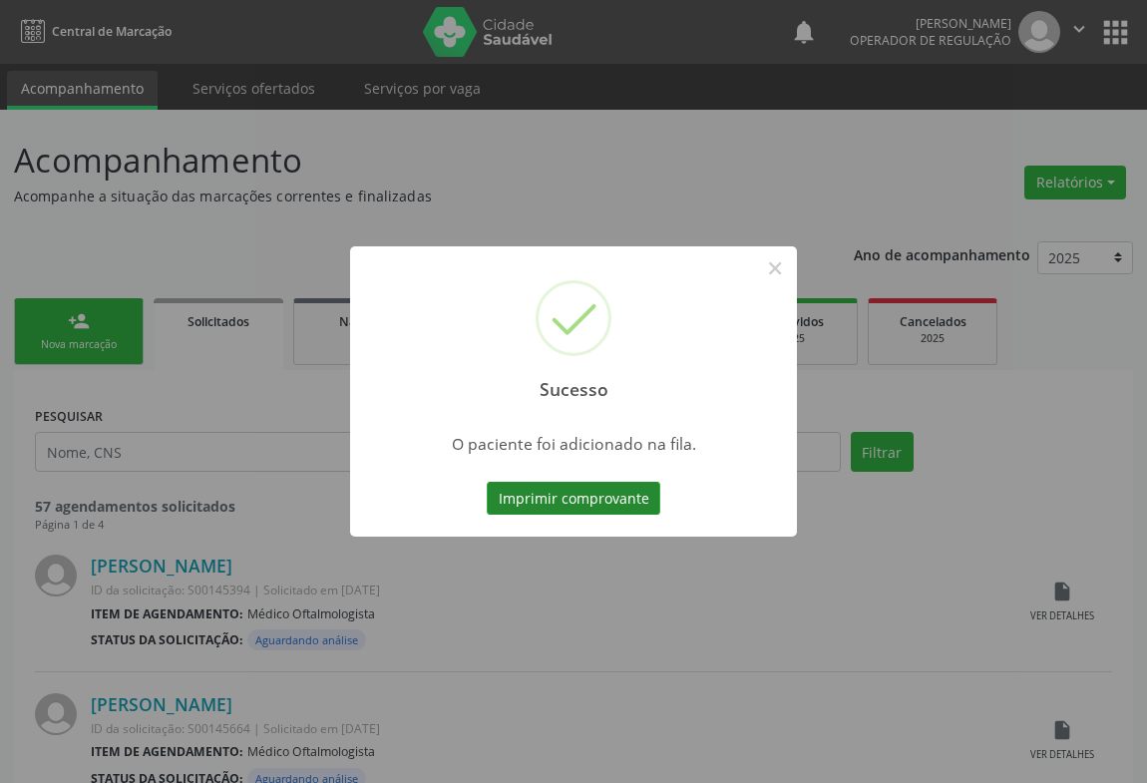
click at [578, 491] on button "Imprimir comprovante" at bounding box center [574, 499] width 174 height 34
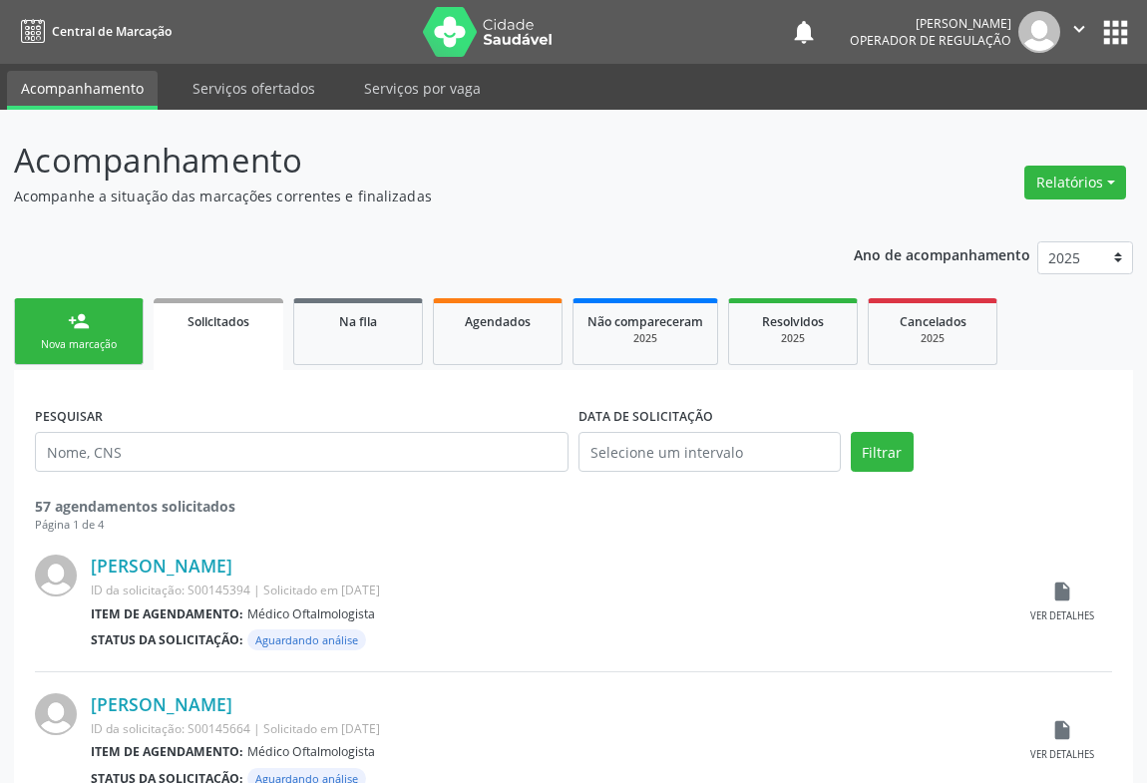
click at [126, 332] on link "person_add Nova marcação" at bounding box center [79, 331] width 130 height 67
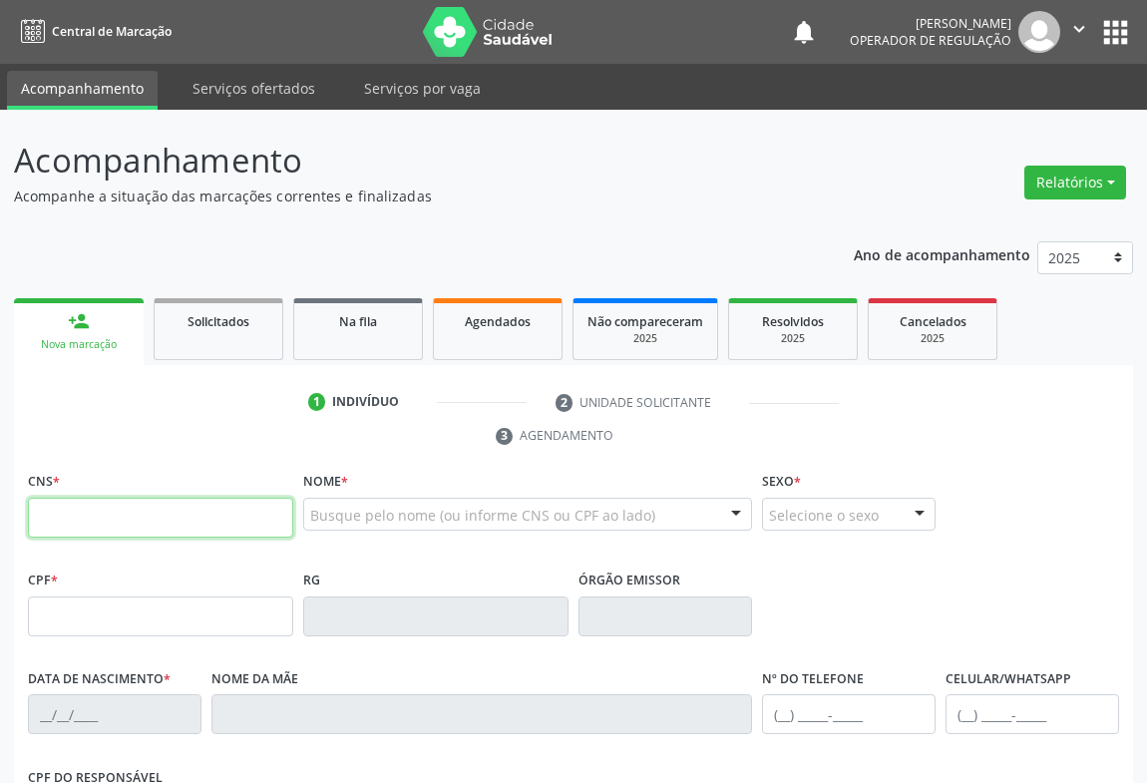
click at [170, 508] on input "text" at bounding box center [160, 518] width 265 height 40
type input "700 0035 0108 2007"
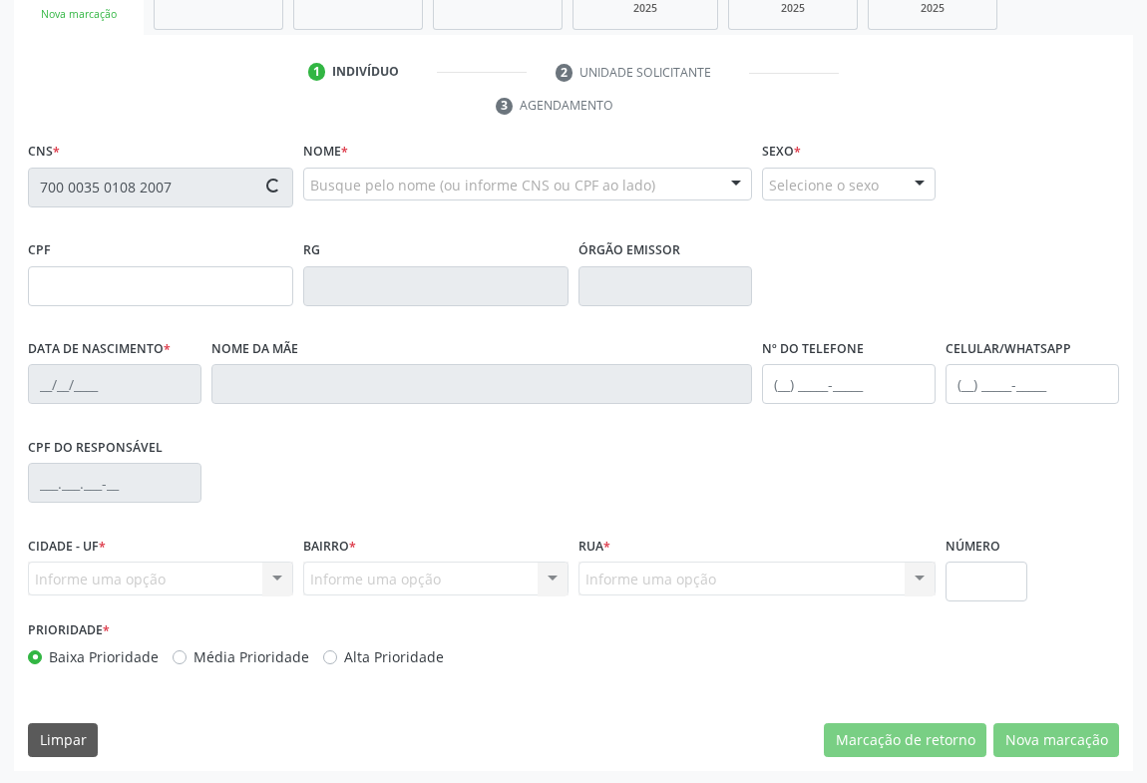
type input "0777513102"
type input "02/11/1979"
type input "(74) 98874-5052"
type input "025.663.755-50"
type input "S/N"
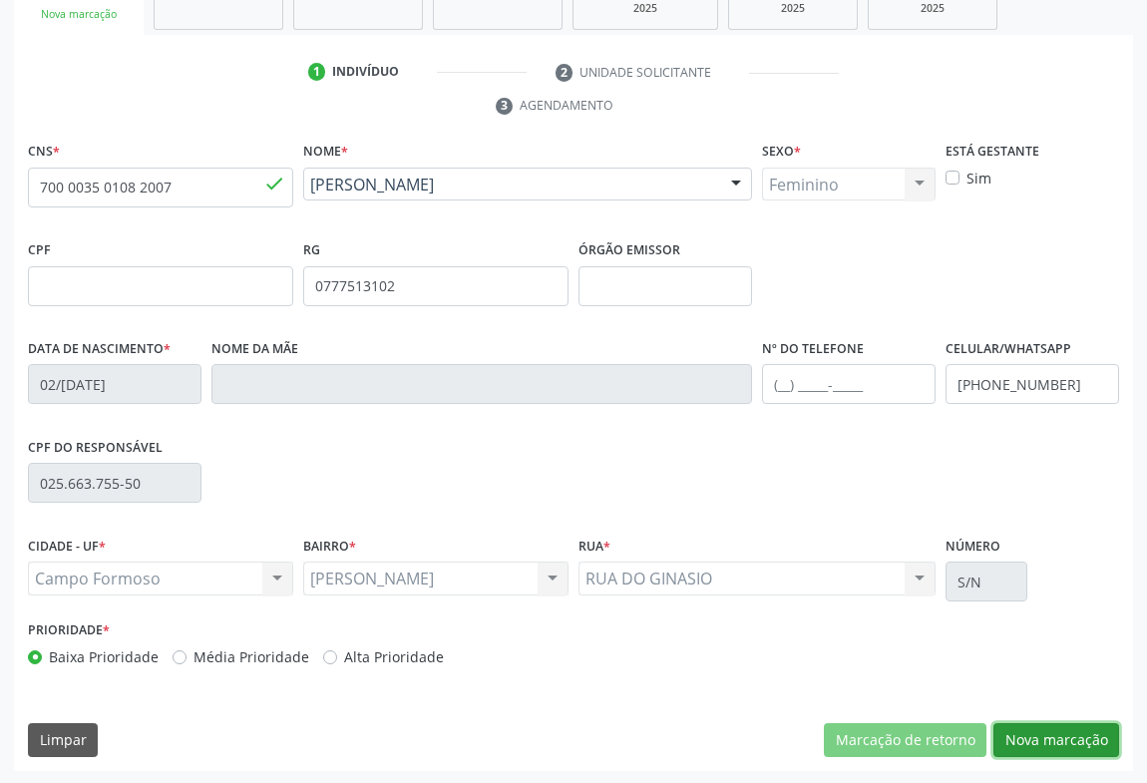
click at [1041, 738] on button "Nova marcação" at bounding box center [1057, 740] width 126 height 34
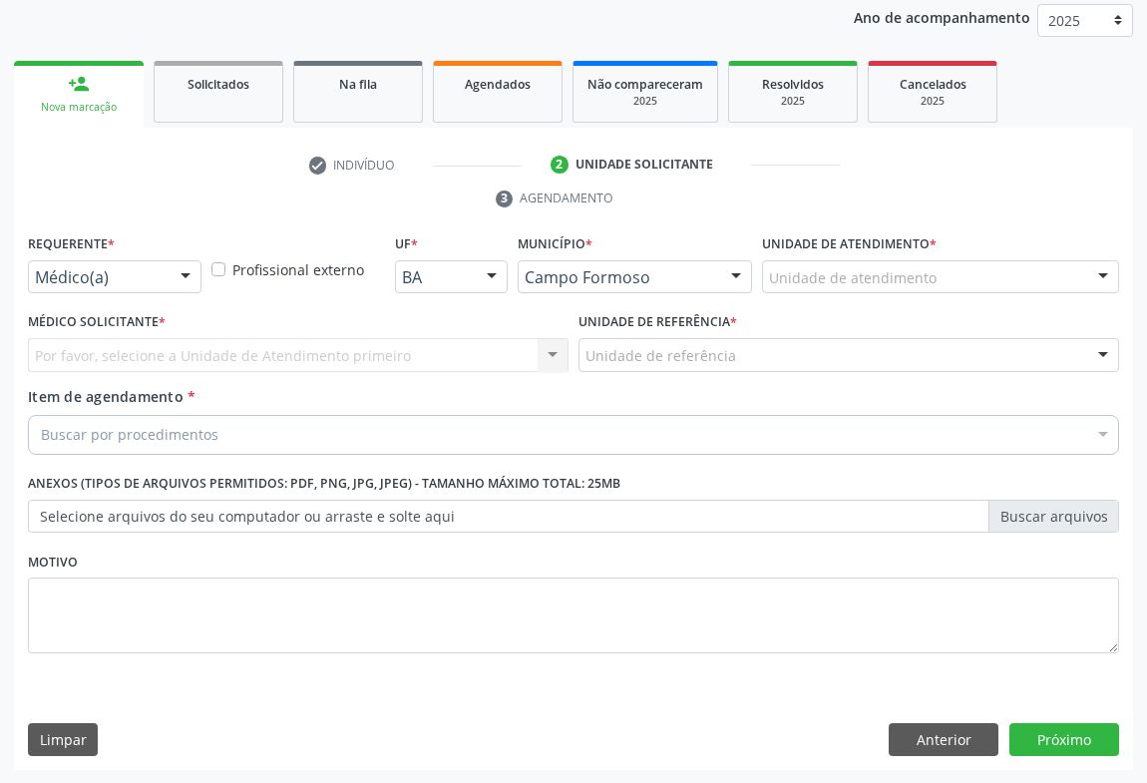
click at [165, 274] on div "Médico(a)" at bounding box center [115, 277] width 174 height 34
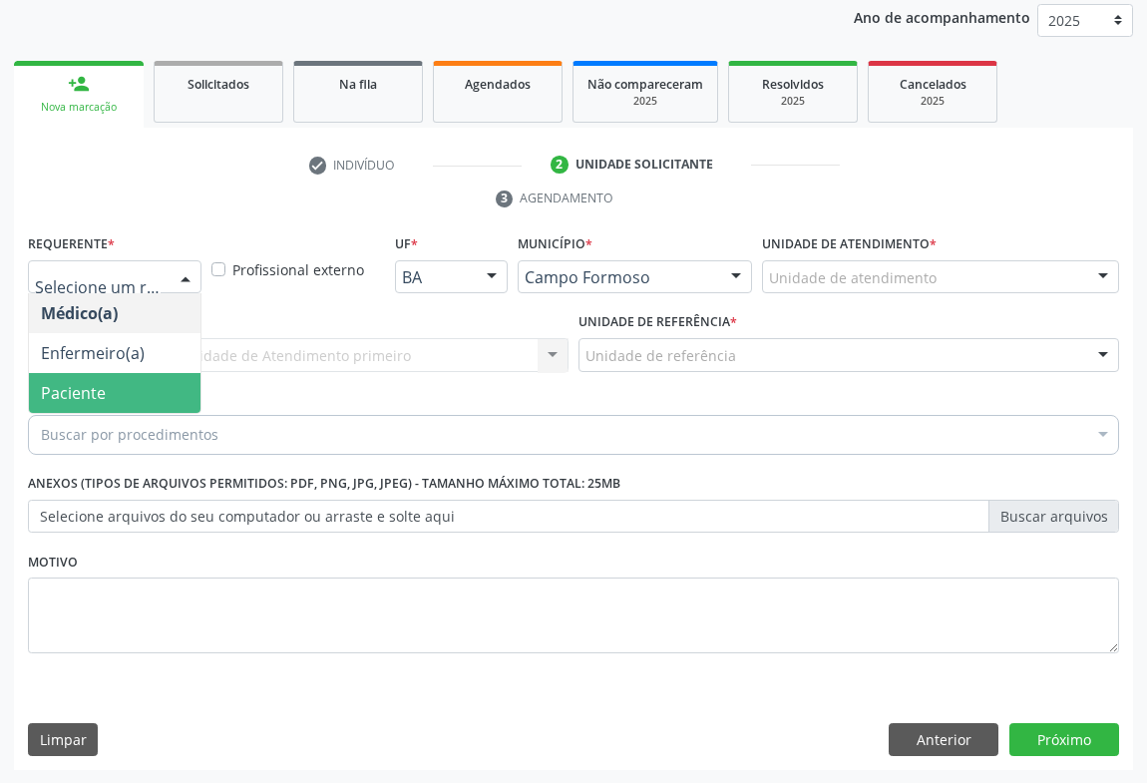
click at [156, 397] on span "Paciente" at bounding box center [115, 393] width 172 height 40
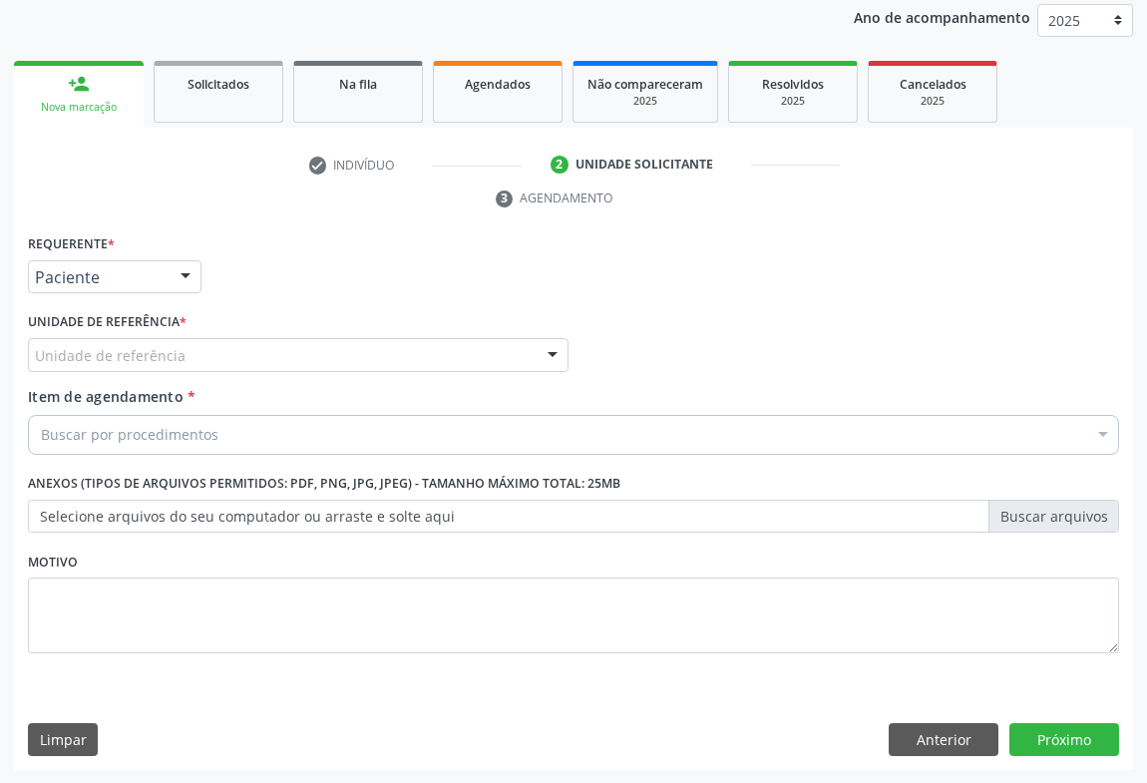
drag, startPoint x: 258, startPoint y: 354, endPoint x: 258, endPoint y: 432, distance: 77.8
click at [254, 355] on div "Unidade de referência" at bounding box center [298, 355] width 541 height 34
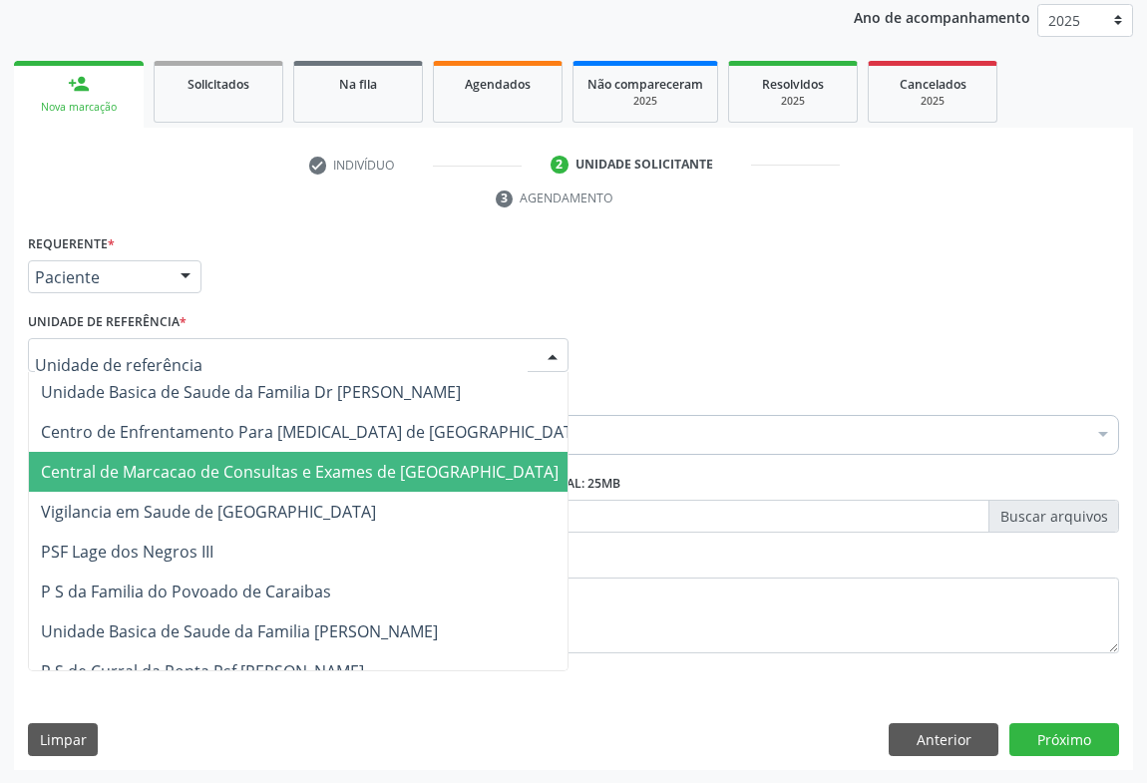
click at [266, 478] on span "Central de Marcacao de Consultas e Exames de [GEOGRAPHIC_DATA]" at bounding box center [300, 472] width 518 height 22
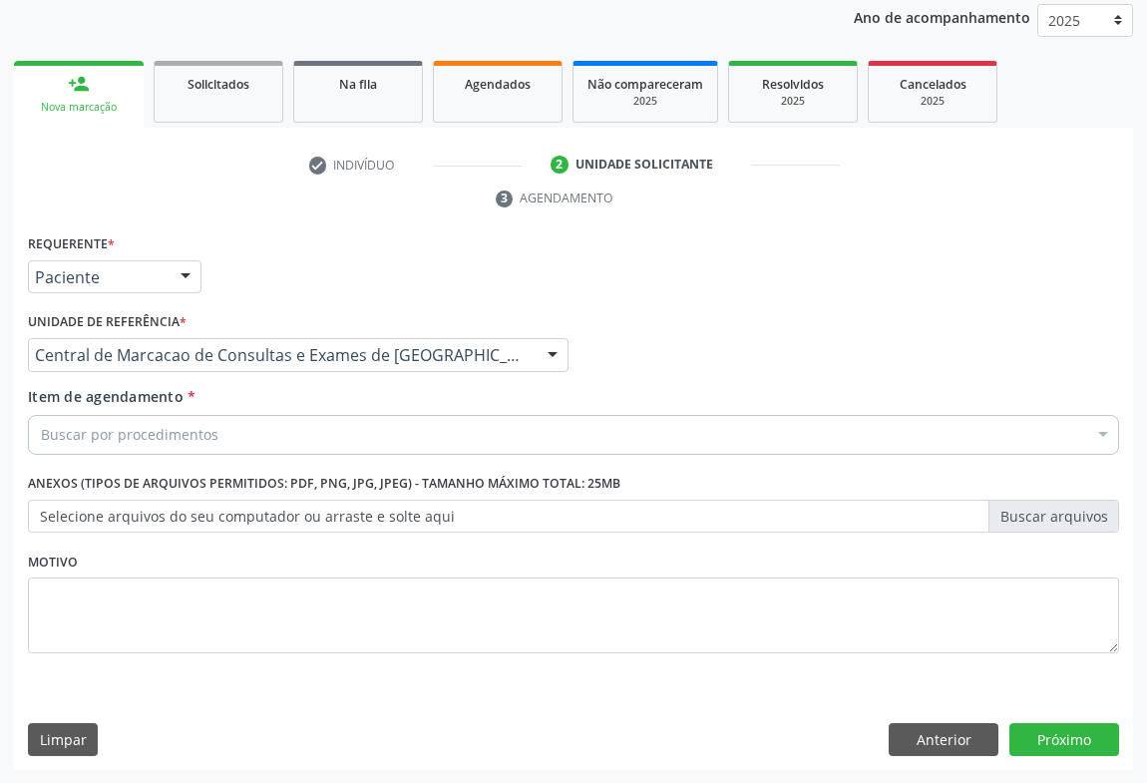
click at [283, 434] on div "Buscar por procedimentos" at bounding box center [574, 435] width 1092 height 40
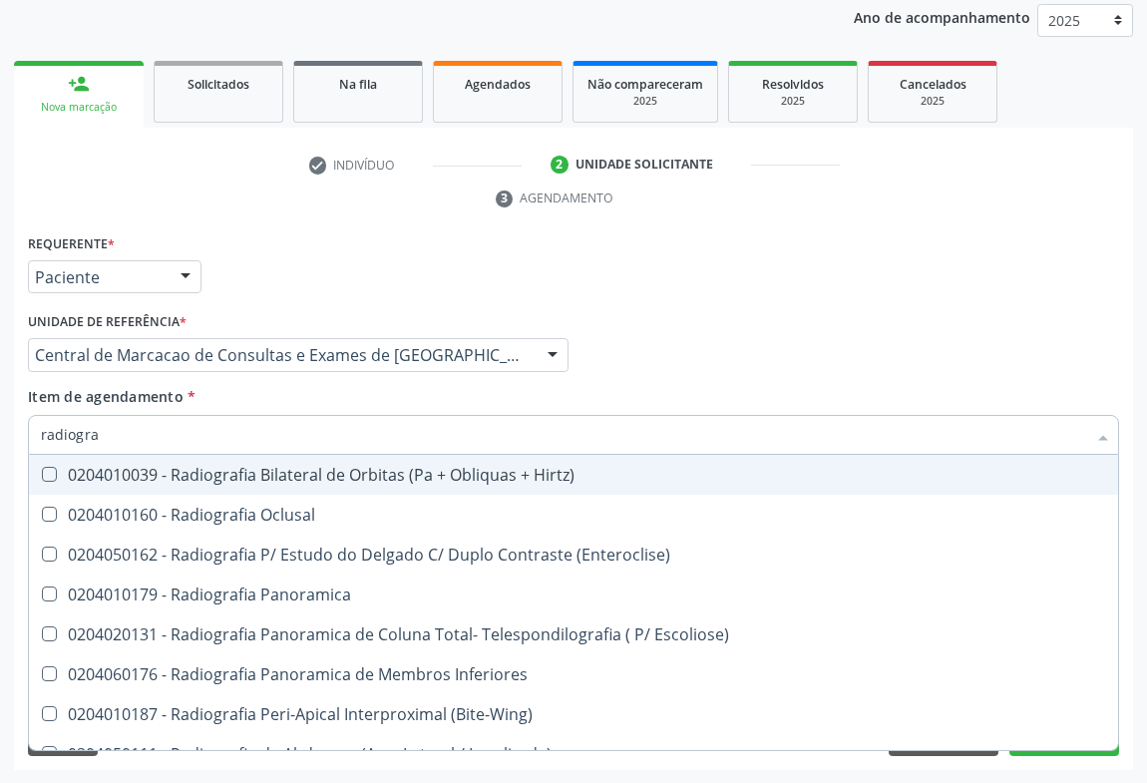
type input "radiograf"
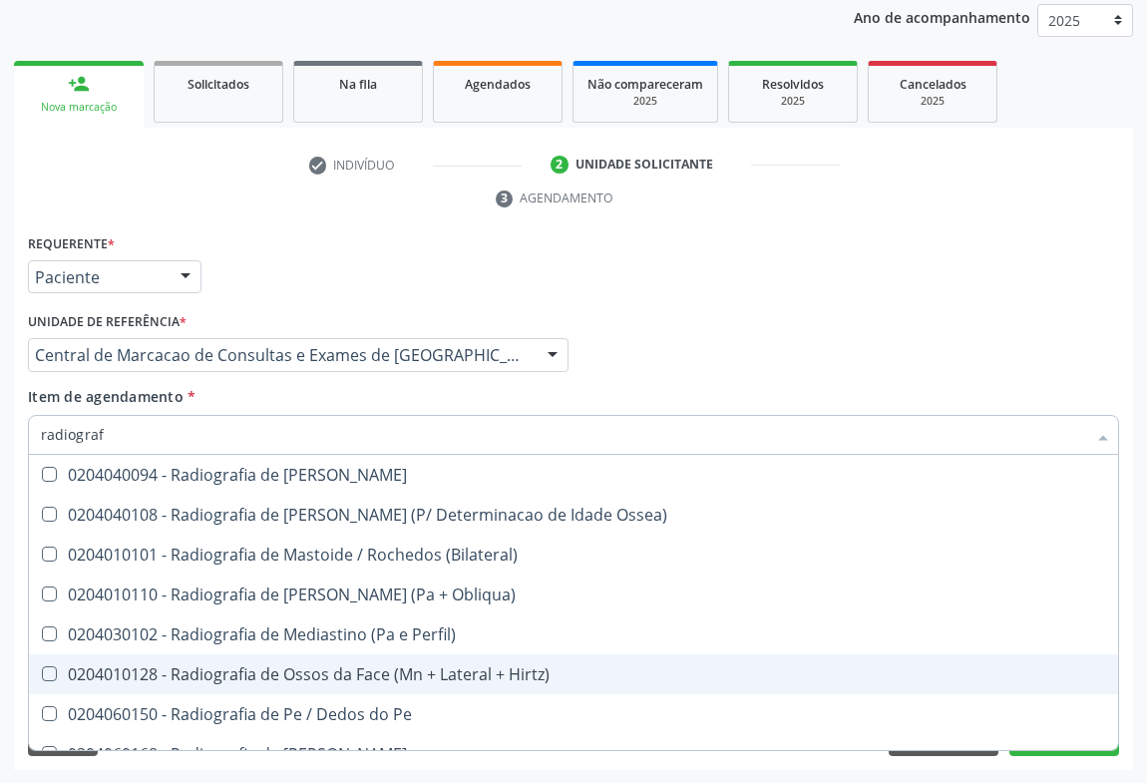
scroll to position [2267, 0]
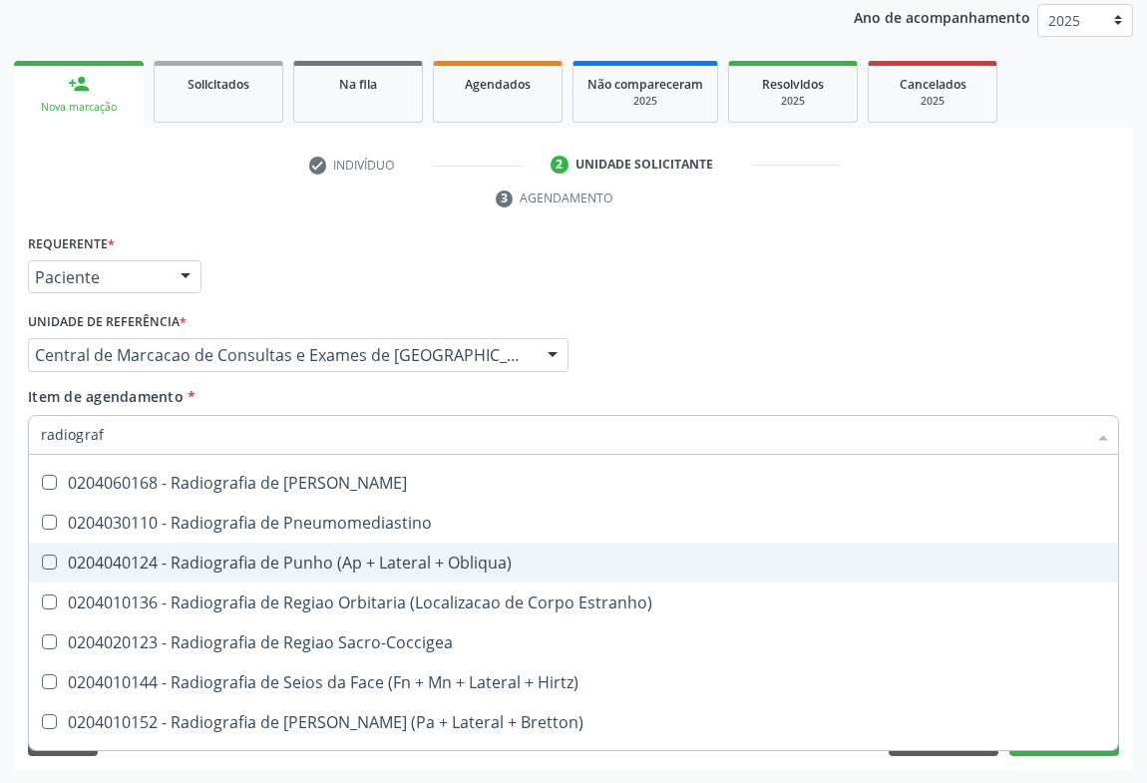
click at [359, 568] on div "0204040124 - Radiografia de Punho (Ap + Lateral + Obliqua)" at bounding box center [574, 563] width 1066 height 16
checkbox Obliqua\) "true"
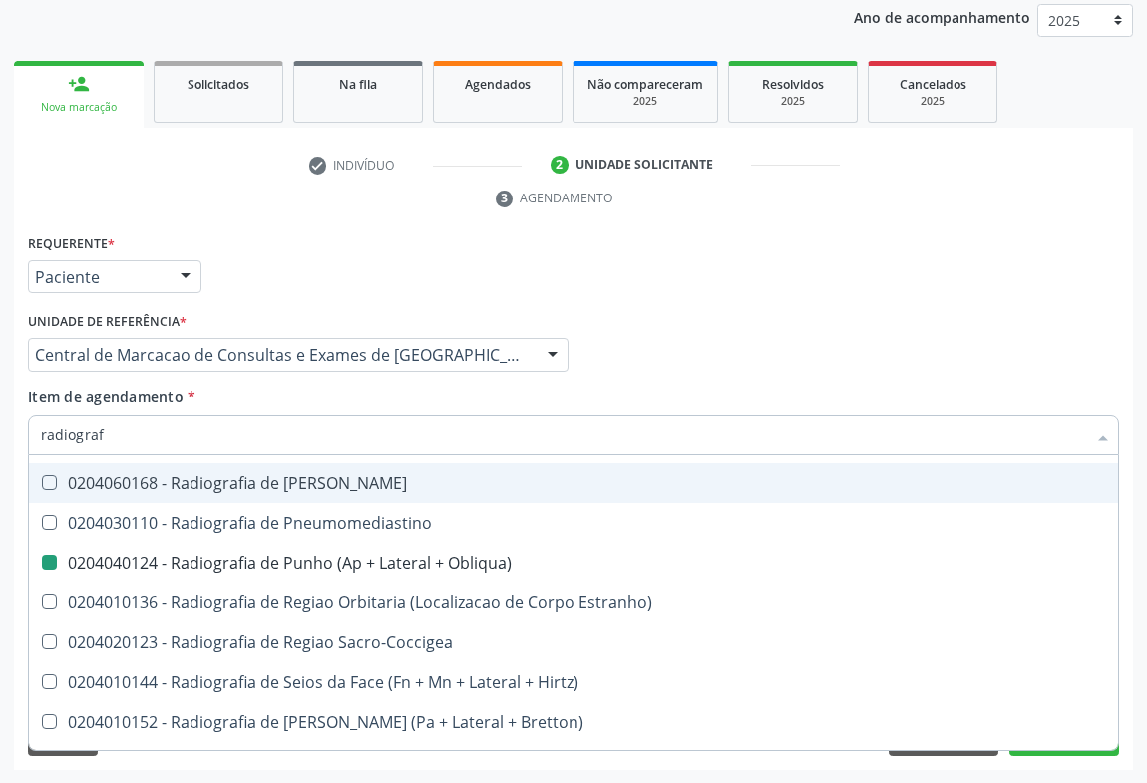
click at [1087, 344] on div "Médico Solicitante Por favor, selecione a Unidade de Atendimento primeiro Nenhu…" at bounding box center [574, 346] width 1102 height 78
checkbox Oclusal "true"
checkbox Obliqua\) "false"
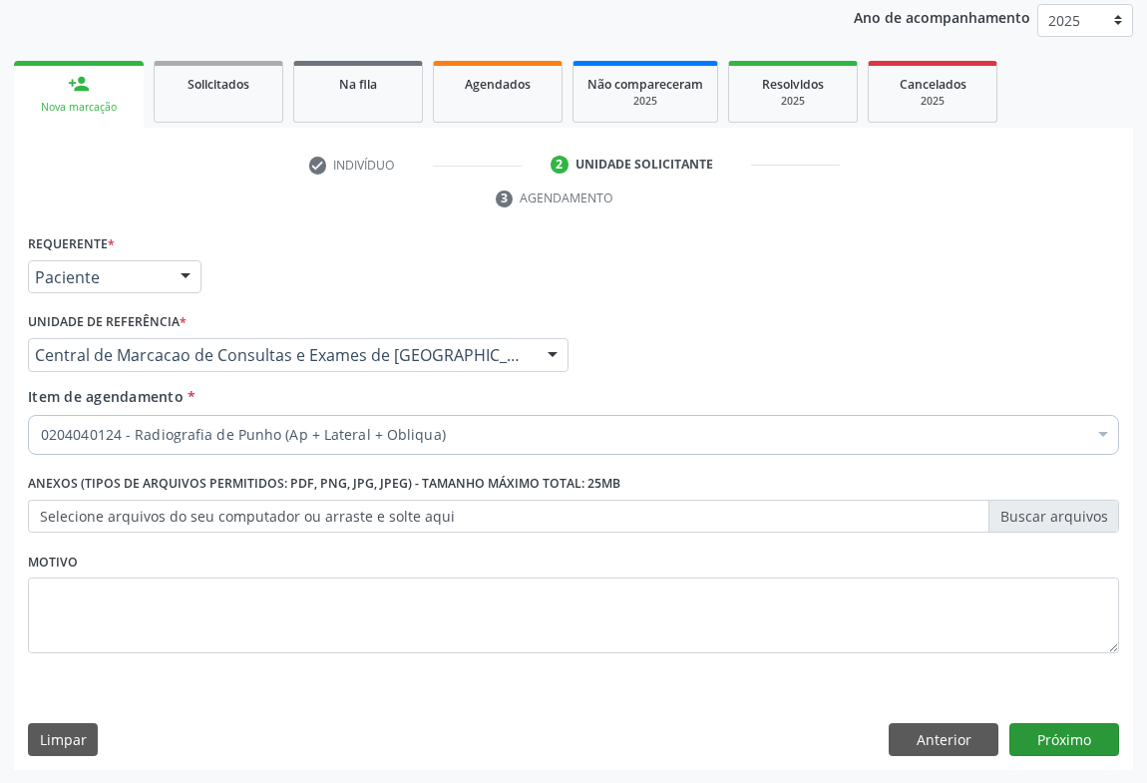
scroll to position [0, 0]
click at [1077, 751] on button "Próximo" at bounding box center [1065, 740] width 110 height 34
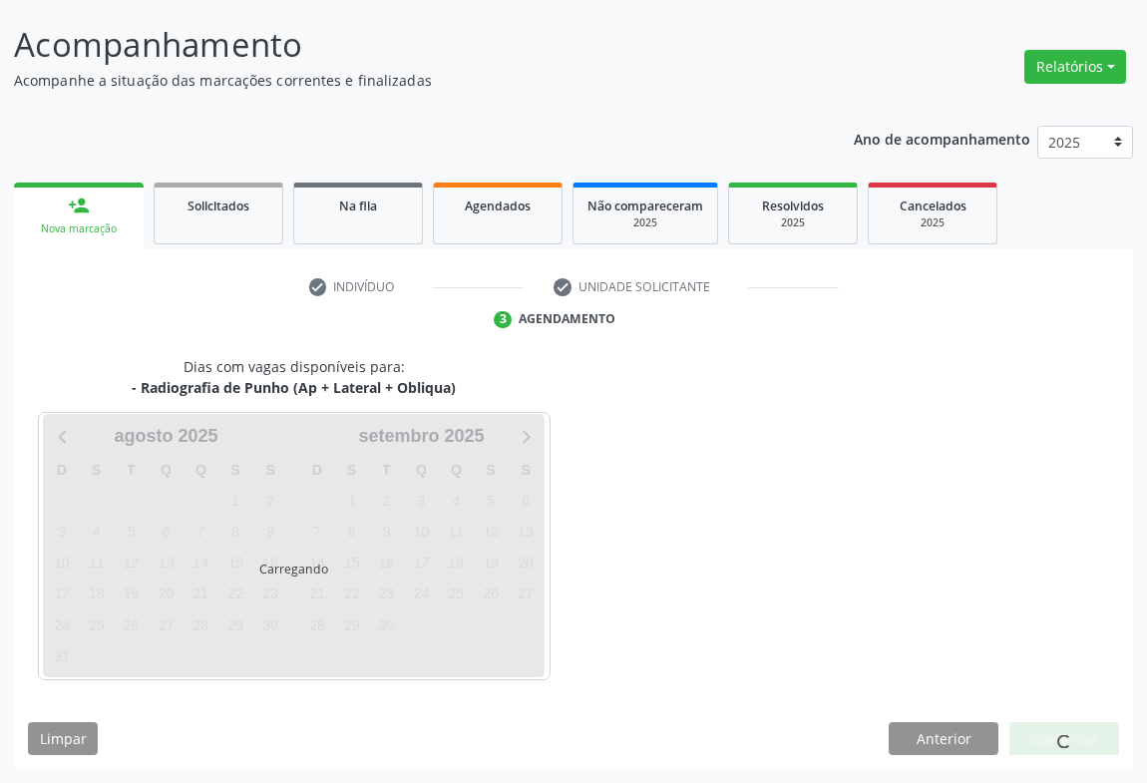
scroll to position [115, 0]
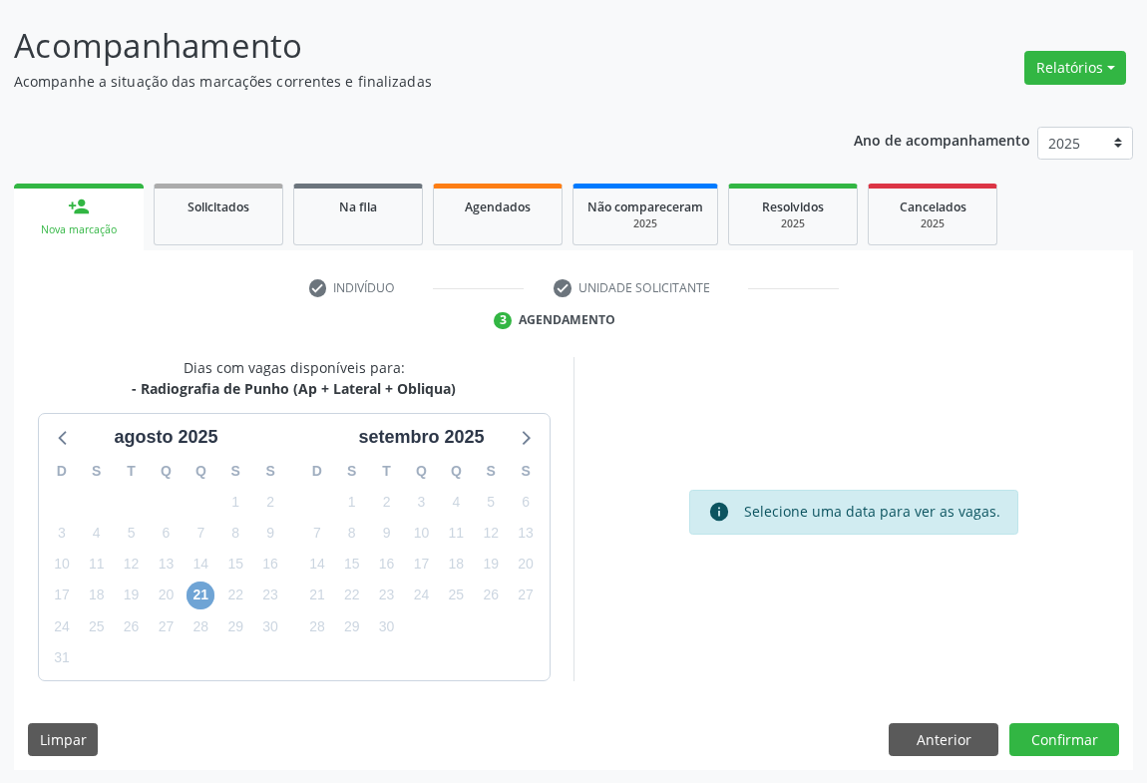
click at [210, 590] on span "21" at bounding box center [201, 596] width 28 height 28
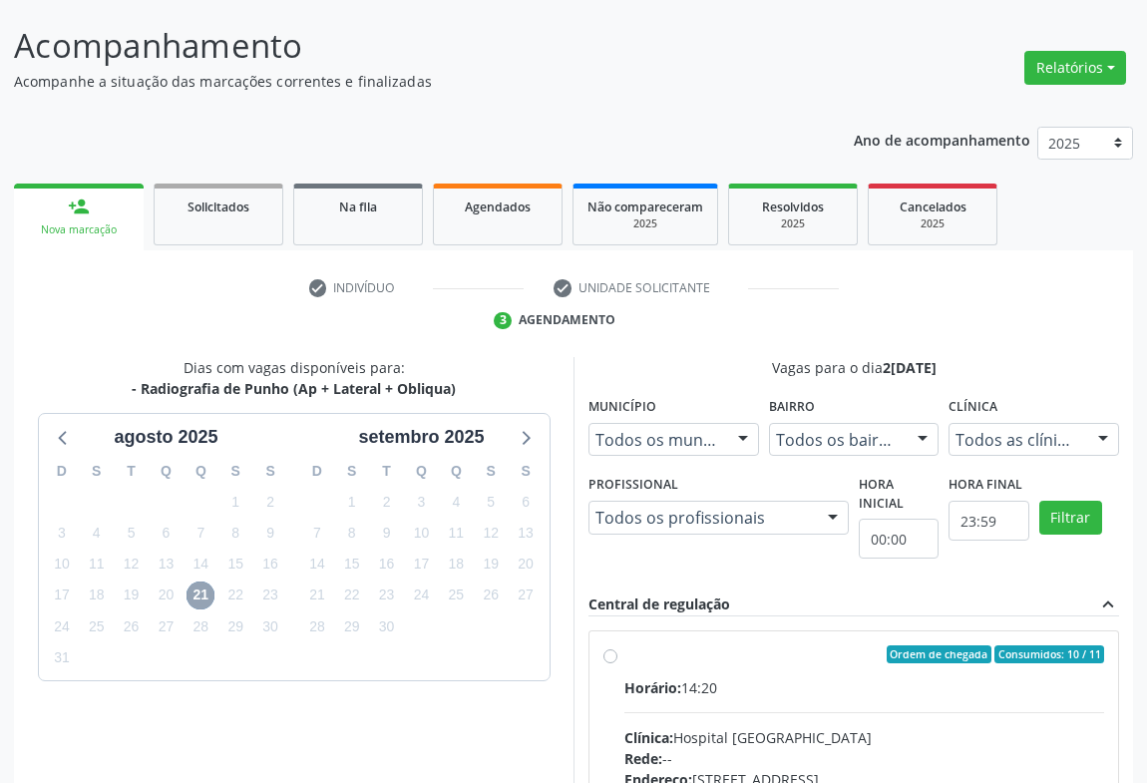
scroll to position [414, 0]
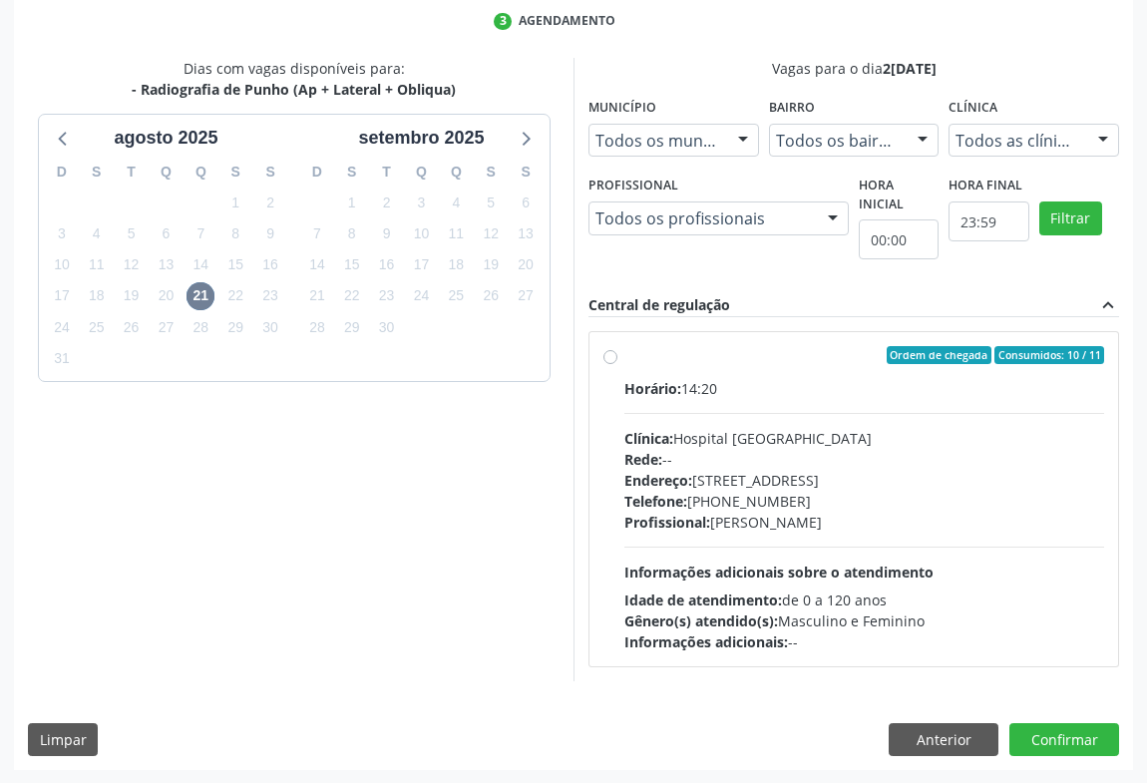
click at [712, 488] on div "Endereço: Blocos, nº 258, Centro, Campo Formoso - BA" at bounding box center [865, 480] width 480 height 21
click at [618, 364] on input "Ordem de chegada Consumidos: 10 / 11 Horário: 14:20 Clínica: Hospital Sao Franc…" at bounding box center [611, 355] width 14 height 18
radio input "true"
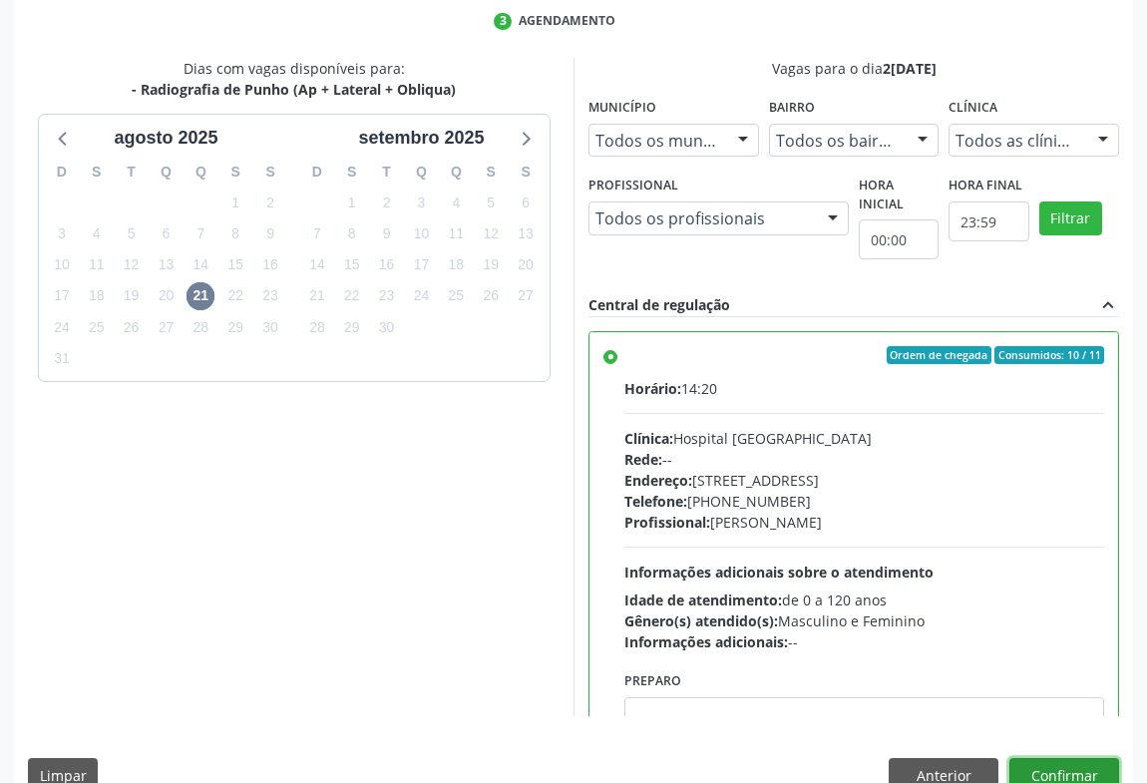
click at [1053, 764] on button "Confirmar" at bounding box center [1065, 775] width 110 height 34
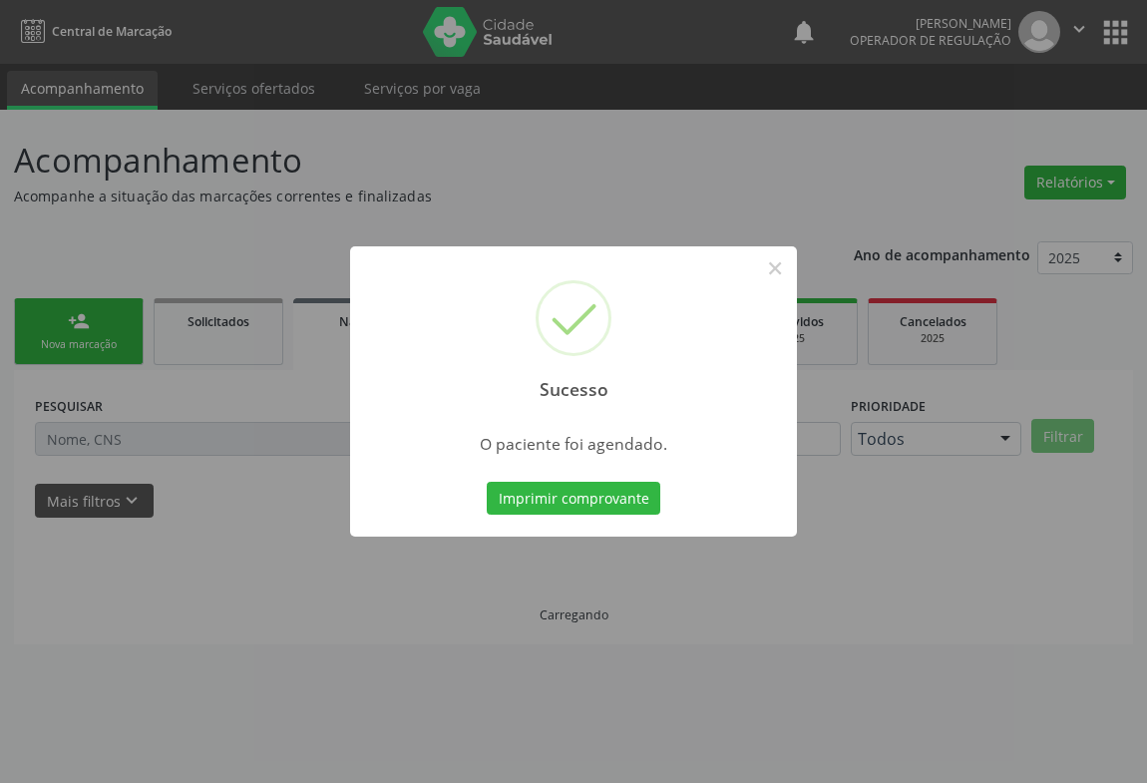
scroll to position [0, 0]
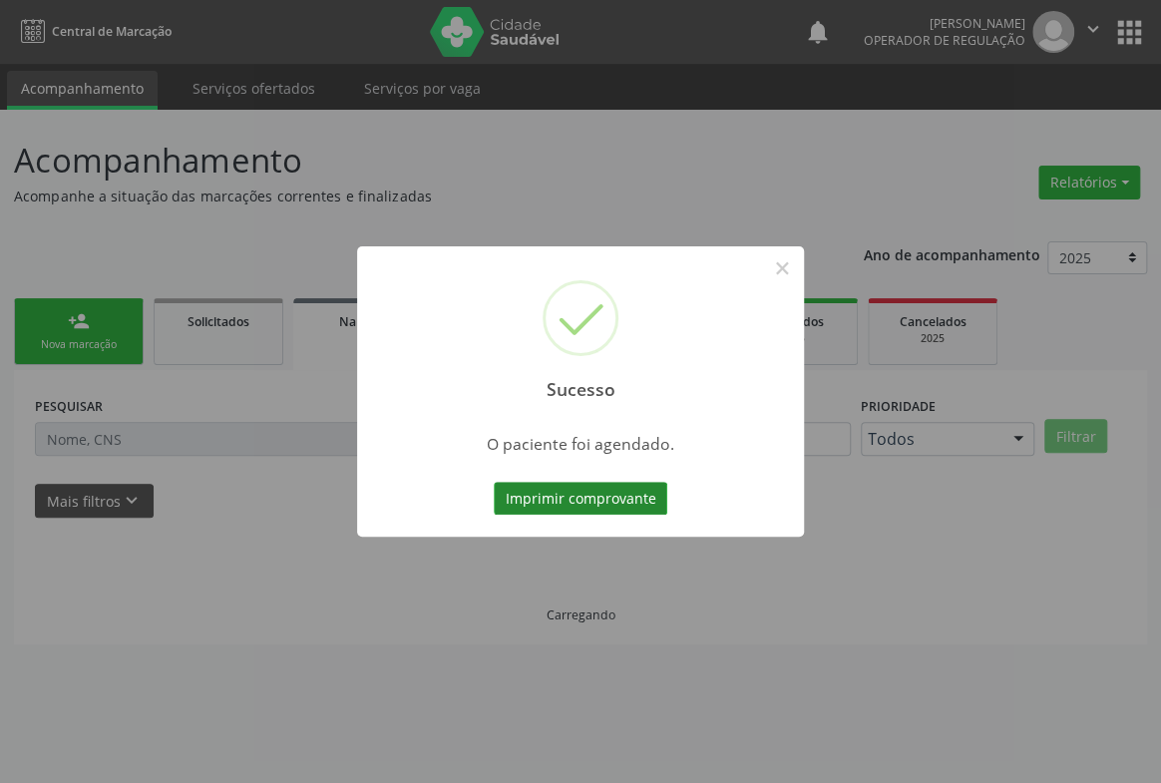
click at [662, 499] on button "Imprimir comprovante" at bounding box center [581, 499] width 174 height 34
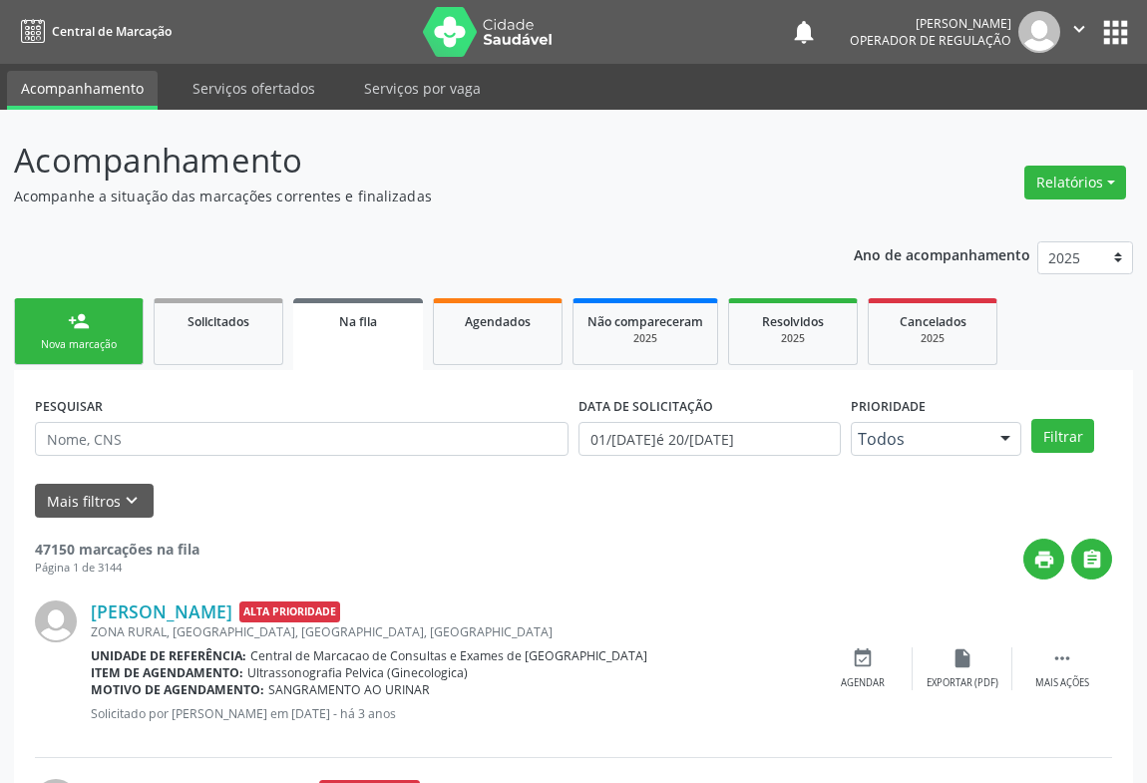
click at [120, 338] on div "Nova marcação" at bounding box center [79, 344] width 100 height 15
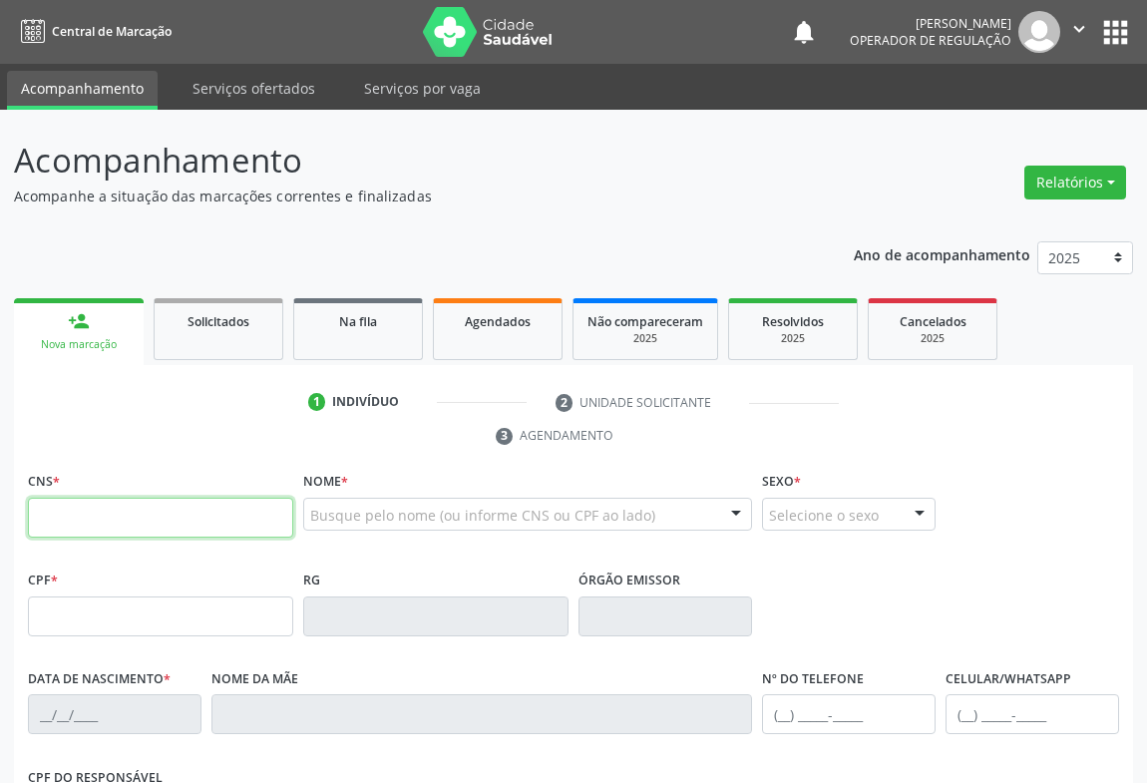
click at [279, 533] on input "text" at bounding box center [160, 518] width 265 height 40
type input "709 0048 4973 3016"
type input "12/01/2025"
type input "S/N"
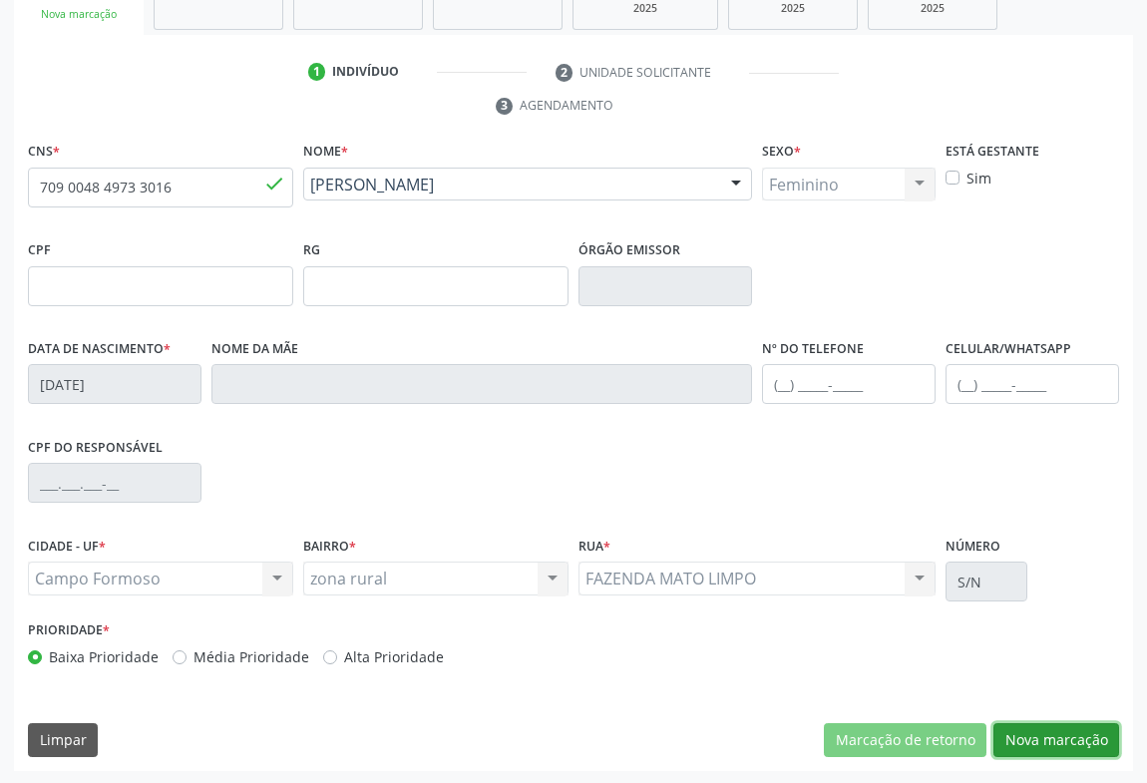
click at [1053, 731] on button "Nova marcação" at bounding box center [1057, 740] width 126 height 34
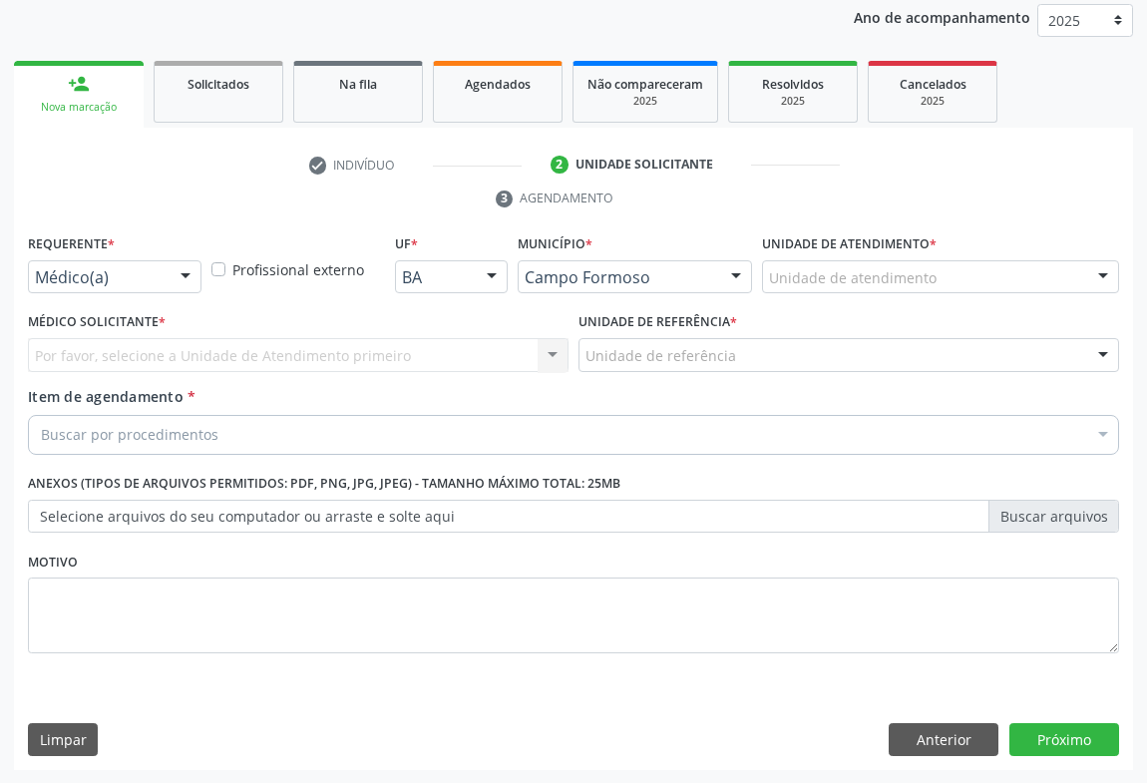
click at [191, 254] on div "Requerente * Médico(a) Médico(a) Enfermeiro(a) Paciente Nenhum resultado encont…" at bounding box center [115, 261] width 174 height 64
click at [180, 298] on div "Requerente * Médico(a) Médico(a) Enfermeiro(a) Paciente Nenhum resultado encont…" at bounding box center [115, 268] width 184 height 78
drag, startPoint x: 183, startPoint y: 269, endPoint x: 112, endPoint y: 349, distance: 106.7
click at [182, 269] on div at bounding box center [186, 278] width 30 height 34
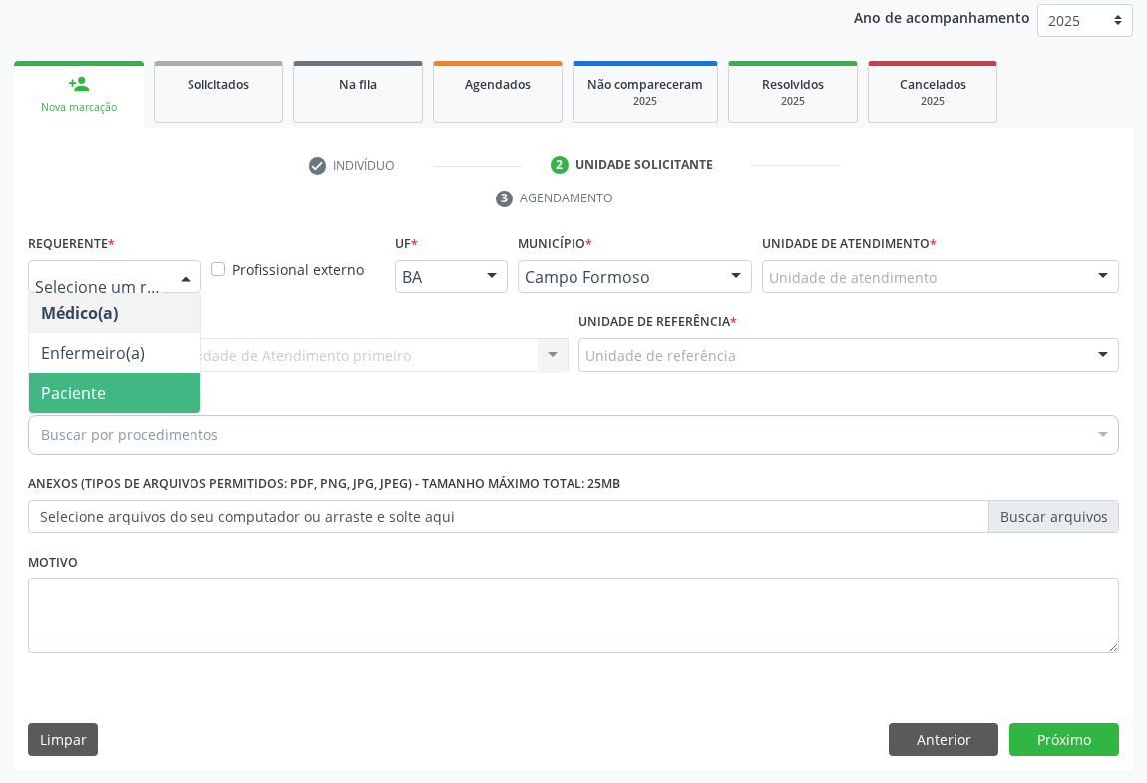
drag, startPoint x: 83, startPoint y: 402, endPoint x: 132, endPoint y: 380, distance: 53.6
click at [83, 403] on span "Paciente" at bounding box center [115, 393] width 172 height 40
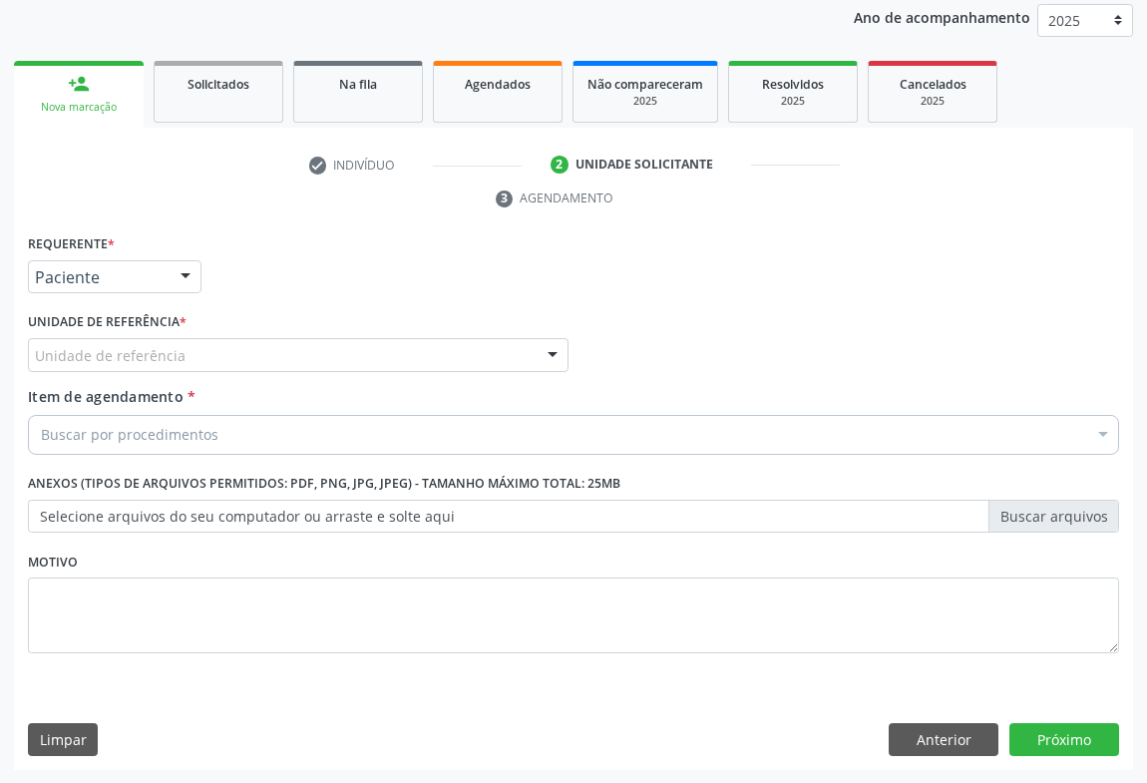
click at [209, 355] on div "Unidade de referência" at bounding box center [298, 355] width 541 height 34
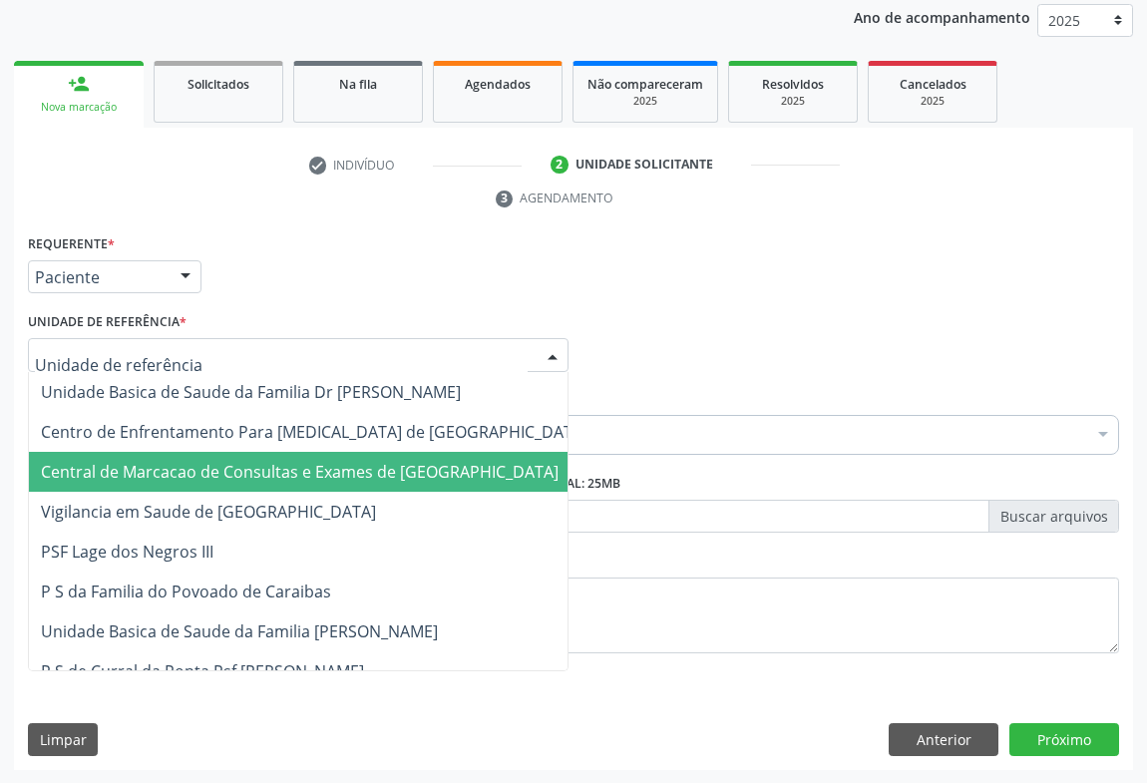
click at [230, 474] on span "Central de Marcacao de Consultas e Exames de [GEOGRAPHIC_DATA]" at bounding box center [300, 472] width 518 height 22
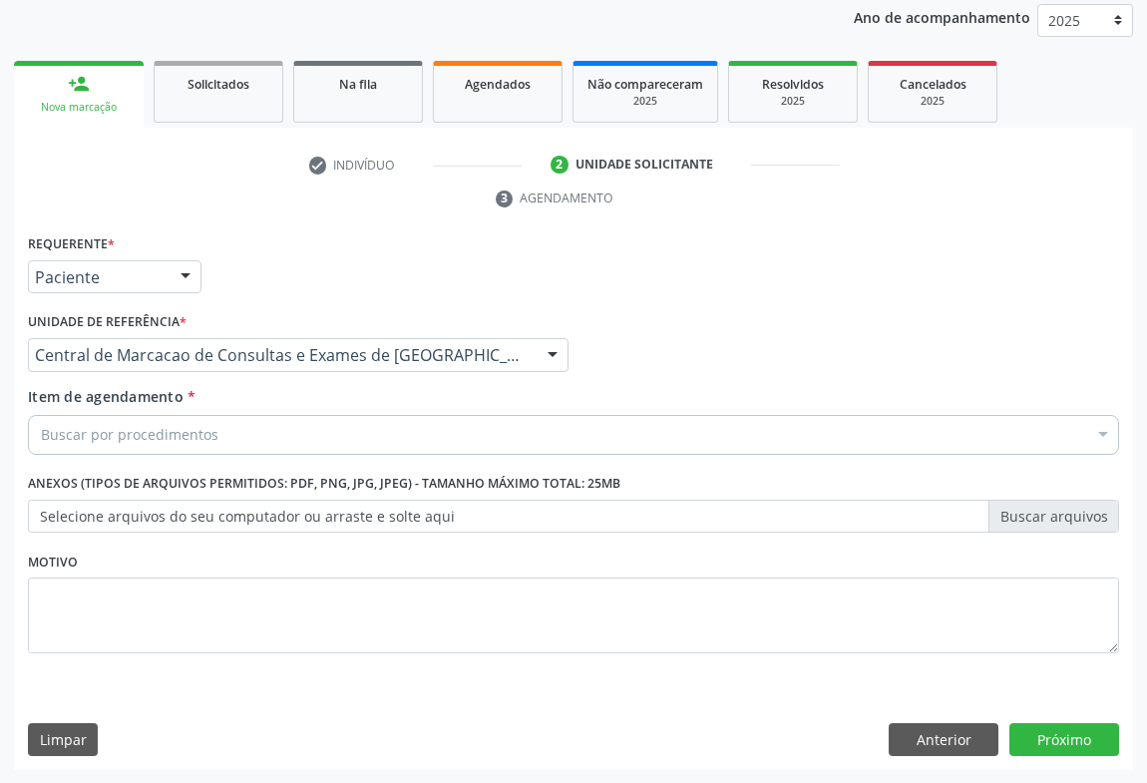
click at [266, 425] on div "Buscar por procedimentos" at bounding box center [574, 435] width 1092 height 40
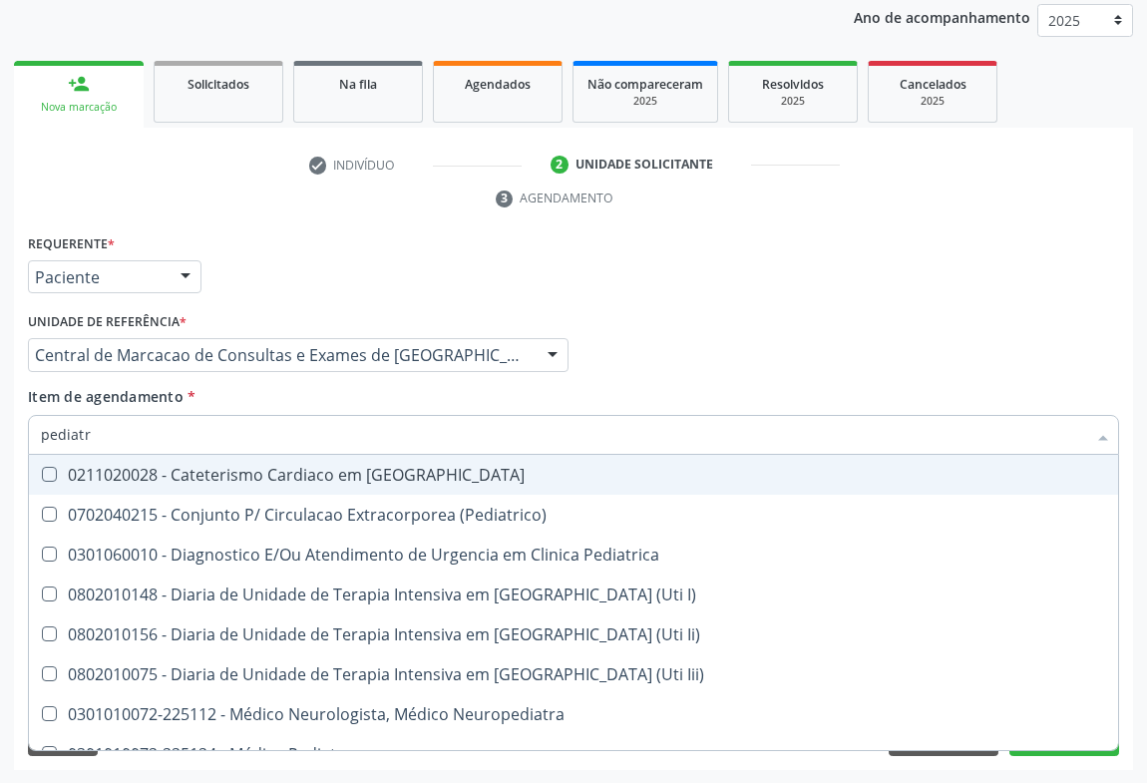
type input "pediatra"
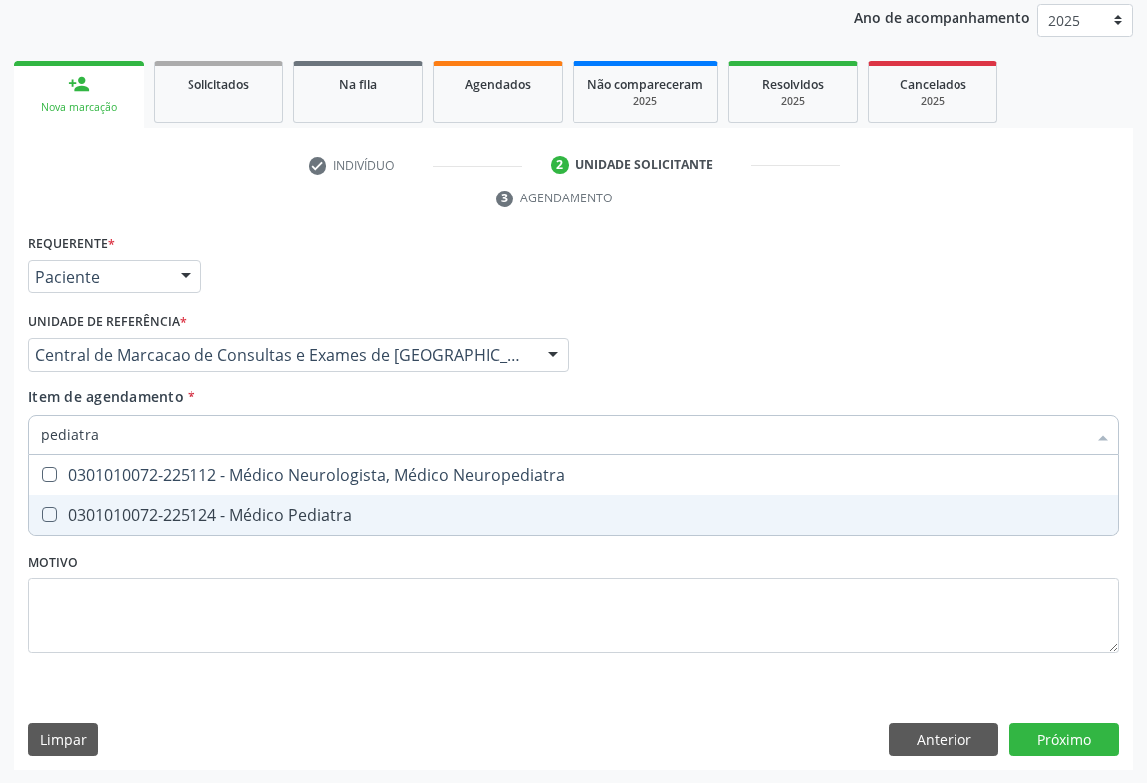
click at [206, 510] on div "0301010072-225124 - Médico Pediatra" at bounding box center [574, 515] width 1066 height 16
checkbox Pediatra "true"
click at [1052, 728] on div "Requerente * Paciente Médico(a) Enfermeiro(a) Paciente Nenhum resultado encontr…" at bounding box center [573, 500] width 1119 height 542
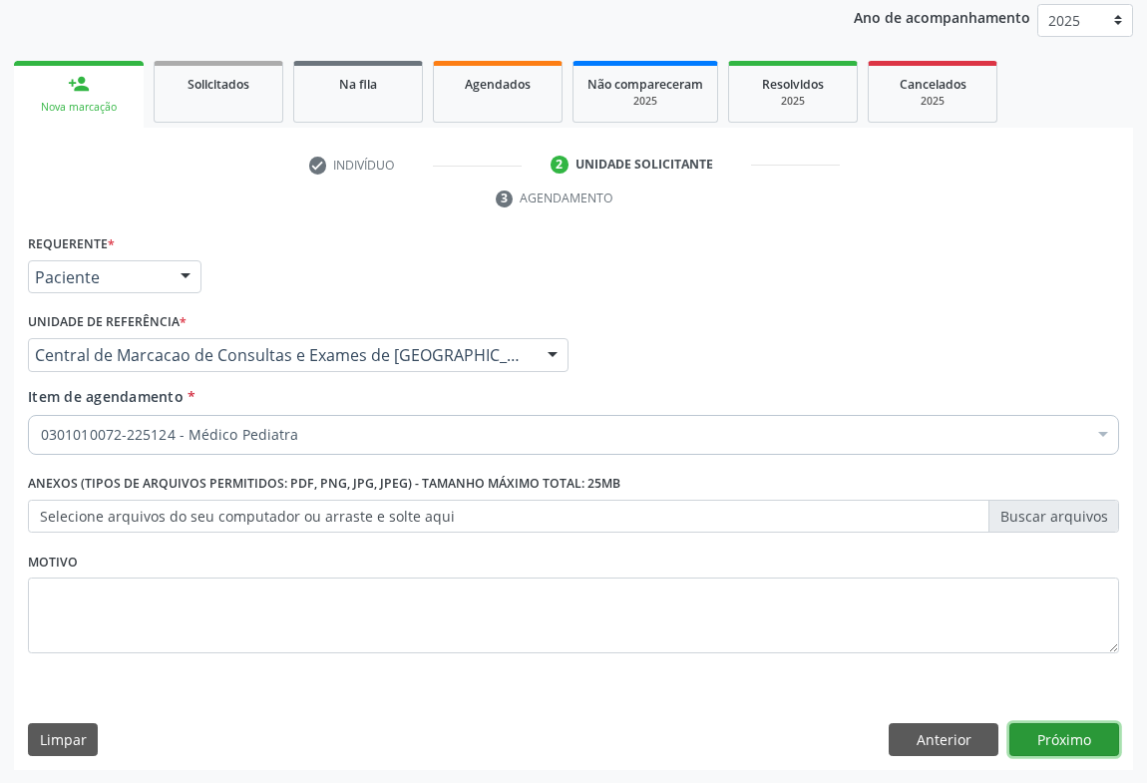
click at [1048, 736] on button "Próximo" at bounding box center [1065, 740] width 110 height 34
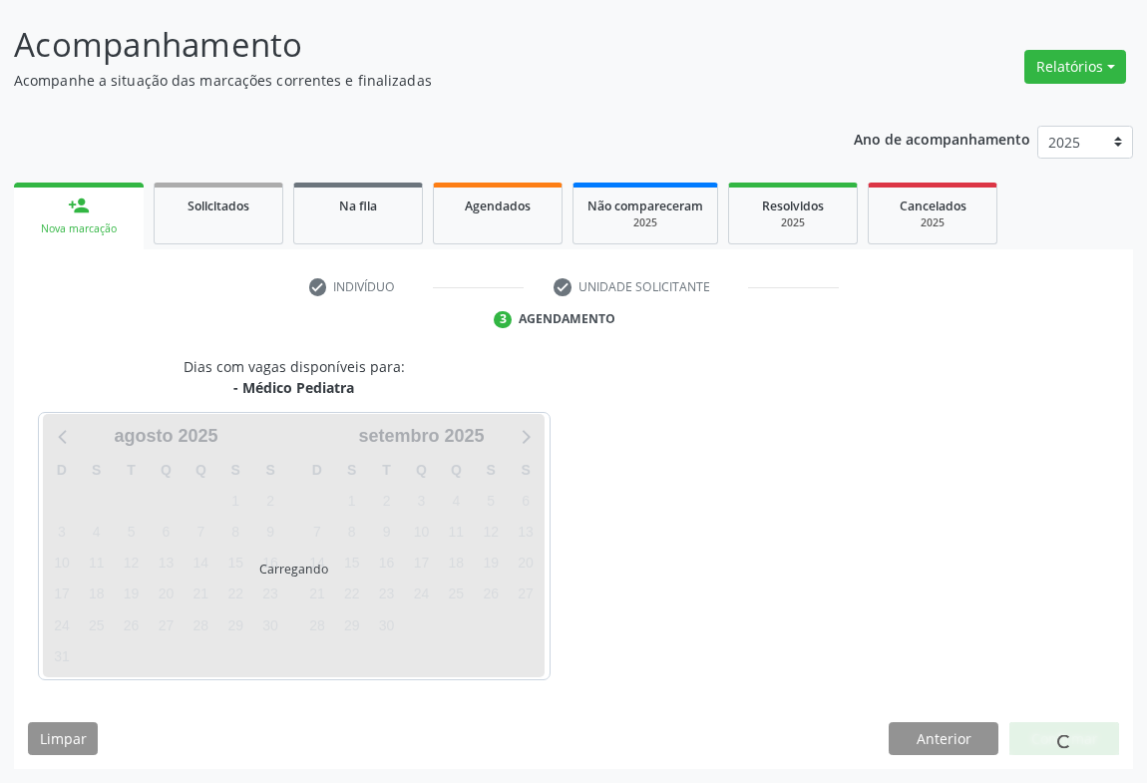
scroll to position [115, 0]
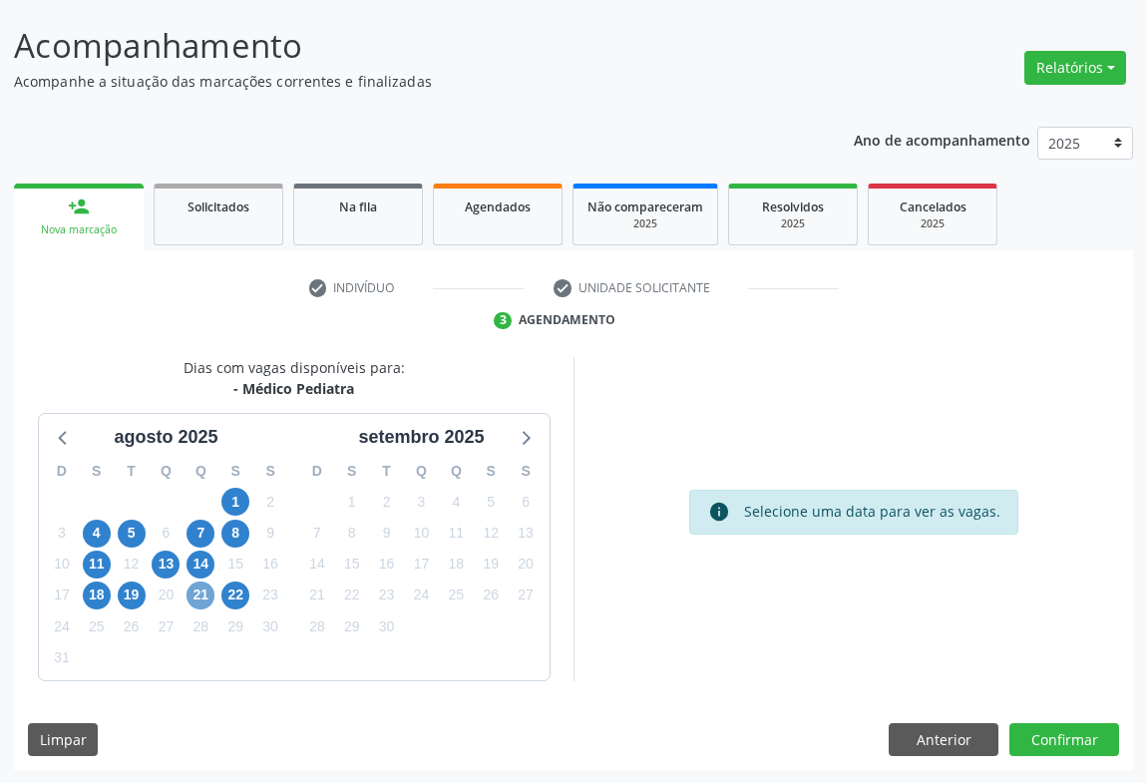
click at [191, 597] on span "21" at bounding box center [201, 596] width 28 height 28
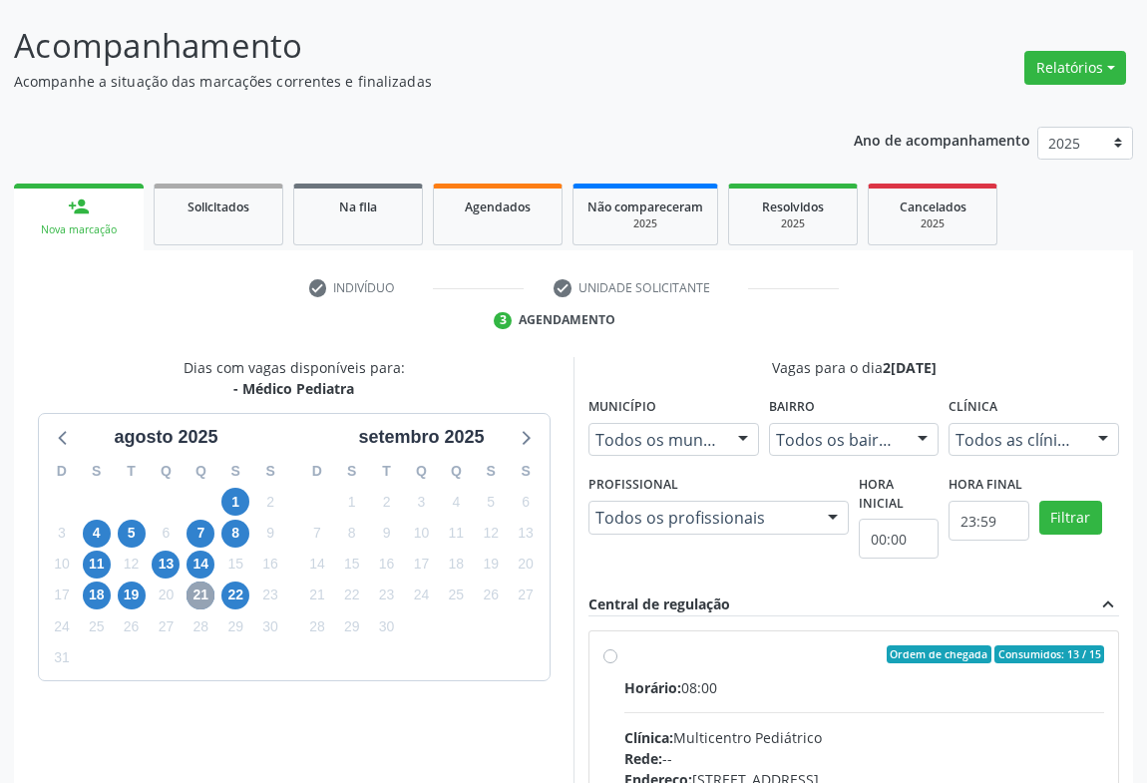
scroll to position [414, 0]
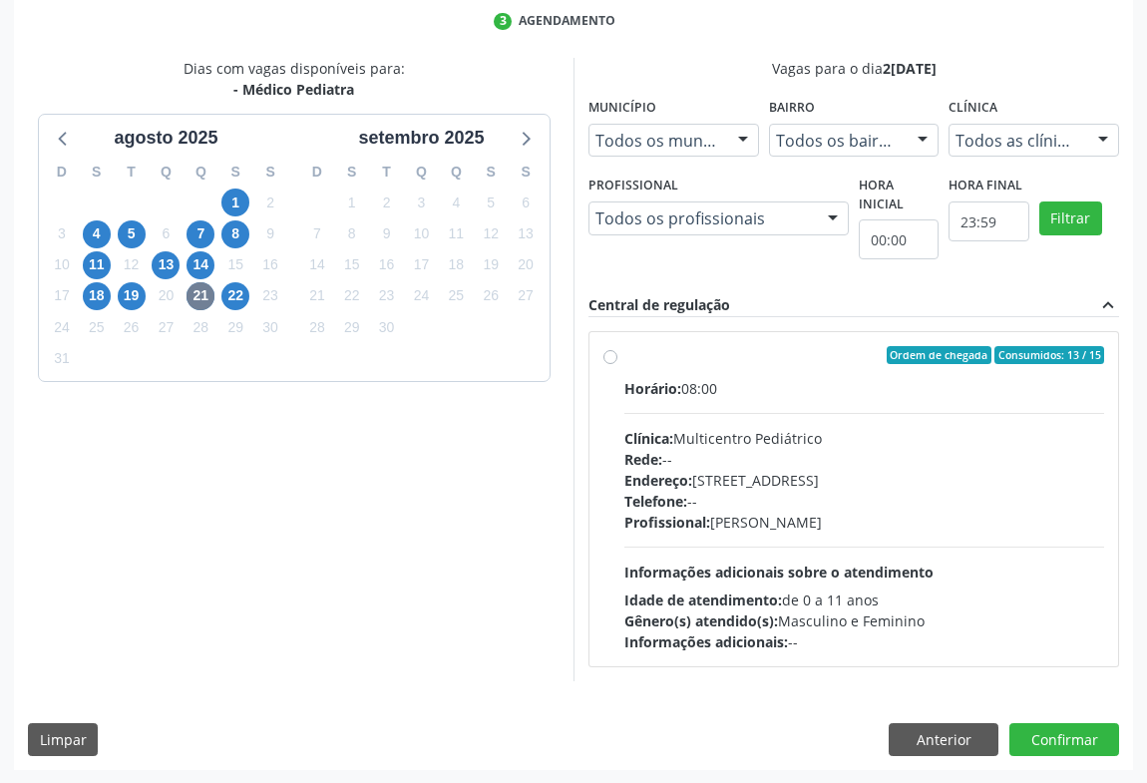
drag, startPoint x: 912, startPoint y: 665, endPoint x: 889, endPoint y: 685, distance: 31.1
click at [896, 680] on div "Dias com vagas disponíveis para: - Médico Pediatra agosto 2025 D S T Q Q S S 27…" at bounding box center [573, 414] width 1119 height 713
click at [777, 483] on div "Endereço: Antigo Casa Grande, nº 37, Centro, Campo Formoso - BA" at bounding box center [865, 480] width 480 height 21
click at [618, 364] on input "Ordem de chegada Consumidos: 13 / 15 Horário: 08:00 Clínica: Multicentro Pediát…" at bounding box center [611, 355] width 14 height 18
radio input "true"
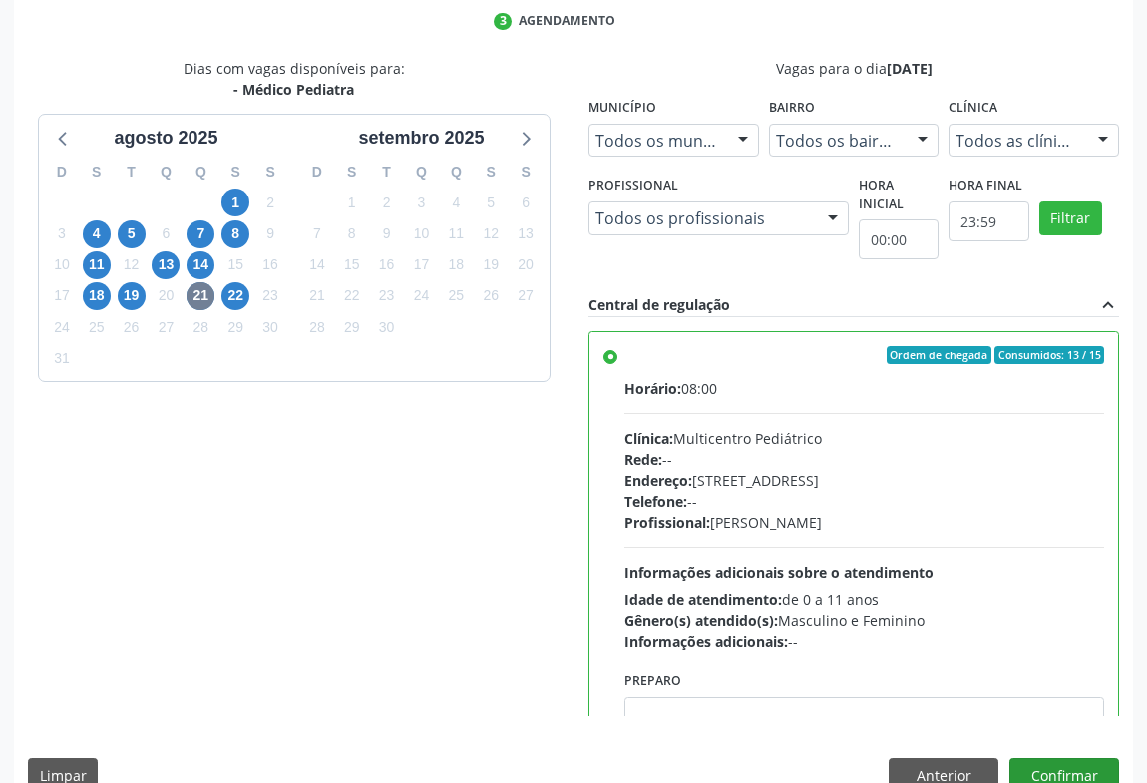
scroll to position [414, 0]
click at [1098, 769] on button "Confirmar" at bounding box center [1065, 775] width 110 height 34
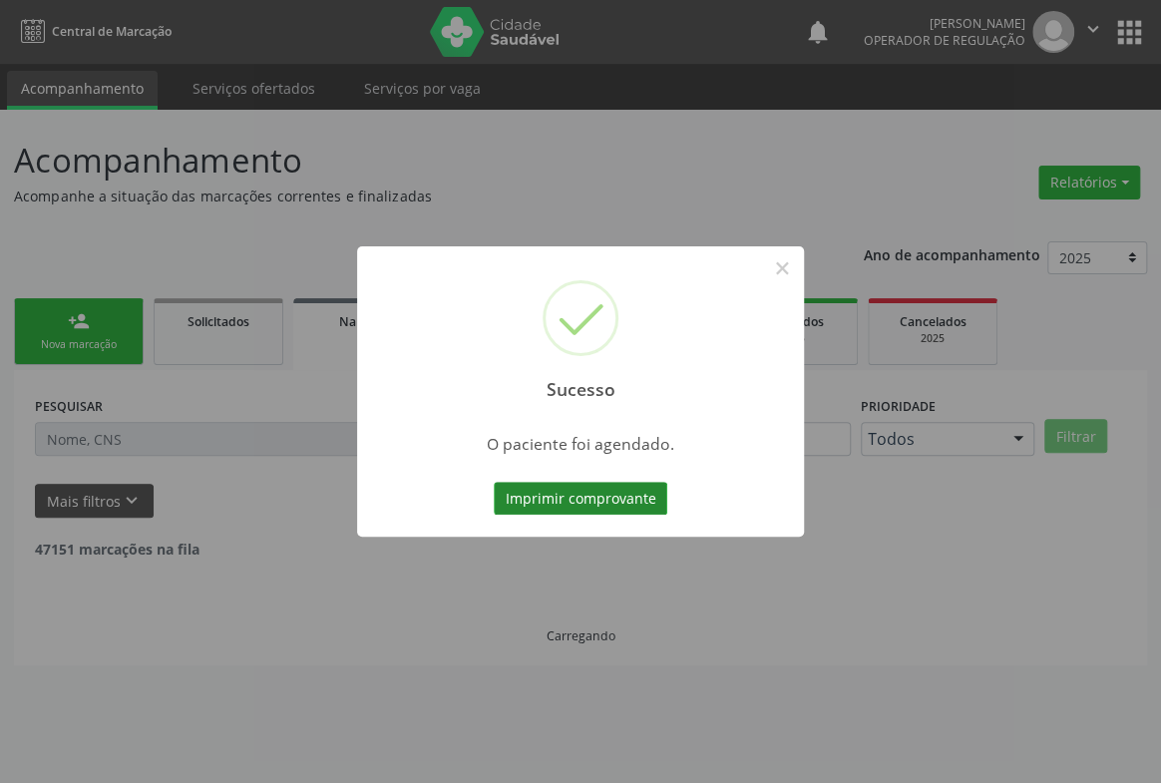
click at [630, 486] on button "Imprimir comprovante" at bounding box center [581, 499] width 174 height 34
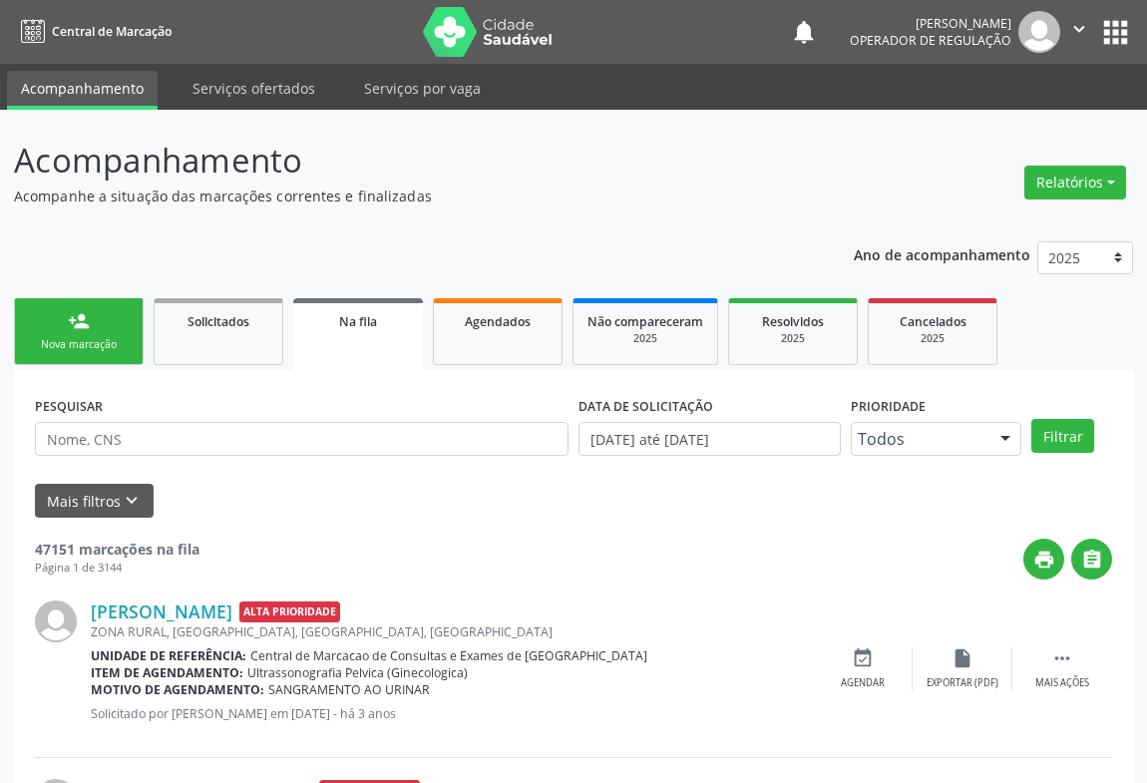
drag, startPoint x: 453, startPoint y: 174, endPoint x: 183, endPoint y: -110, distance: 391.7
click at [183, 0] on html "Central de Marcação notifications Emilly Maia Operador de regulação  Configura…" at bounding box center [573, 391] width 1147 height 783
click at [1084, 28] on icon "" at bounding box center [1080, 29] width 22 height 22
click at [1051, 133] on link "Sair" at bounding box center [1029, 122] width 138 height 28
